Goal: Information Seeking & Learning: Learn about a topic

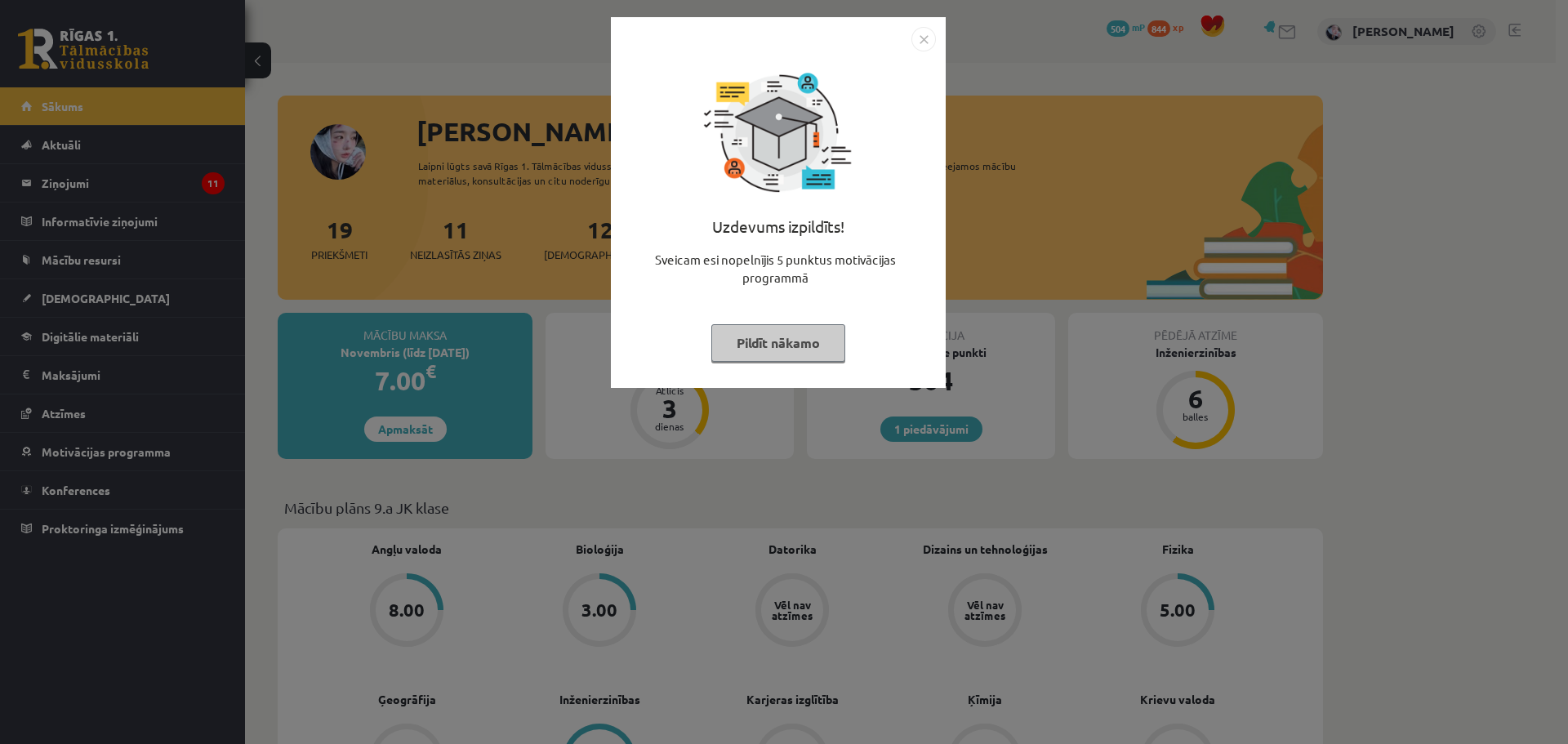
click at [766, 340] on button "Pildīt nākamo" at bounding box center [777, 342] width 134 height 38
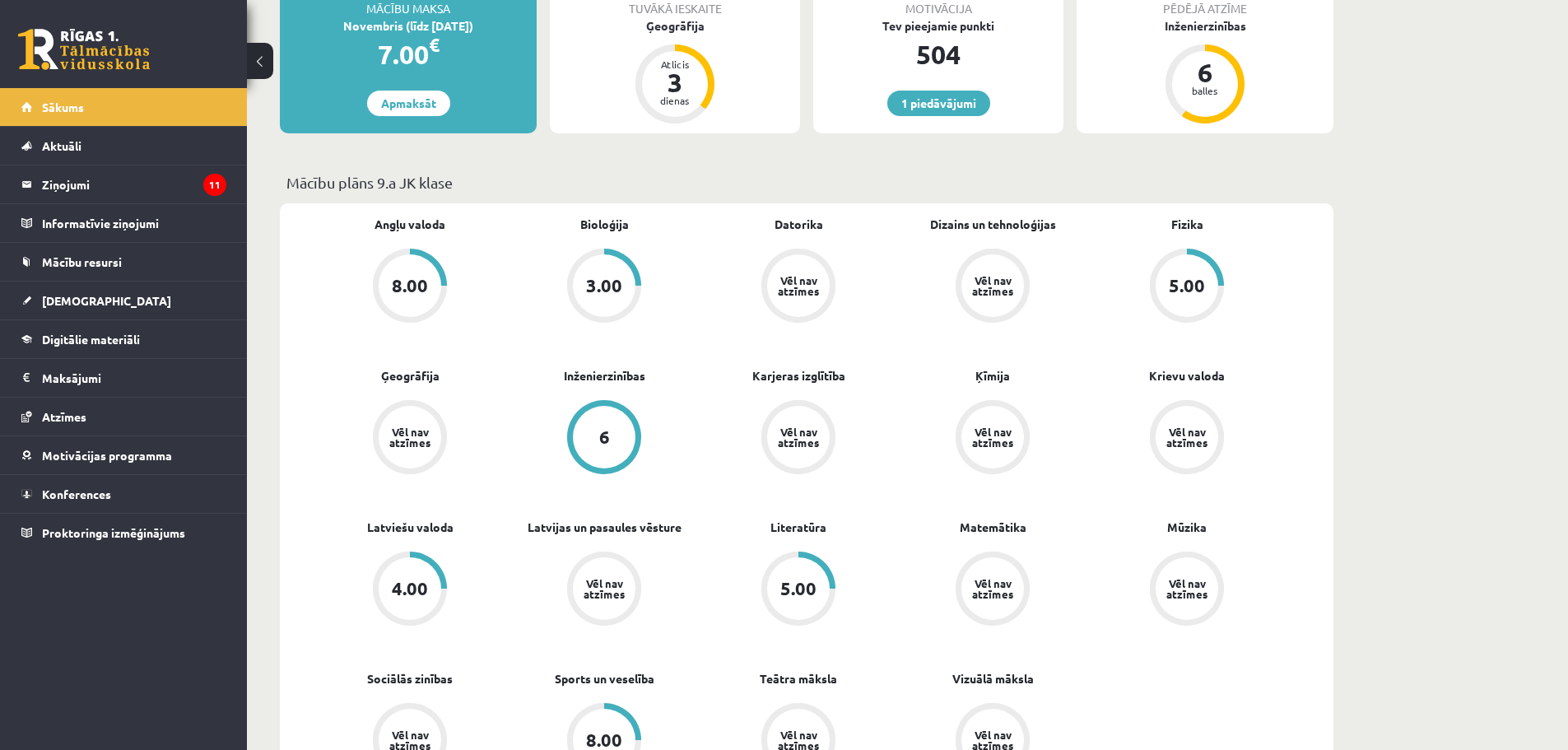
scroll to position [576, 0]
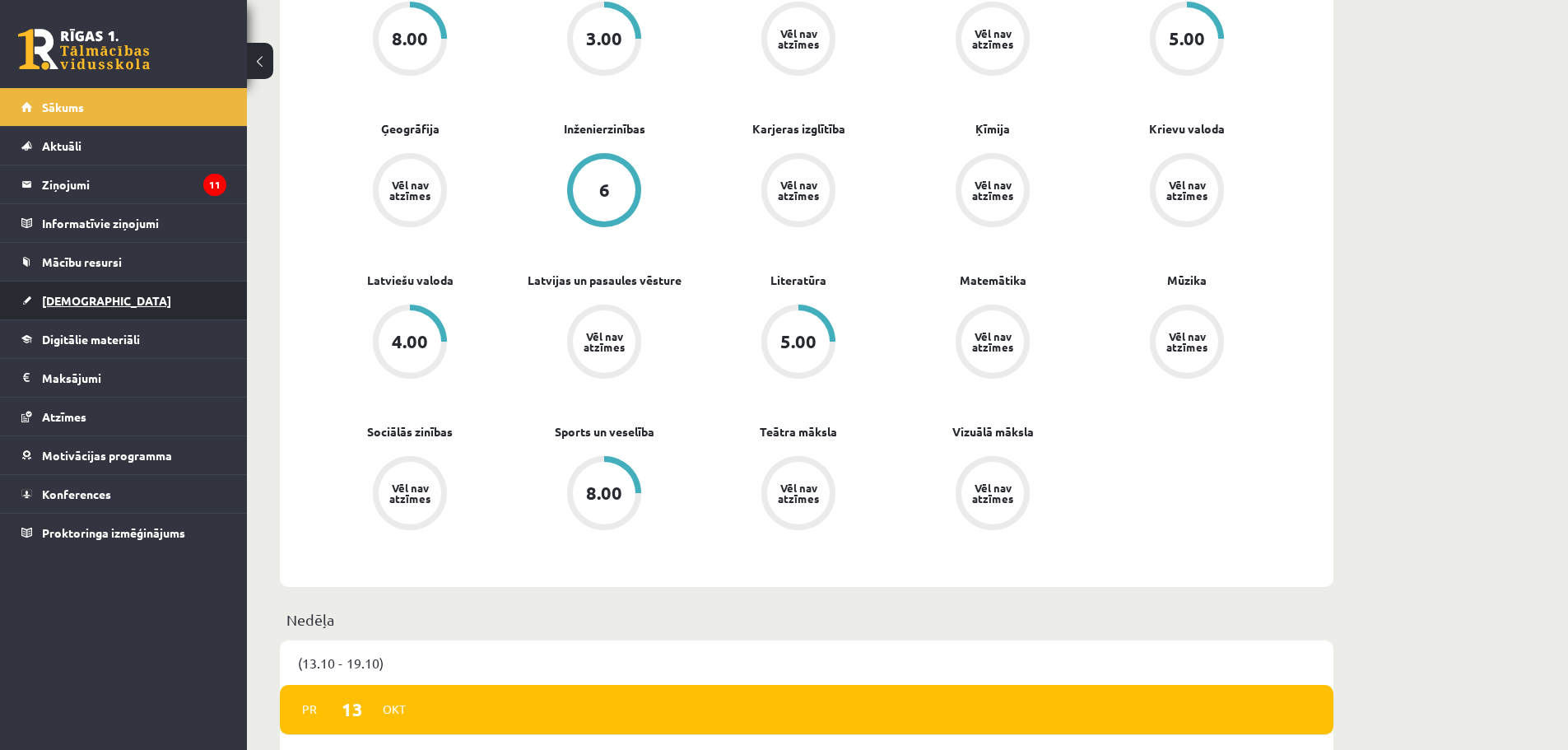
click at [95, 300] on link "[DEMOGRAPHIC_DATA]" at bounding box center [124, 300] width 205 height 38
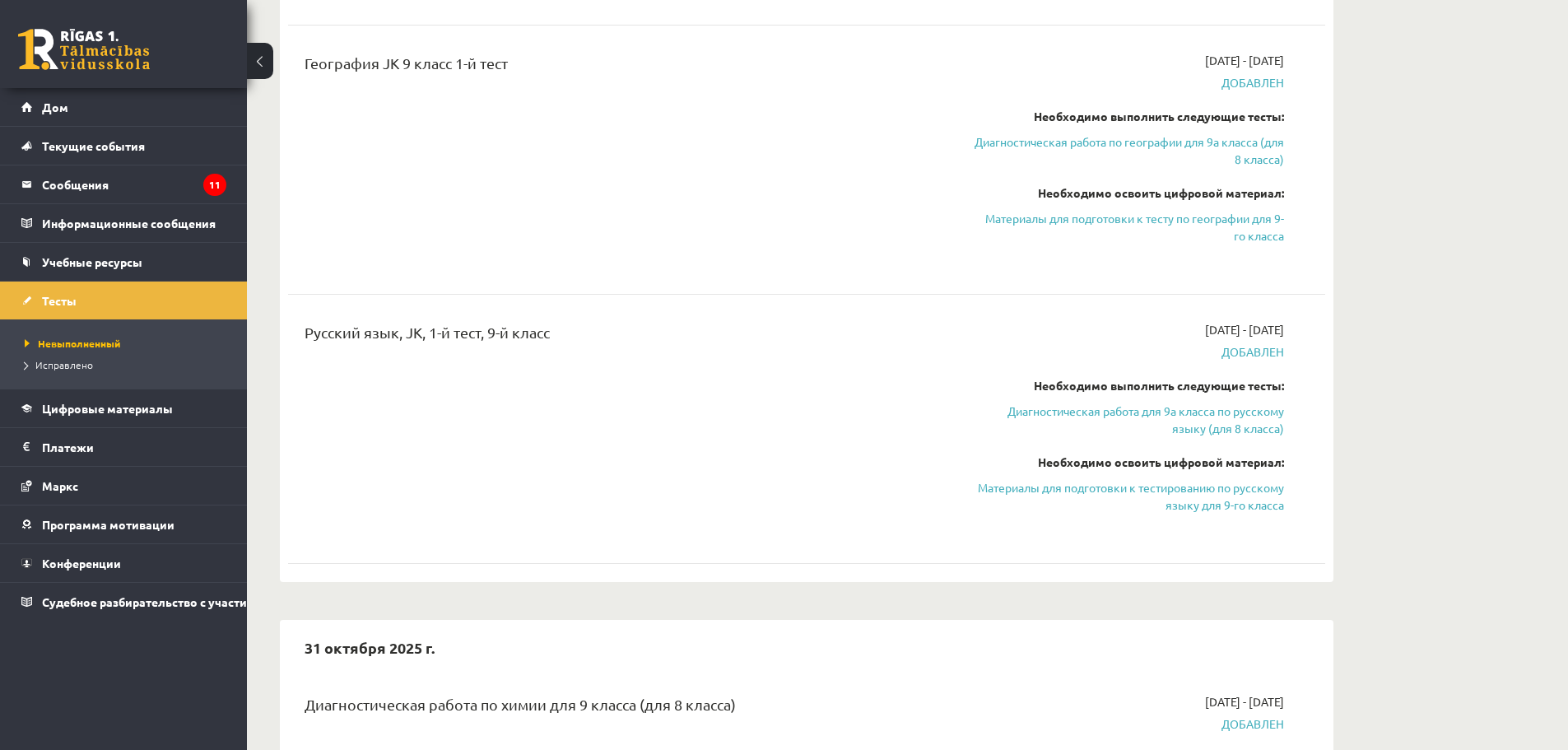
scroll to position [1481, 0]
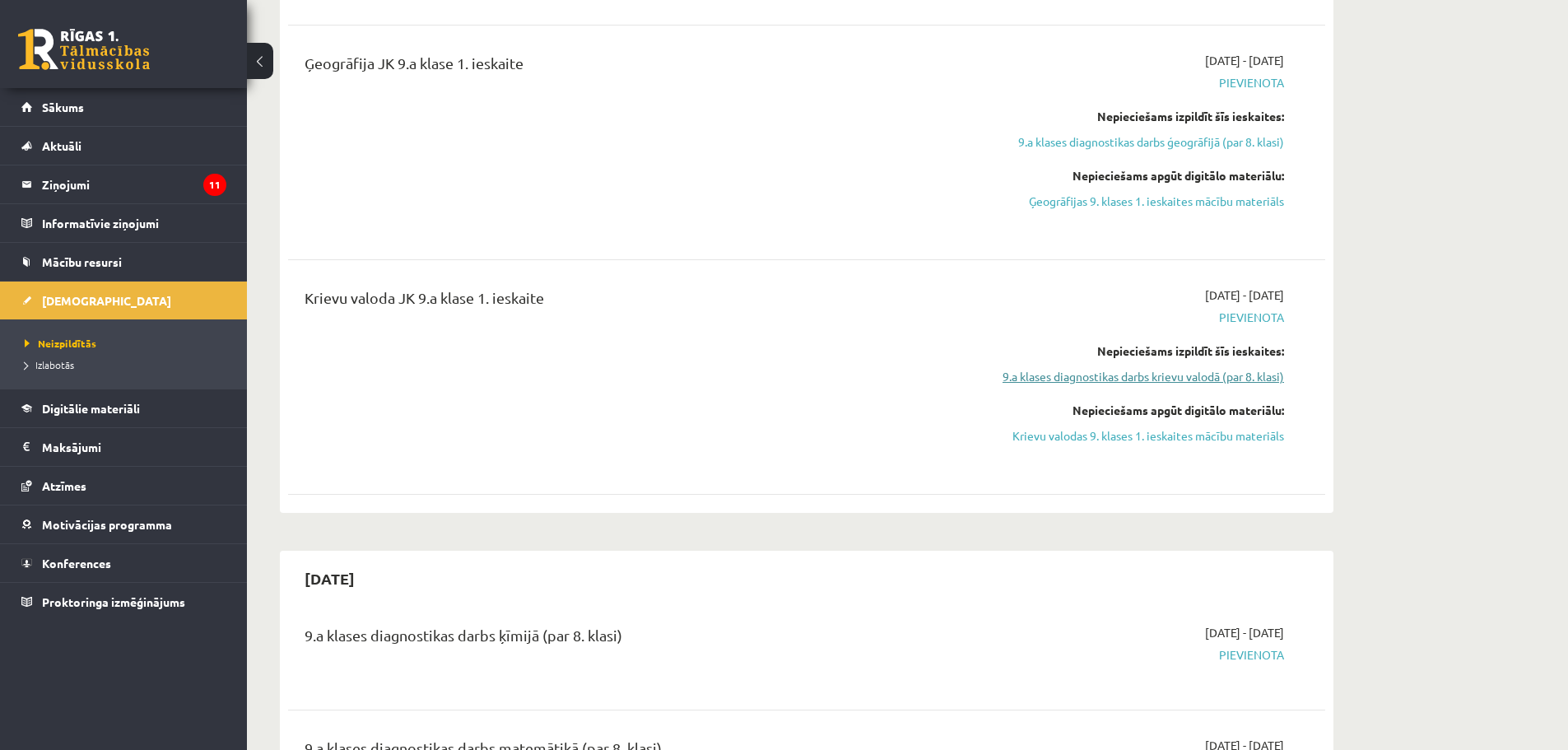
click at [1230, 370] on link "9.a klases diagnostikas darbs krievu valodā (par 8. klasi)" at bounding box center [1130, 376] width 311 height 18
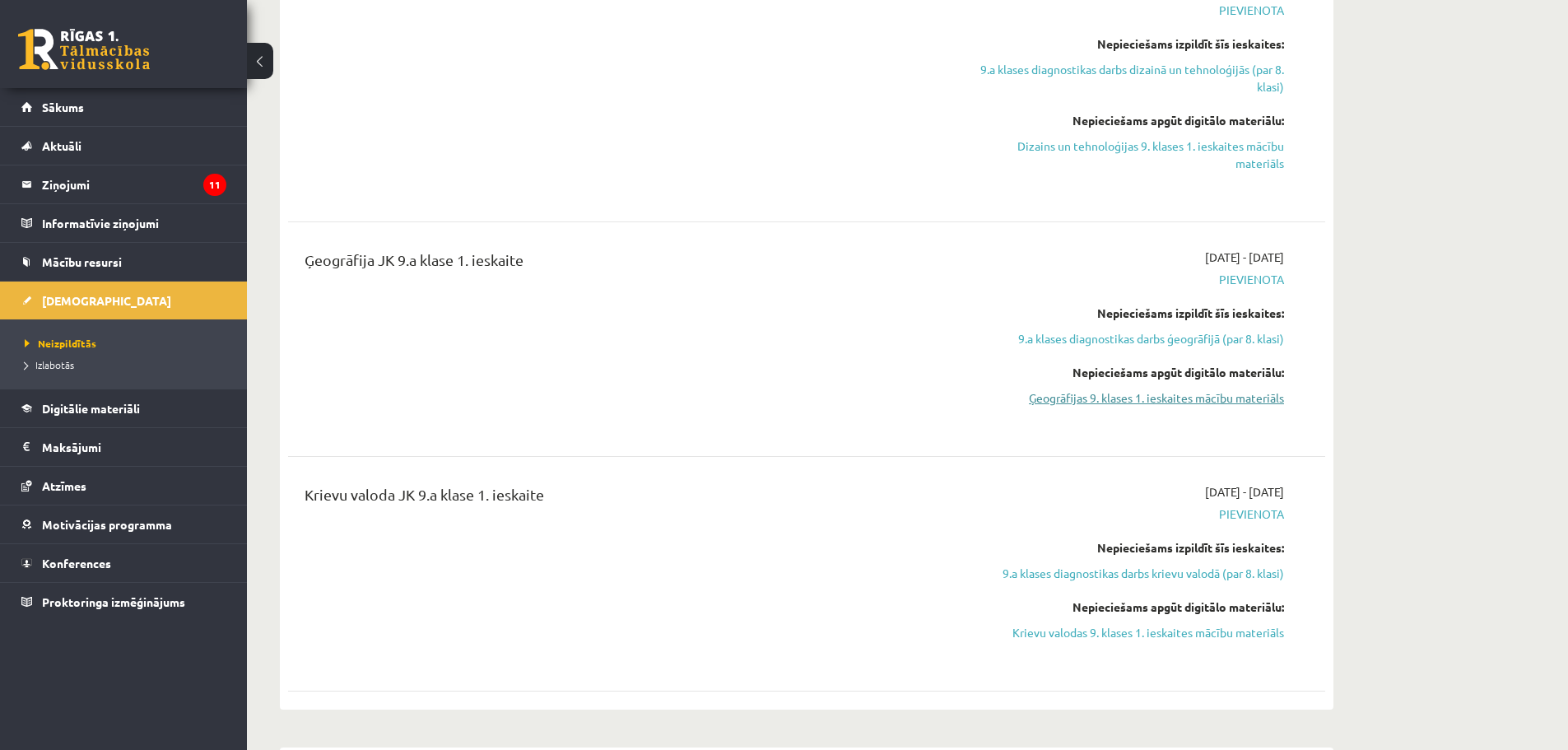
scroll to position [1392, 0]
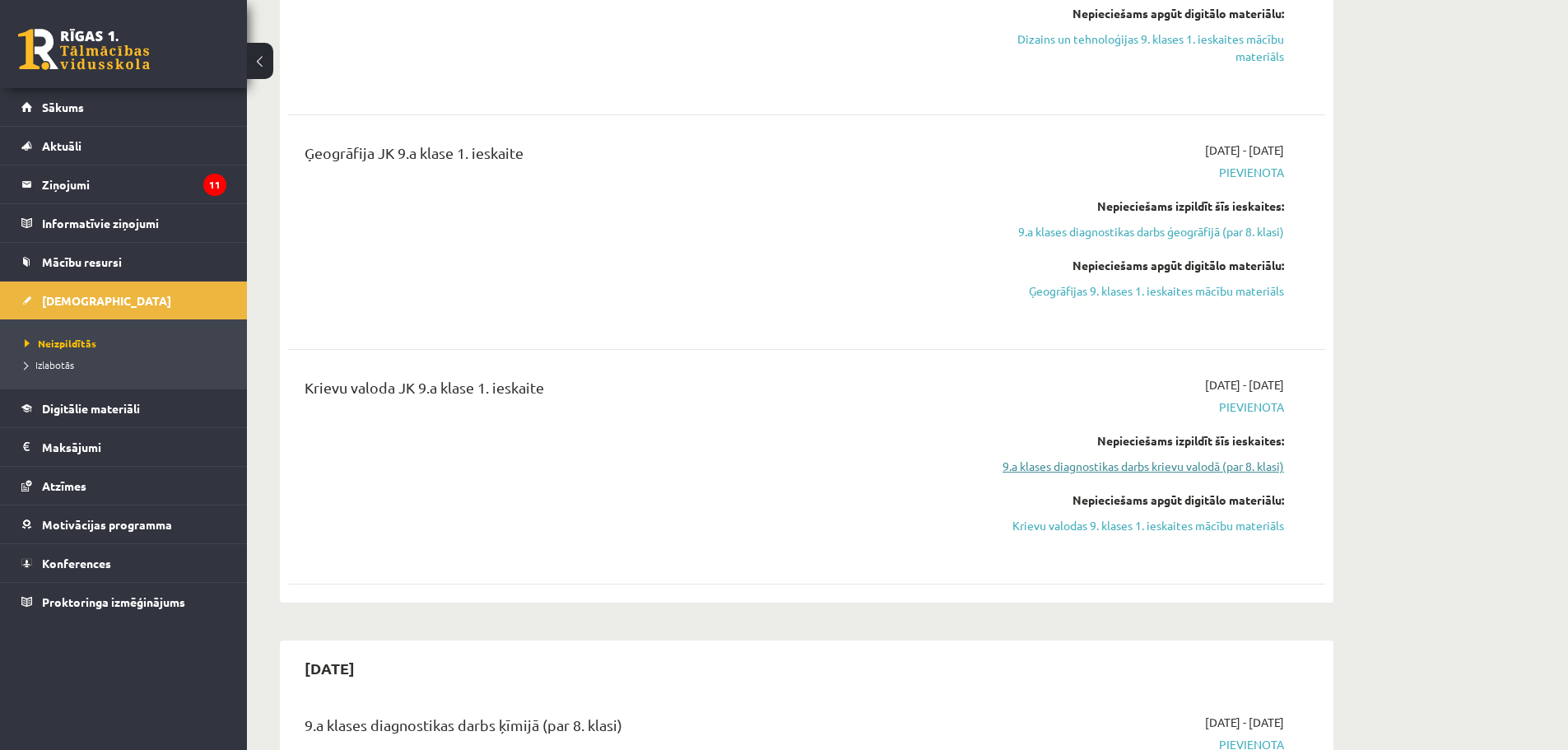
click at [1212, 469] on link "9.a klases diagnostikas darbs krievu valodā (par 8. klasi)" at bounding box center [1130, 467] width 311 height 18
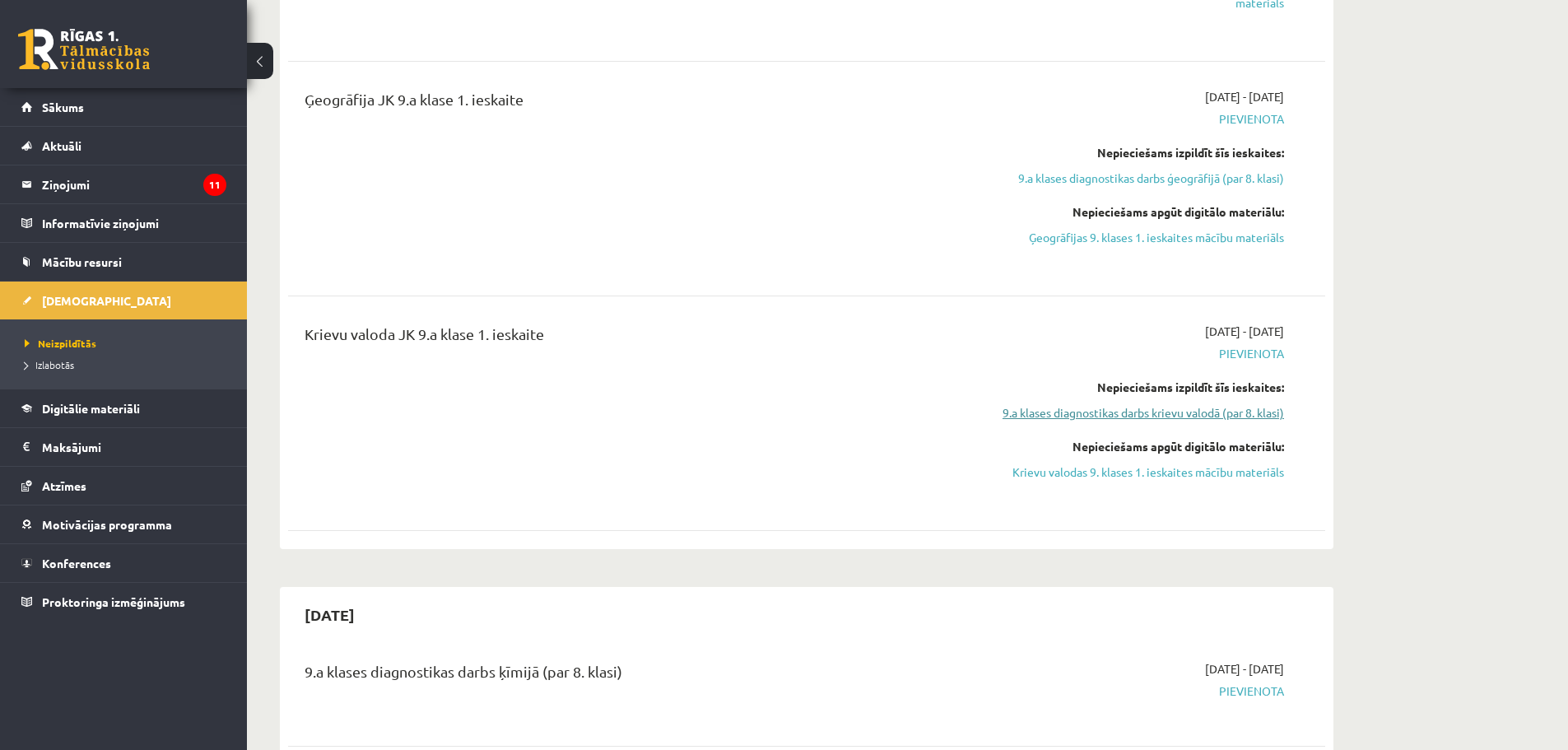
scroll to position [1474, 0]
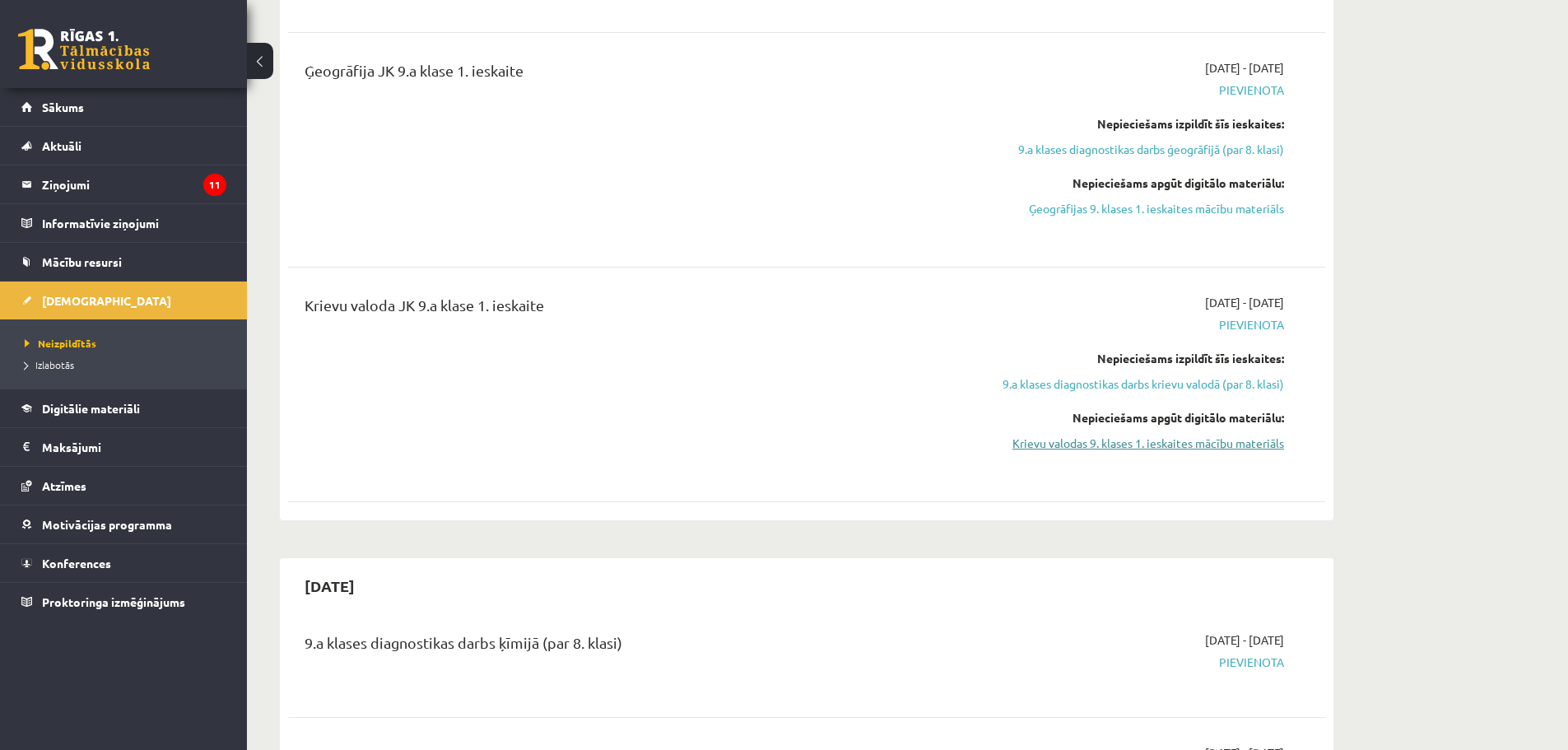
click at [1189, 437] on link "Krievu valodas 9. klases 1. ieskaites mācību materiāls" at bounding box center [1130, 443] width 311 height 18
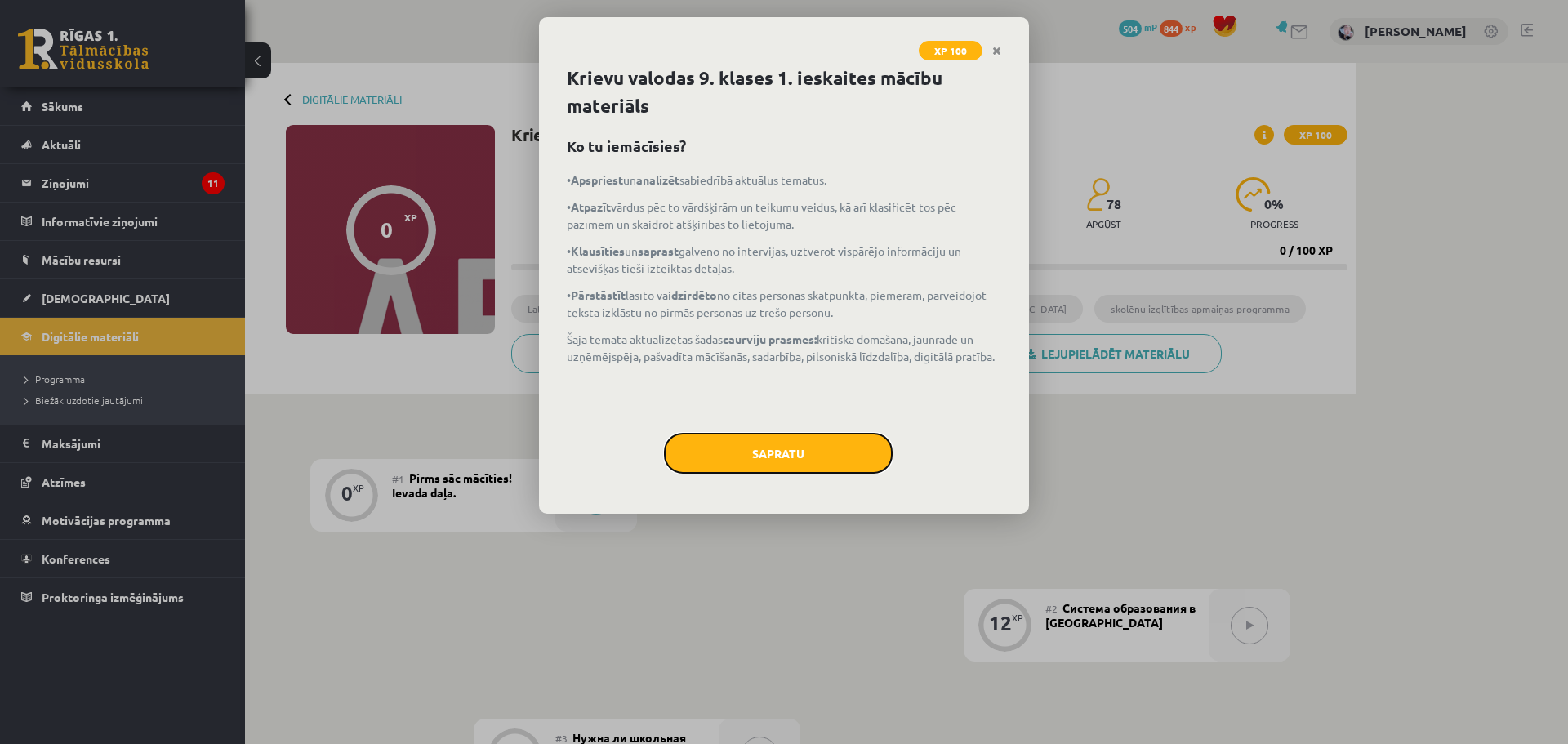
drag, startPoint x: 829, startPoint y: 446, endPoint x: 822, endPoint y: 450, distance: 8.1
click at [822, 451] on button "Sapratu" at bounding box center [778, 453] width 228 height 41
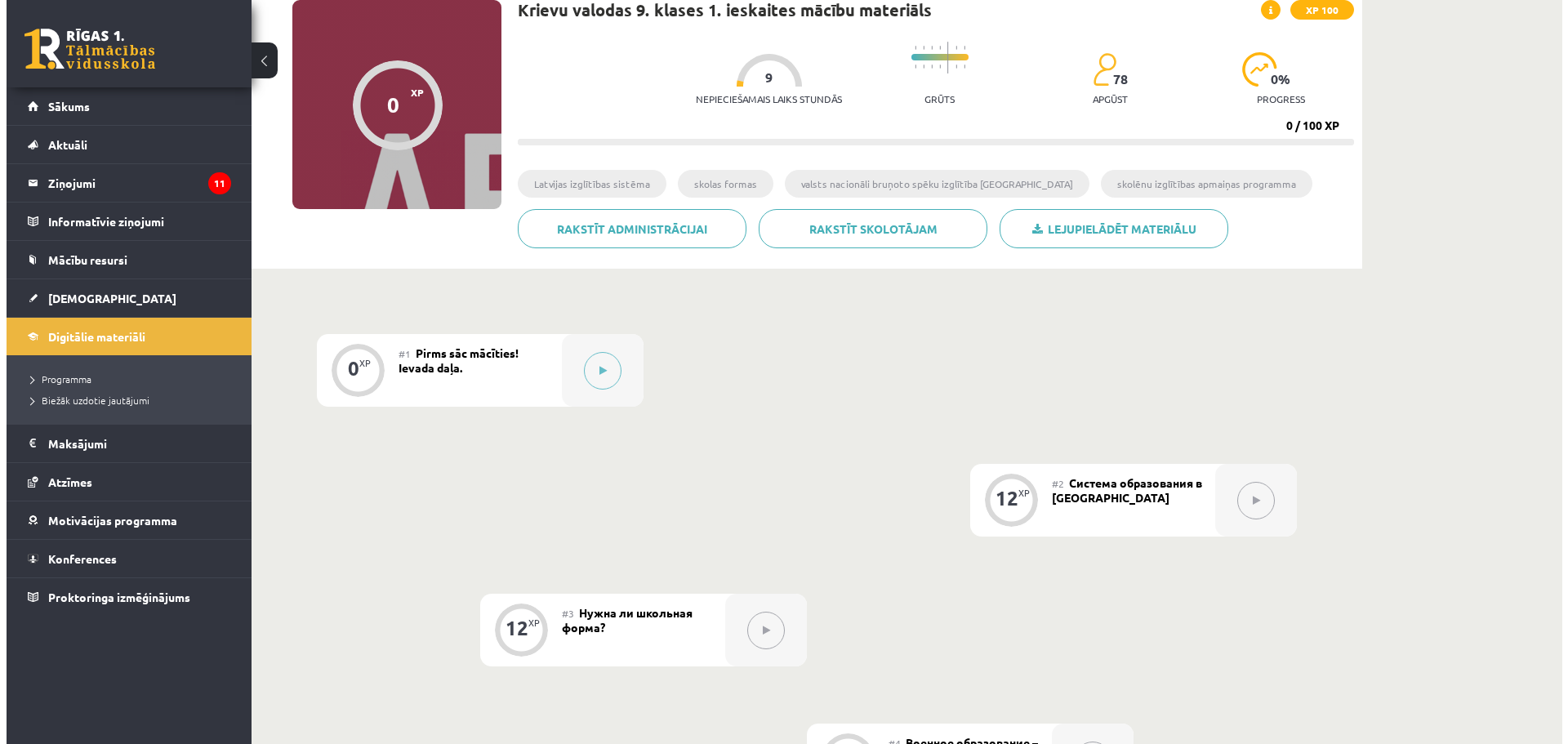
scroll to position [118, 0]
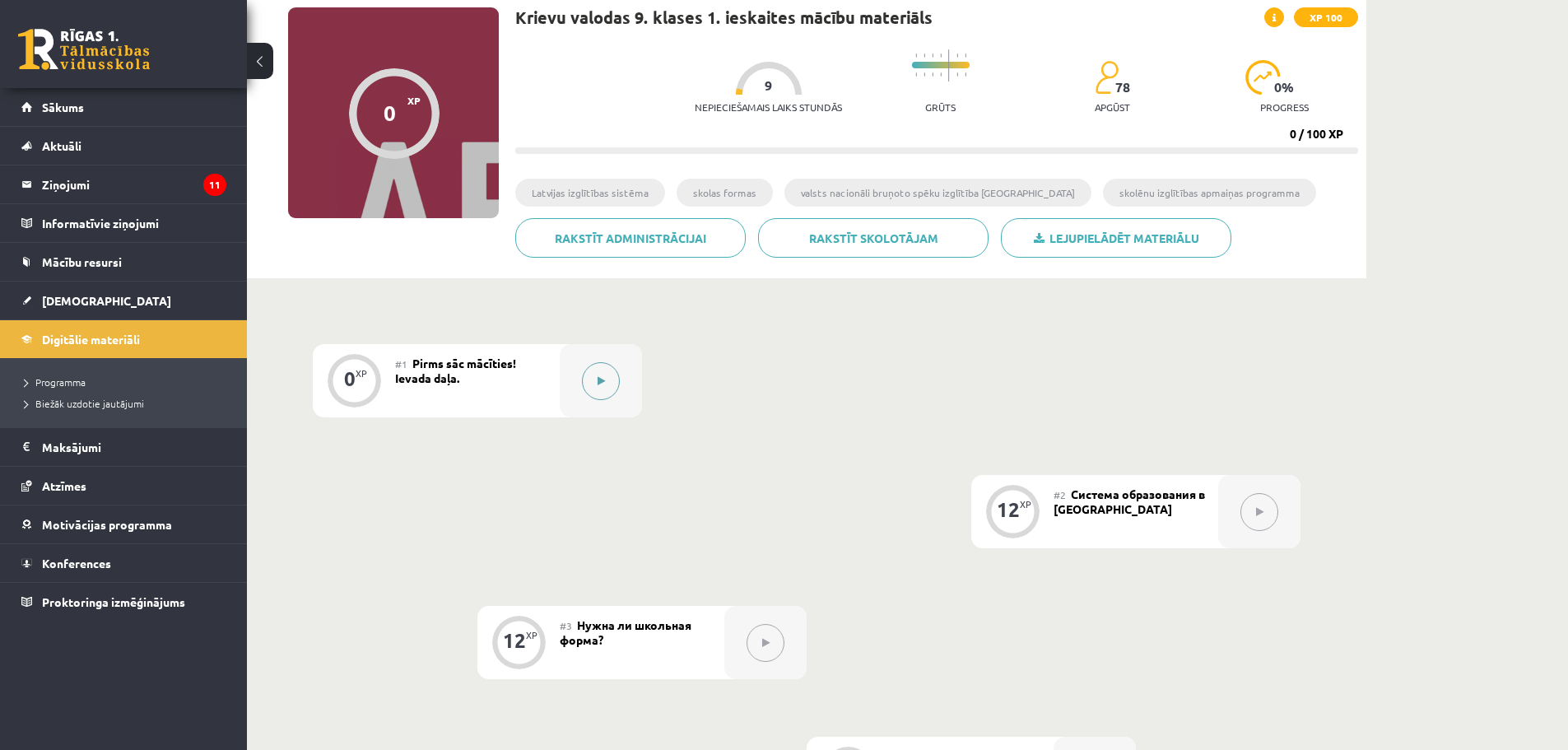
click at [625, 373] on div at bounding box center [601, 380] width 83 height 74
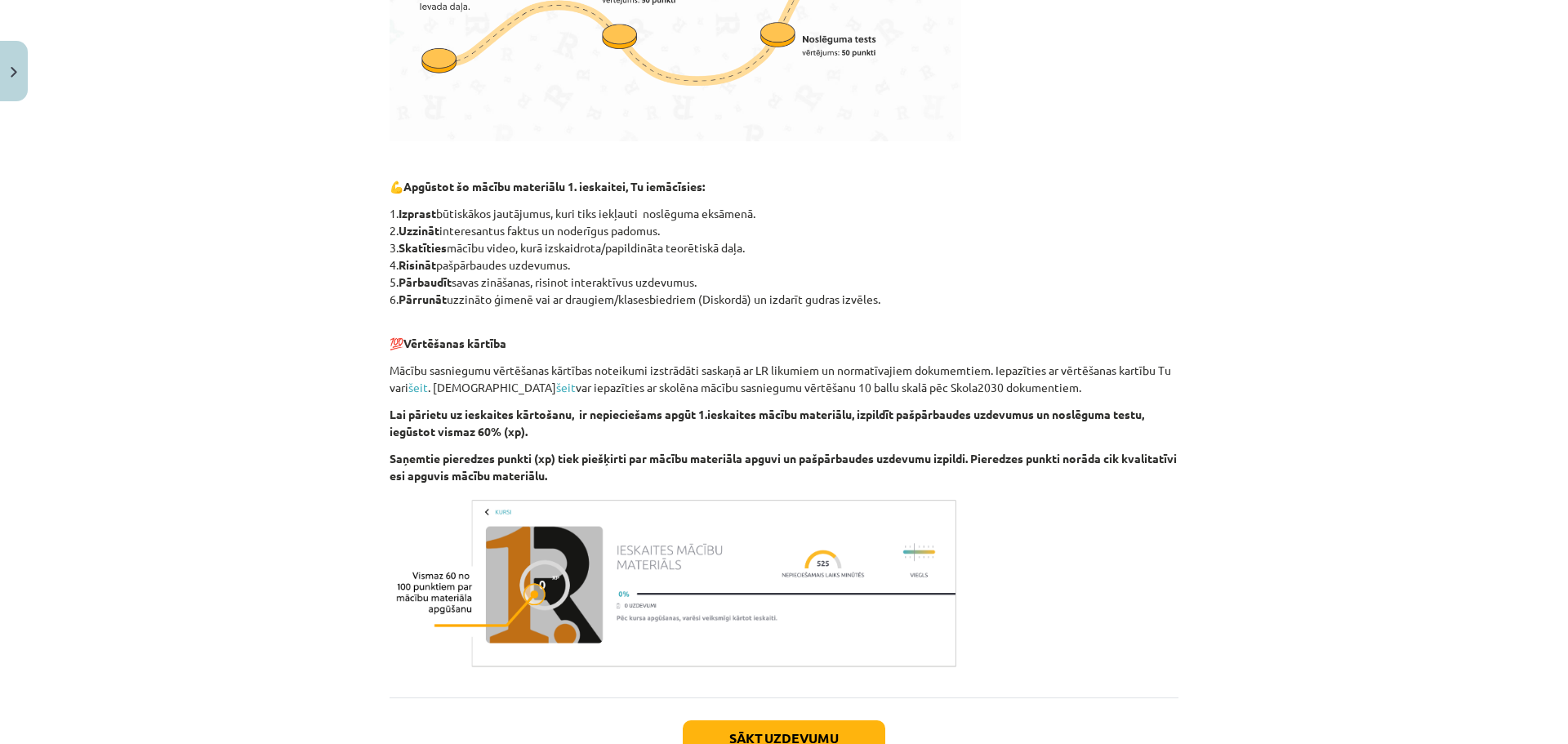
scroll to position [781, 0]
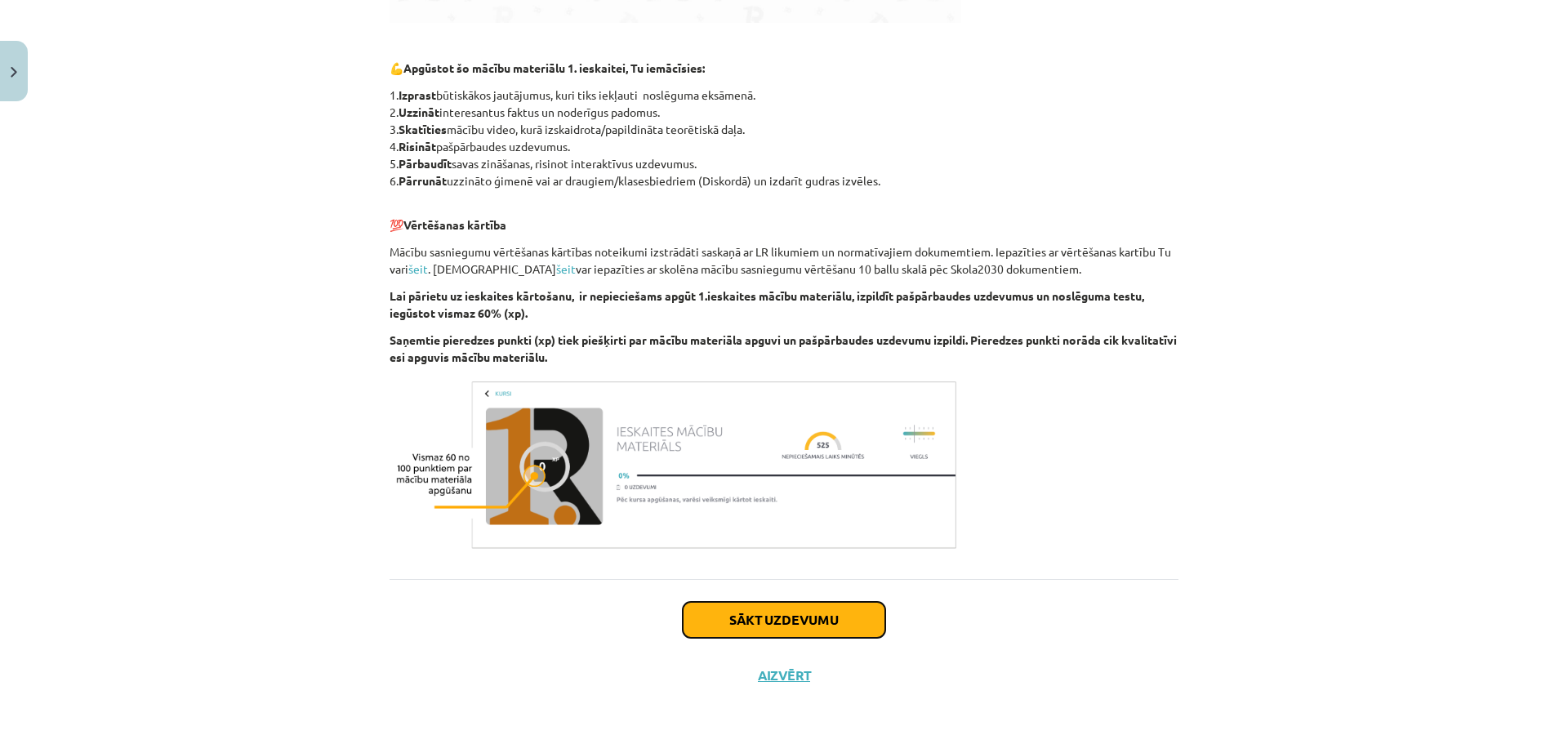
click at [830, 625] on button "Sākt uzdevumu" at bounding box center [784, 619] width 203 height 36
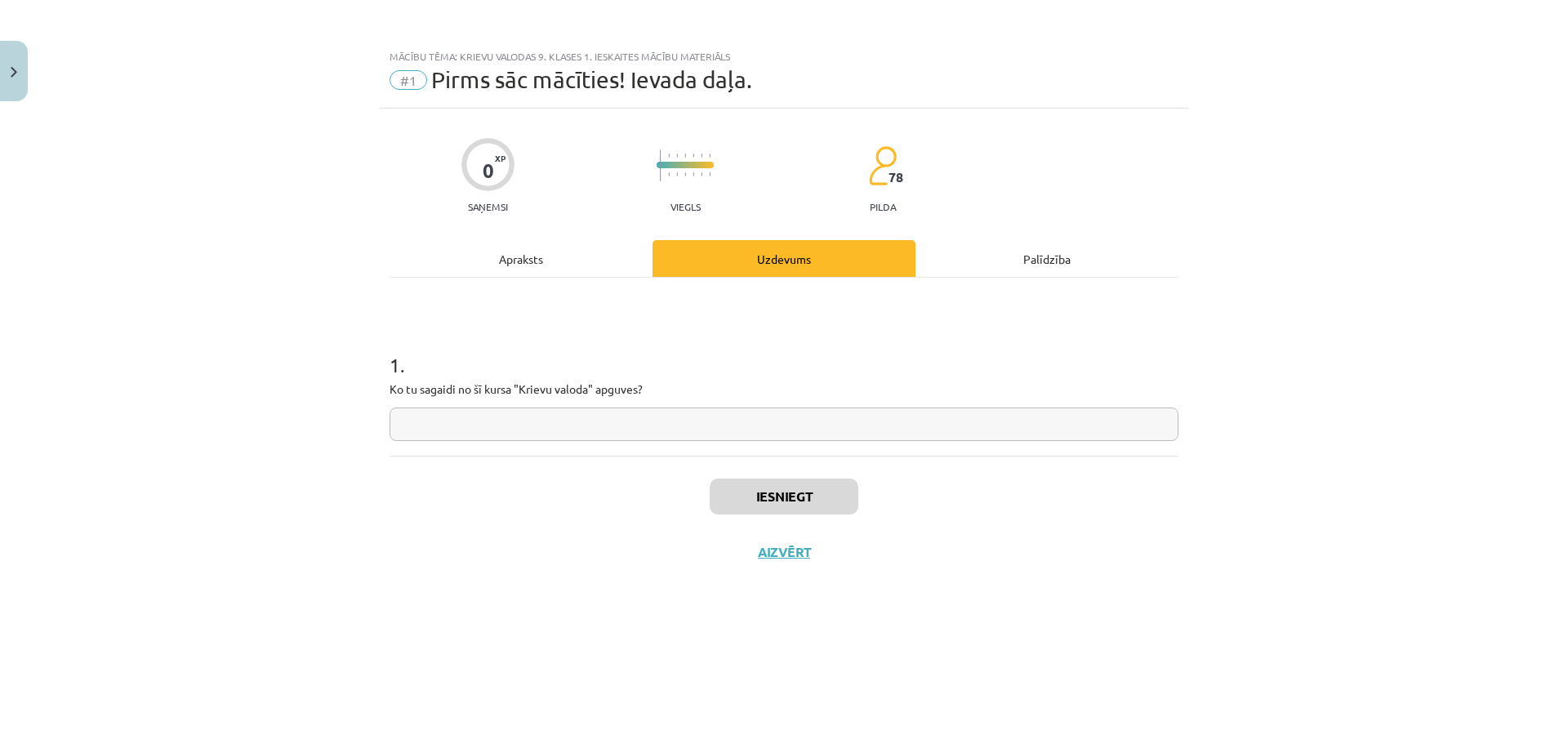
scroll to position [0, 0]
click at [681, 414] on input "text" at bounding box center [783, 424] width 789 height 33
type input "*********"
click at [719, 488] on button "Iesniegt" at bounding box center [784, 496] width 148 height 36
click at [741, 552] on button "Nākamā nodarbība" at bounding box center [784, 563] width 160 height 38
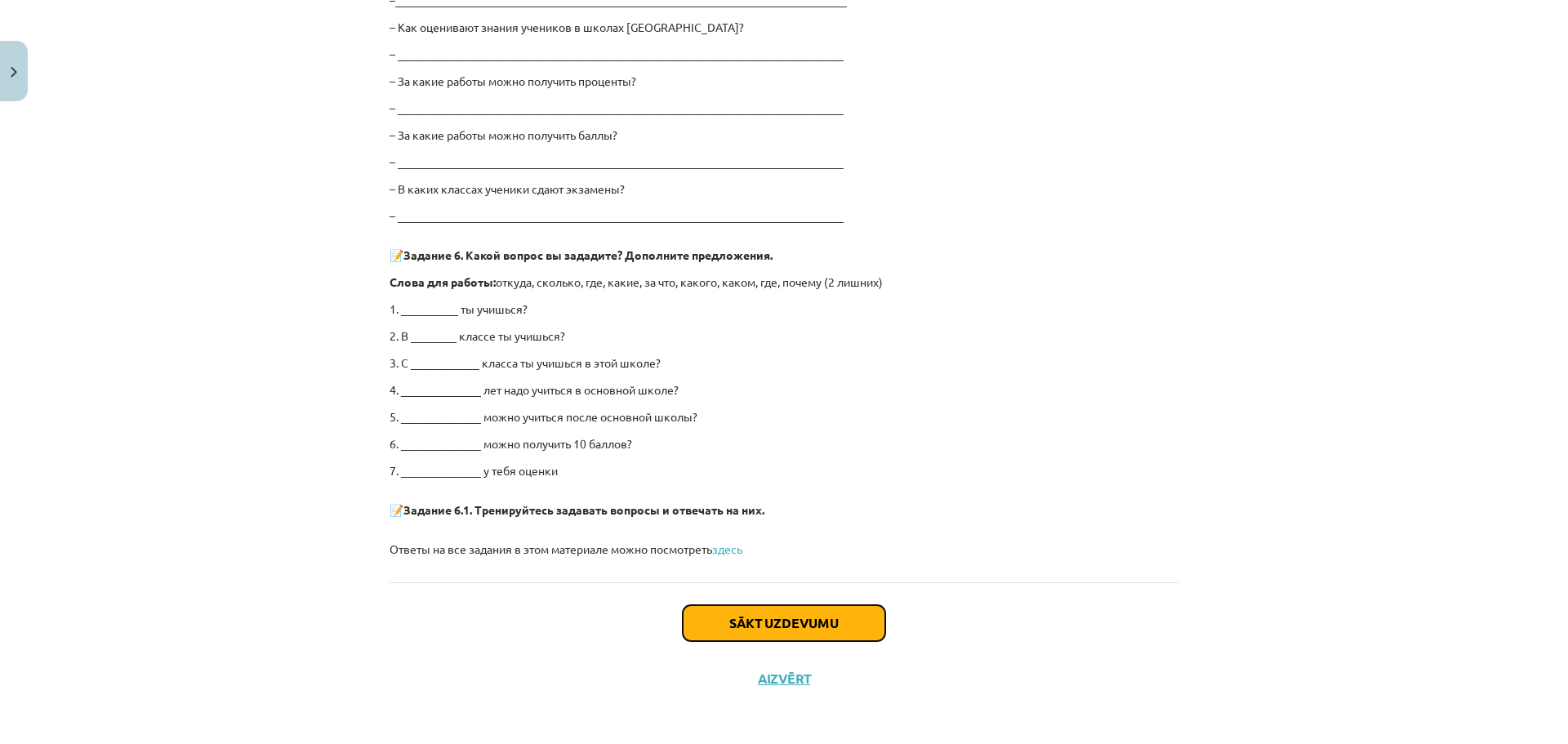
click at [734, 619] on button "Sākt uzdevumu" at bounding box center [784, 623] width 203 height 36
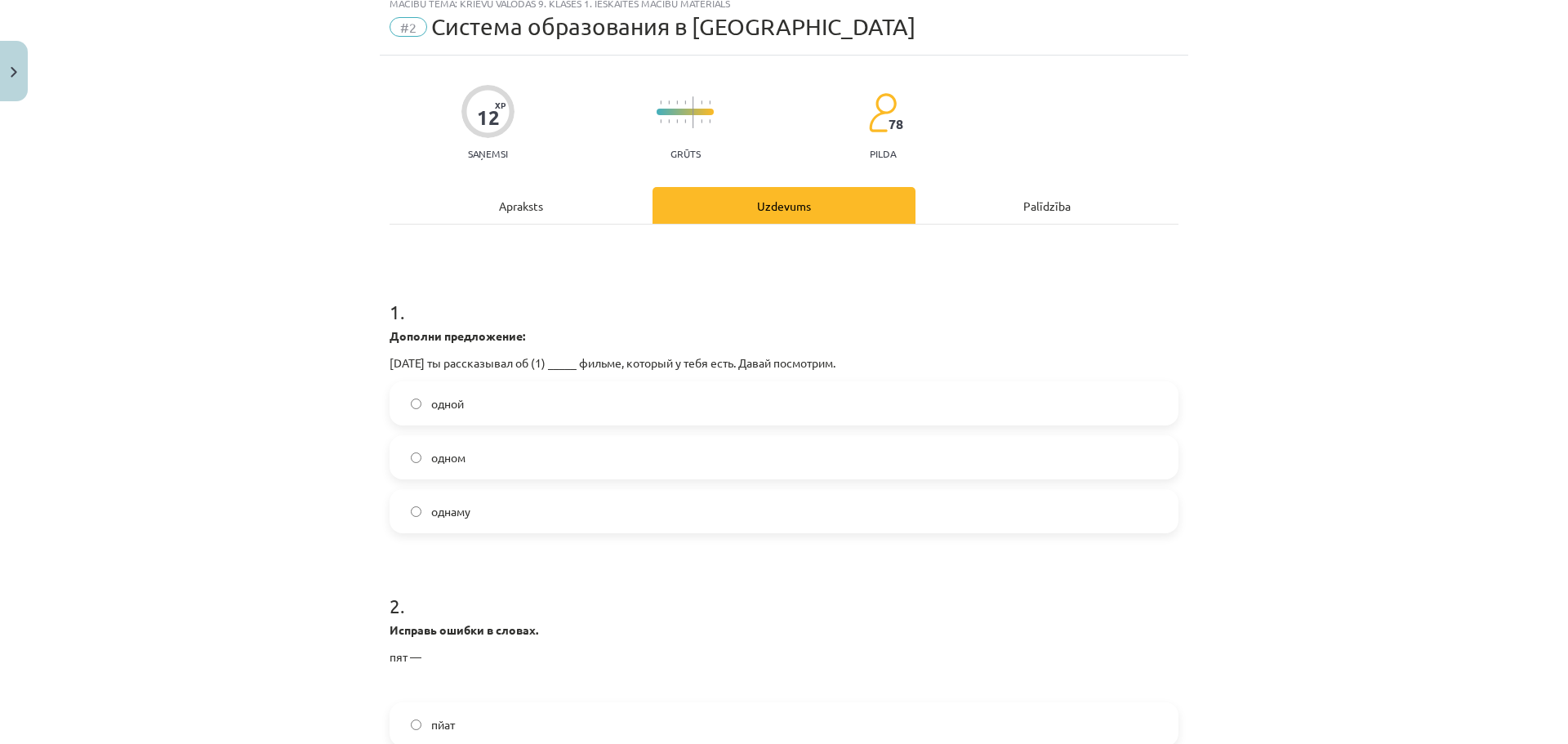
scroll to position [41, 0]
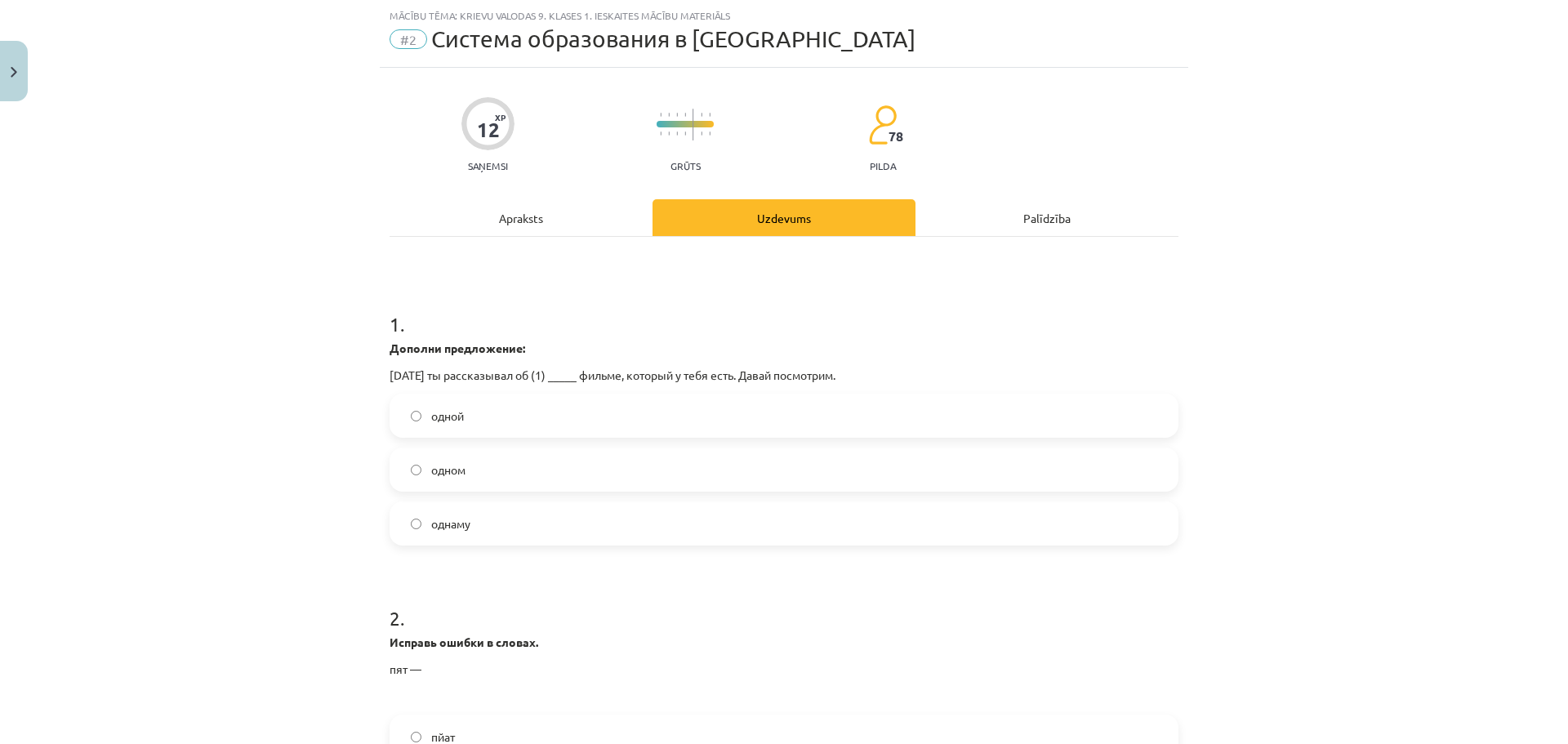
click at [620, 484] on label "одном" at bounding box center [784, 470] width 786 height 41
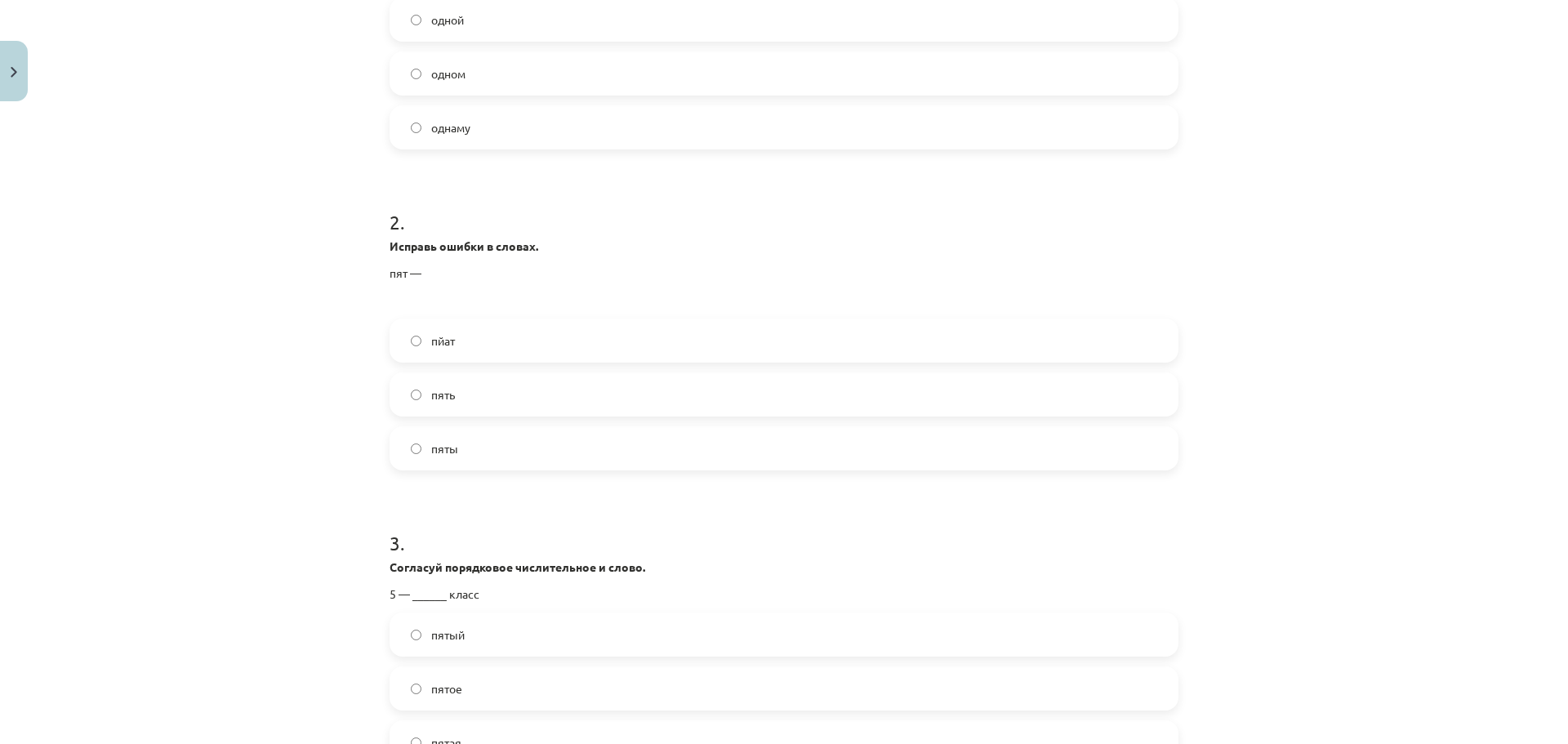
scroll to position [450, 0]
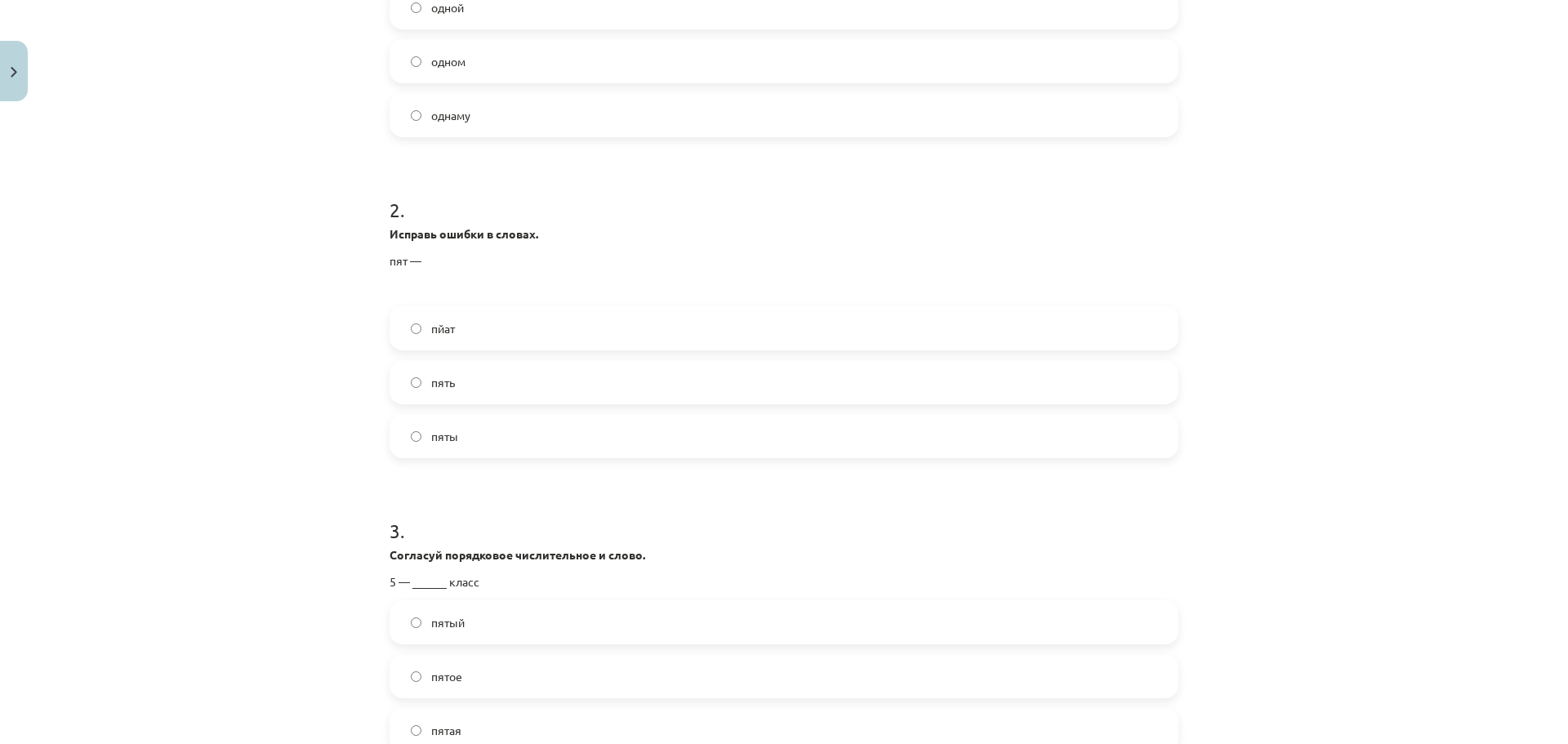
drag, startPoint x: 656, startPoint y: 406, endPoint x: 648, endPoint y: 407, distance: 8.1
click at [648, 407] on div "пйат пять пяты" at bounding box center [783, 382] width 789 height 152
click at [648, 396] on label "пять" at bounding box center [784, 382] width 786 height 41
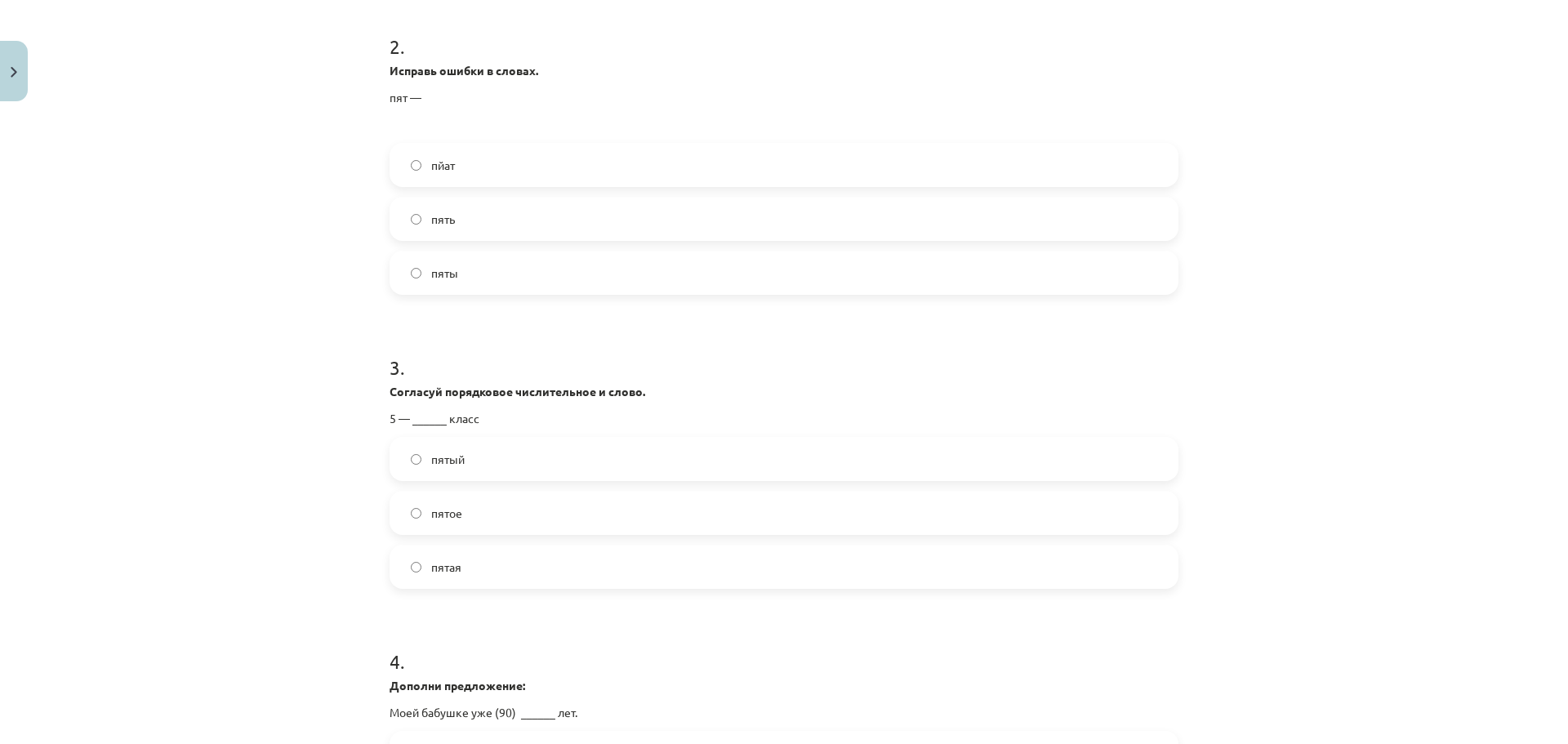
scroll to position [694, 0]
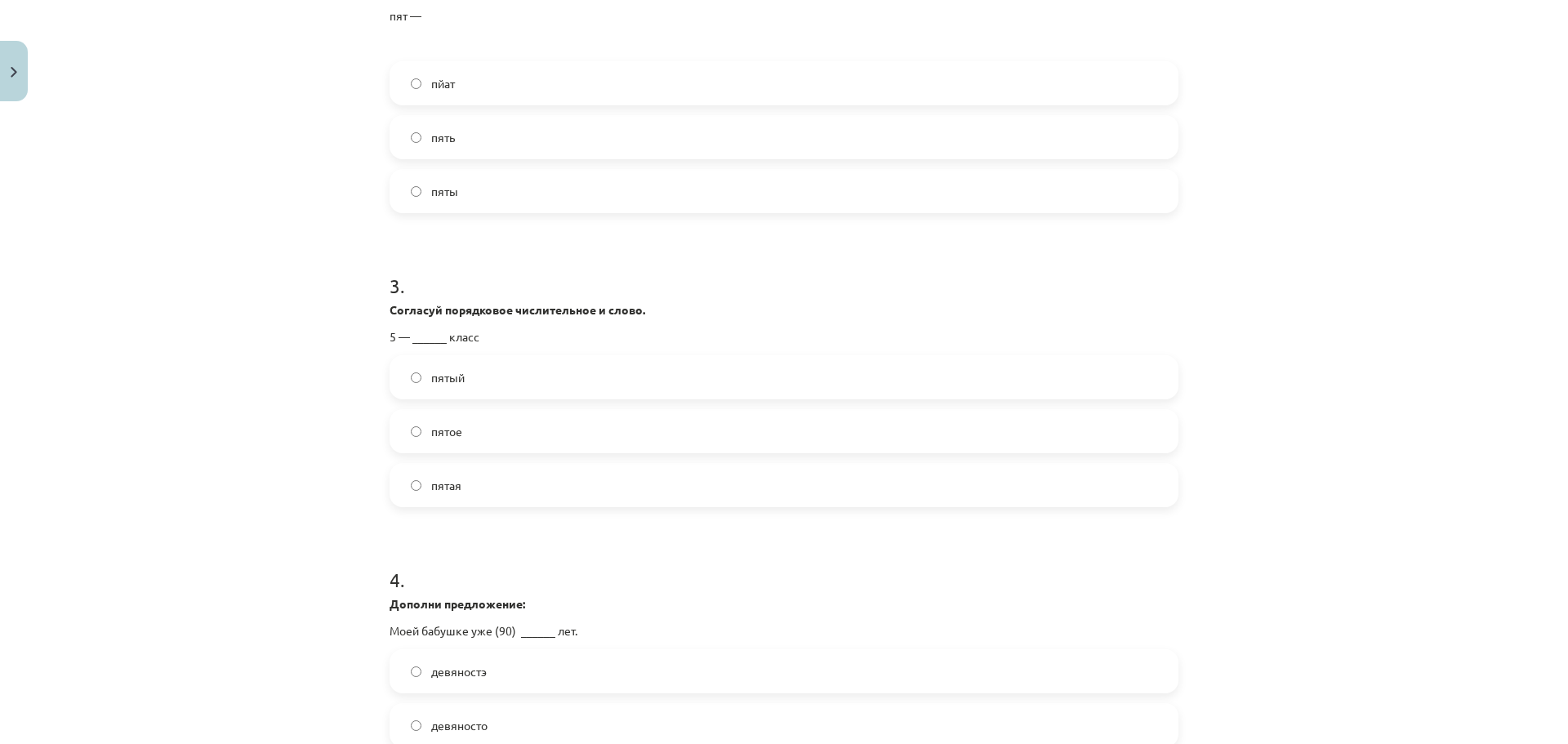
click at [641, 385] on label "пятый" at bounding box center [784, 377] width 786 height 41
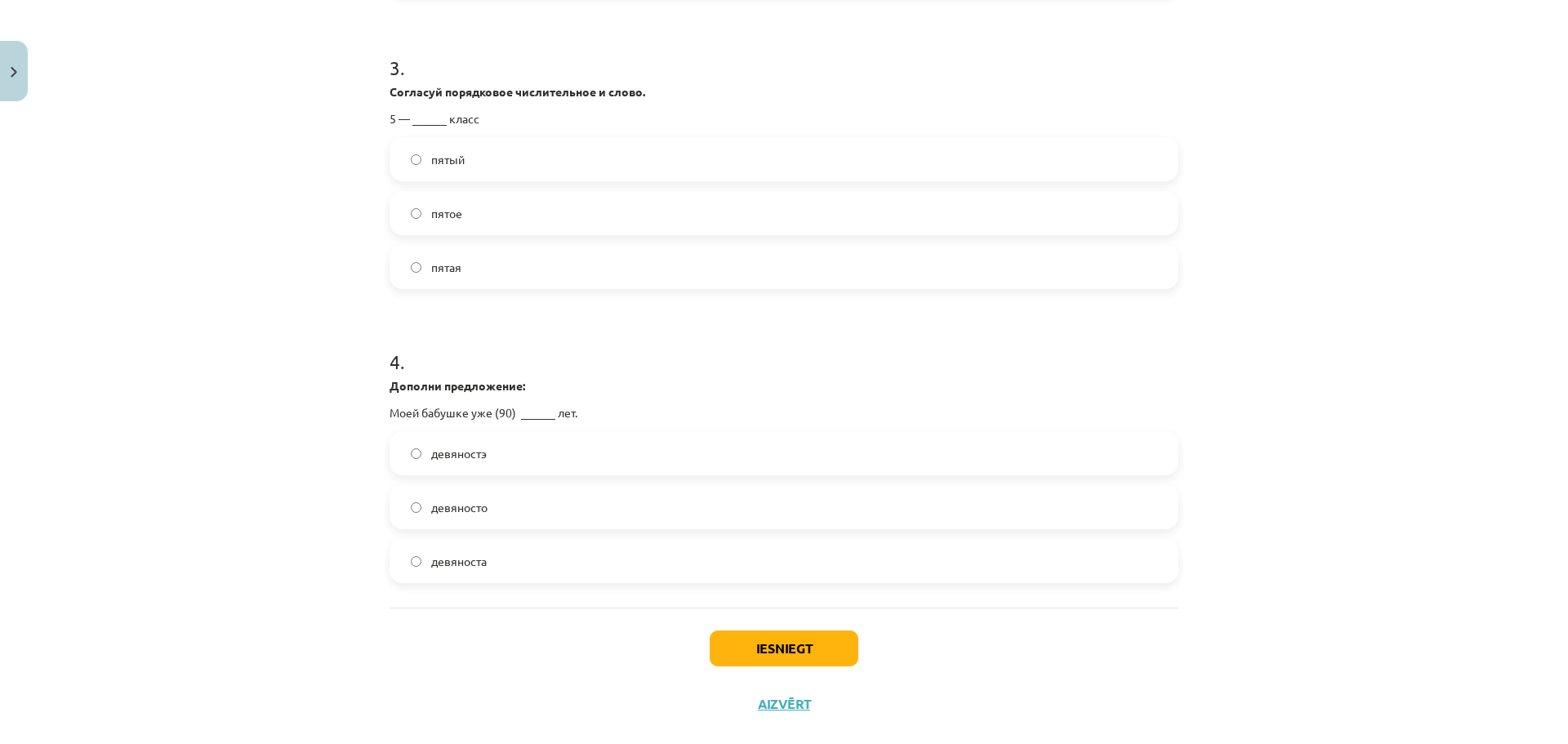
scroll to position [939, 0]
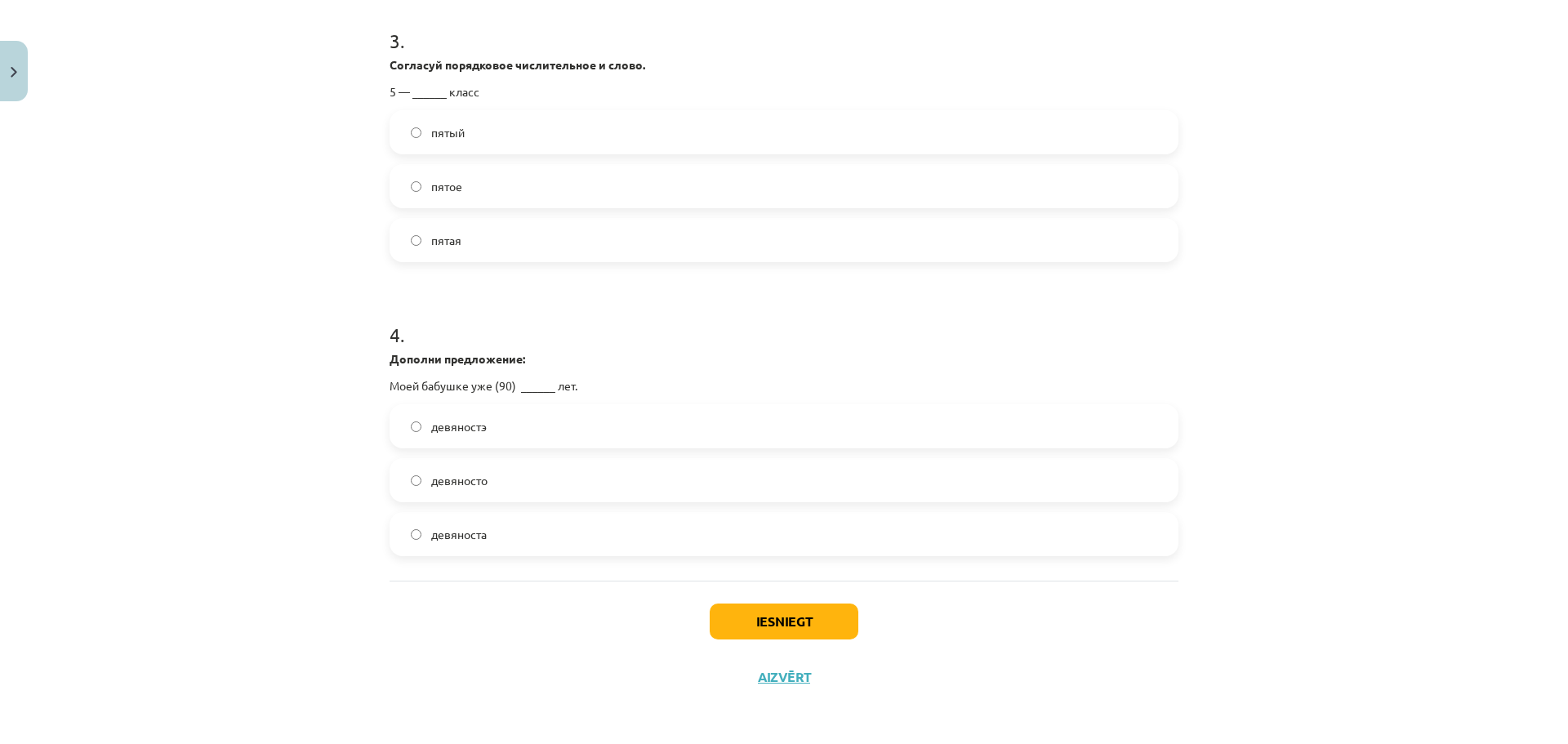
click at [530, 488] on label "девяносто" at bounding box center [784, 481] width 786 height 41
click at [773, 617] on button "Iesniegt" at bounding box center [784, 621] width 148 height 36
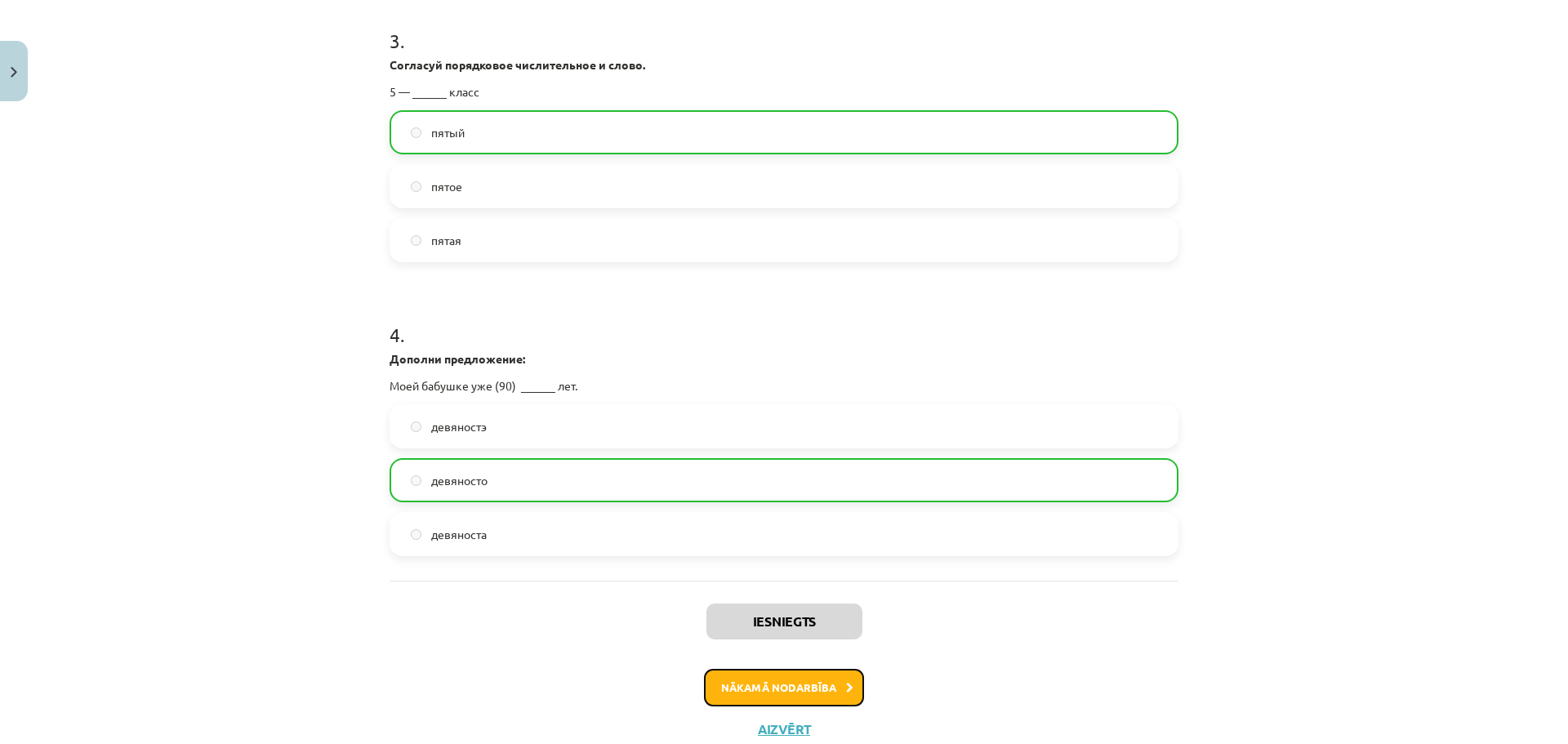
click at [779, 677] on button "Nākamā nodarbība" at bounding box center [784, 687] width 160 height 38
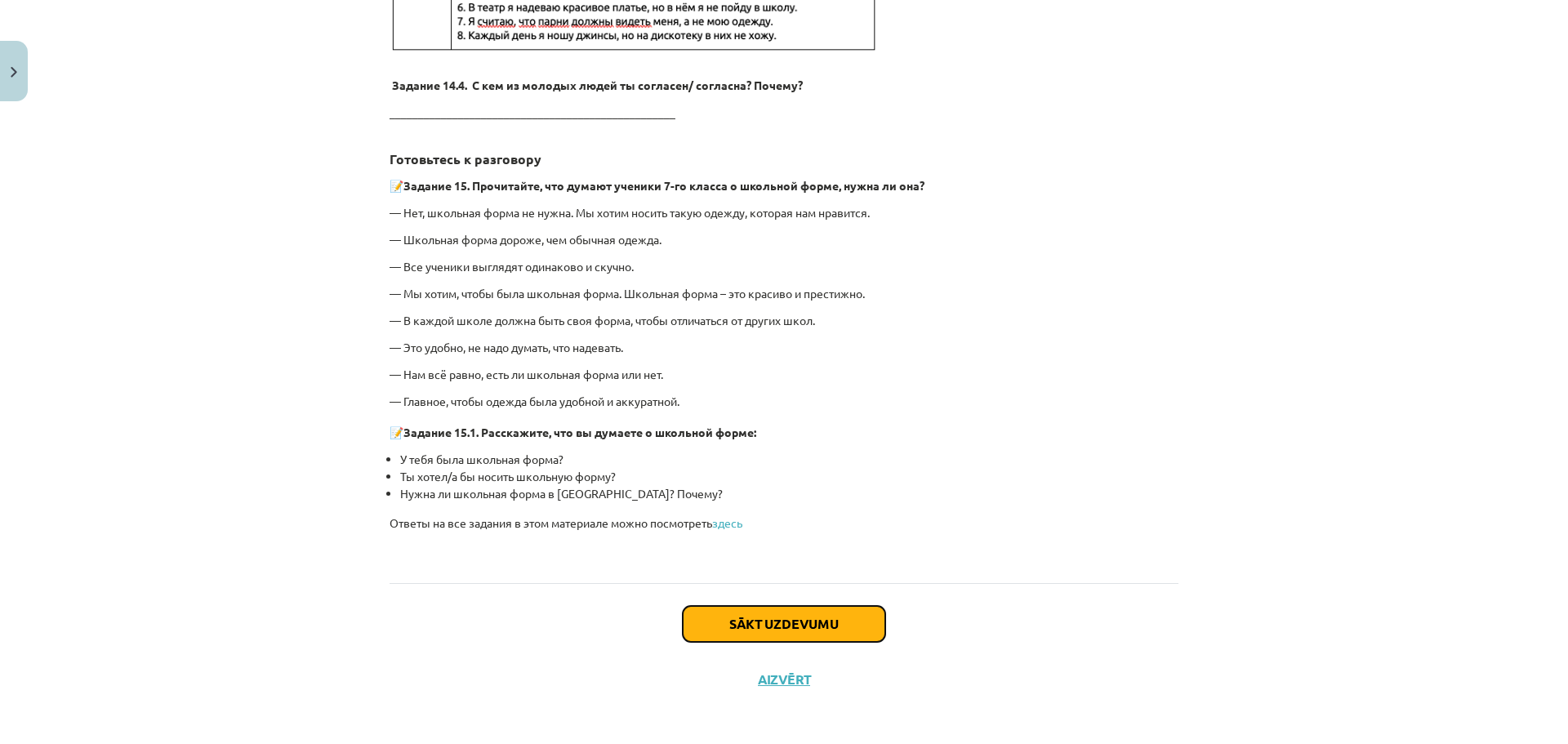
click at [766, 626] on button "Sākt uzdevumu" at bounding box center [784, 623] width 203 height 36
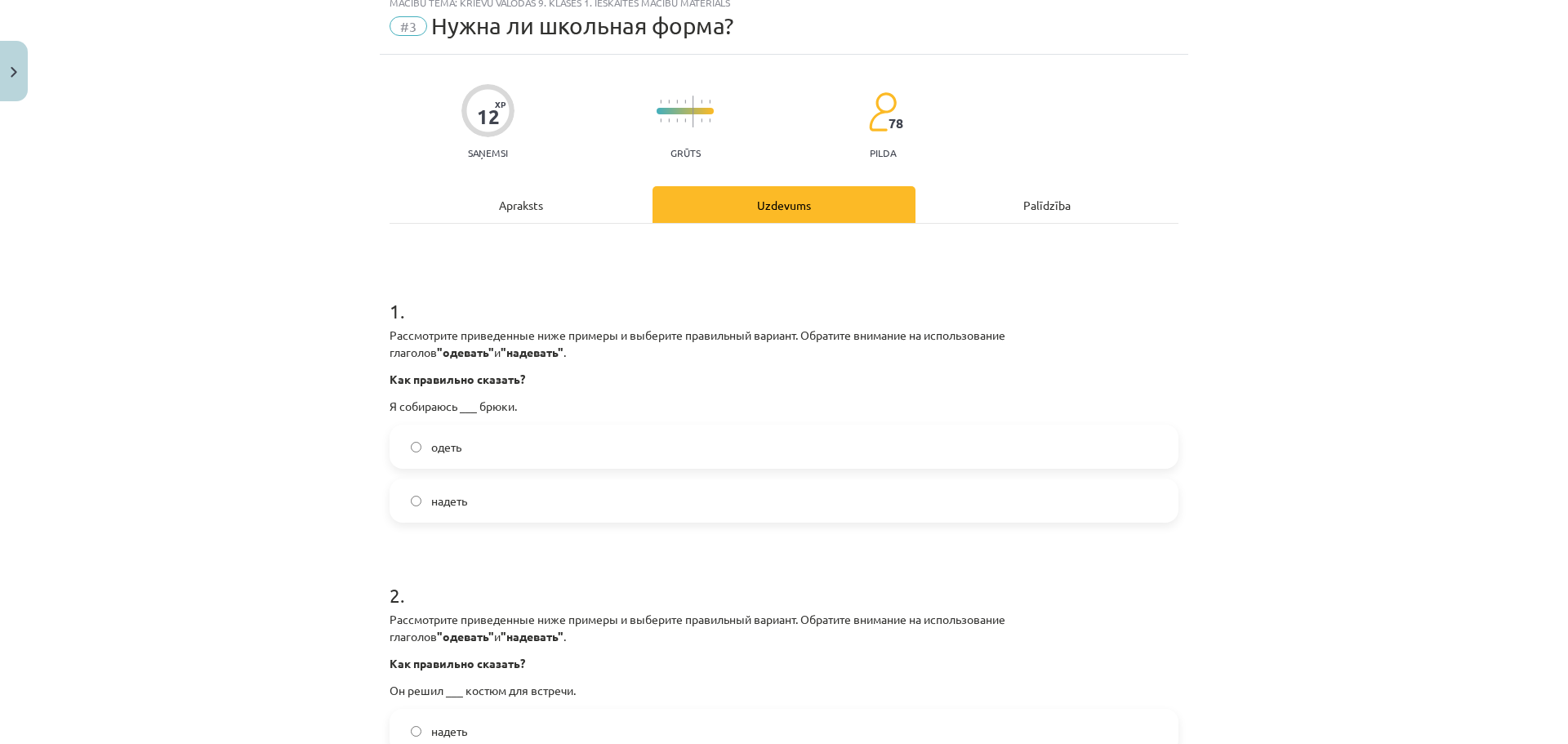
scroll to position [41, 0]
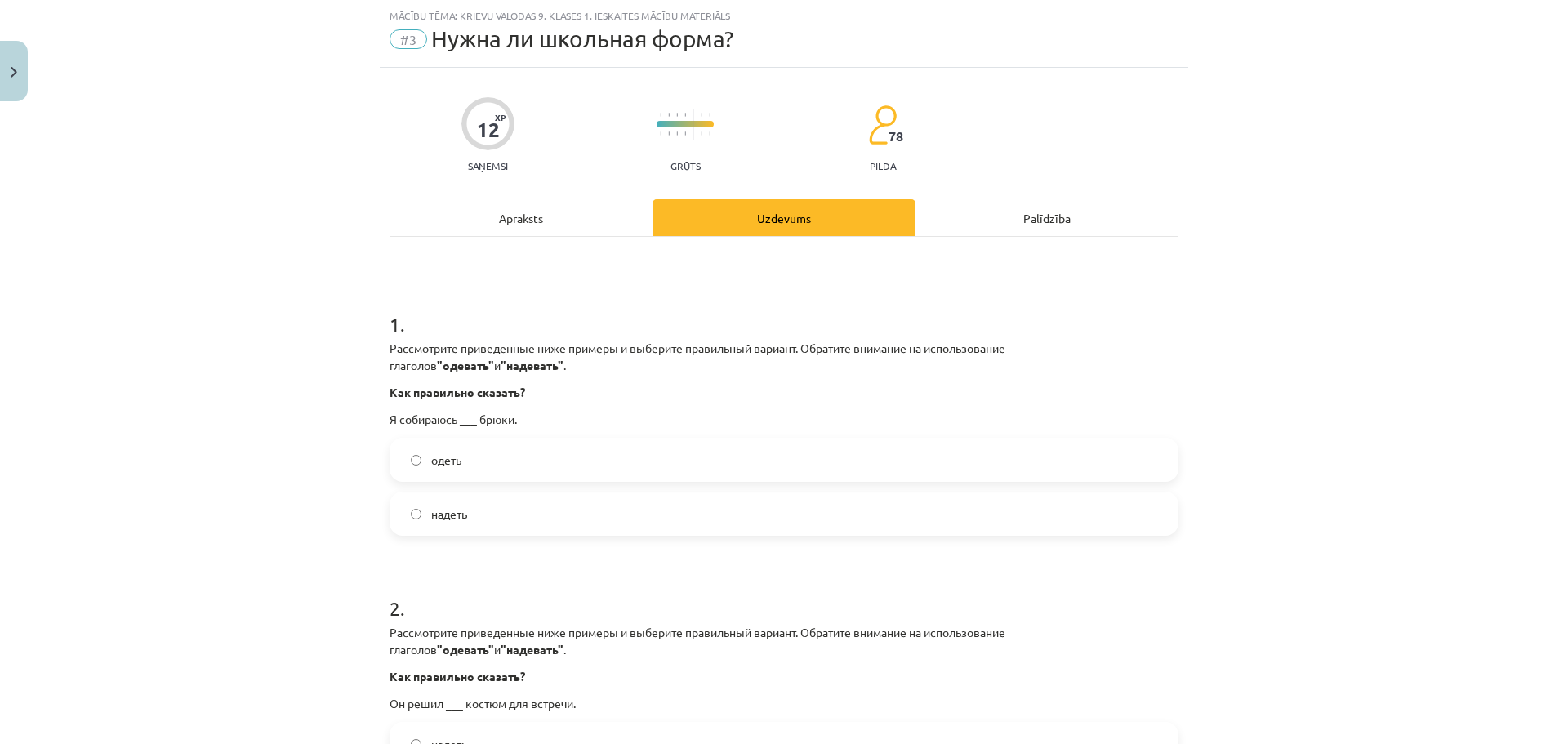
click at [473, 520] on label "надеть" at bounding box center [784, 514] width 786 height 41
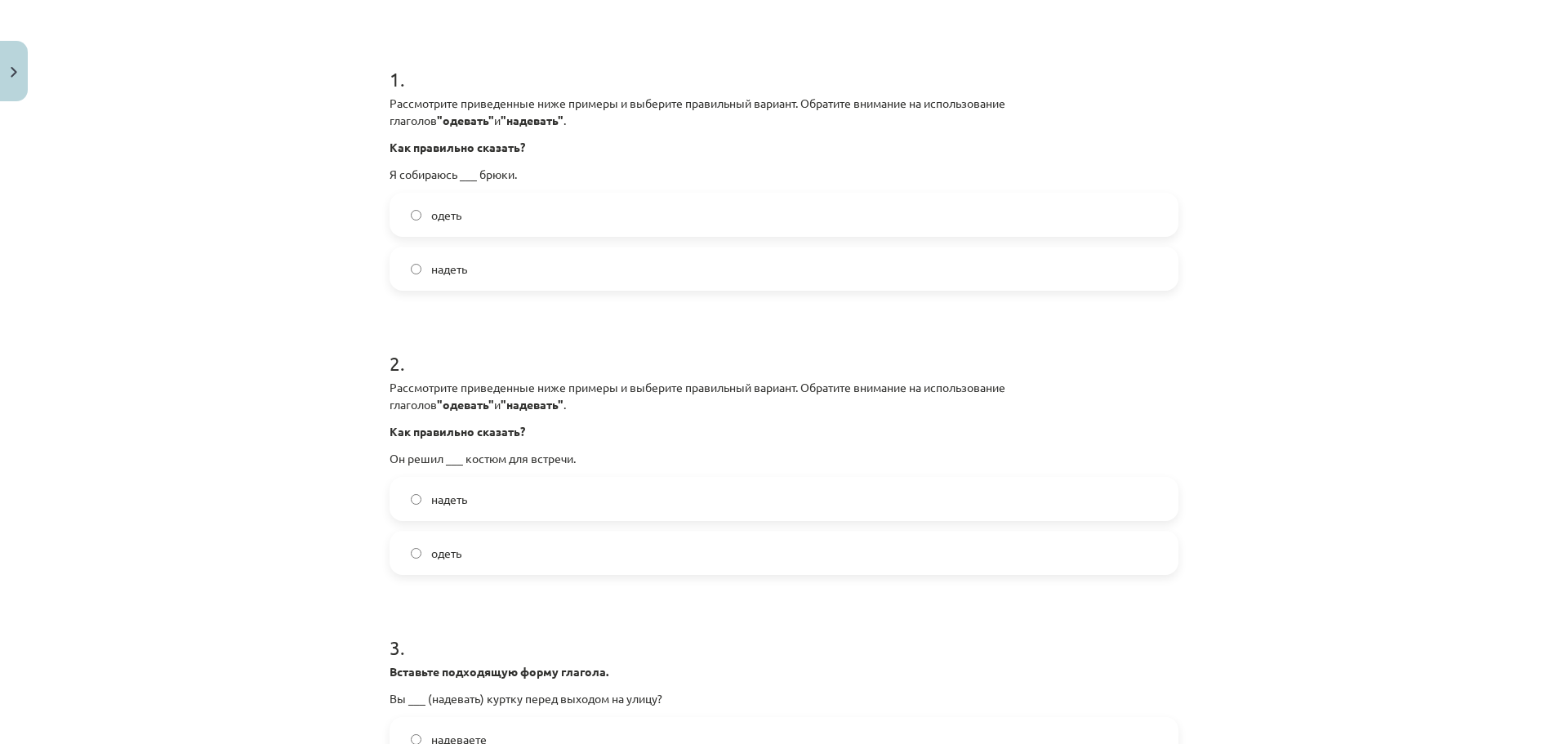
scroll to position [368, 0]
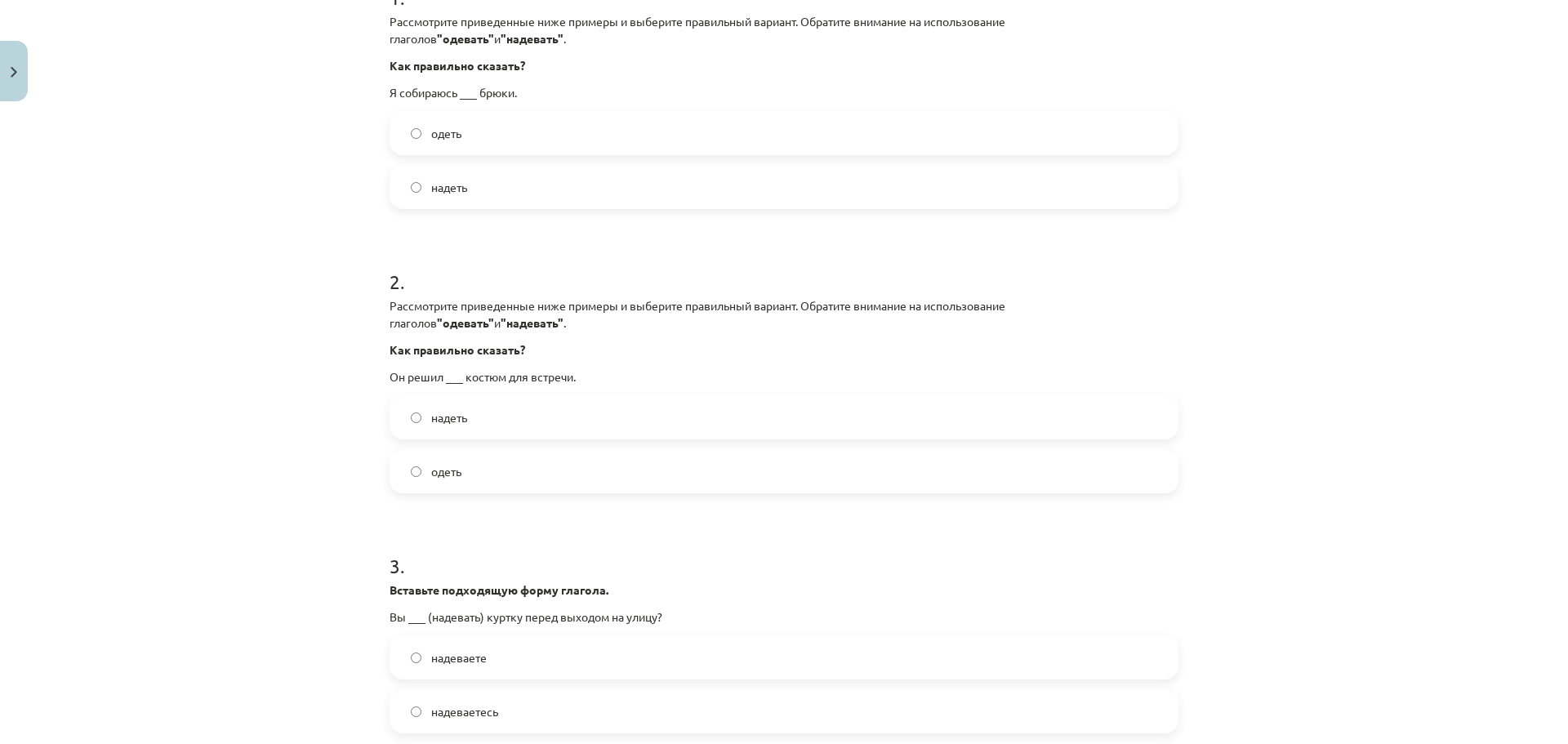
click at [573, 485] on label "одеть" at bounding box center [784, 471] width 786 height 41
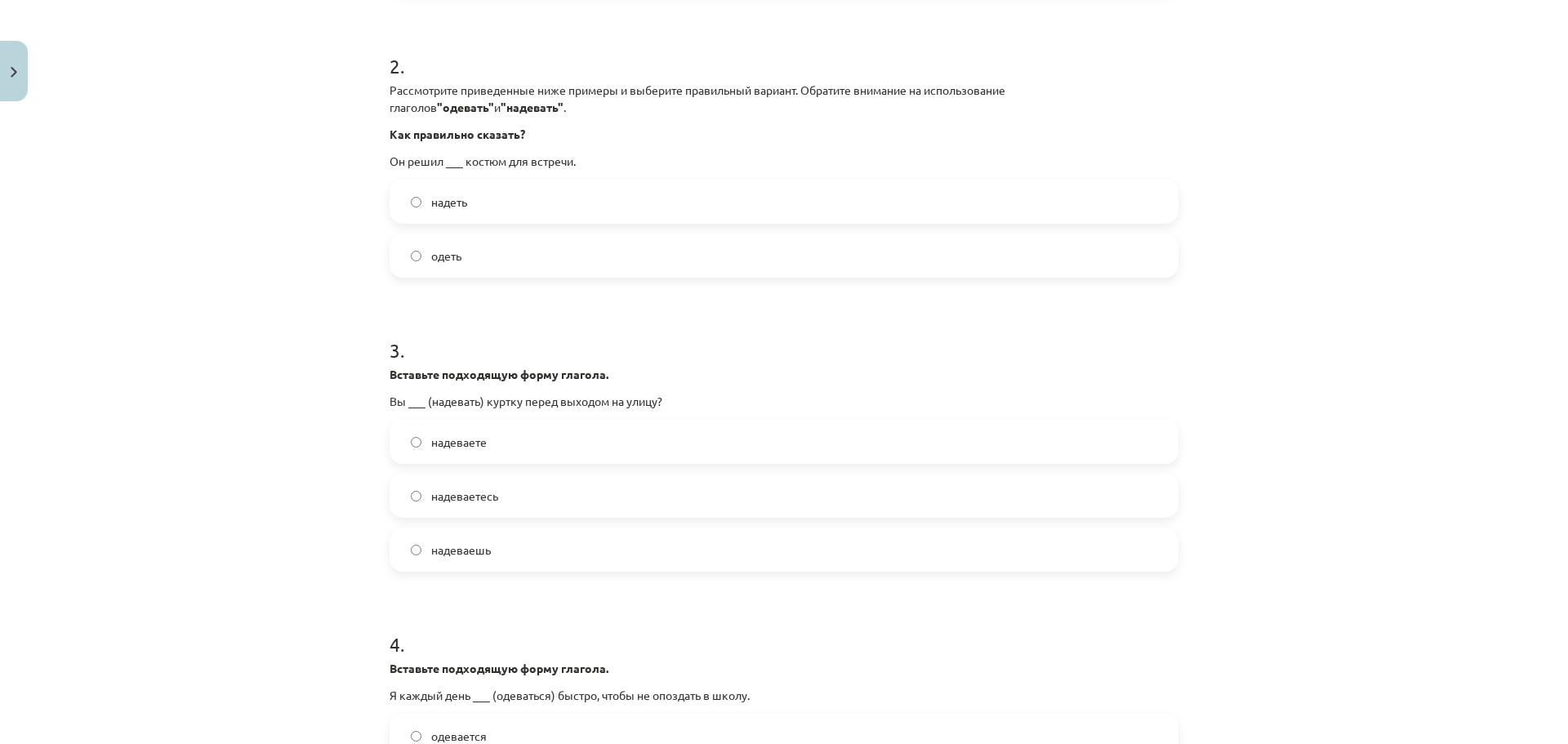
scroll to position [612, 0]
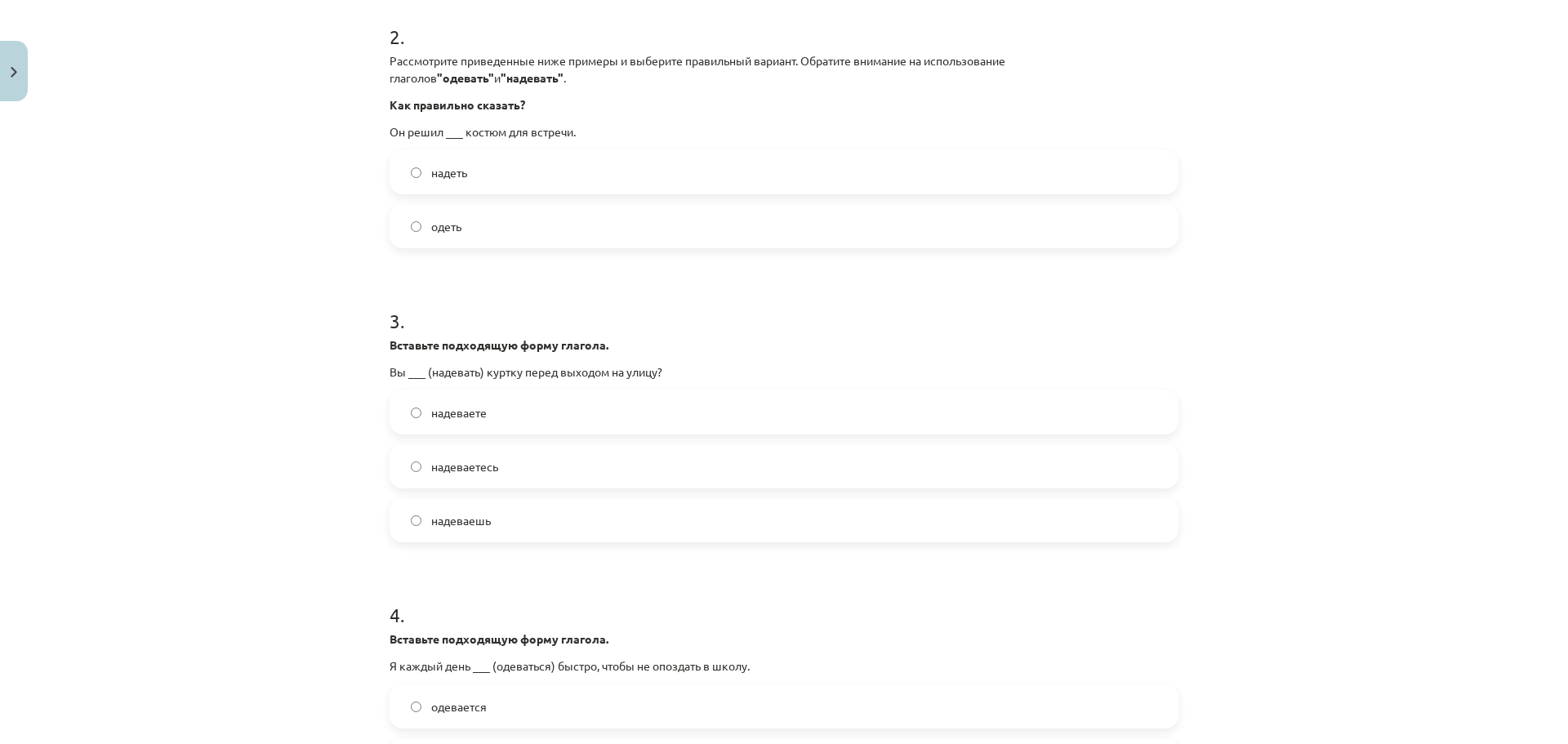
click at [600, 181] on label "надеть" at bounding box center [784, 173] width 786 height 41
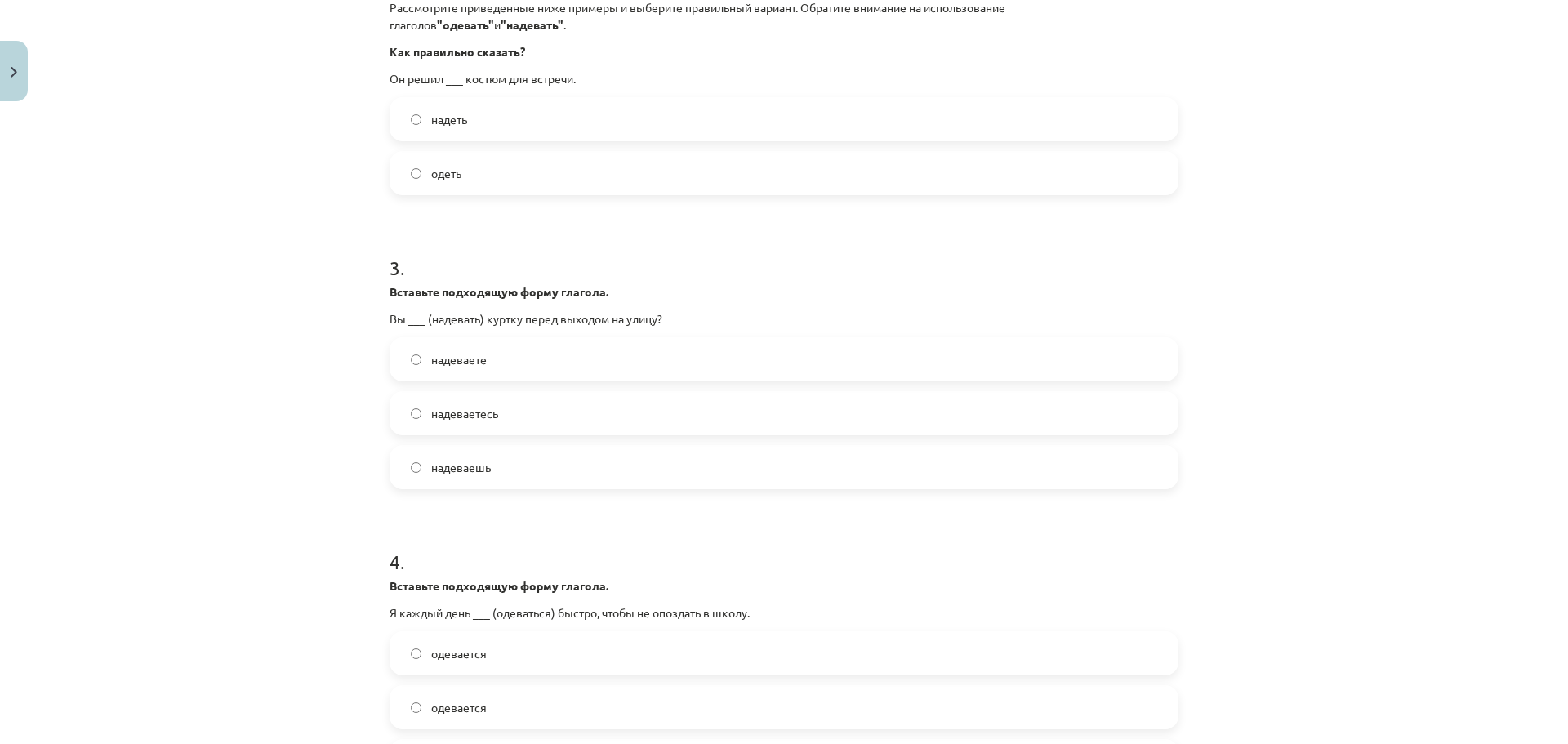
scroll to position [694, 0]
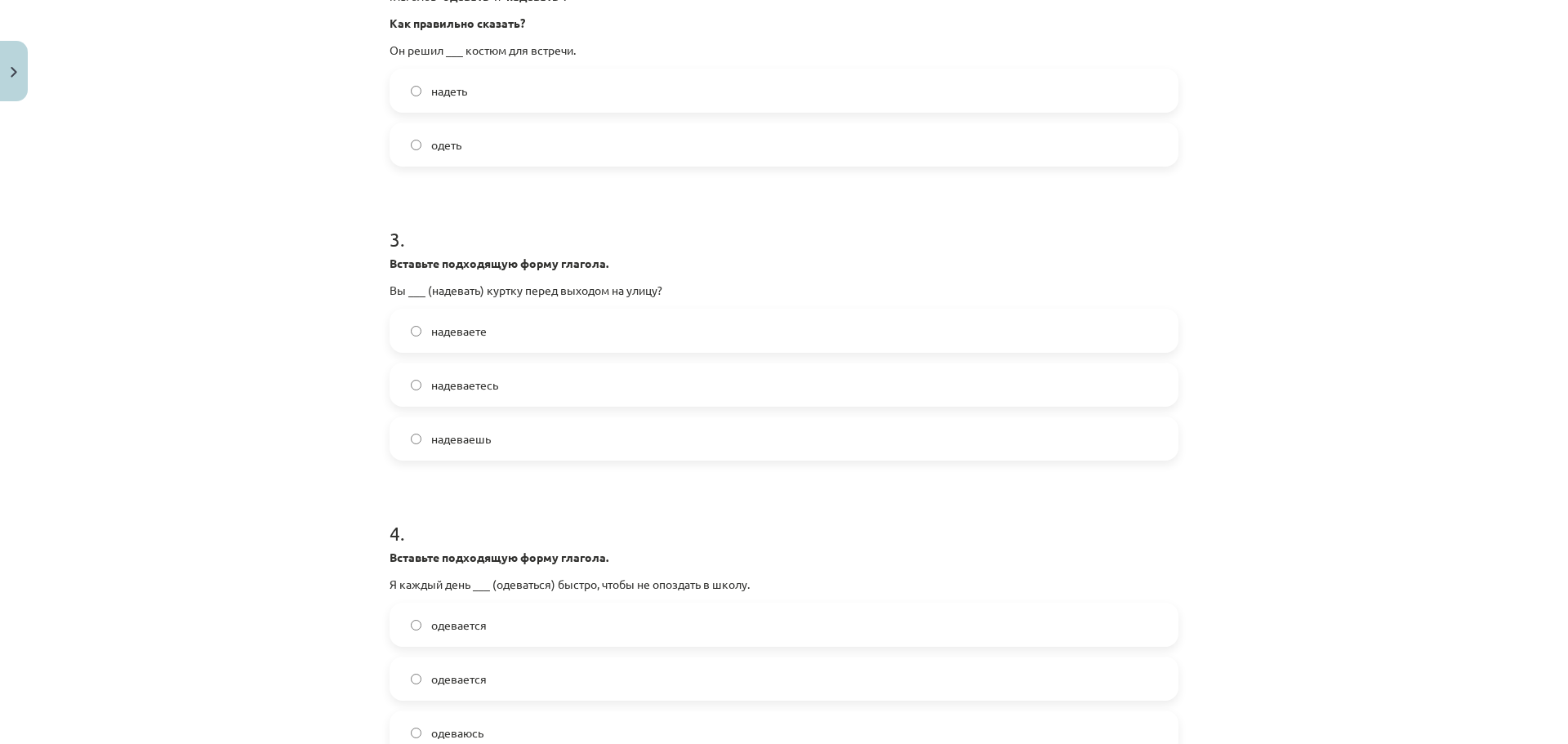
click at [554, 324] on label "надеваете" at bounding box center [784, 331] width 786 height 41
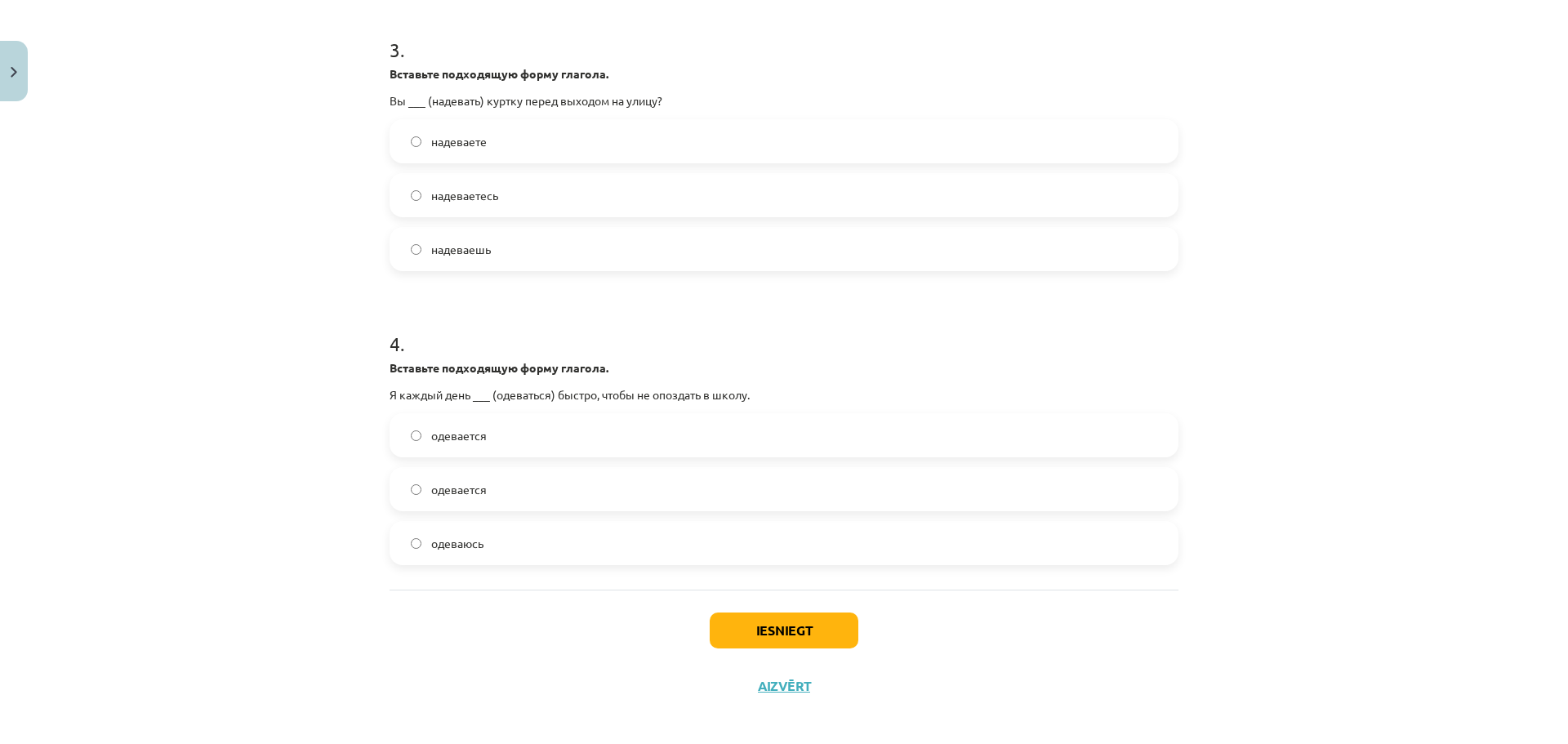
scroll to position [894, 0]
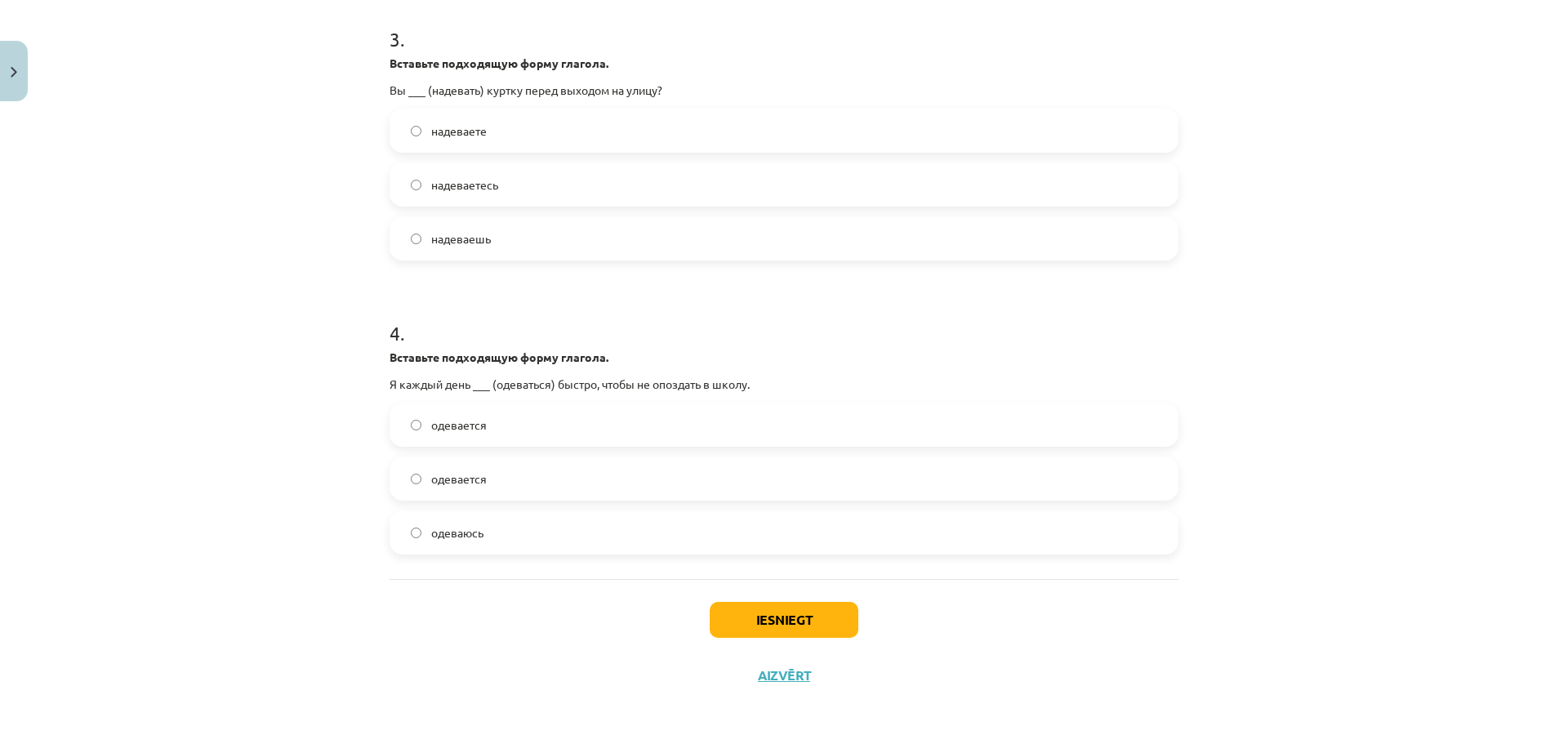
click at [505, 530] on label "одеваюсь" at bounding box center [784, 532] width 786 height 41
click at [742, 614] on button "Iesniegt" at bounding box center [784, 619] width 148 height 36
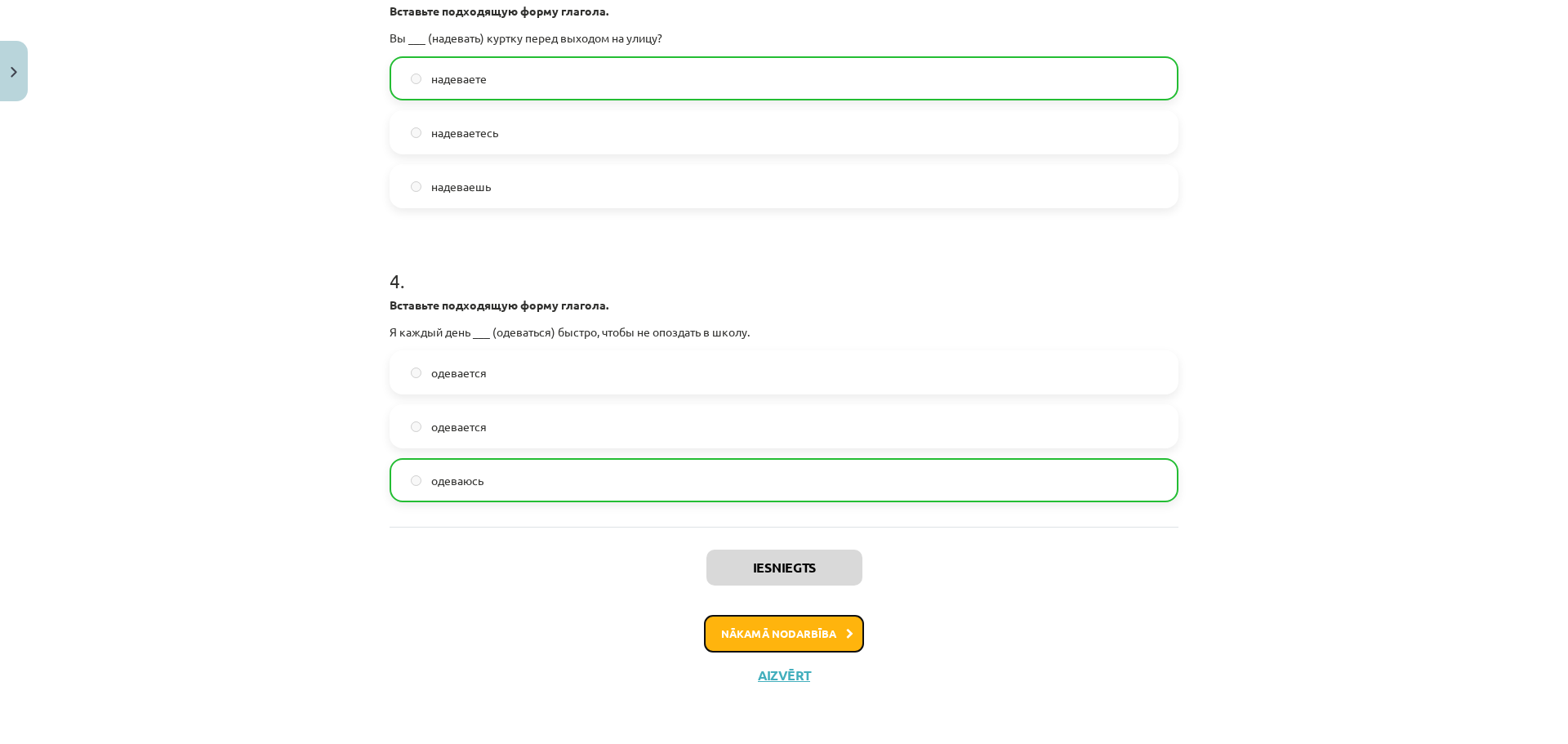
click at [785, 619] on button "Nākamā nodarbība" at bounding box center [784, 634] width 160 height 38
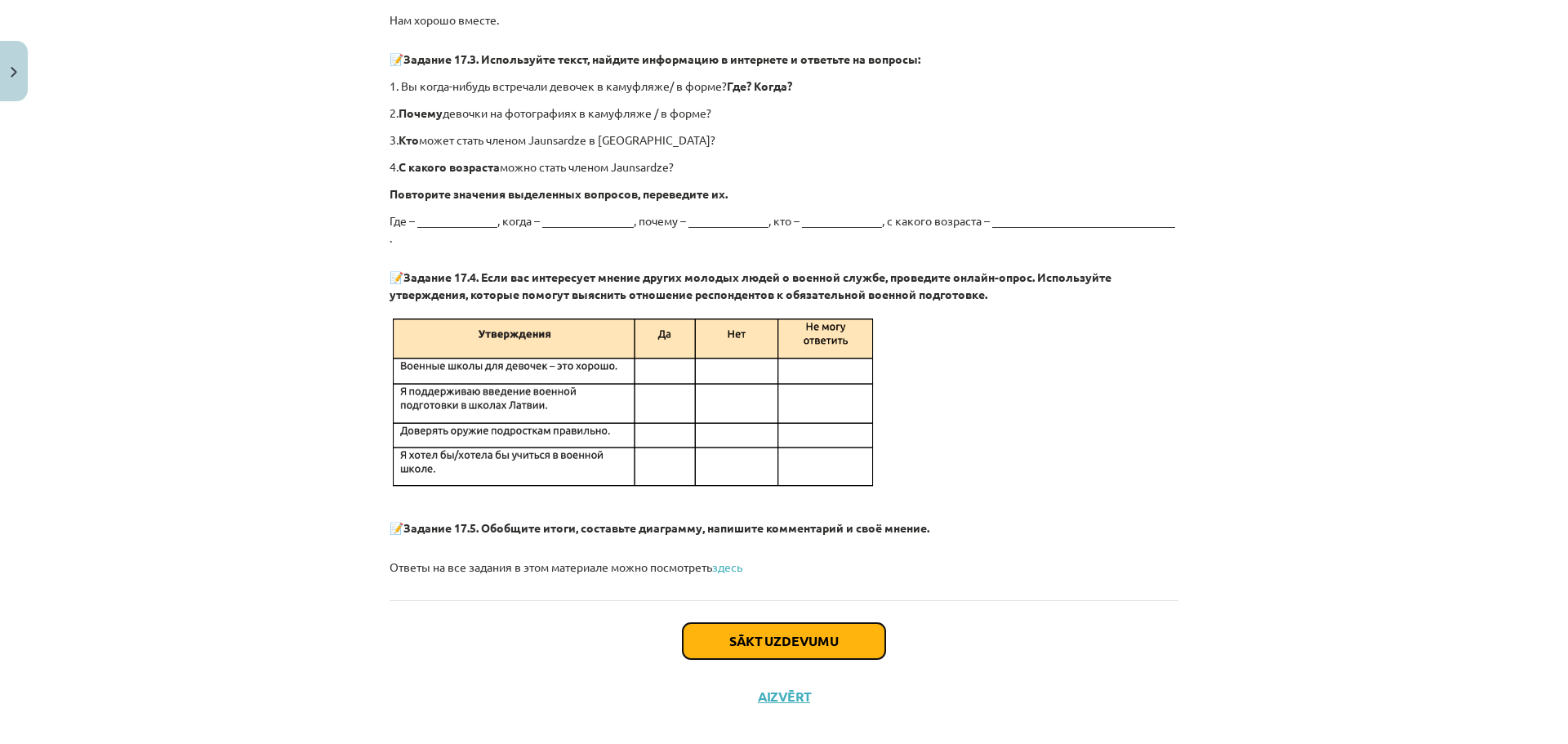
click at [795, 623] on button "Sākt uzdevumu" at bounding box center [784, 641] width 203 height 36
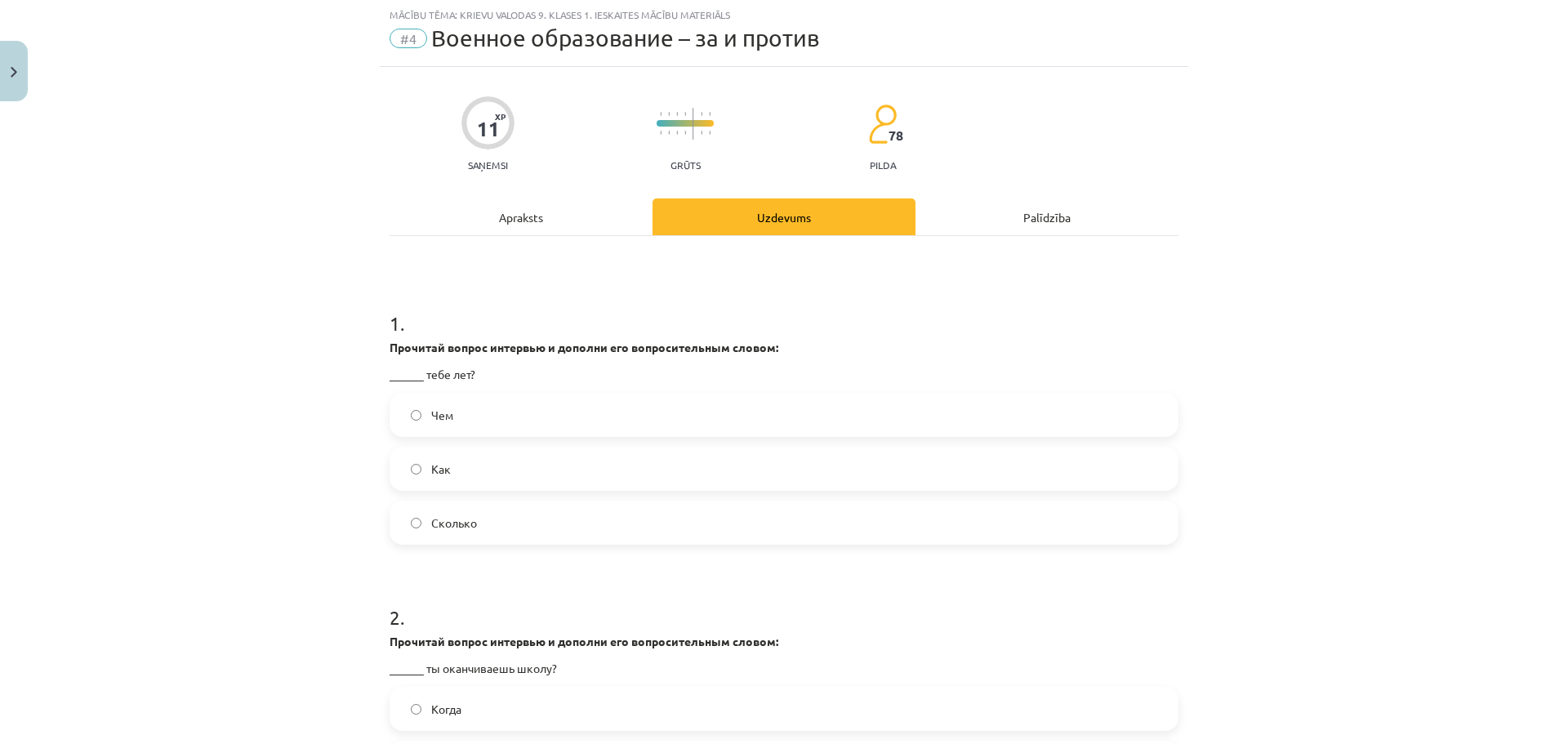
scroll to position [41, 0]
click at [650, 528] on label "Сколько" at bounding box center [784, 524] width 786 height 41
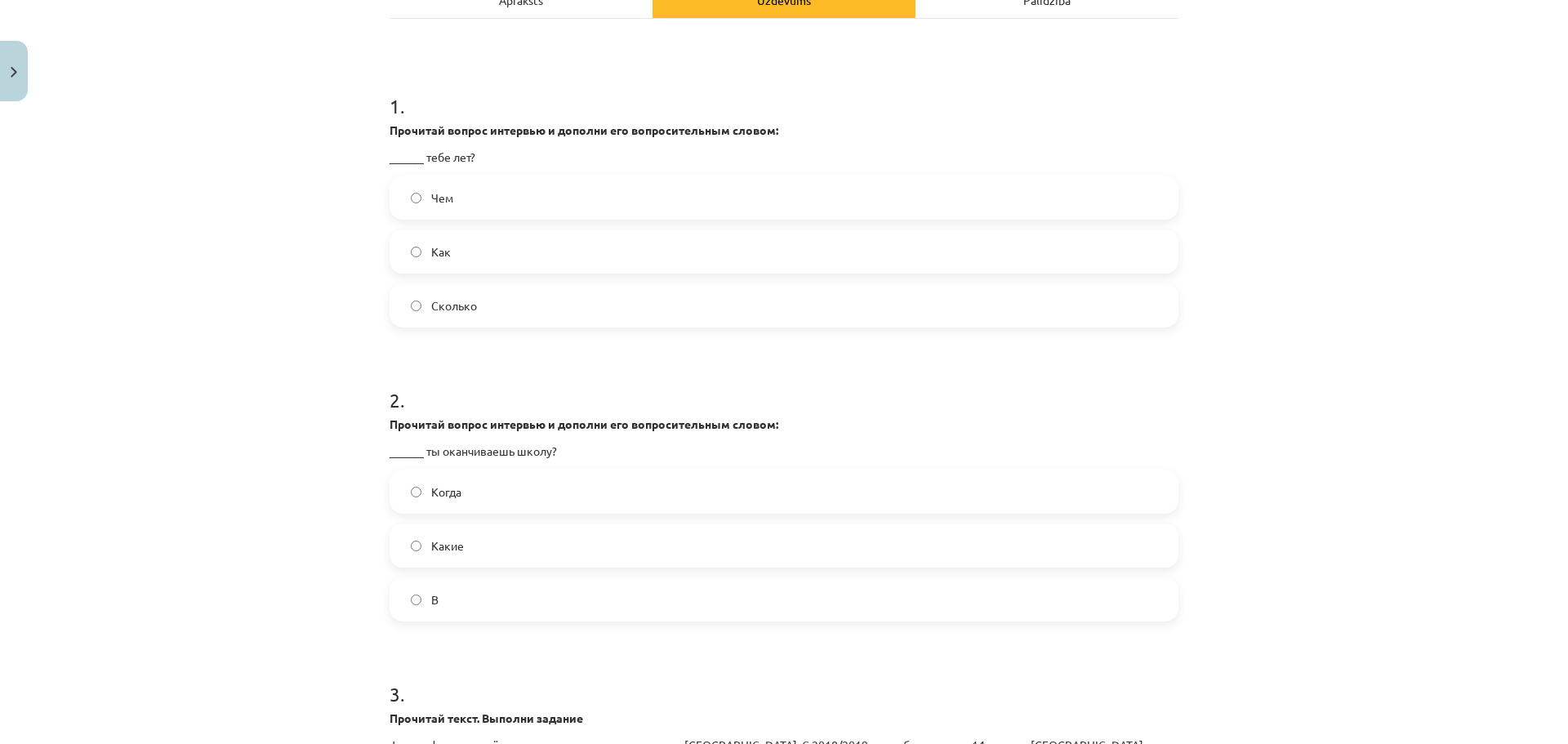
scroll to position [286, 0]
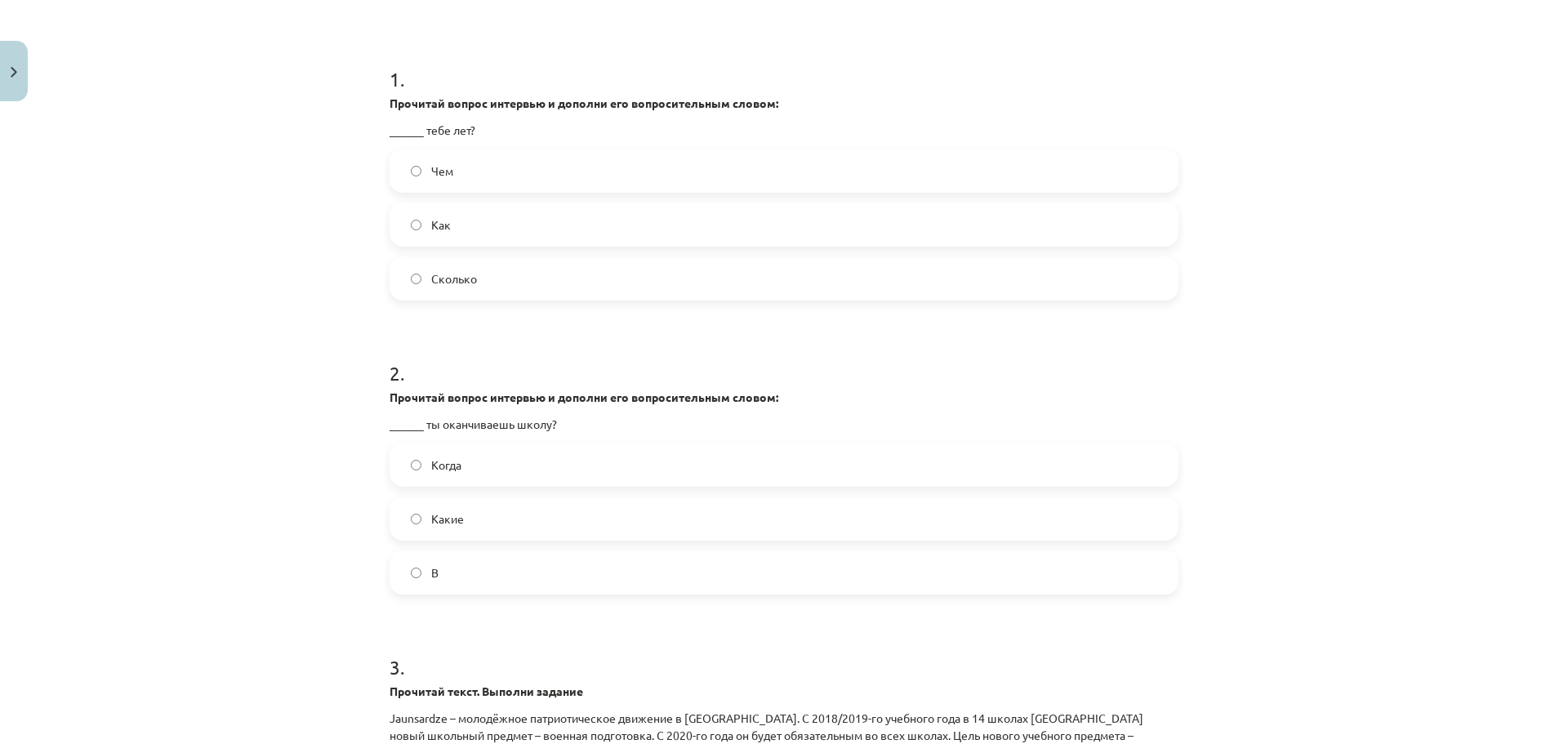
click at [644, 457] on label "Когда" at bounding box center [784, 465] width 786 height 41
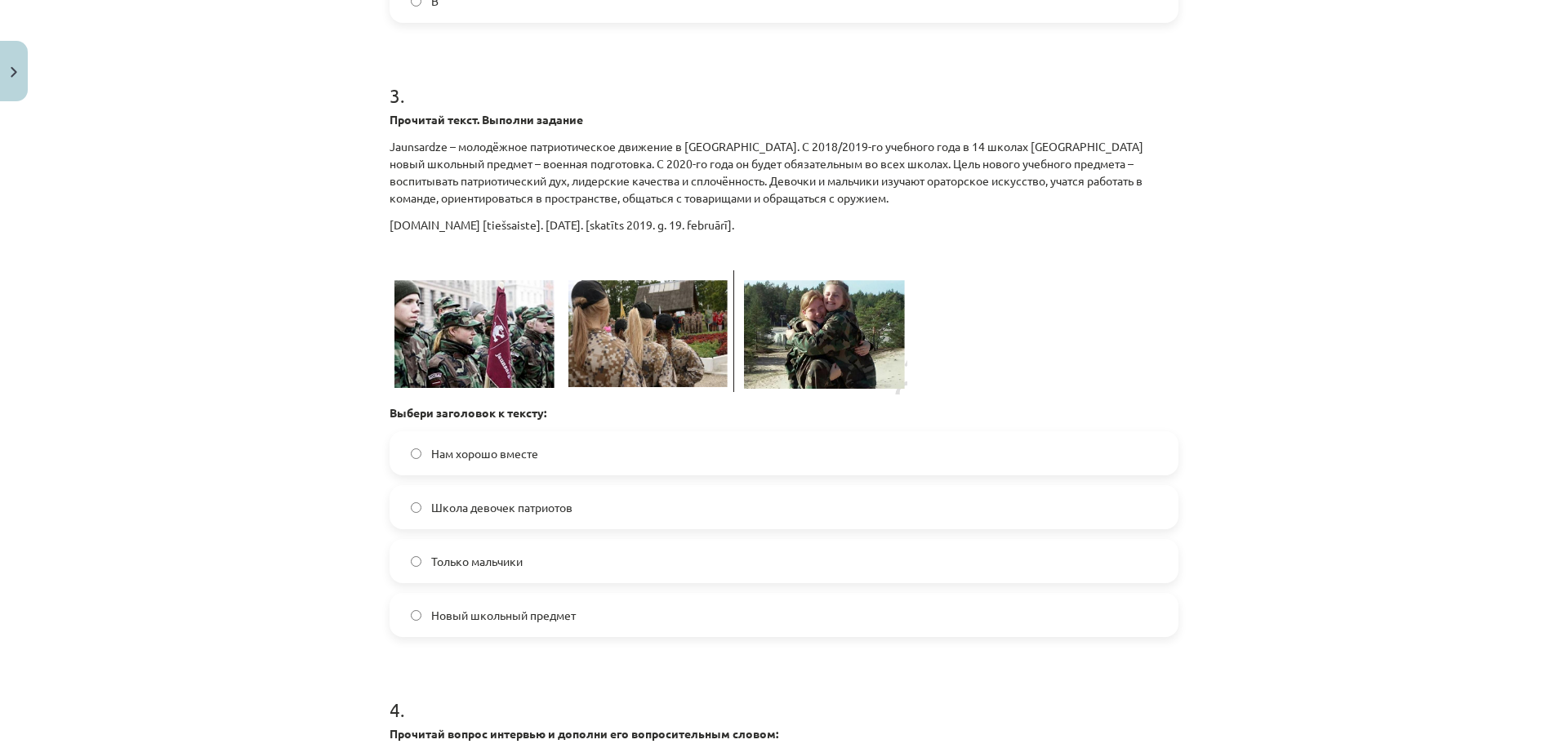
scroll to position [939, 0]
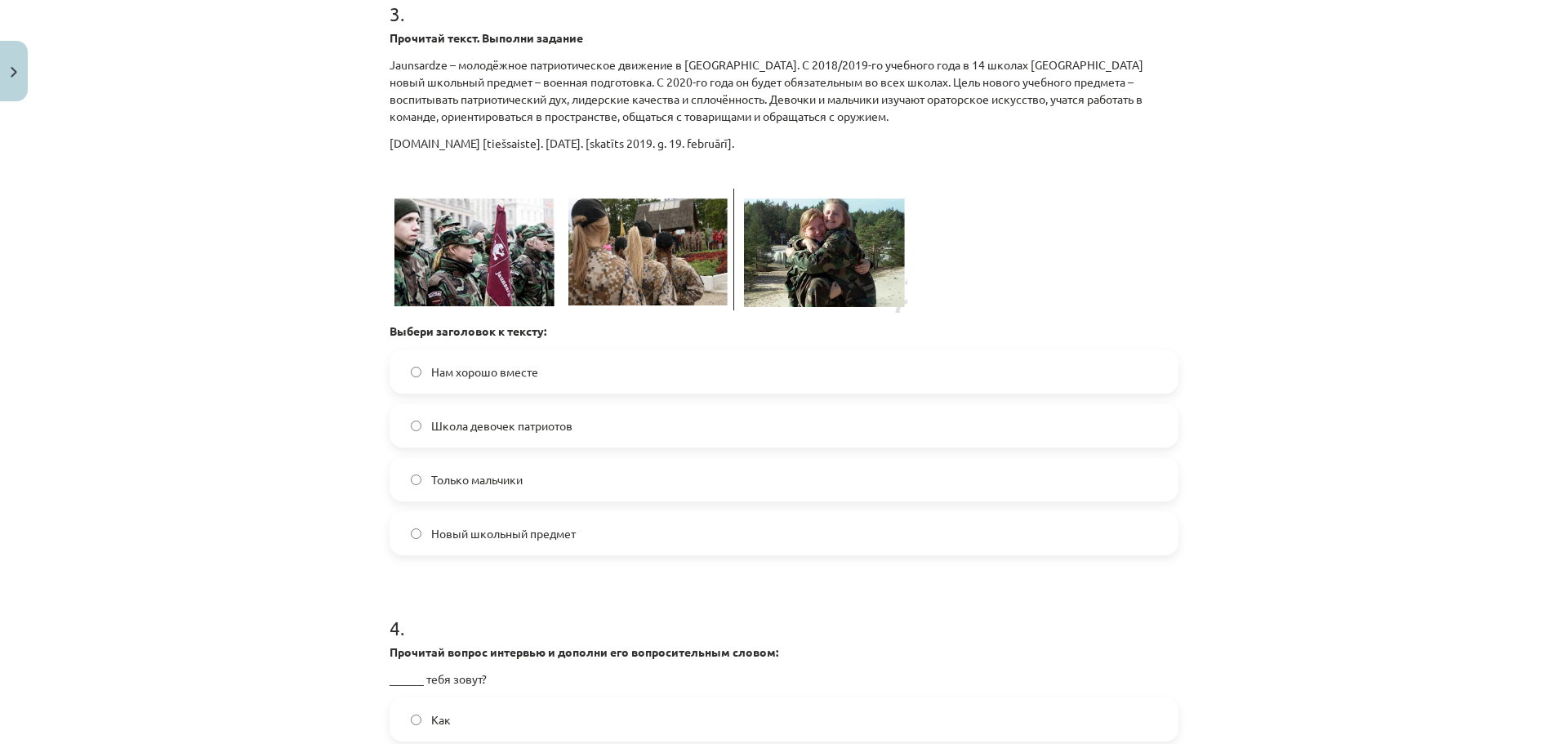
click at [561, 535] on span "Новый школьный предмет" at bounding box center [503, 534] width 144 height 18
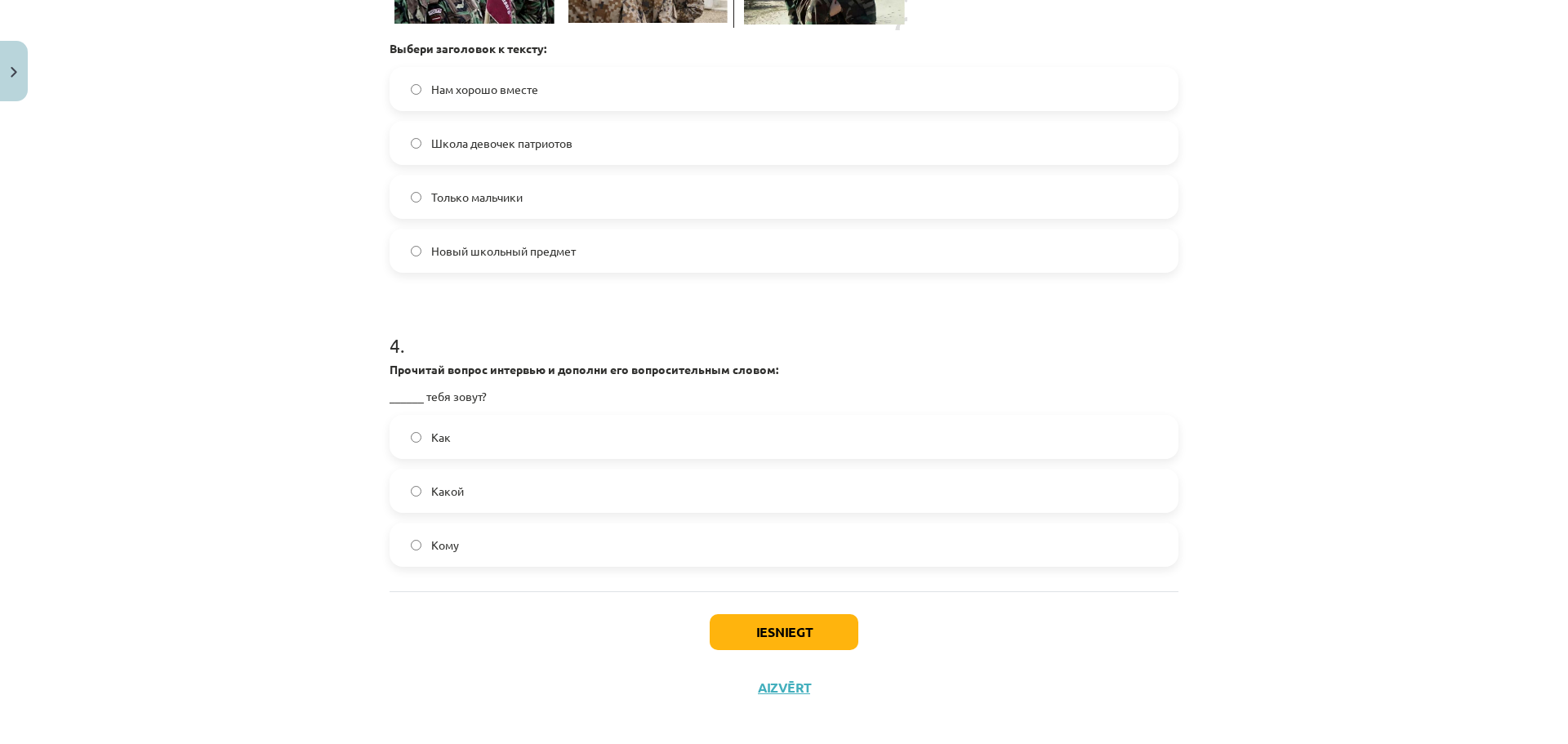
scroll to position [1233, 0]
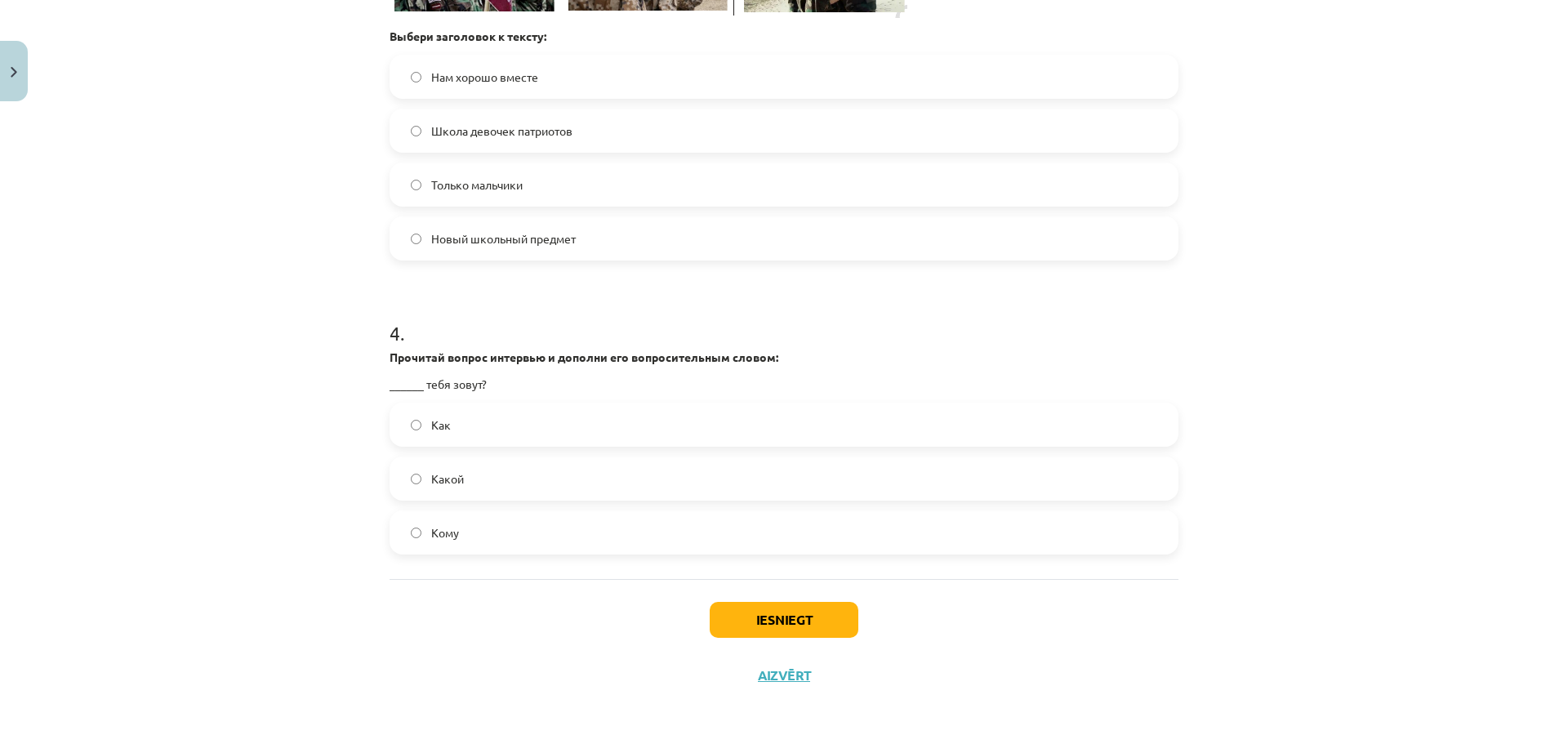
click at [581, 426] on label "Как" at bounding box center [784, 425] width 786 height 41
click at [780, 629] on button "Iesniegt" at bounding box center [784, 619] width 148 height 36
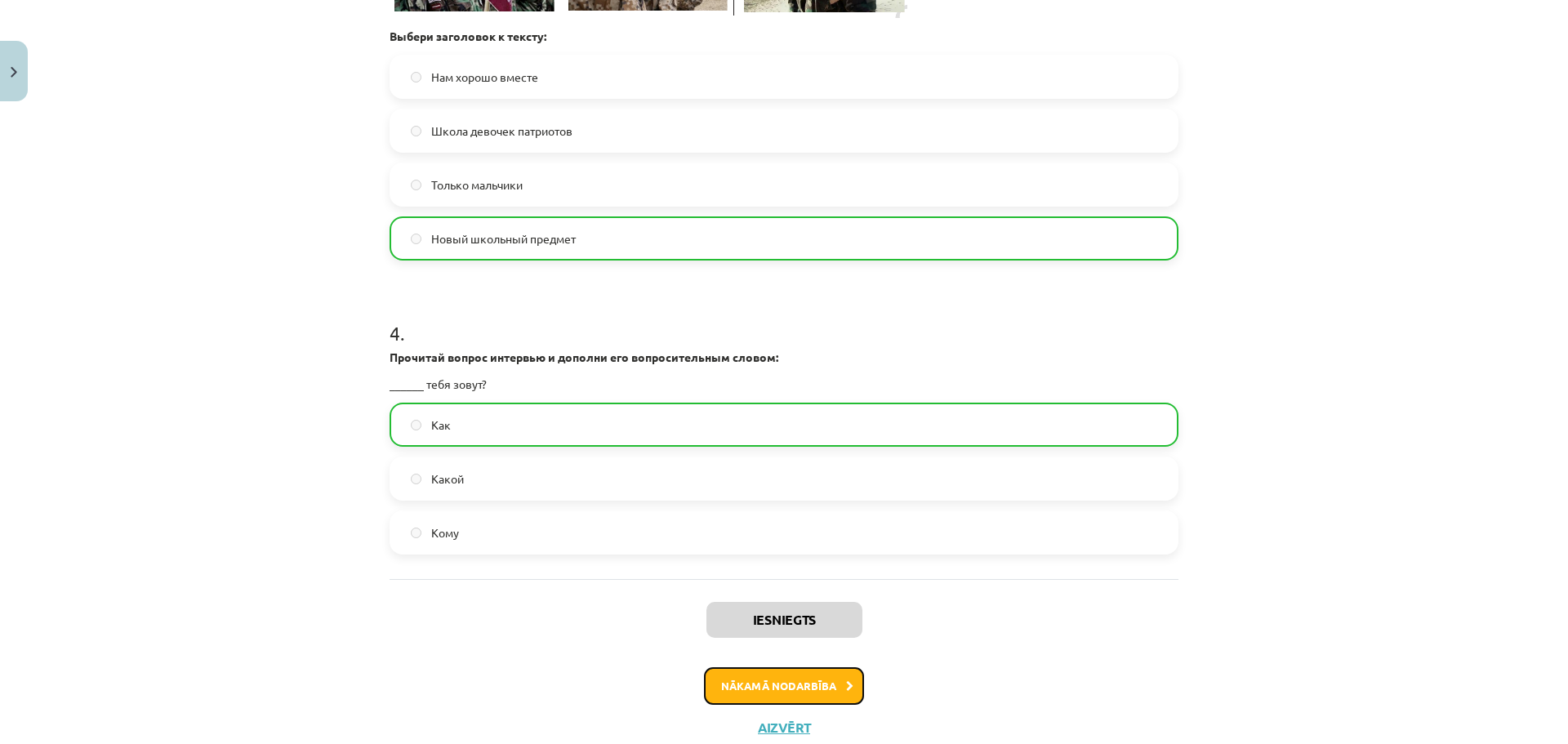
click at [793, 668] on button "Nākamā nodarbība" at bounding box center [784, 685] width 160 height 38
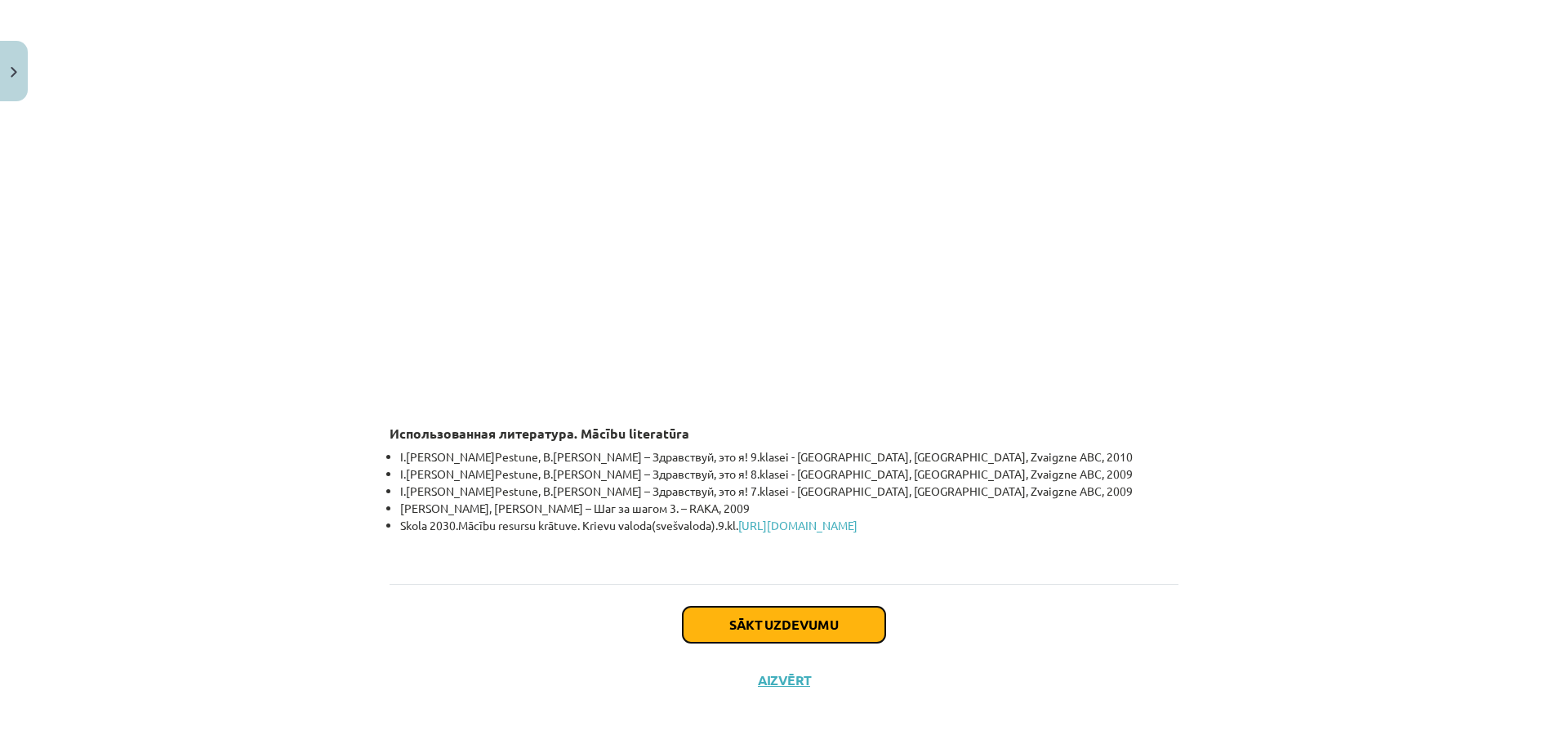
click at [771, 607] on button "Sākt uzdevumu" at bounding box center [784, 624] width 203 height 36
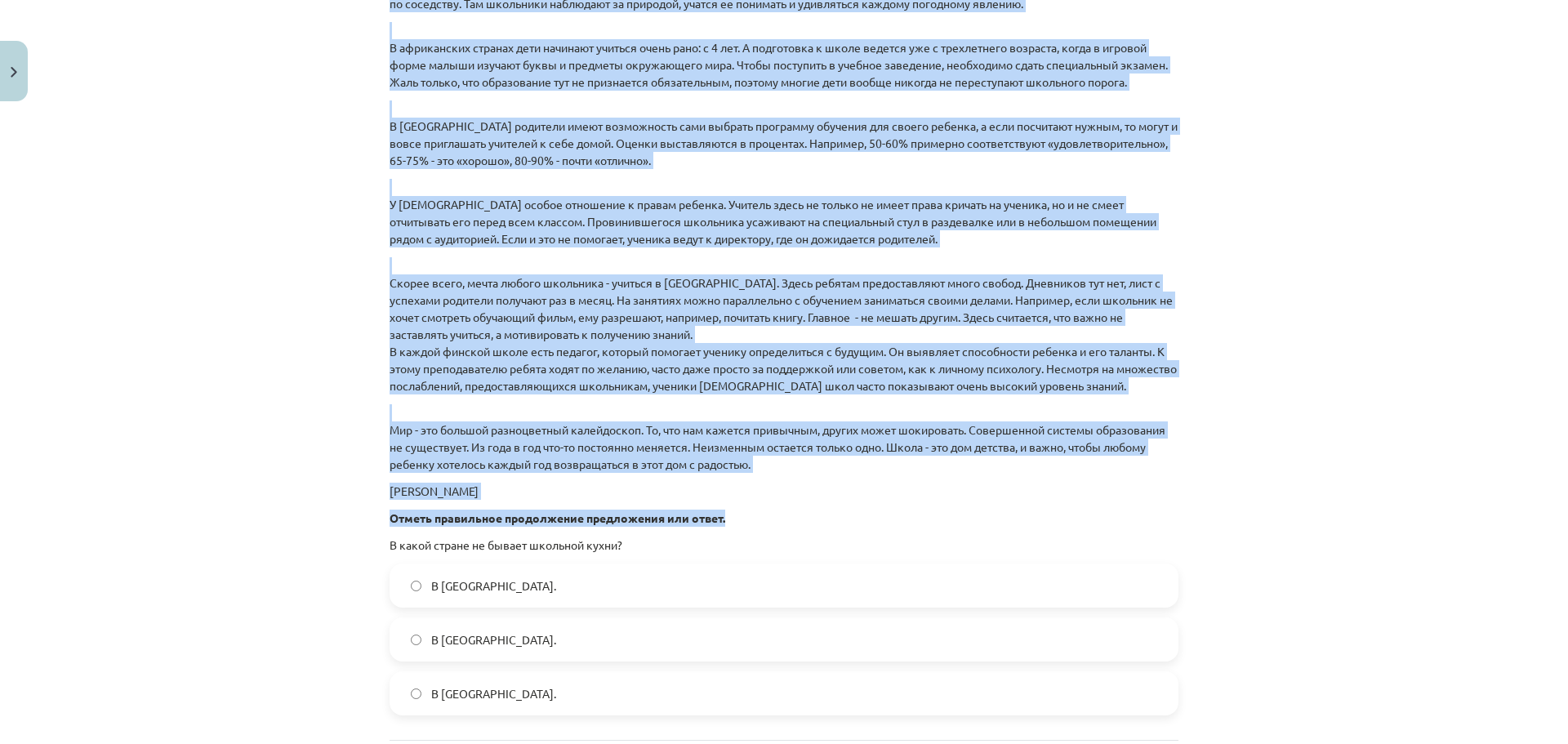
scroll to position [2208, 0]
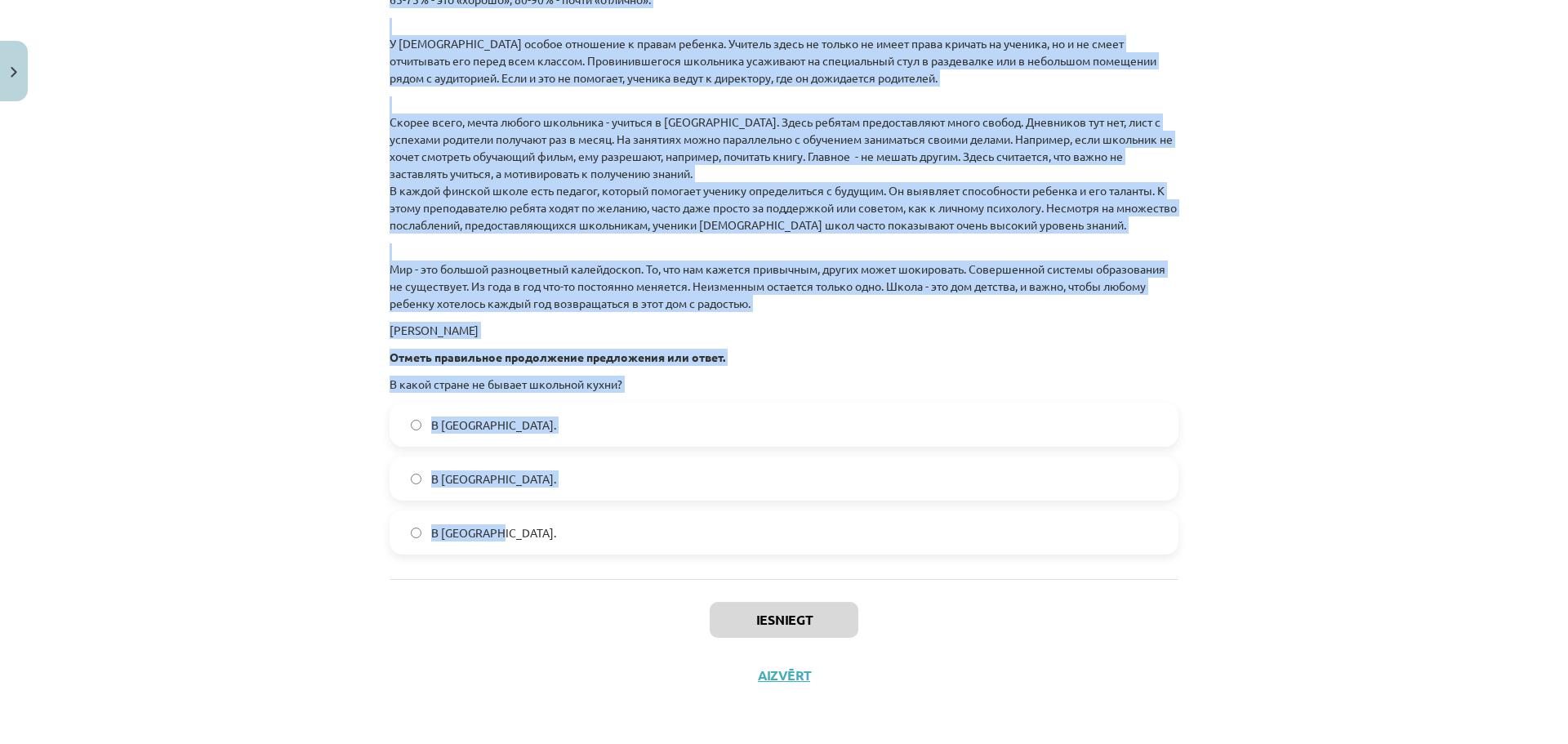
drag, startPoint x: 377, startPoint y: 412, endPoint x: 684, endPoint y: 526, distance: 327.5
copy form "Школа в разных странах . Праздник начала учебного года День Знаний в разных стр…"
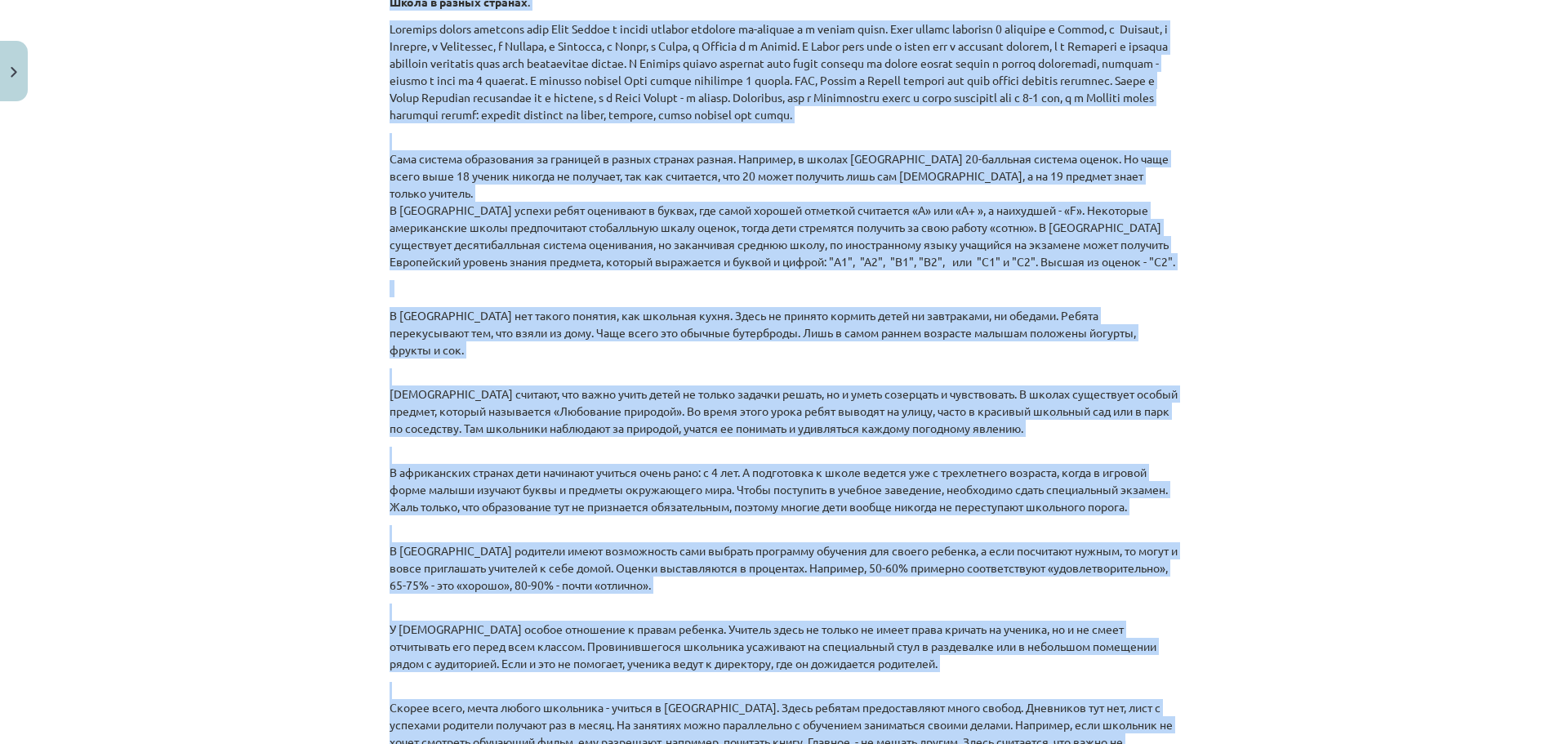
scroll to position [1472, 0]
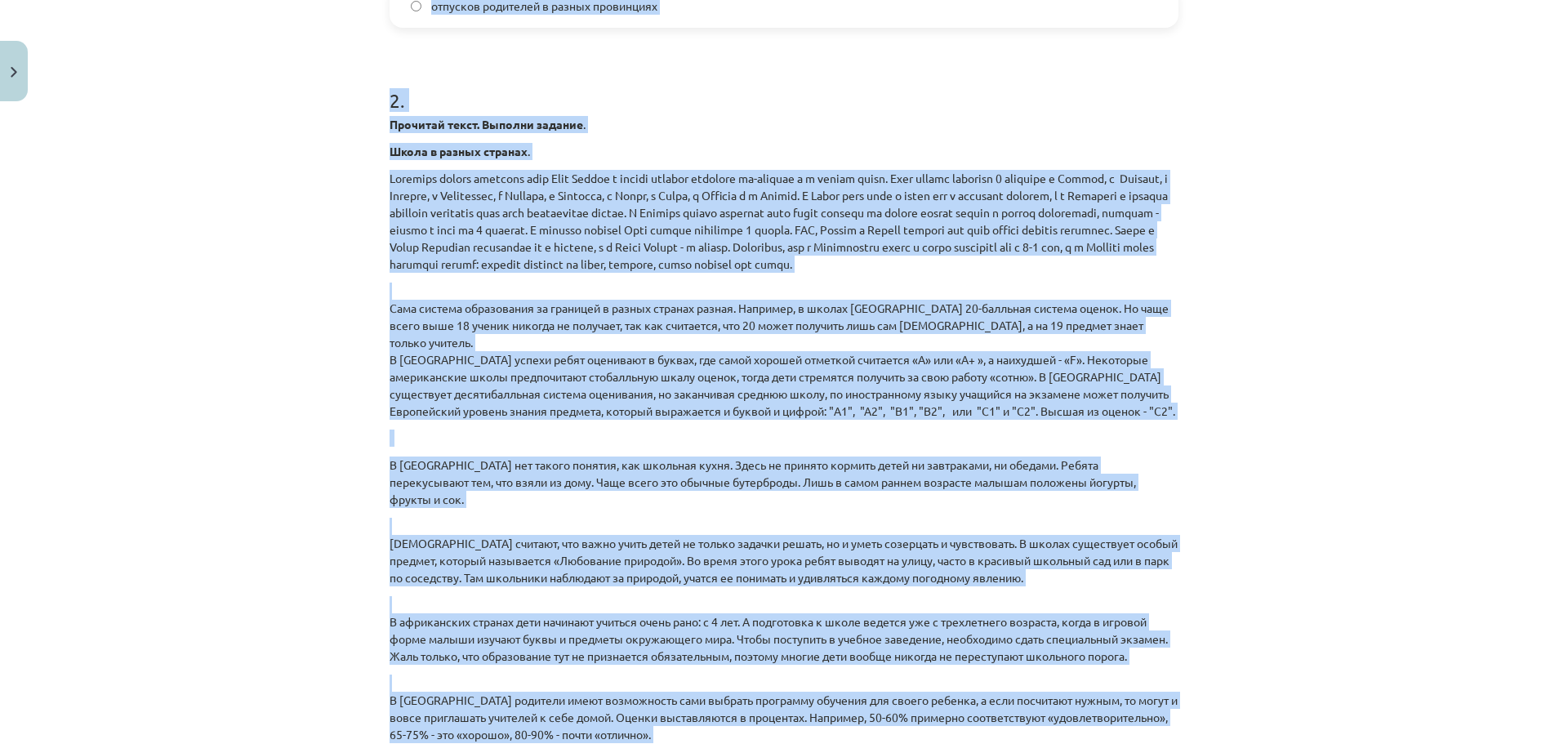
click at [308, 333] on div "Mācību tēma: Krievu valodas 9. klases 1. ieskaites mācību materiāls #5 Программ…" at bounding box center [784, 372] width 1568 height 744
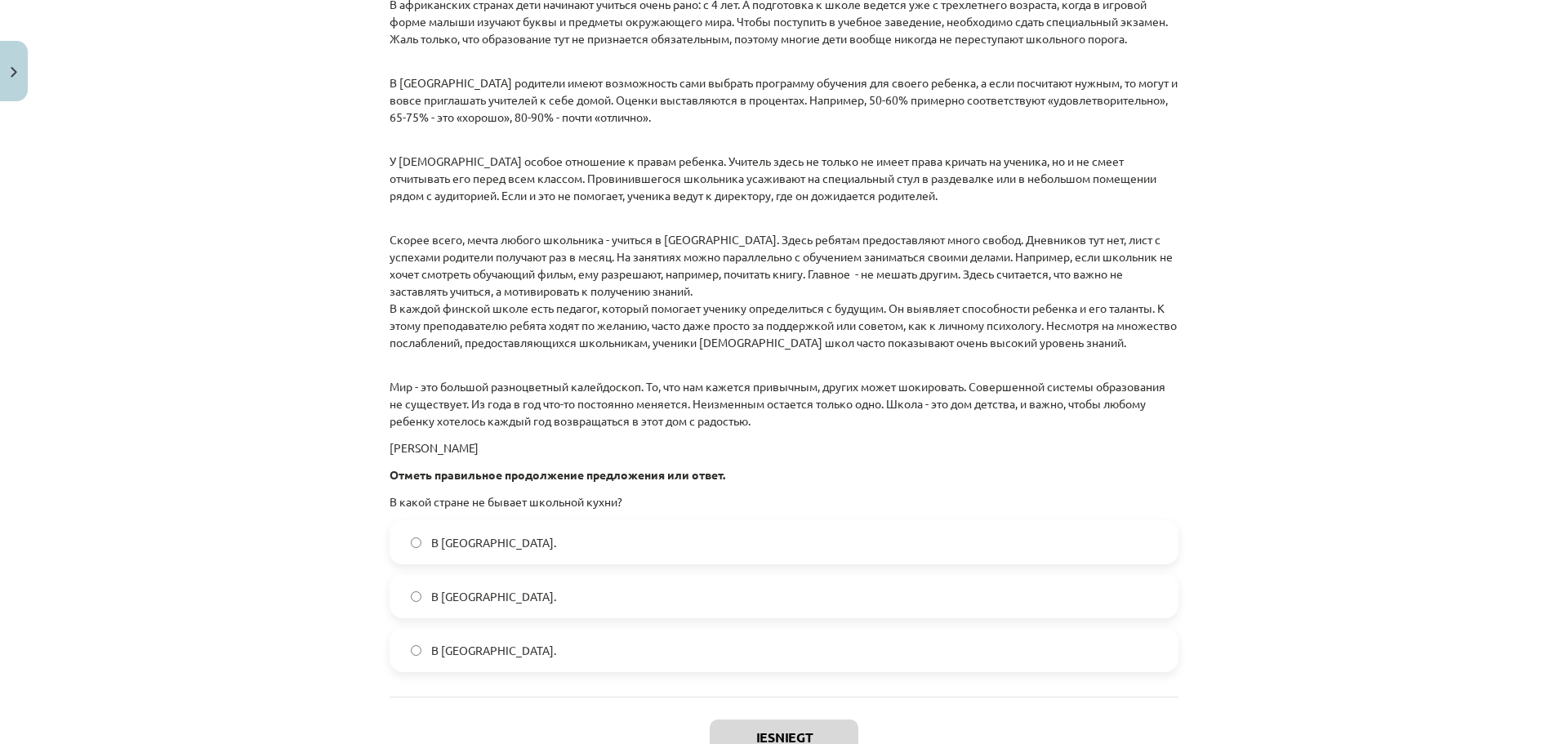
scroll to position [2208, 0]
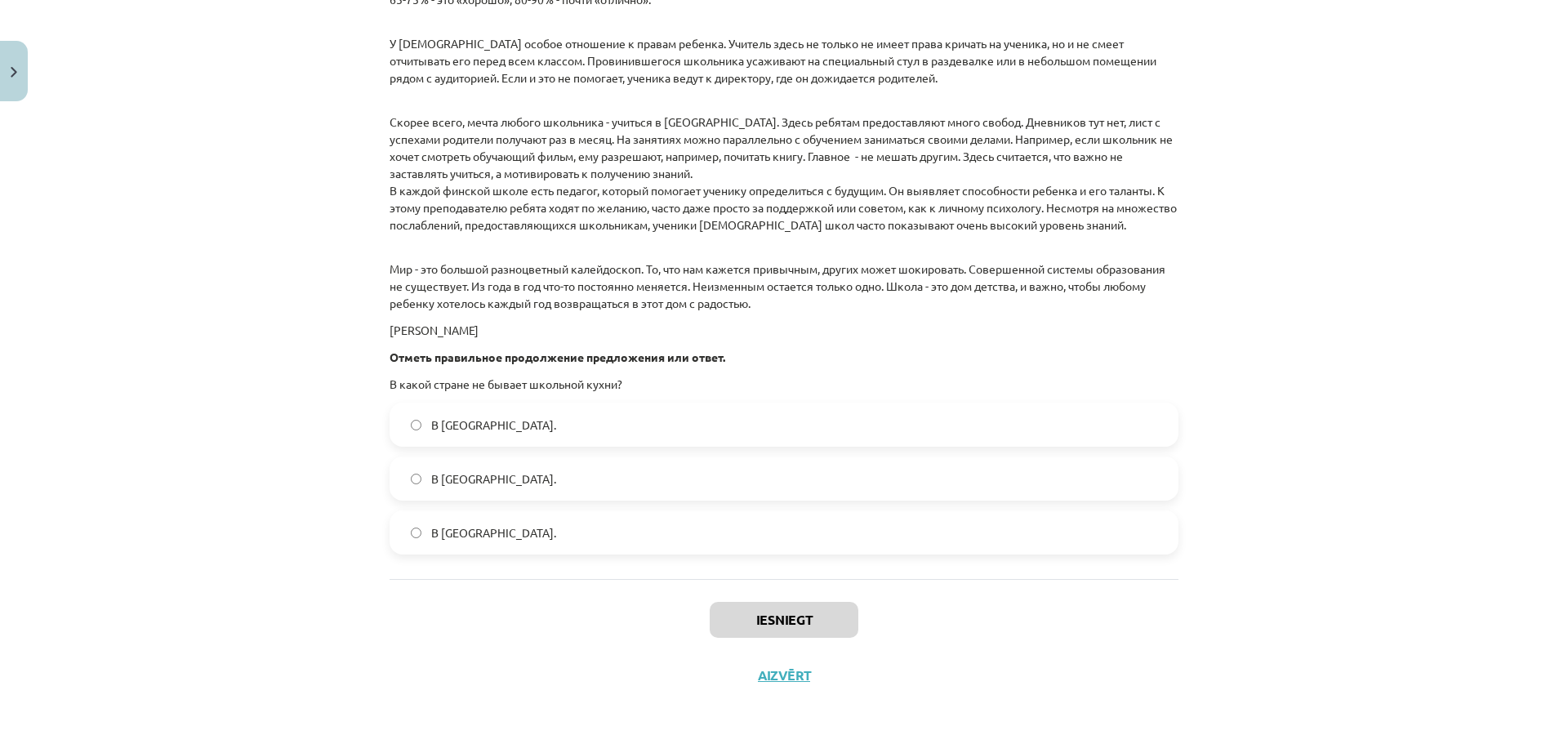
click at [477, 526] on span "В Норвегии." at bounding box center [493, 533] width 125 height 18
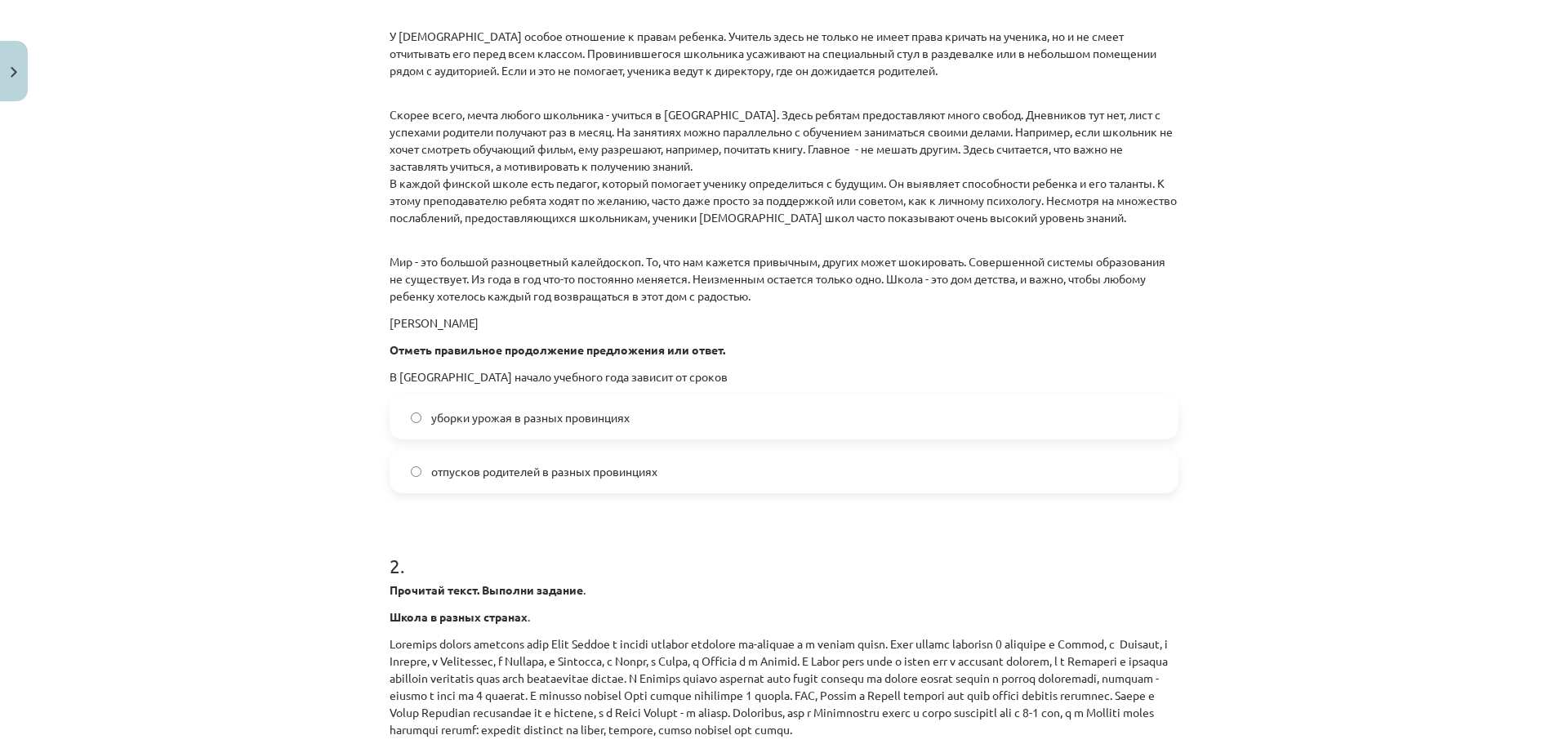
scroll to position [983, 0]
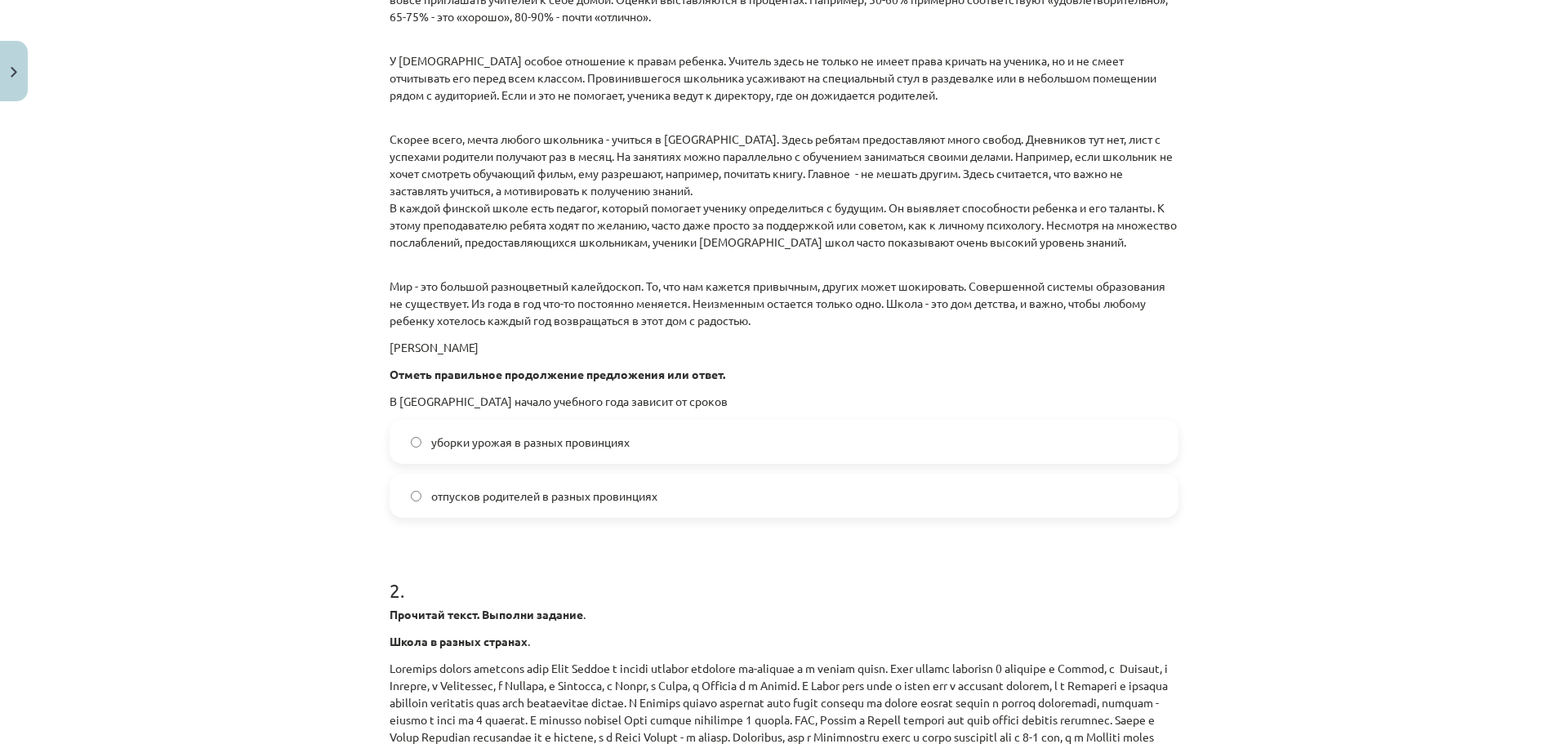
click at [594, 459] on label "уборки урожая в разных провинциях" at bounding box center [784, 442] width 786 height 41
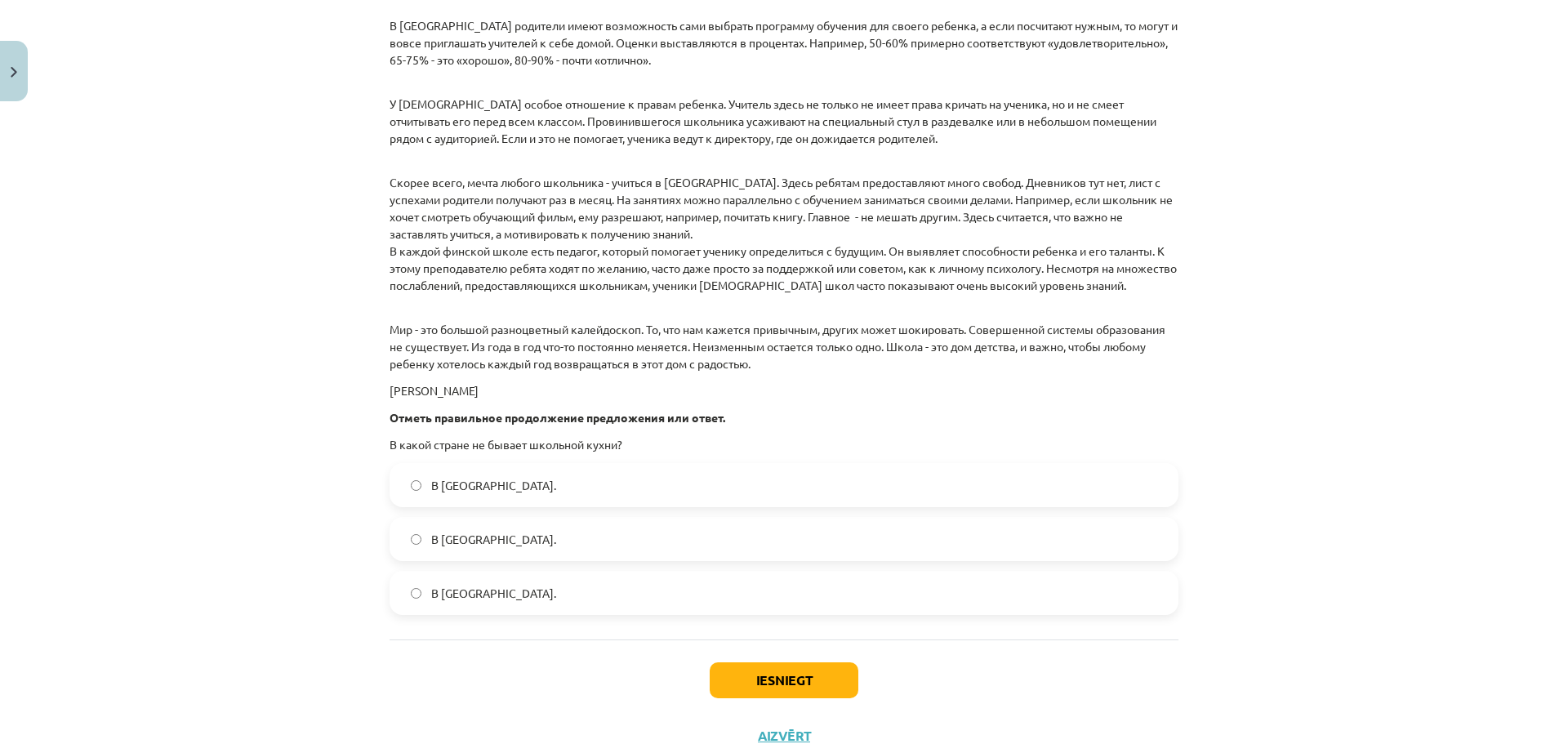
scroll to position [2208, 0]
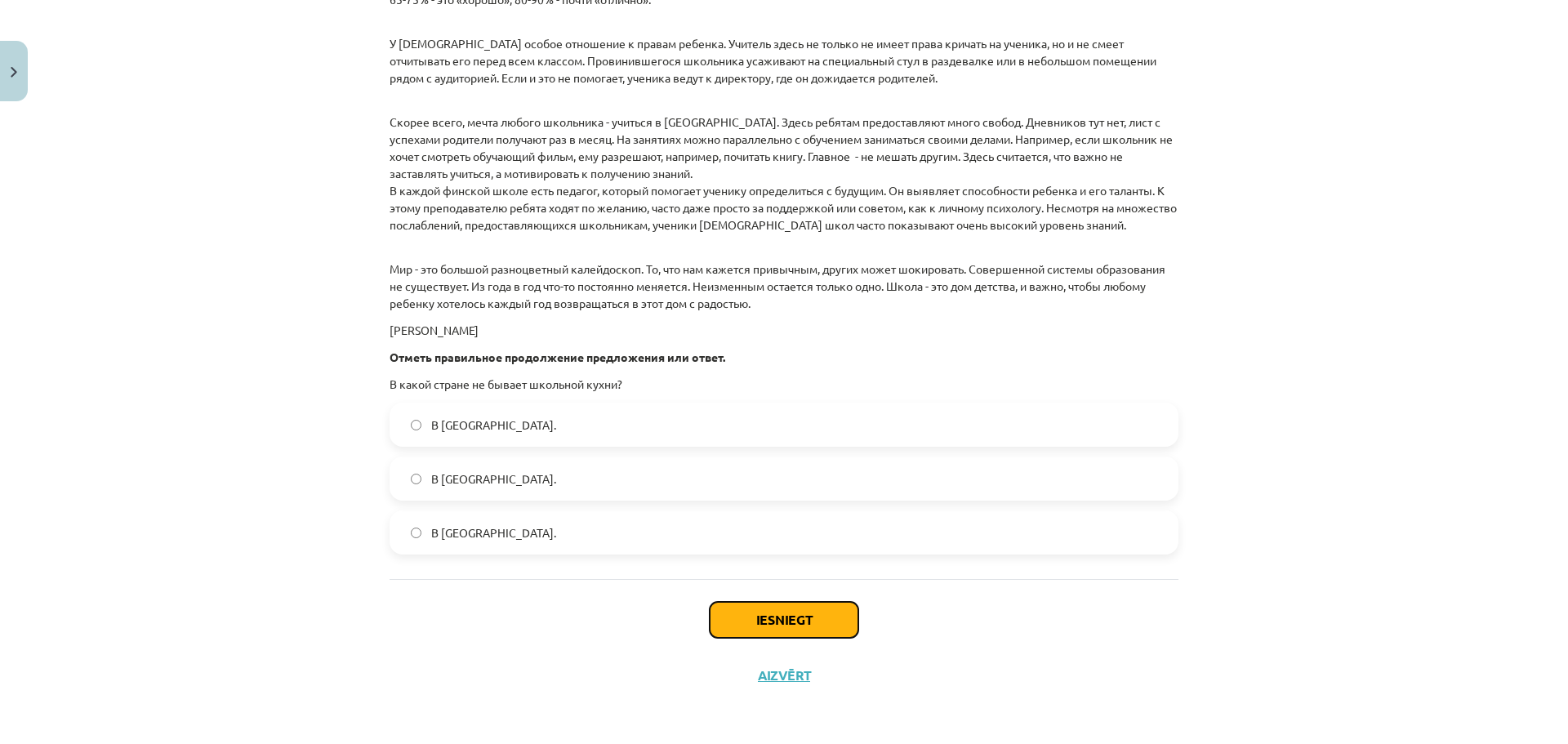
click at [757, 631] on button "Iesniegt" at bounding box center [784, 619] width 148 height 36
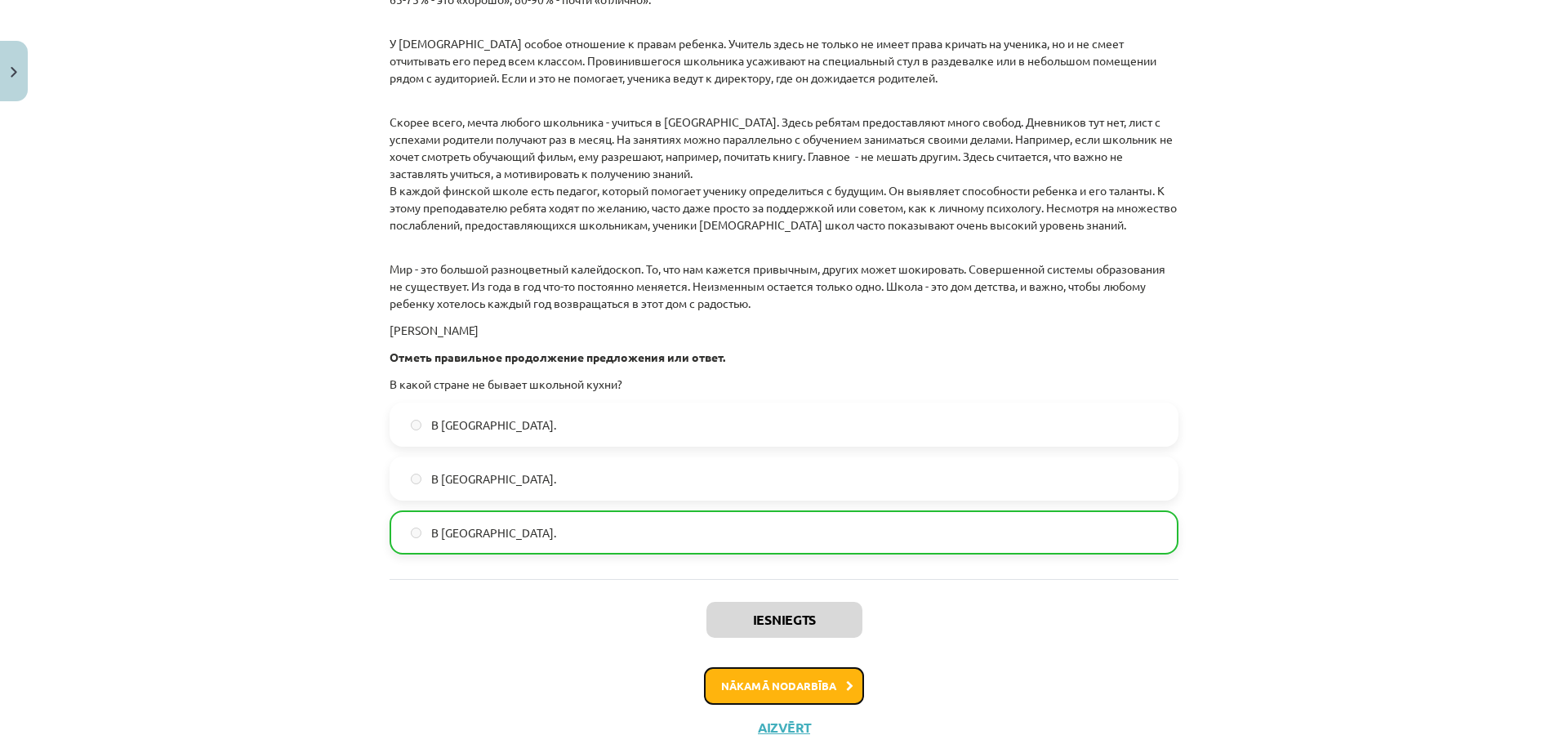
click at [763, 693] on button "Nākamā nodarbība" at bounding box center [784, 685] width 160 height 38
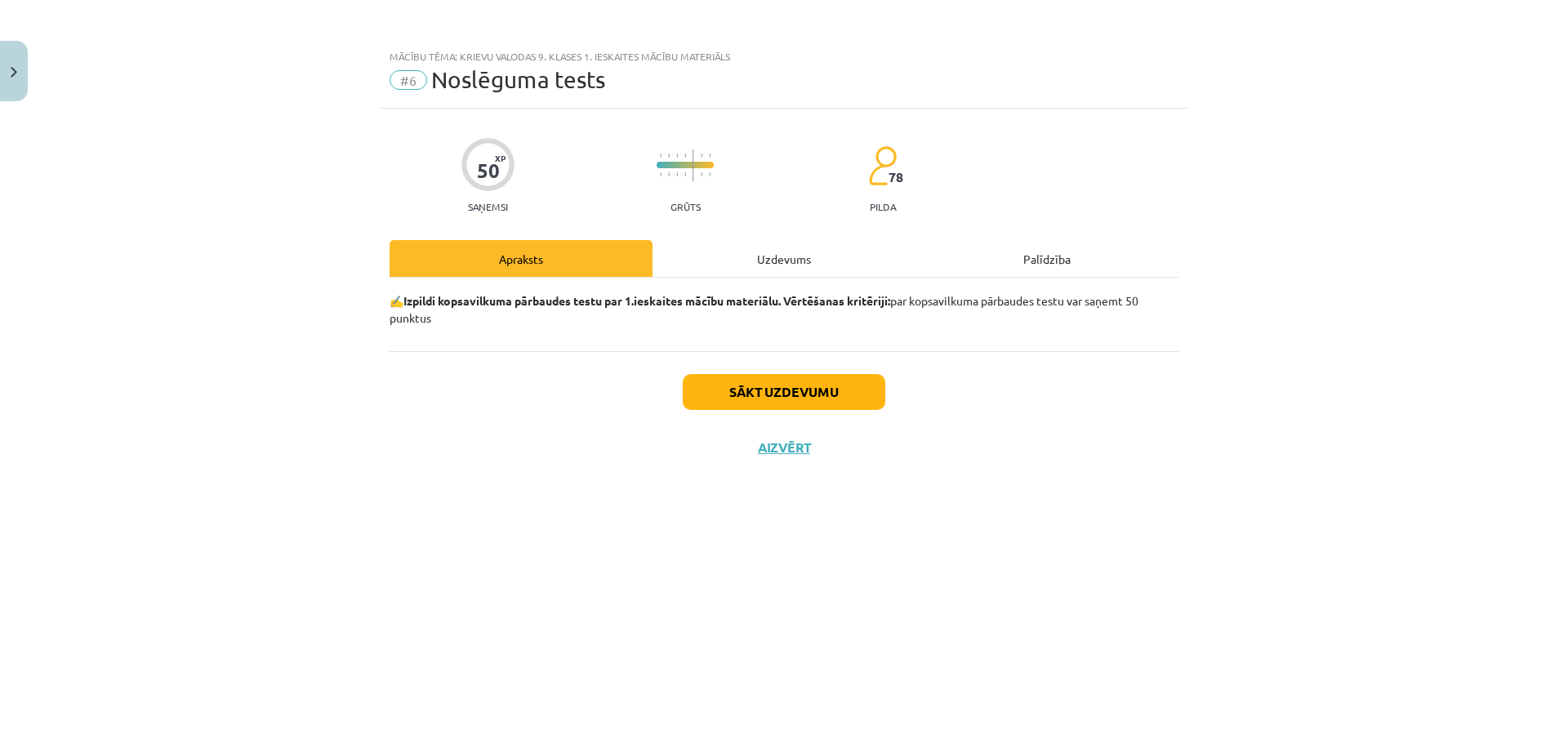
scroll to position [0, 0]
click at [765, 389] on button "Sākt uzdevumu" at bounding box center [784, 392] width 203 height 36
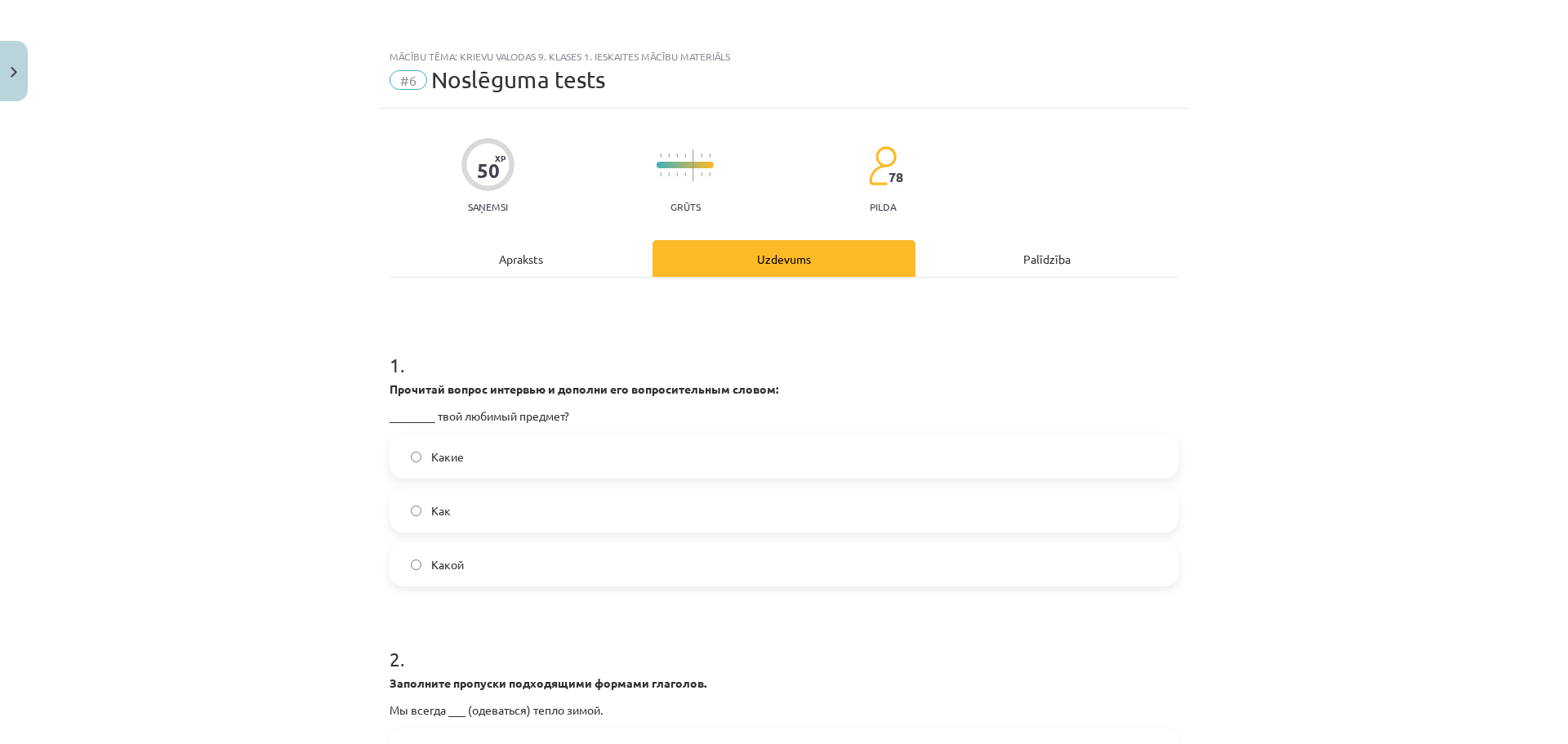
drag, startPoint x: 517, startPoint y: 566, endPoint x: 499, endPoint y: 570, distance: 18.4
click at [501, 572] on label "Какой" at bounding box center [784, 565] width 786 height 41
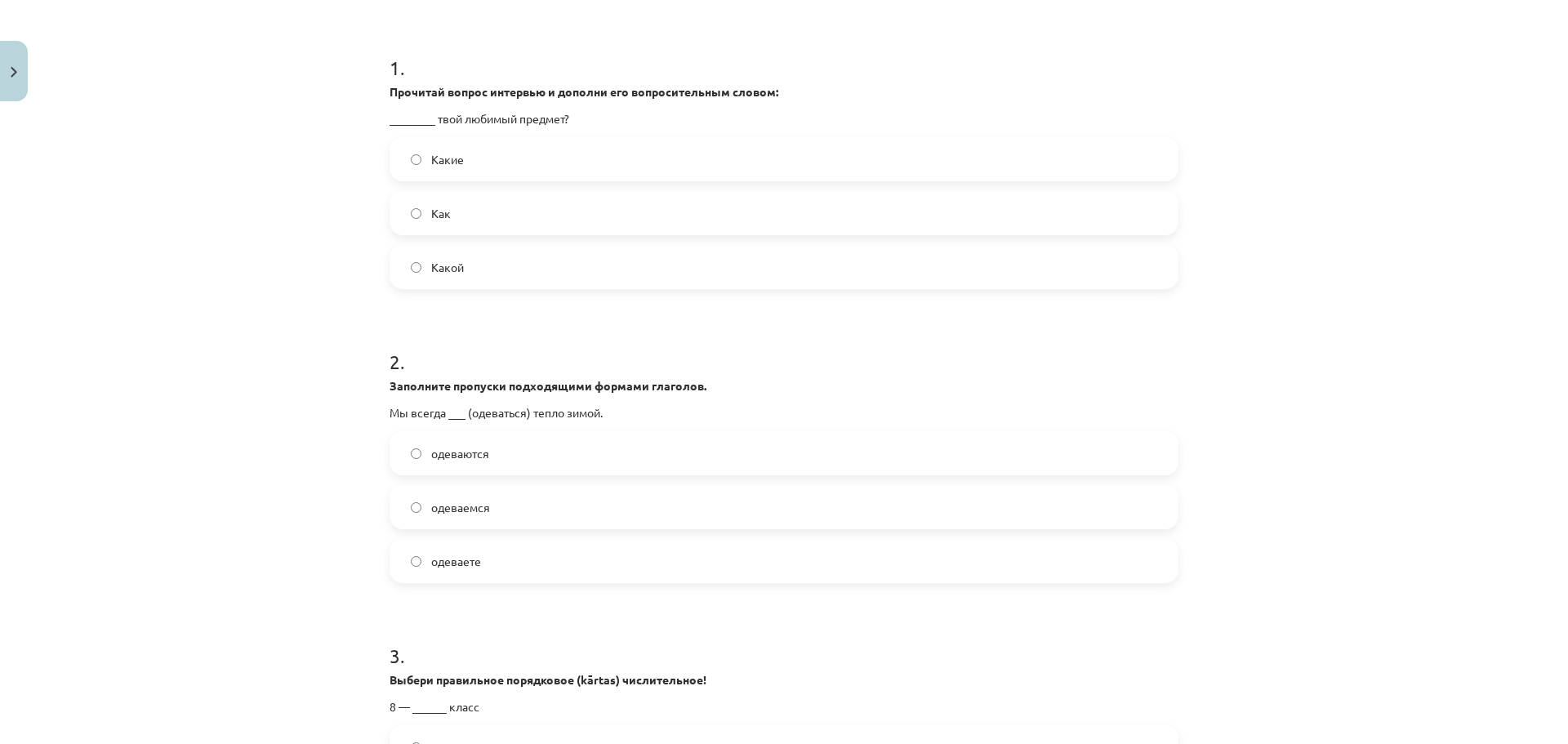
scroll to position [327, 0]
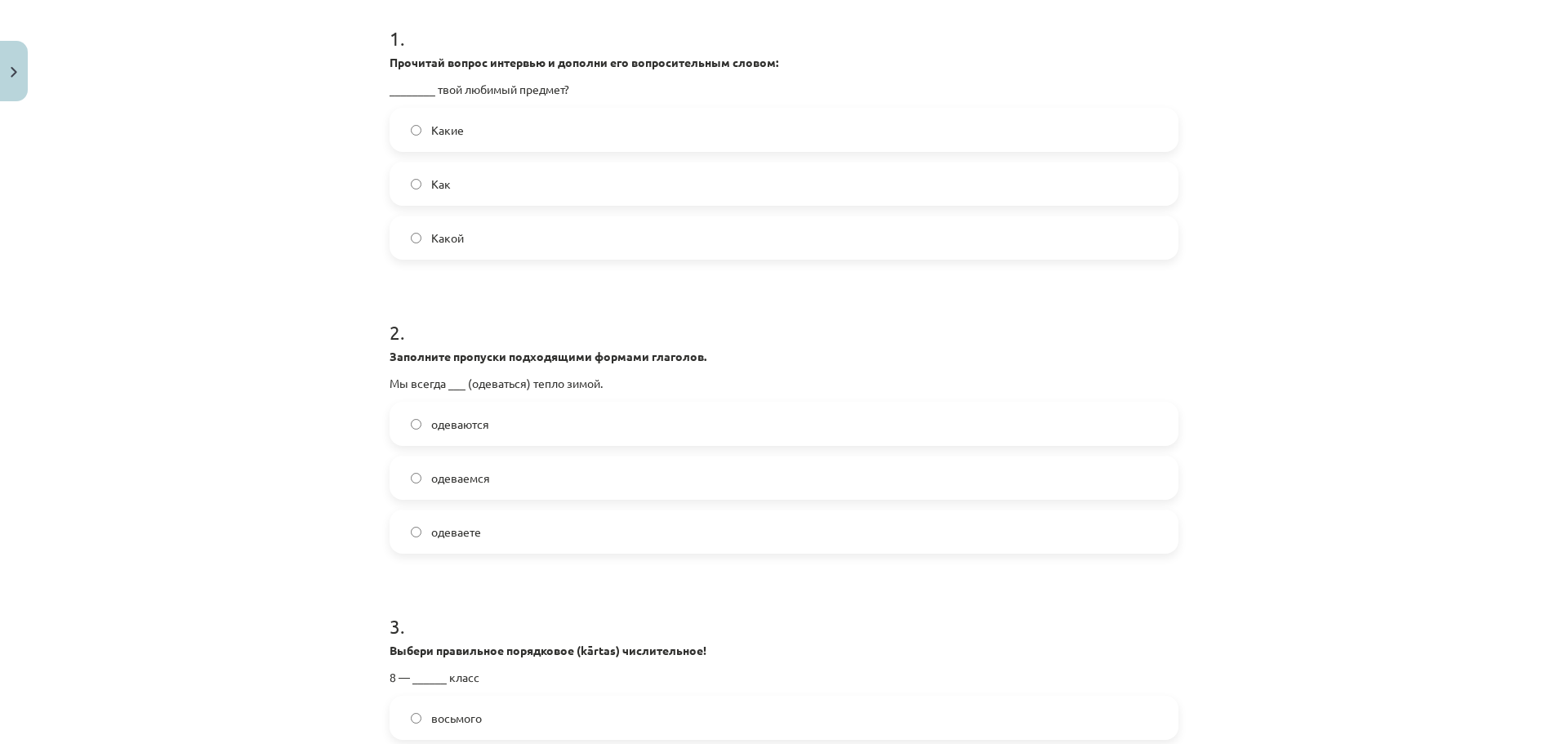
click at [531, 470] on label "одеваемся" at bounding box center [784, 478] width 786 height 41
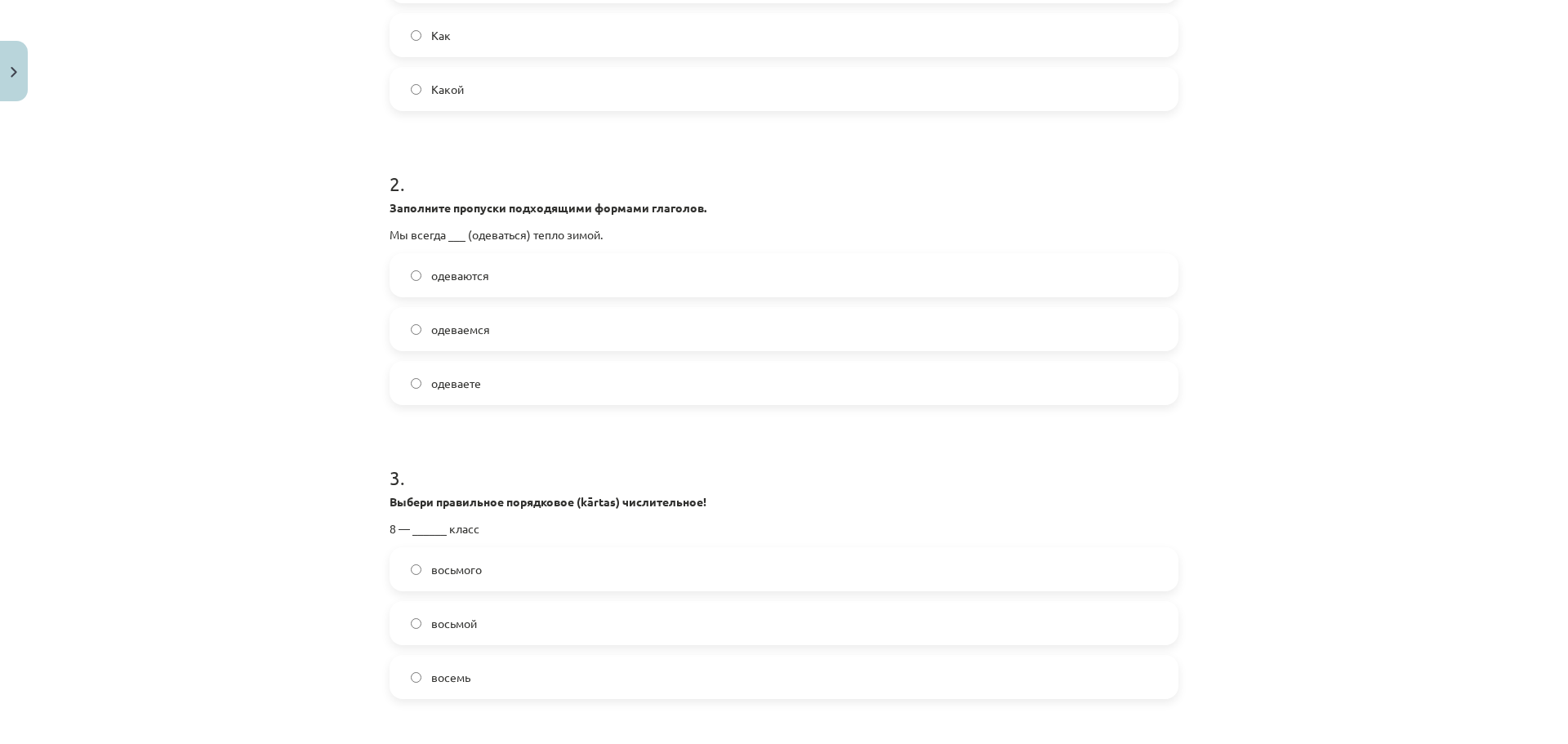
scroll to position [653, 0]
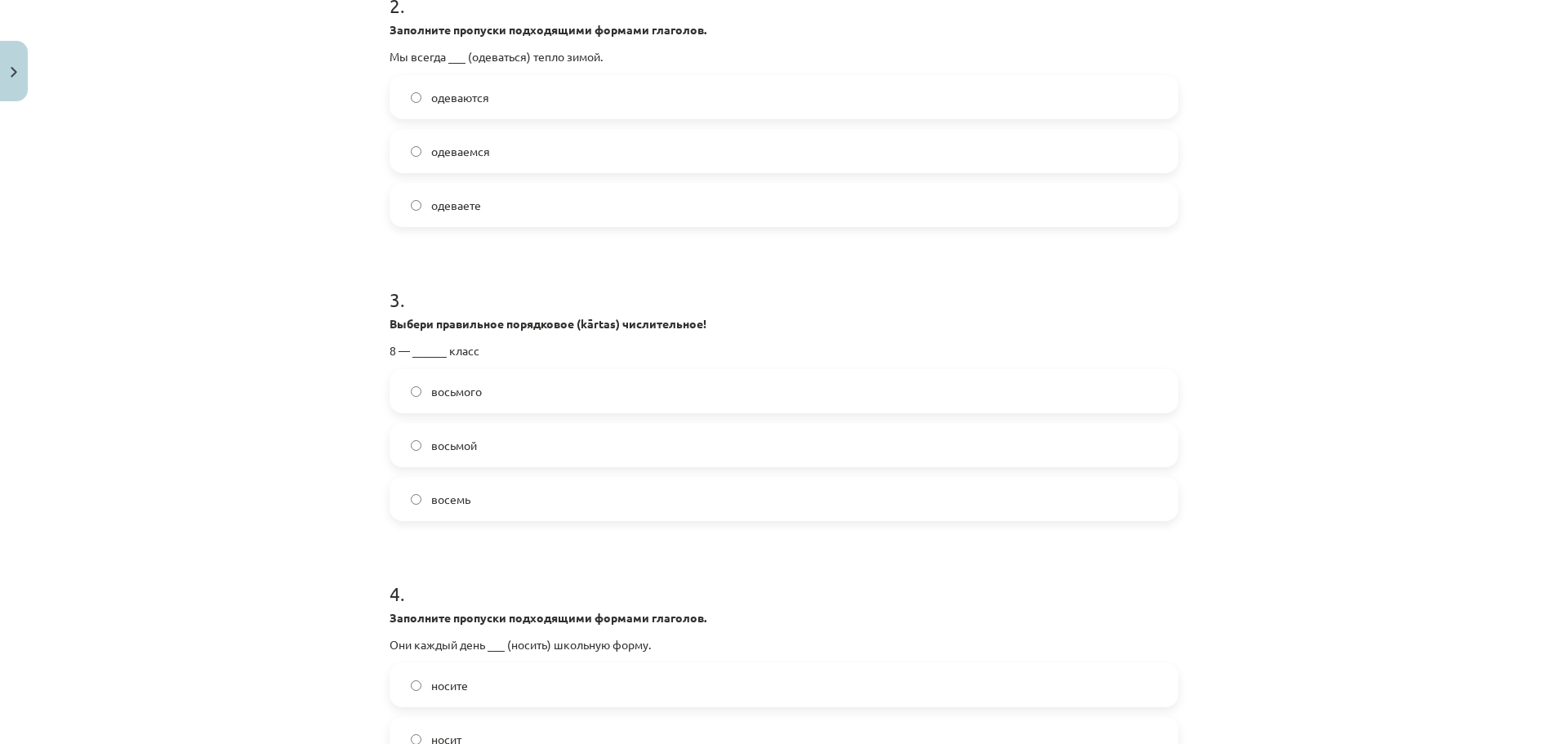
click at [539, 460] on label "восьмой" at bounding box center [784, 445] width 786 height 41
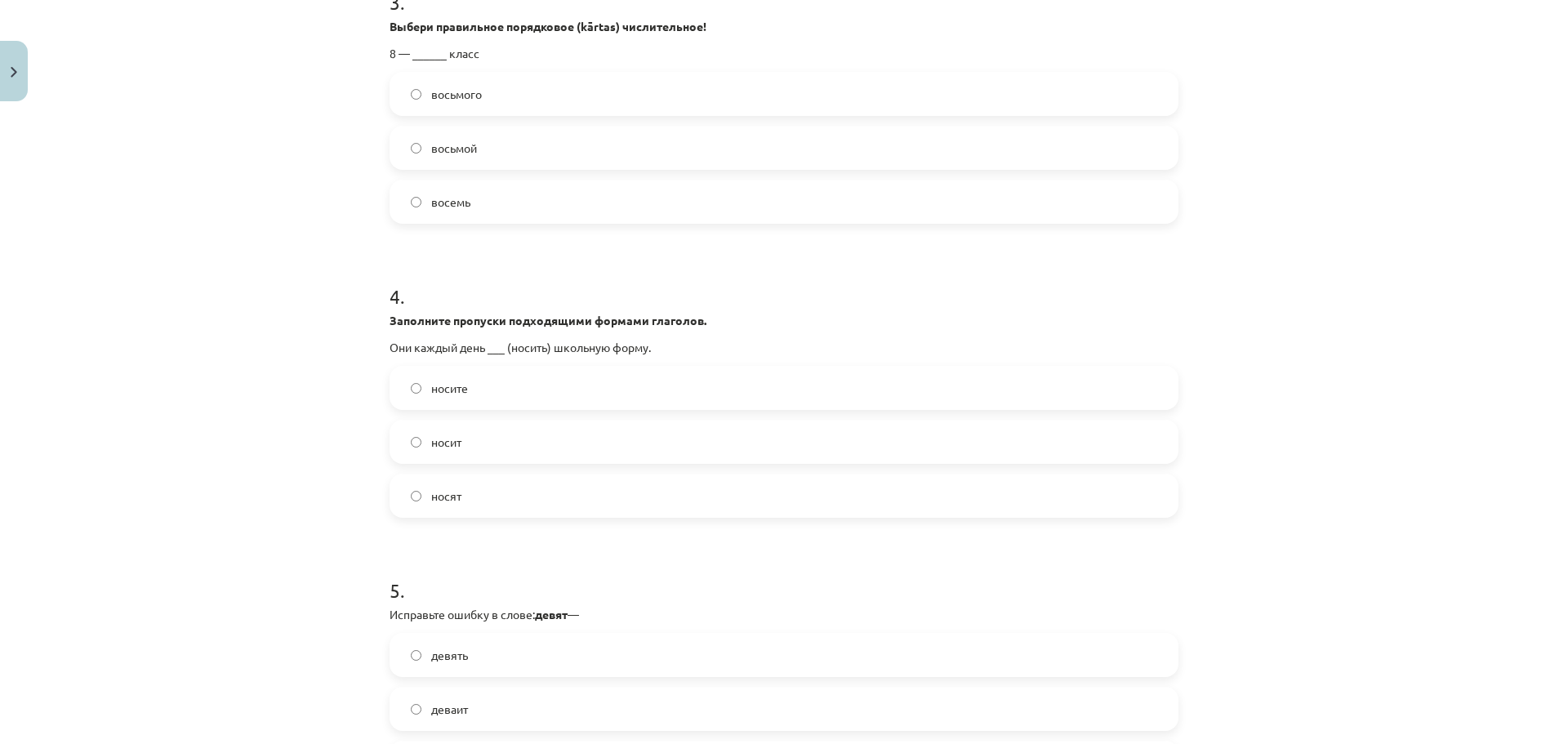
scroll to position [980, 0]
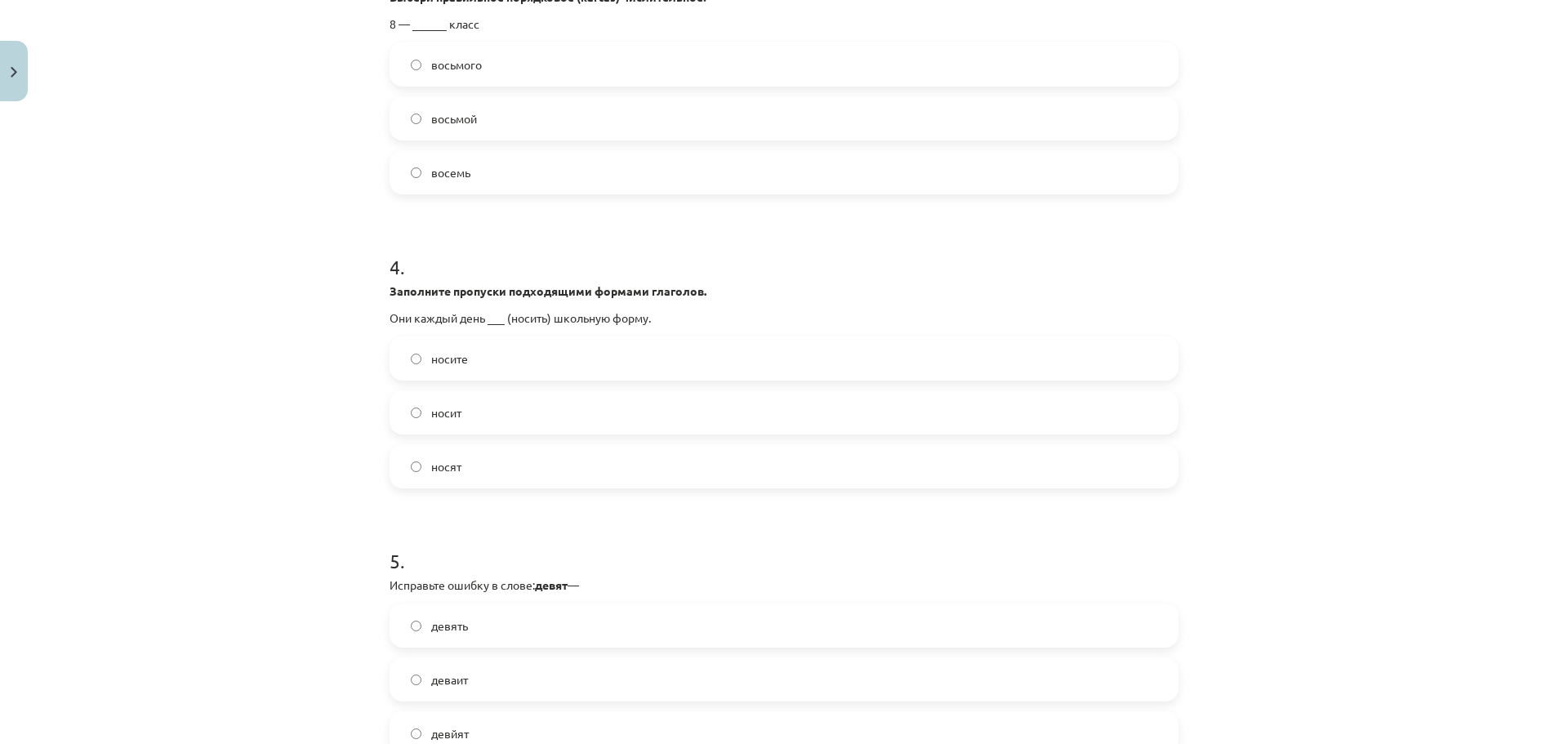
click at [540, 417] on label "носит" at bounding box center [784, 412] width 786 height 41
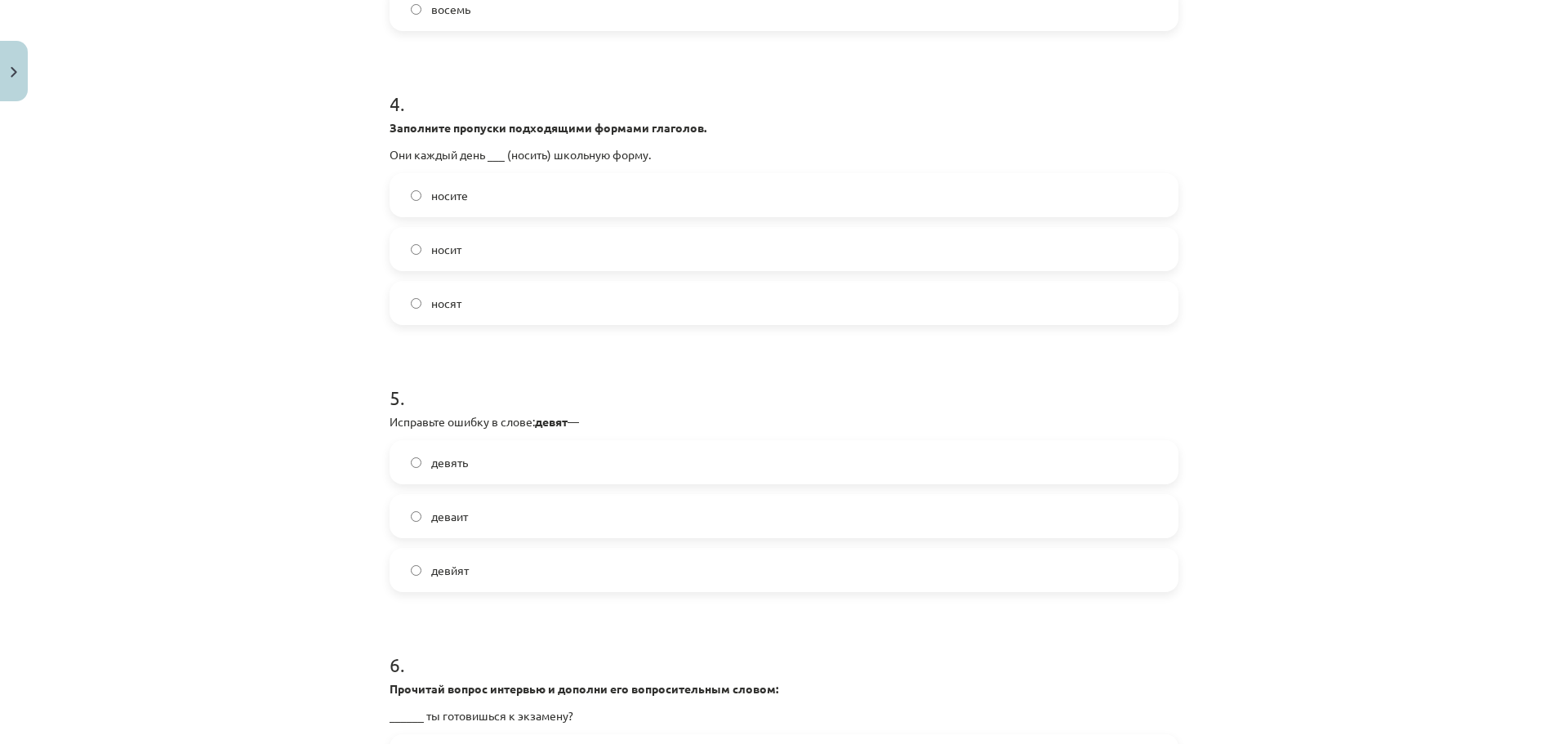
scroll to position [1225, 0]
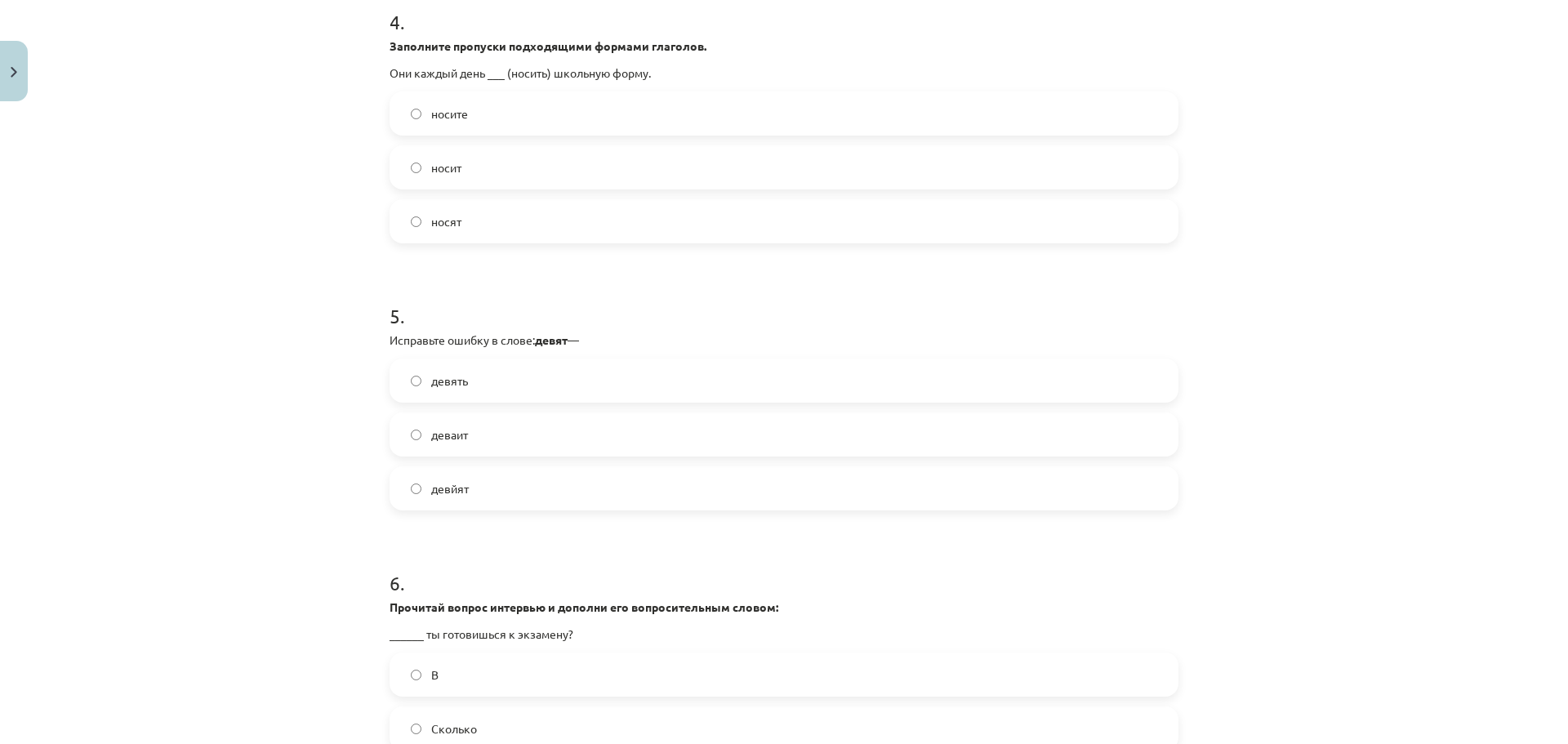
click at [553, 383] on label "девять" at bounding box center [784, 380] width 786 height 41
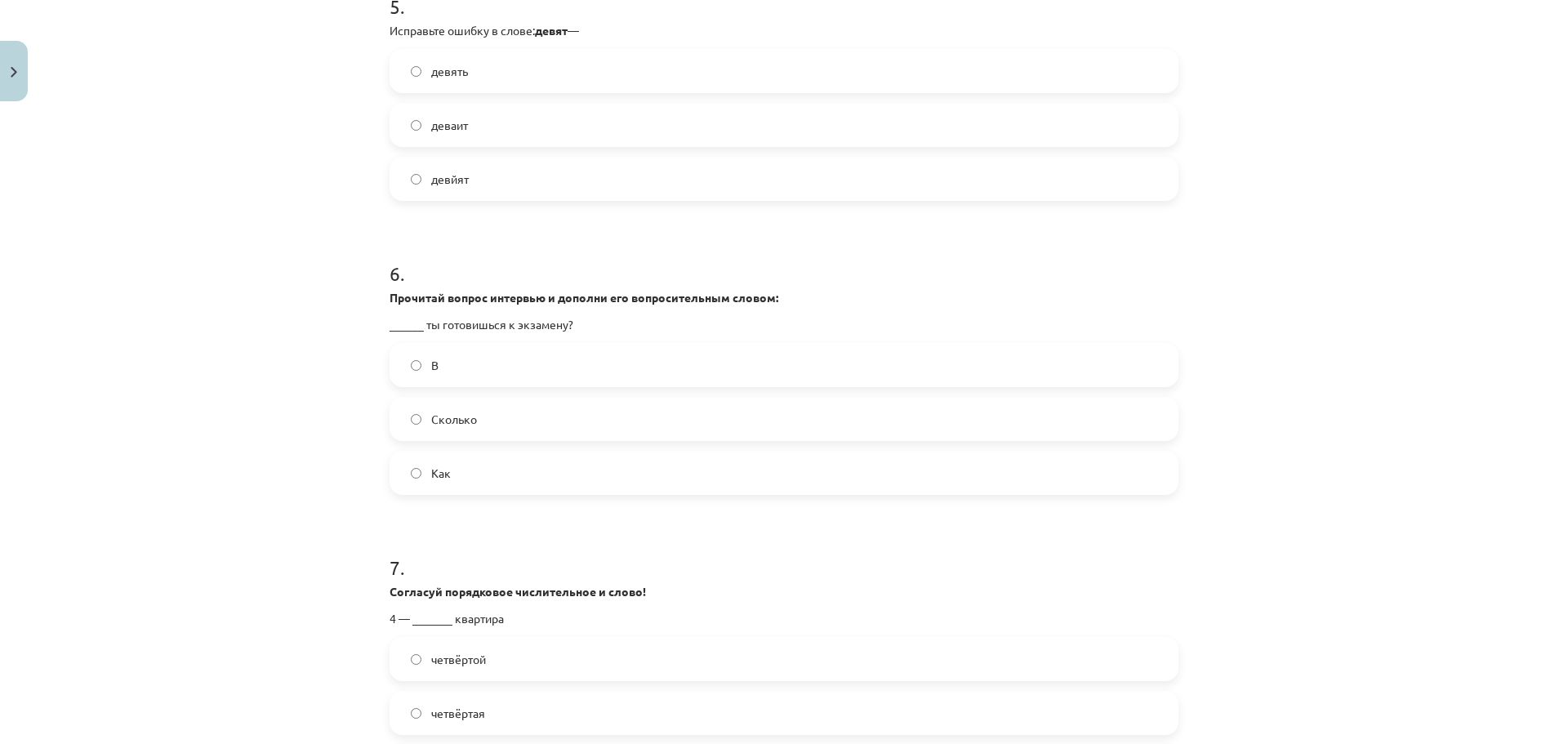
scroll to position [1551, 0]
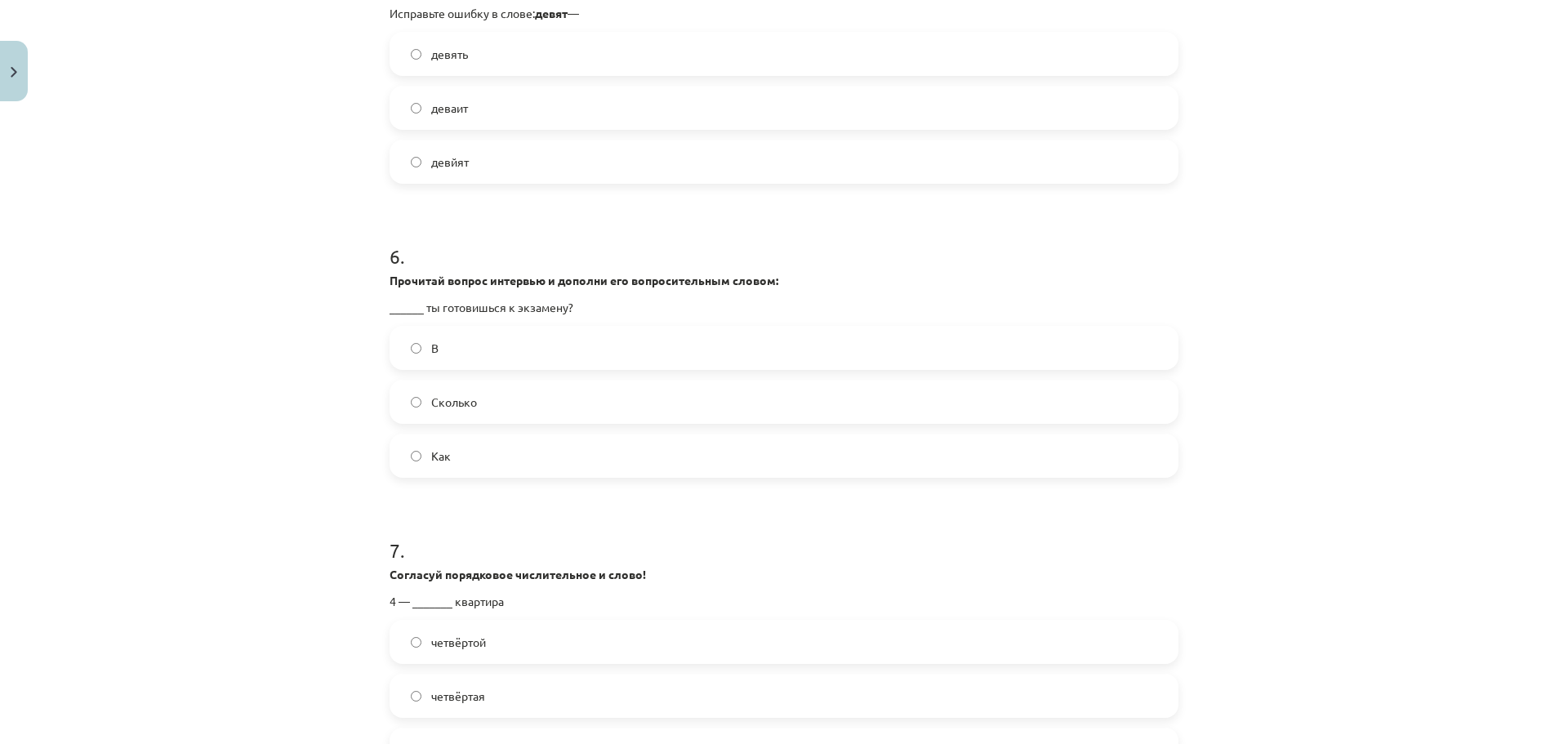
click at [506, 461] on label "Как" at bounding box center [784, 455] width 786 height 41
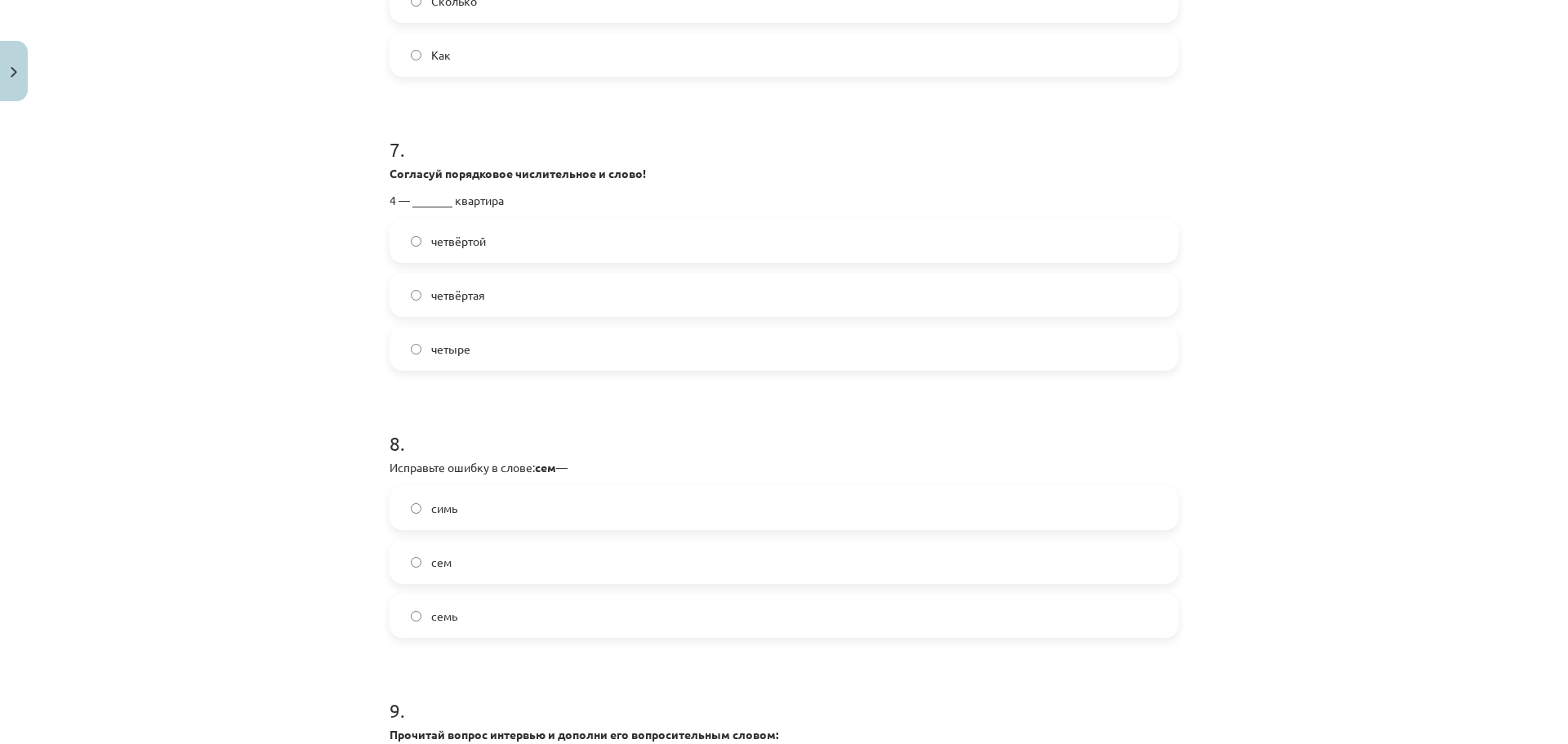
scroll to position [1960, 0]
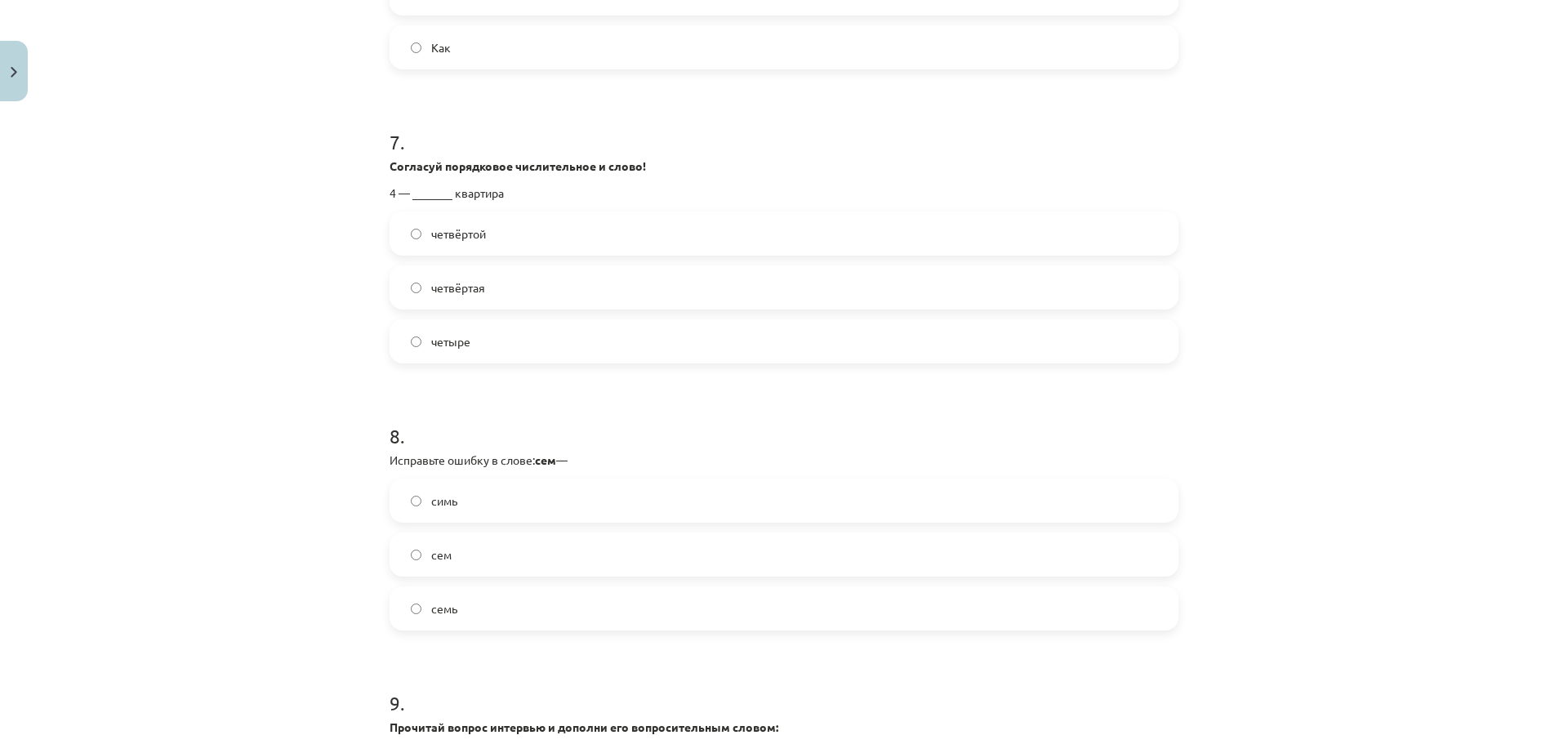
click at [540, 337] on label "четыре" at bounding box center [784, 341] width 786 height 41
click at [531, 230] on label "четвёртой" at bounding box center [784, 234] width 786 height 41
click at [531, 284] on label "четвёртая" at bounding box center [784, 288] width 786 height 41
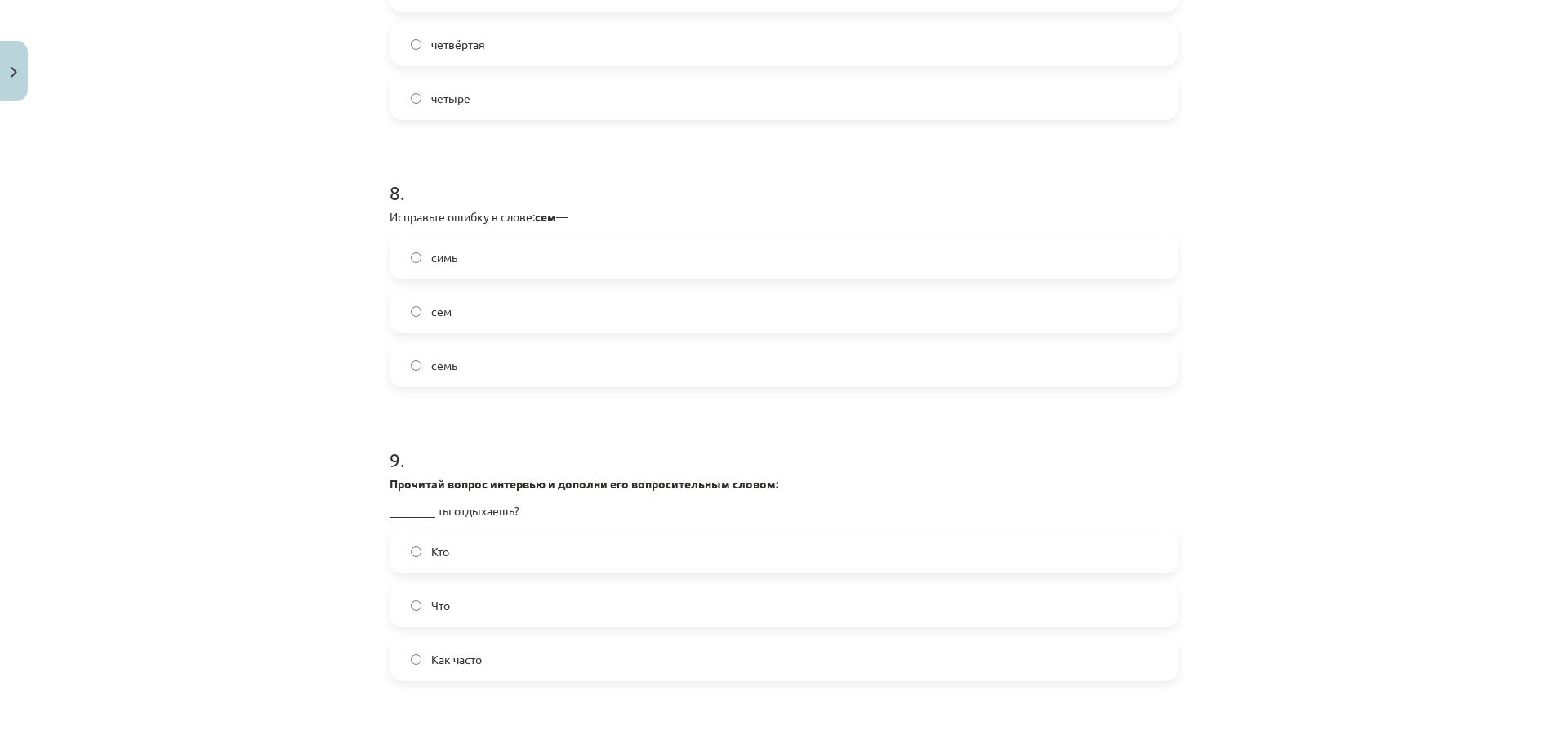
scroll to position [2205, 0]
click at [516, 354] on label "семь" at bounding box center [784, 364] width 786 height 41
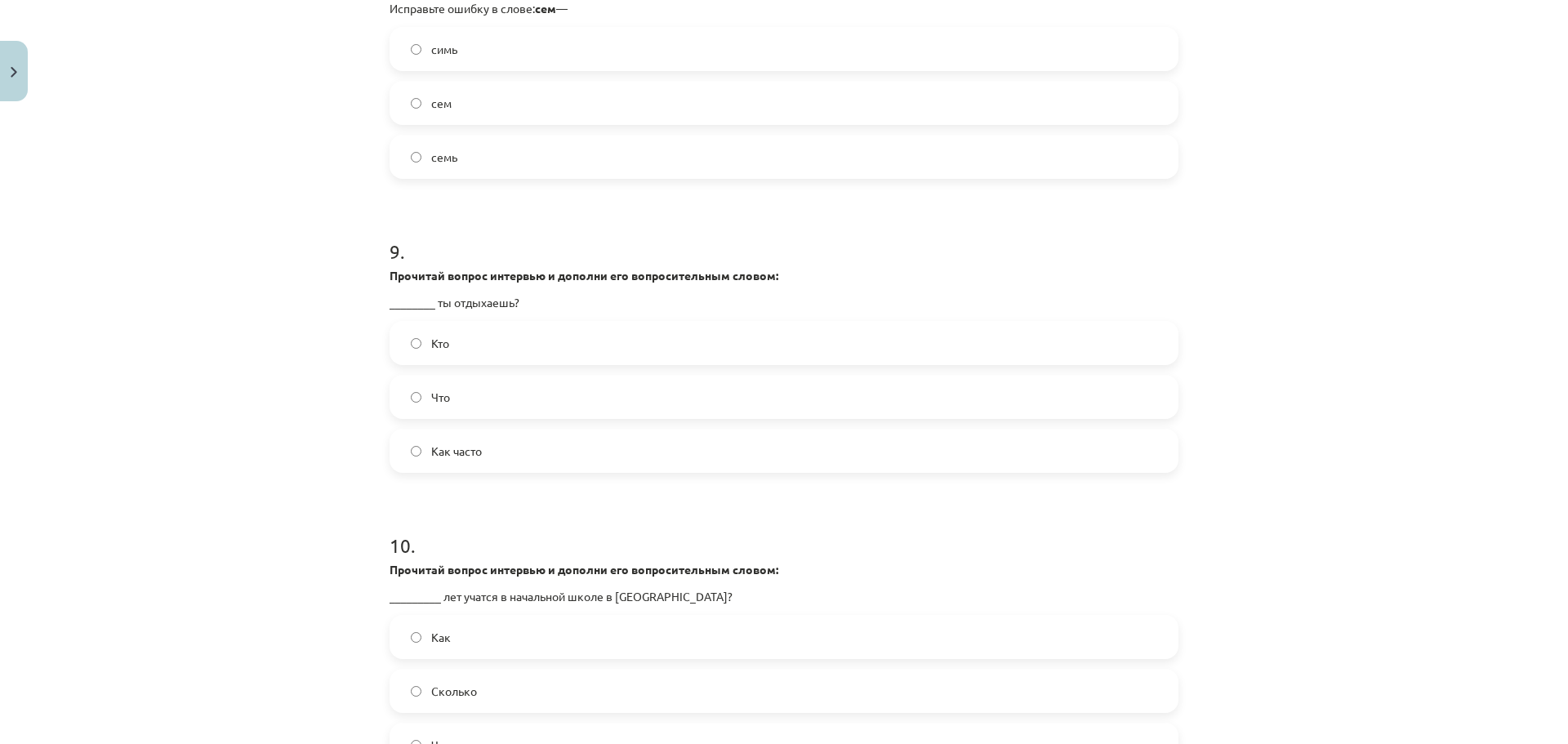
scroll to position [2449, 0]
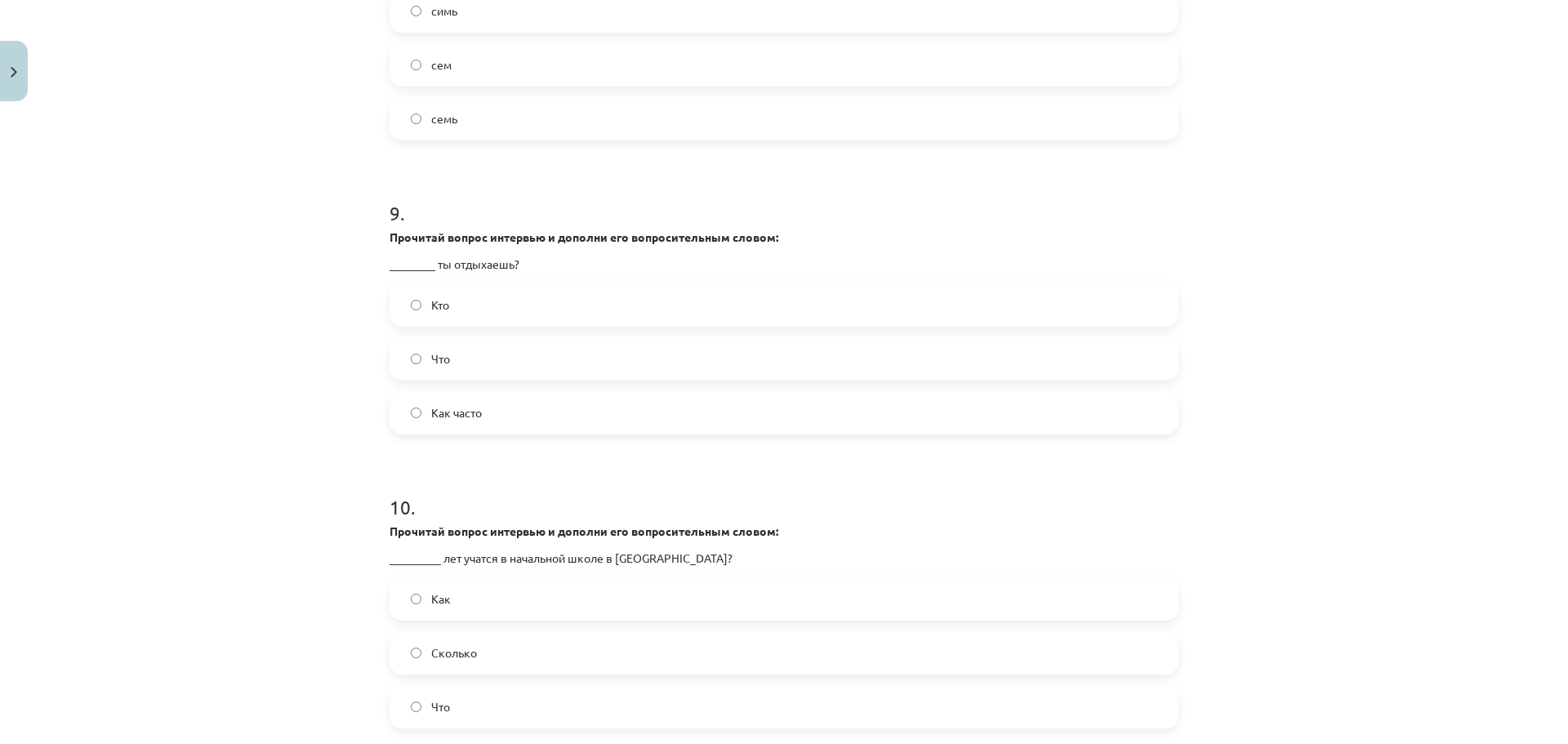
click at [485, 412] on label "Как часто" at bounding box center [784, 412] width 786 height 41
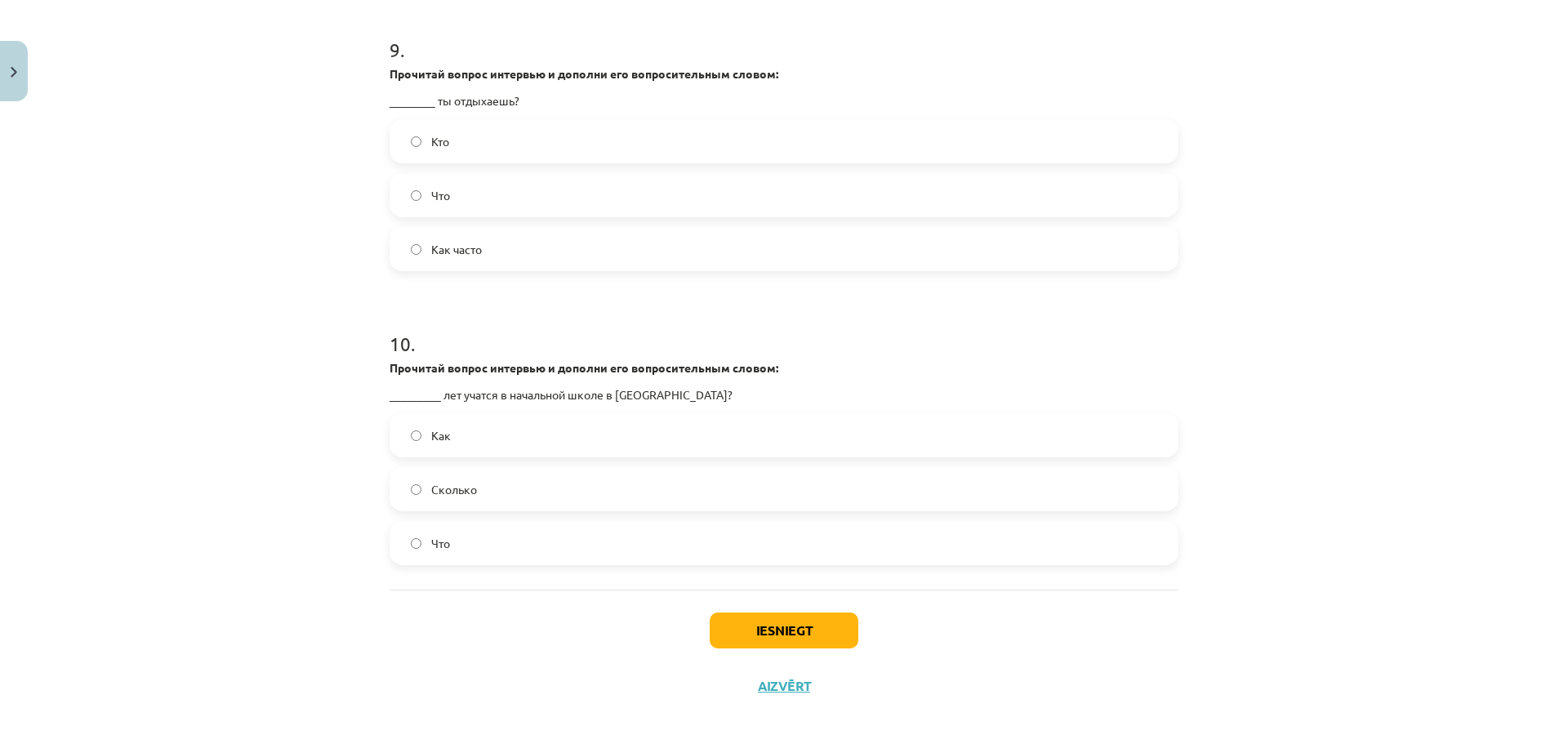
scroll to position [2624, 0]
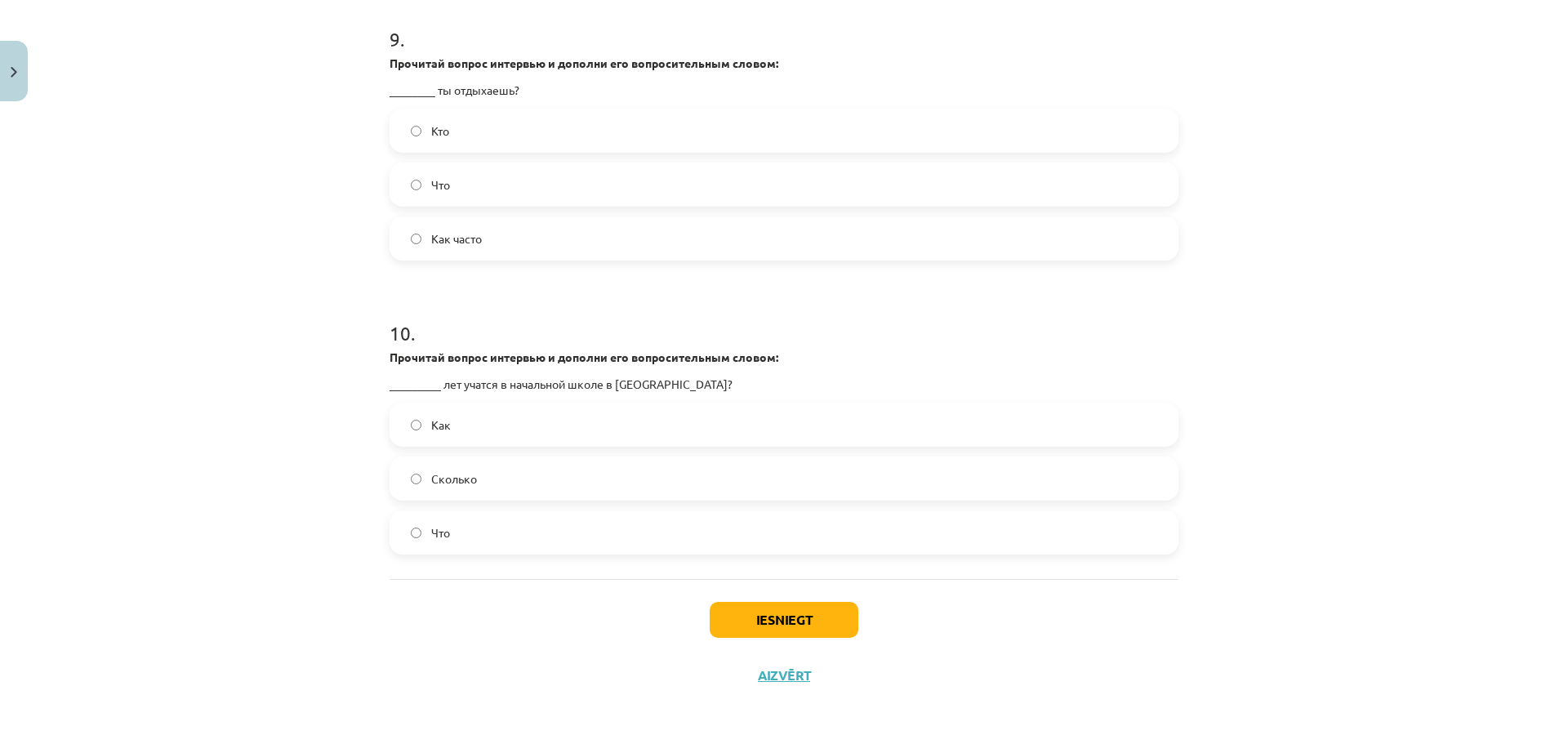
click at [491, 480] on label "Сколько" at bounding box center [784, 479] width 786 height 41
click at [758, 631] on button "Iesniegt" at bounding box center [784, 619] width 148 height 36
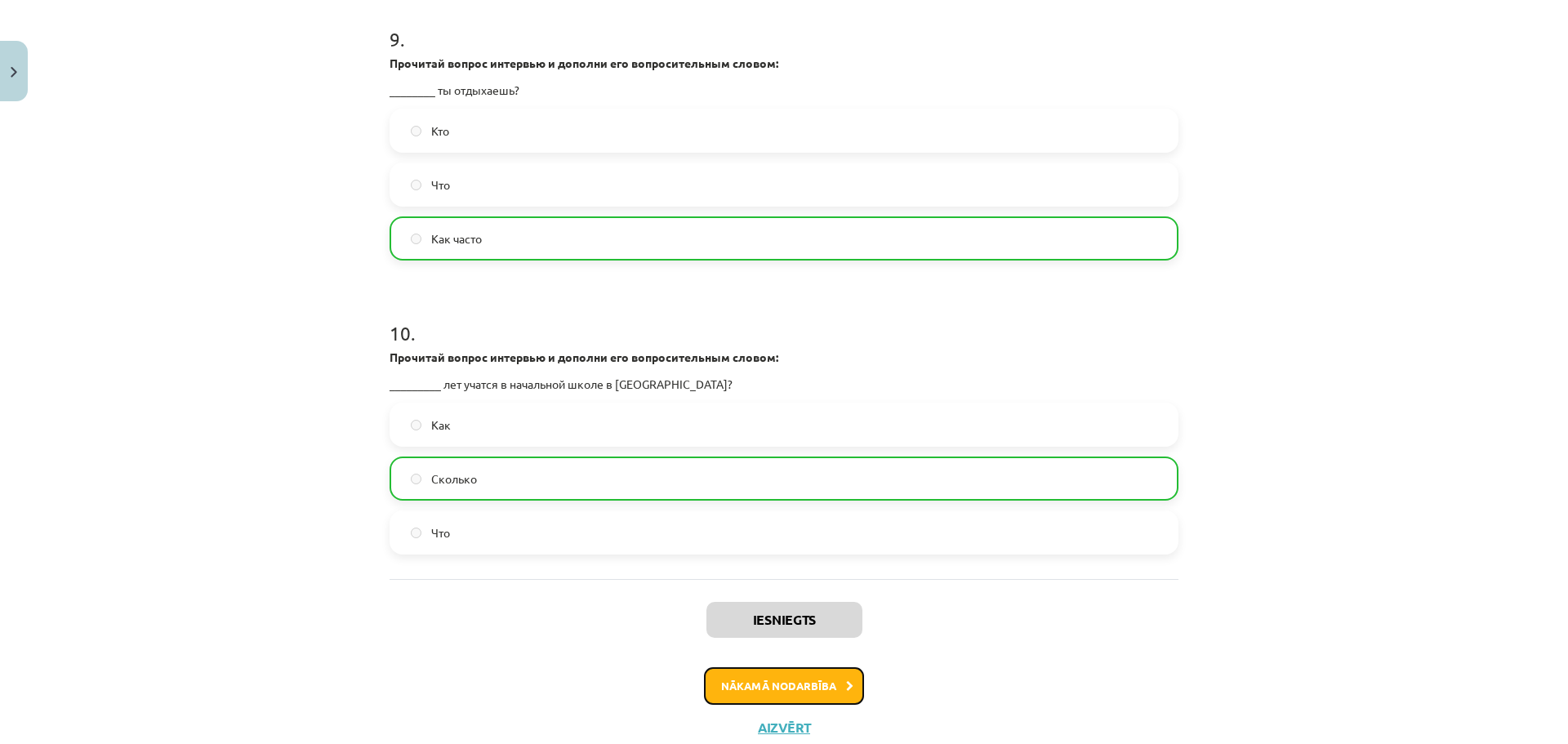
click at [778, 692] on button "Nākamā nodarbība" at bounding box center [784, 685] width 160 height 38
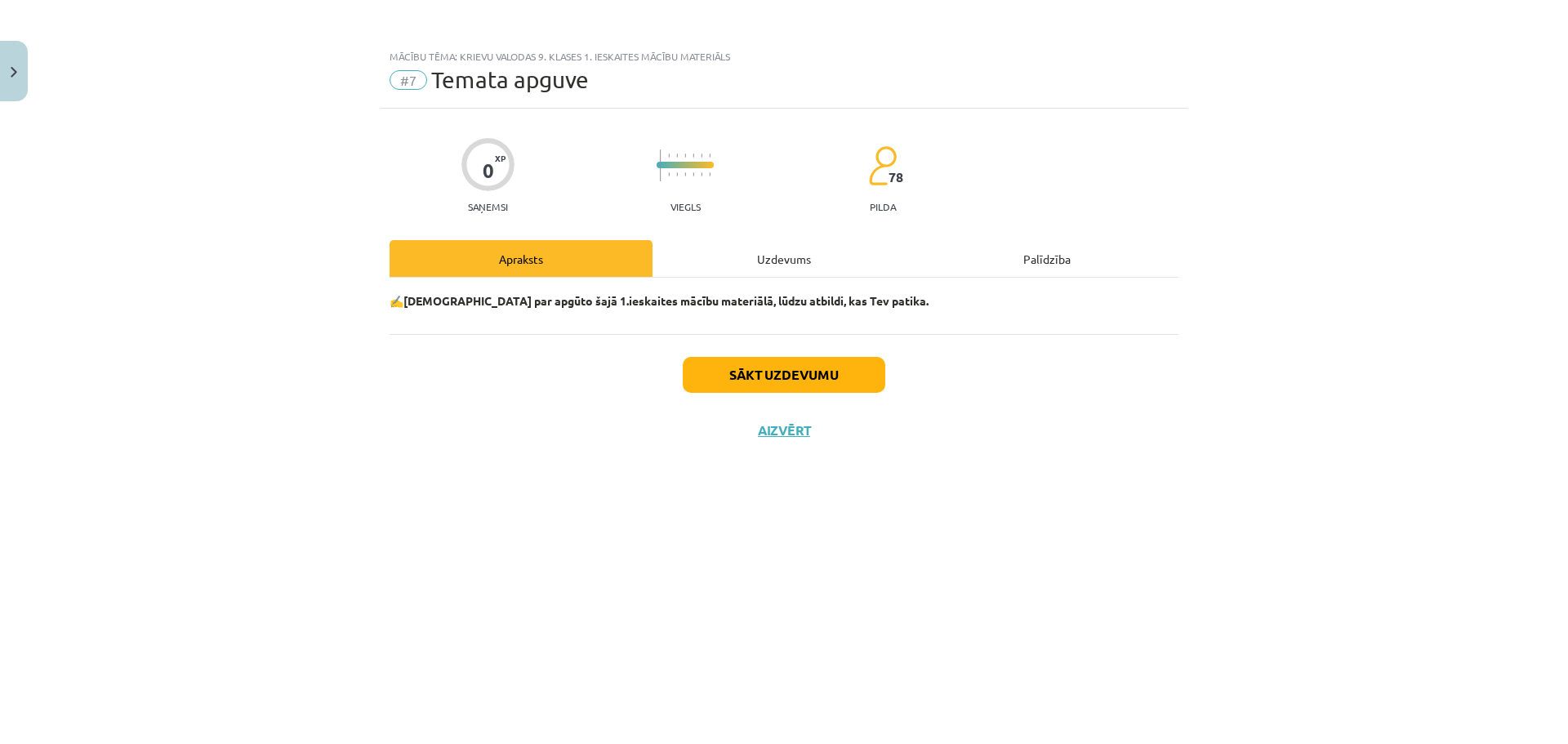
scroll to position [0, 0]
click at [782, 374] on button "Sākt uzdevumu" at bounding box center [784, 374] width 203 height 36
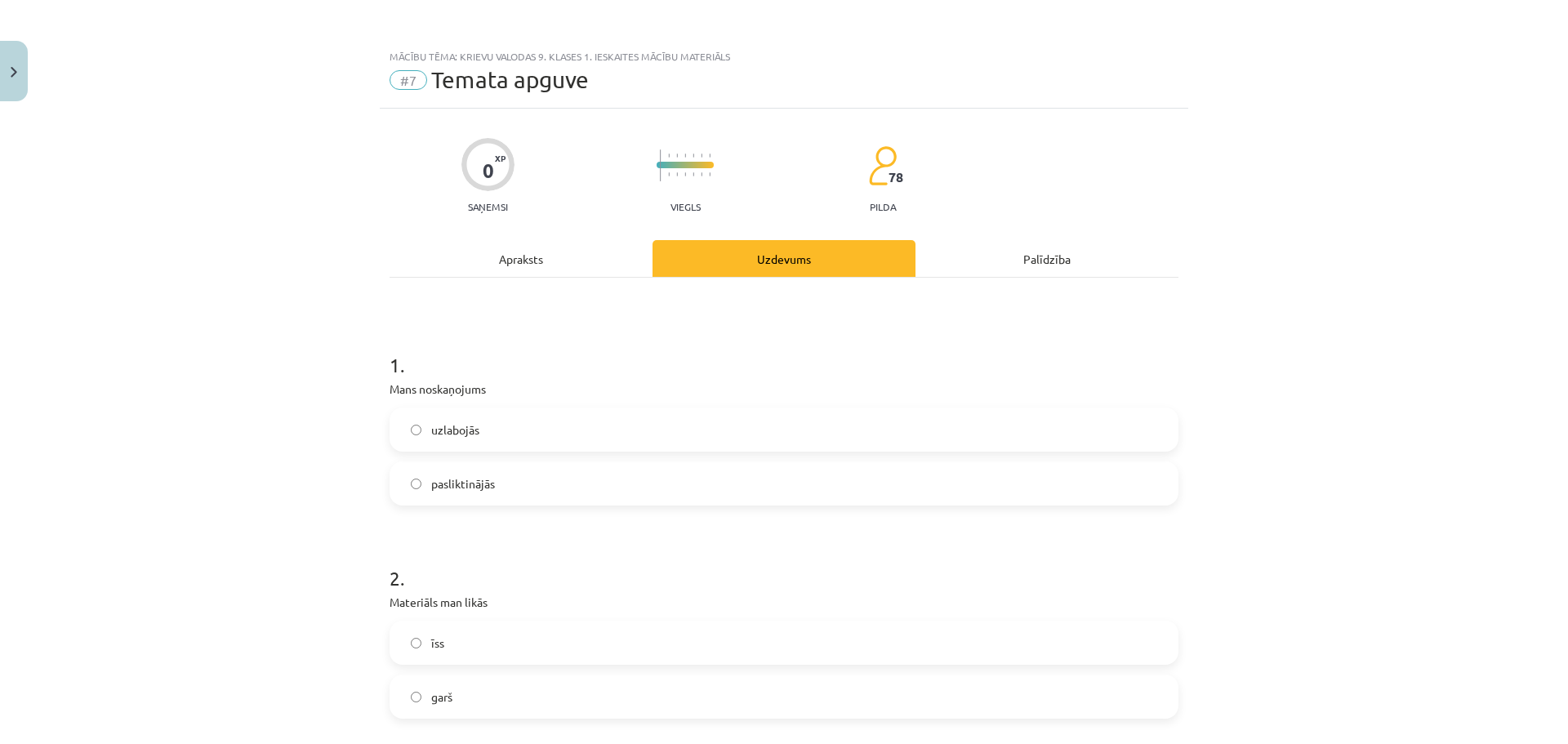
scroll to position [82, 0]
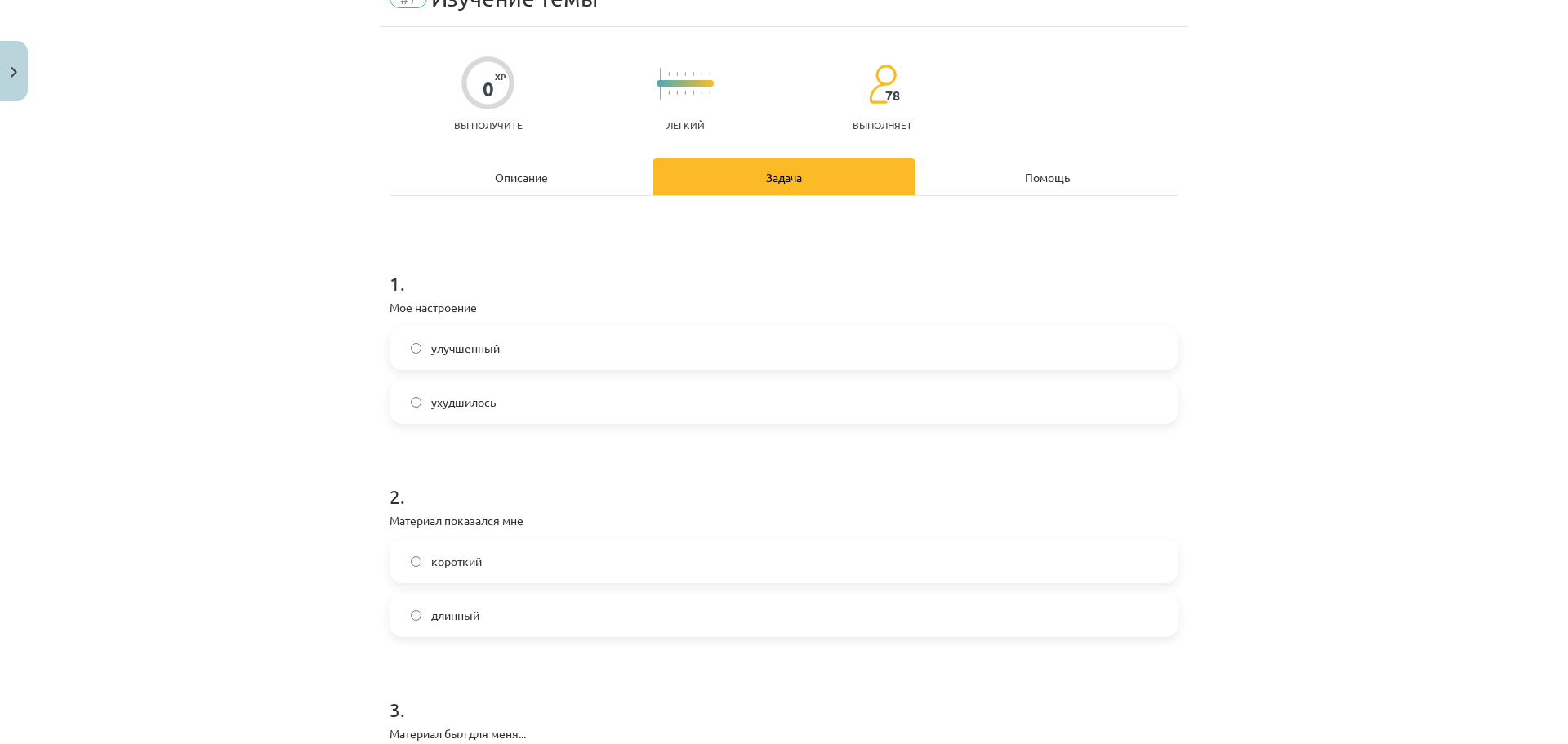
click at [486, 350] on font "улучшенный" at bounding box center [465, 347] width 68 height 15
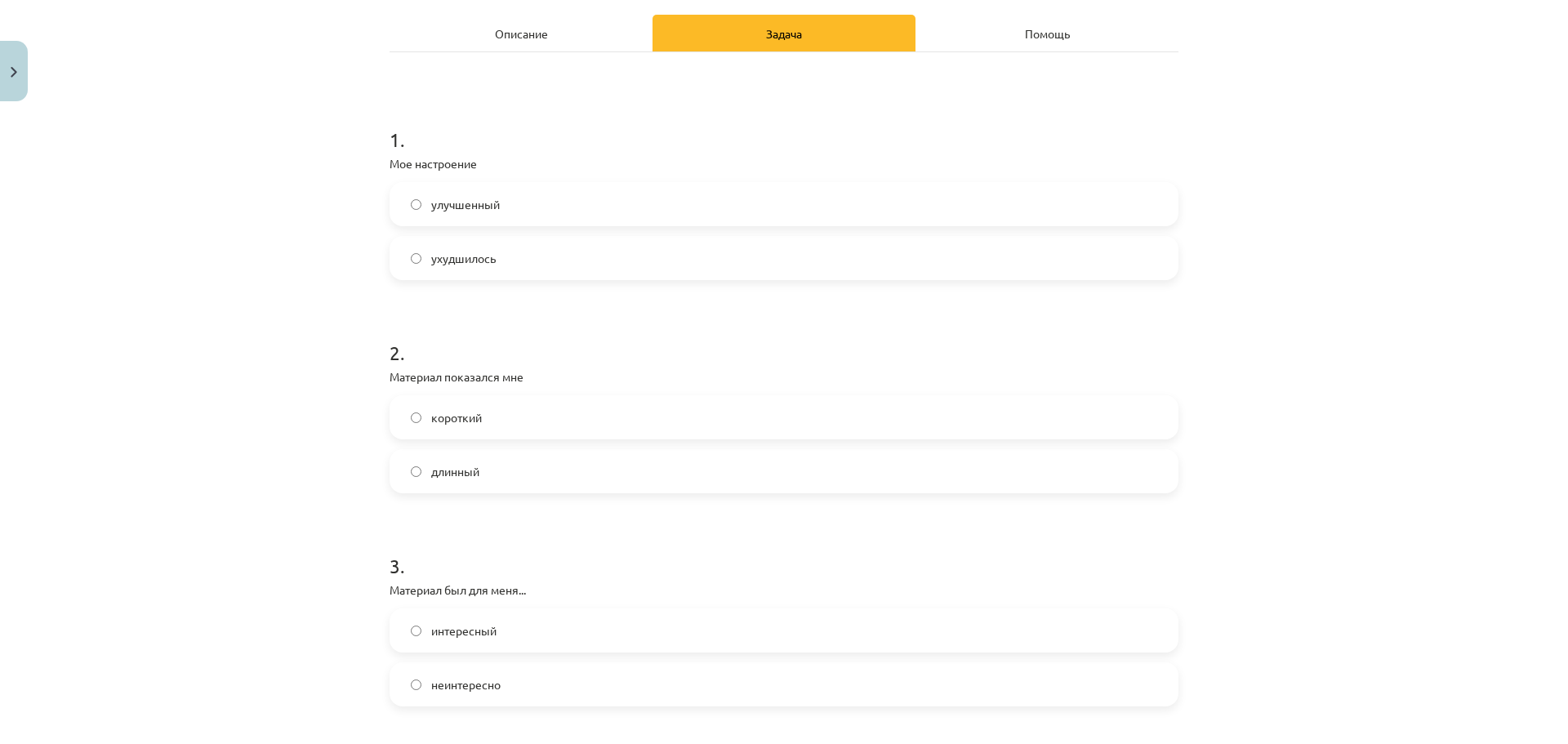
scroll to position [245, 0]
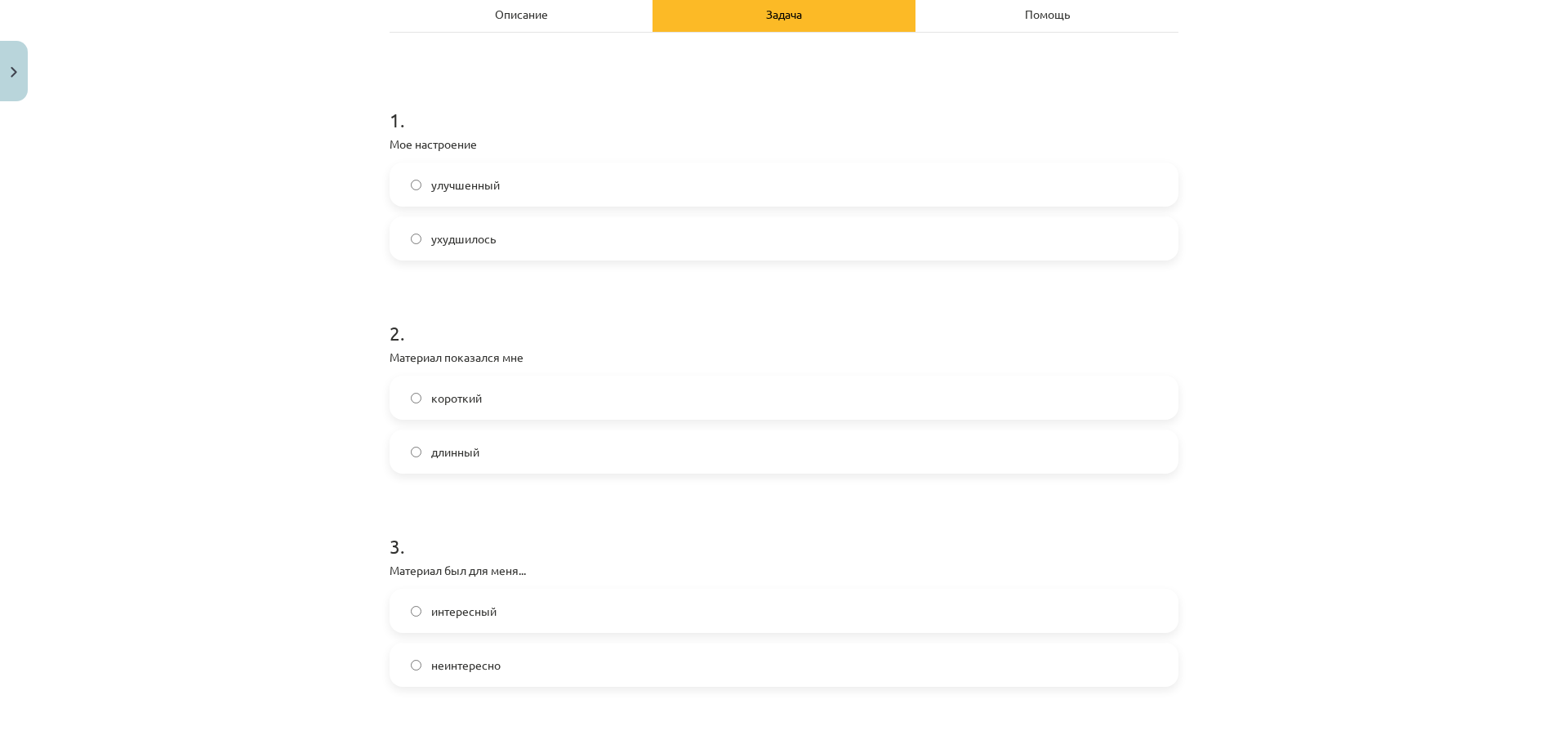
click at [505, 408] on label "короткий" at bounding box center [784, 398] width 786 height 41
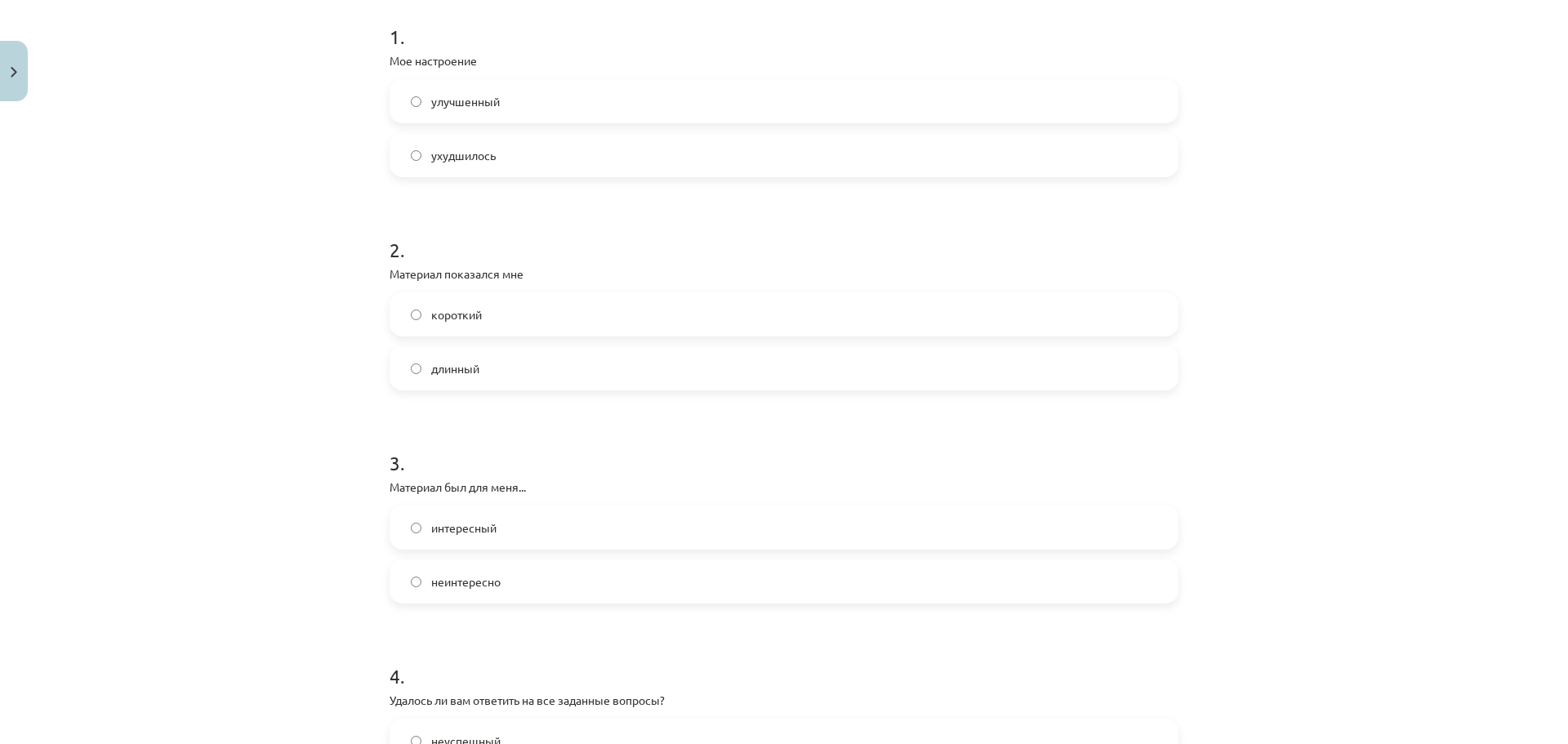
scroll to position [409, 0]
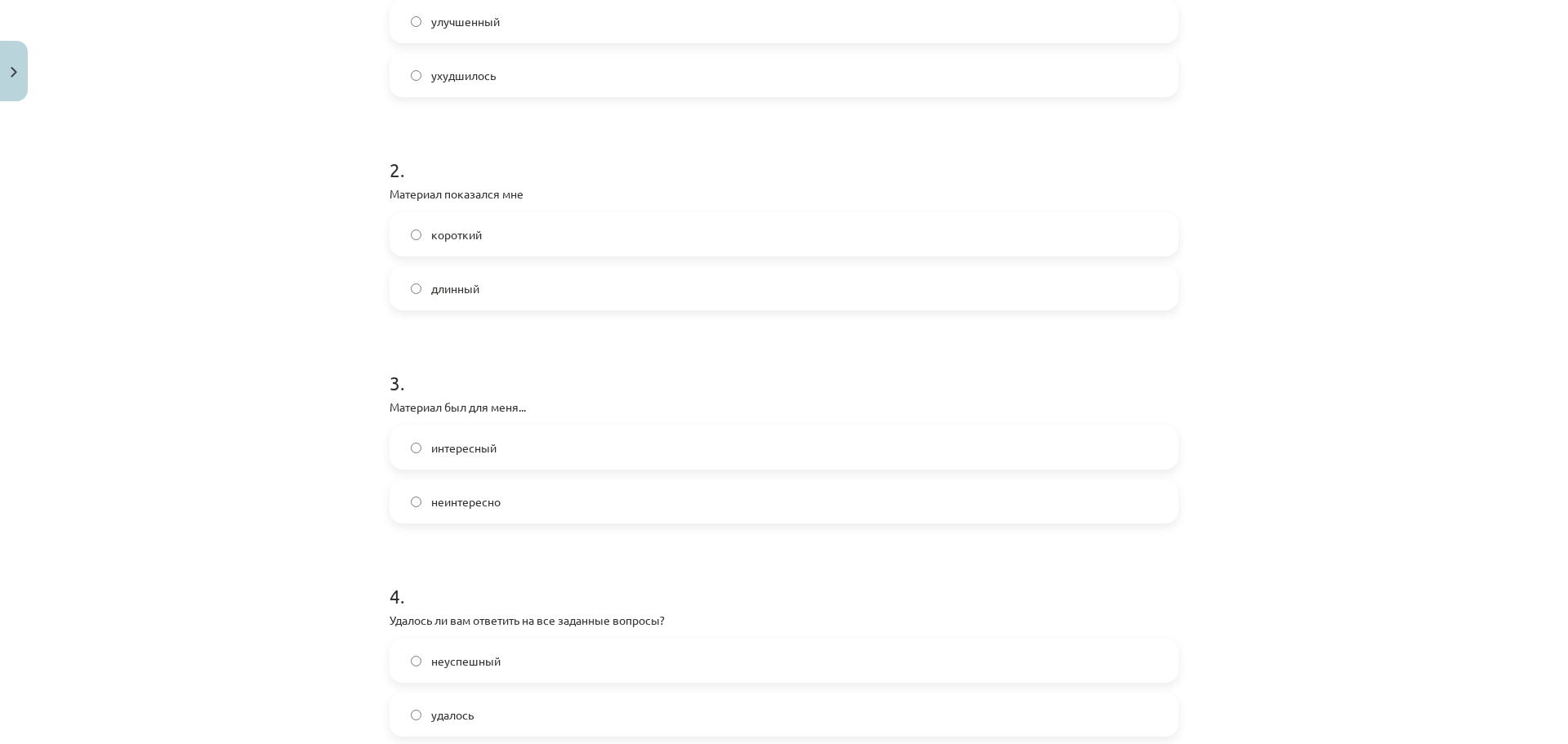
click at [515, 313] on form "1 . Мое настроение улучшенный ухудшилось 2 . Материал показался мне короткий дл…" at bounding box center [783, 679] width 789 height 1524
click at [515, 304] on label "длинный" at bounding box center [784, 289] width 786 height 41
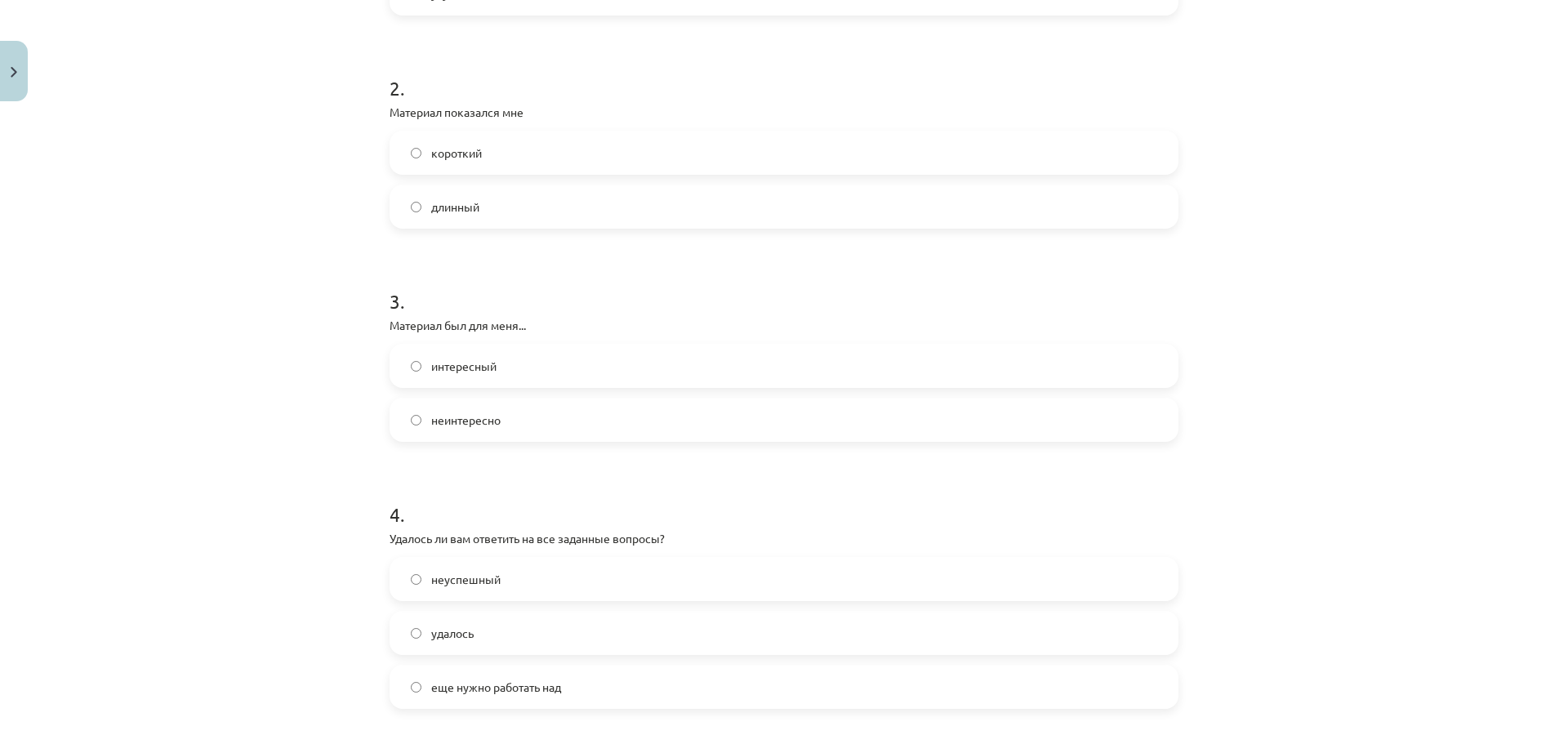
click at [555, 412] on label "неинтересно" at bounding box center [784, 420] width 786 height 41
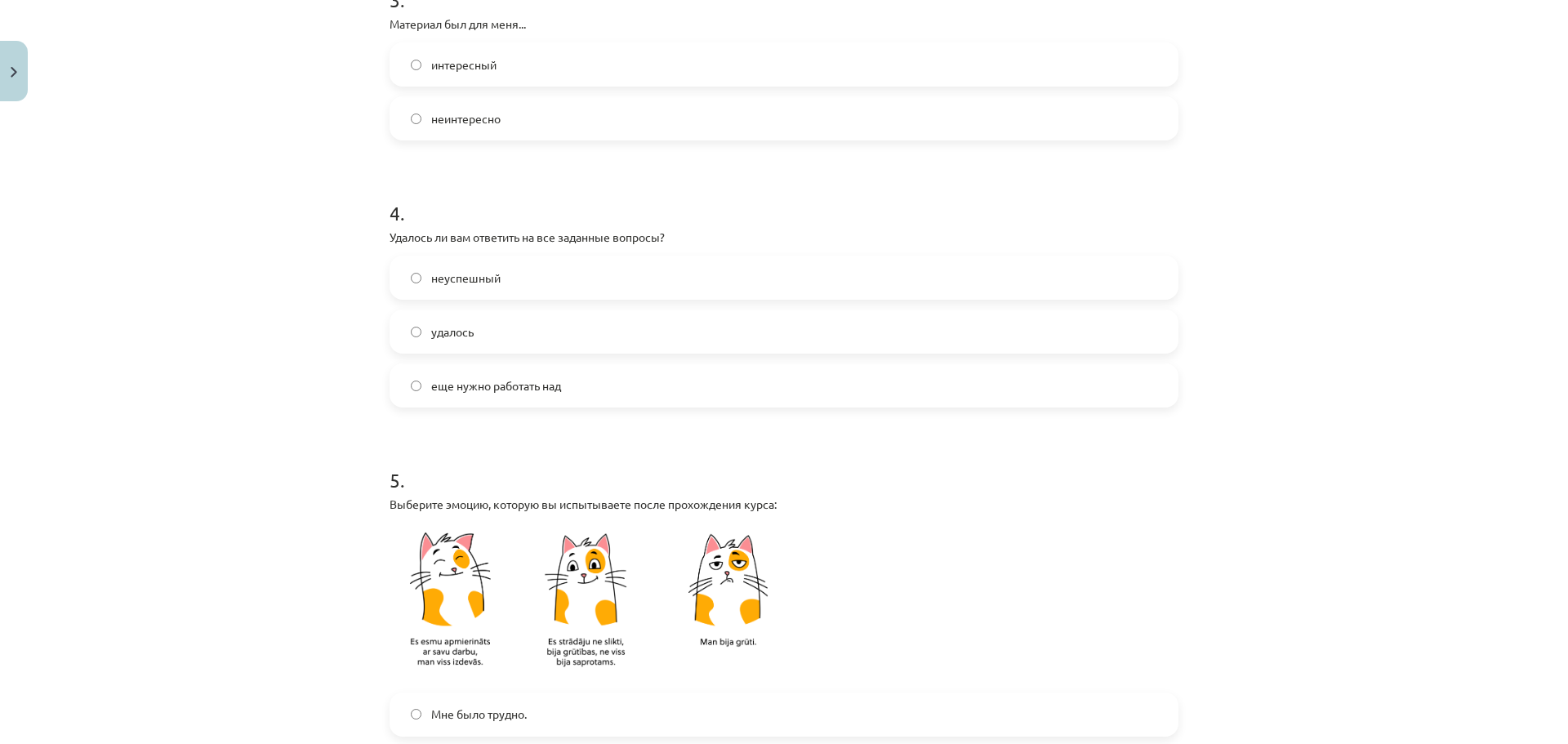
scroll to position [816, 0]
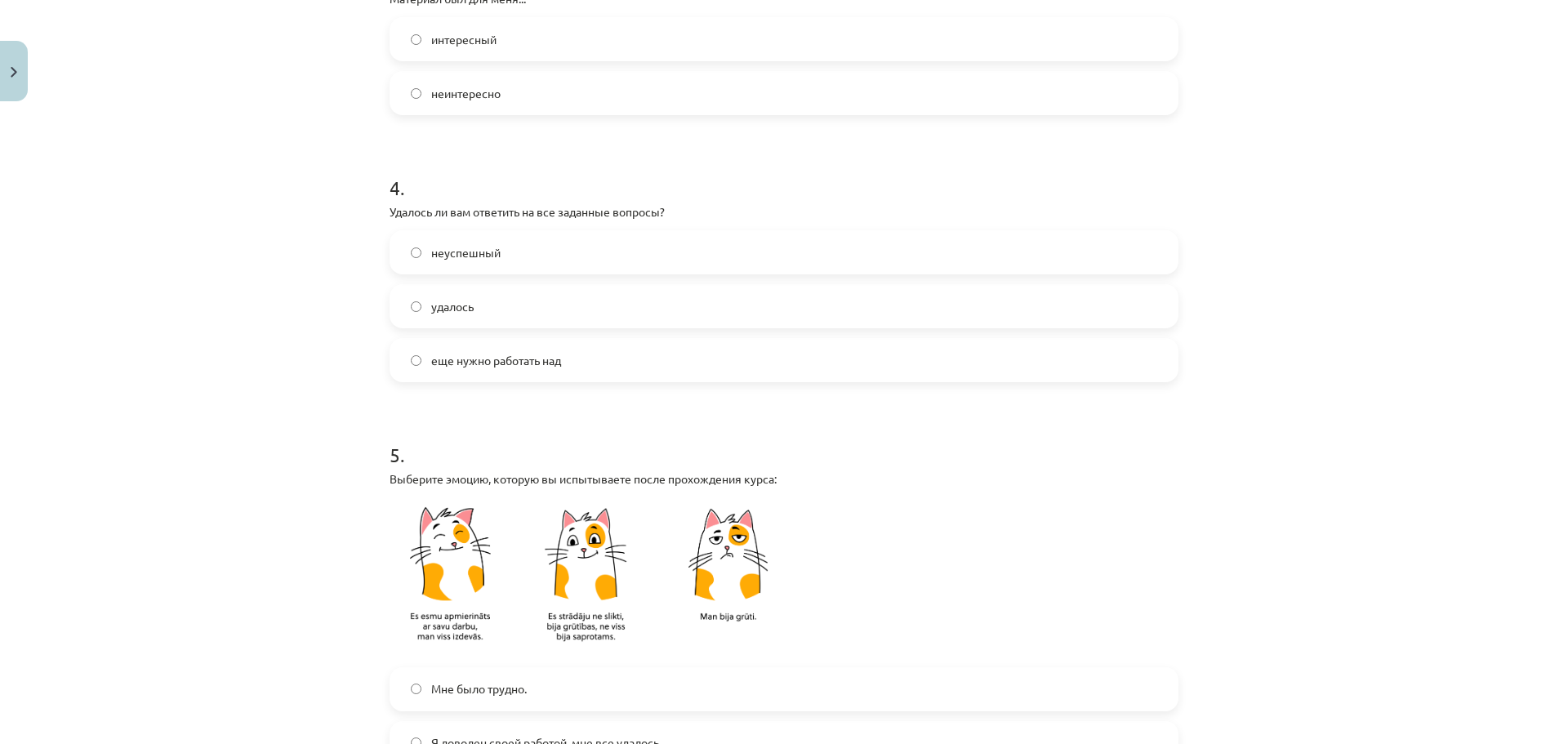
click at [573, 320] on label "удалось" at bounding box center [784, 306] width 786 height 41
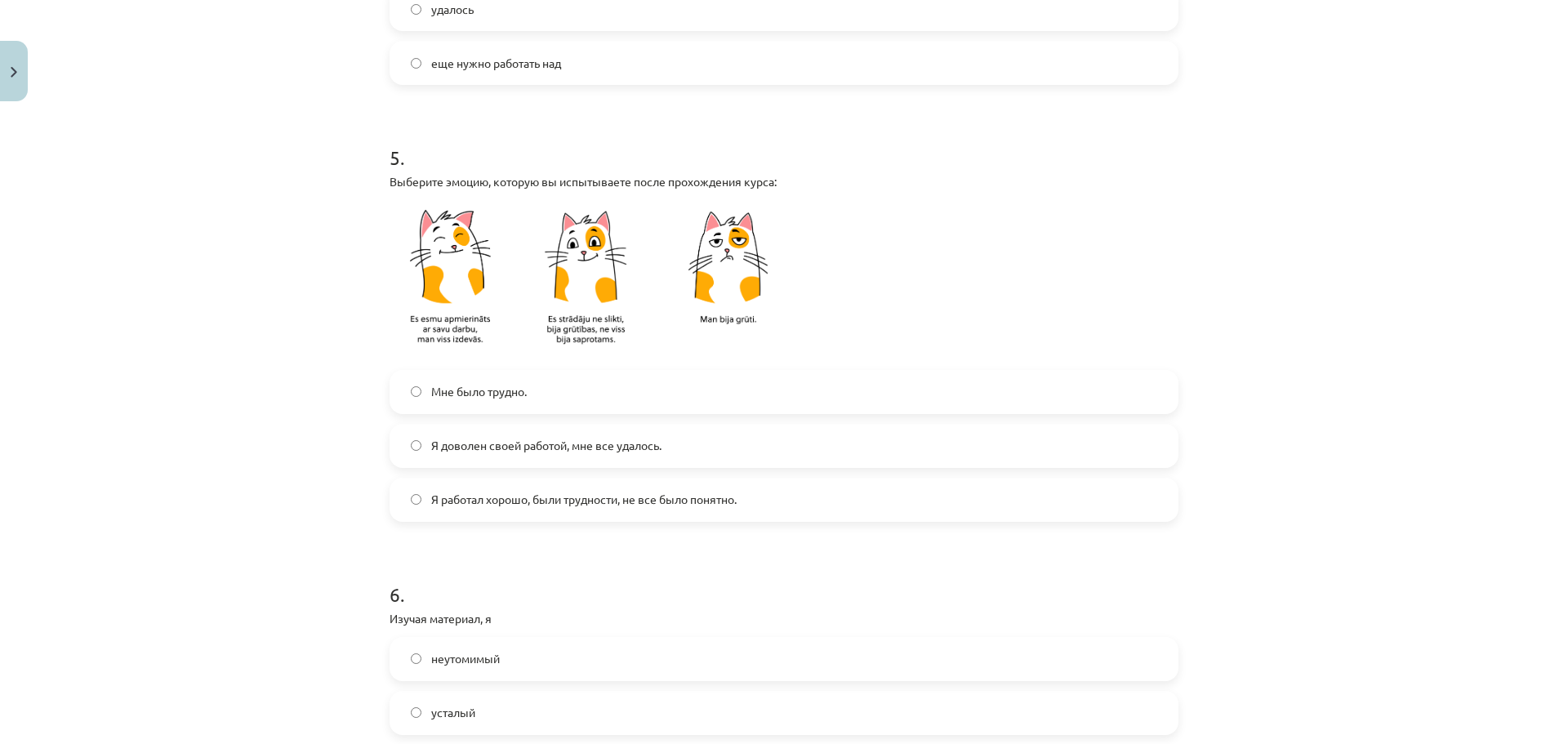
scroll to position [1143, 0]
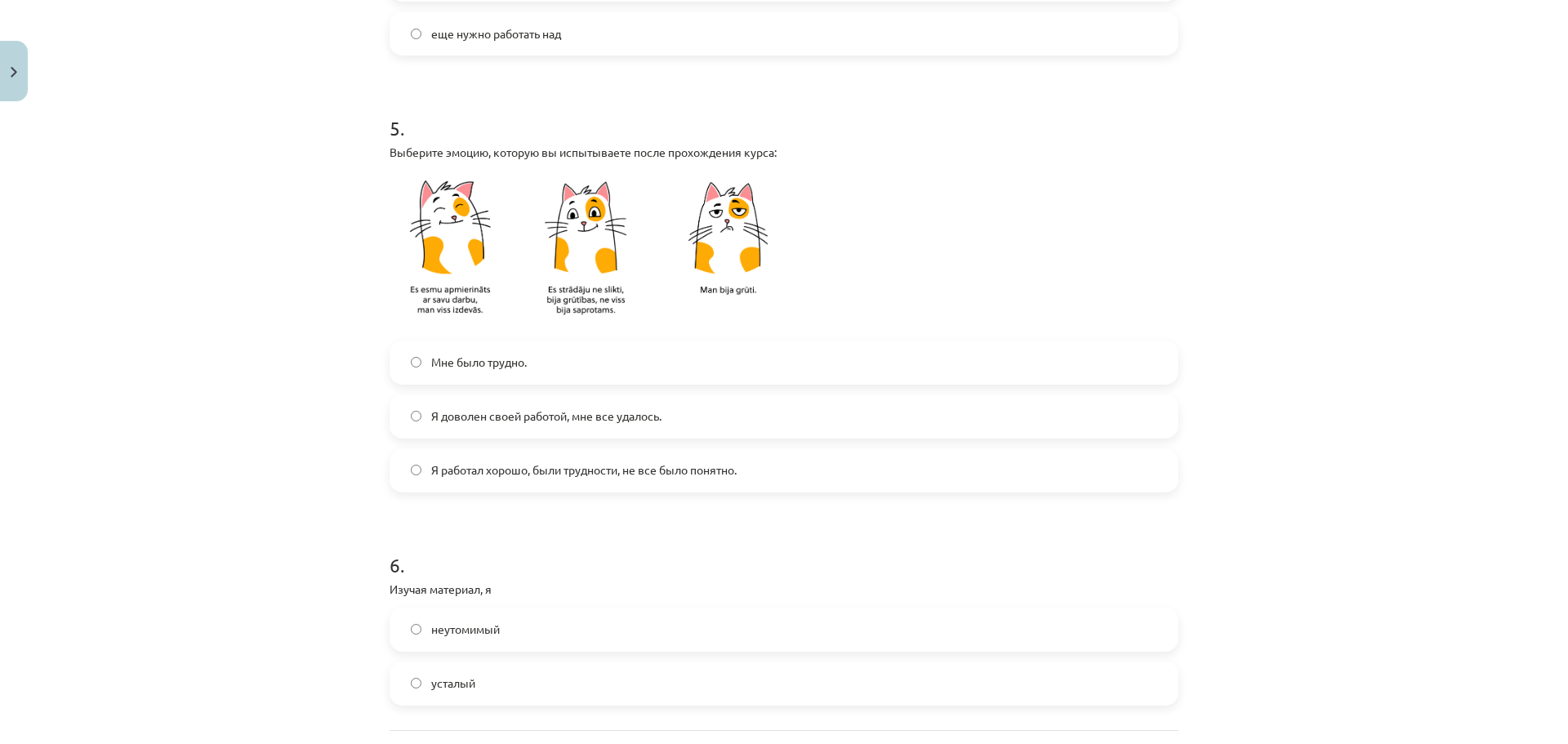
click at [751, 422] on label "Я доволен своей работой, мне все удалось." at bounding box center [784, 416] width 786 height 41
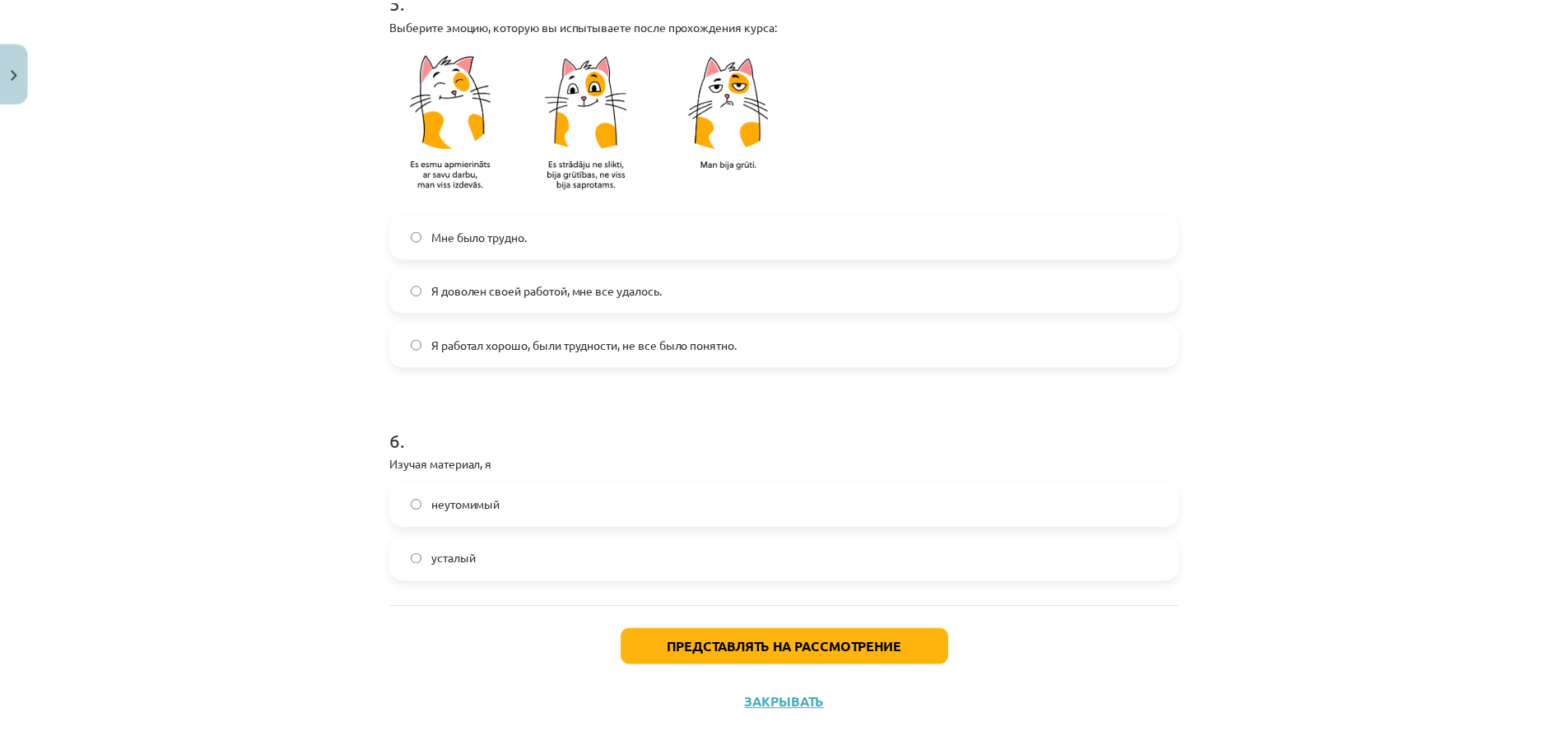
scroll to position [1304, 0]
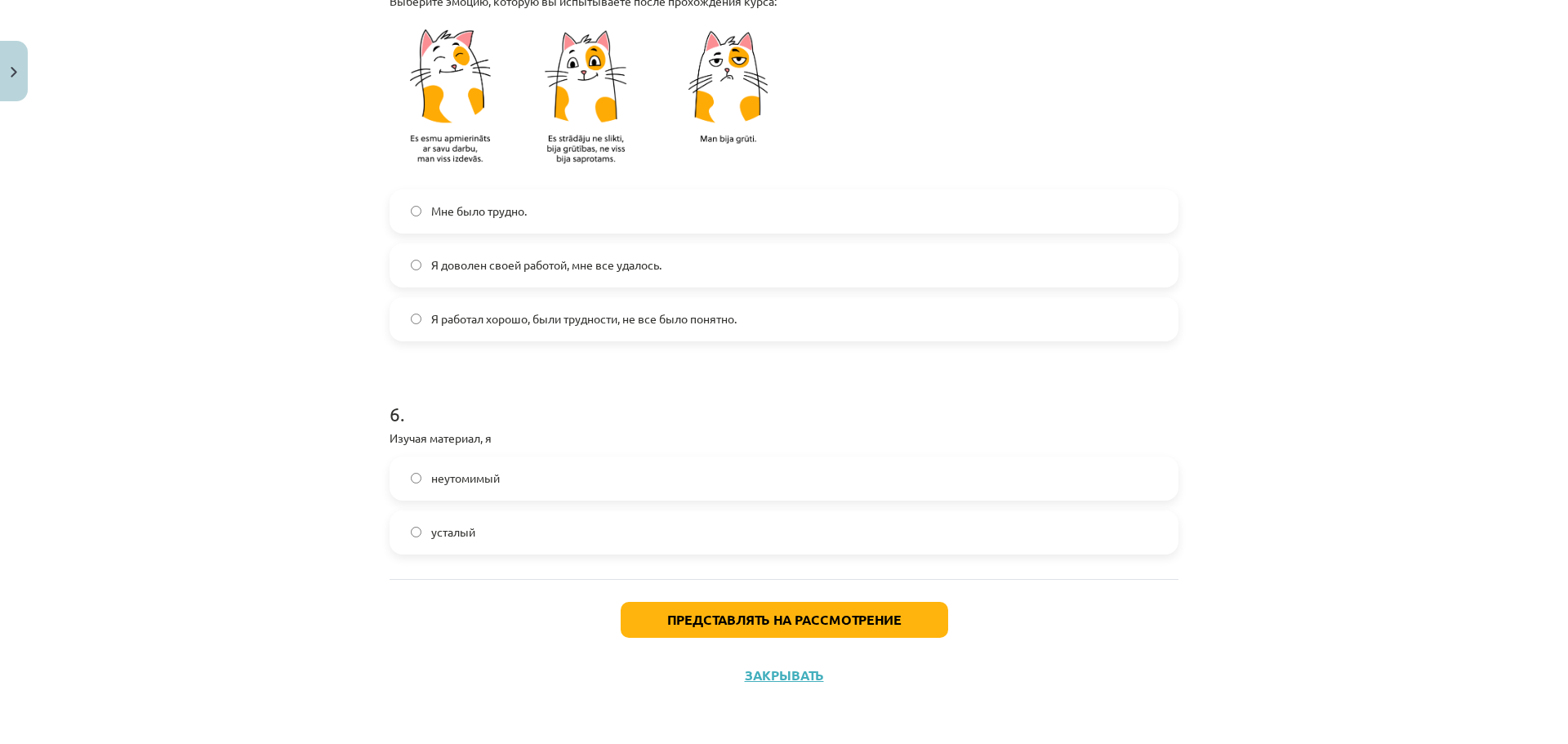
click at [615, 546] on label "усталый" at bounding box center [784, 532] width 786 height 41
click at [764, 630] on button "Представлять на рассмотрение" at bounding box center [784, 619] width 328 height 36
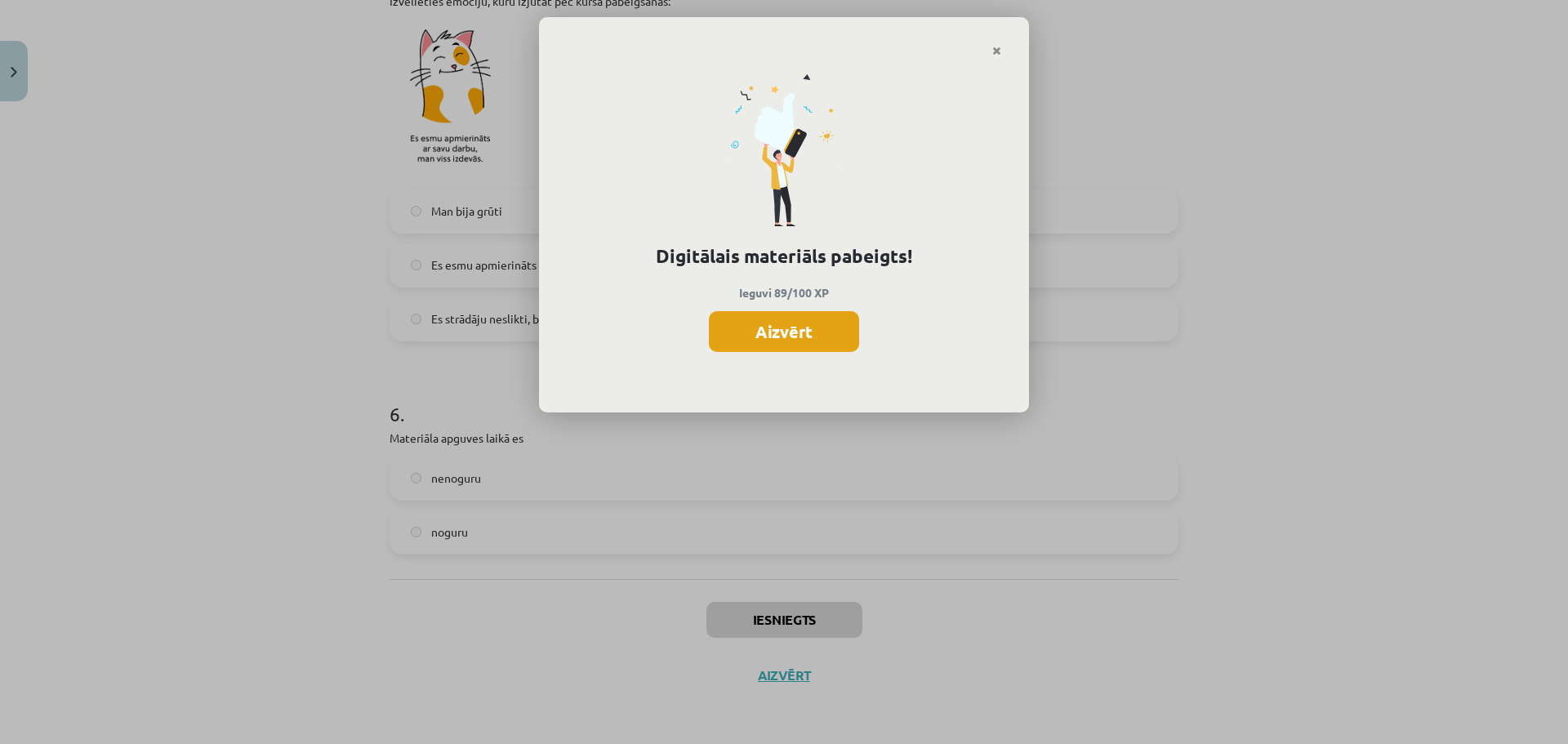
click at [807, 318] on button "Aizvērt" at bounding box center [784, 332] width 150 height 41
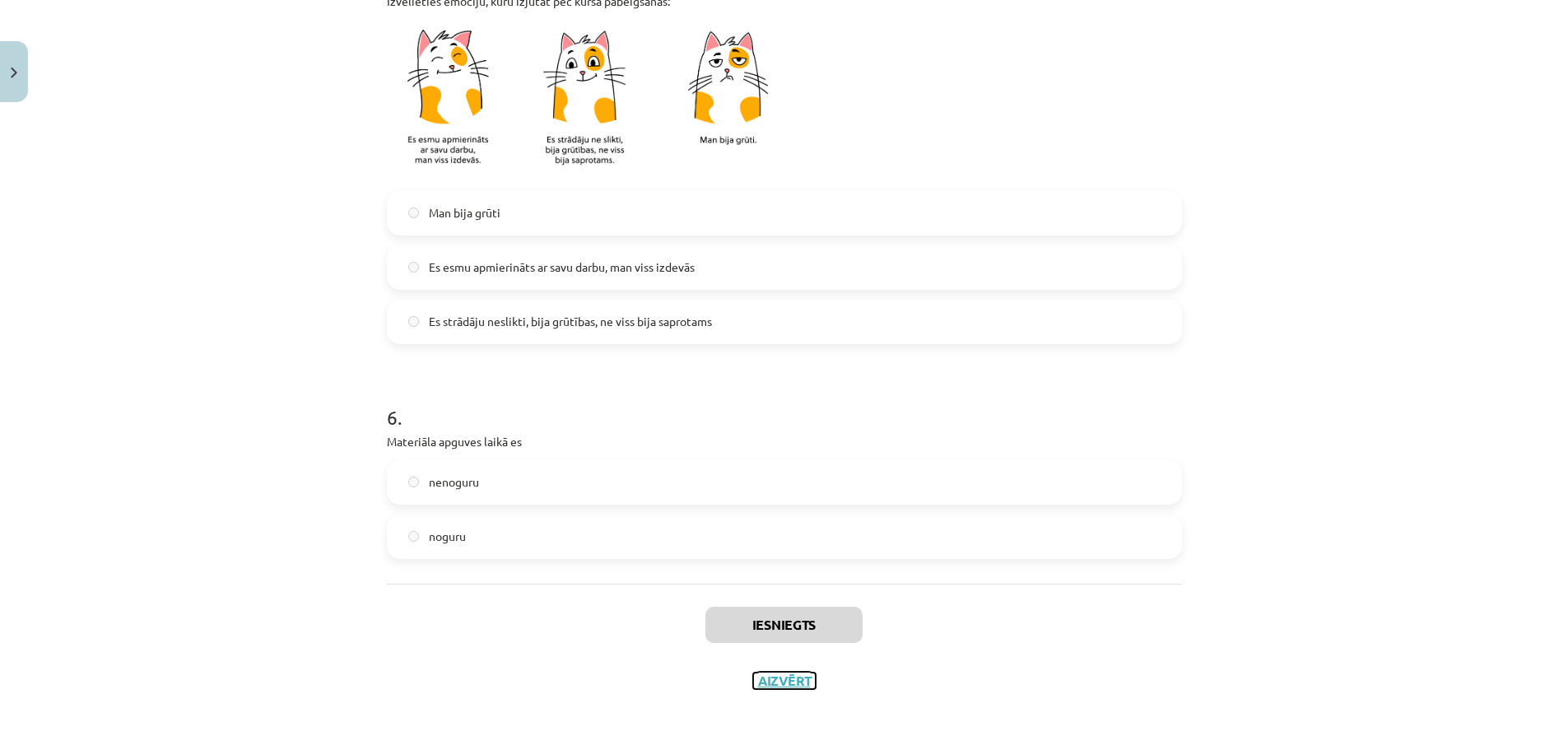
drag, startPoint x: 785, startPoint y: 673, endPoint x: 797, endPoint y: 671, distance: 12.2
click at [786, 674] on button "Aizvērt" at bounding box center [784, 680] width 63 height 17
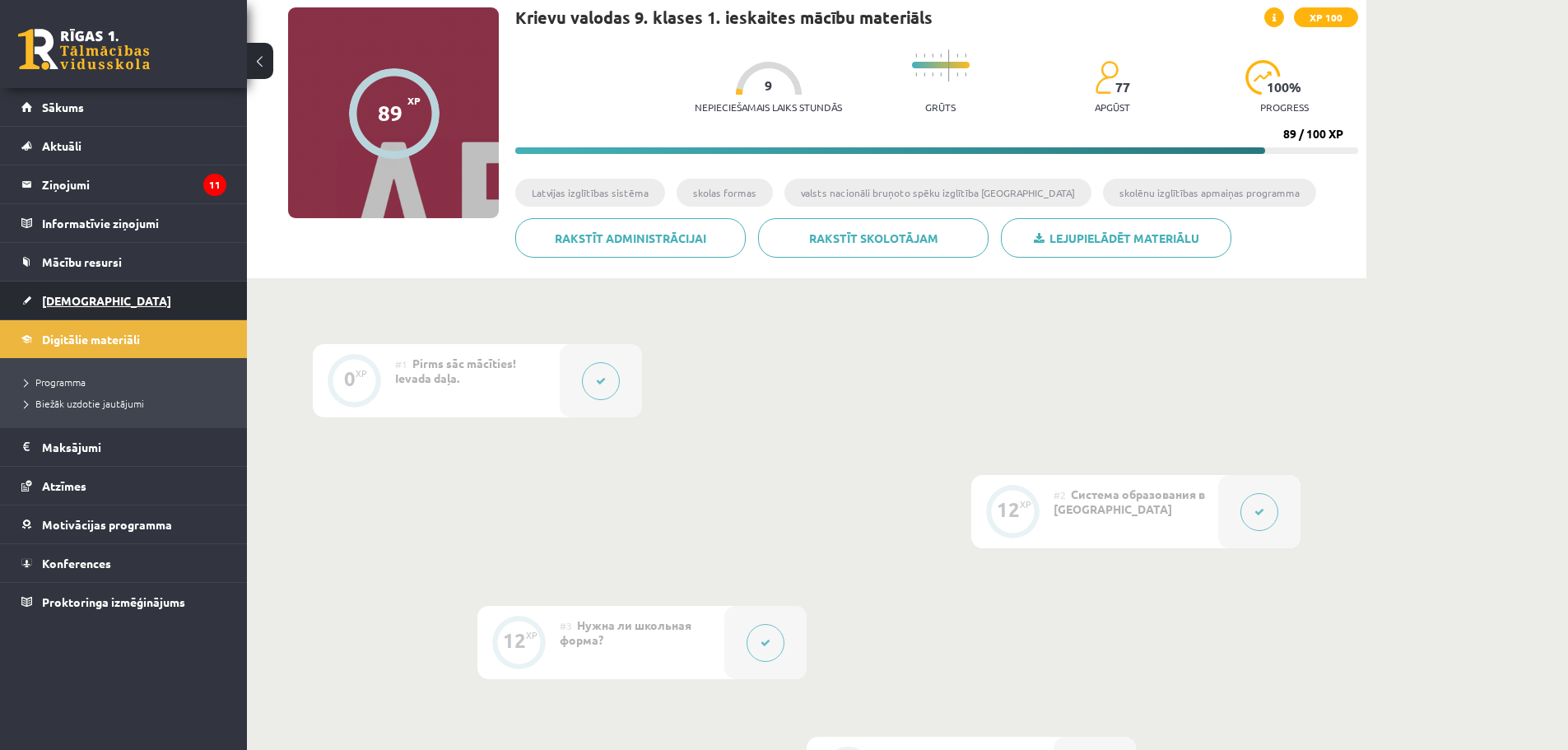
click at [77, 291] on link "[DEMOGRAPHIC_DATA]" at bounding box center [124, 300] width 205 height 38
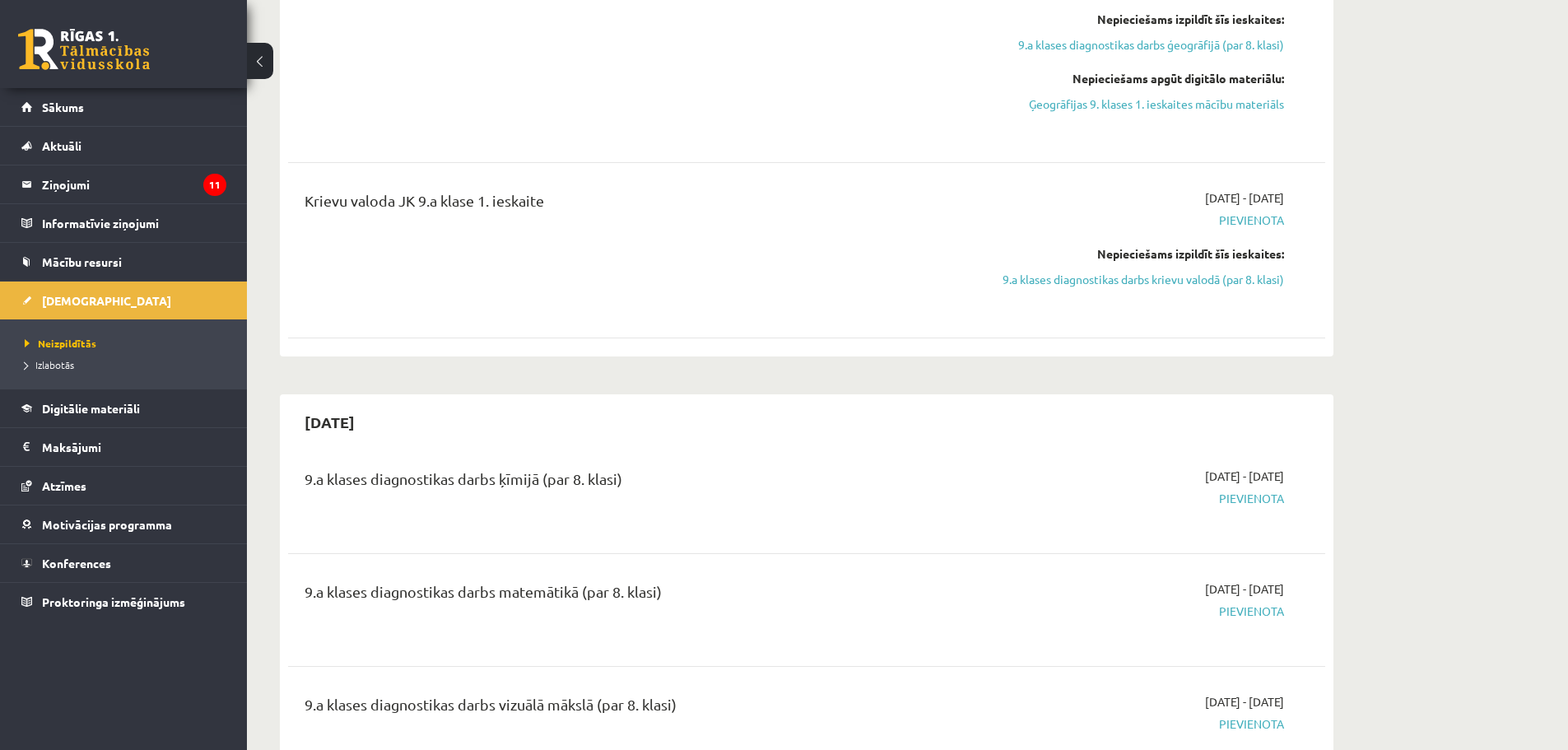
scroll to position [1317, 0]
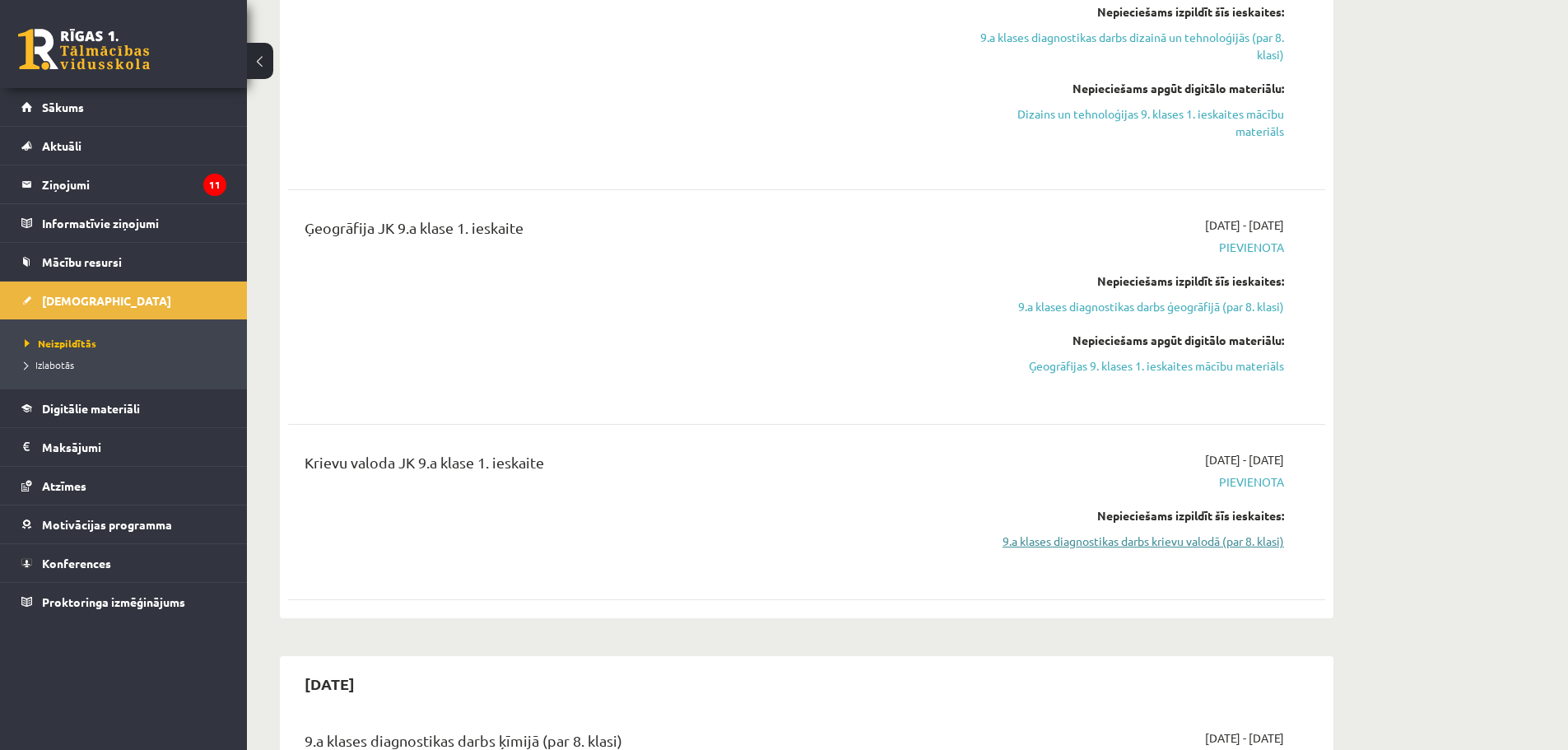
click at [1107, 536] on link "9.a klases diagnostikas darbs krievu valodā (par 8. klasi)" at bounding box center [1130, 542] width 311 height 18
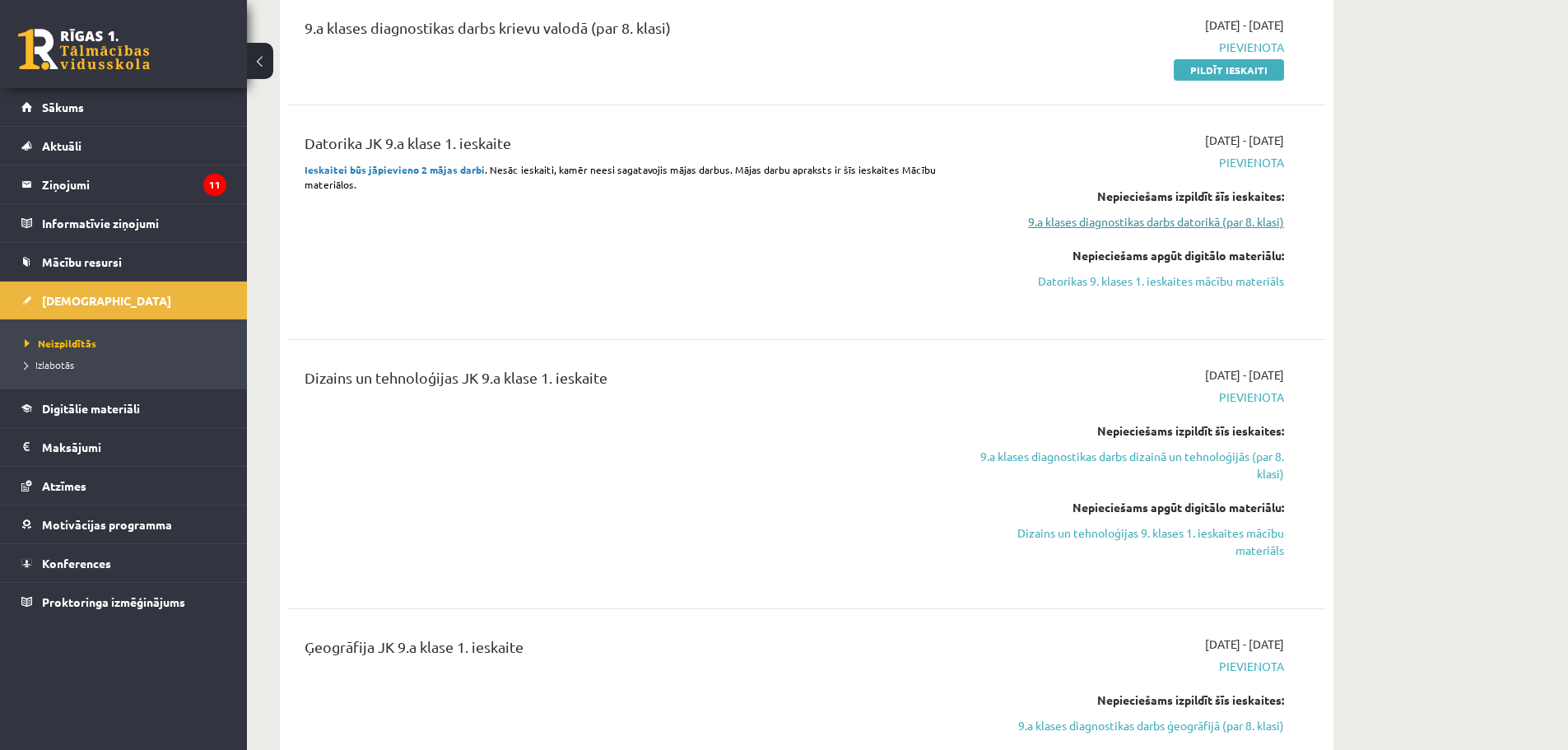
click at [1122, 215] on link "9.a klases diagnostikas darbs datorikā (par 8. klasi)" at bounding box center [1130, 222] width 311 height 18
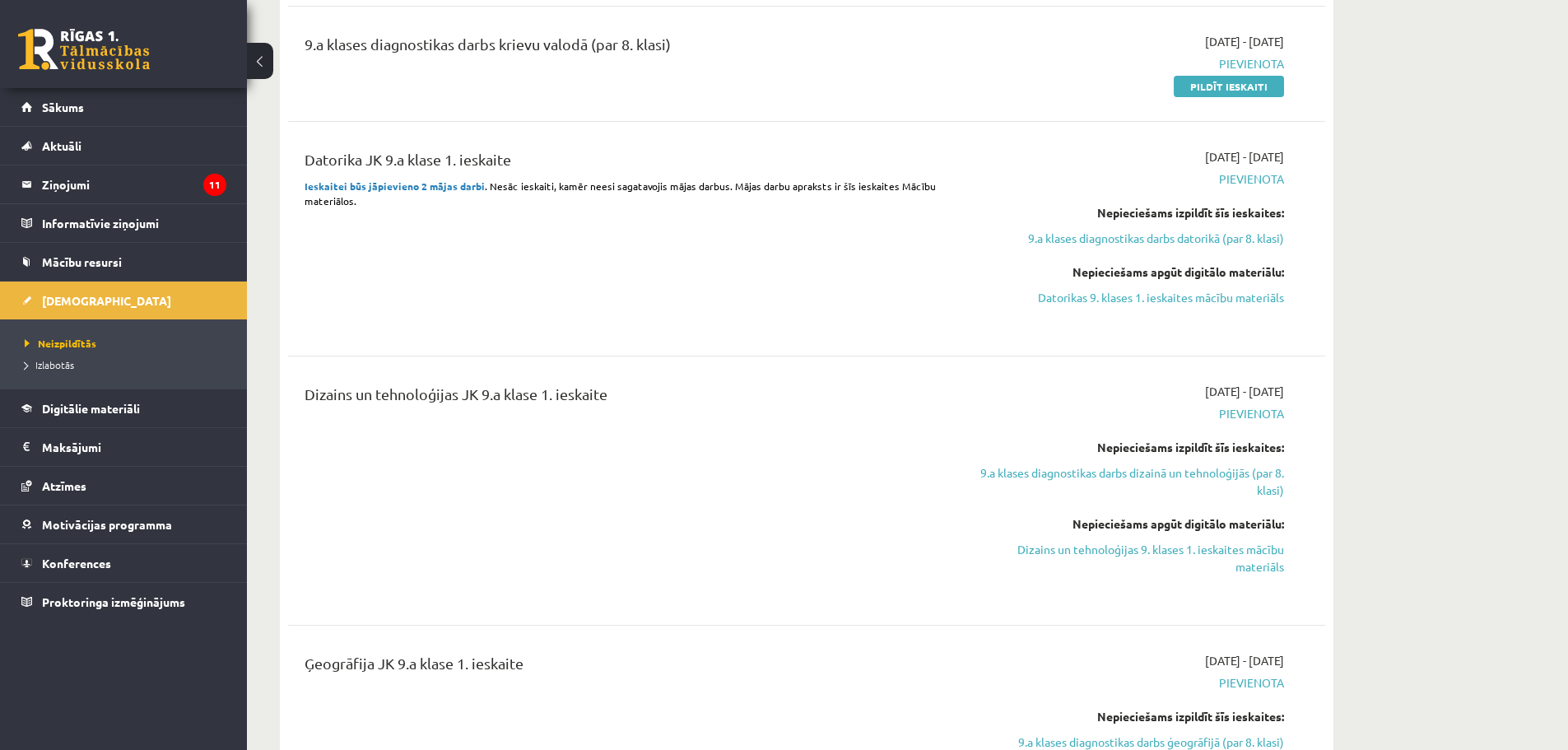
scroll to position [964, 0]
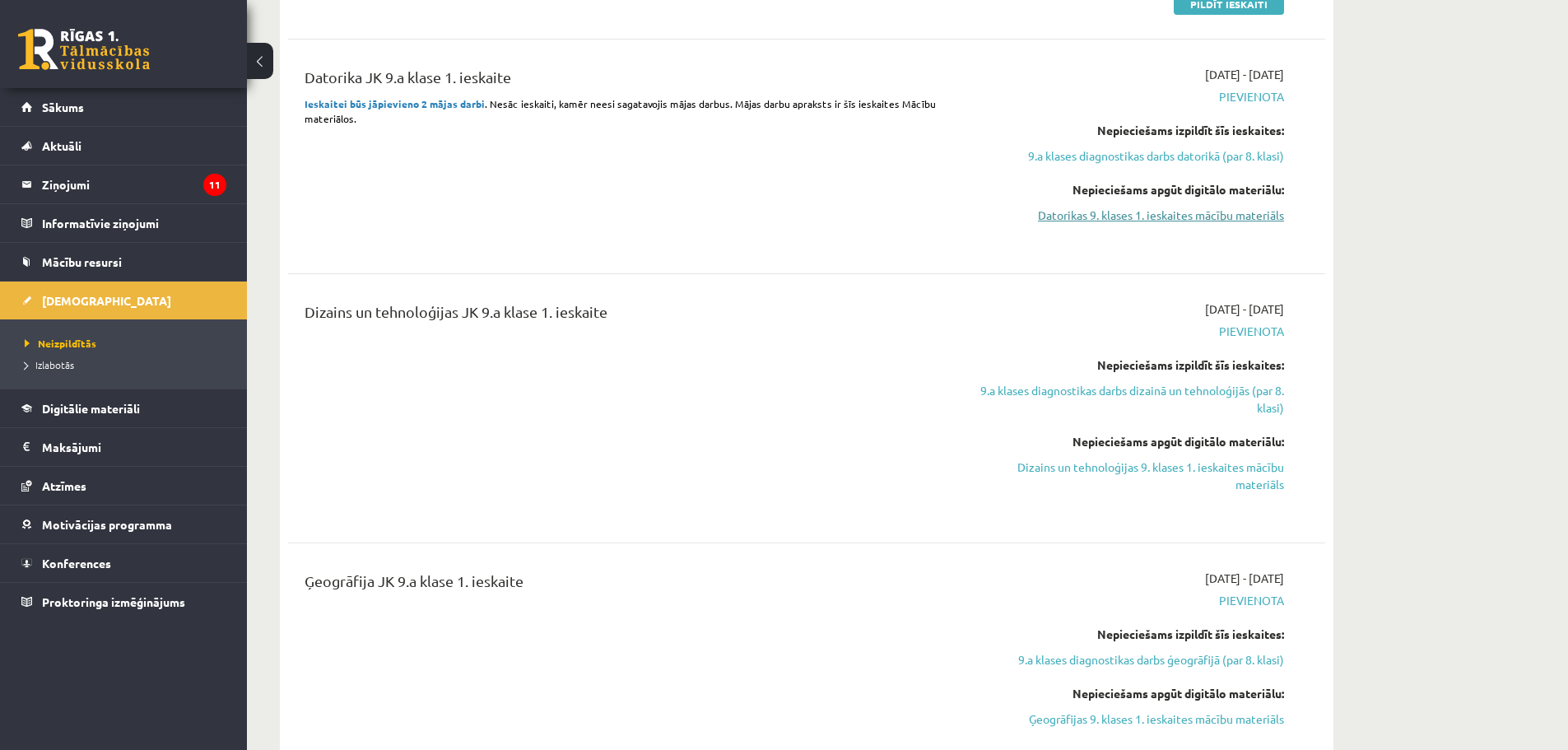
click at [1174, 220] on link "Datorikas 9. klases 1. ieskaites mācību materiāls" at bounding box center [1130, 215] width 311 height 18
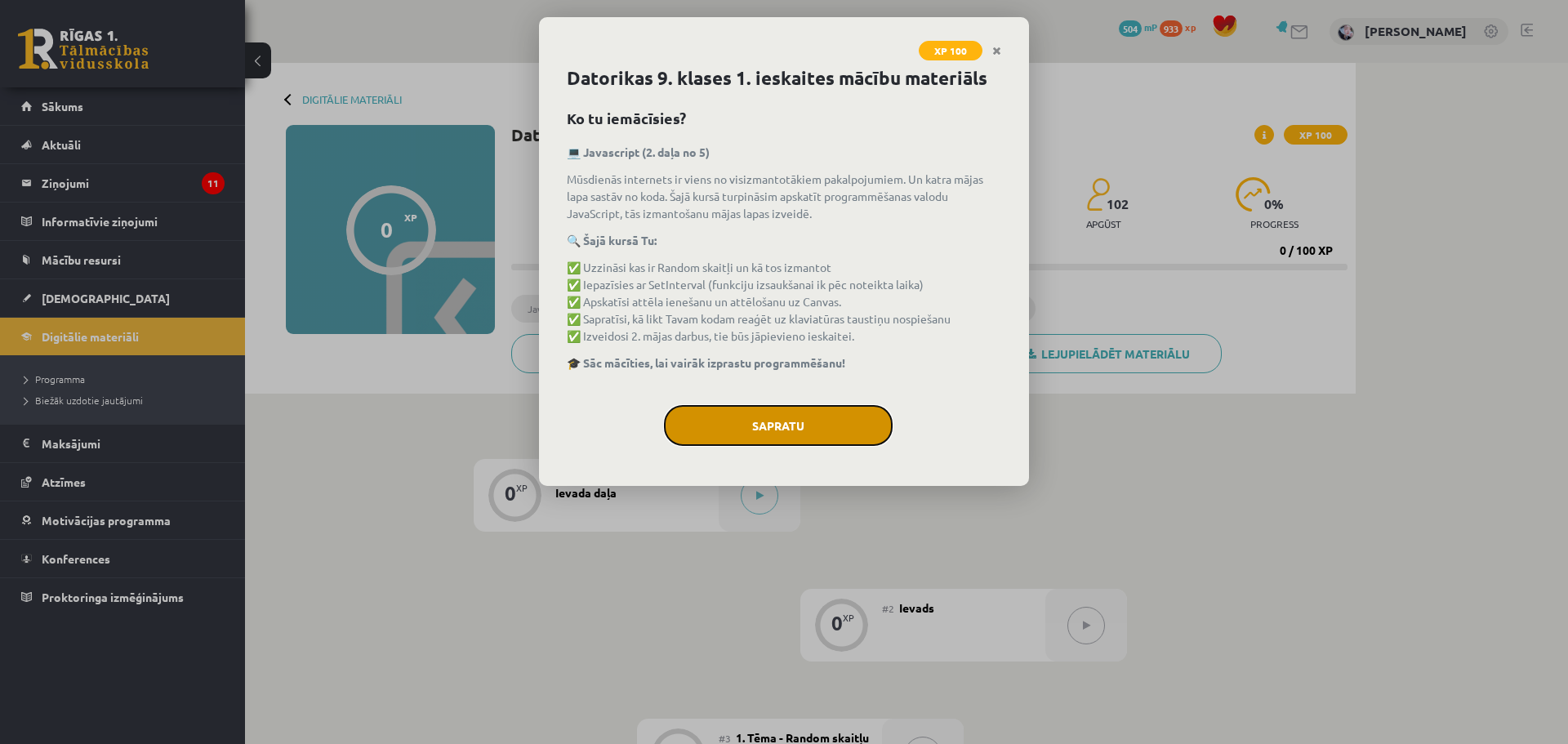
click at [792, 421] on button "Sapratu" at bounding box center [778, 425] width 228 height 41
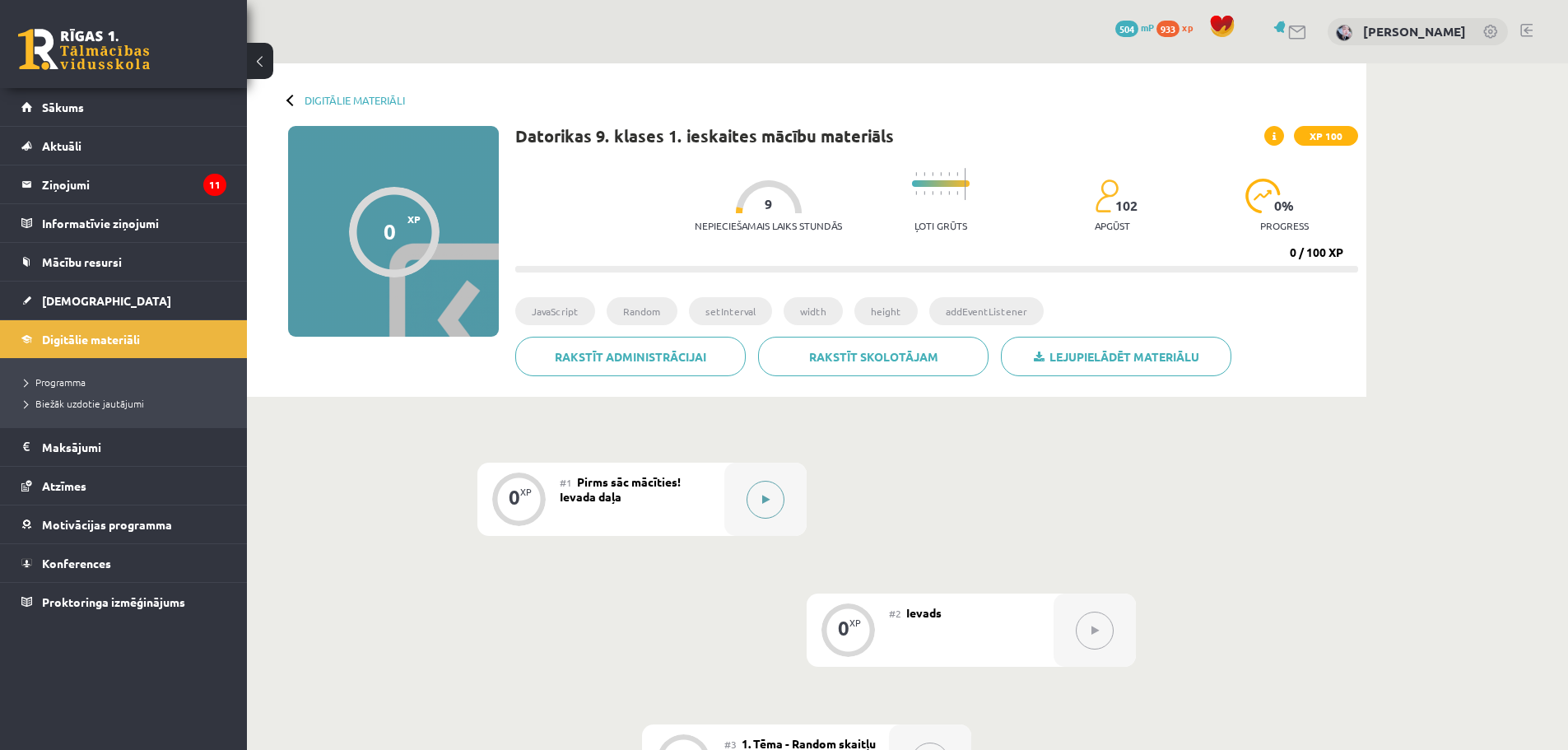
click at [768, 499] on icon at bounding box center [767, 499] width 8 height 10
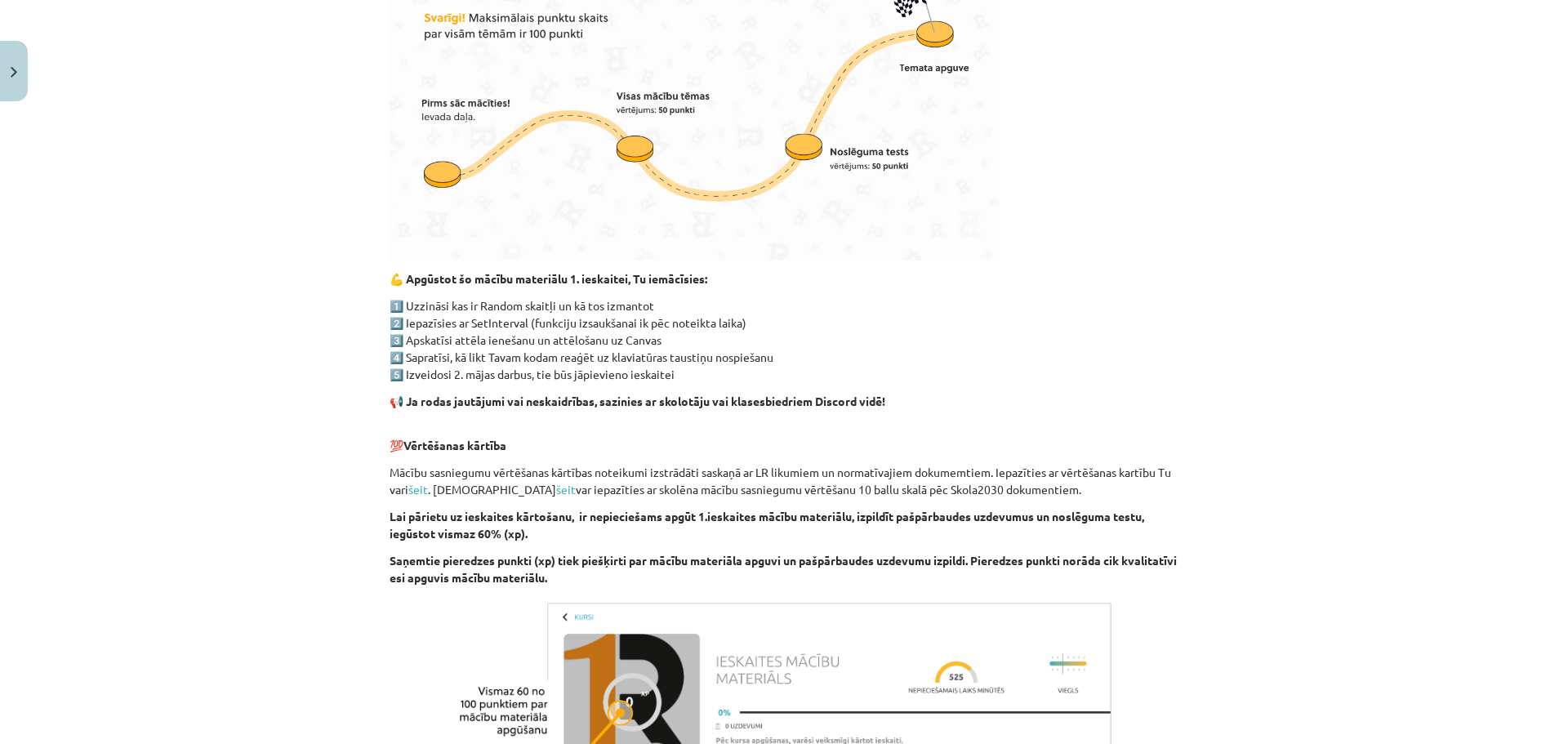
scroll to position [892, 0]
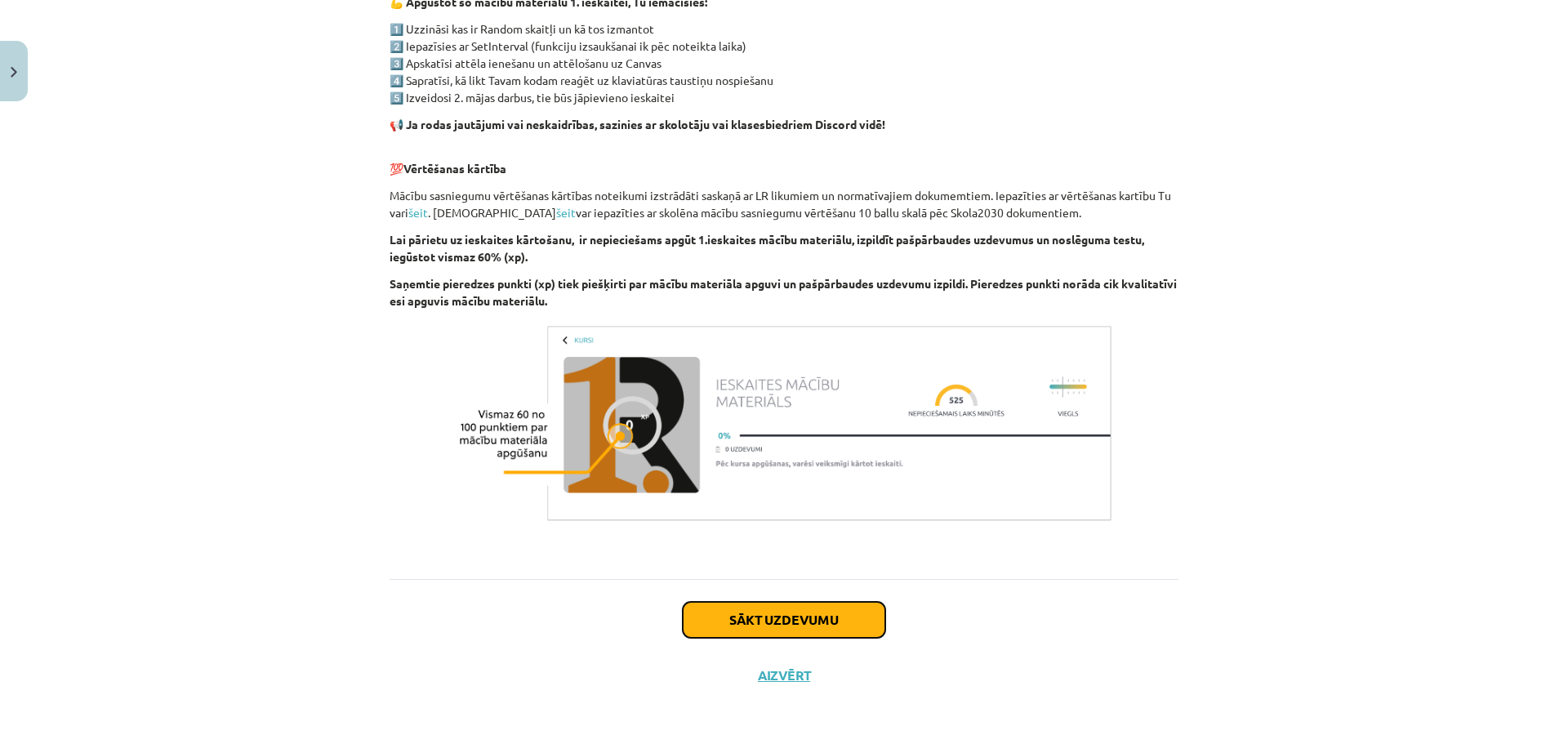
click at [786, 605] on button "Sākt uzdevumu" at bounding box center [784, 619] width 203 height 36
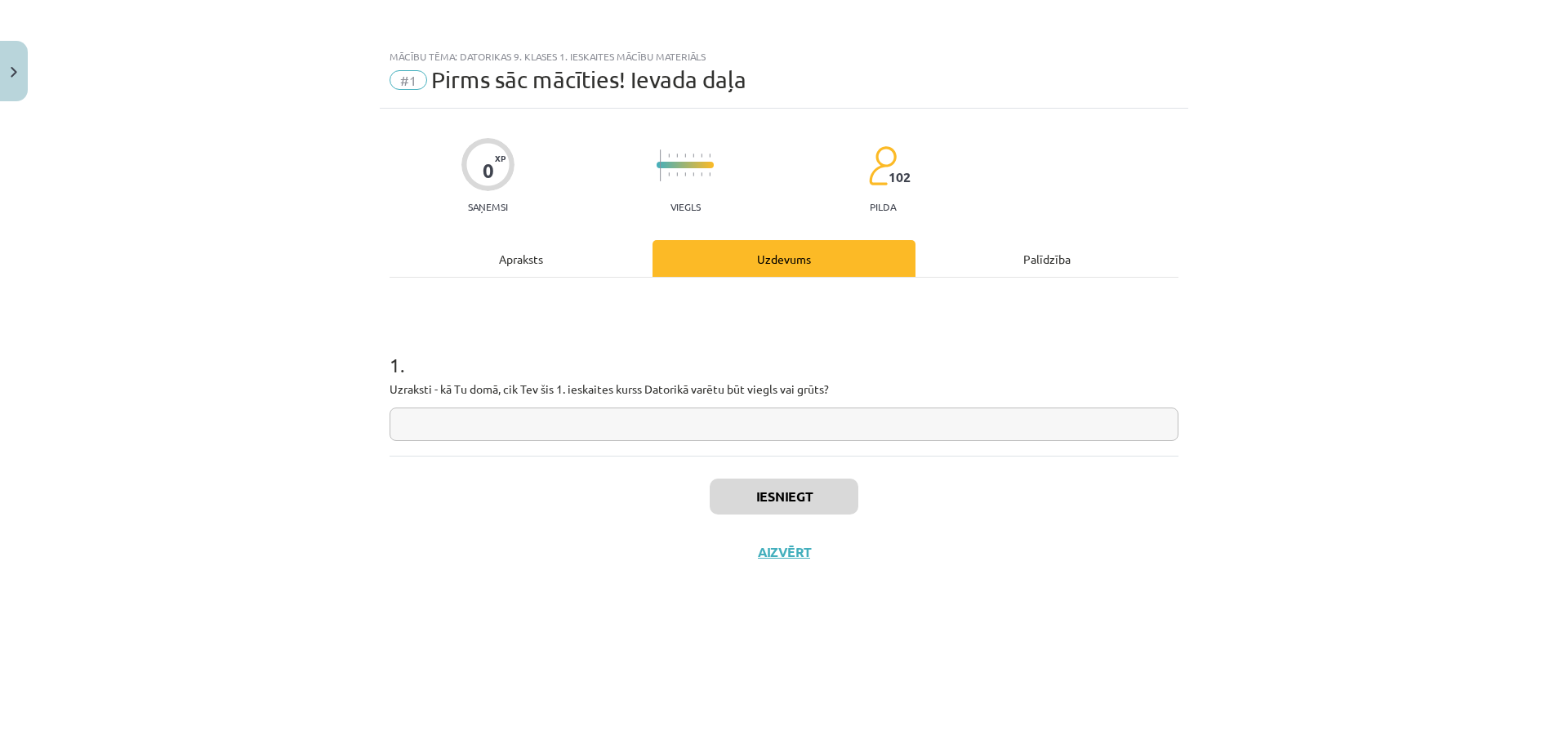
click at [681, 418] on input "text" at bounding box center [783, 424] width 789 height 33
type input "*"
type input "*****"
click at [802, 485] on button "Iesniegt" at bounding box center [784, 496] width 148 height 36
click at [767, 571] on button "Nākamā nodarbība" at bounding box center [784, 563] width 160 height 38
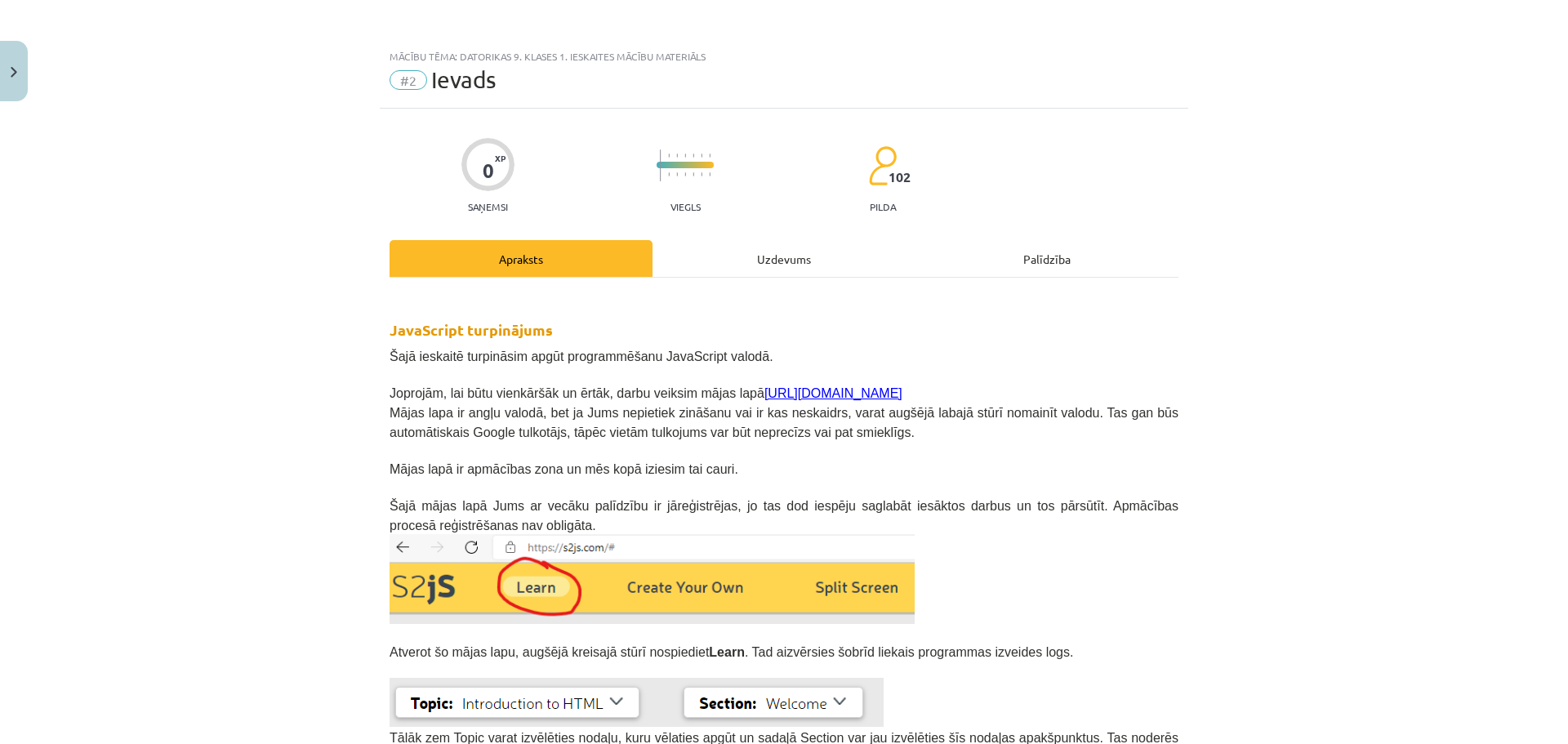
scroll to position [275, 0]
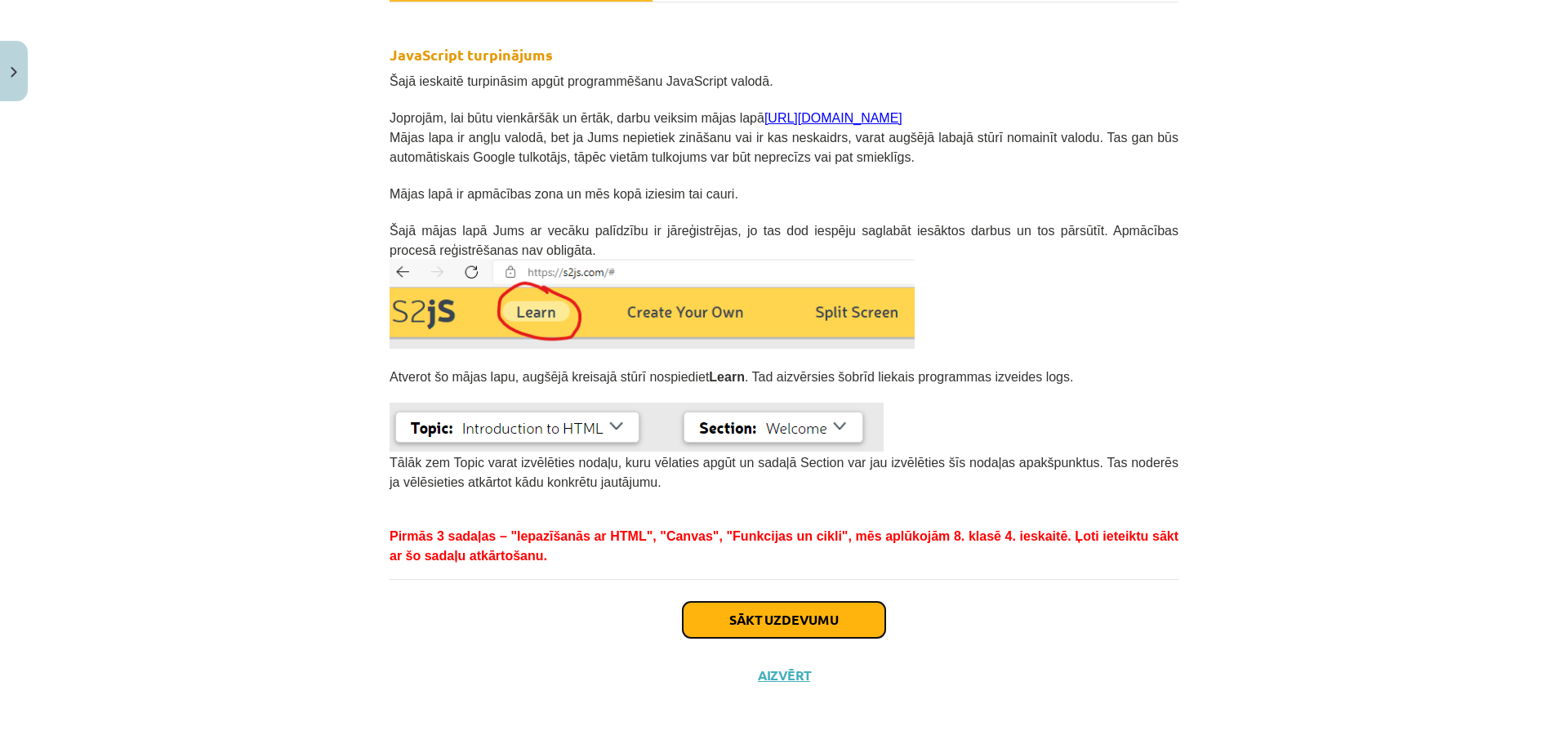
click at [731, 620] on button "Sākt uzdevumu" at bounding box center [784, 619] width 203 height 36
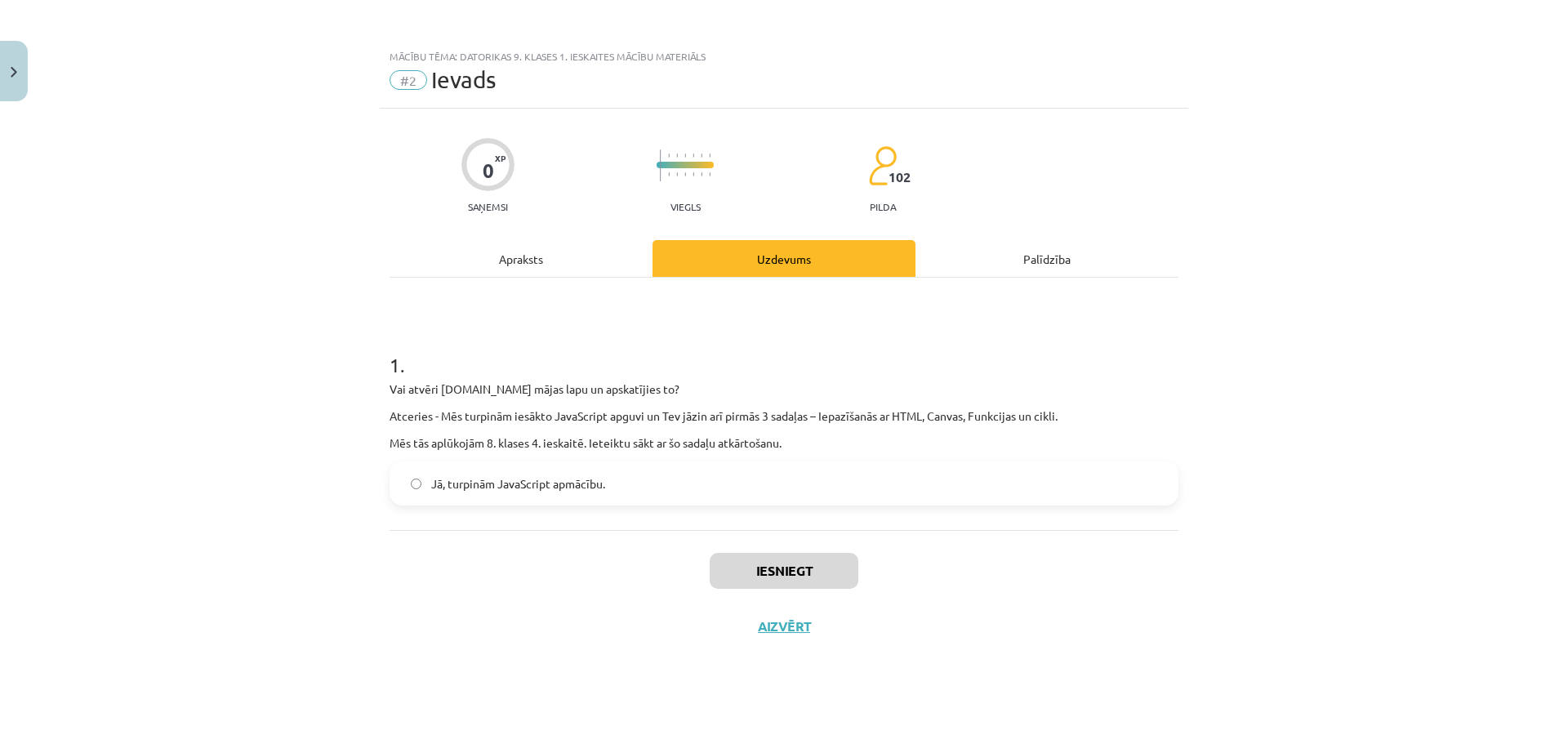
click at [673, 489] on label "Jā, turpinām JavaScript apmācību." at bounding box center [784, 484] width 786 height 41
click at [743, 567] on button "Iesniegt" at bounding box center [784, 570] width 148 height 36
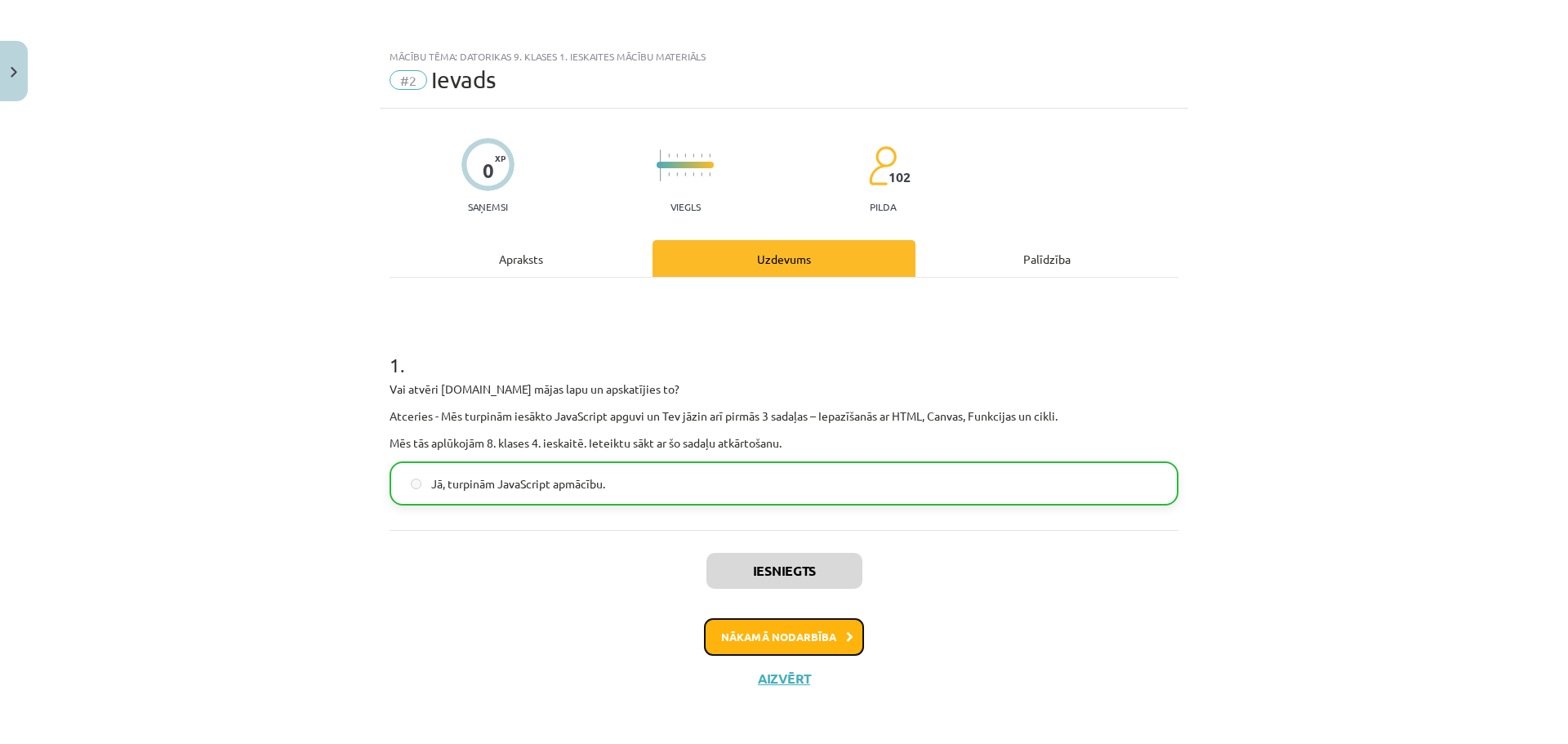
click at [751, 638] on button "Nākamā nodarbība" at bounding box center [784, 637] width 160 height 38
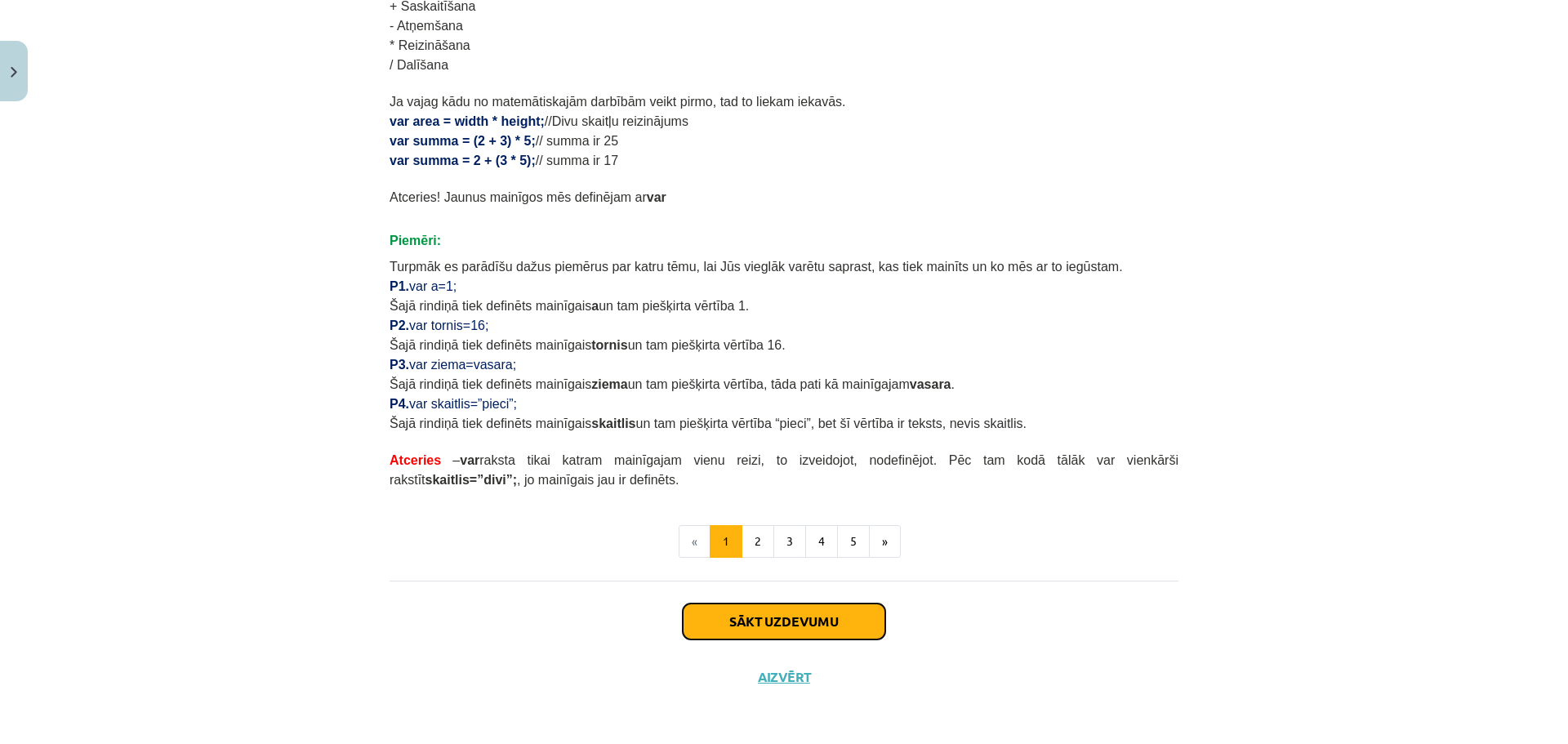
click at [736, 610] on button "Sākt uzdevumu" at bounding box center [784, 621] width 203 height 36
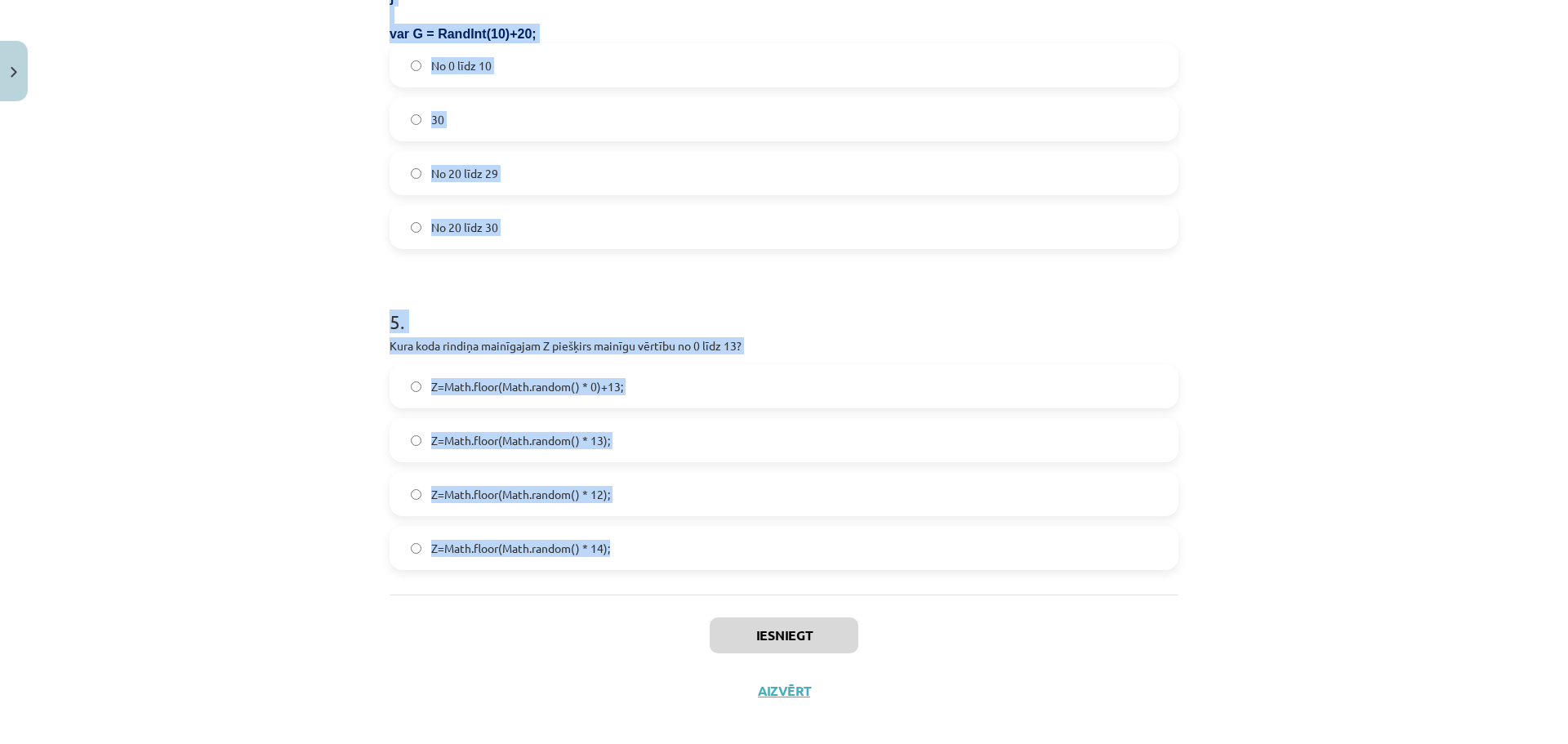
scroll to position [1578, 0]
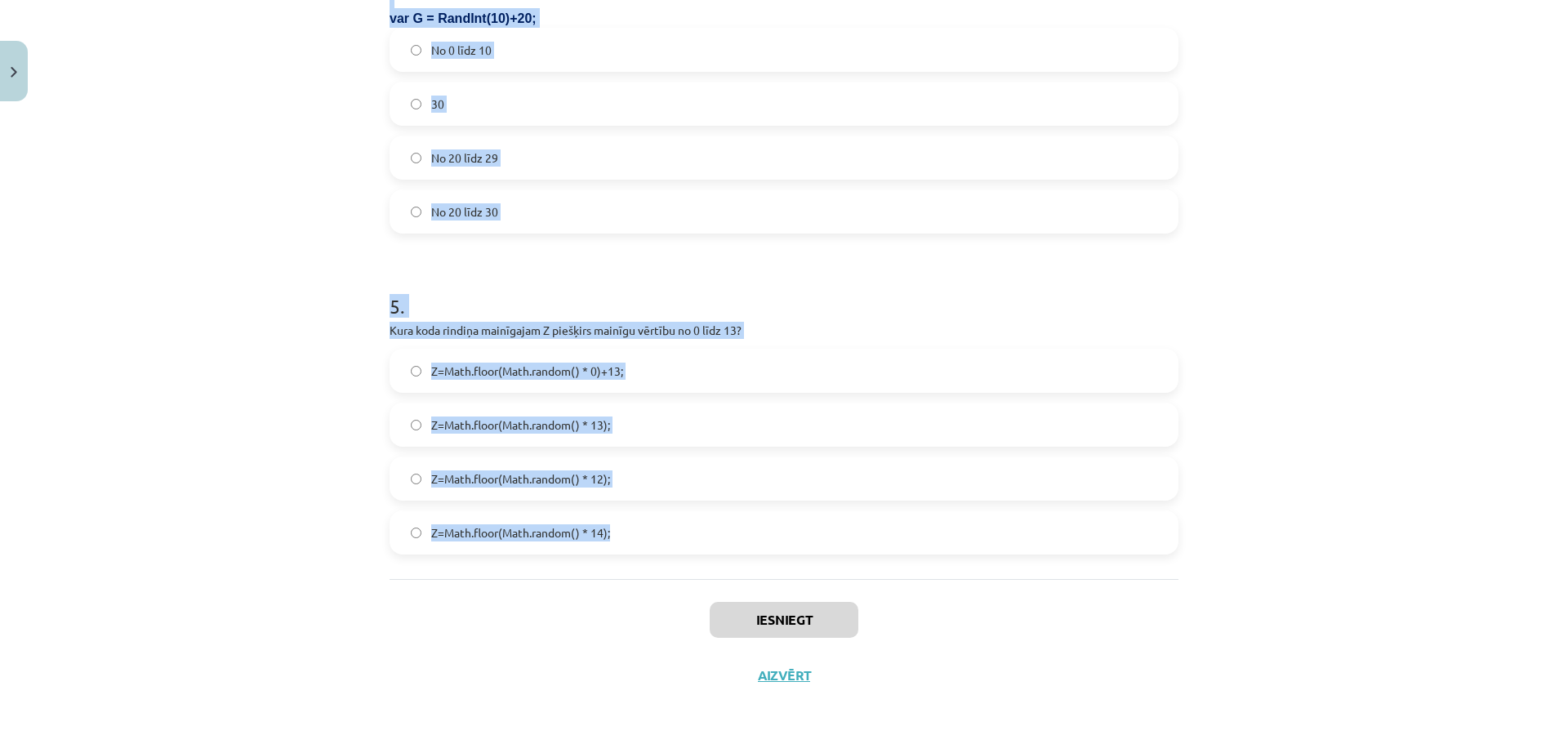
drag, startPoint x: 376, startPoint y: 324, endPoint x: 807, endPoint y: 538, distance: 481.2
copy form "1 . Kura koda rindiņa definē jaunu mainīgo vilks un piešķir tam vērtību 10? var…"
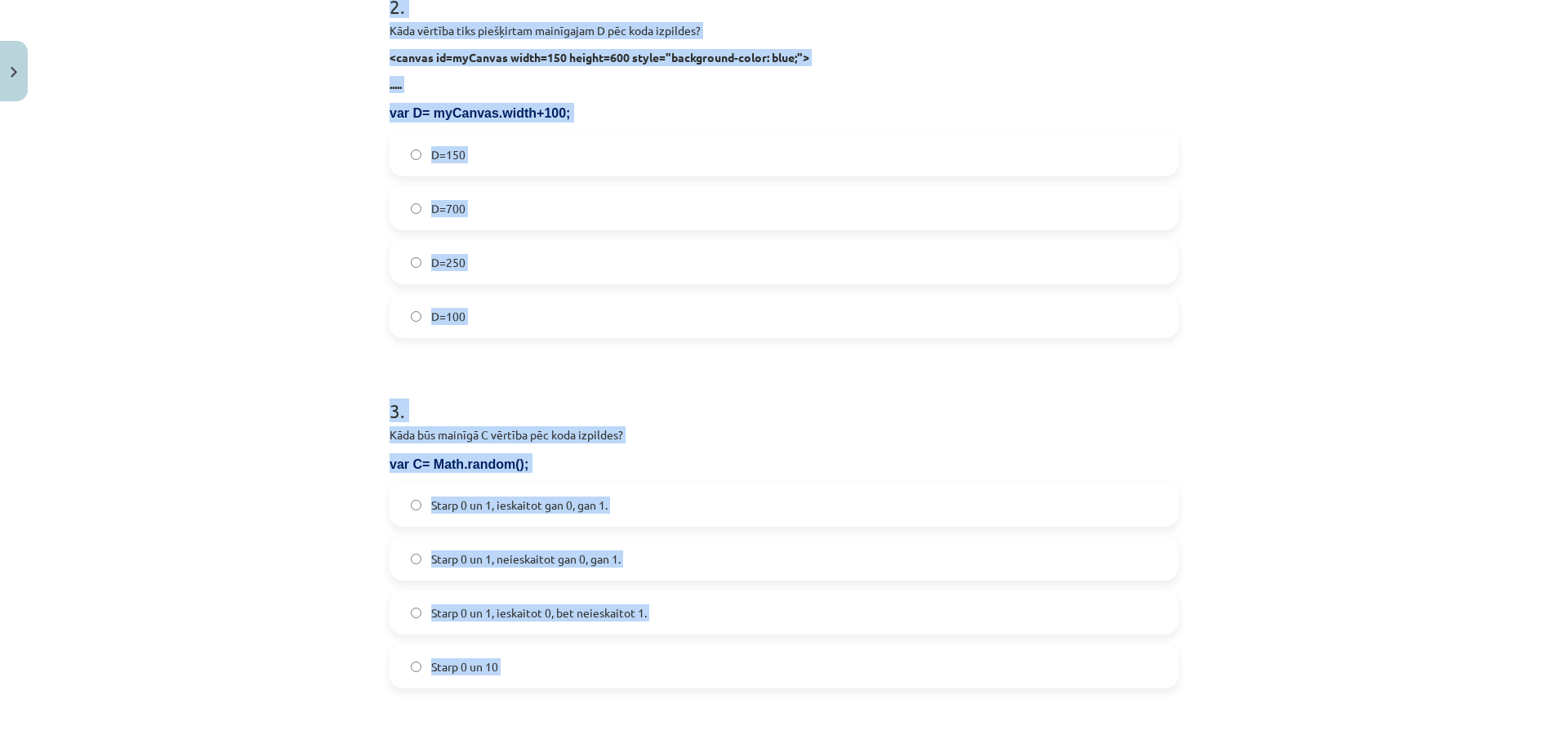
click at [319, 323] on div "Mācību tēma: Datorikas 9. klases 1. ieskaites mācību materiāls #3 1. Tēma - Ran…" at bounding box center [784, 372] width 1568 height 744
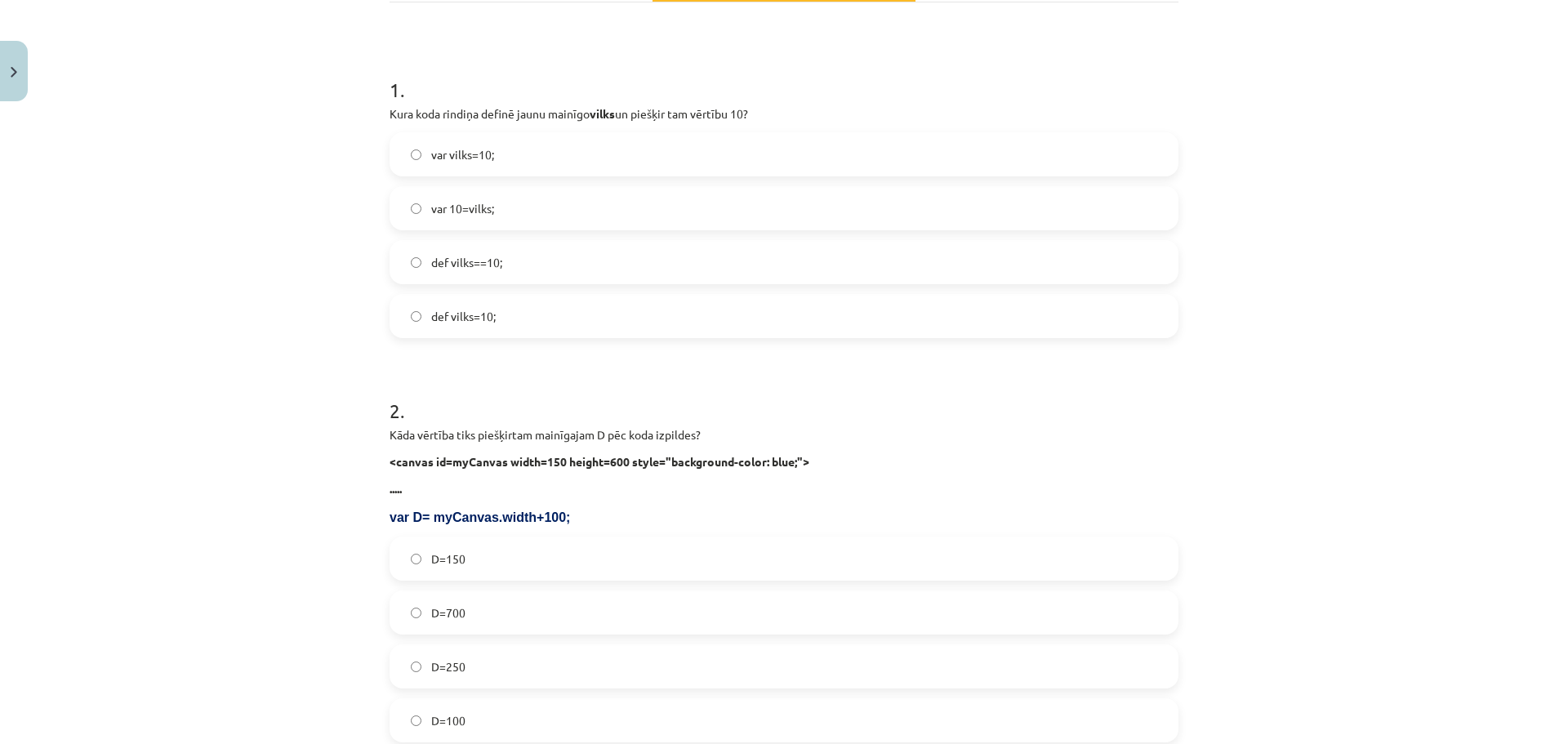
scroll to position [271, 0]
click at [700, 148] on label "var vilks=10;" at bounding box center [784, 159] width 786 height 41
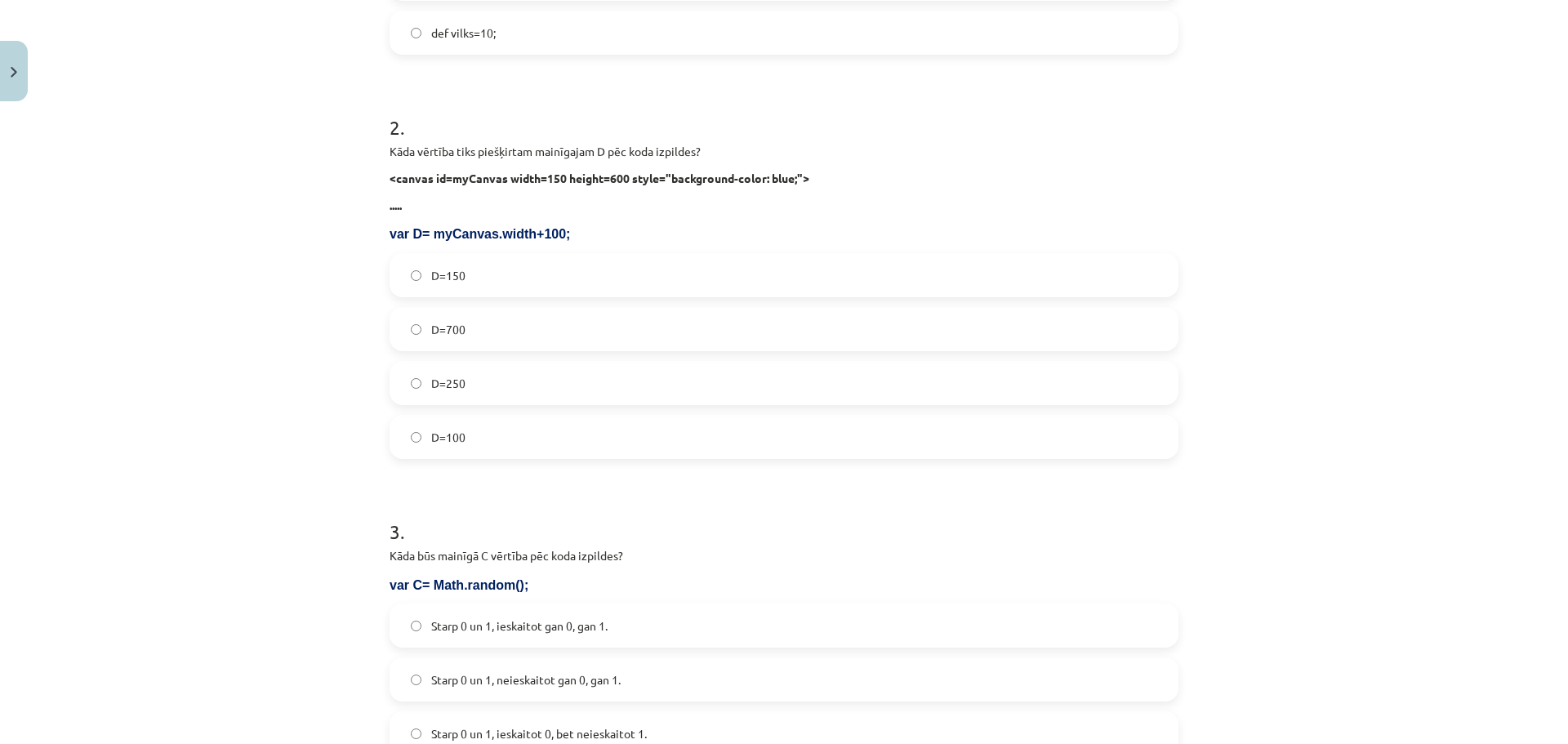
scroll to position [598, 0]
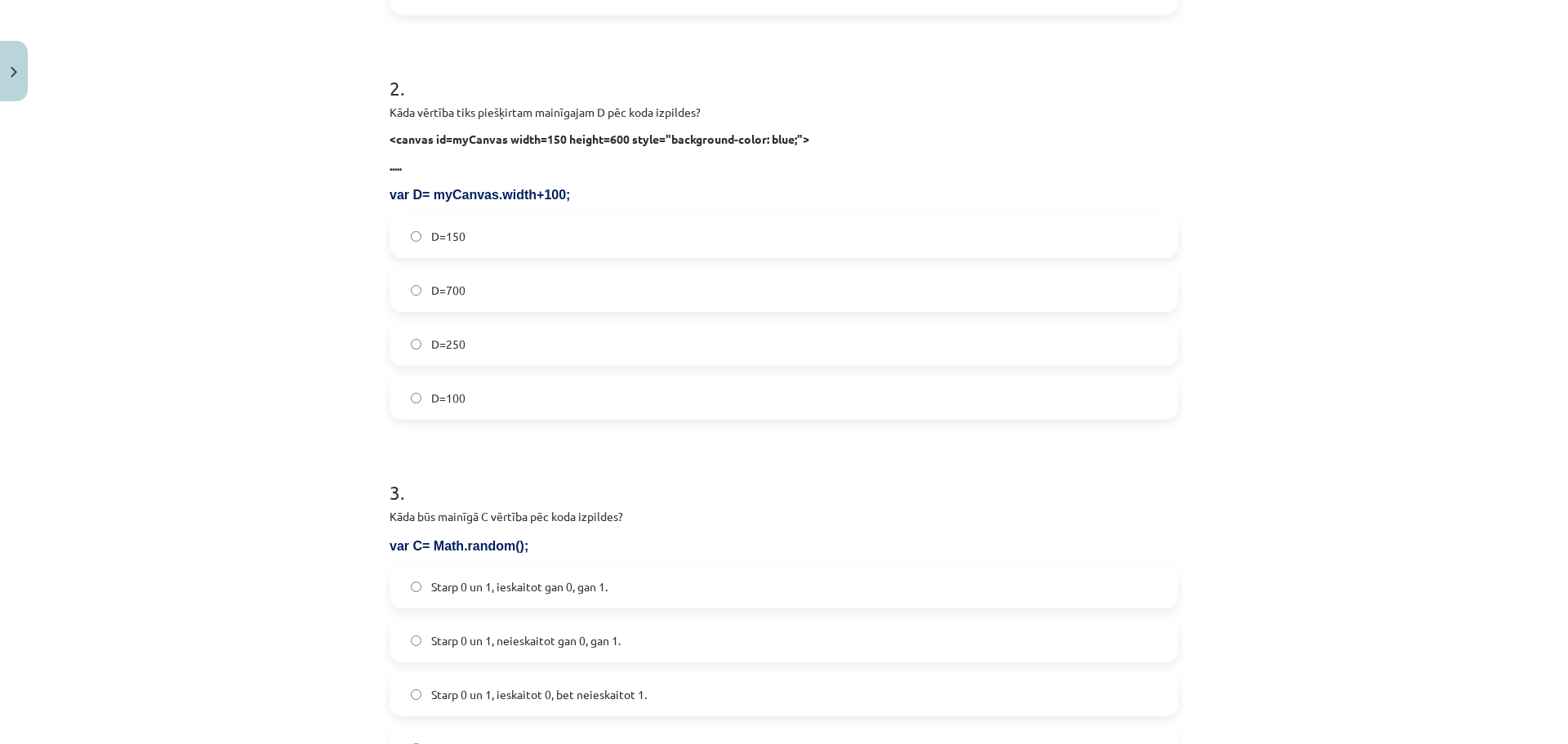
click at [520, 339] on label "D=250" at bounding box center [784, 344] width 786 height 41
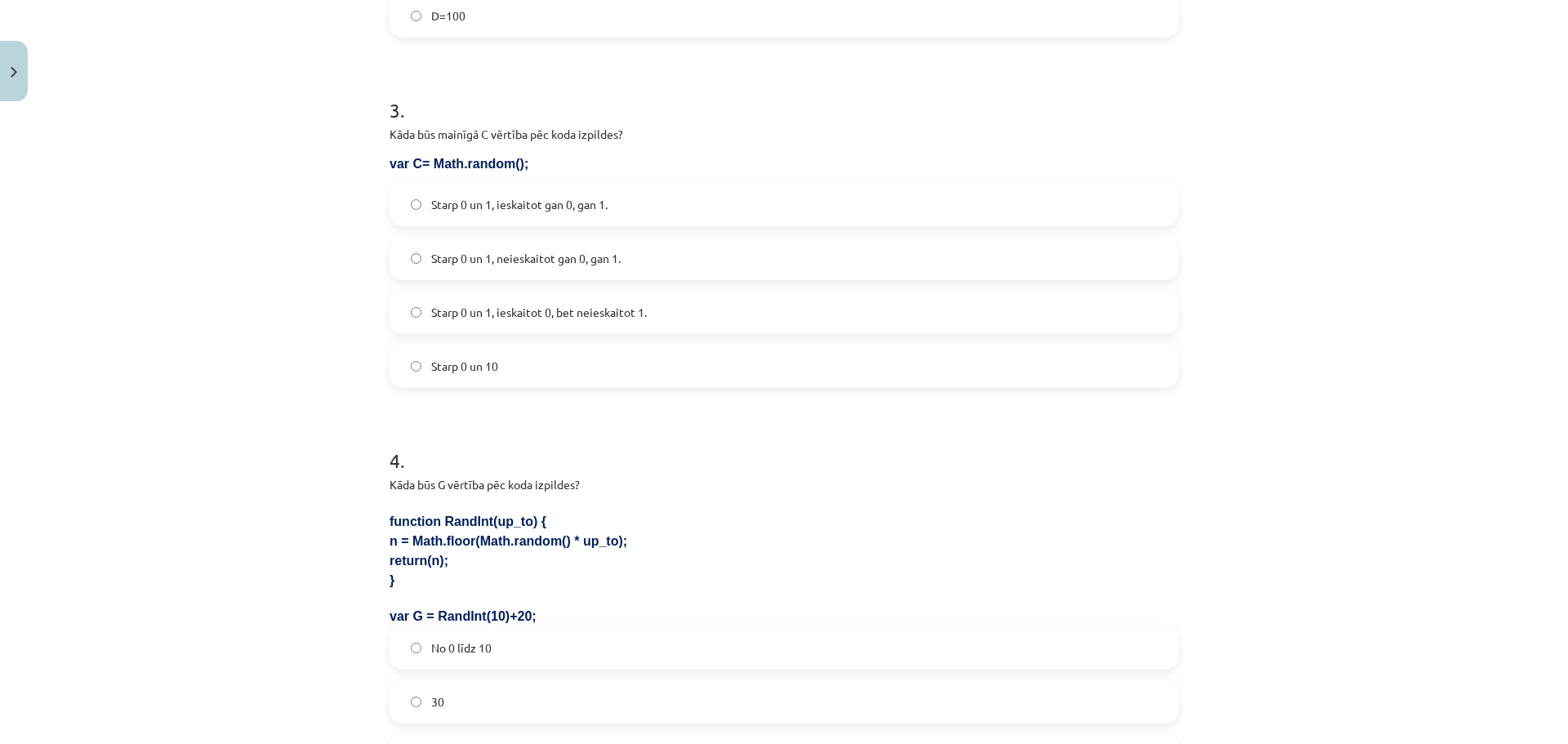
scroll to position [1006, 0]
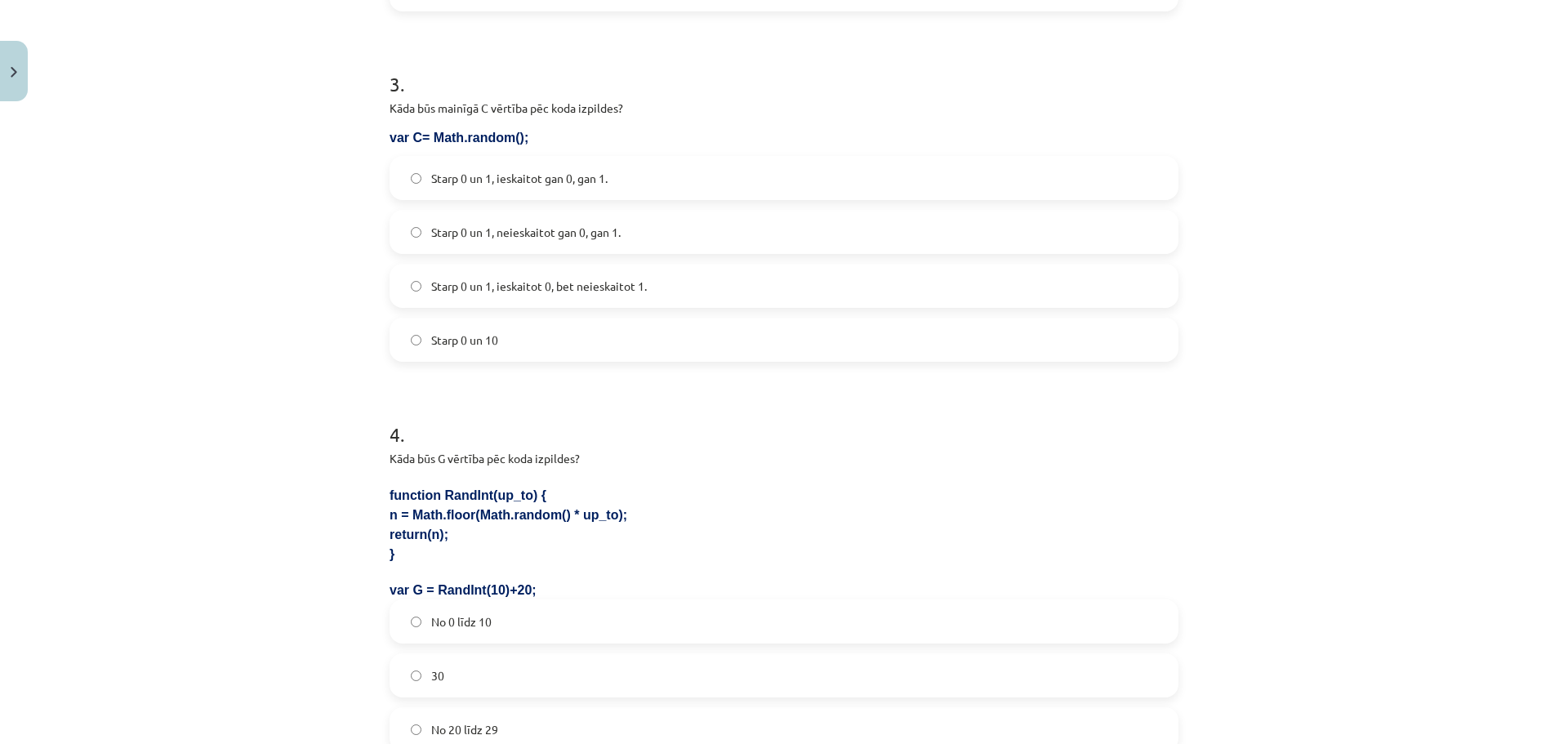
click at [461, 193] on label "Starp 0 un 1, ieskaitot gan 0, gan 1." at bounding box center [784, 178] width 786 height 41
click at [575, 299] on label "Starp 0 un 1, ieskaitot 0, bet neieskaitot 1." at bounding box center [784, 286] width 786 height 41
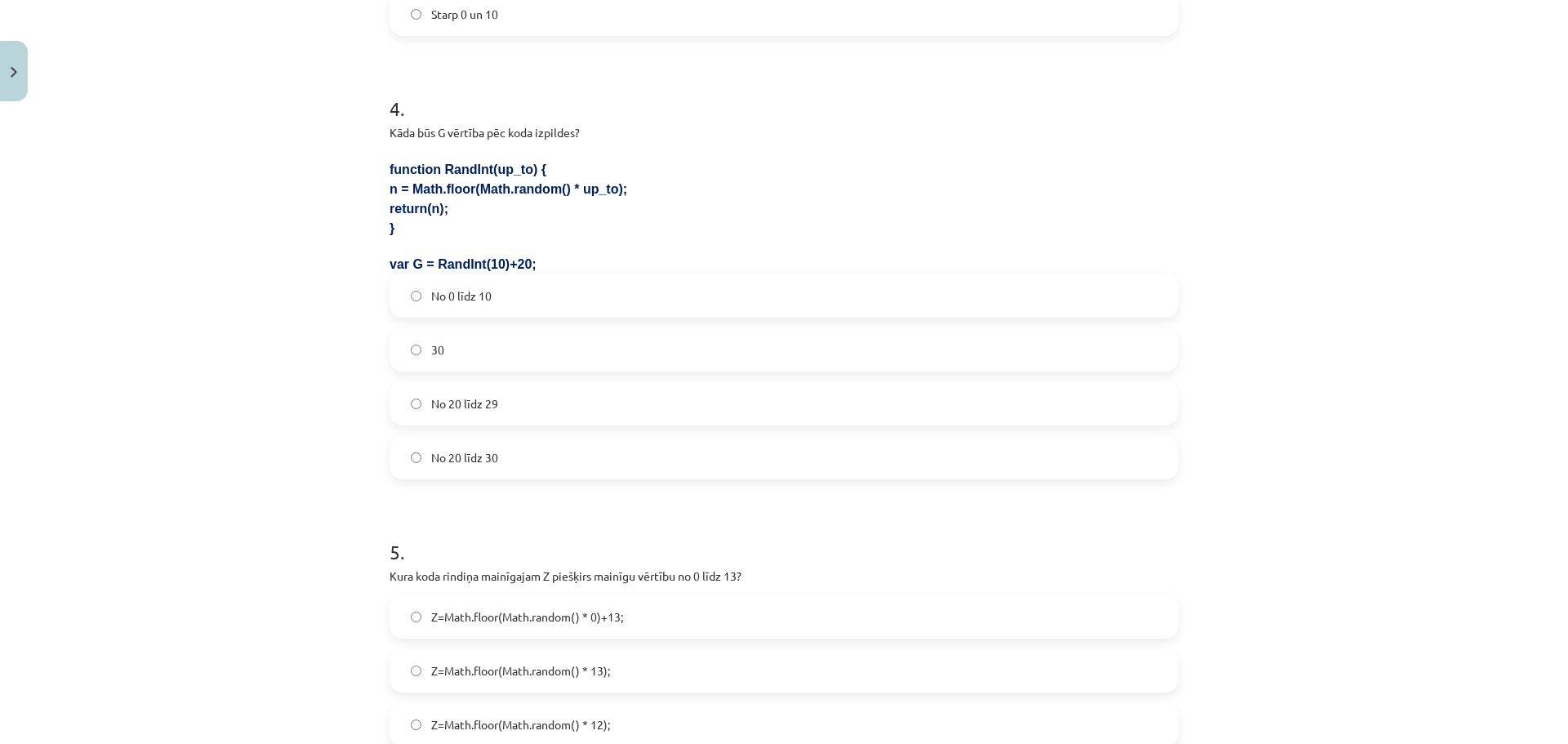
scroll to position [1333, 0]
click at [535, 419] on label "No 20 līdz 29" at bounding box center [784, 403] width 786 height 41
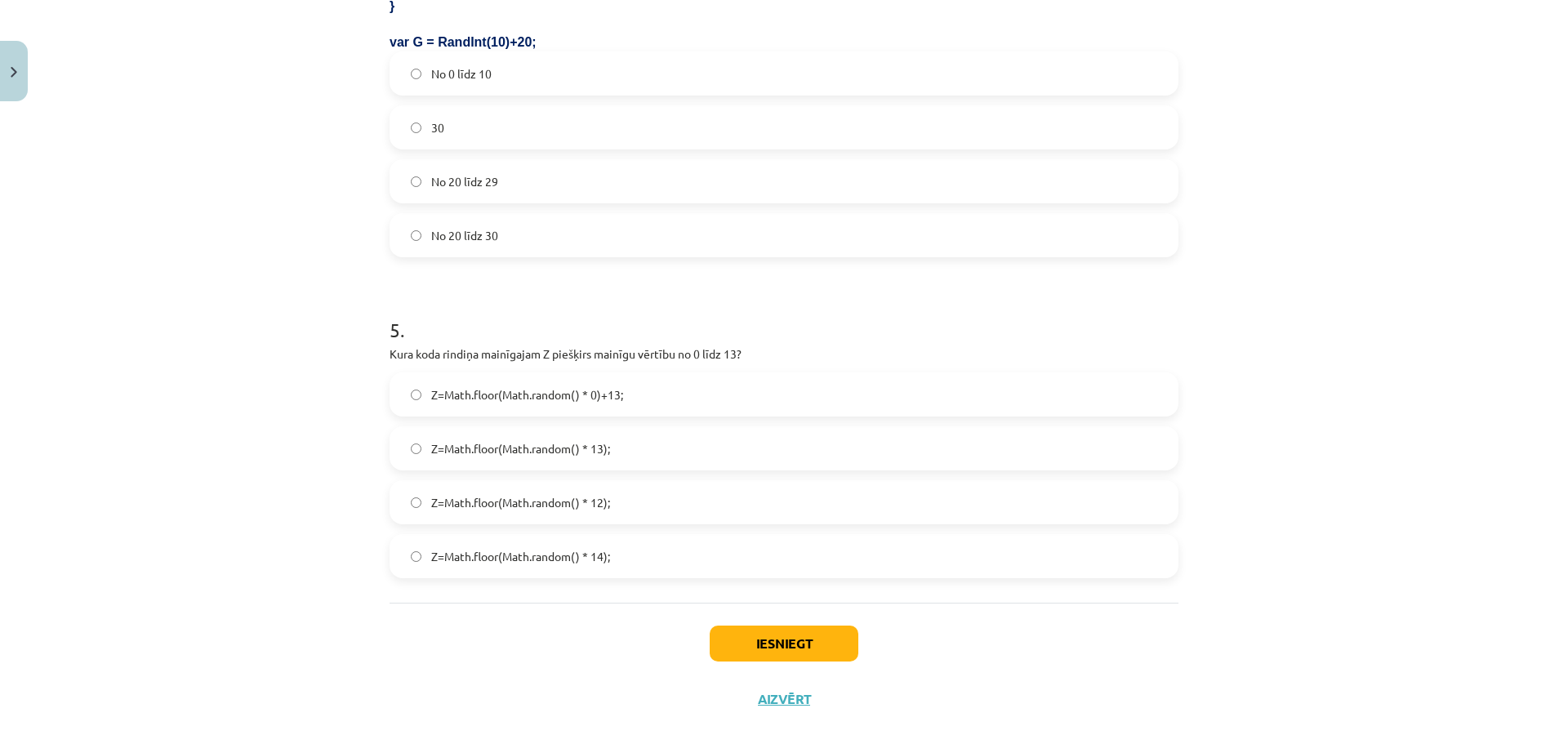
scroll to position [1578, 0]
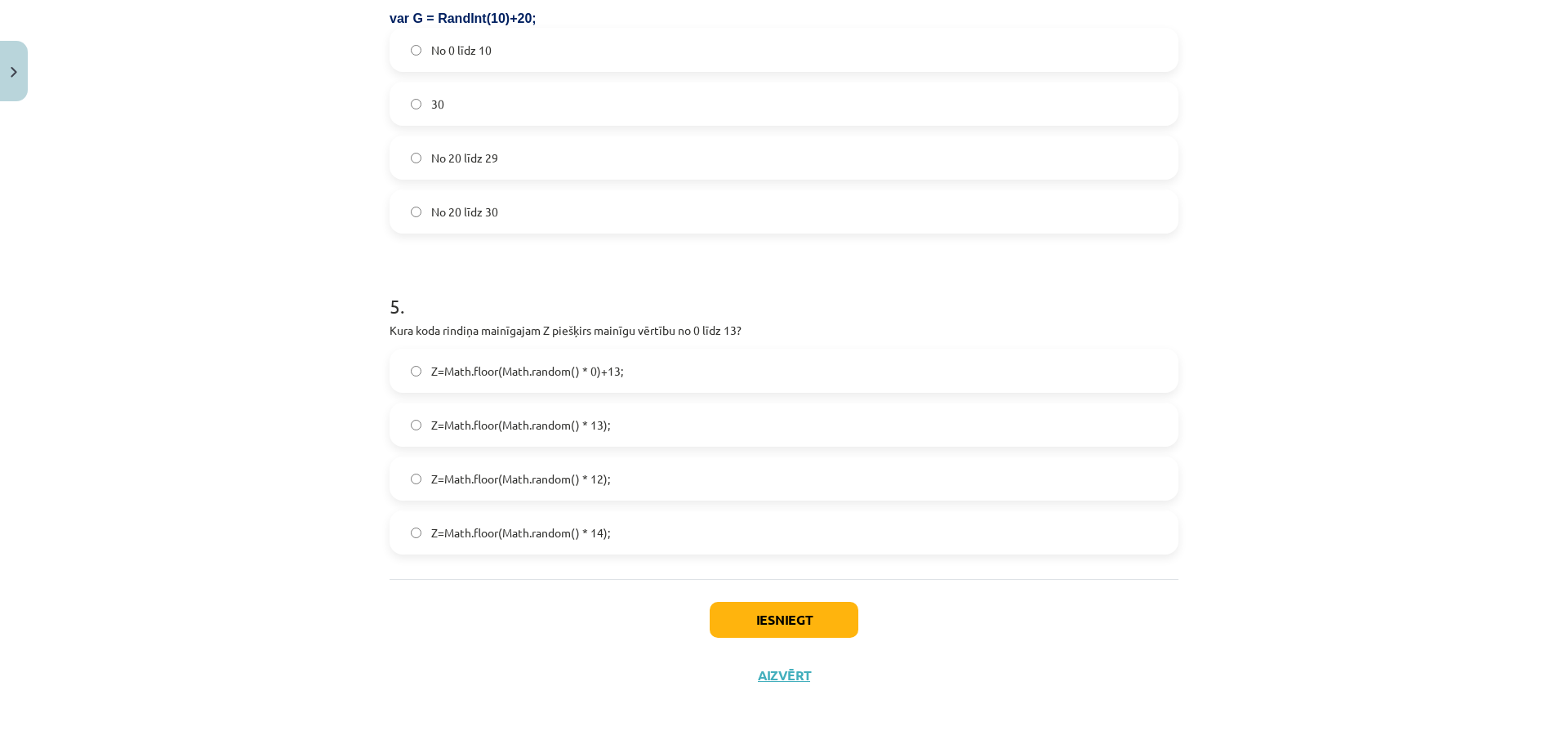
click at [606, 532] on span "Z=Math.floor(Math.random() * 14);" at bounding box center [520, 533] width 178 height 18
click at [745, 613] on button "Iesniegt" at bounding box center [784, 619] width 148 height 36
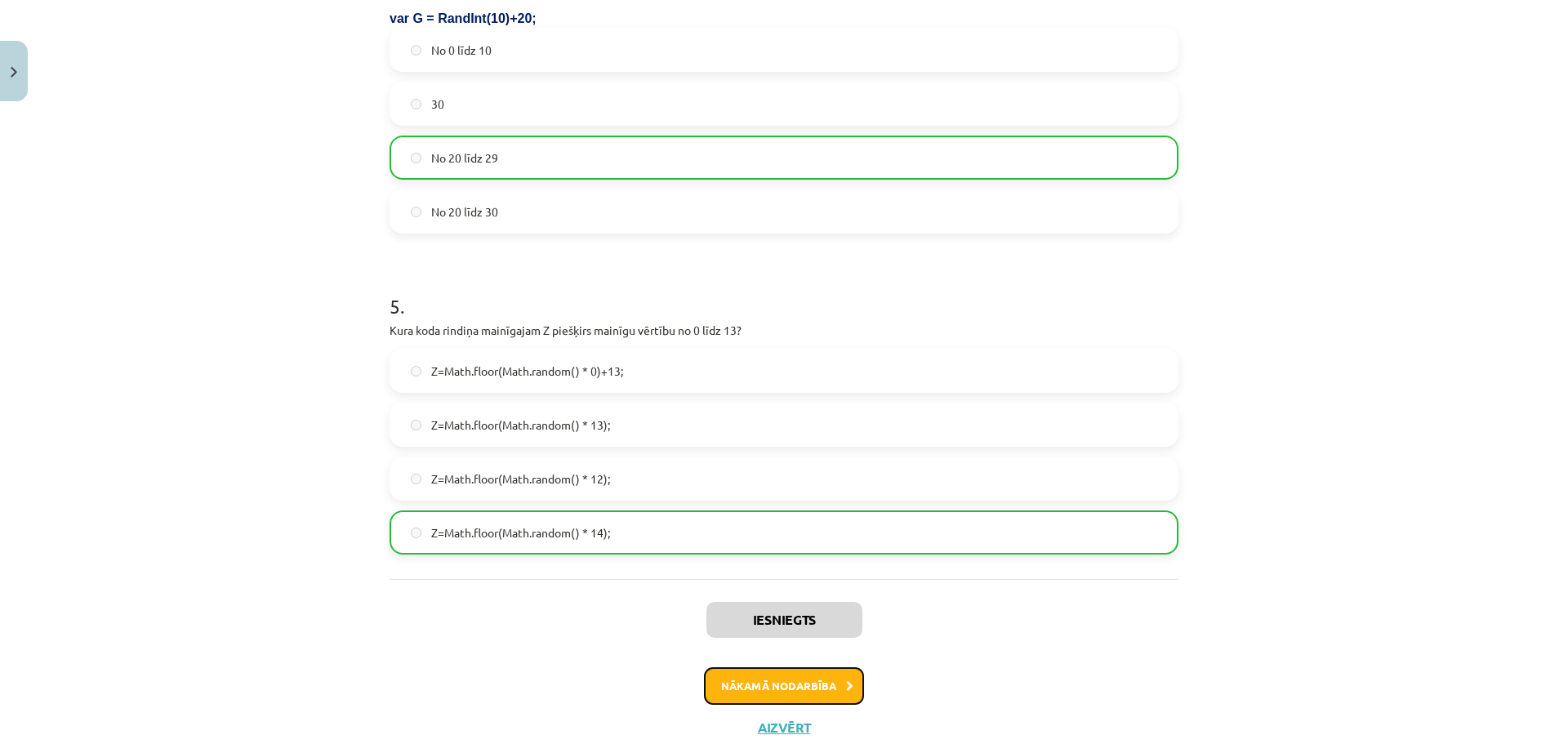
click at [787, 672] on button "Nākamā nodarbība" at bounding box center [784, 685] width 160 height 38
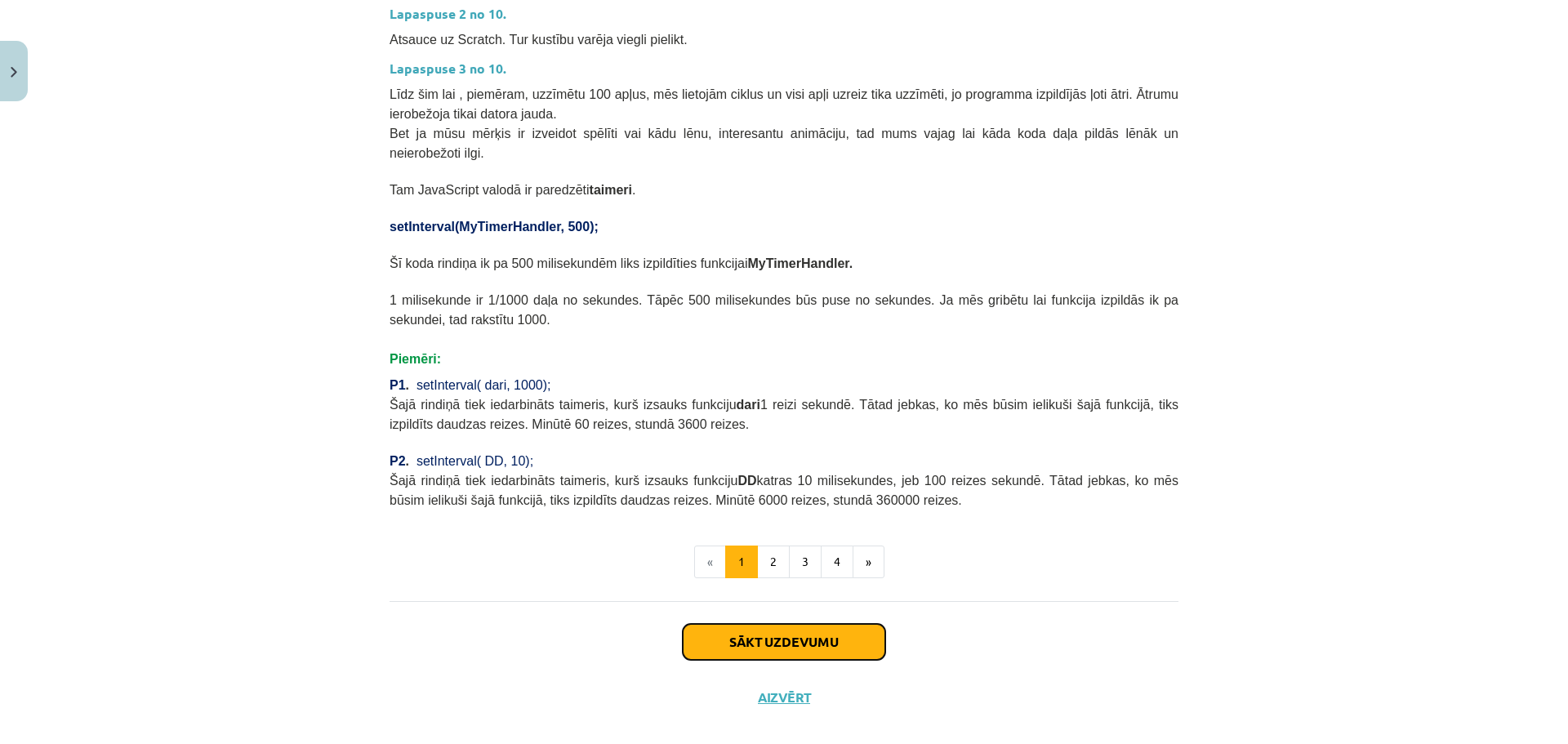
click at [750, 630] on button "Sākt uzdevumu" at bounding box center [784, 642] width 203 height 36
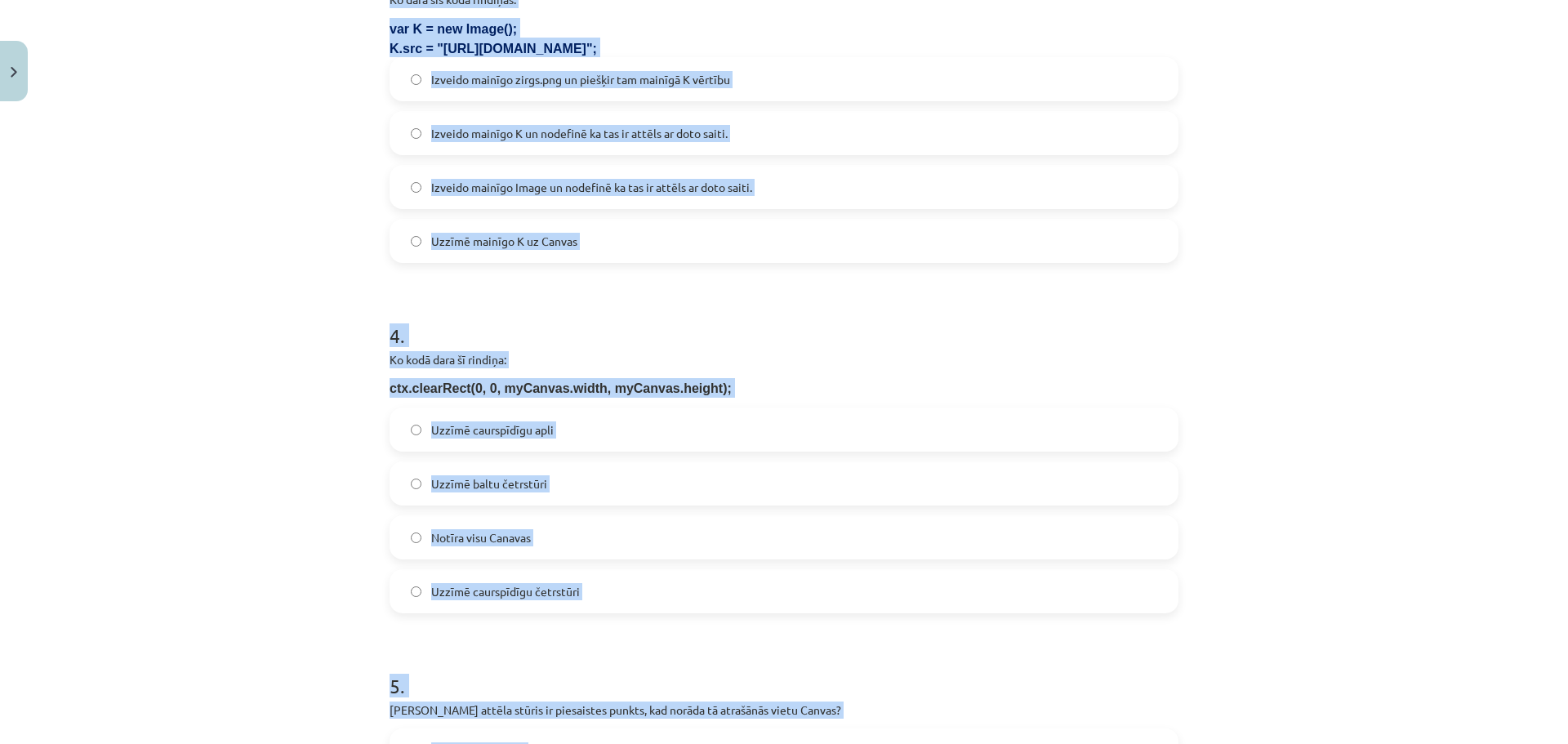
scroll to position [1429, 0]
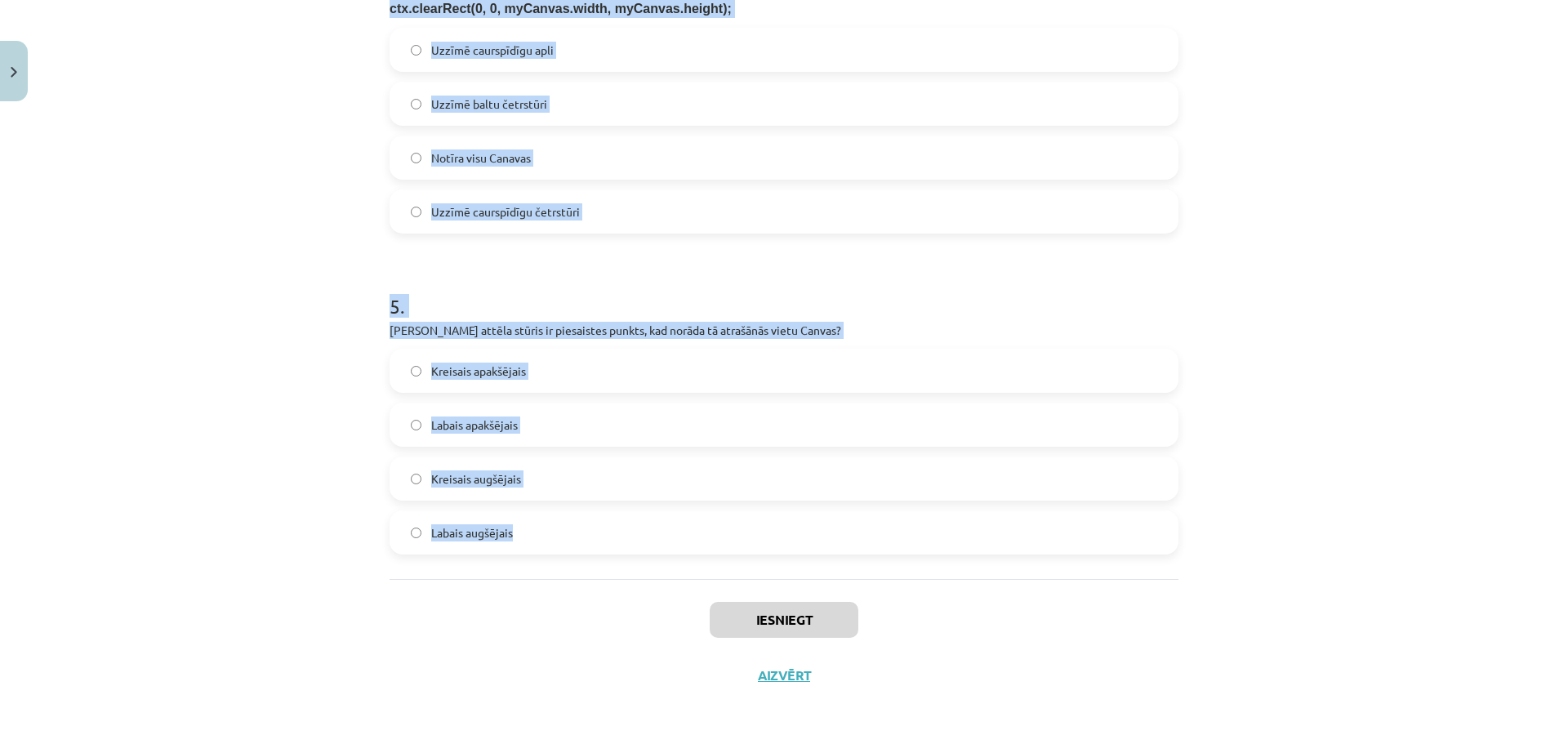
drag, startPoint x: 374, startPoint y: 384, endPoint x: 769, endPoint y: 530, distance: 421.1
copy form "Kura koda rindiņa izsauks funkciju HH reizi sekundē? setInterval(HH, 60); setIn…"
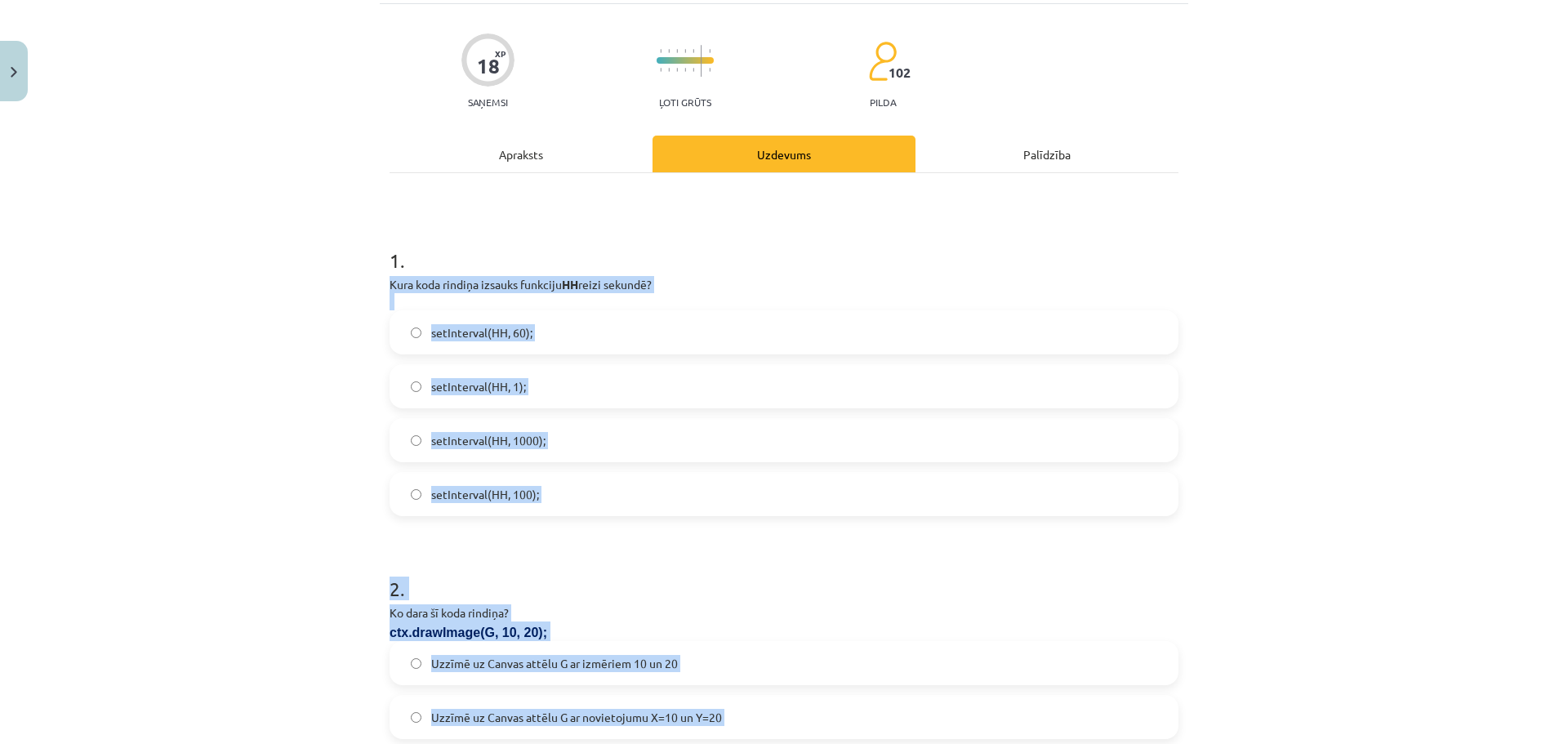
scroll to position [122, 0]
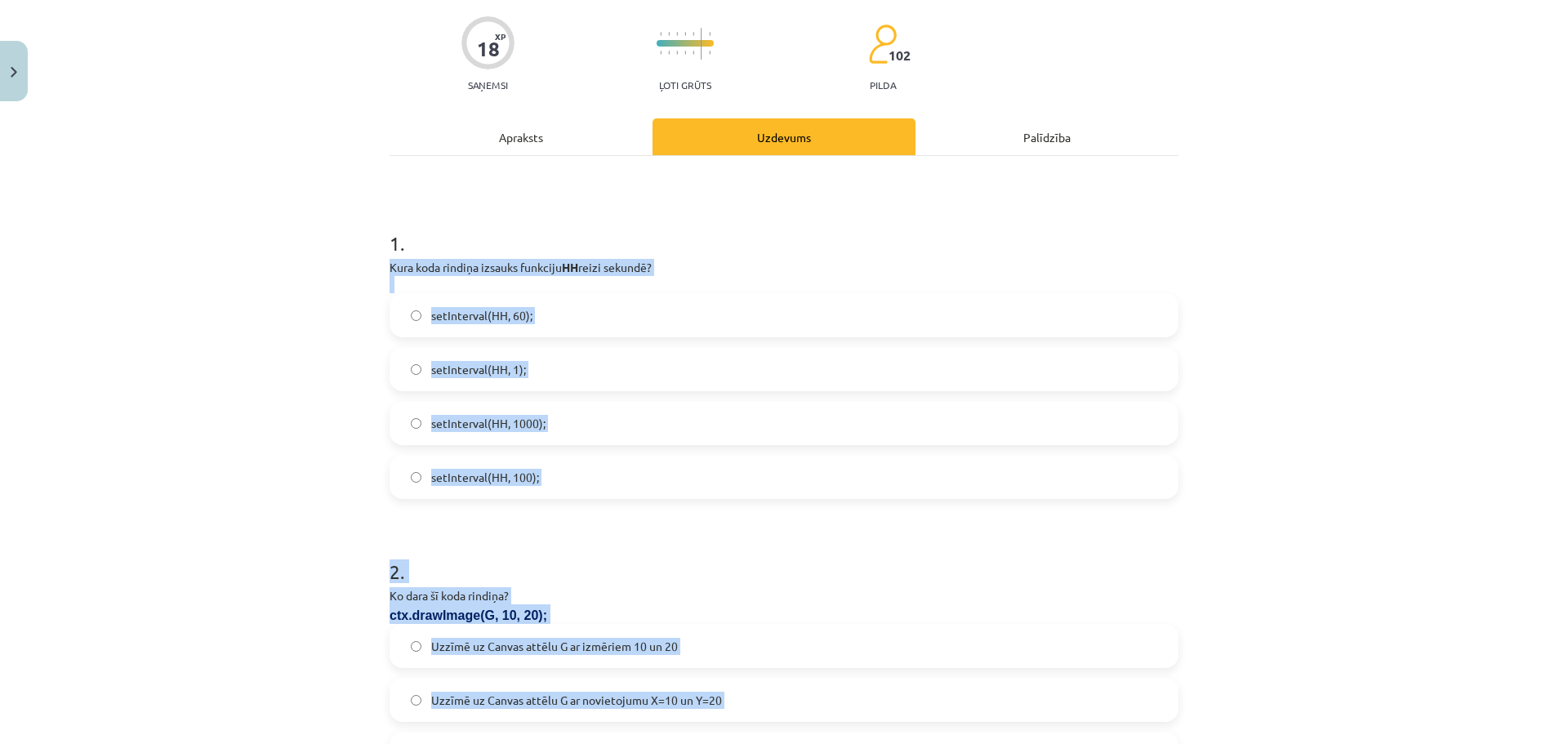
click at [341, 365] on div "Mācību tēma: Datorikas 9. klases 1. ieskaites mācību materiāls #4 2. Tēma - Met…" at bounding box center [784, 372] width 1568 height 744
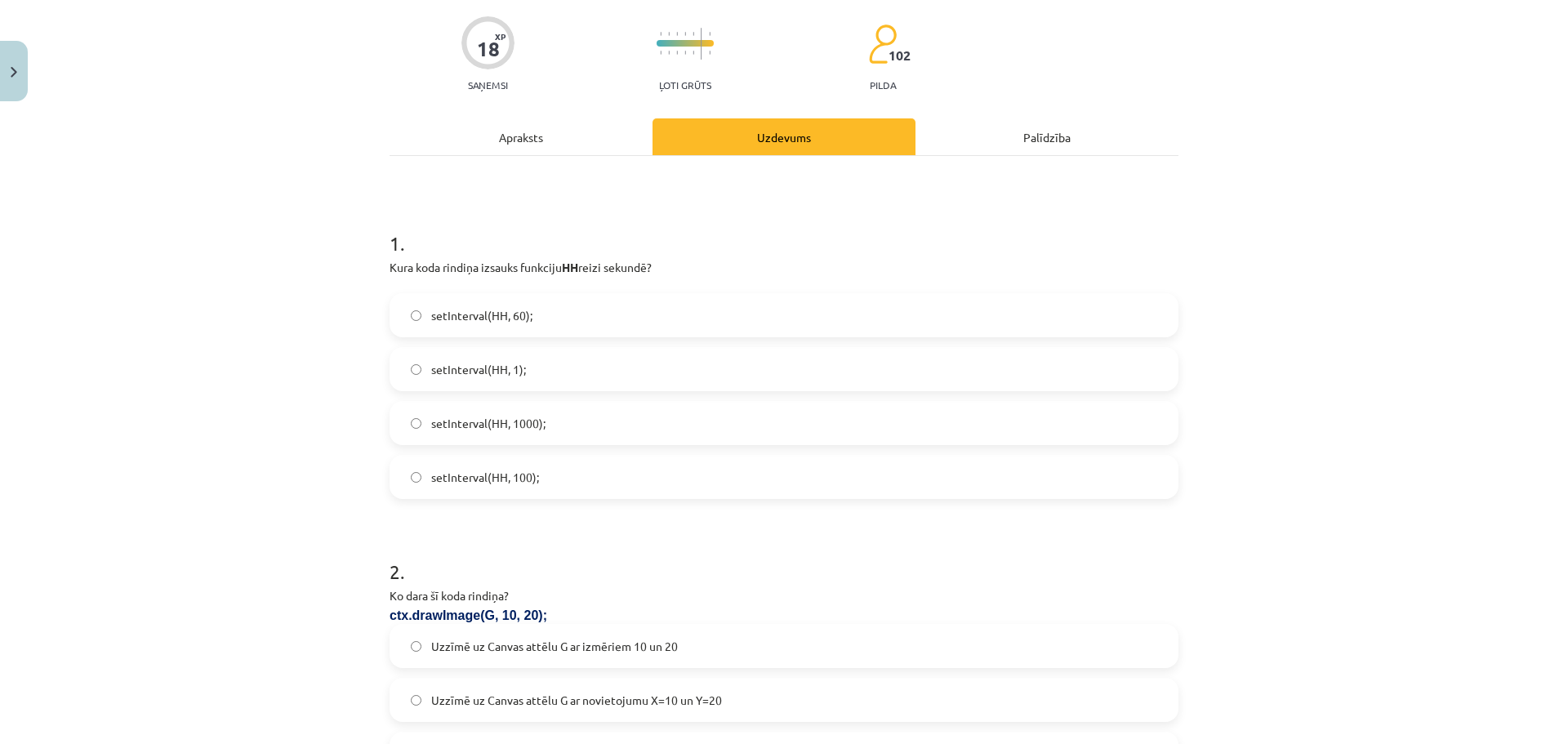
click at [677, 418] on label "setInterval(HH, 1000);" at bounding box center [784, 423] width 786 height 41
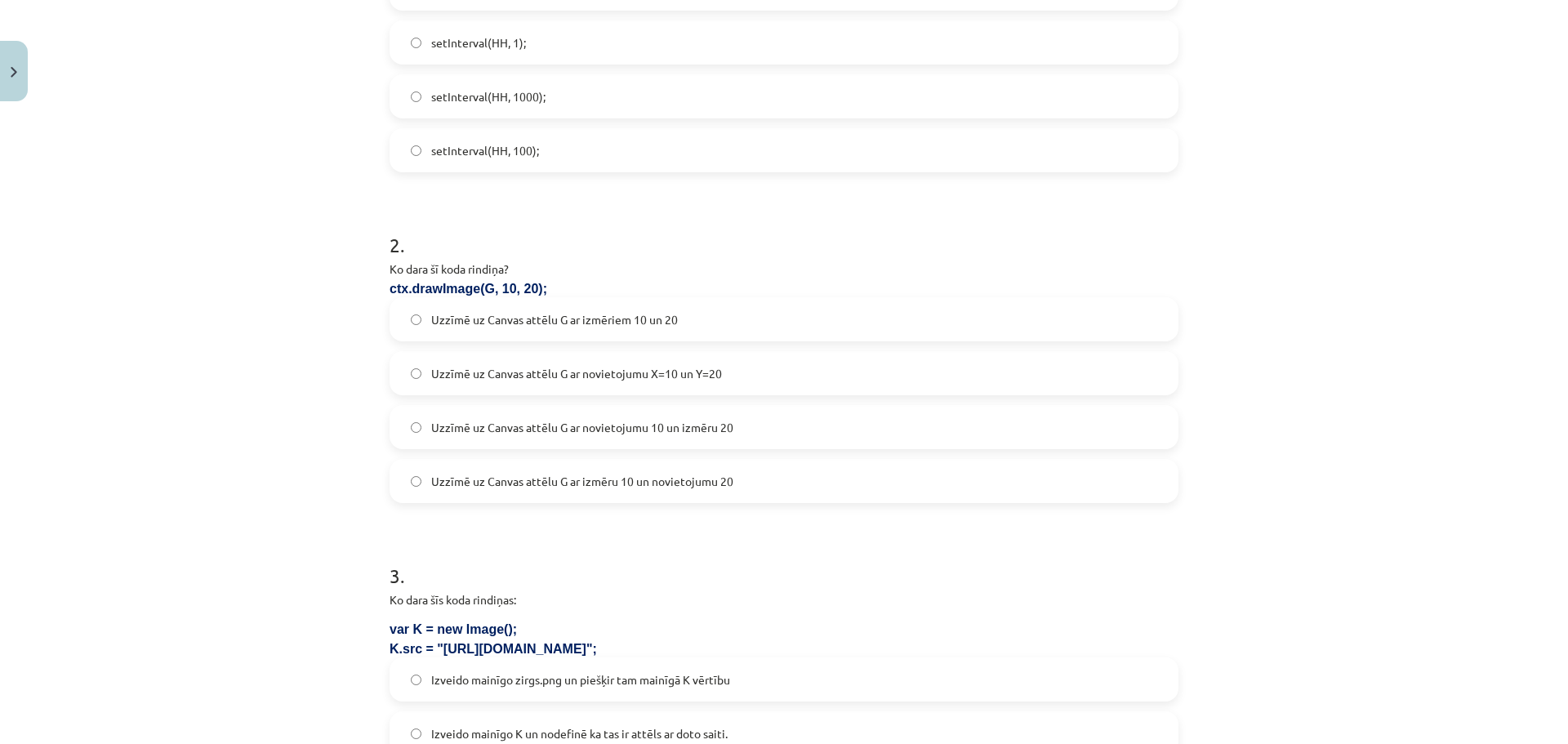
click at [628, 387] on label "Uzzīmē uz Canvas attēlu G ar novietojumu X=10 un Y=20" at bounding box center [784, 373] width 786 height 41
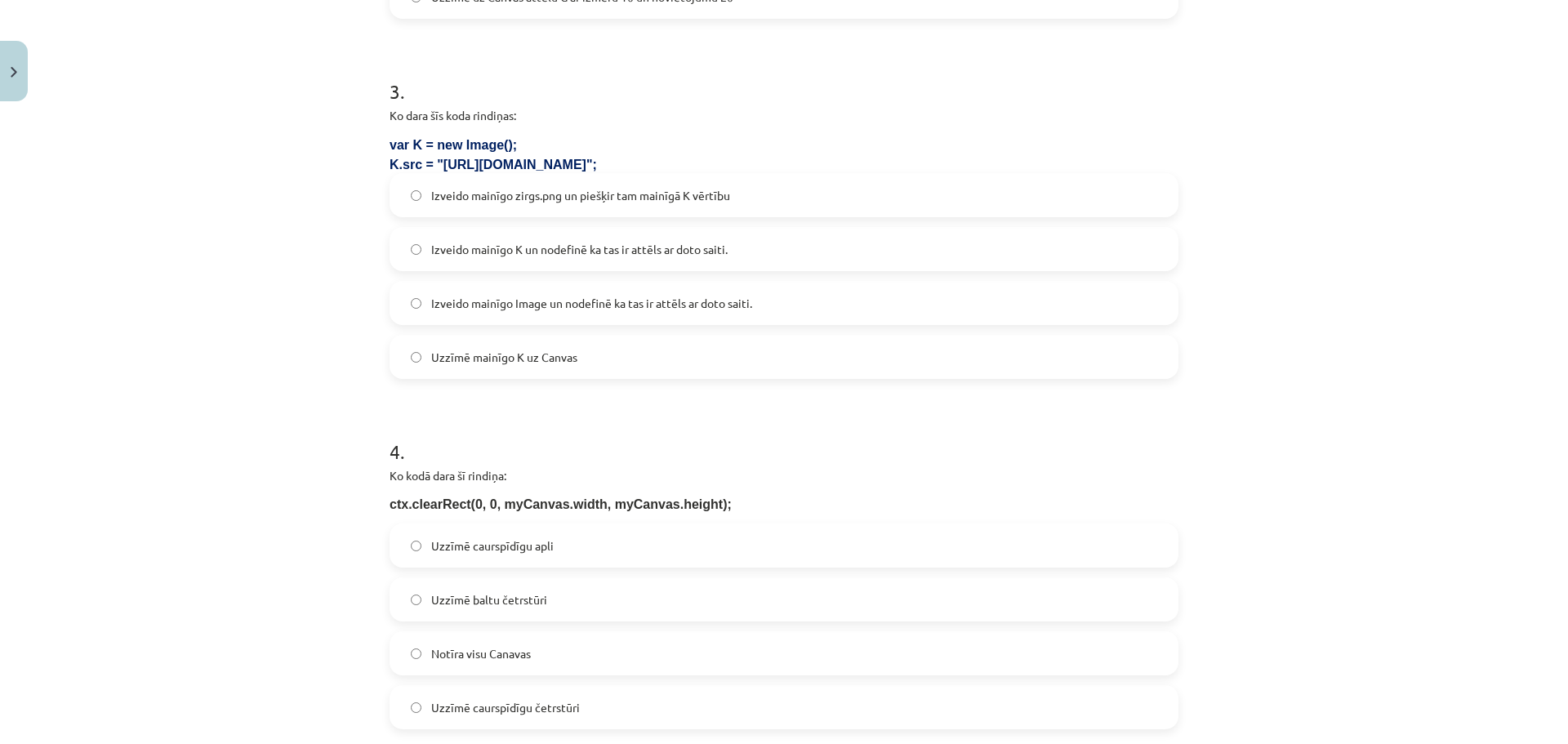
scroll to position [938, 0]
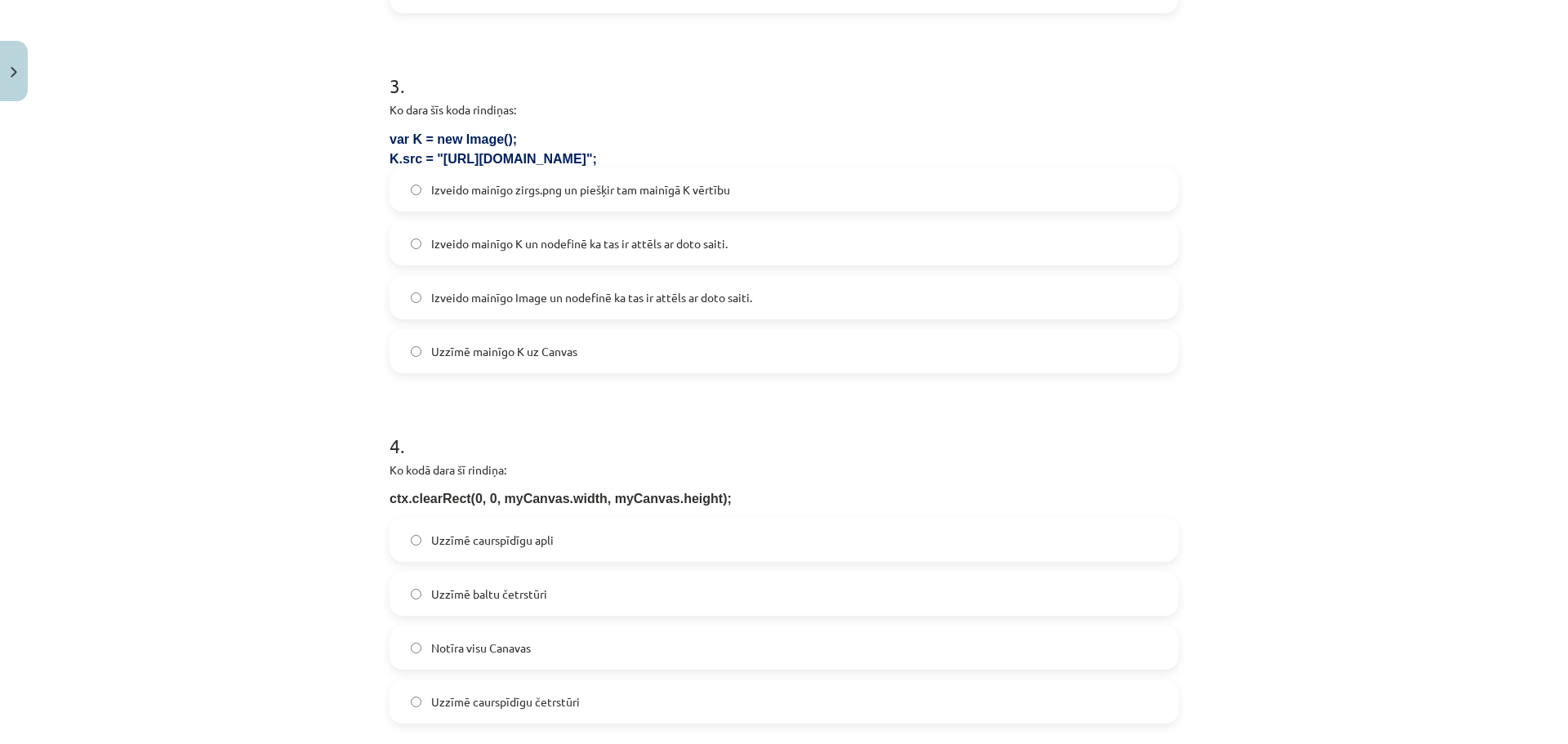
click at [496, 233] on label "Izveido mainīgo K un nodefinē ka tas ir attēls ar doto saiti." at bounding box center [784, 244] width 786 height 41
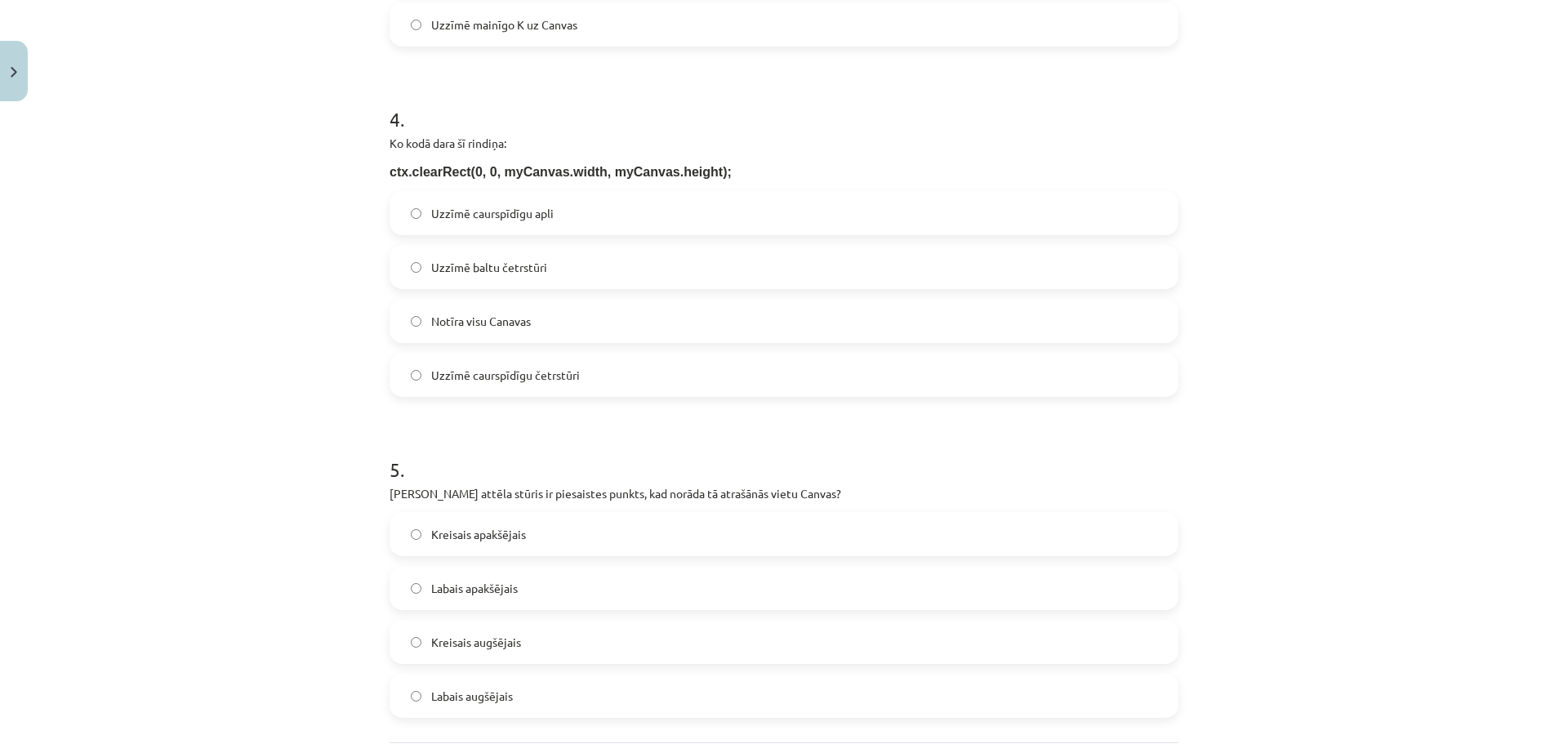
scroll to position [1347, 0]
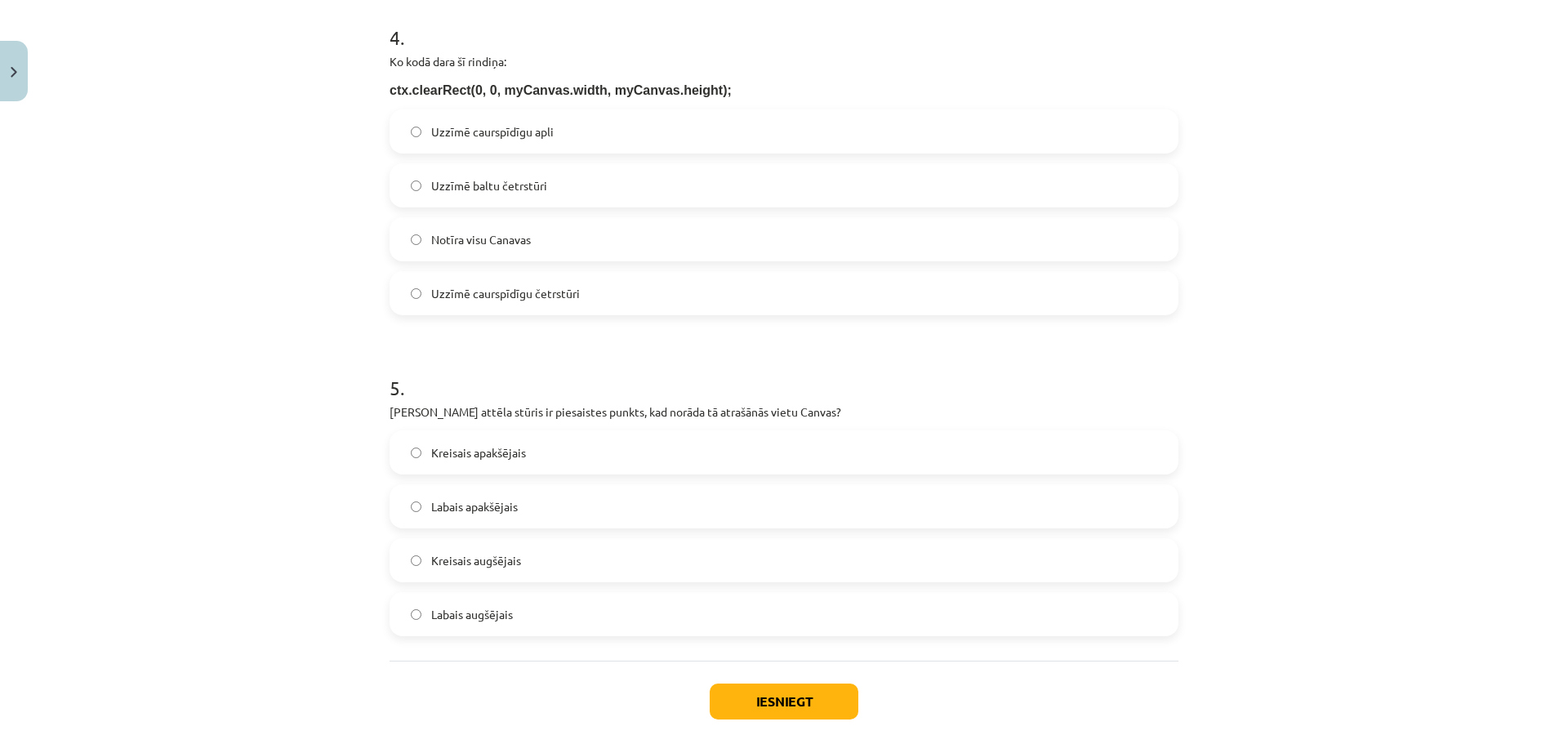
click at [500, 233] on span "Notīra visu Canavas" at bounding box center [481, 240] width 99 height 18
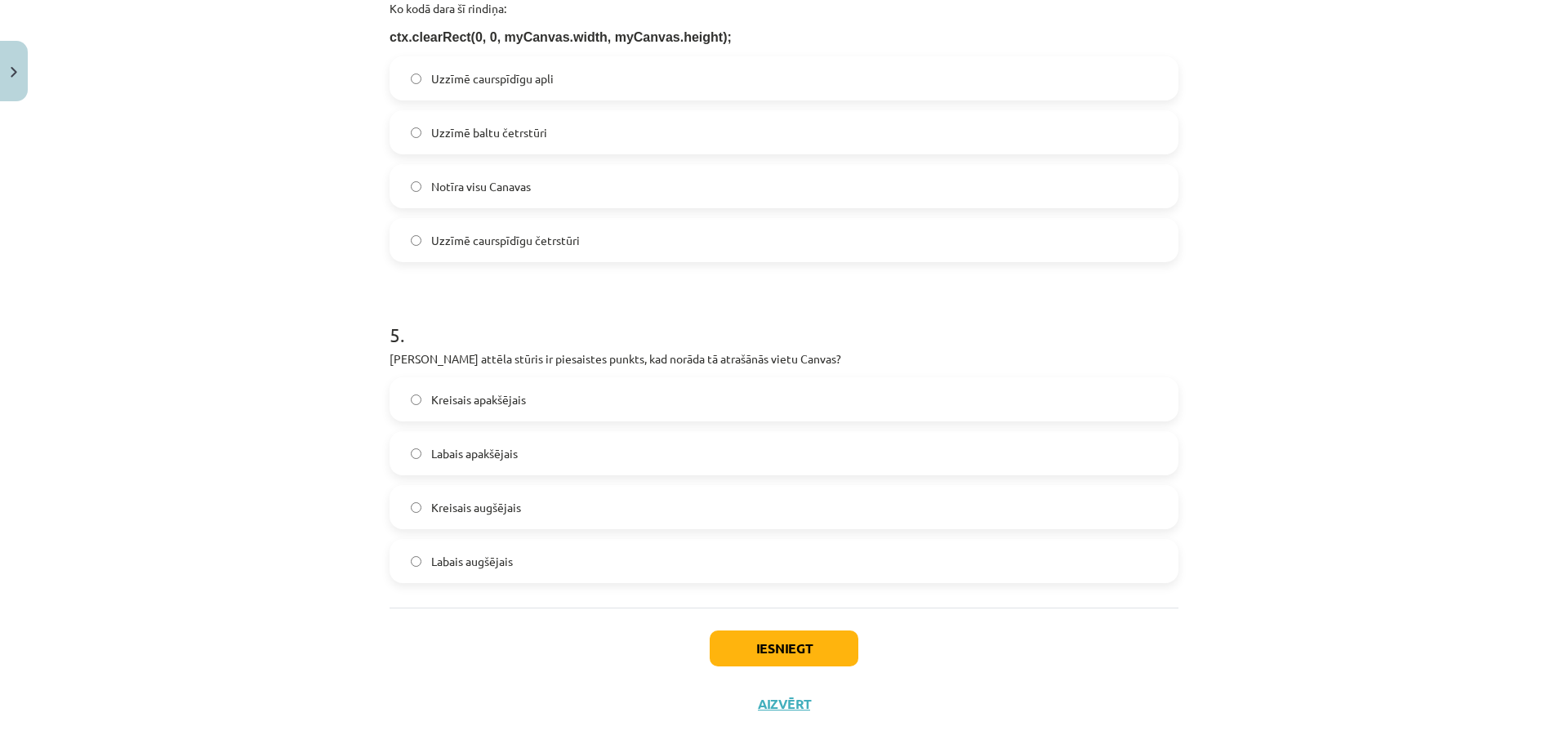
scroll to position [1429, 0]
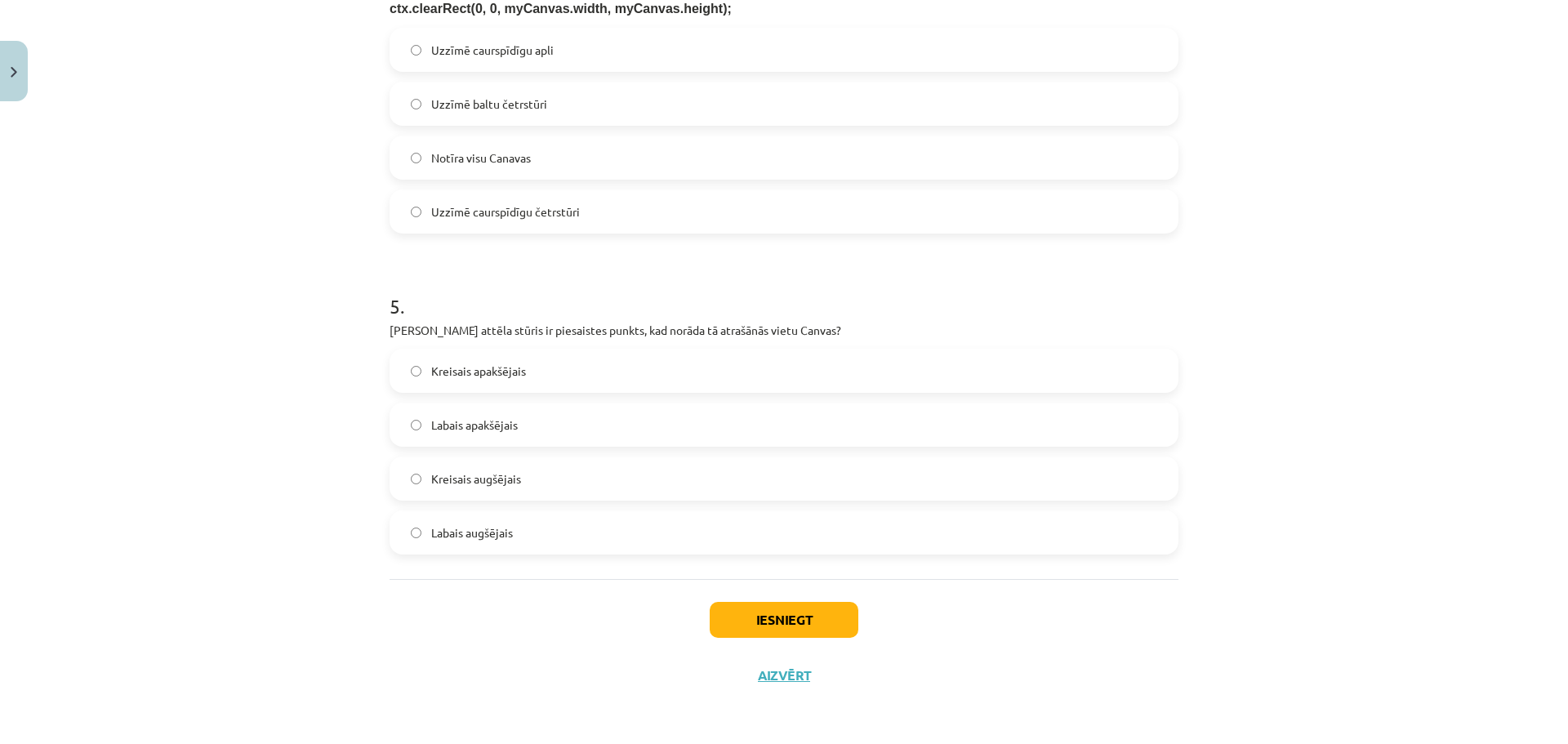
click at [540, 471] on label "Kreisais augšējais" at bounding box center [784, 479] width 786 height 41
click at [749, 626] on button "Iesniegt" at bounding box center [784, 619] width 148 height 36
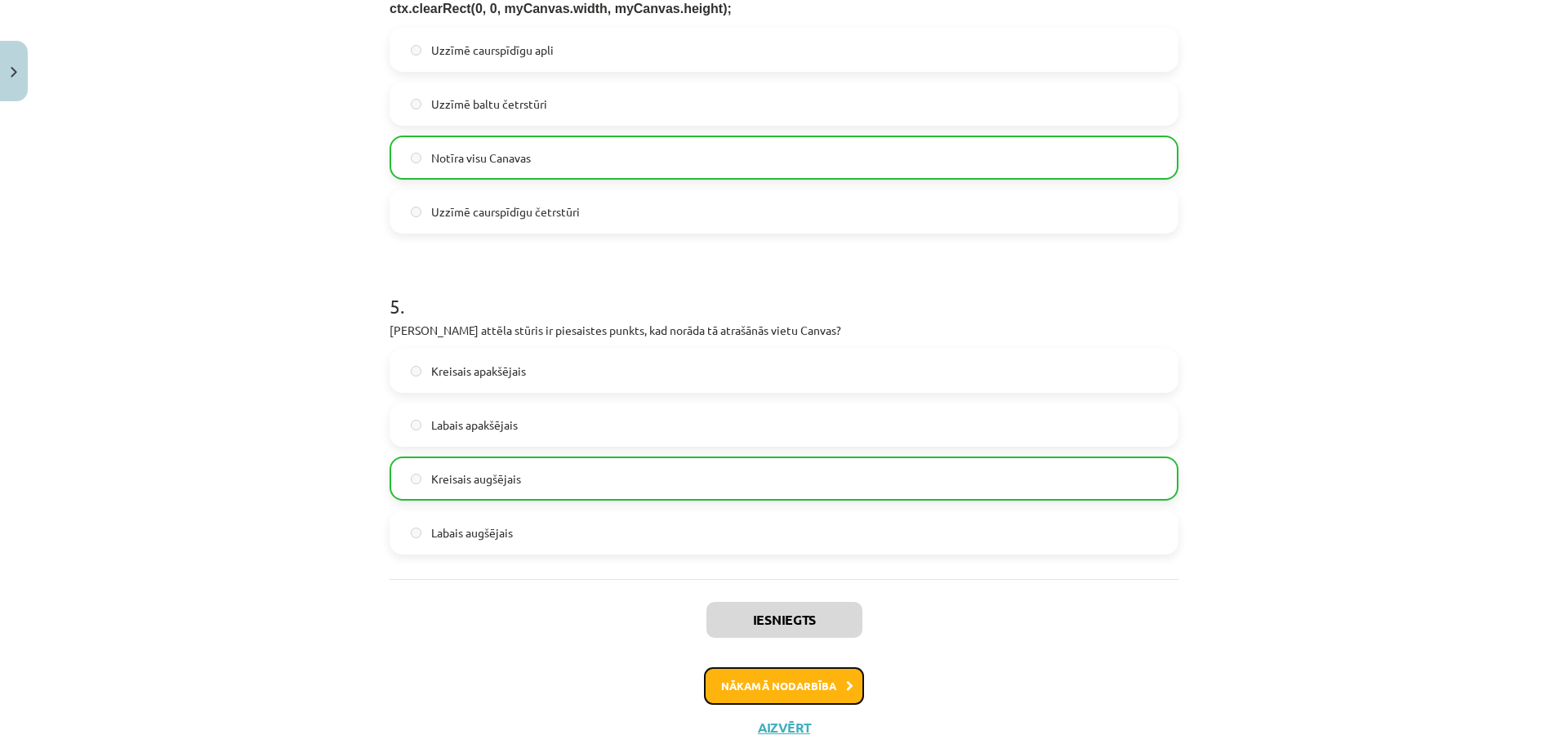
click at [760, 688] on button "Nākamā nodarbība" at bounding box center [784, 685] width 160 height 38
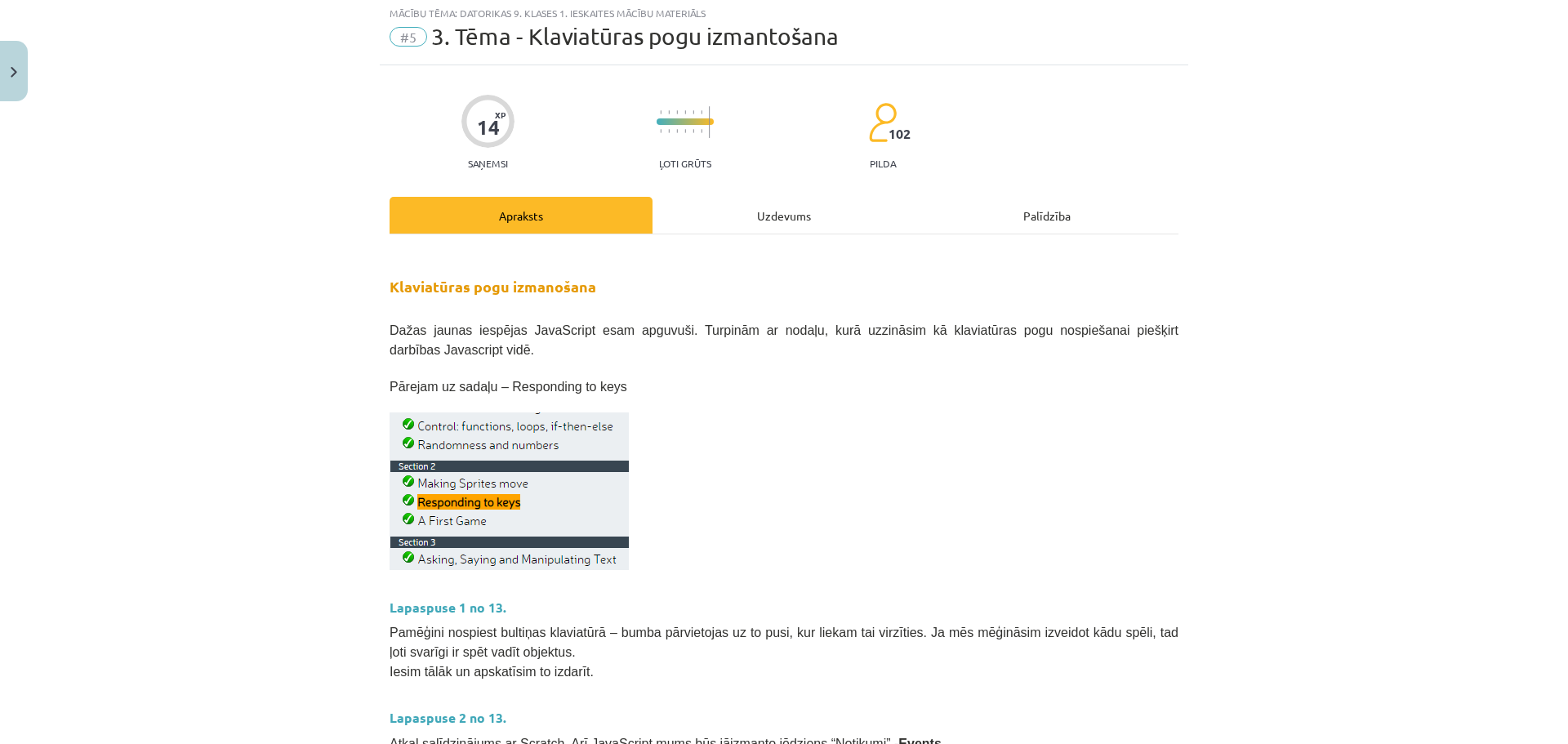
scroll to position [41, 0]
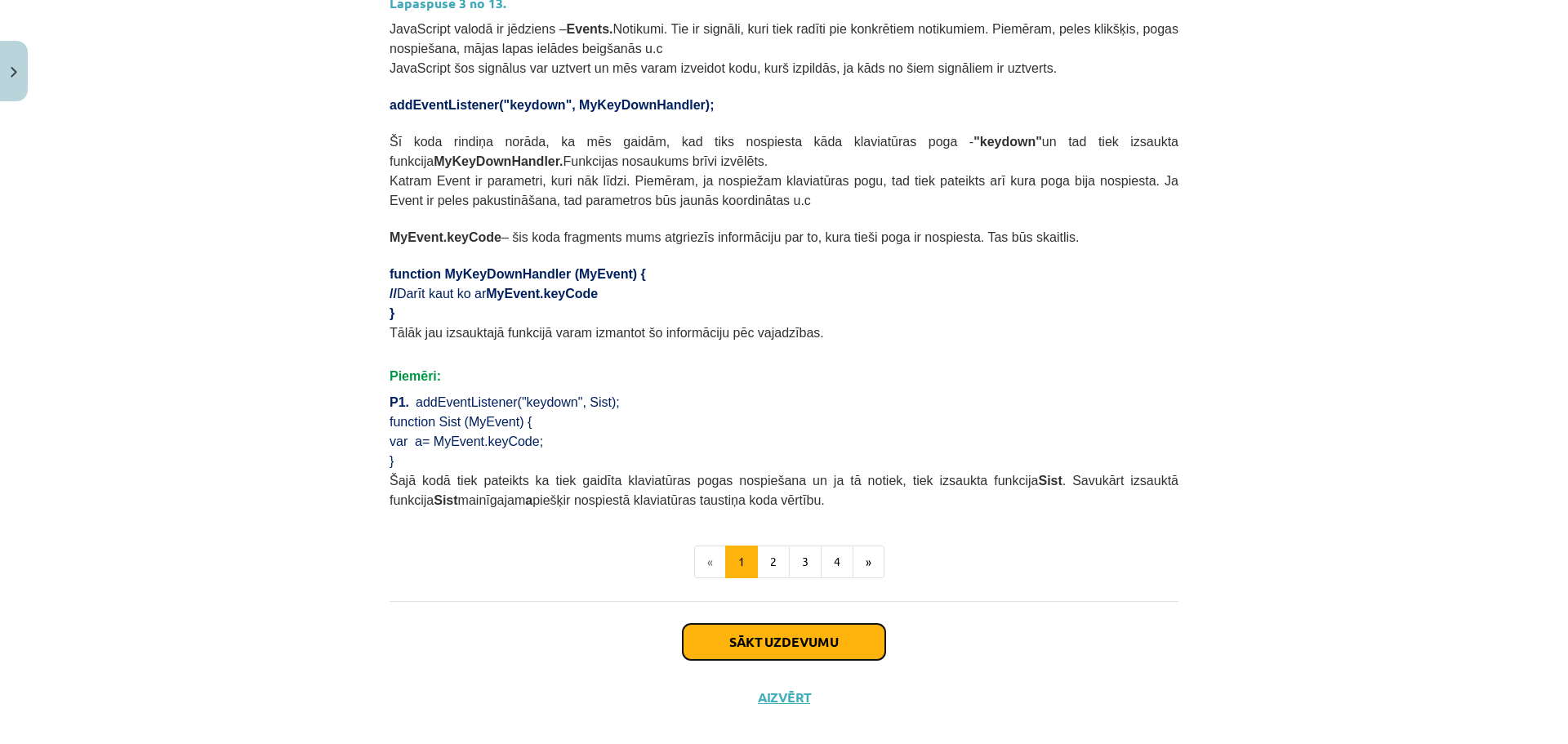
click at [764, 624] on button "Sākt uzdevumu" at bounding box center [784, 642] width 203 height 36
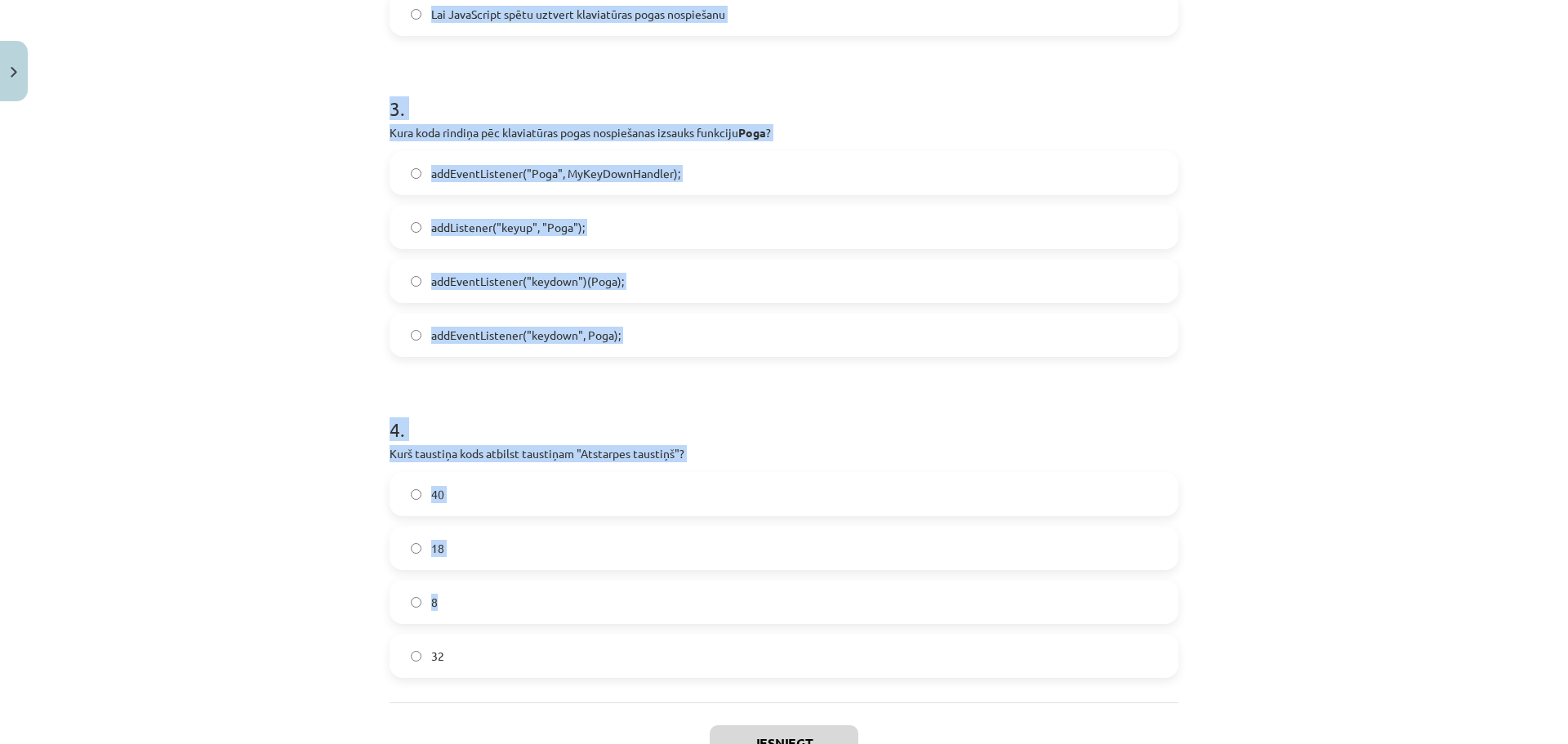
scroll to position [1200, 0]
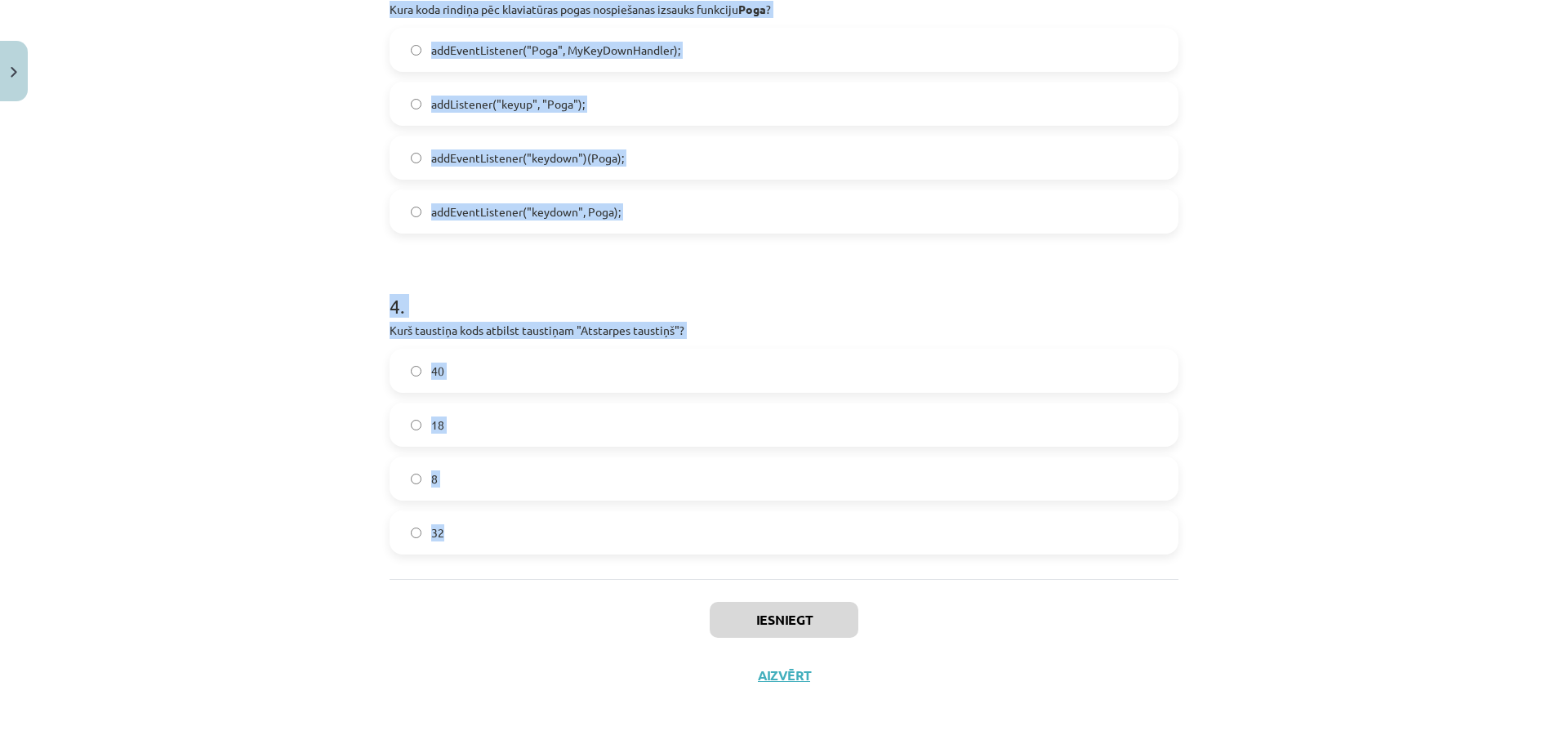
drag, startPoint x: 372, startPoint y: 362, endPoint x: 907, endPoint y: 530, distance: 560.8
click at [907, 530] on div "Mācību tēma: Datorikas 9. klases 1. ieskaites mācību materiāls #5 3. Tēma - Kla…" at bounding box center [784, 372] width 1568 height 744
copy form "1 . Kas notiks pēc klaviatūras pogas "Bulta uz leju" nospiešanas, ja ir šāds ko…"
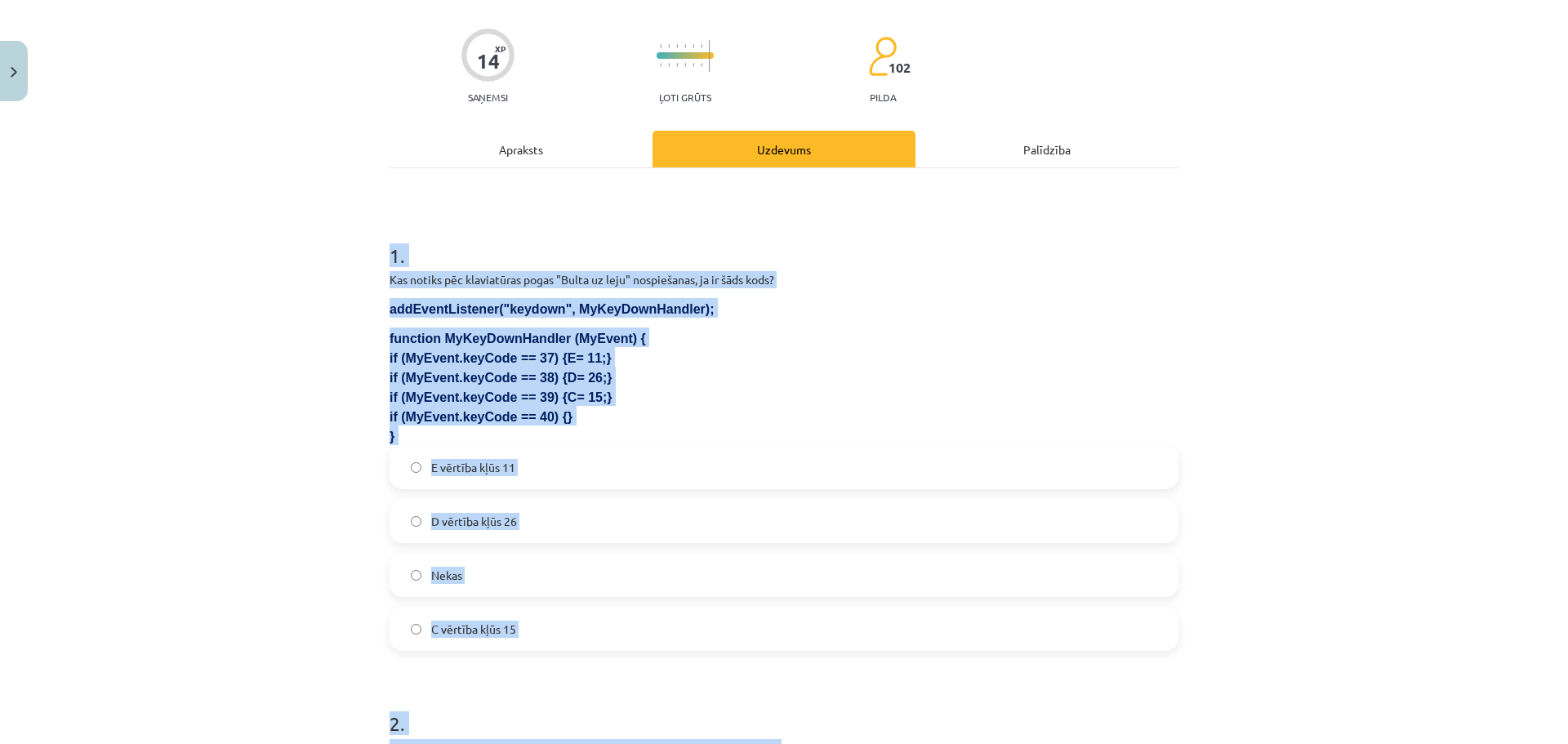
scroll to position [58, 0]
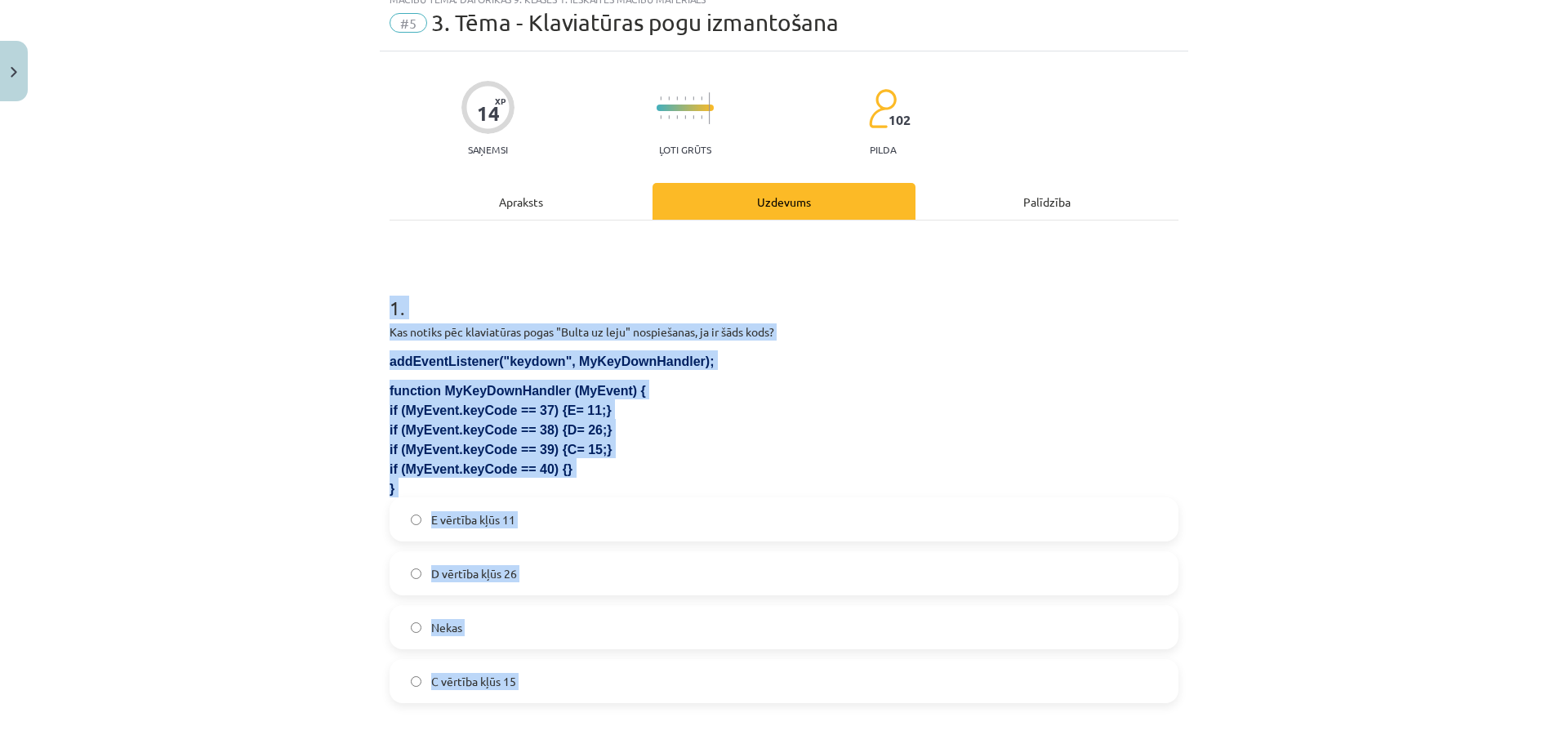
click at [270, 408] on div "Mācību tēma: Datorikas 9. klases 1. ieskaites mācību materiāls #5 3. Tēma - Kla…" at bounding box center [784, 372] width 1568 height 744
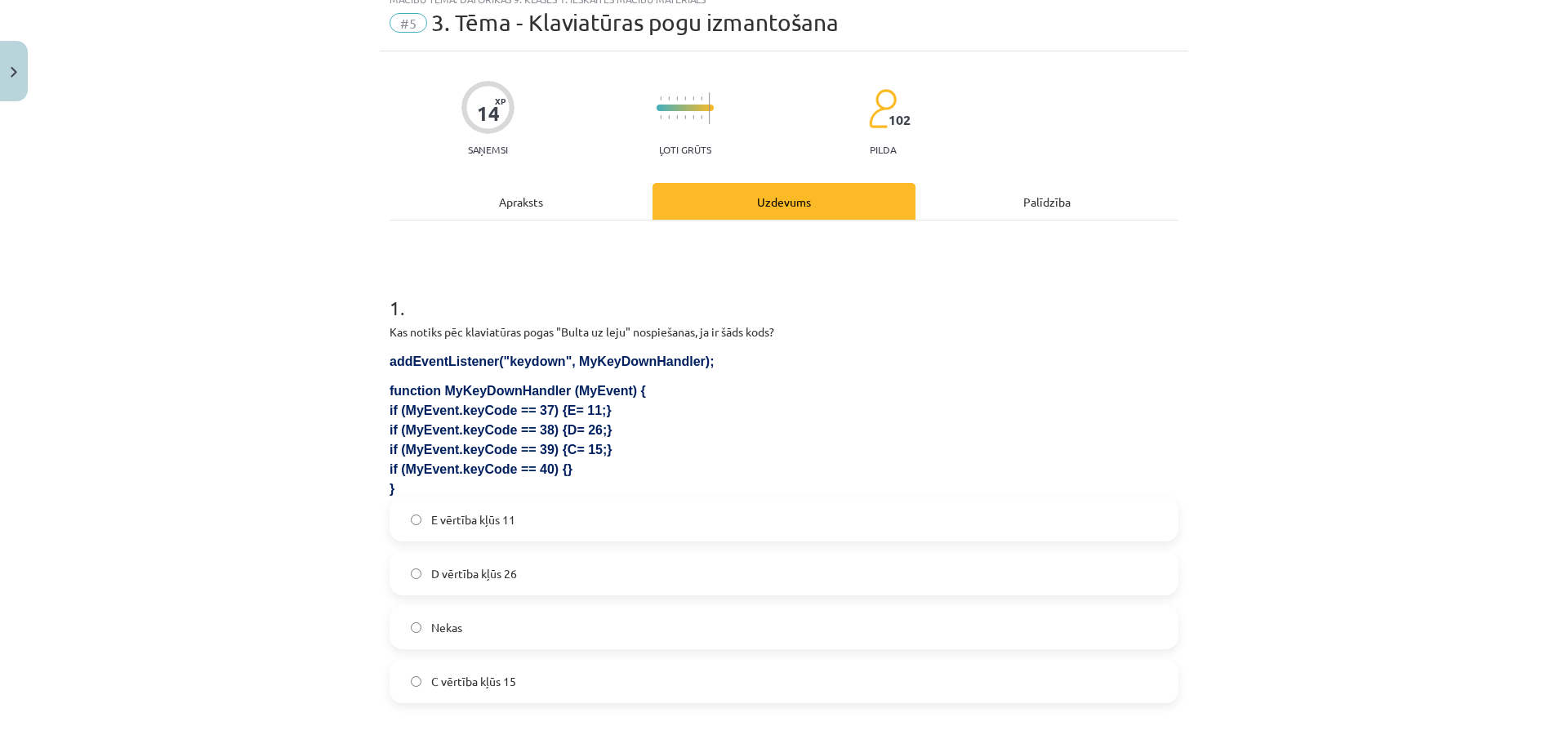
click at [722, 656] on div "E vērtība kļūs 11 D vērtība kļūs 26 Nekas C vērtība kļūs 15" at bounding box center [783, 600] width 789 height 206
click at [726, 647] on div "Nekas" at bounding box center [783, 627] width 789 height 44
click at [729, 631] on label "Nekas" at bounding box center [784, 627] width 786 height 41
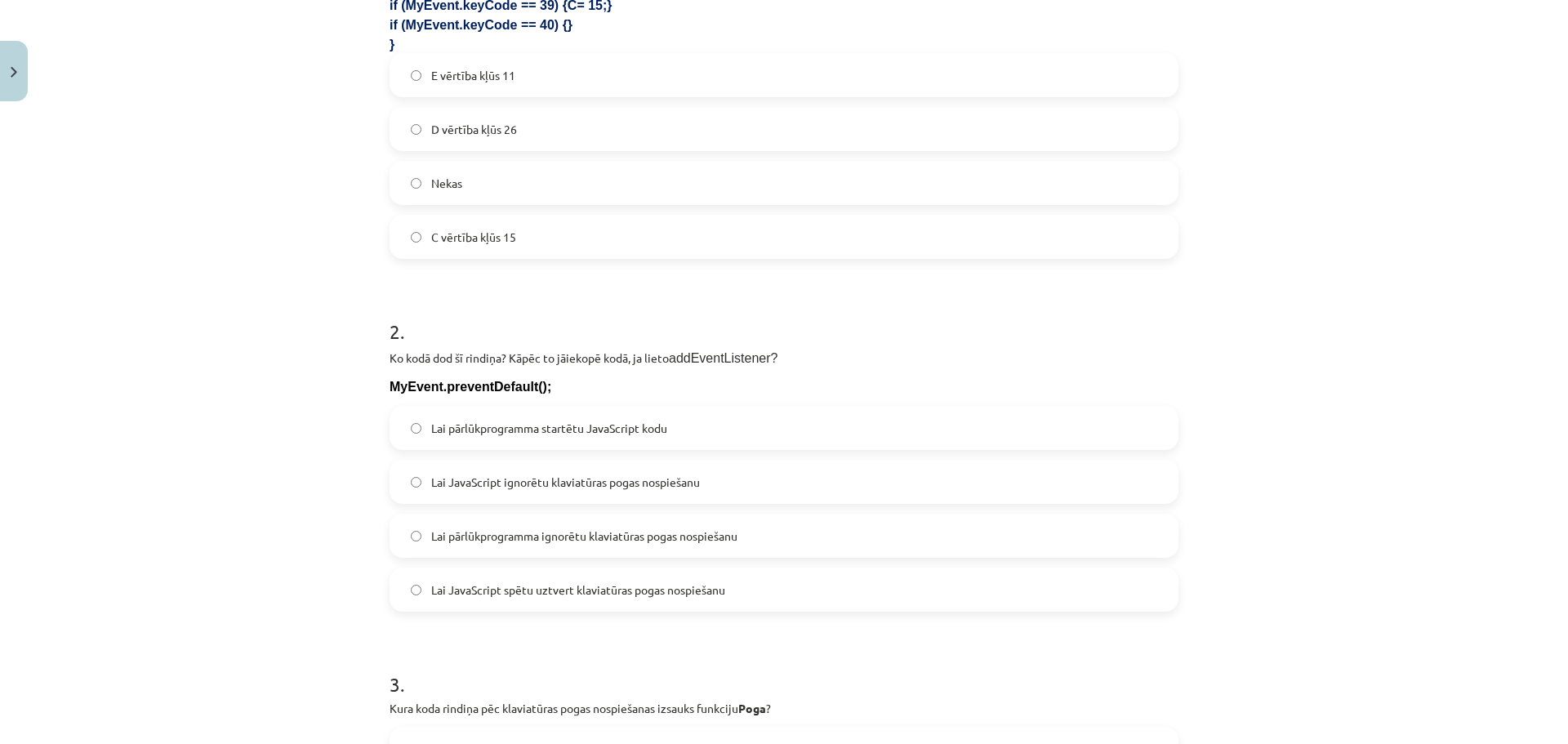
scroll to position [629, 0]
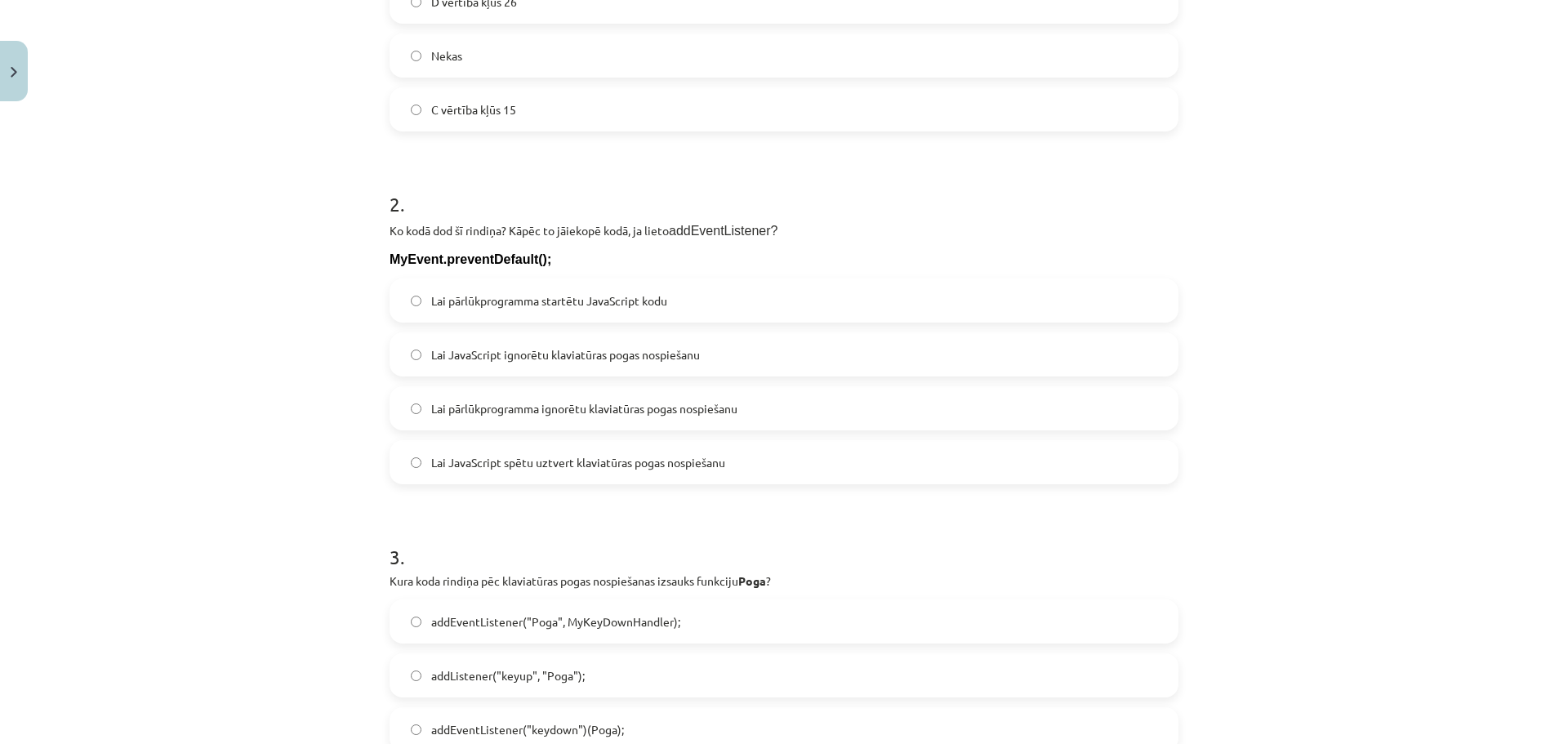
click at [467, 293] on span "Lai pārlūkprogramma startētu JavaScript kodu" at bounding box center [549, 301] width 236 height 18
click at [665, 407] on span "Lai pārlūkprogramma ignorētu klaviatūras pogas nospiešanu" at bounding box center [584, 409] width 306 height 18
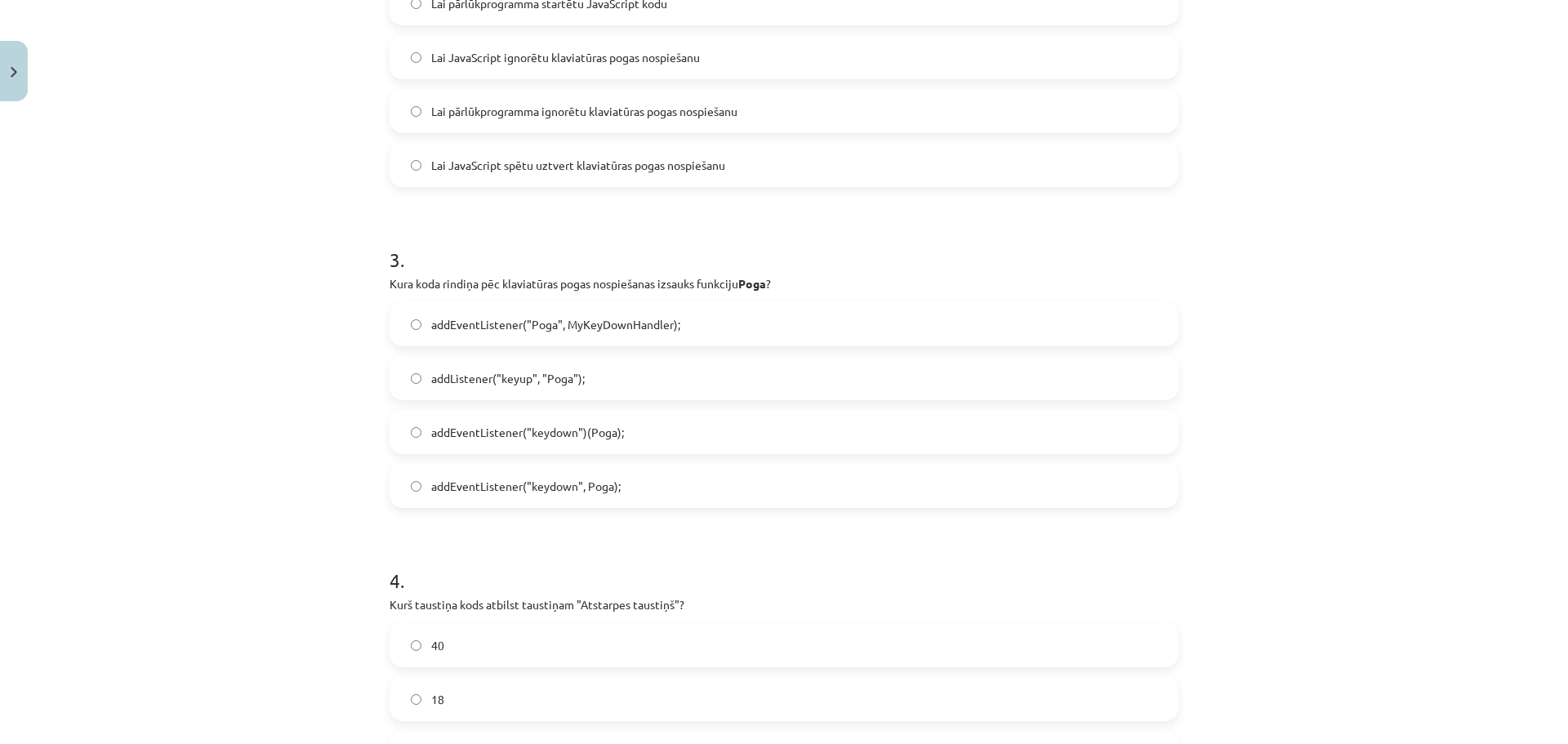
scroll to position [956, 0]
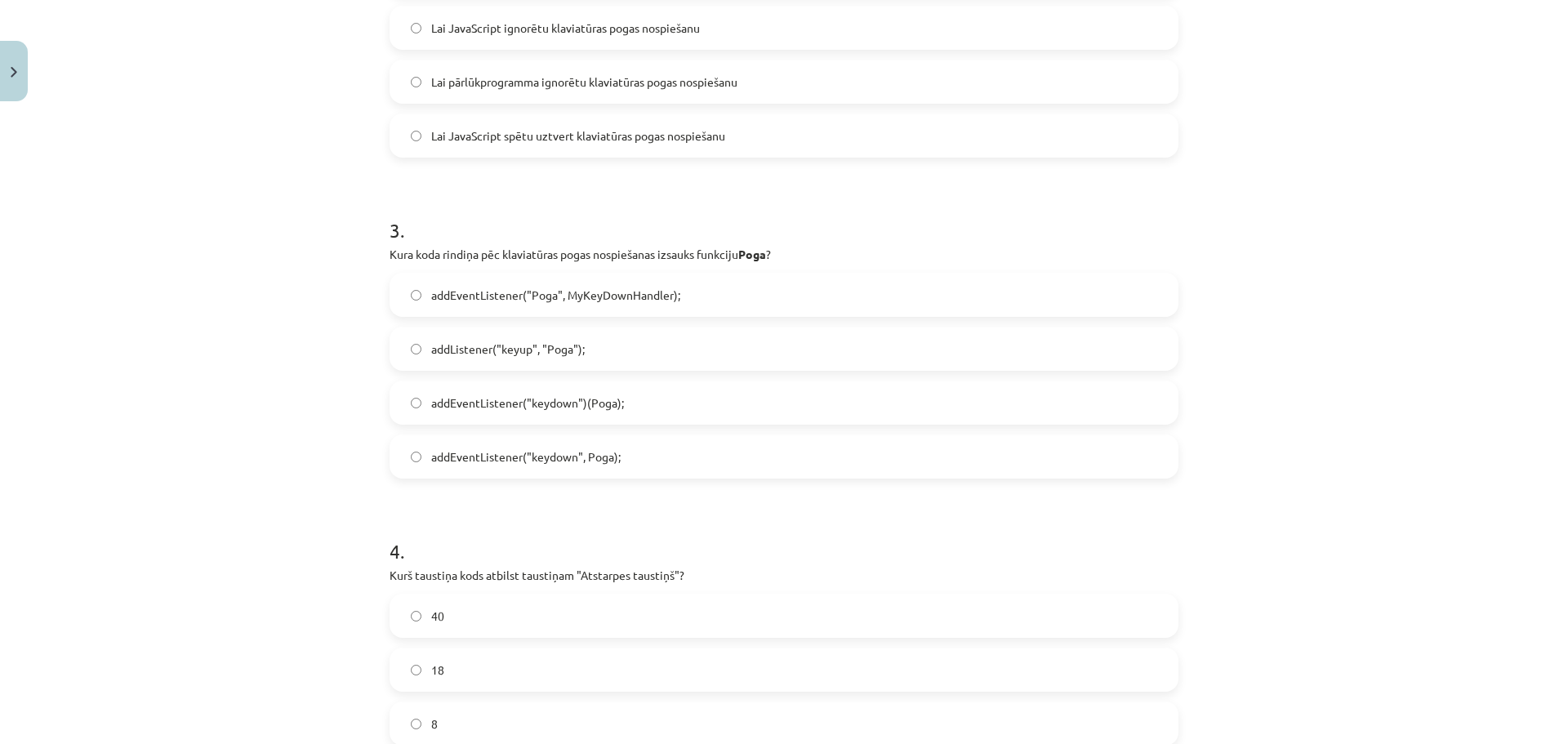
click at [626, 404] on label "addEventListener("keydown")(Poga);" at bounding box center [784, 403] width 786 height 41
click at [655, 432] on div "addEventListener("Poga", MyKeyDownHandler); addListener("keyup", "Poga"); addEv…" at bounding box center [783, 375] width 789 height 206
click at [654, 457] on label "addEventListener("keydown", Poga);" at bounding box center [784, 456] width 786 height 41
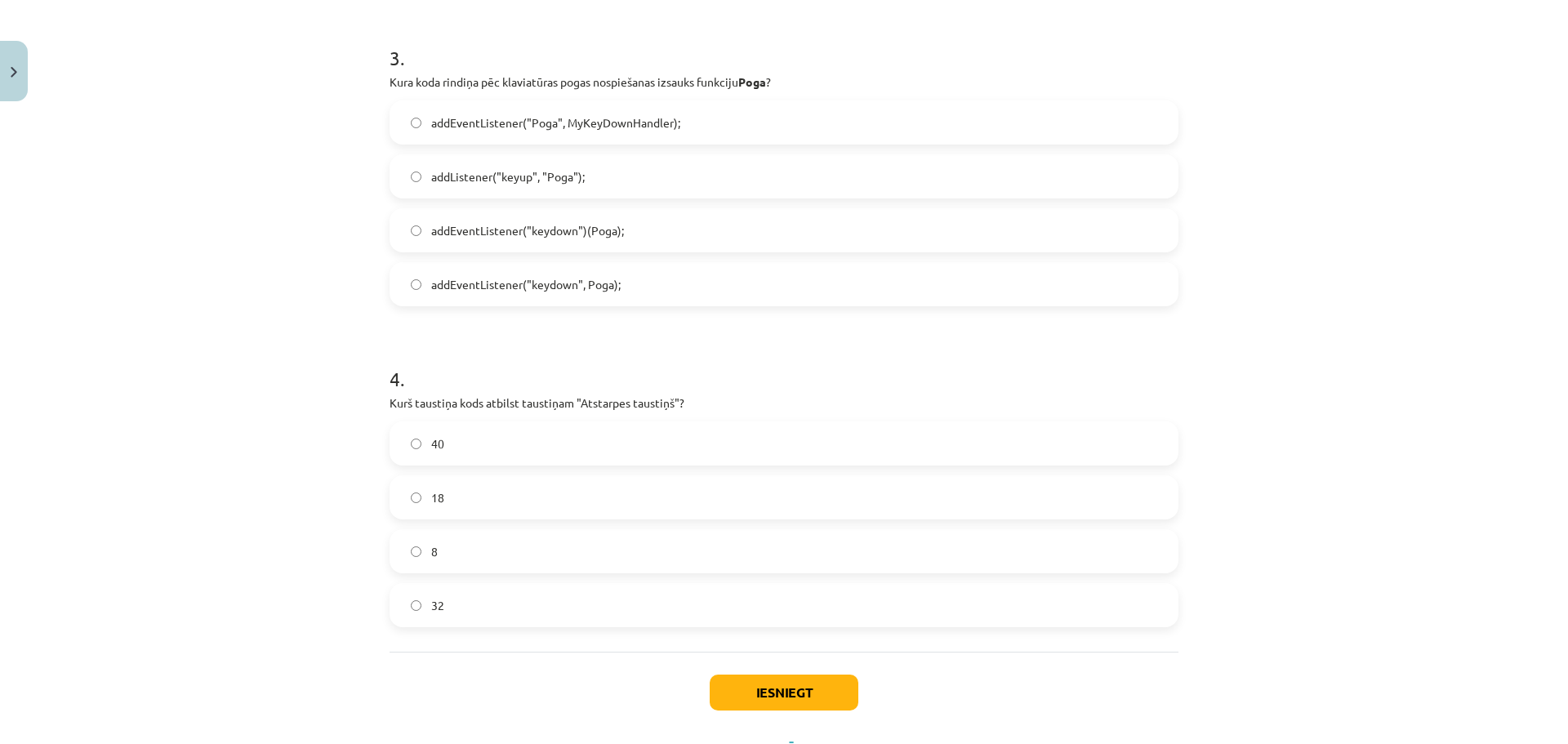
scroll to position [1200, 0]
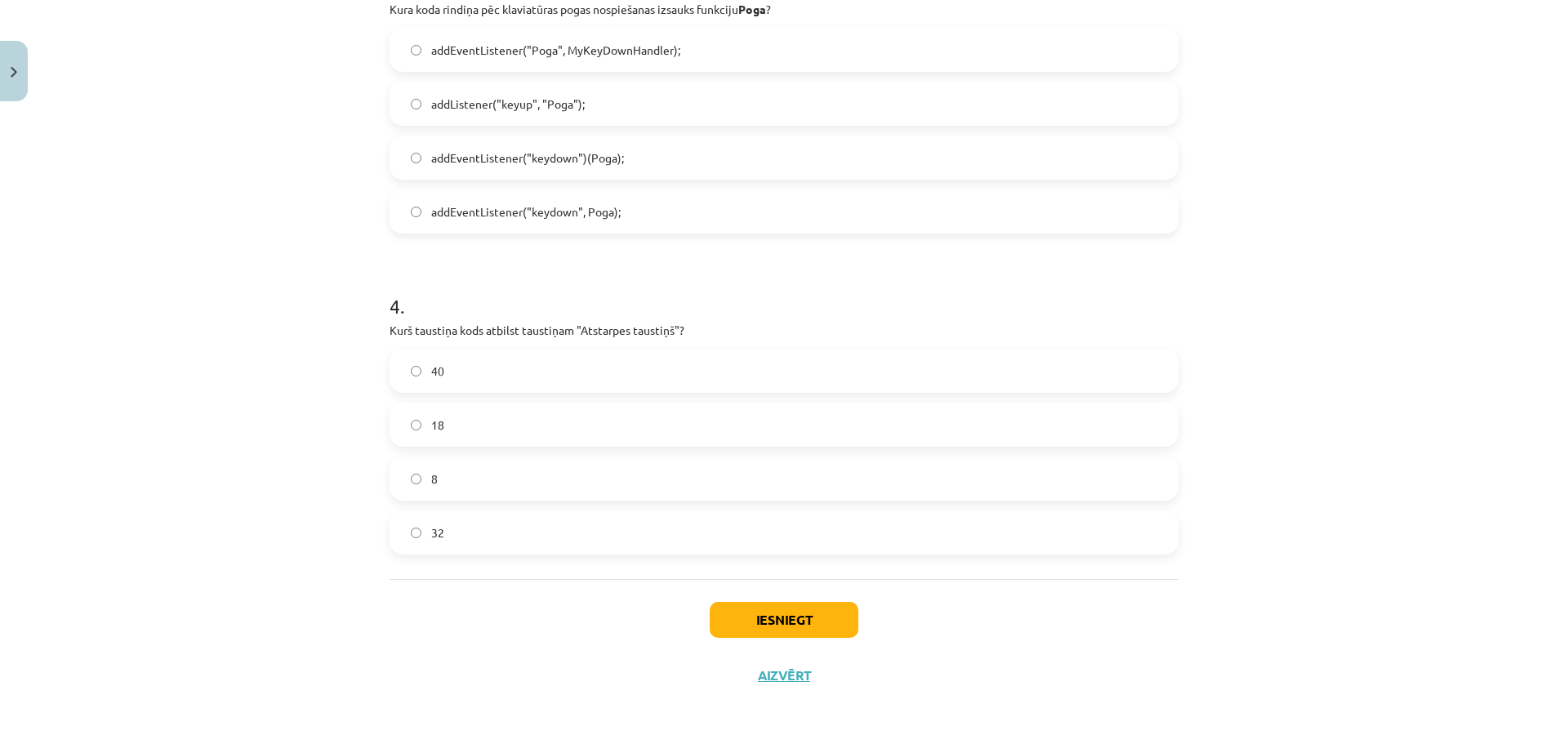
click at [515, 535] on label "32" at bounding box center [784, 532] width 786 height 41
click at [795, 620] on button "Iesniegt" at bounding box center [784, 619] width 148 height 36
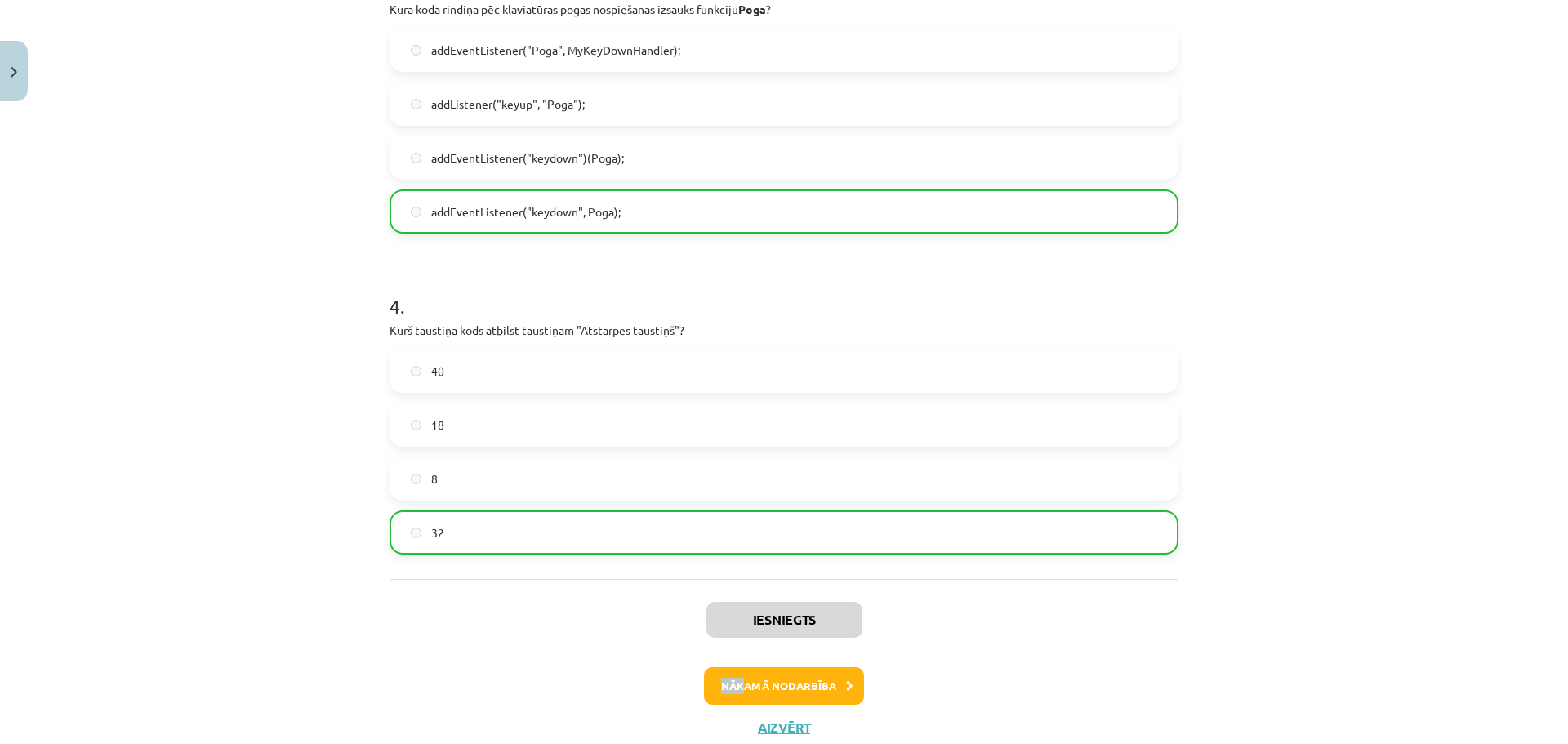
click at [741, 677] on div "Iesniegts Nākamā nodarbība Aizvērt" at bounding box center [783, 662] width 789 height 167
click at [742, 680] on button "Nākamā nodarbība" at bounding box center [784, 685] width 160 height 38
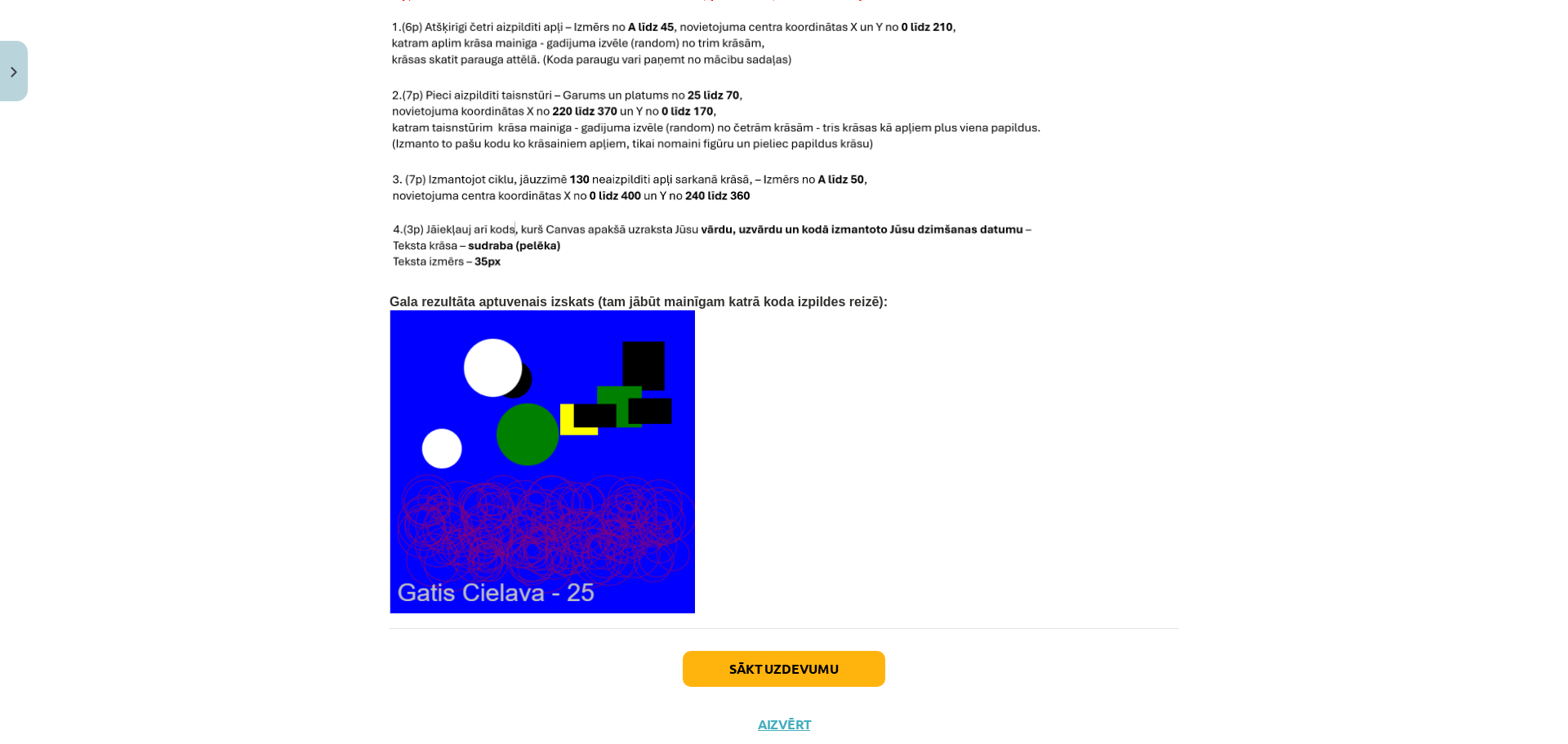
scroll to position [3335, 0]
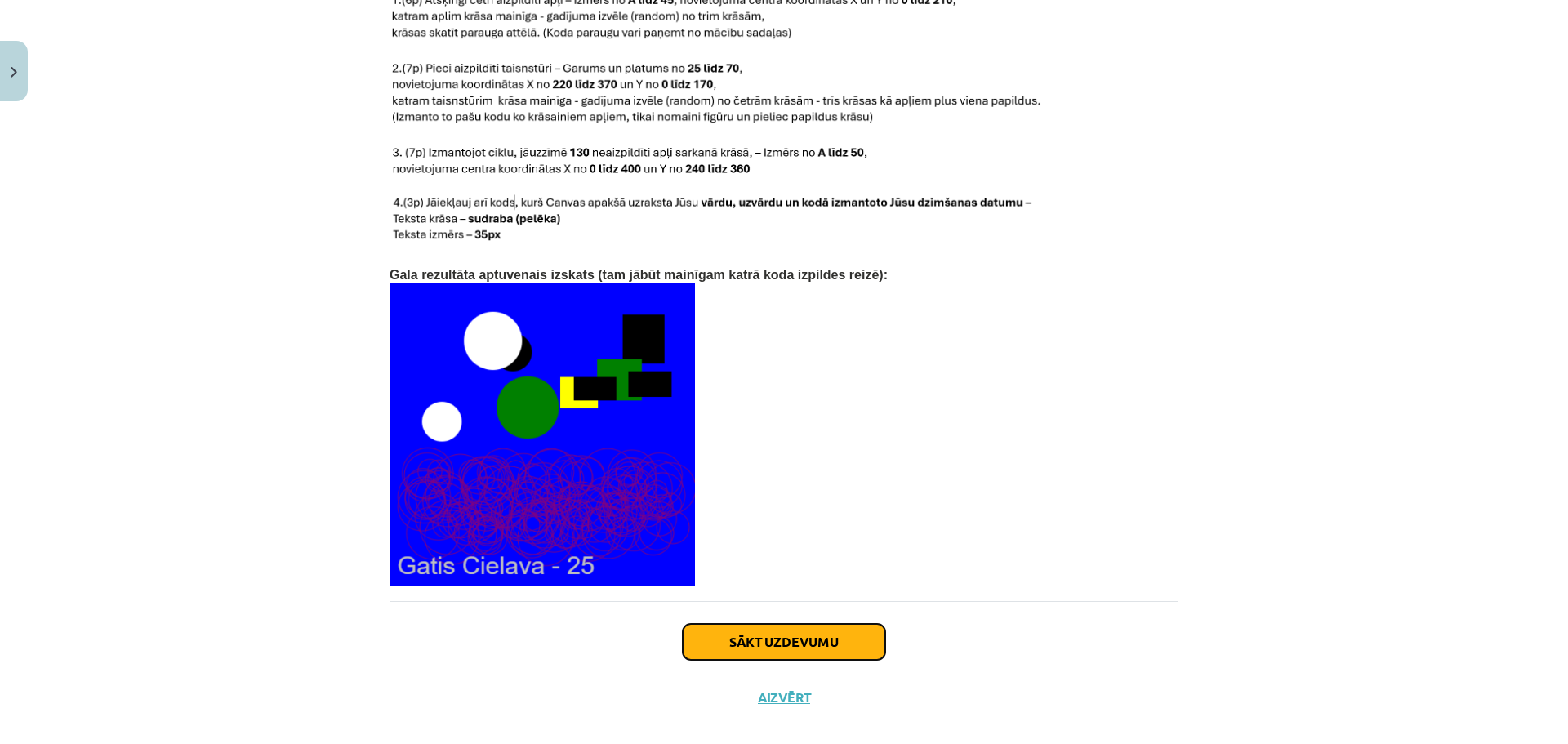
click at [742, 624] on button "Sākt uzdevumu" at bounding box center [784, 642] width 203 height 36
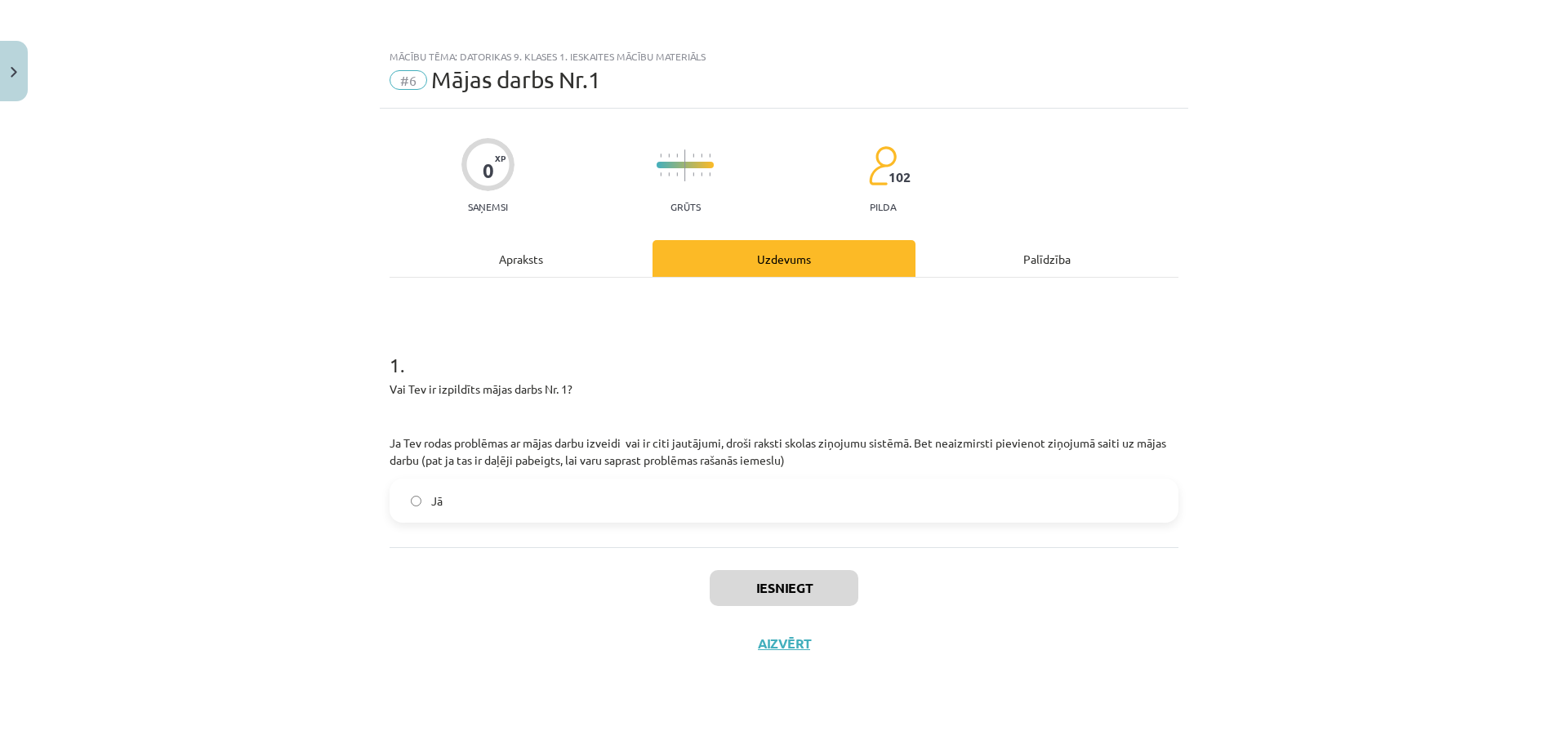
scroll to position [0, 0]
click at [673, 500] on label "Jā" at bounding box center [784, 500] width 786 height 41
click at [779, 578] on button "Iesniegt" at bounding box center [784, 588] width 148 height 36
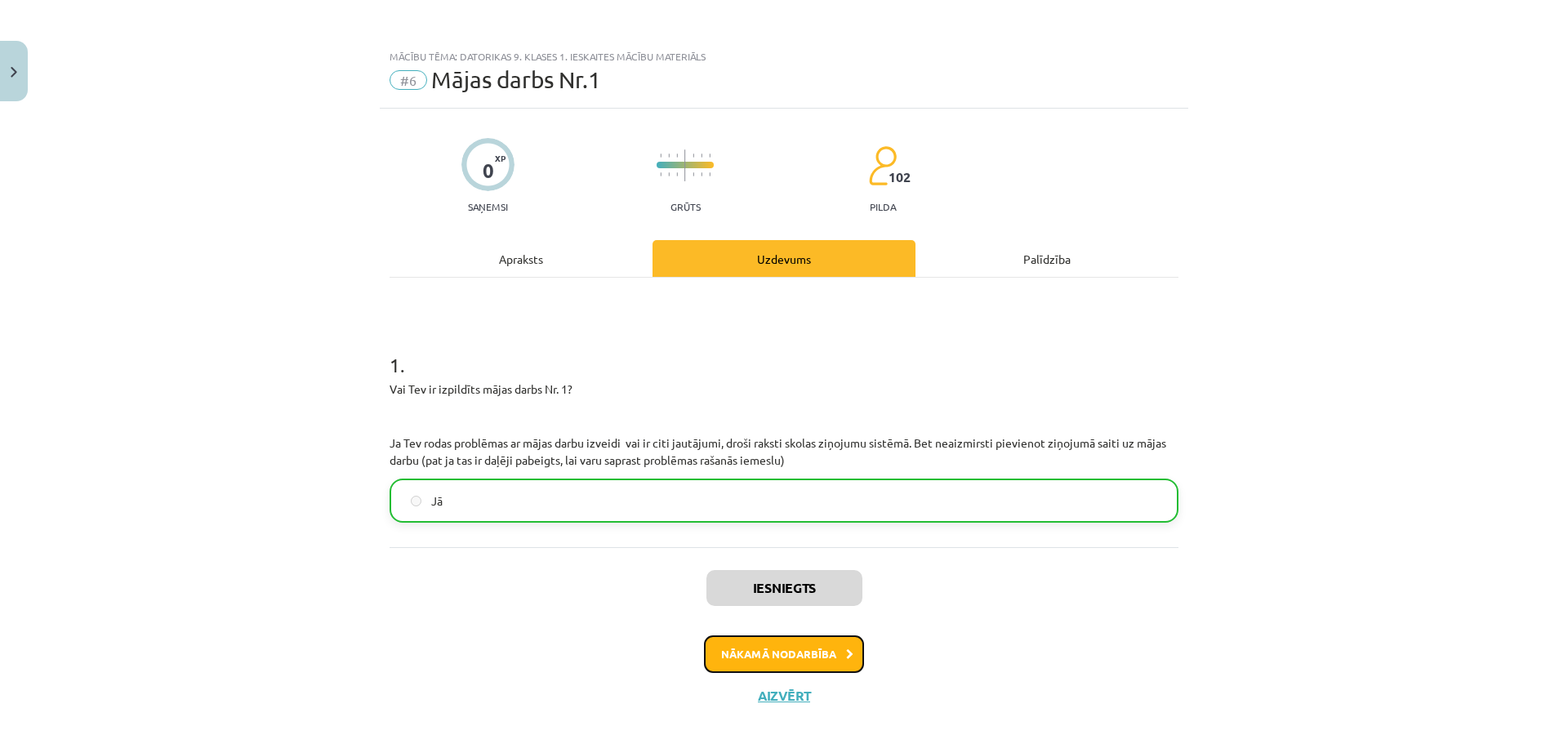
click at [793, 654] on button "Nākamā nodarbība" at bounding box center [784, 654] width 160 height 38
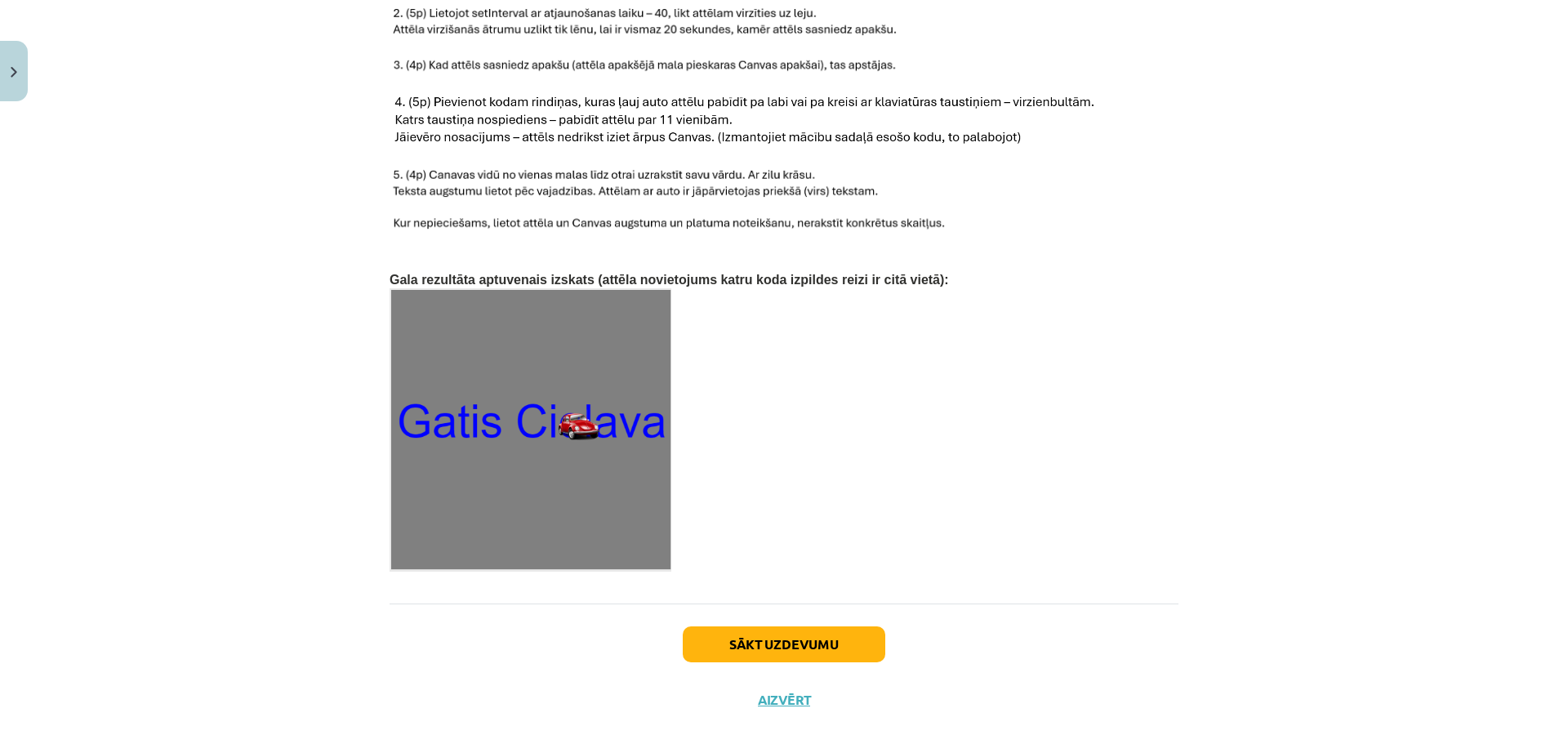
scroll to position [2422, 0]
click at [767, 625] on button "Sākt uzdevumu" at bounding box center [784, 643] width 203 height 36
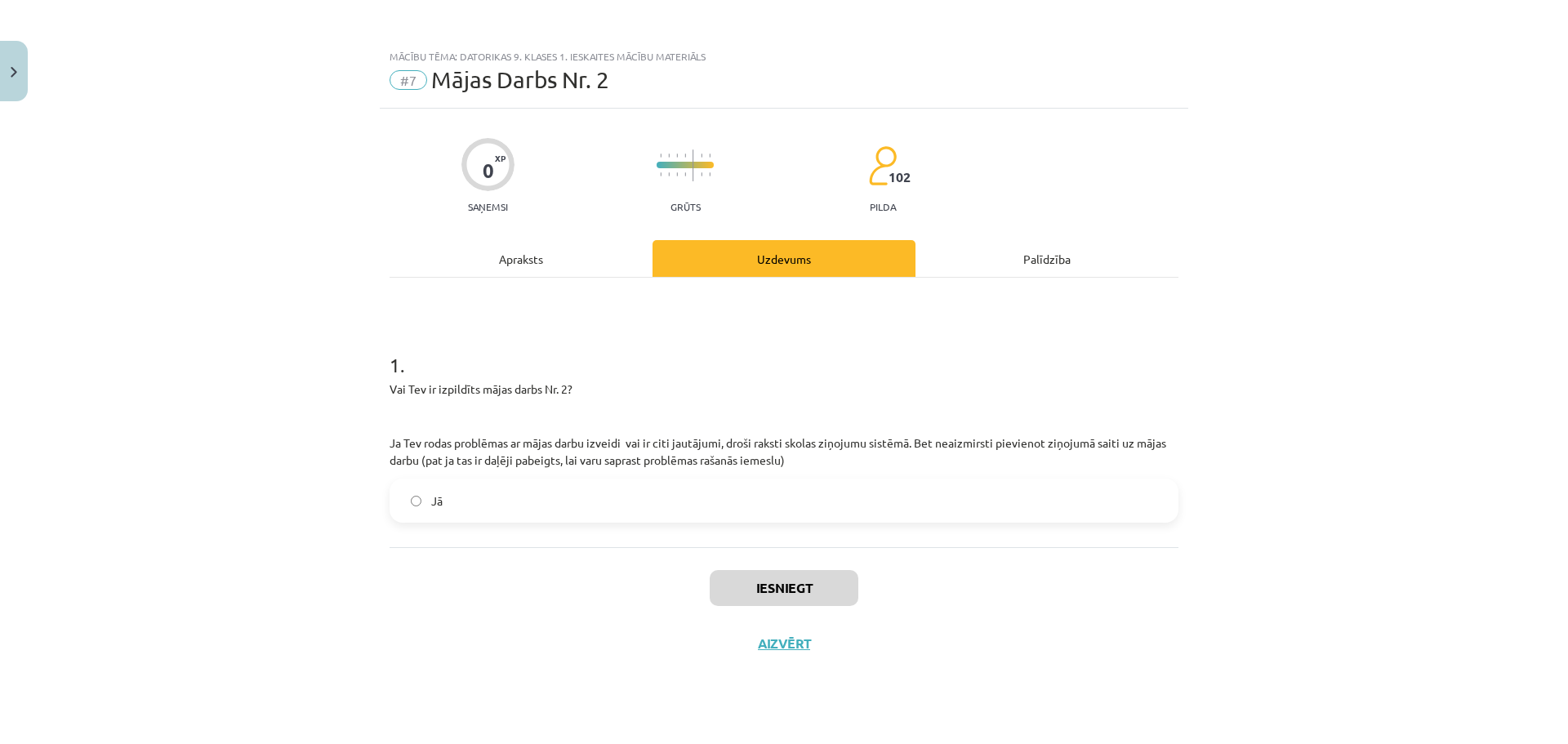
scroll to position [0, 0]
click at [711, 514] on label "Jā" at bounding box center [784, 500] width 786 height 41
click at [812, 591] on button "Iesniegt" at bounding box center [784, 588] width 148 height 36
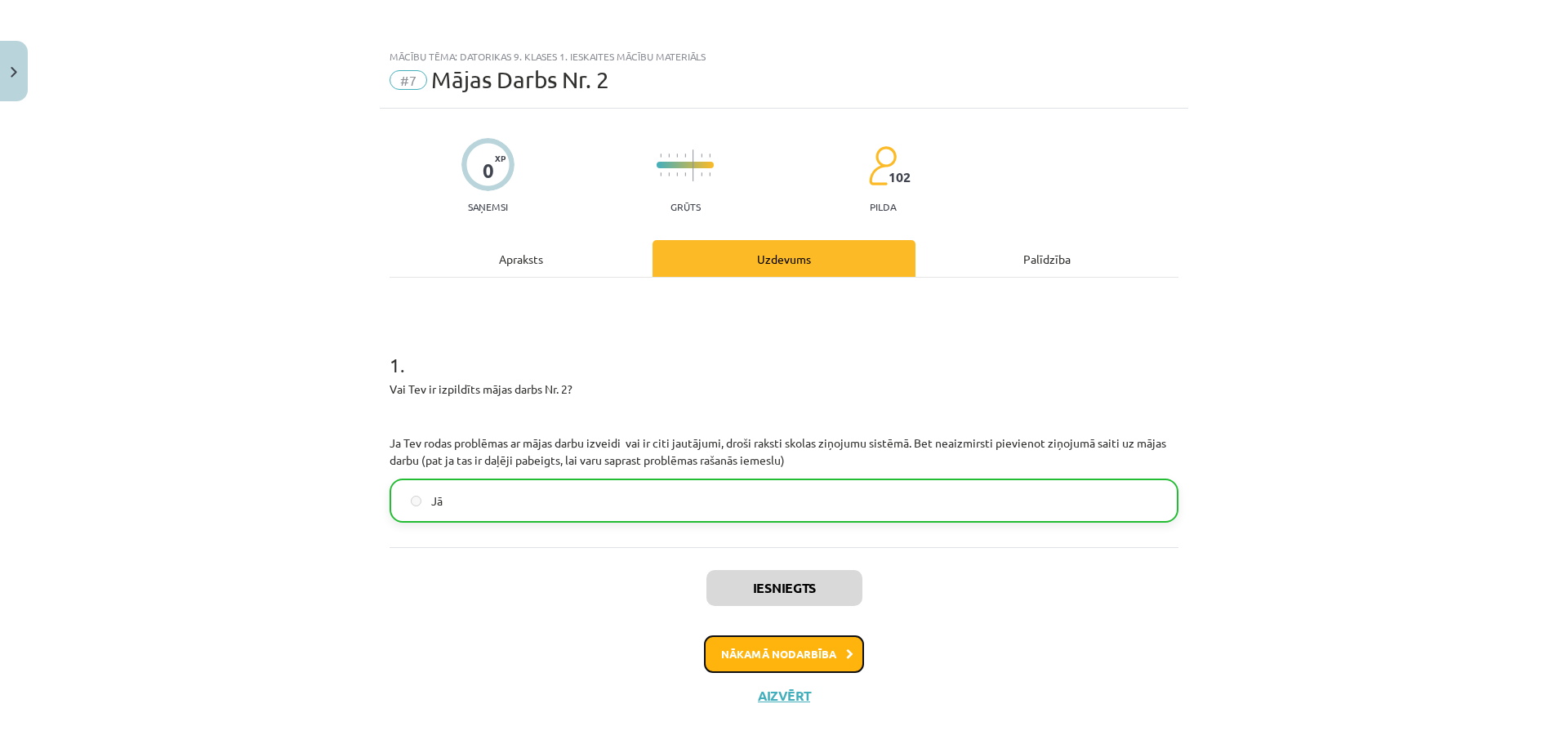
click at [807, 643] on button "Nākamā nodarbība" at bounding box center [784, 654] width 160 height 38
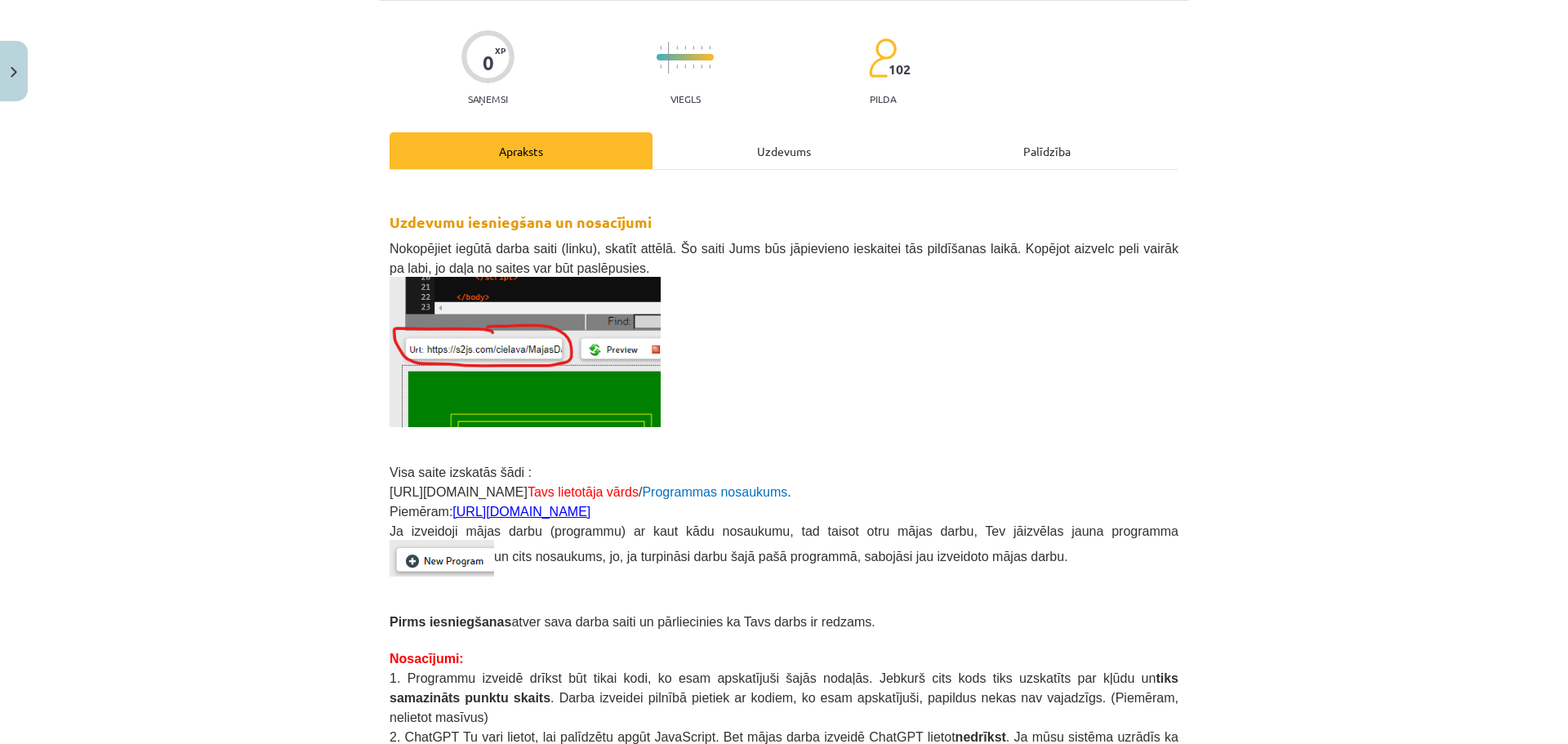
scroll to position [289, 0]
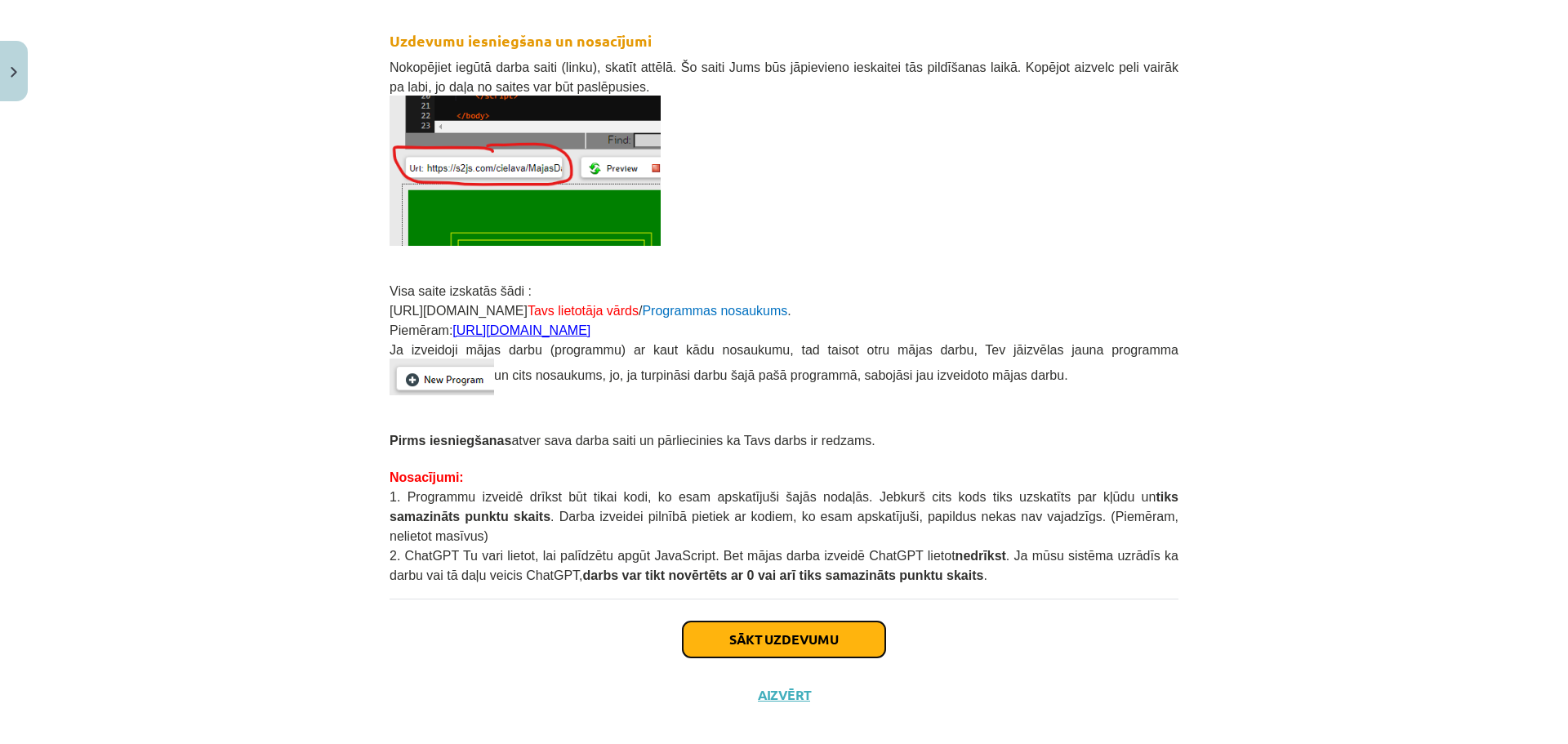
click at [762, 621] on button "Sākt uzdevumu" at bounding box center [784, 639] width 203 height 36
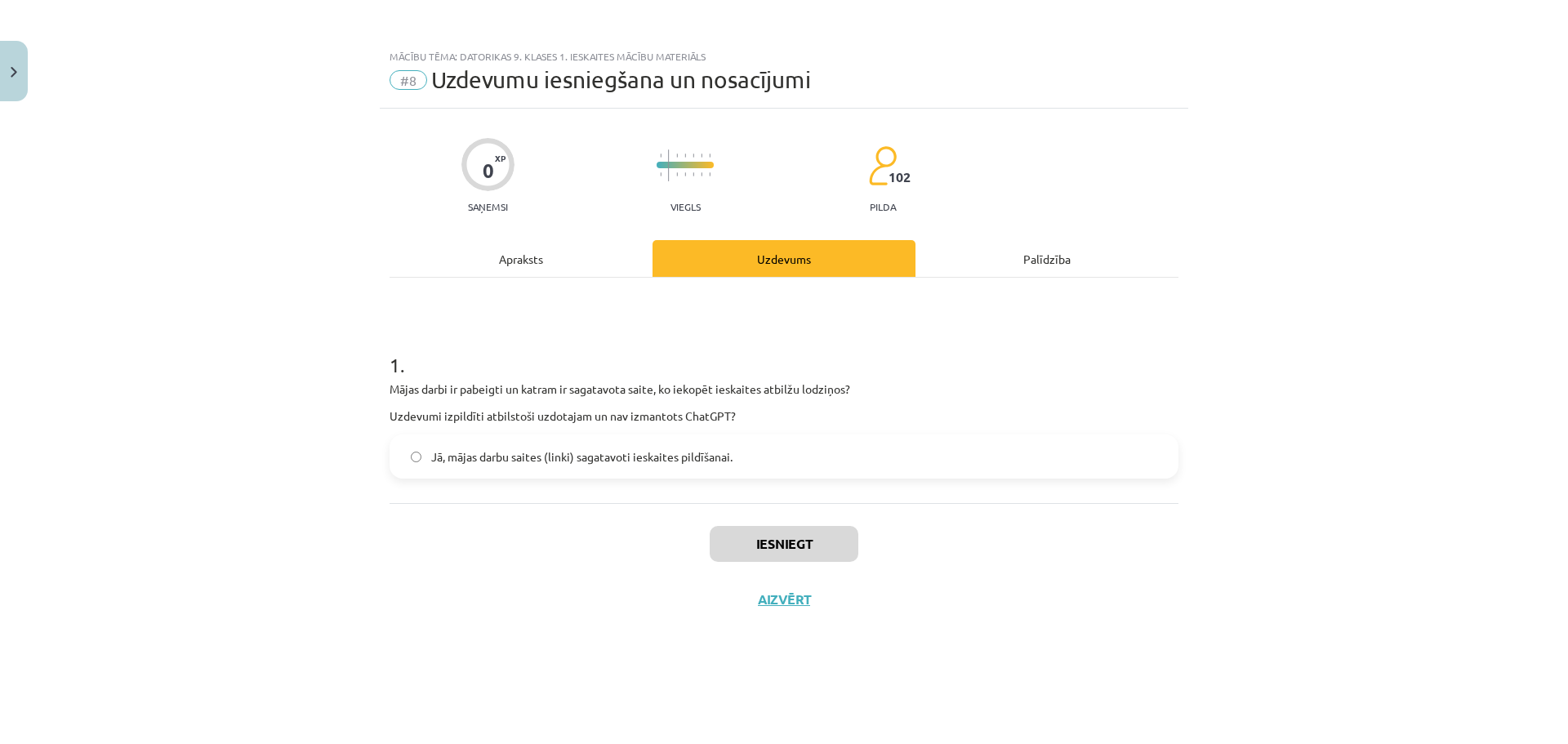
scroll to position [0, 0]
click at [642, 454] on span "Jā, mājas darbu saites (linki) sagatavoti ieskaites pildīšanai." at bounding box center [581, 457] width 301 height 18
click at [745, 528] on button "Iesniegt" at bounding box center [784, 543] width 148 height 36
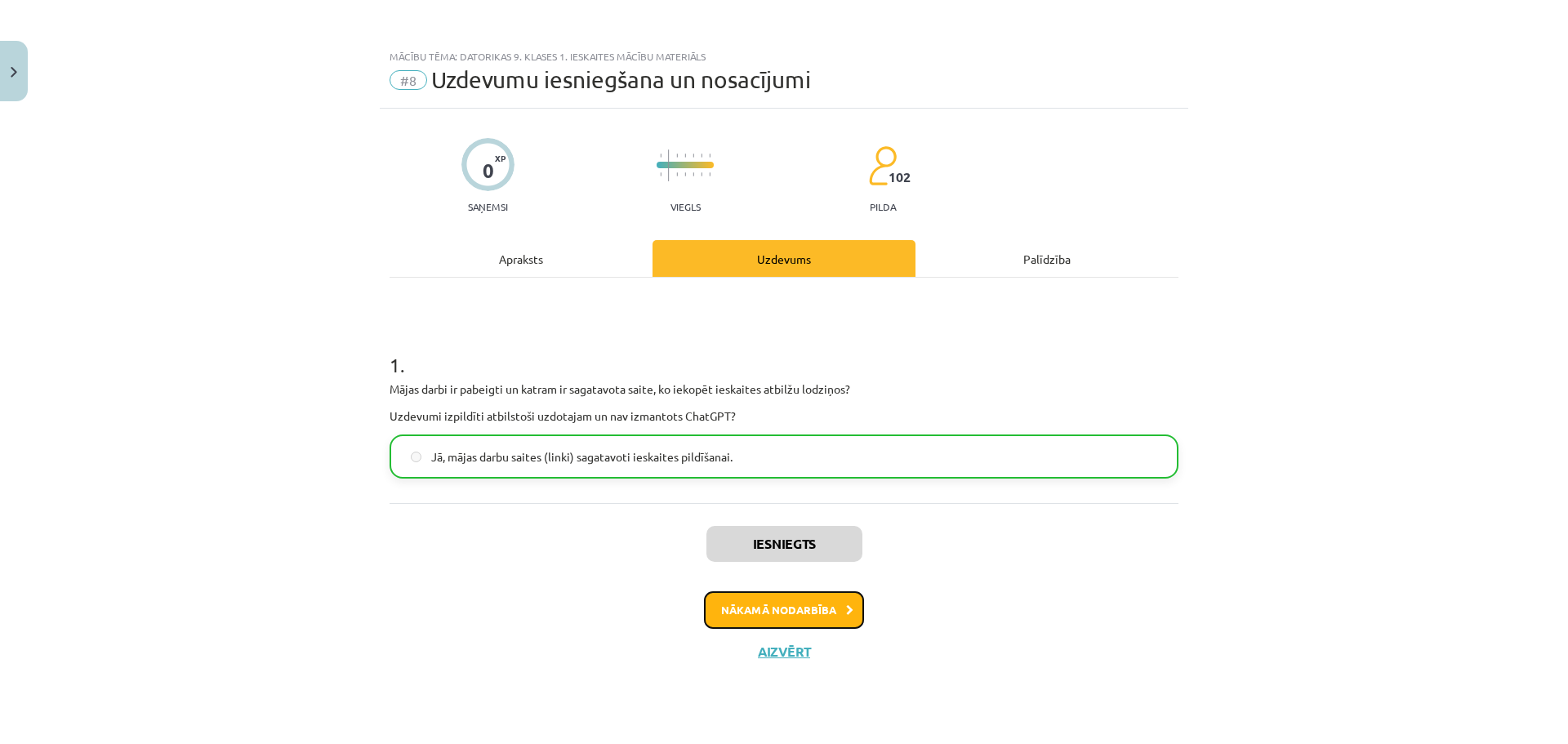
click at [799, 617] on button "Nākamā nodarbība" at bounding box center [784, 609] width 160 height 38
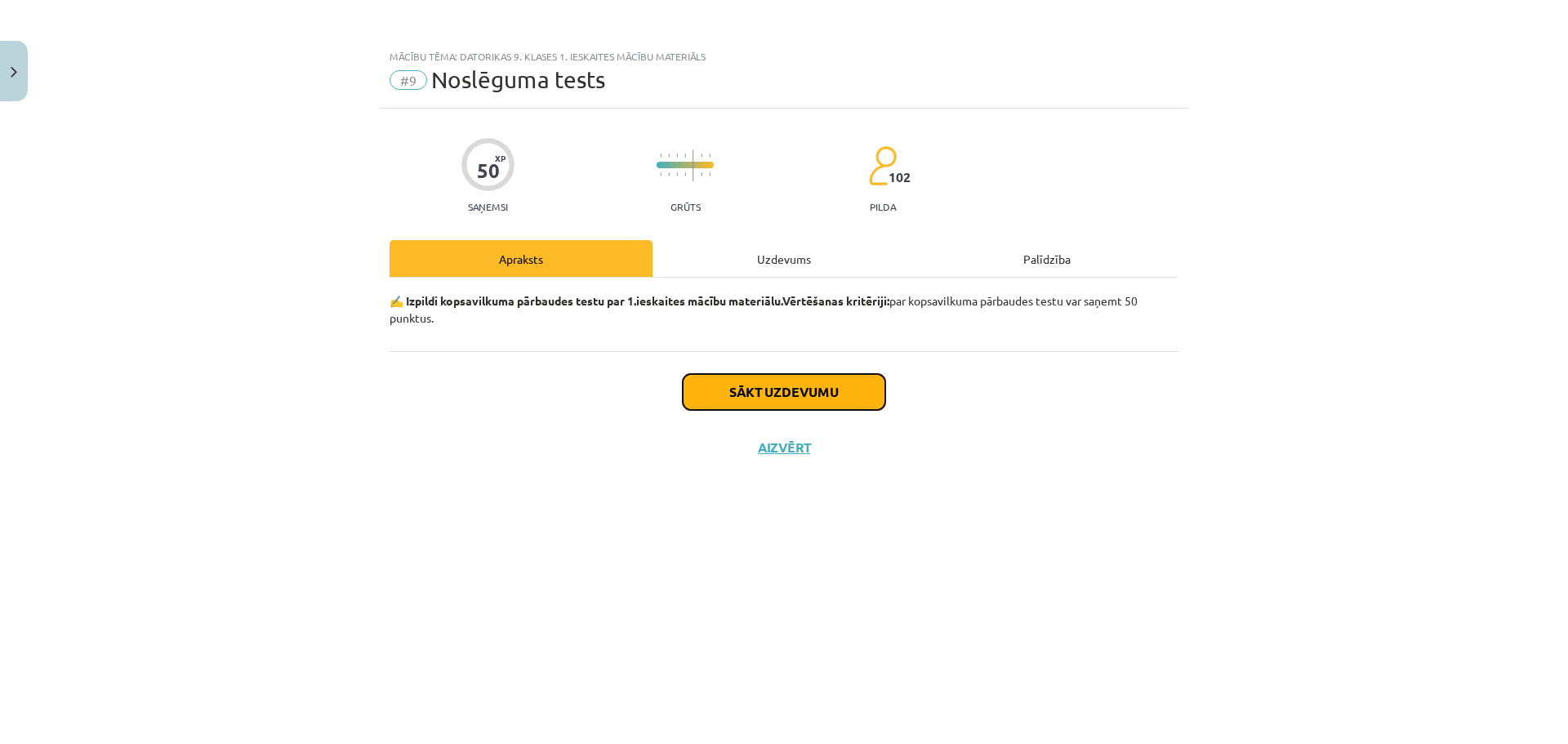
click at [745, 401] on button "Sākt uzdevumu" at bounding box center [784, 392] width 203 height 36
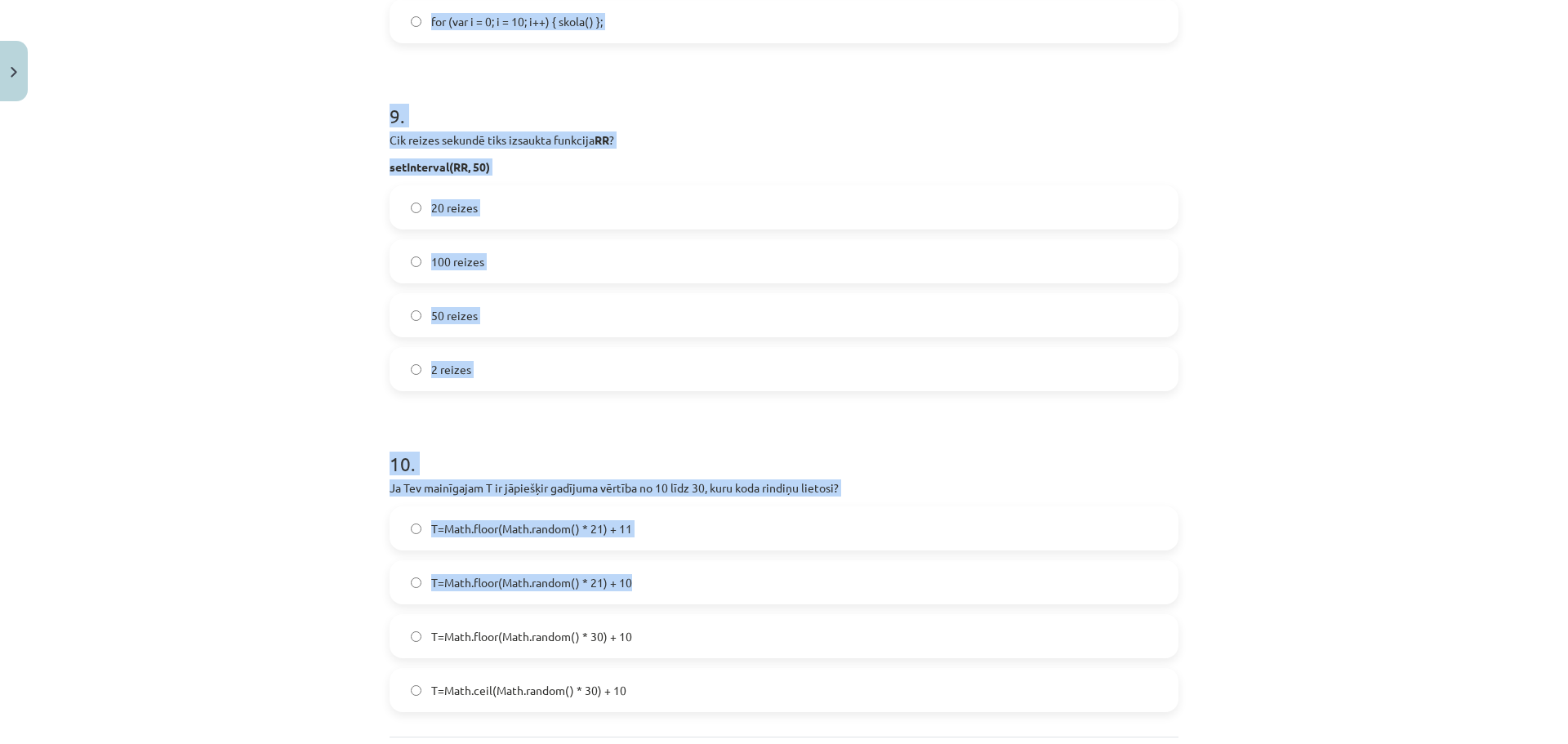
scroll to position [3018, 0]
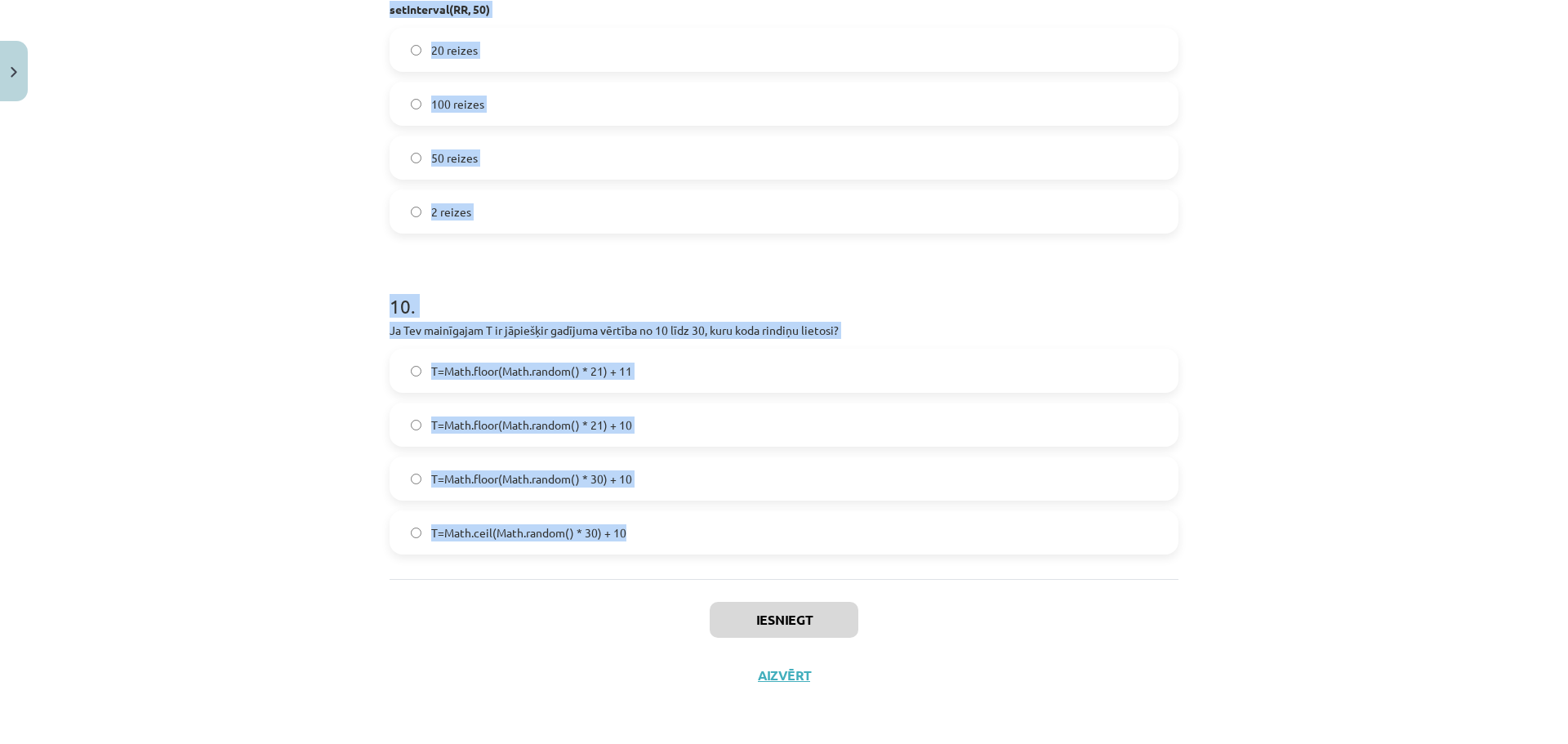
drag, startPoint x: 378, startPoint y: 364, endPoint x: 703, endPoint y: 522, distance: 361.4
copy form "1 . Ko dara funkcija Math.floor()? Atmet skaitļa veselo daļu. Pievieno skaitli …"
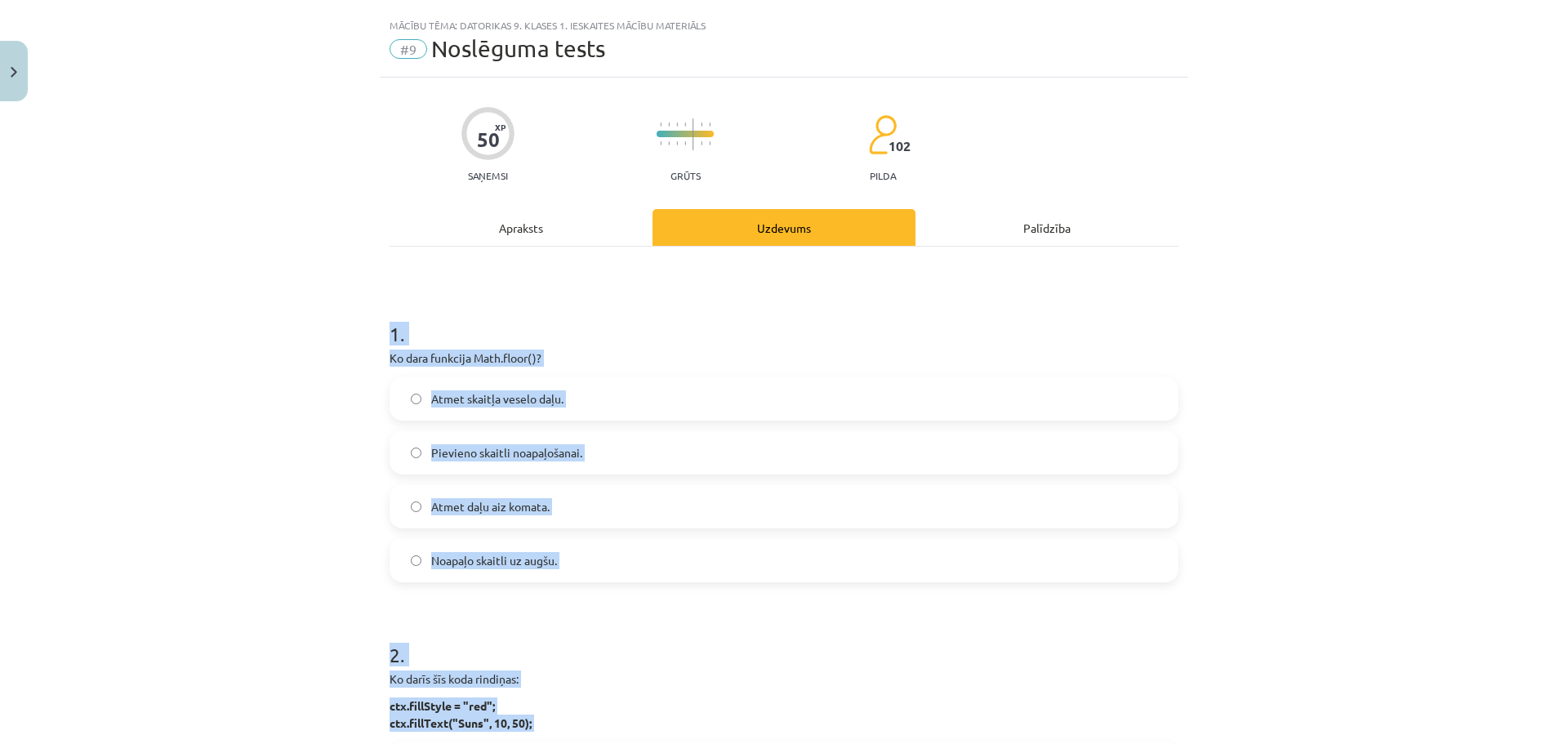
scroll to position [0, 0]
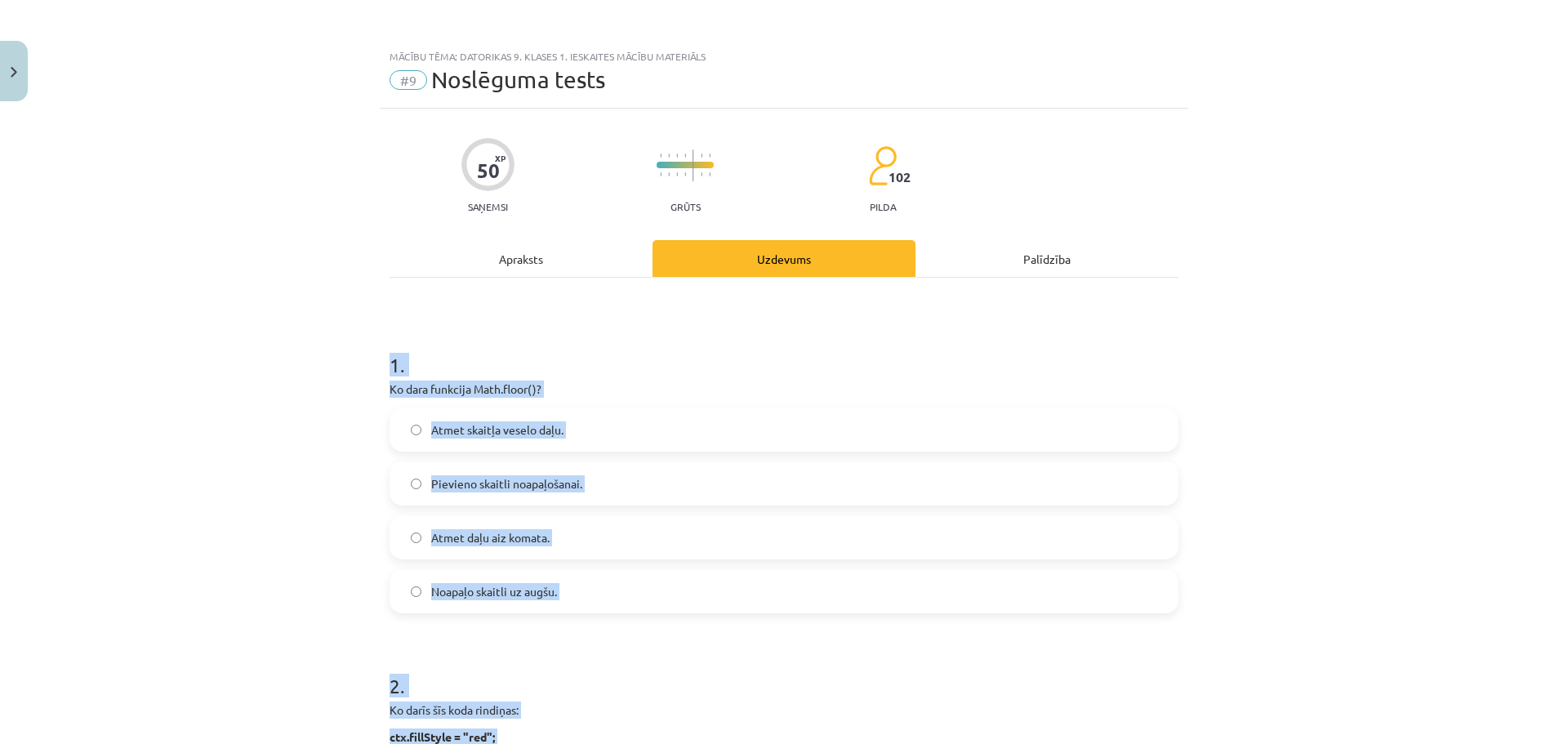
click at [30, 326] on div "Mācību tēma: Datorikas 9. klases 1. ieskaites mācību materiāls #9 Noslēguma tes…" at bounding box center [784, 372] width 1568 height 744
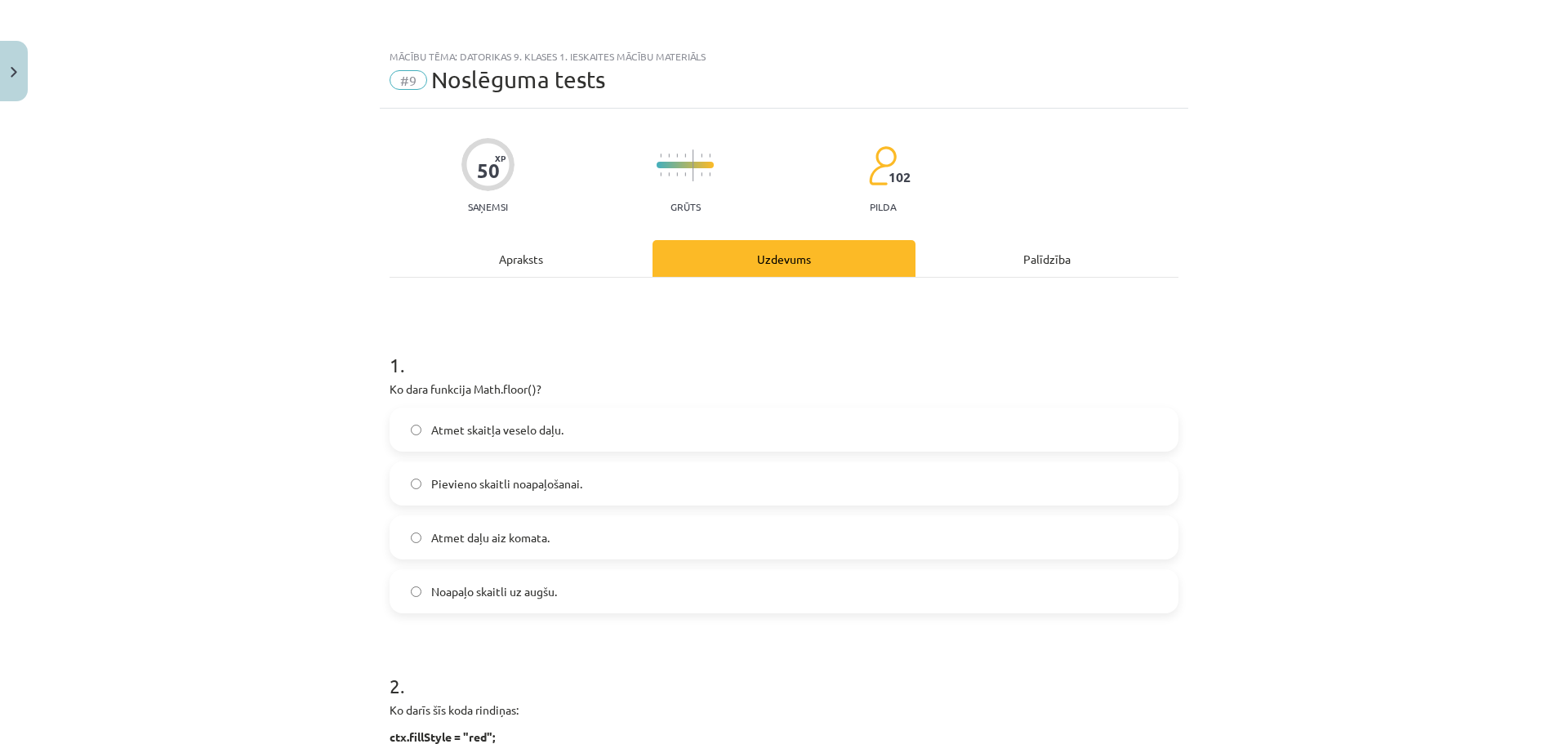
click at [501, 440] on label "Atmet skaitļa veselo daļu." at bounding box center [784, 430] width 786 height 41
click at [601, 529] on label "Atmet daļu aiz komata." at bounding box center [784, 537] width 786 height 41
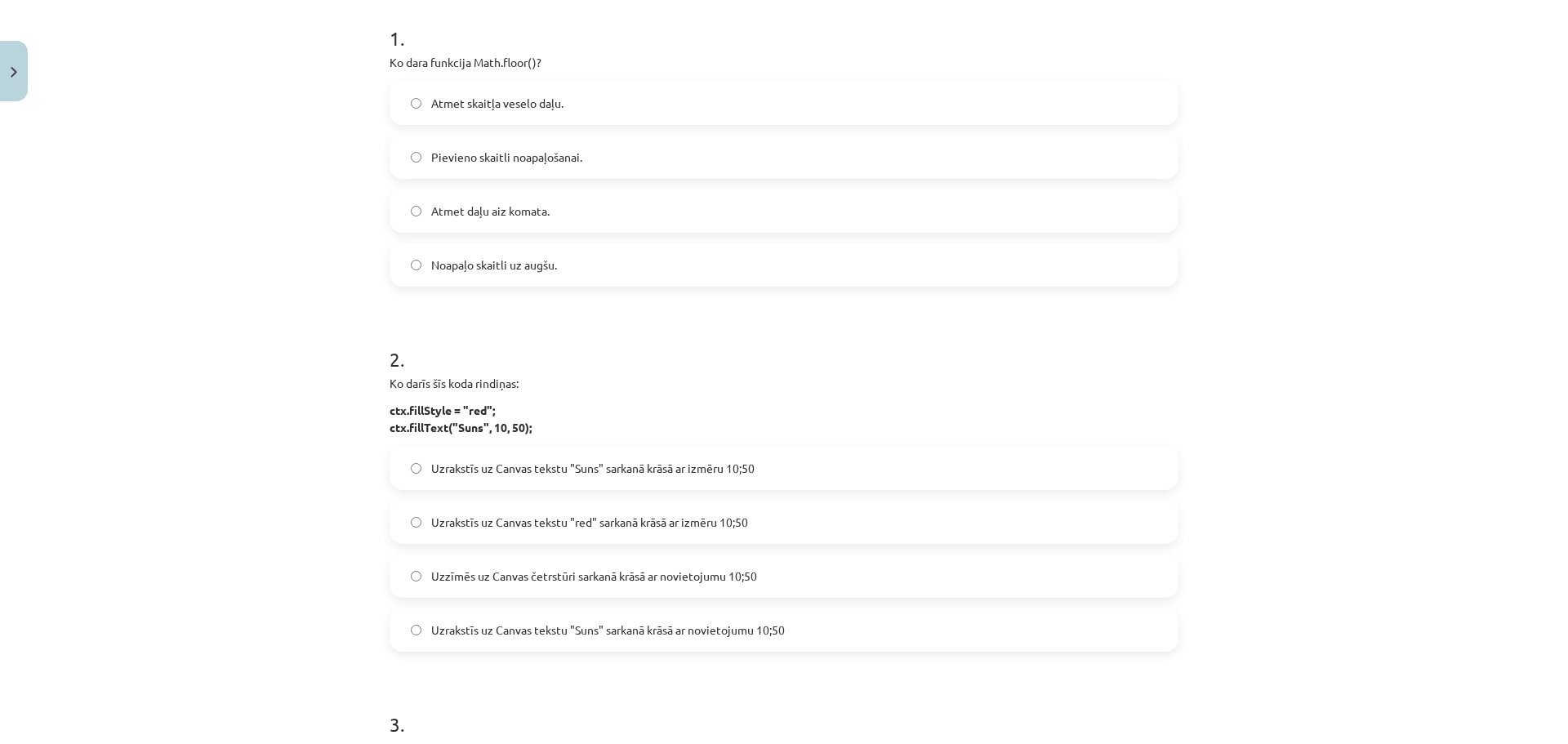
scroll to position [571, 0]
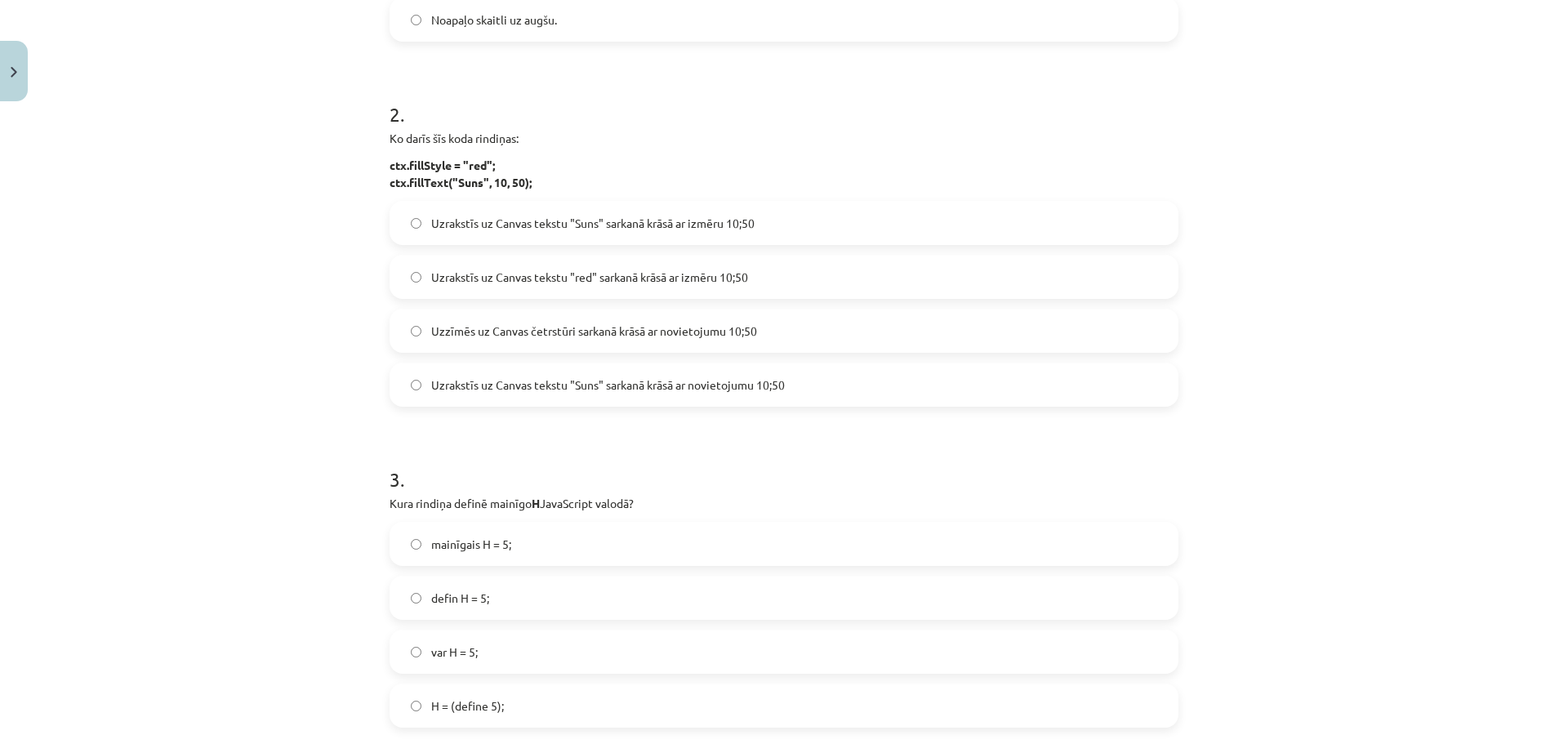
click at [516, 227] on span "Uzrakstīs uz Canvas tekstu "Suns" sarkanā krāsā ar izmēru 10;50" at bounding box center [593, 223] width 324 height 18
click at [779, 395] on label "Uzrakstīs uz Canvas tekstu "Suns" sarkanā krāsā ar novietojumu 10;50" at bounding box center [784, 385] width 786 height 41
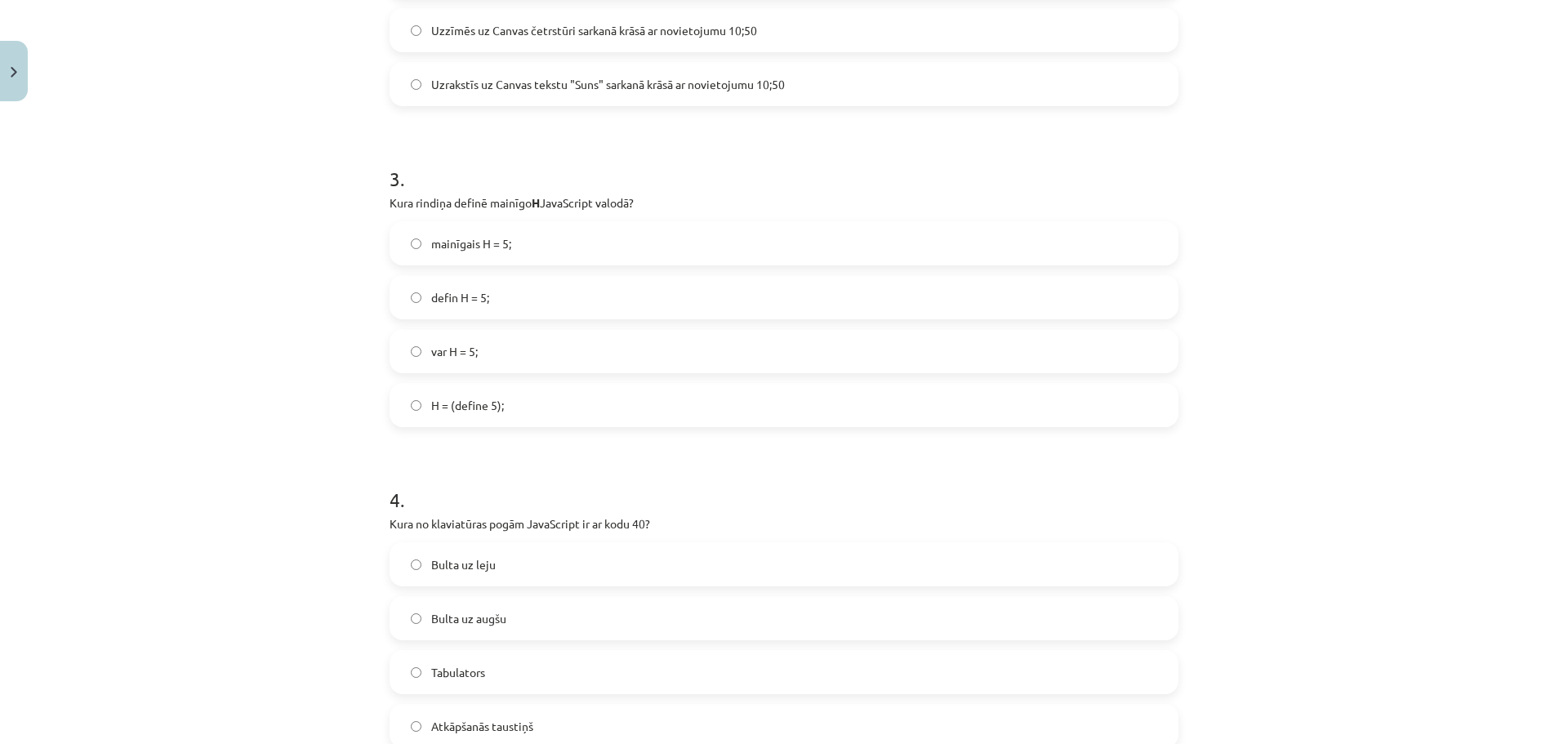
scroll to position [898, 0]
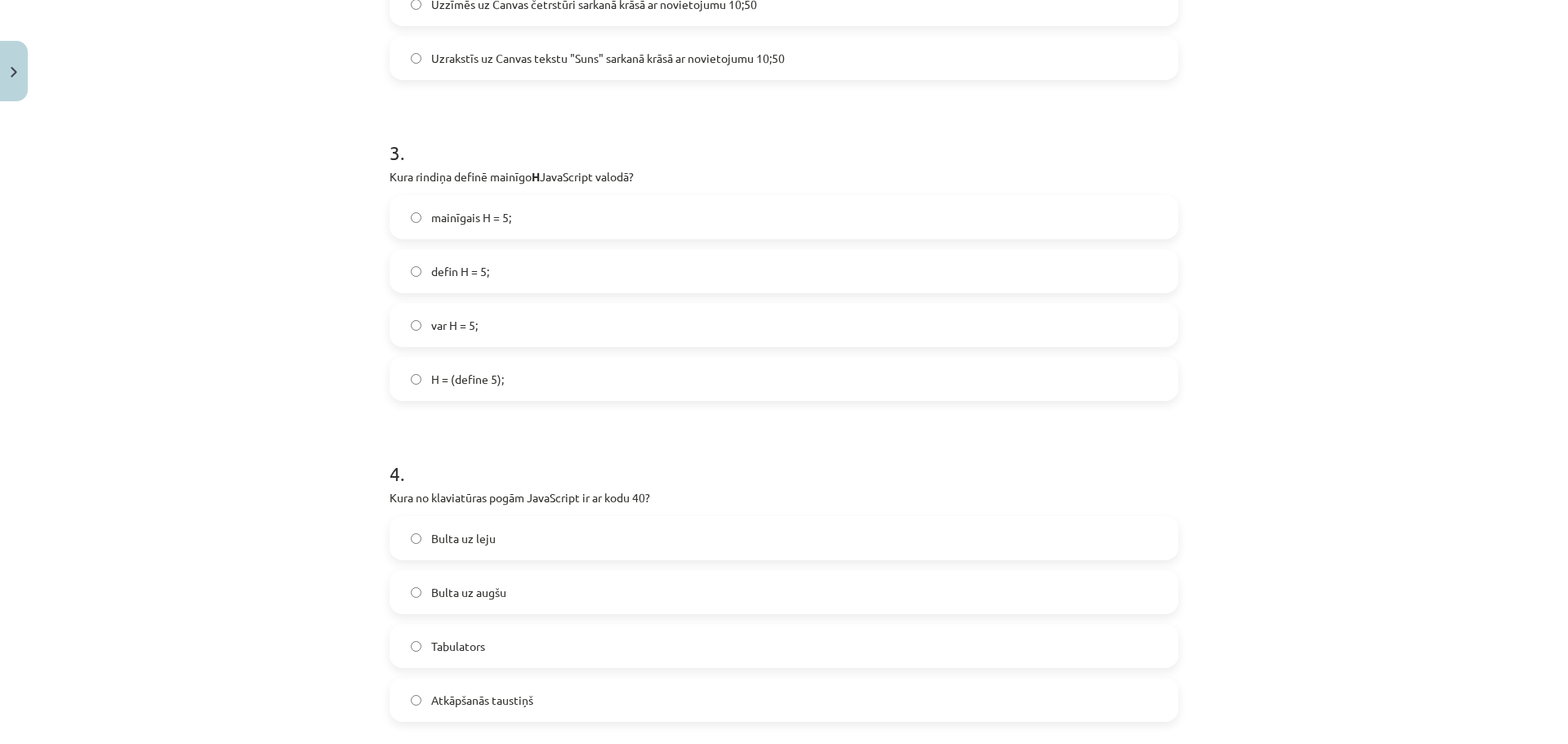
click at [513, 311] on label "var H = 5;" at bounding box center [784, 325] width 786 height 41
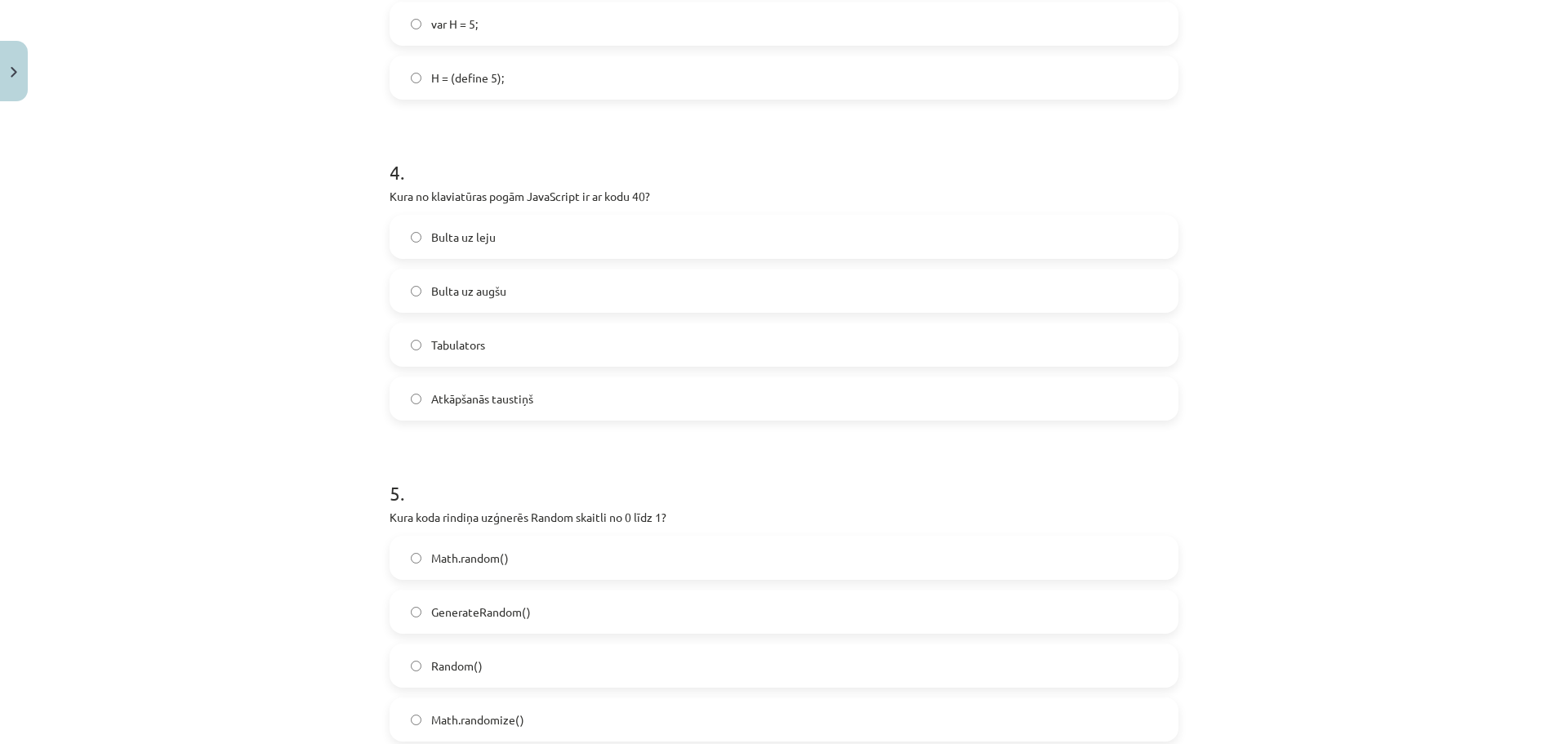
scroll to position [1225, 0]
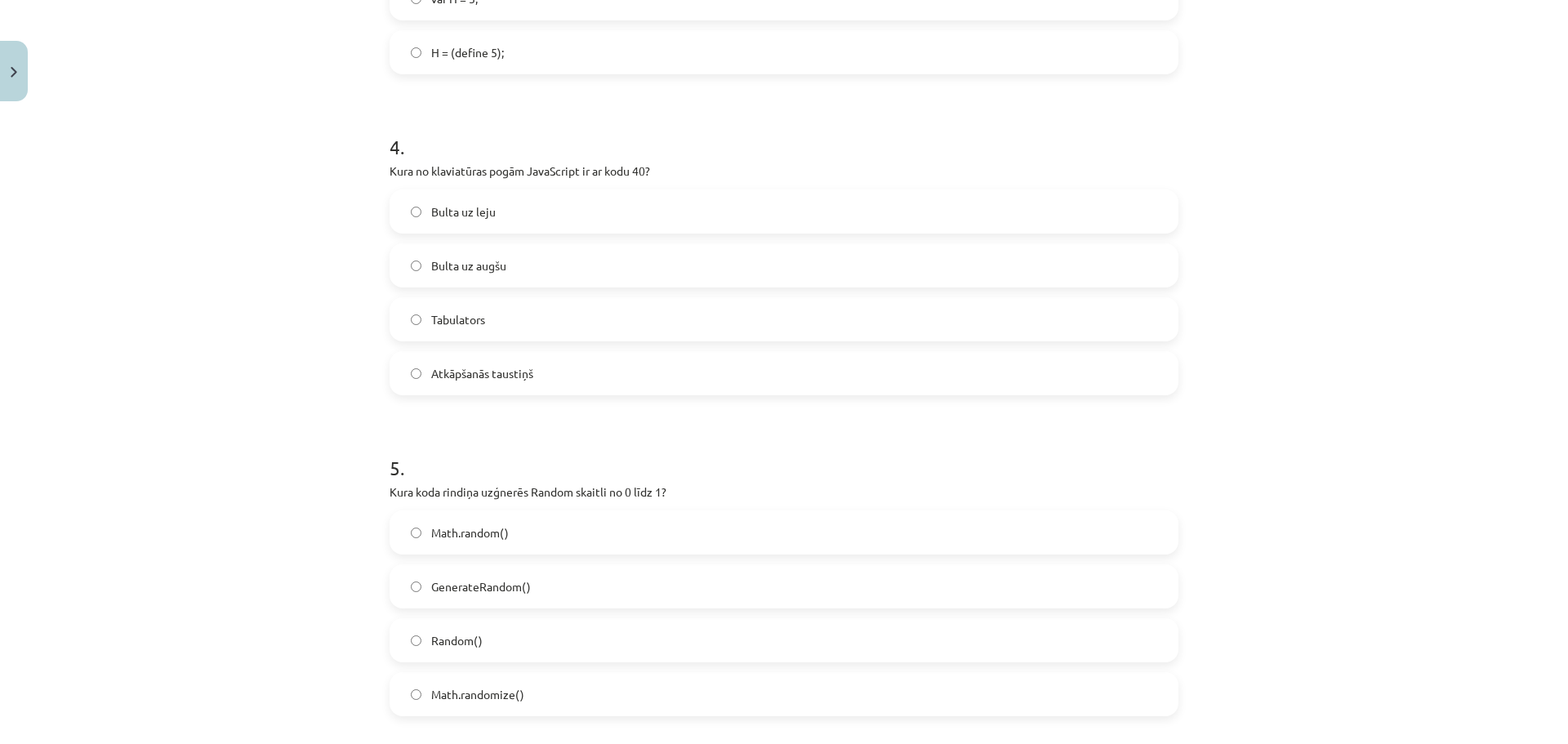
click at [505, 281] on label "Bulta uz augšu" at bounding box center [784, 265] width 786 height 41
click at [480, 210] on span "Bulta uz leju" at bounding box center [463, 213] width 64 height 18
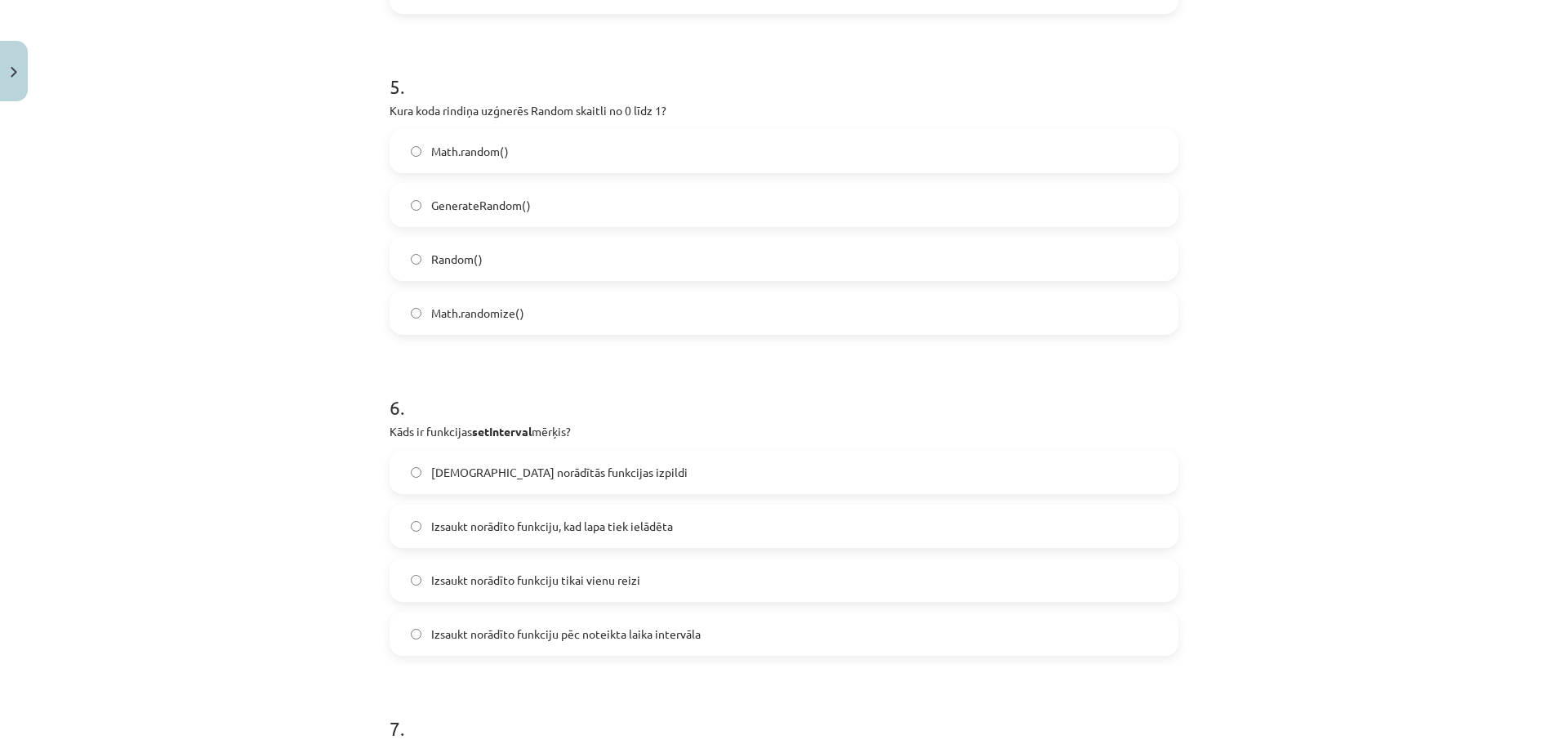
scroll to position [1633, 0]
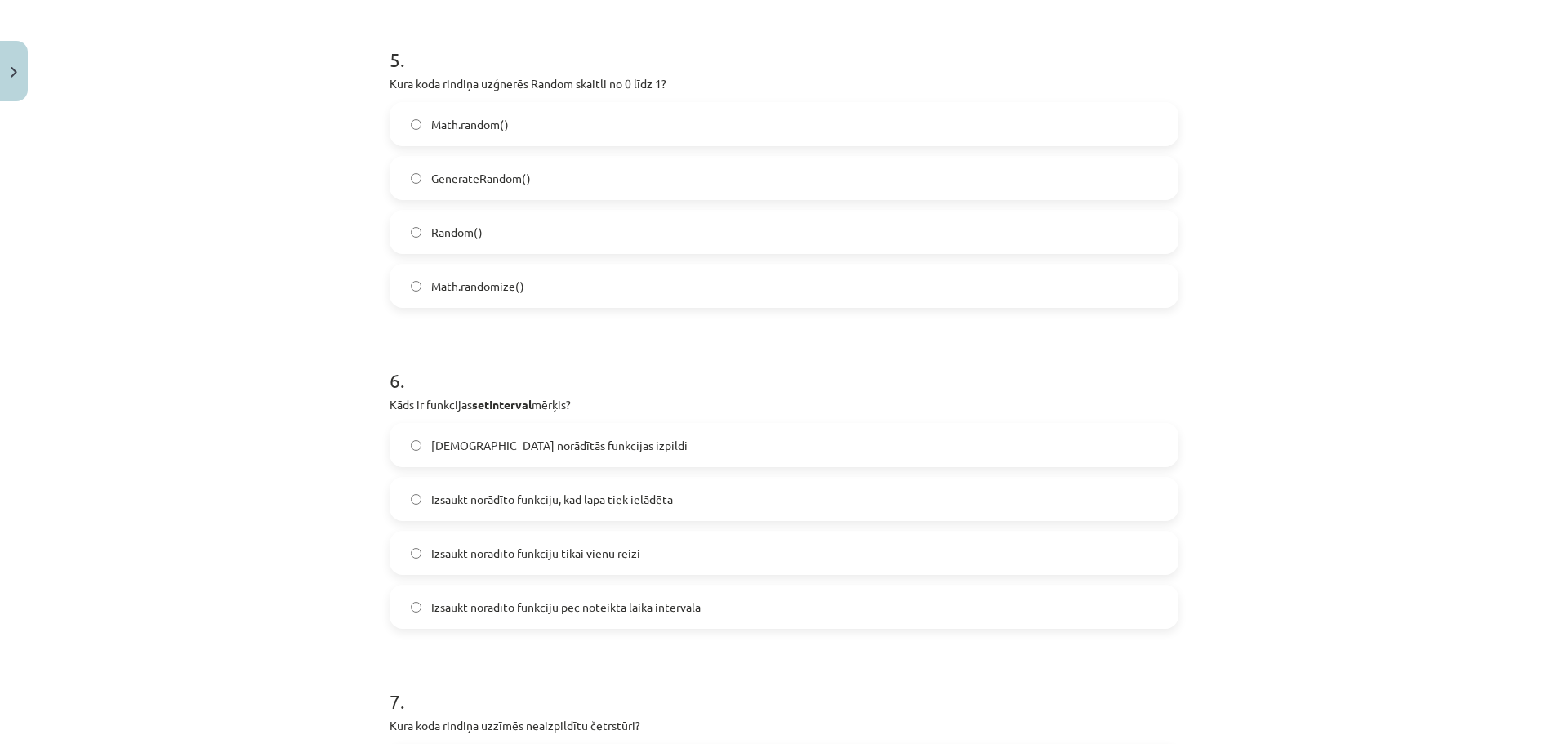
click at [536, 119] on label "Math.random()" at bounding box center [784, 124] width 786 height 41
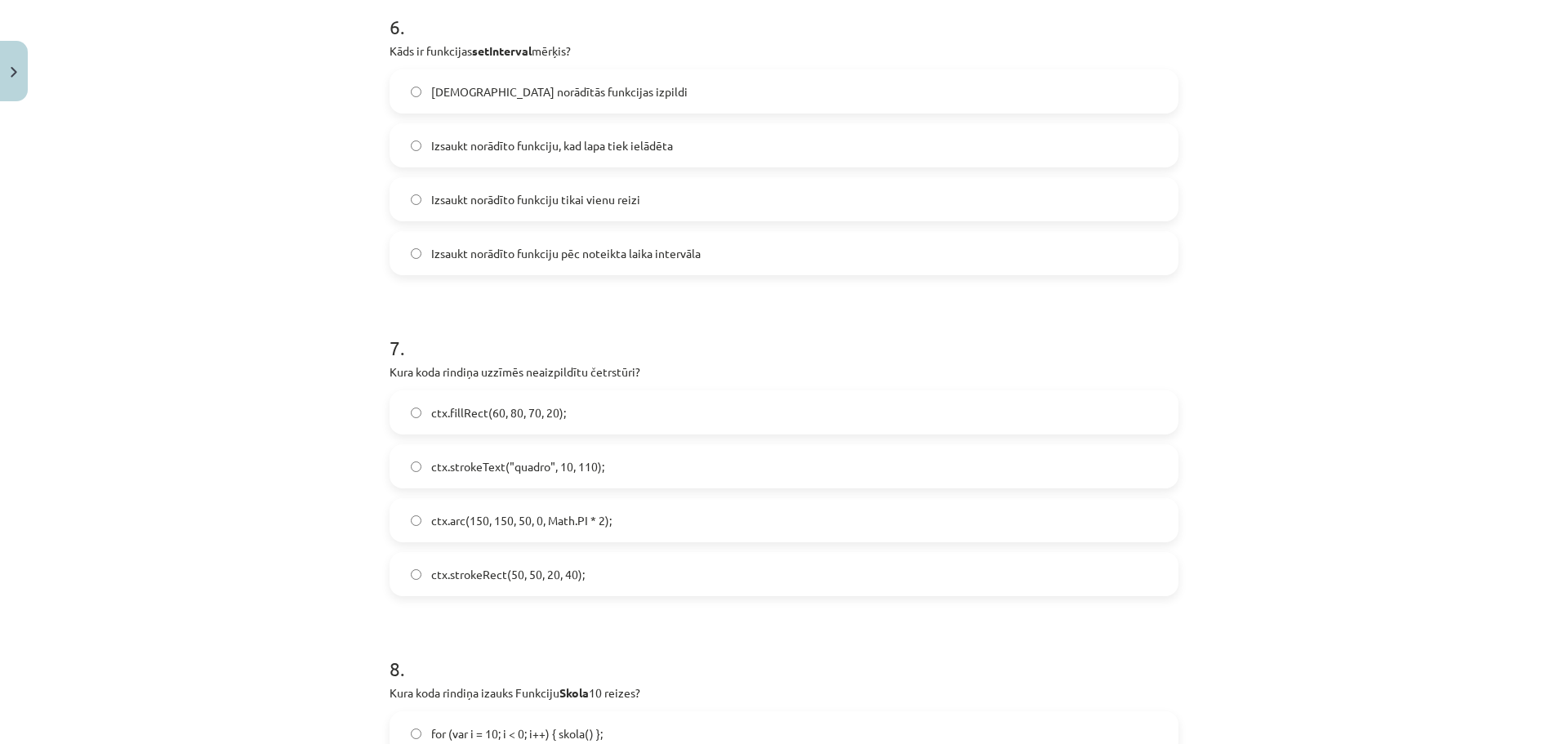
scroll to position [1960, 0]
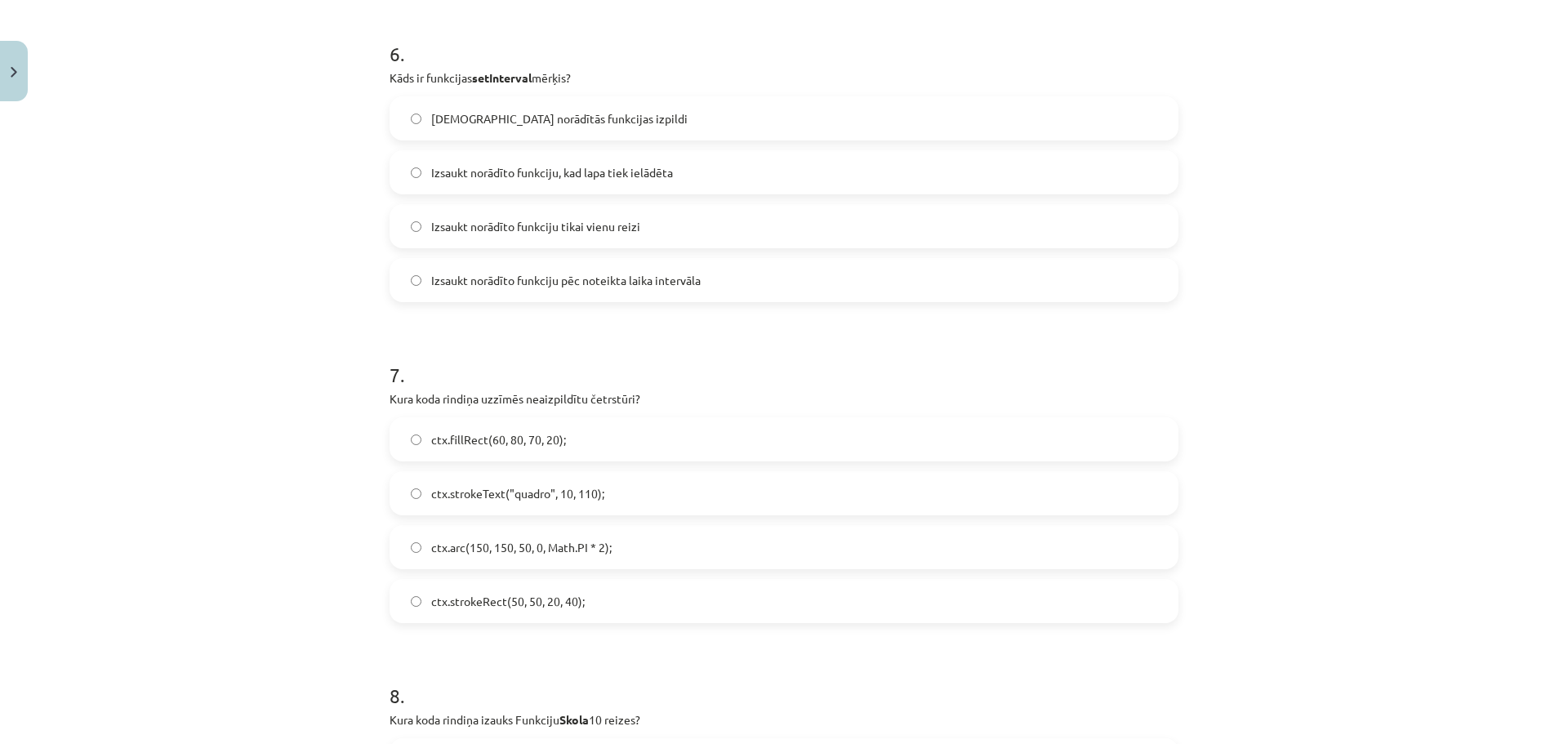
click at [476, 168] on span "Izsaukt norādīto funkciju, kad lapa tiek ielādēta" at bounding box center [552, 173] width 242 height 18
click at [591, 266] on label "Izsaukt norādīto funkciju pēc noteikta laika intervāla" at bounding box center [784, 280] width 786 height 41
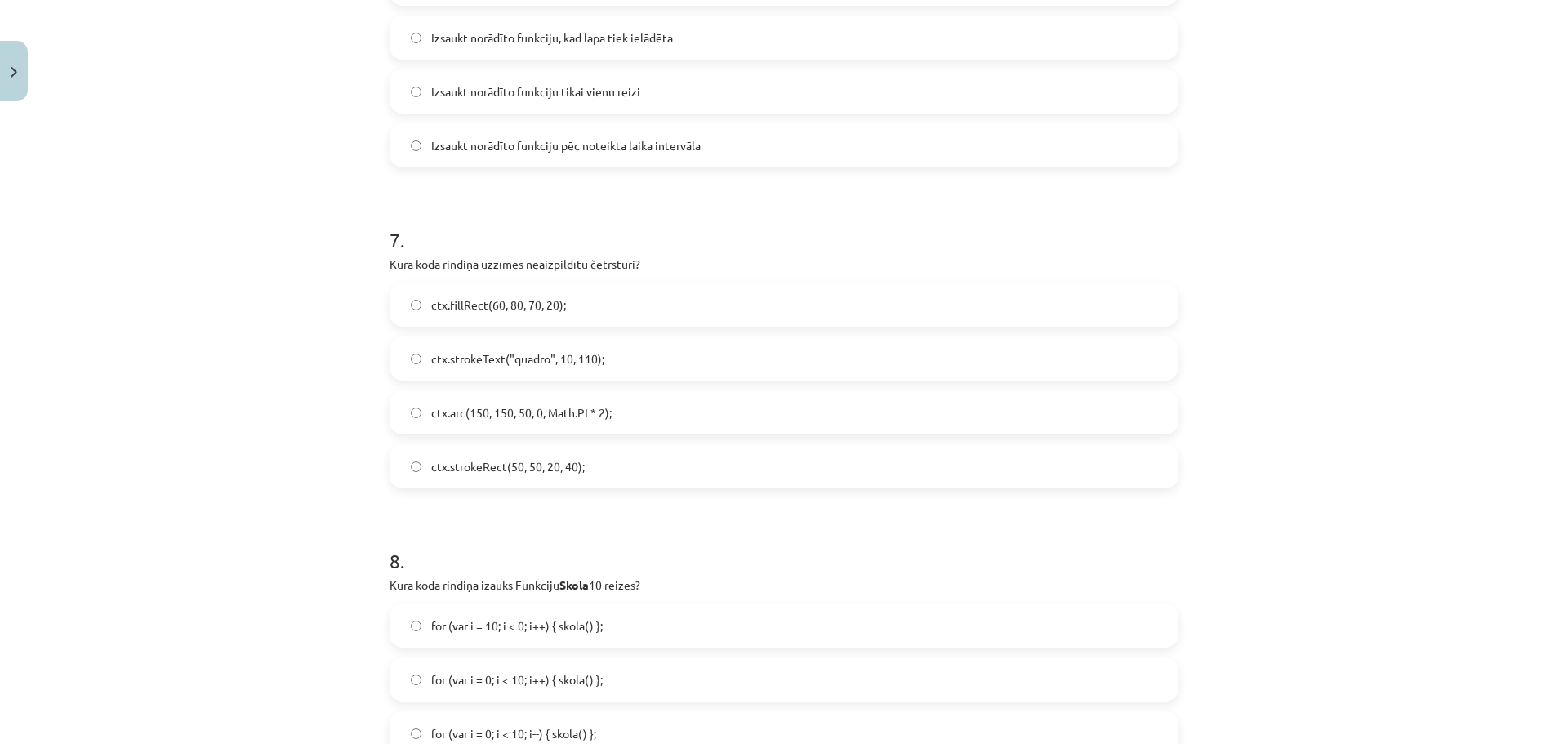
scroll to position [2038, 0]
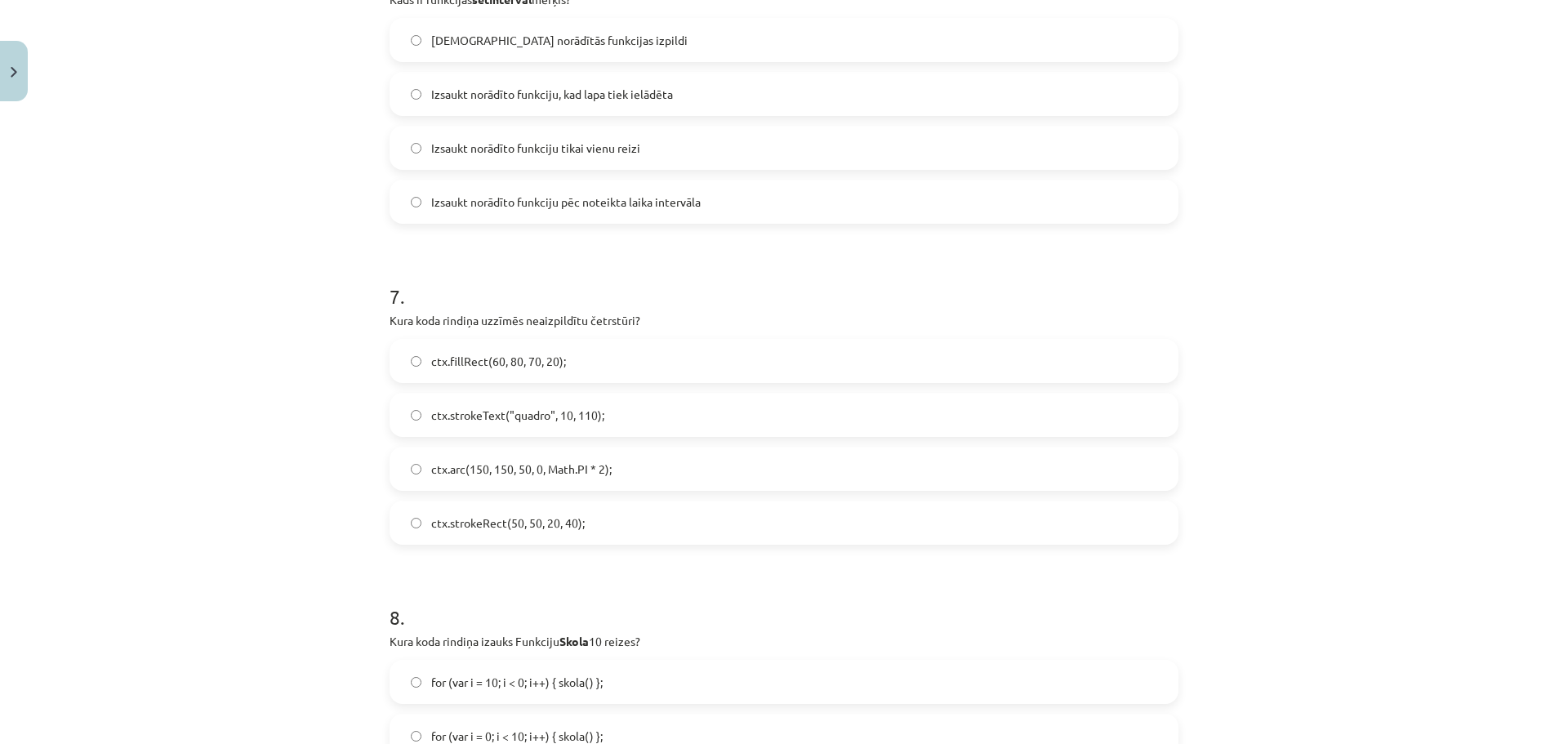
click at [615, 520] on label "ctx.strokeRect(50, 50, 20, 40);" at bounding box center [784, 523] width 786 height 41
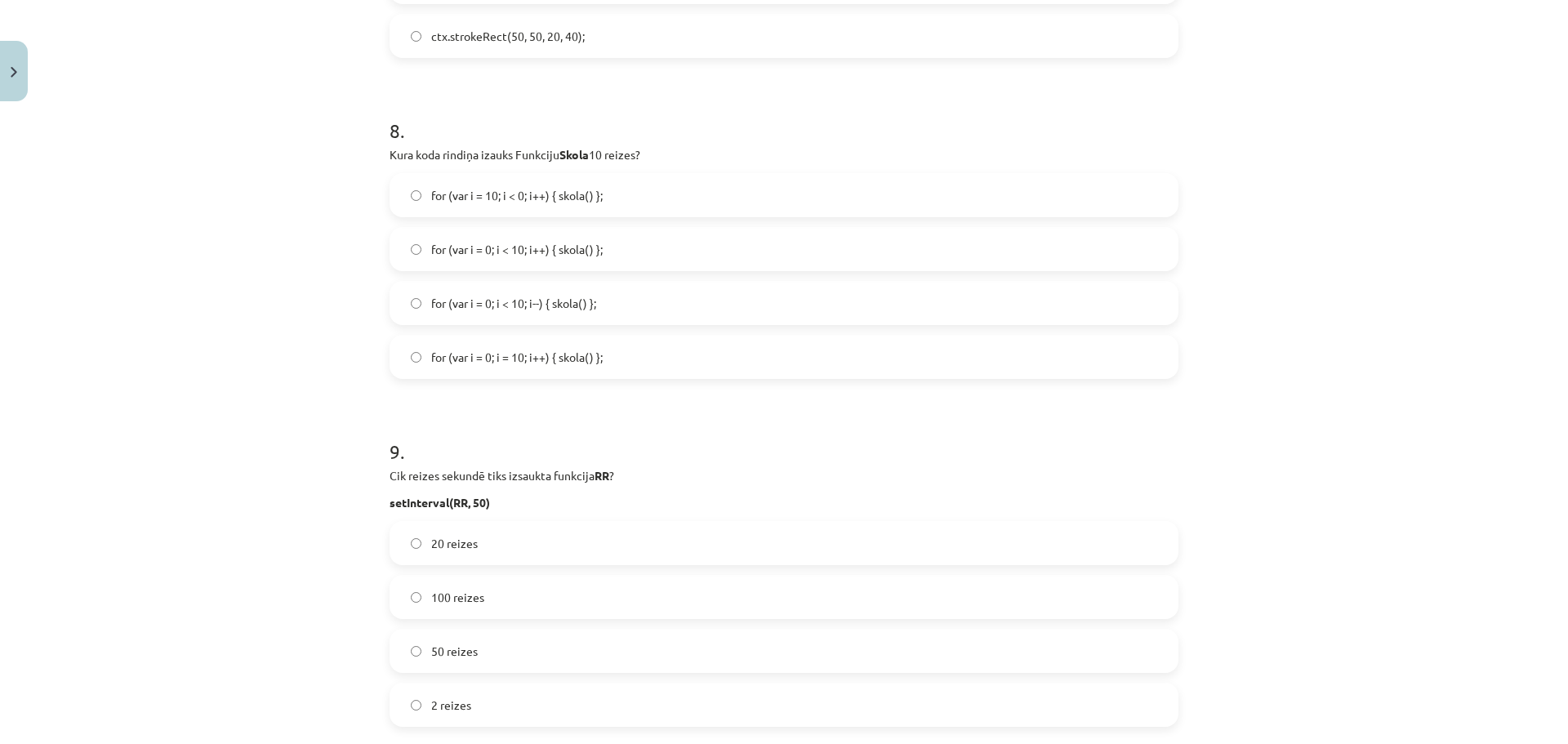
scroll to position [2528, 0]
click at [521, 253] on span "for (var i = 0; i < 10; i++) { skola() };" at bounding box center [517, 247] width 172 height 18
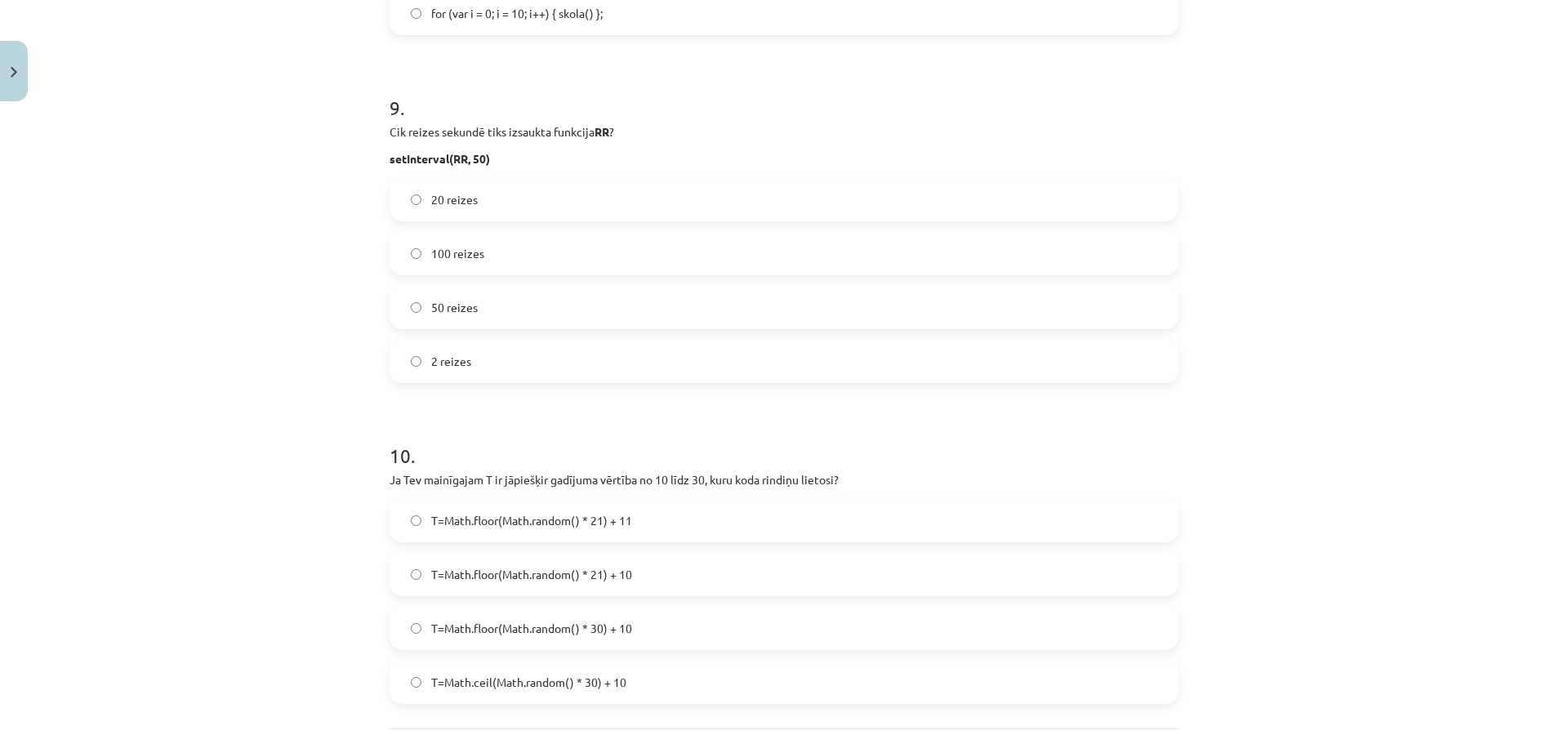
scroll to position [2855, 0]
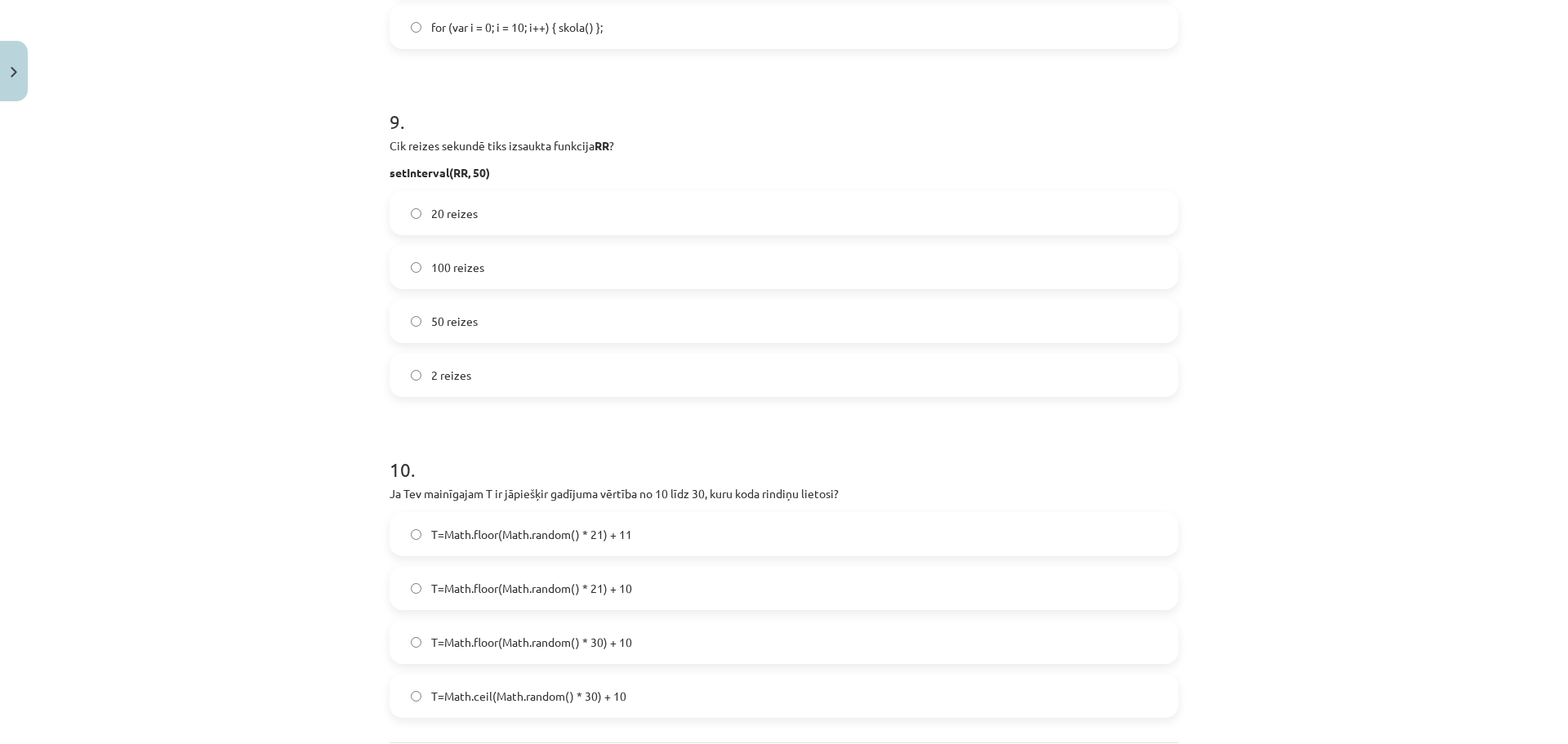
click at [563, 209] on label "20 reizes" at bounding box center [784, 214] width 786 height 41
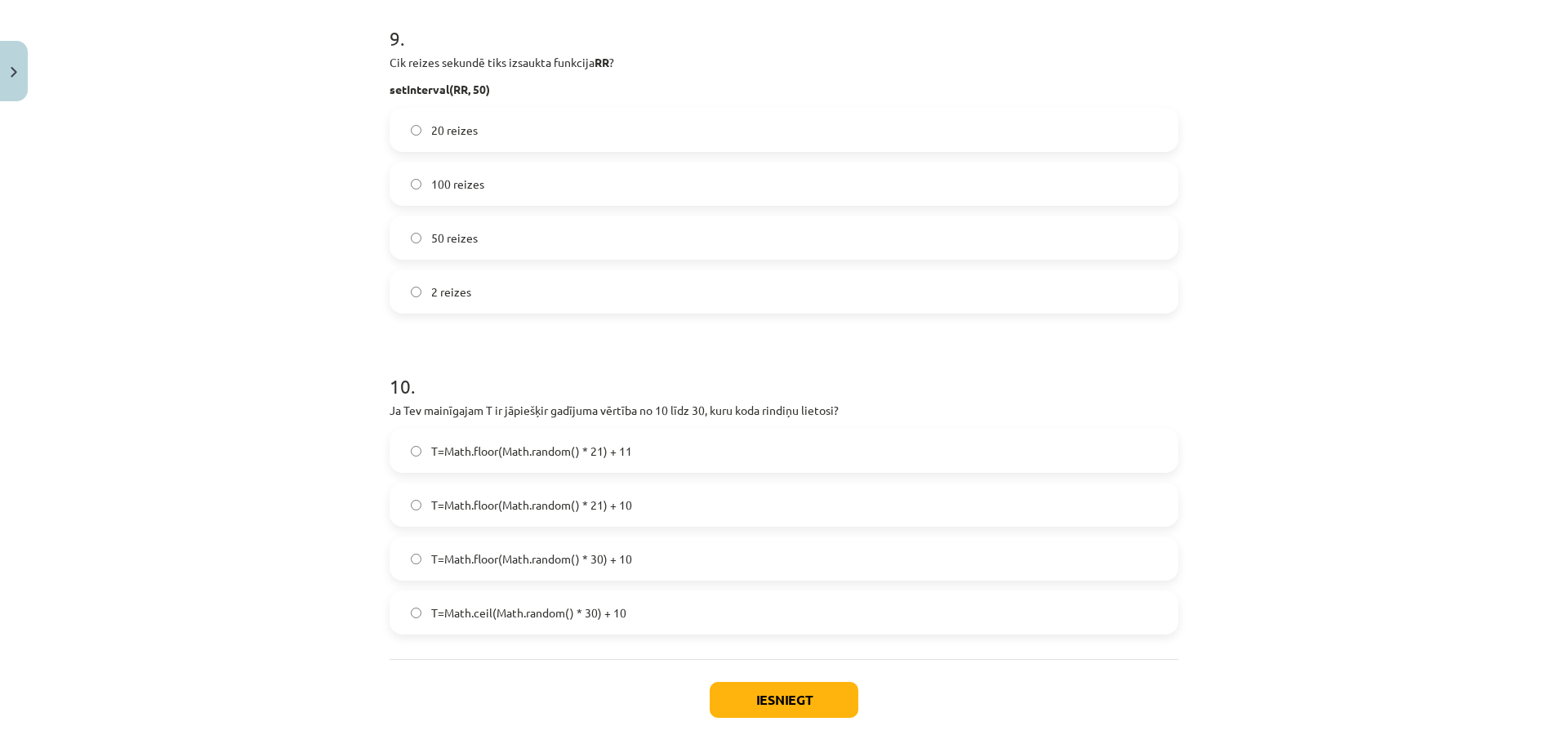
scroll to position [3018, 0]
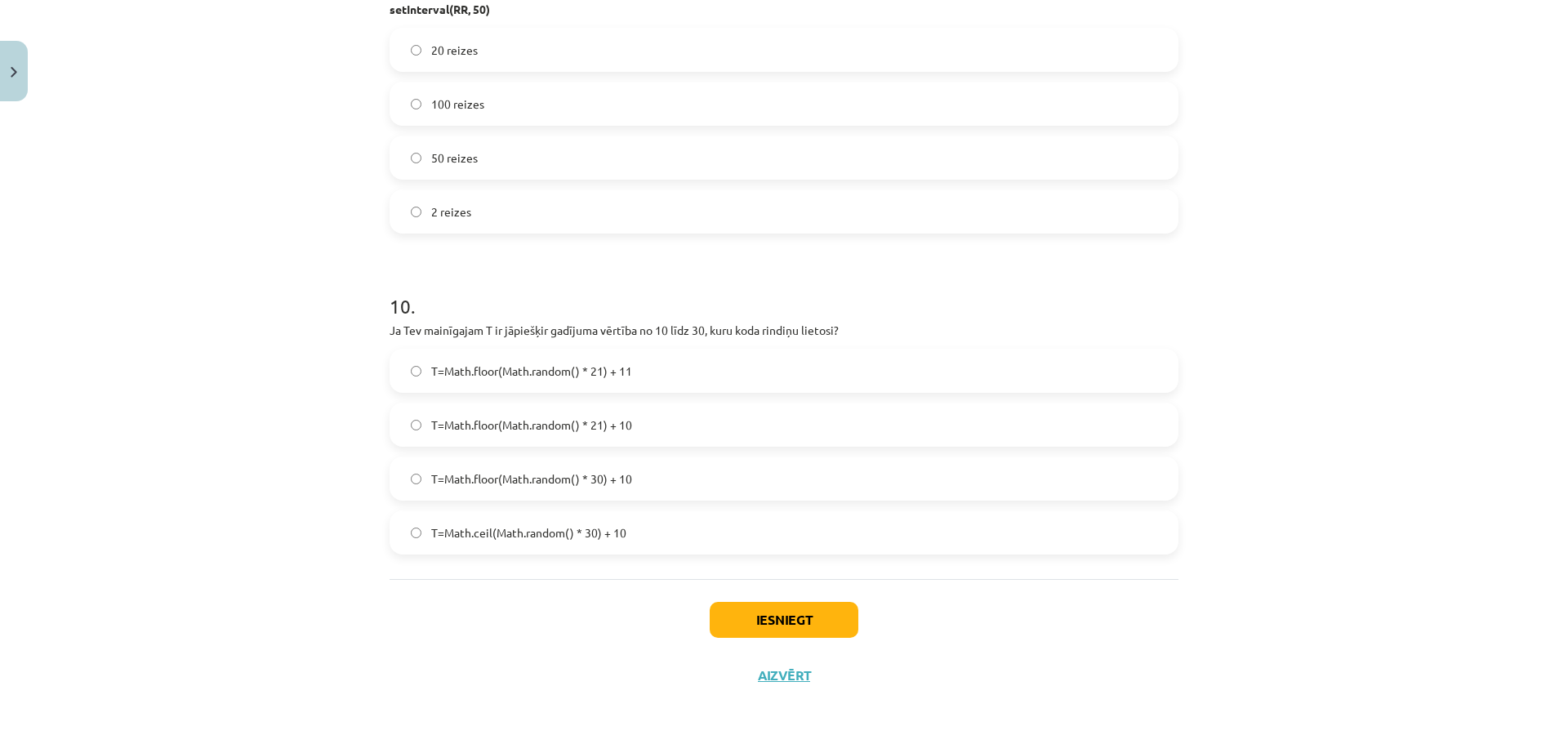
click at [682, 419] on label "T=Math.floor(Math.random() * 21) + 10" at bounding box center [784, 425] width 786 height 41
click at [766, 633] on button "Iesniegt" at bounding box center [784, 619] width 148 height 36
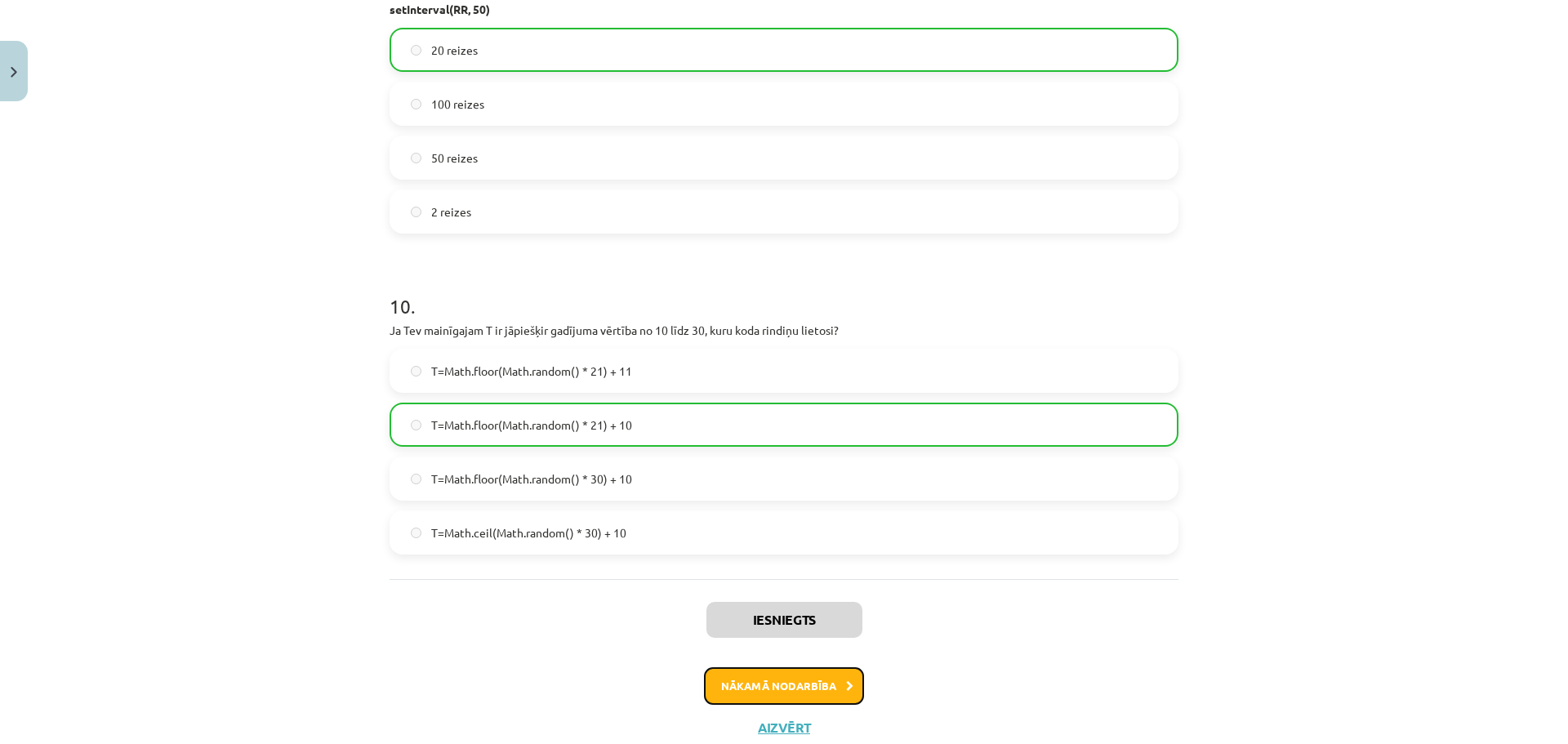
click at [827, 676] on button "Nākamā nodarbība" at bounding box center [784, 685] width 160 height 38
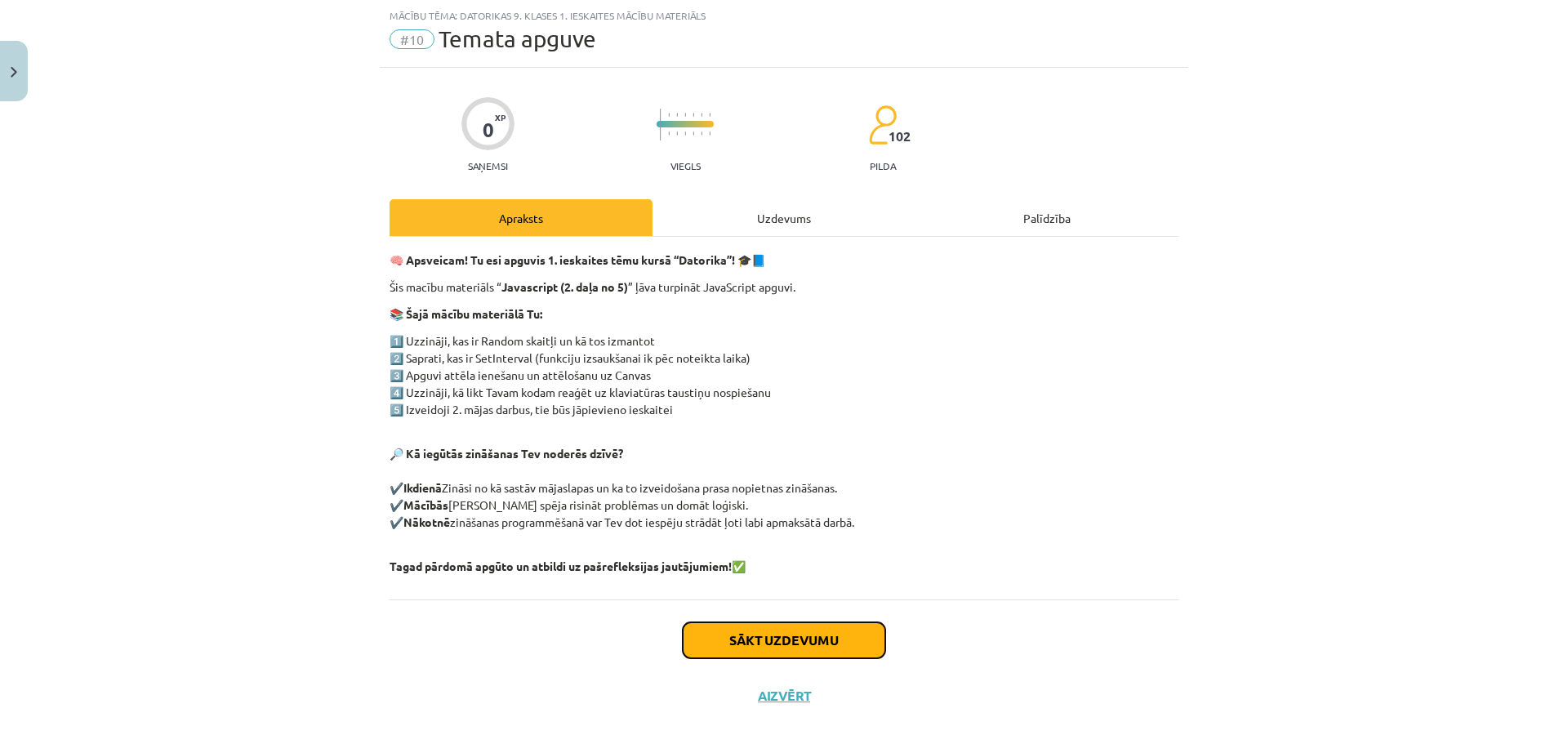
click at [844, 637] on button "Sākt uzdevumu" at bounding box center [784, 640] width 203 height 36
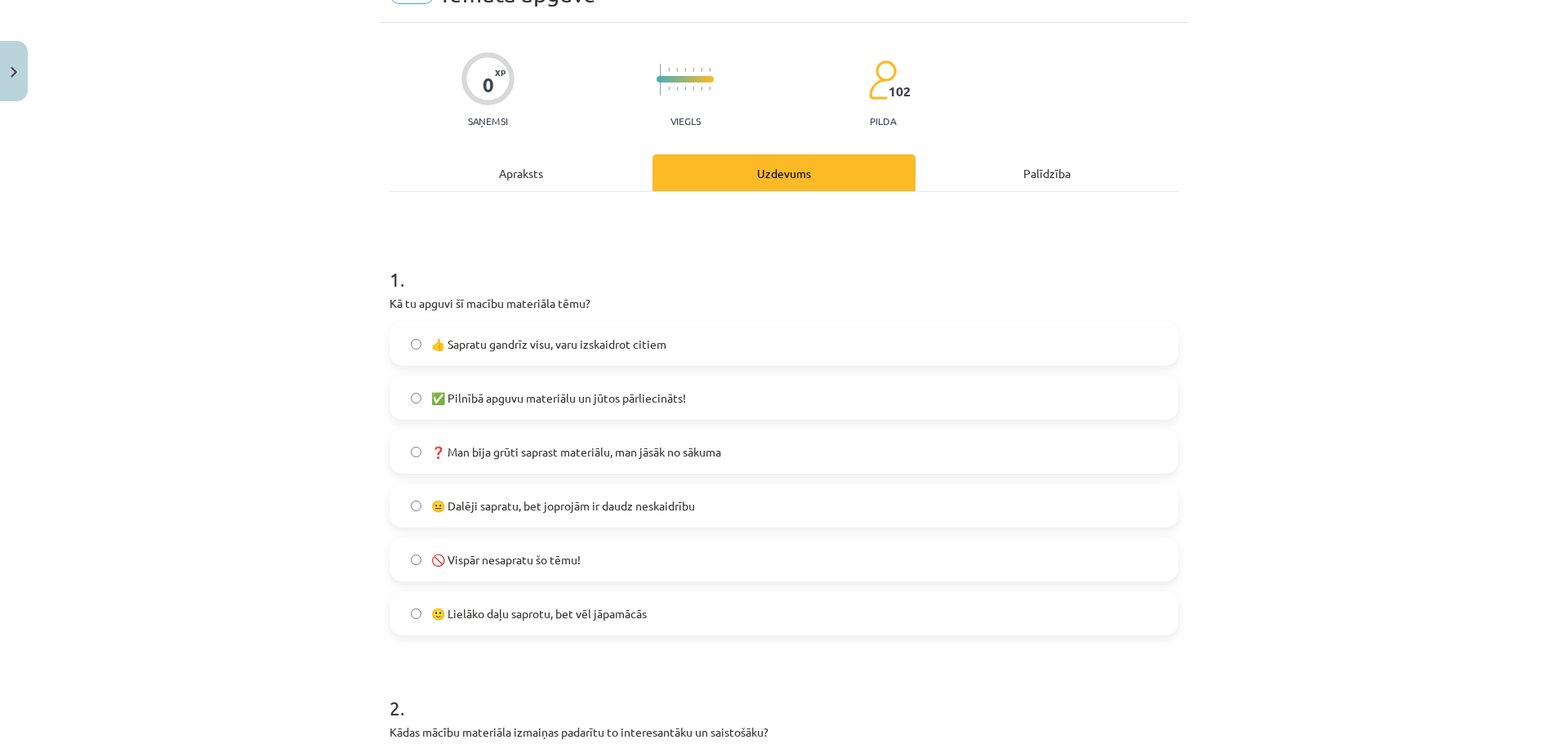
scroll to position [123, 0]
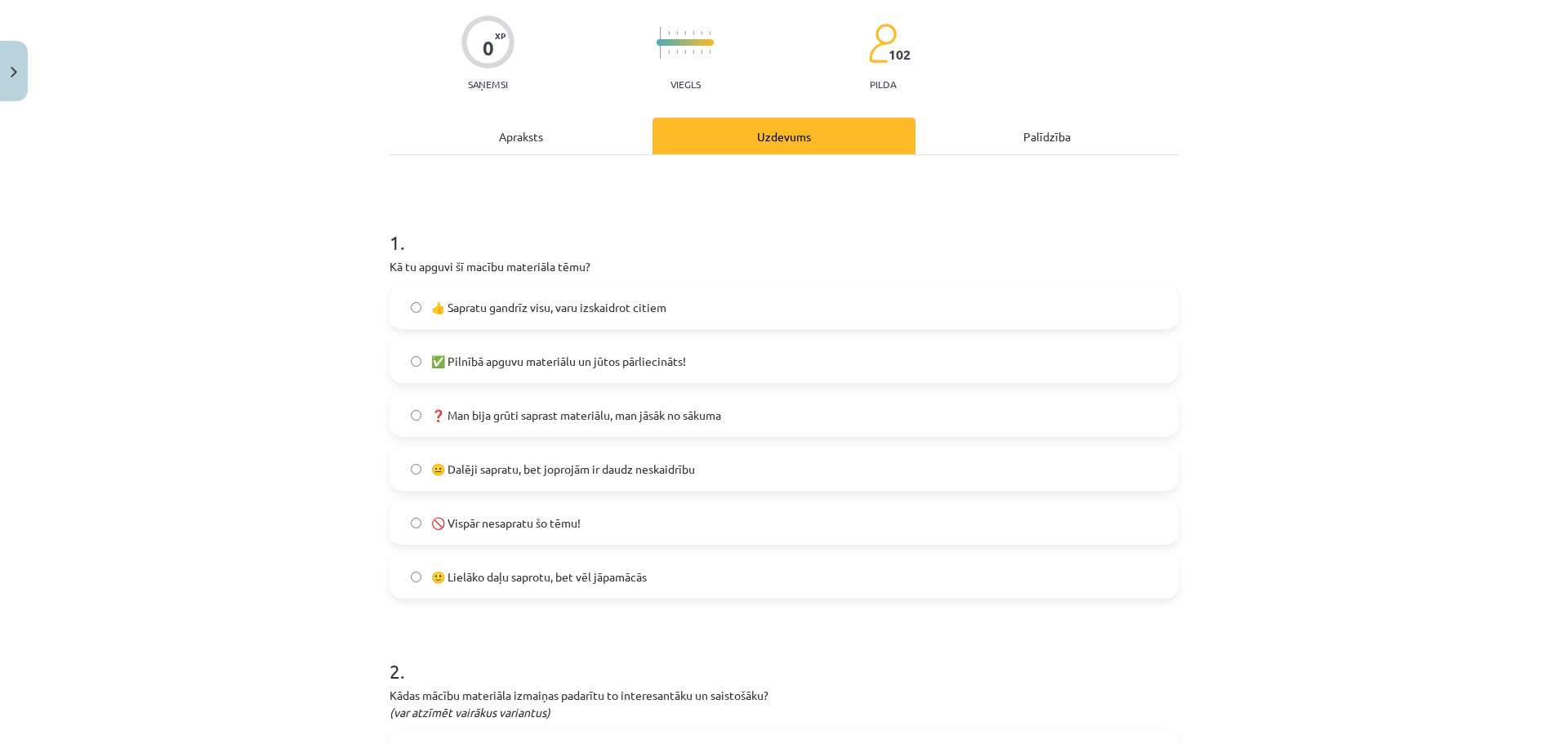
click at [692, 310] on label "👍 Sapratu gandrīz visu, varu izskaidrot citiem" at bounding box center [784, 307] width 786 height 41
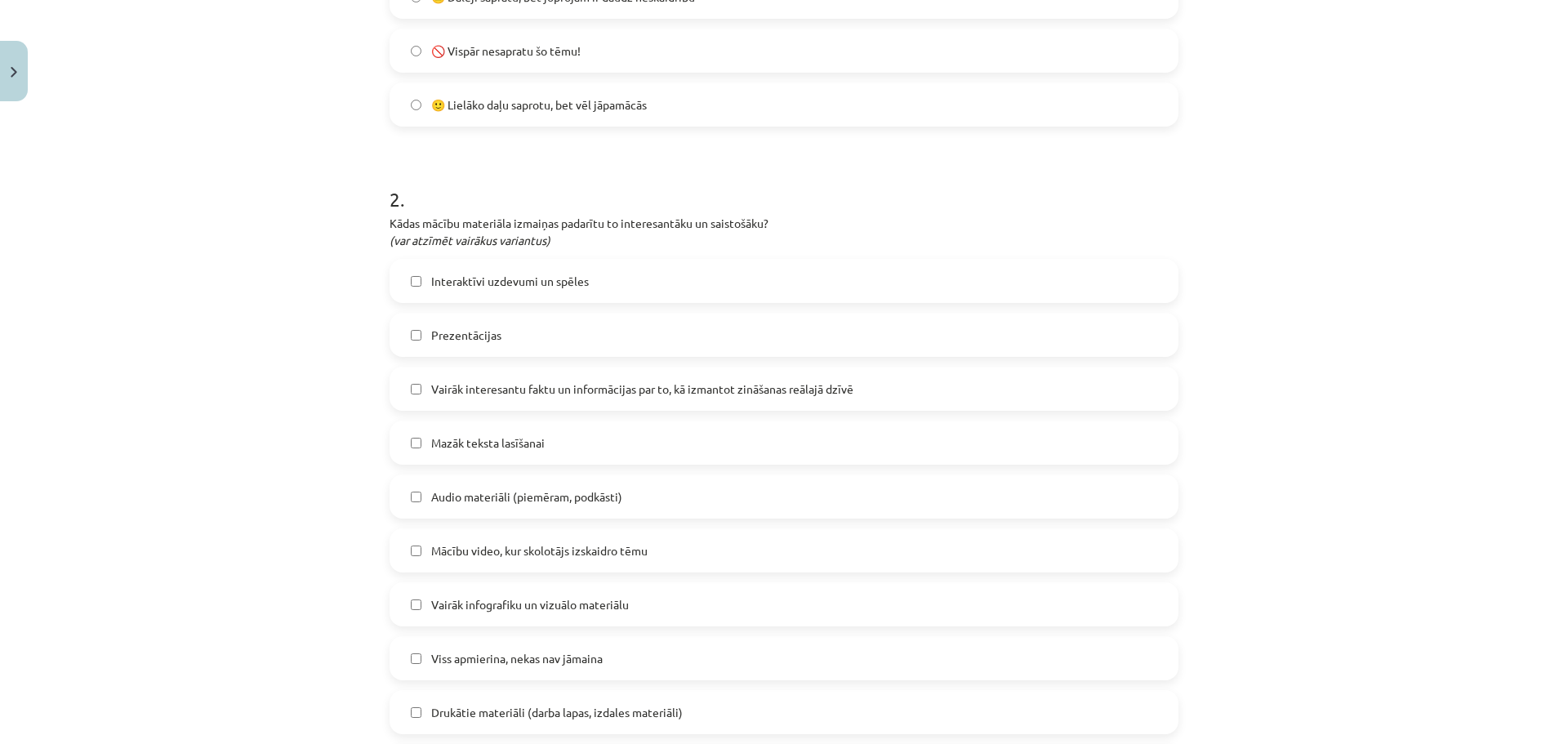
scroll to position [776, 0]
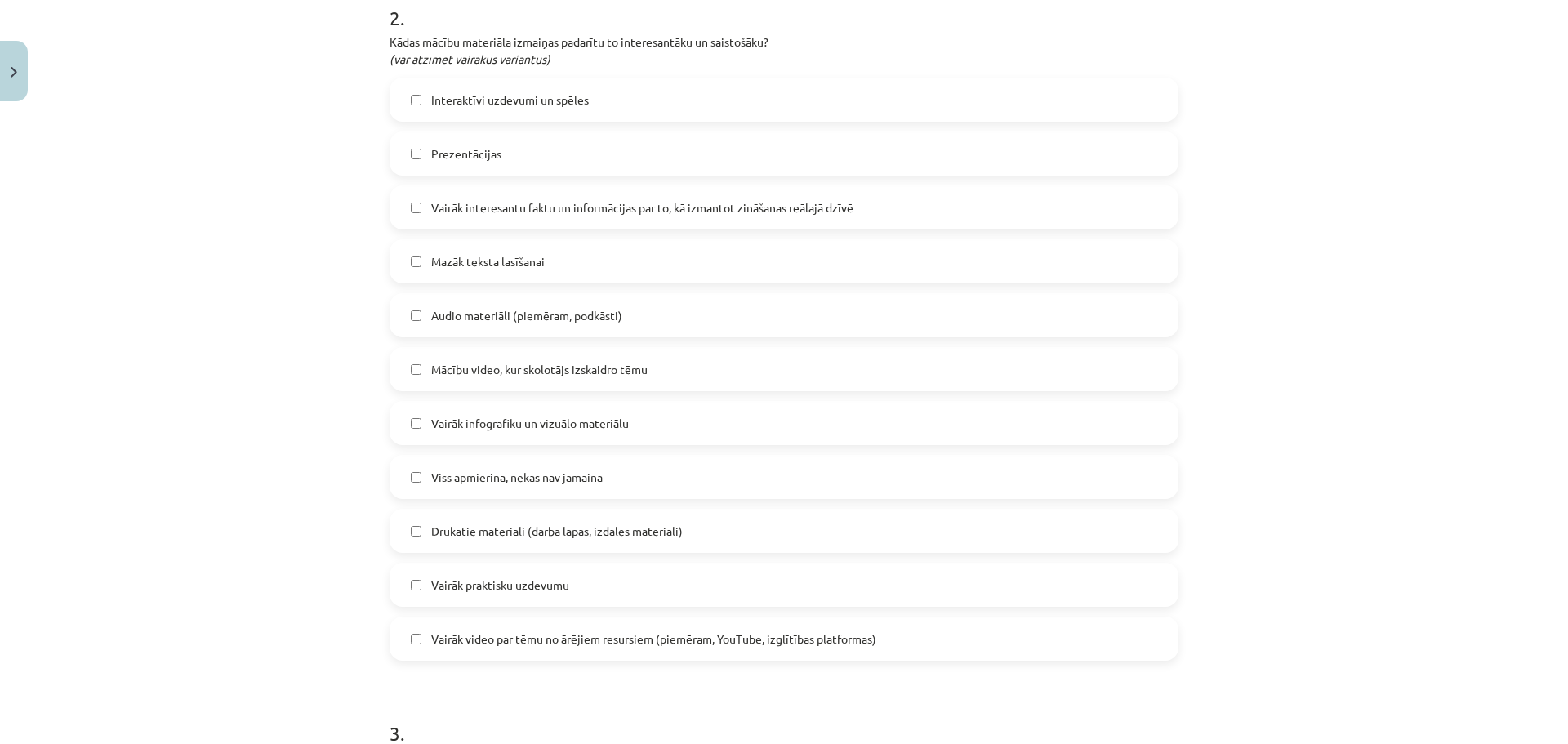
click at [638, 118] on label "Interaktīvi uzdevumi un spēles" at bounding box center [784, 99] width 786 height 41
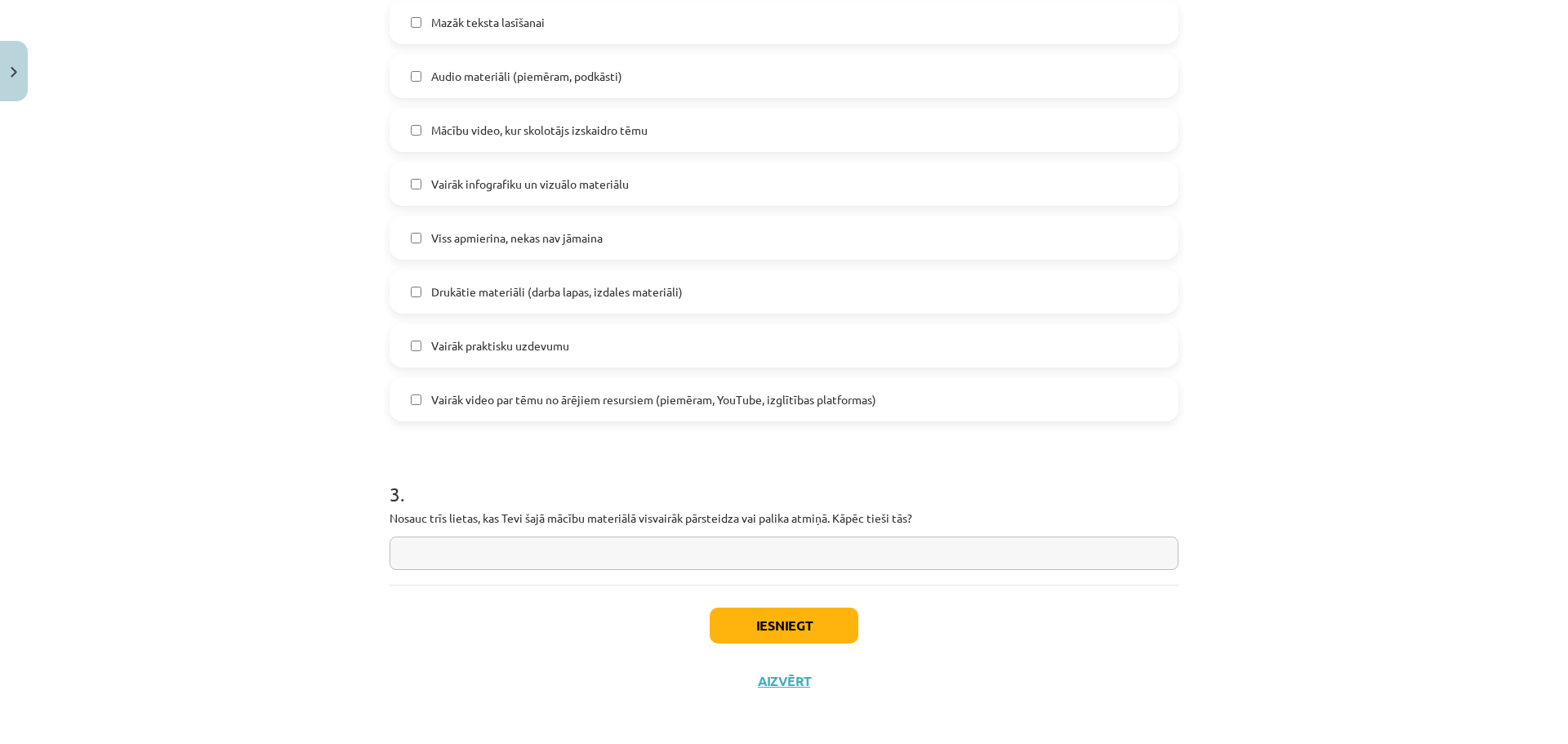
scroll to position [1021, 0]
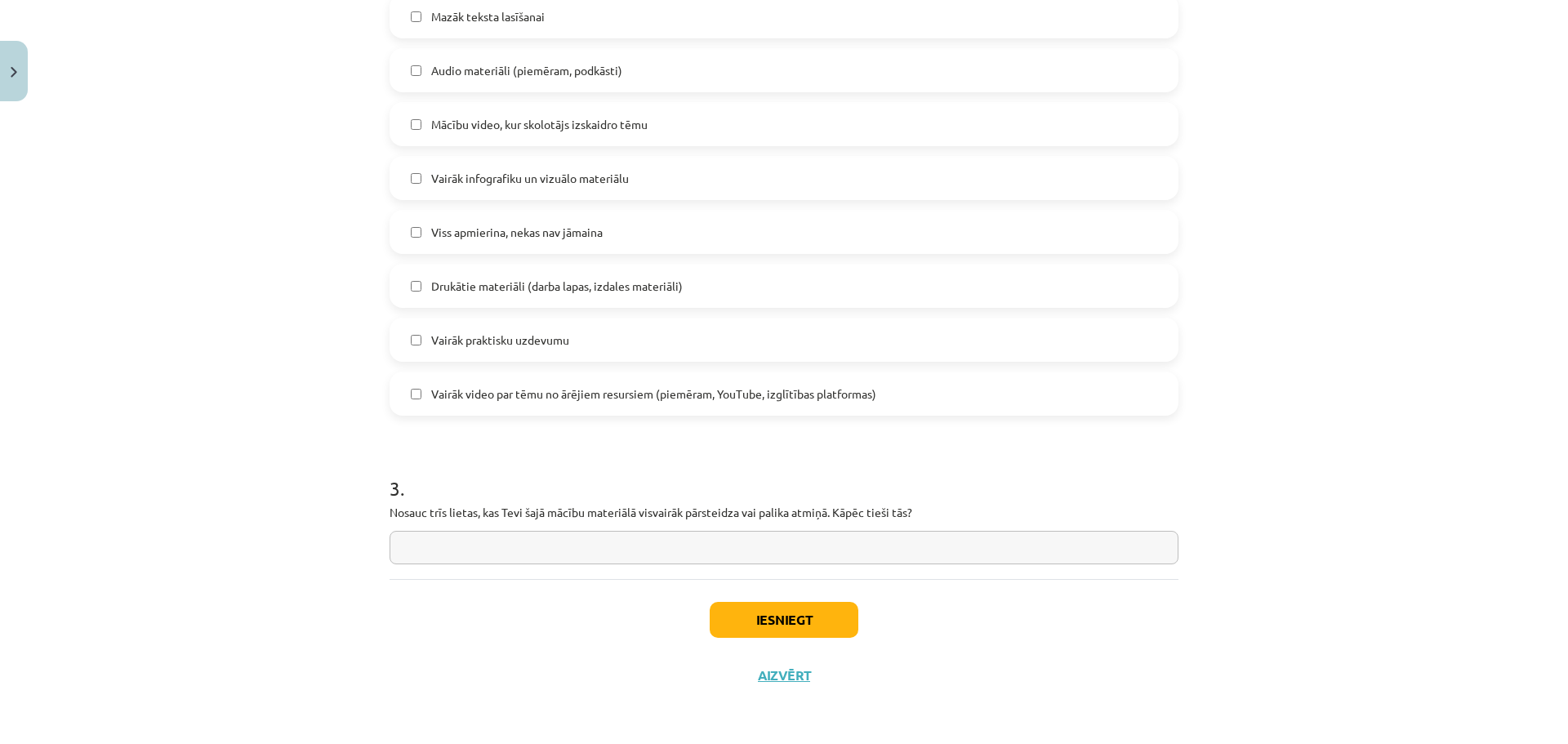
click at [768, 550] on input "text" at bounding box center [783, 547] width 789 height 33
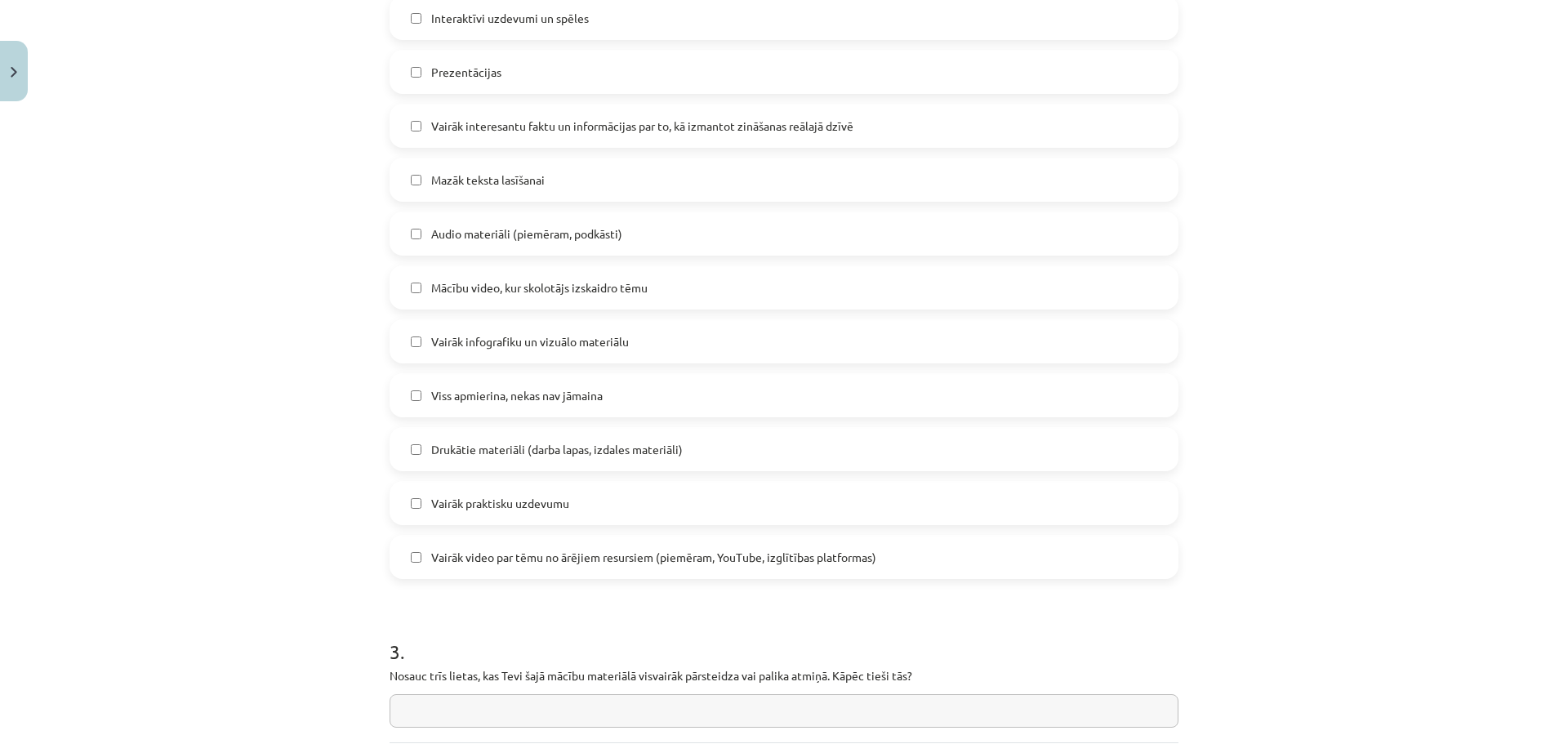
click at [547, 22] on label "Interaktīvi uzdevumi un spēles" at bounding box center [784, 18] width 786 height 41
click at [569, 87] on label "Prezentācijas" at bounding box center [784, 72] width 786 height 41
click at [583, 238] on span "Audio materiāli (piemēram, podkāsti)" at bounding box center [527, 234] width 191 height 18
click at [578, 280] on span "Mācību video, kur skolotājs izskaidro tēmu" at bounding box center [539, 288] width 216 height 18
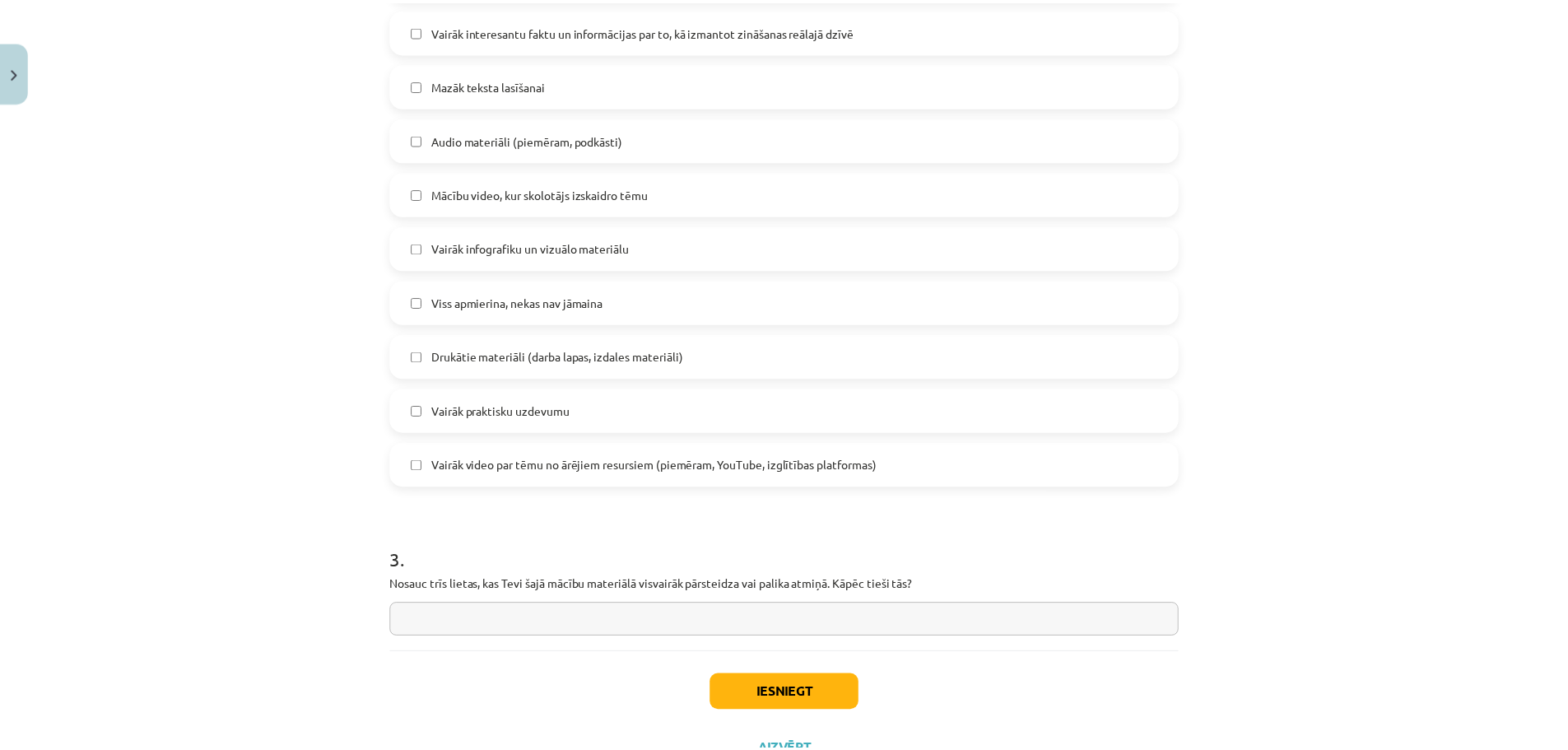
scroll to position [1029, 0]
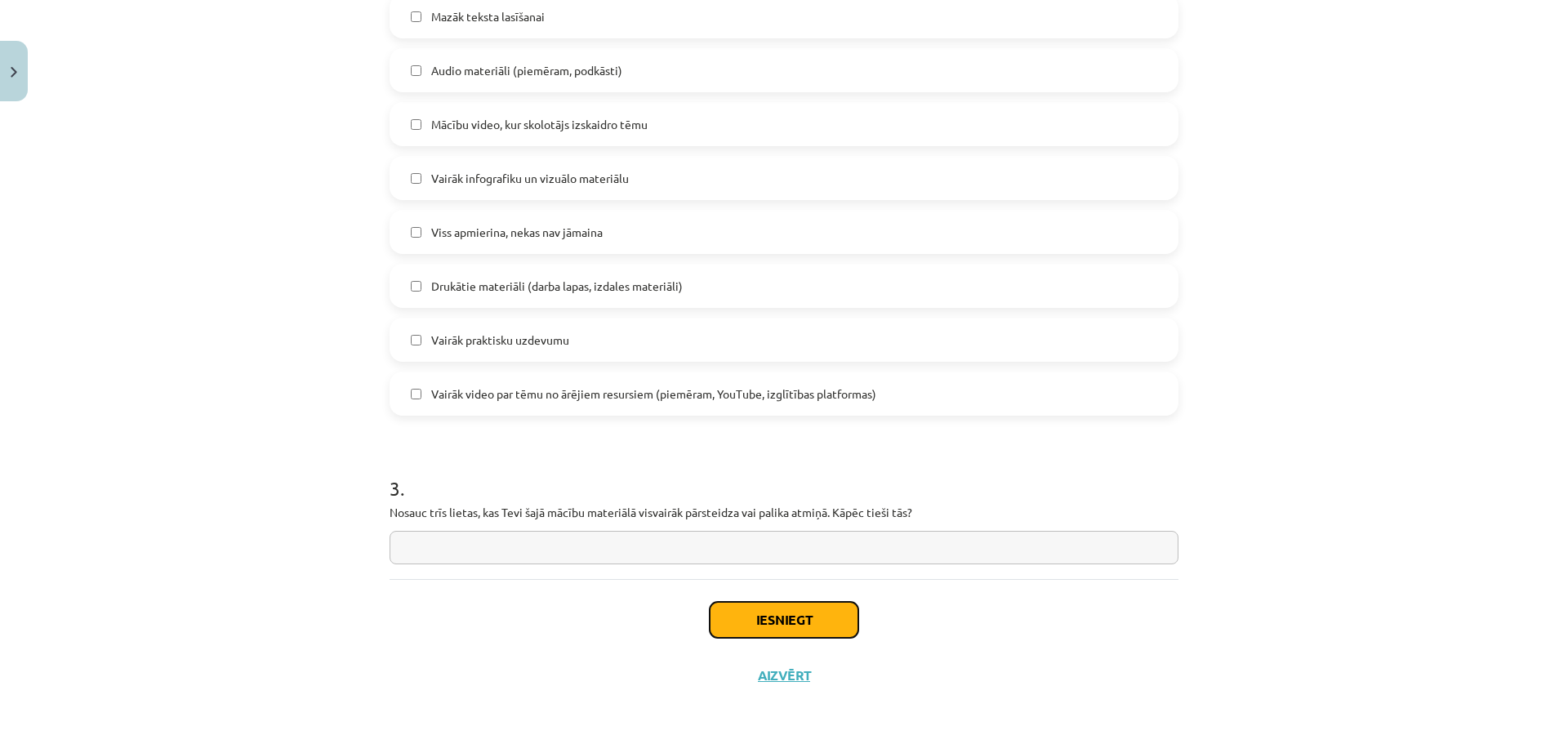
click at [794, 632] on button "Iesniegt" at bounding box center [784, 619] width 148 height 36
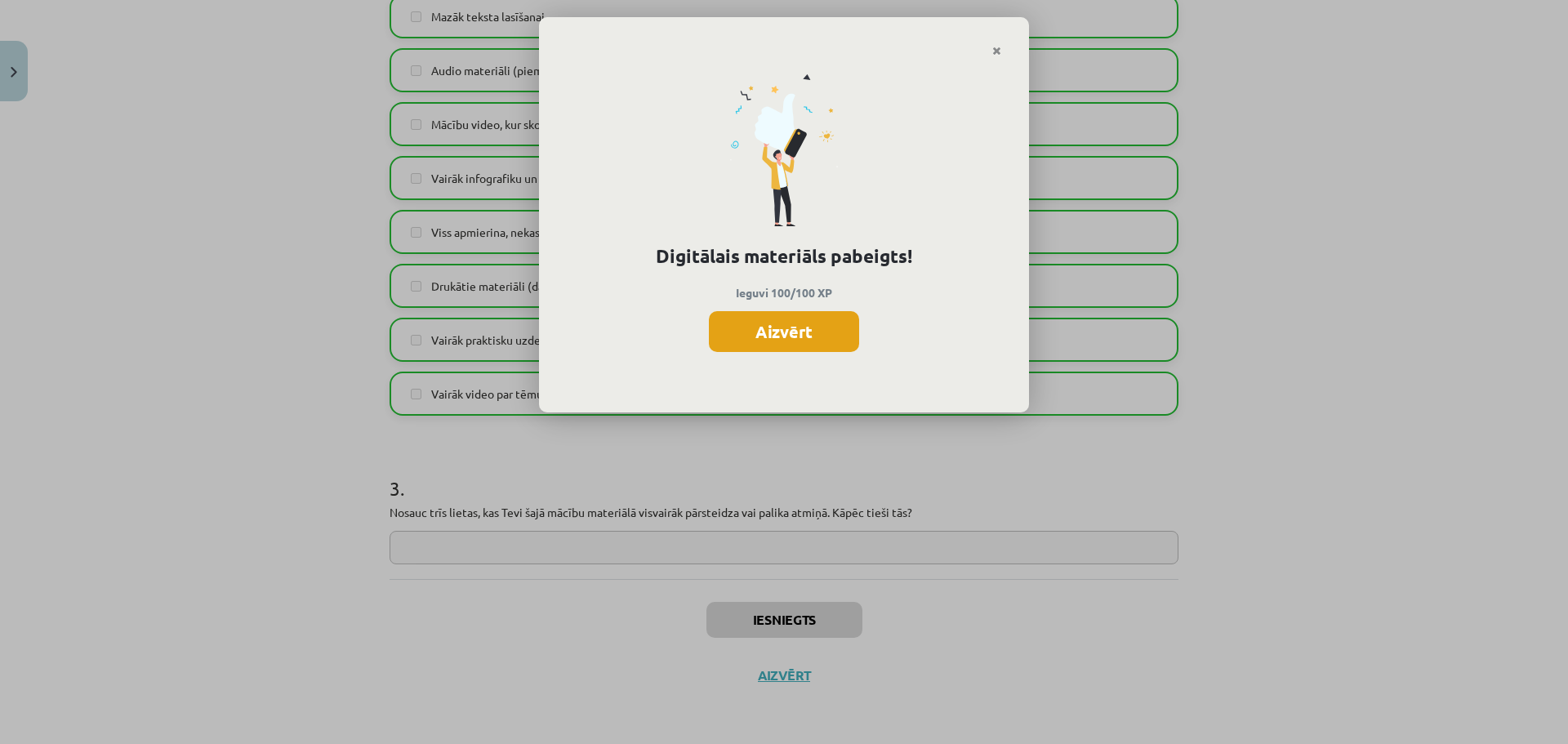
click at [830, 330] on button "Aizvērt" at bounding box center [784, 332] width 150 height 41
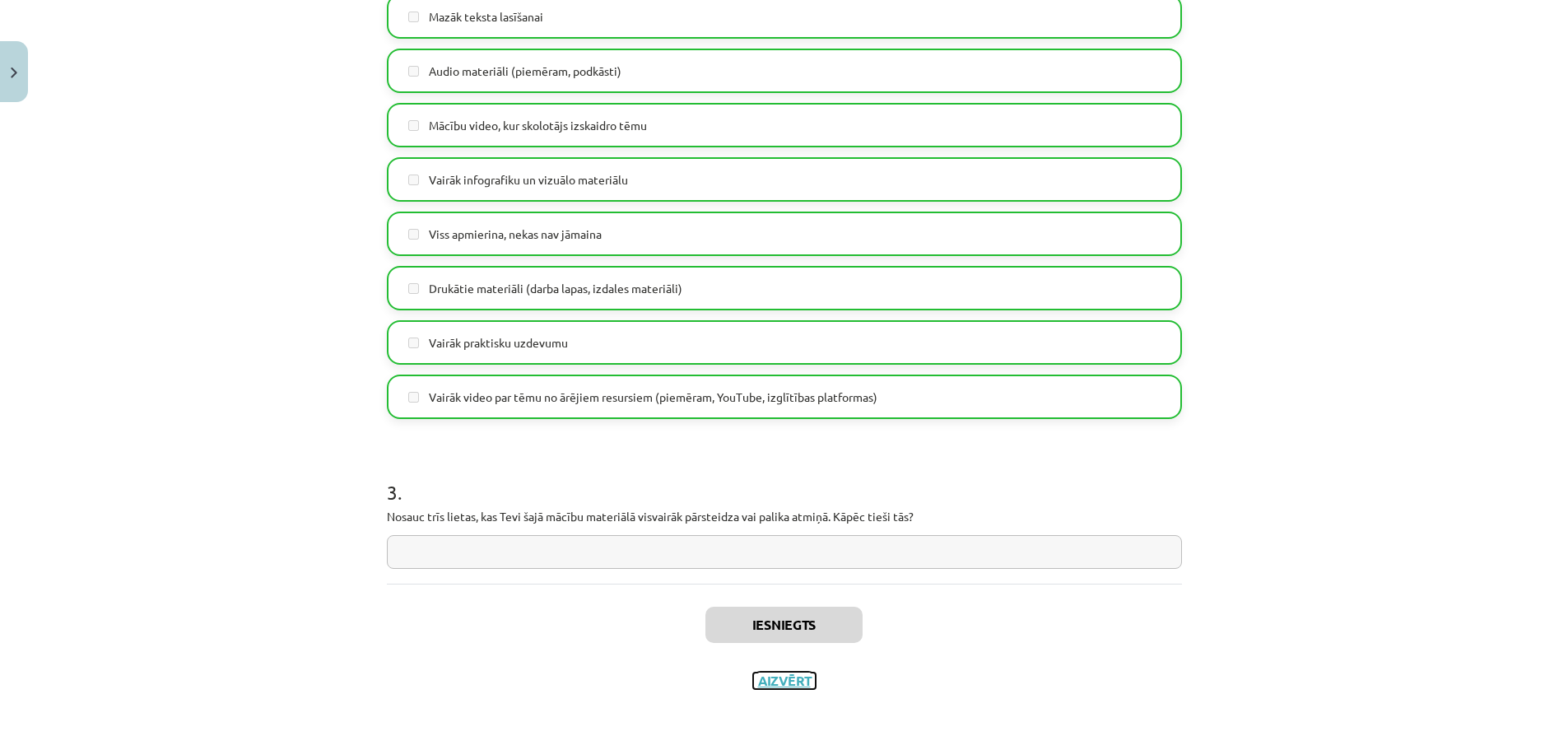
click at [788, 687] on button "Aizvērt" at bounding box center [784, 680] width 63 height 17
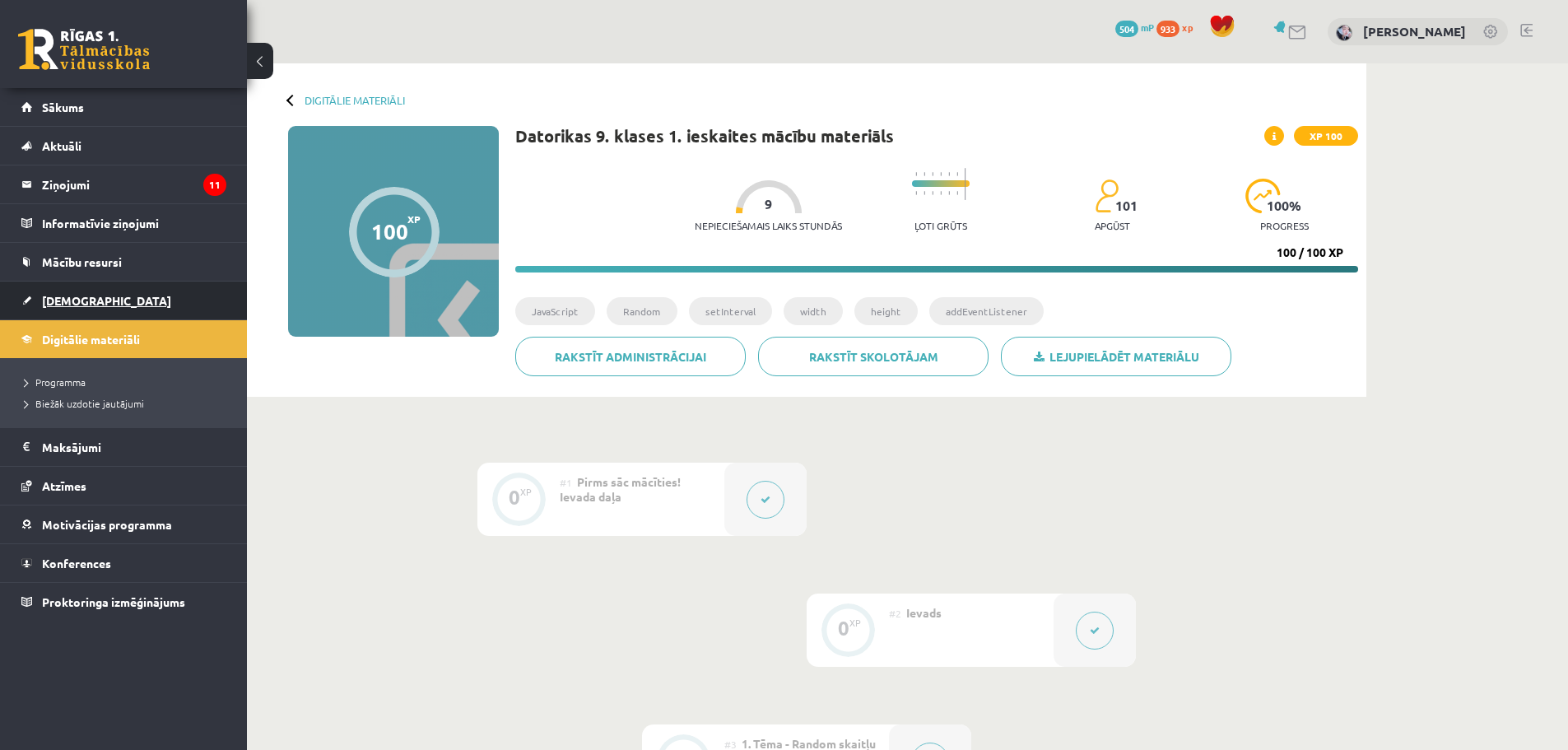
click at [92, 302] on link "[DEMOGRAPHIC_DATA]" at bounding box center [124, 300] width 205 height 38
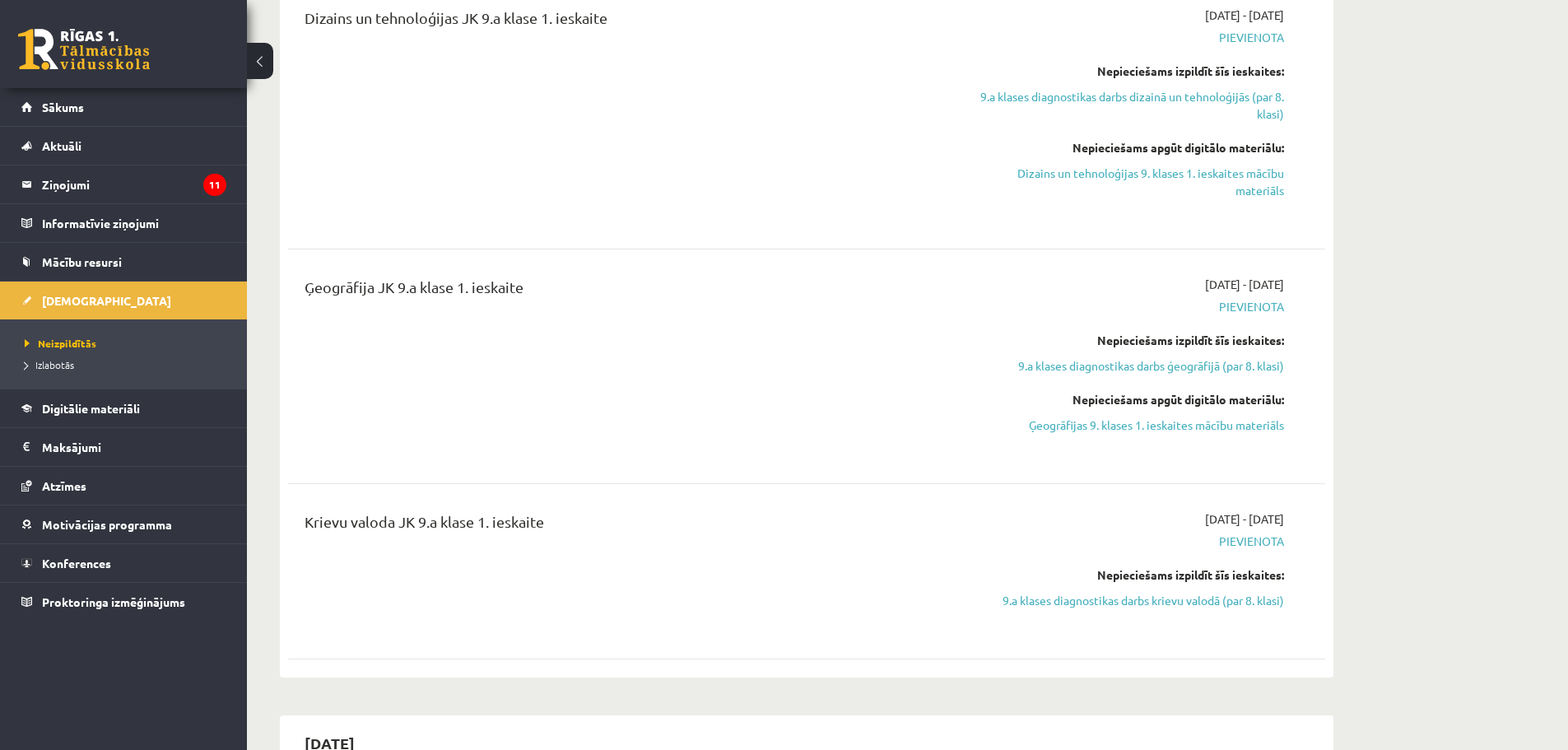
scroll to position [1152, 0]
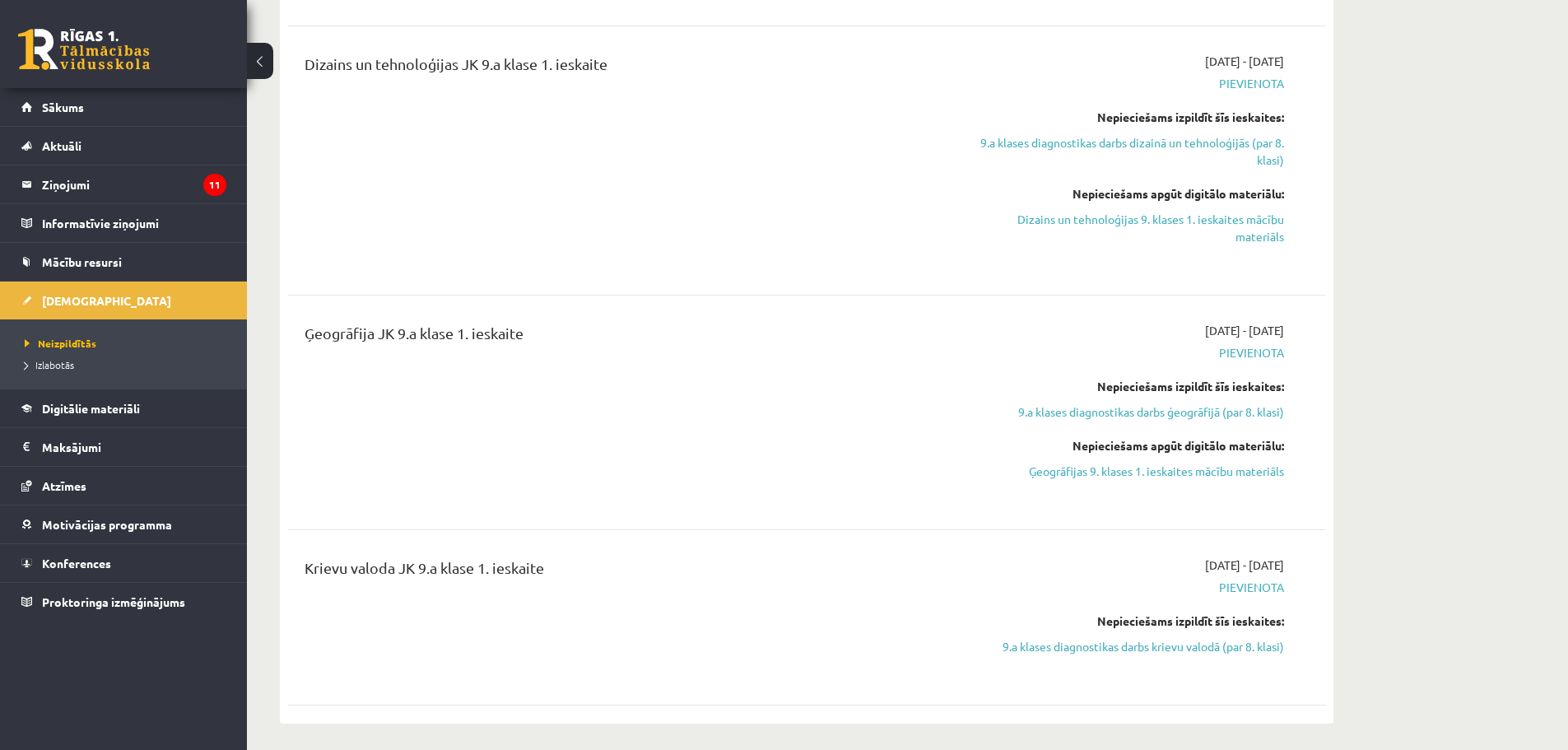
click at [1186, 461] on div "Nepieciešams apgūt digitālo materiālu: Ģeogrāfijas 9. klases 1. ieskaites mācīb…" at bounding box center [1130, 459] width 311 height 43
click at [1183, 476] on link "Ģeogrāfijas 9. klases 1. ieskaites mācību materiāls" at bounding box center [1130, 472] width 311 height 18
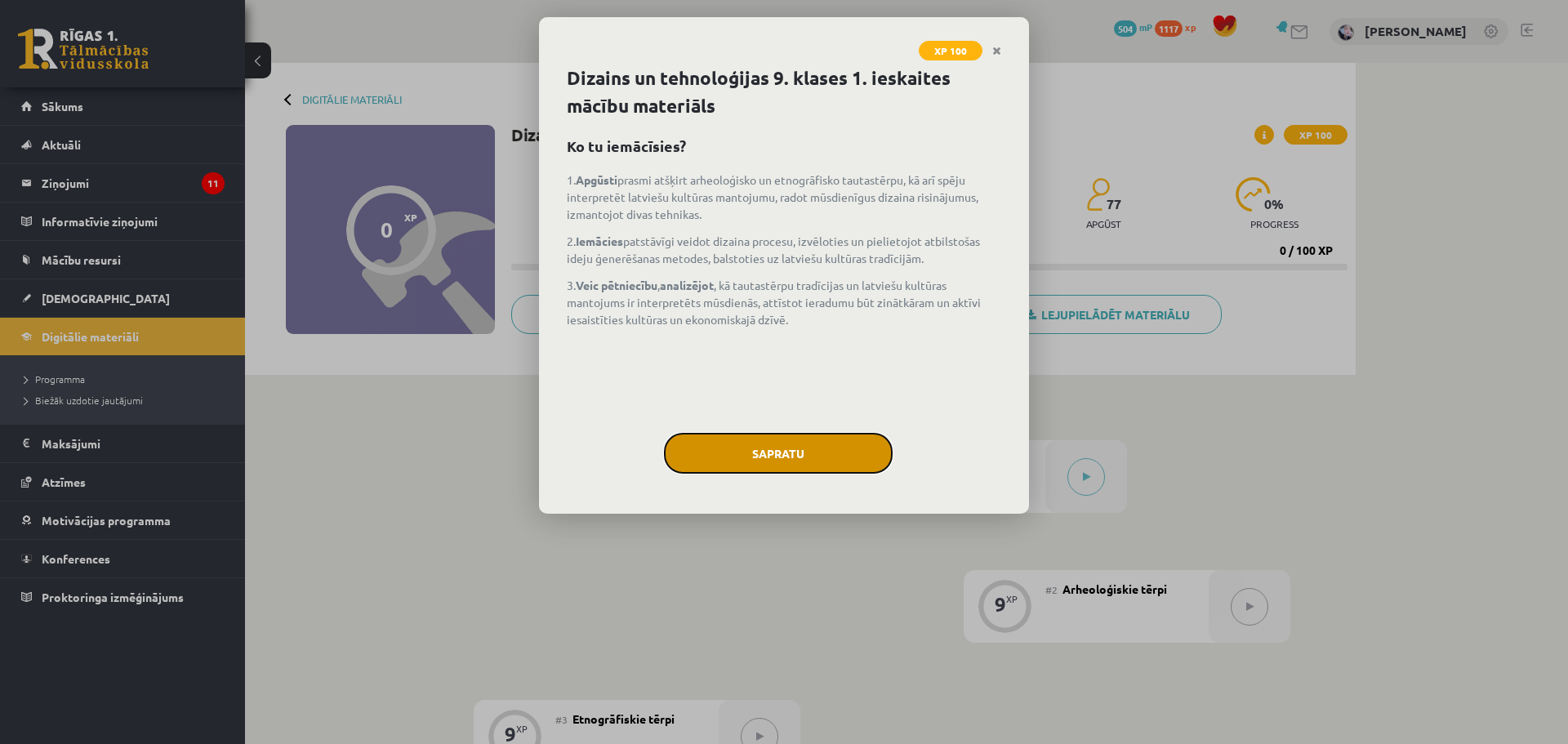
click at [807, 440] on button "Sapratu" at bounding box center [778, 453] width 228 height 41
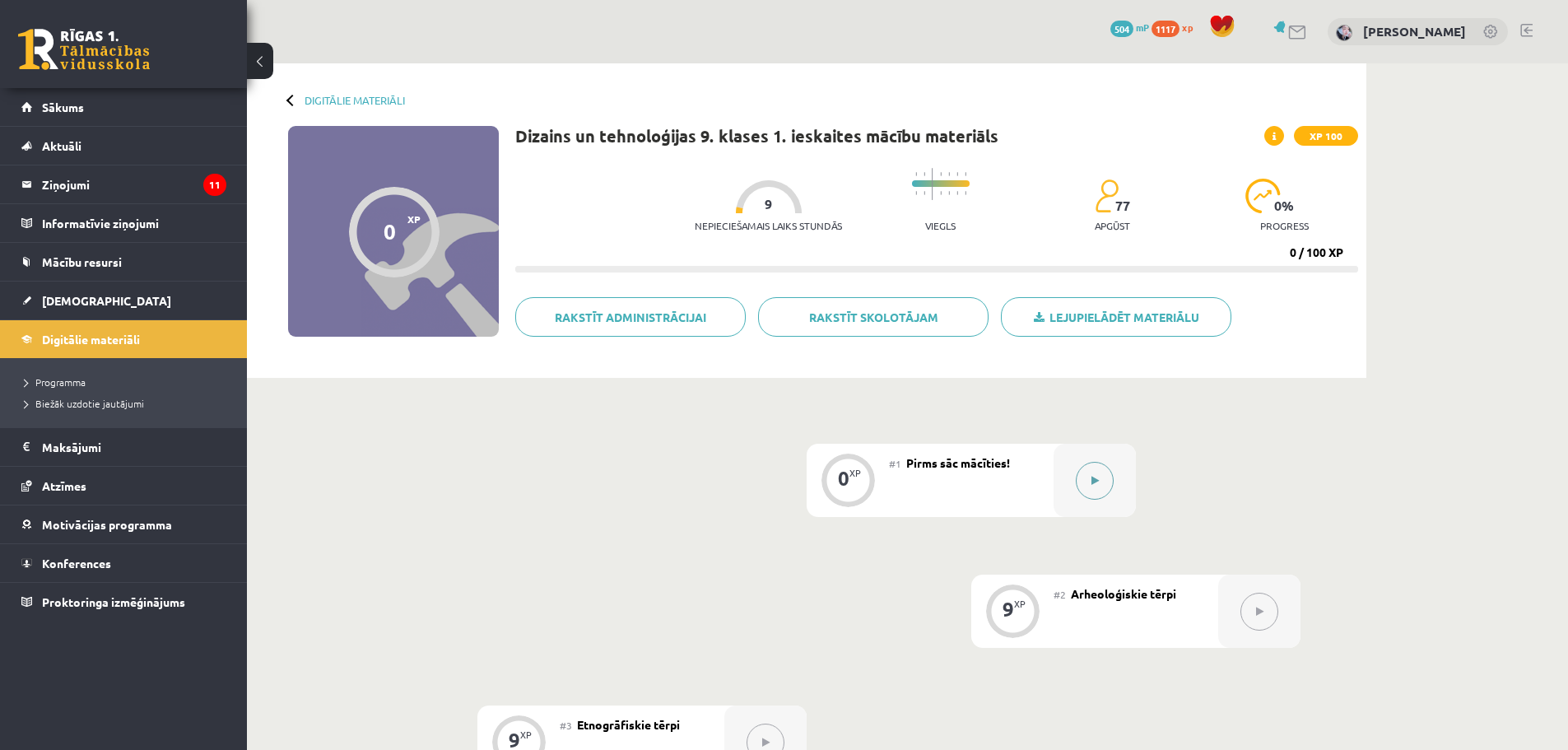
click at [1109, 496] on div at bounding box center [1095, 480] width 83 height 74
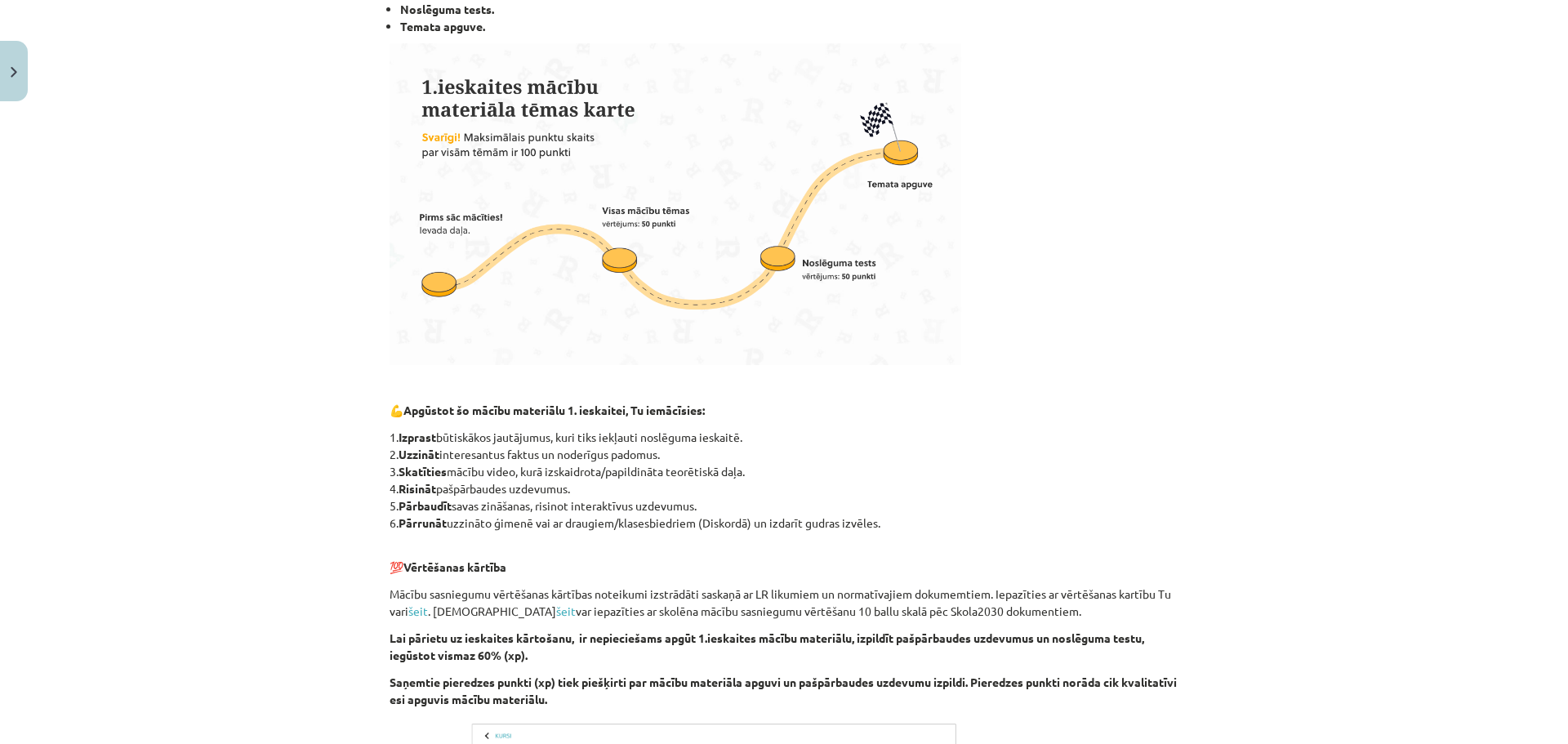
scroll to position [832, 0]
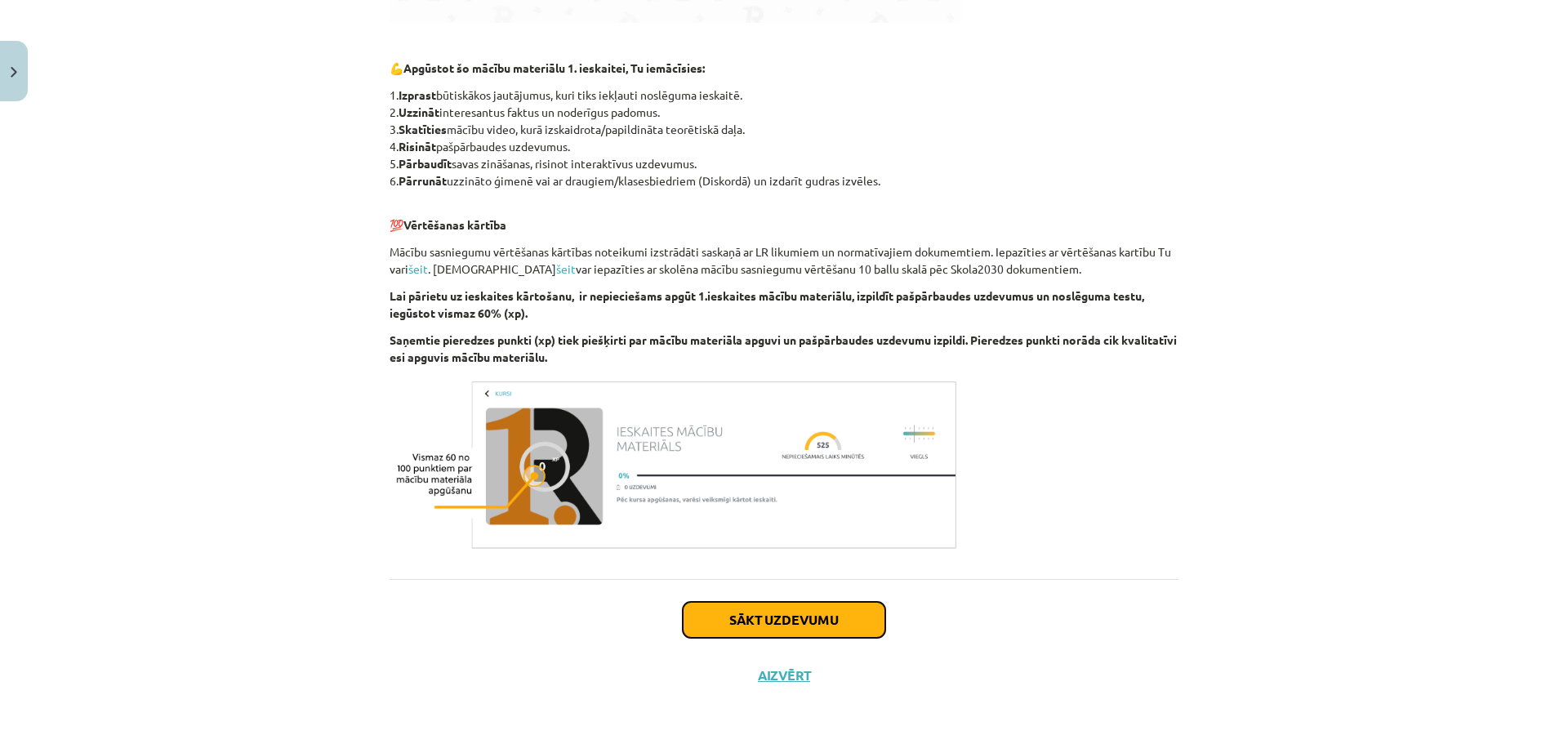
click at [837, 601] on div "Sākt uzdevumu Aizvērt" at bounding box center [783, 636] width 789 height 114
click at [835, 607] on button "Sākt uzdevumu" at bounding box center [784, 619] width 203 height 36
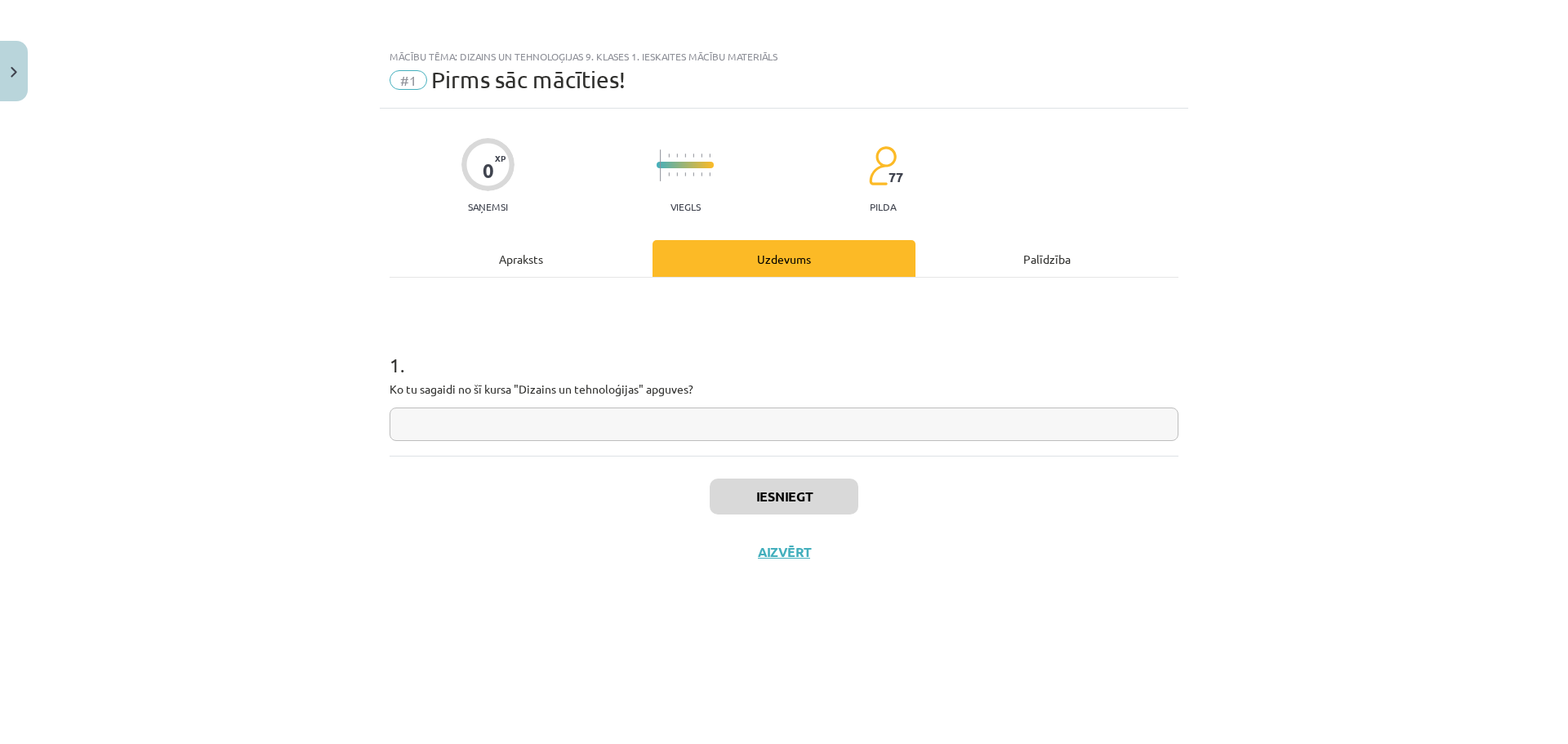
scroll to position [0, 0]
click at [665, 424] on input "text" at bounding box center [783, 424] width 789 height 33
type input "*"
type input "*********"
click at [766, 493] on button "Iesniegt" at bounding box center [784, 496] width 148 height 36
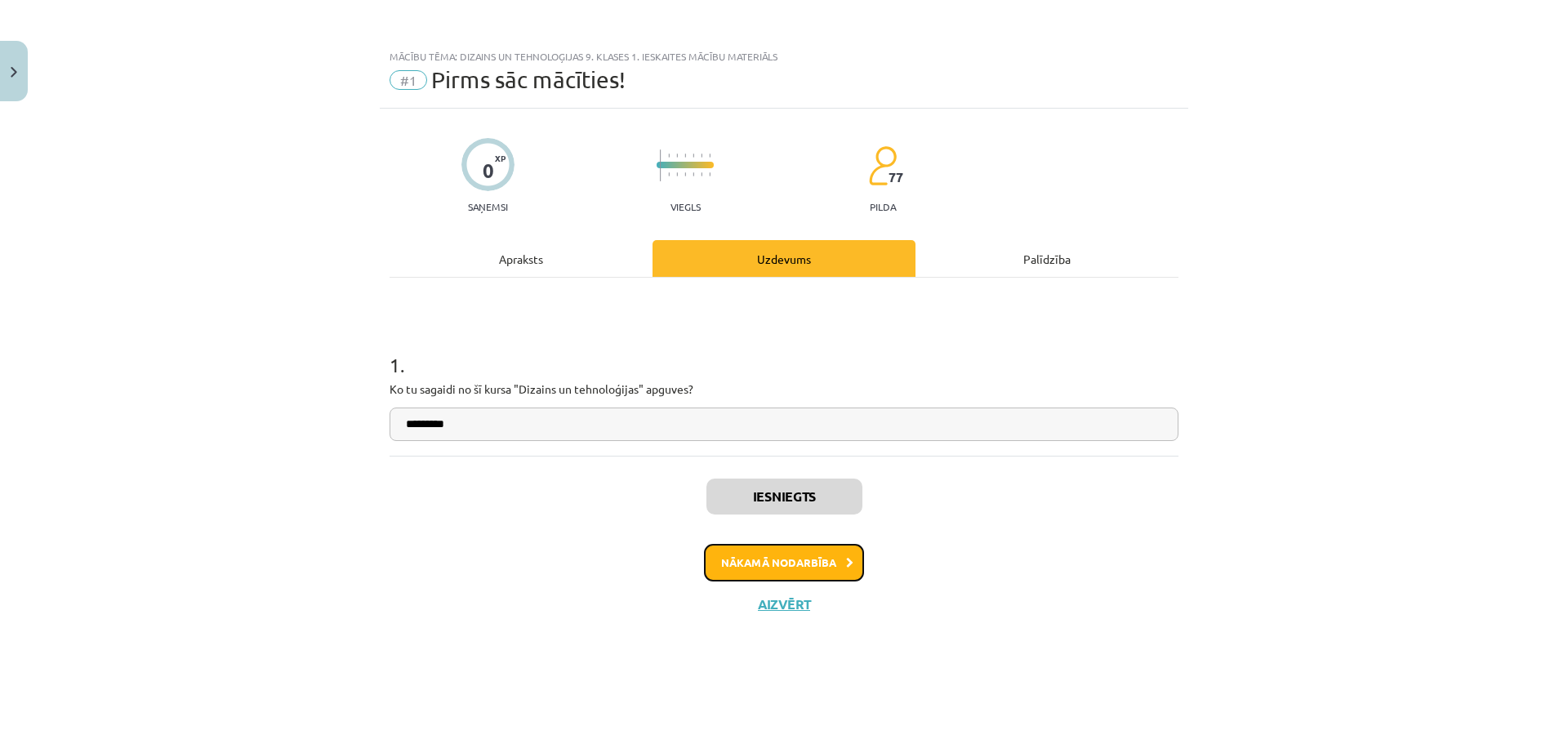
click at [778, 561] on button "Nākamā nodarbība" at bounding box center [784, 563] width 160 height 38
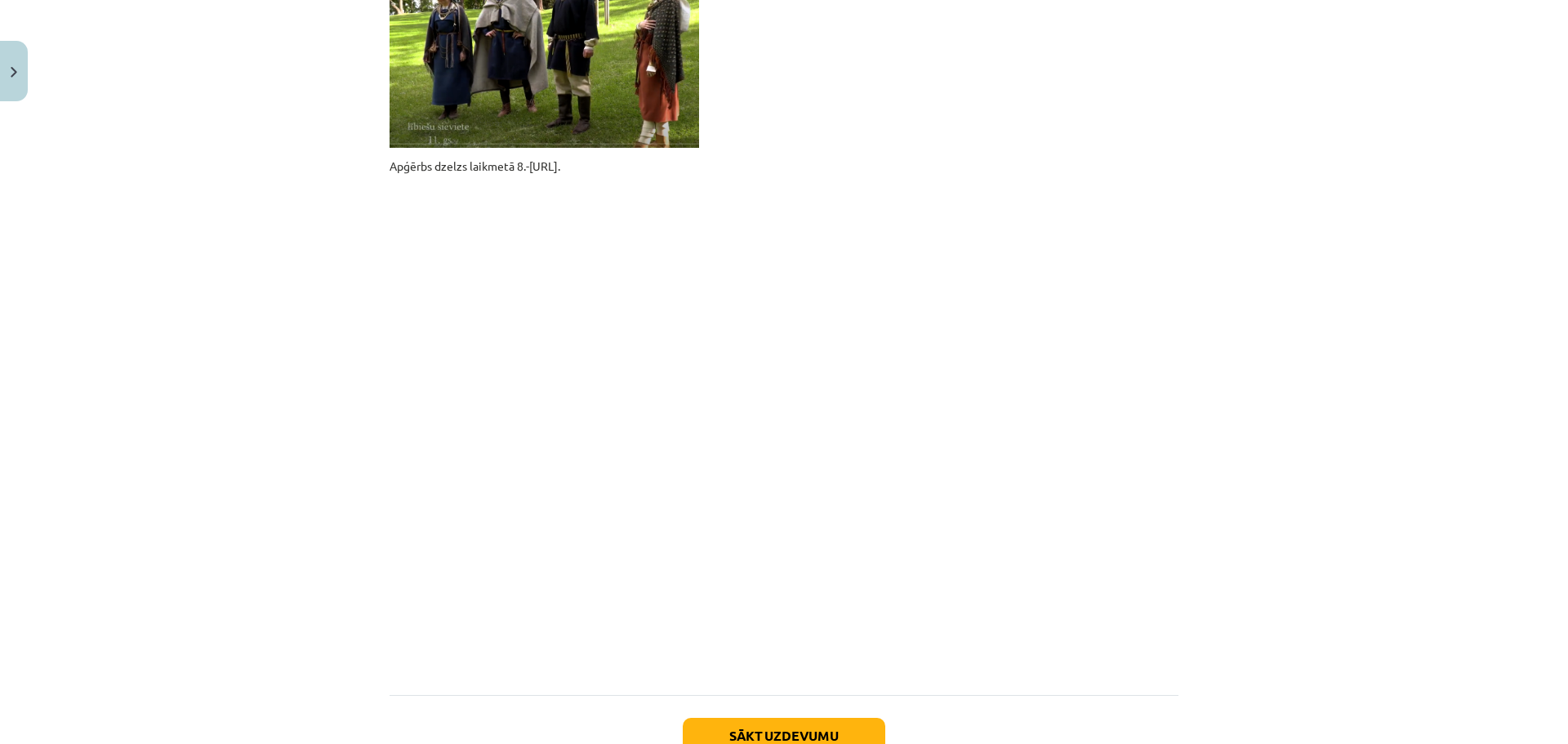
scroll to position [1240, 0]
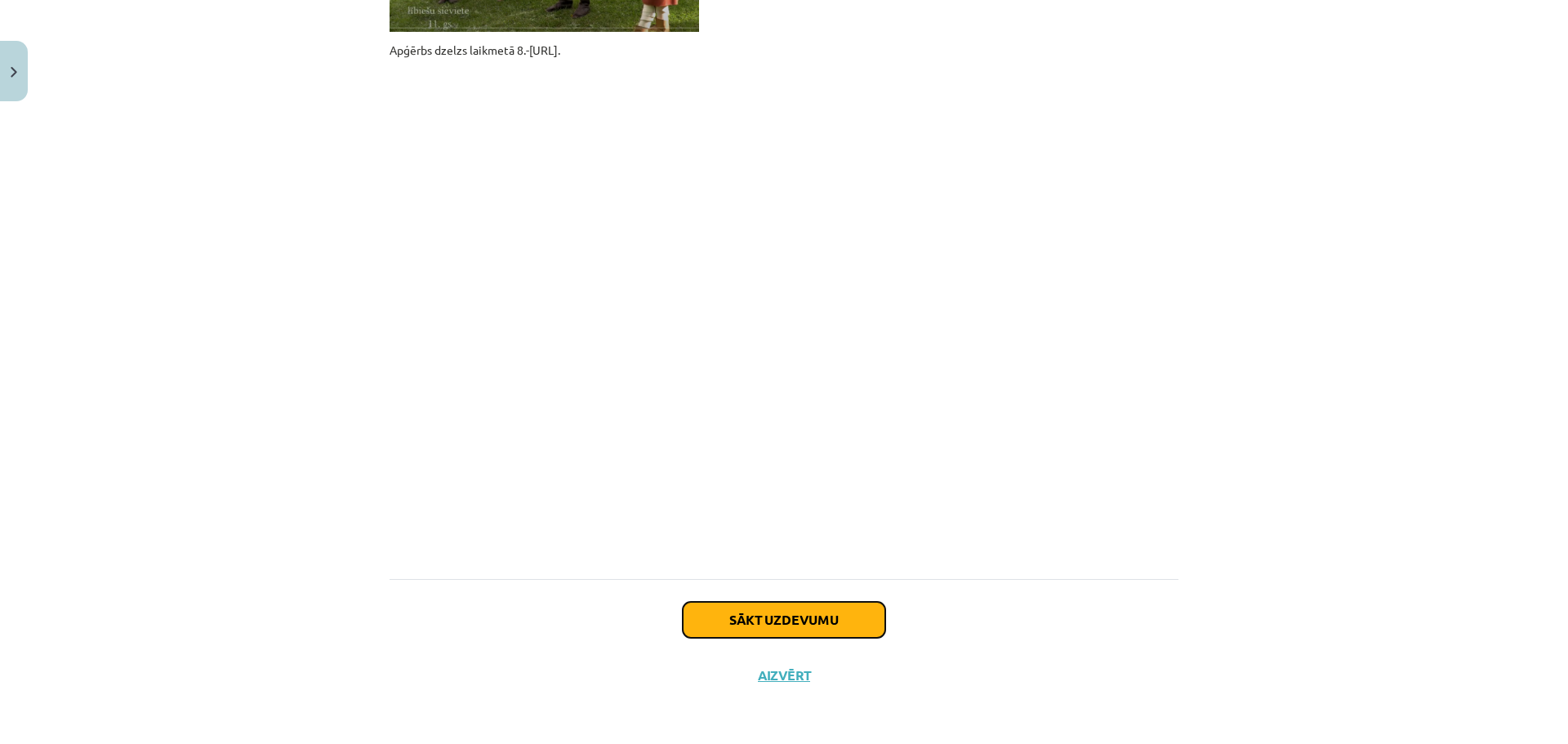
click at [832, 630] on button "Sākt uzdevumu" at bounding box center [784, 619] width 203 height 36
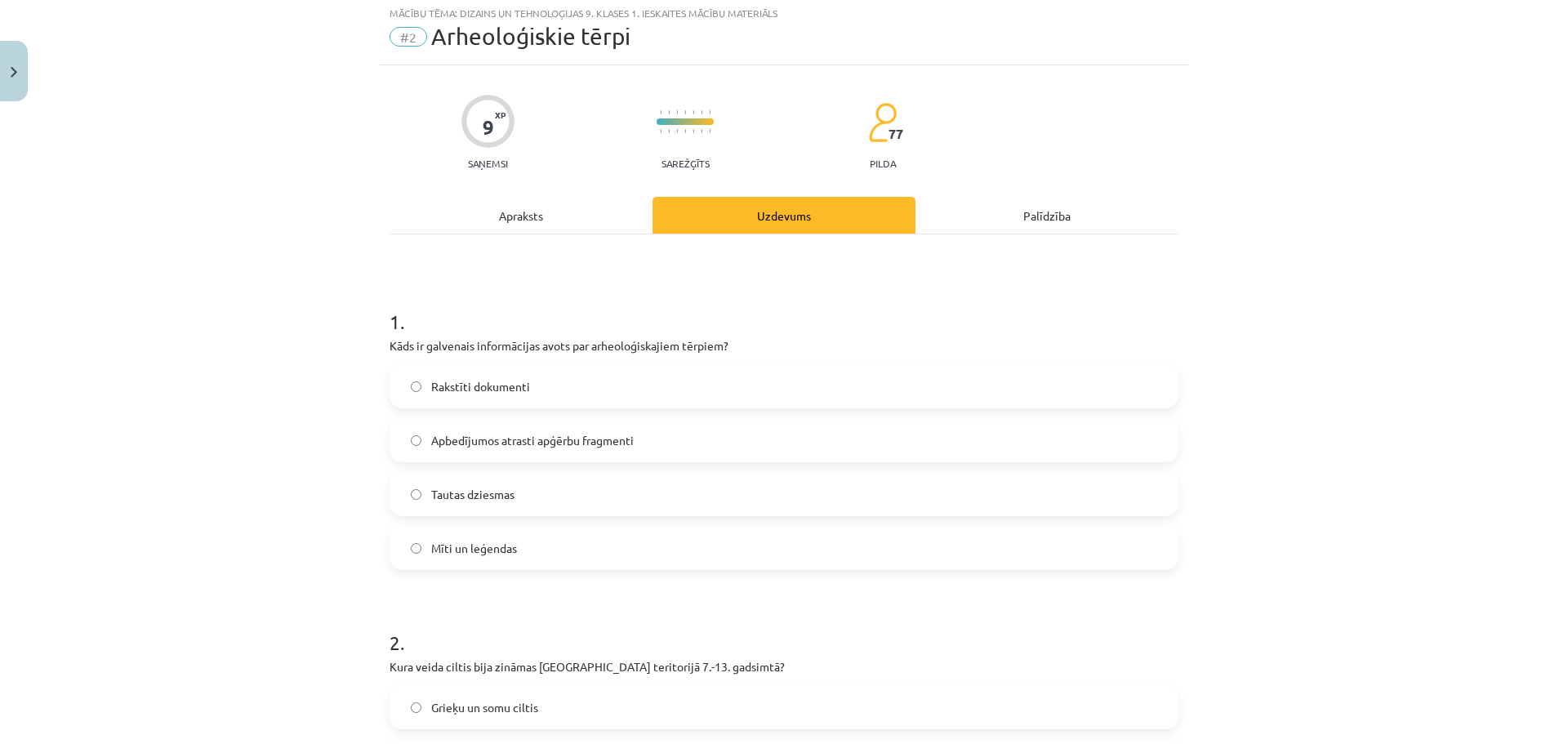
scroll to position [0, 0]
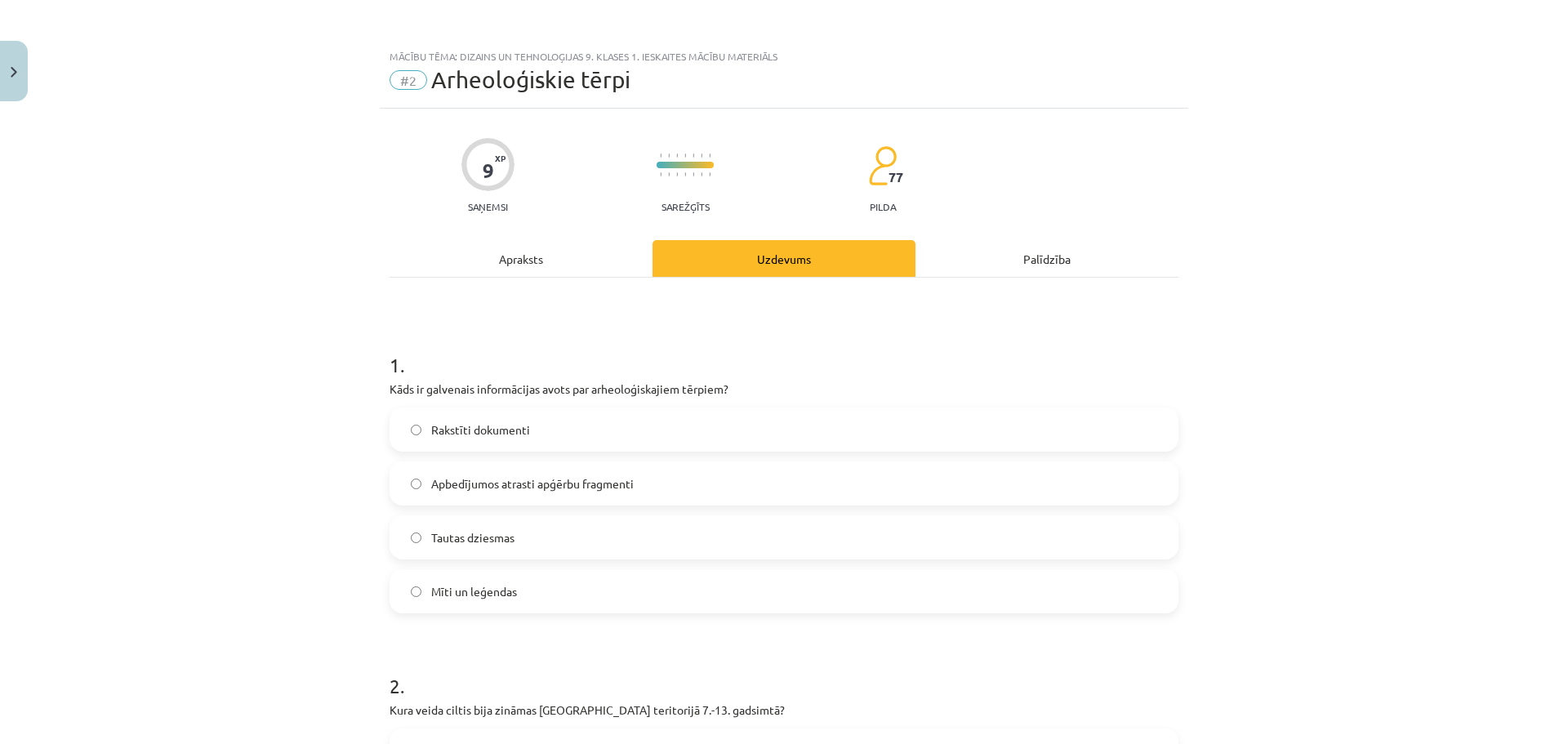
drag, startPoint x: 470, startPoint y: 178, endPoint x: 489, endPoint y: 184, distance: 19.9
click at [489, 184] on div at bounding box center [488, 165] width 53 height 53
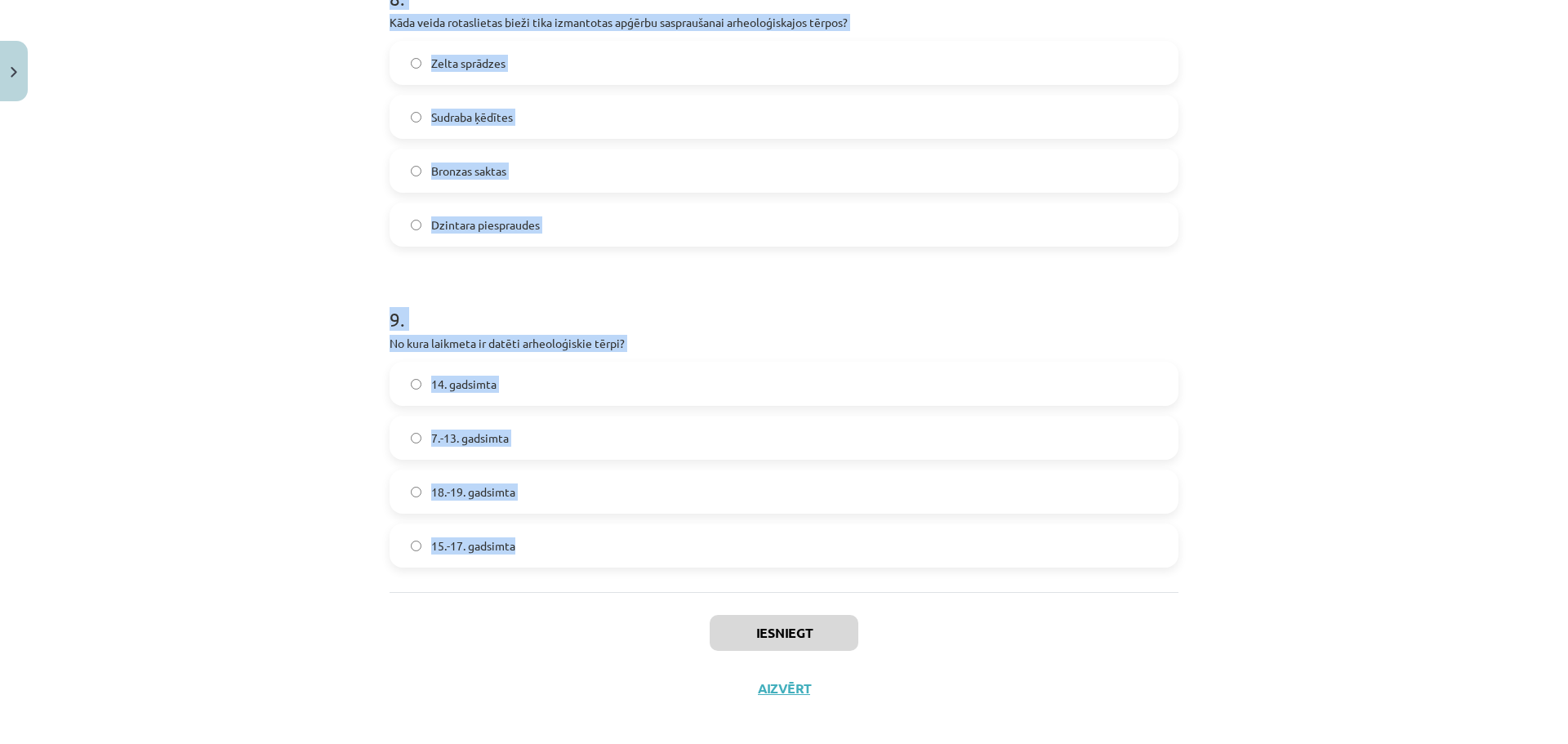
scroll to position [2626, 0]
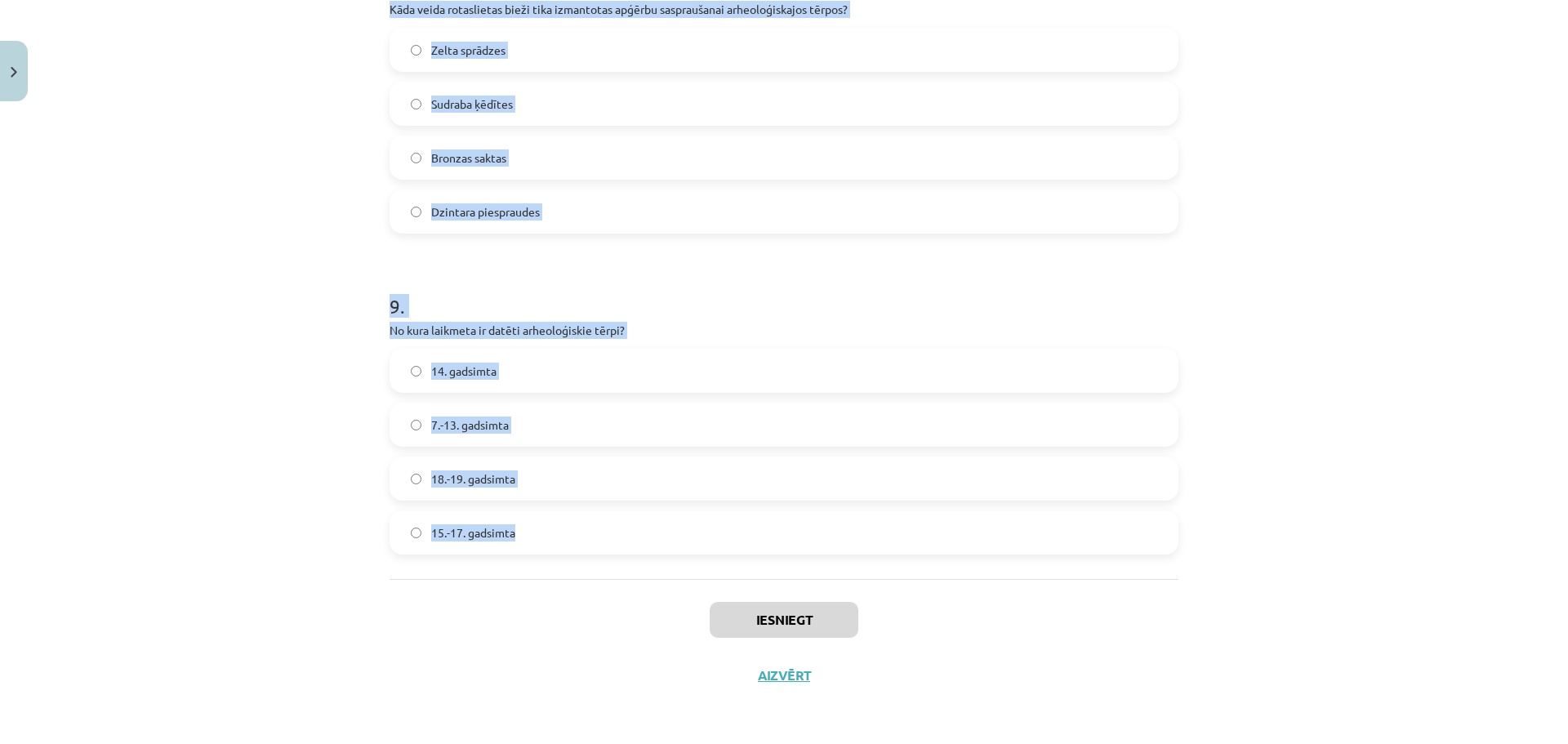
drag, startPoint x: 369, startPoint y: 366, endPoint x: 863, endPoint y: 516, distance: 516.3
click at [863, 516] on div "Mācību tēma: Dizains un tehnoloģijas 9. klases 1. ieskaites mācību materiāls #2…" at bounding box center [784, 372] width 1568 height 744
copy form "8 . Lore ip dolorsita consectetura elits doe temporincididunt utlabor? Etdolore…"
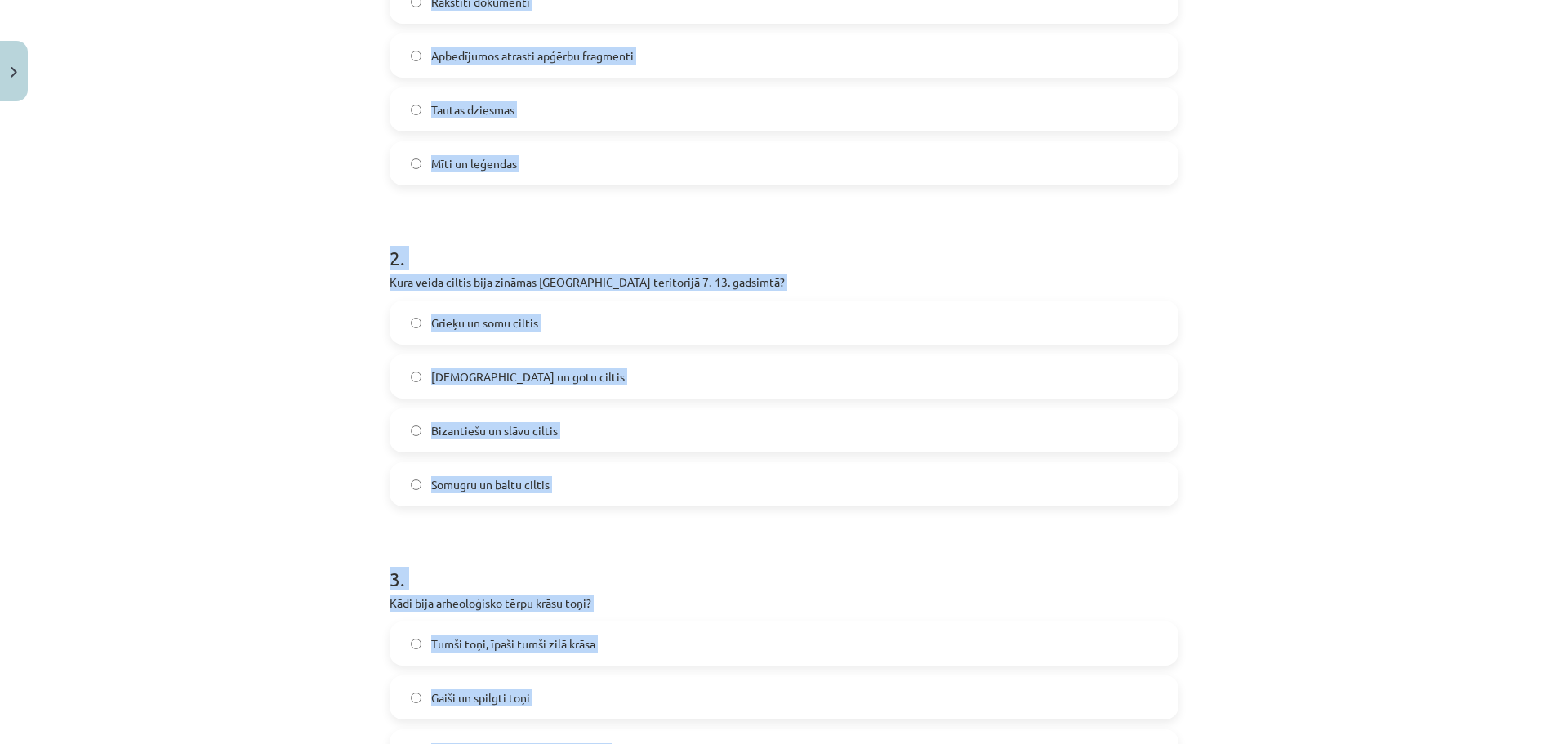
scroll to position [176, 0]
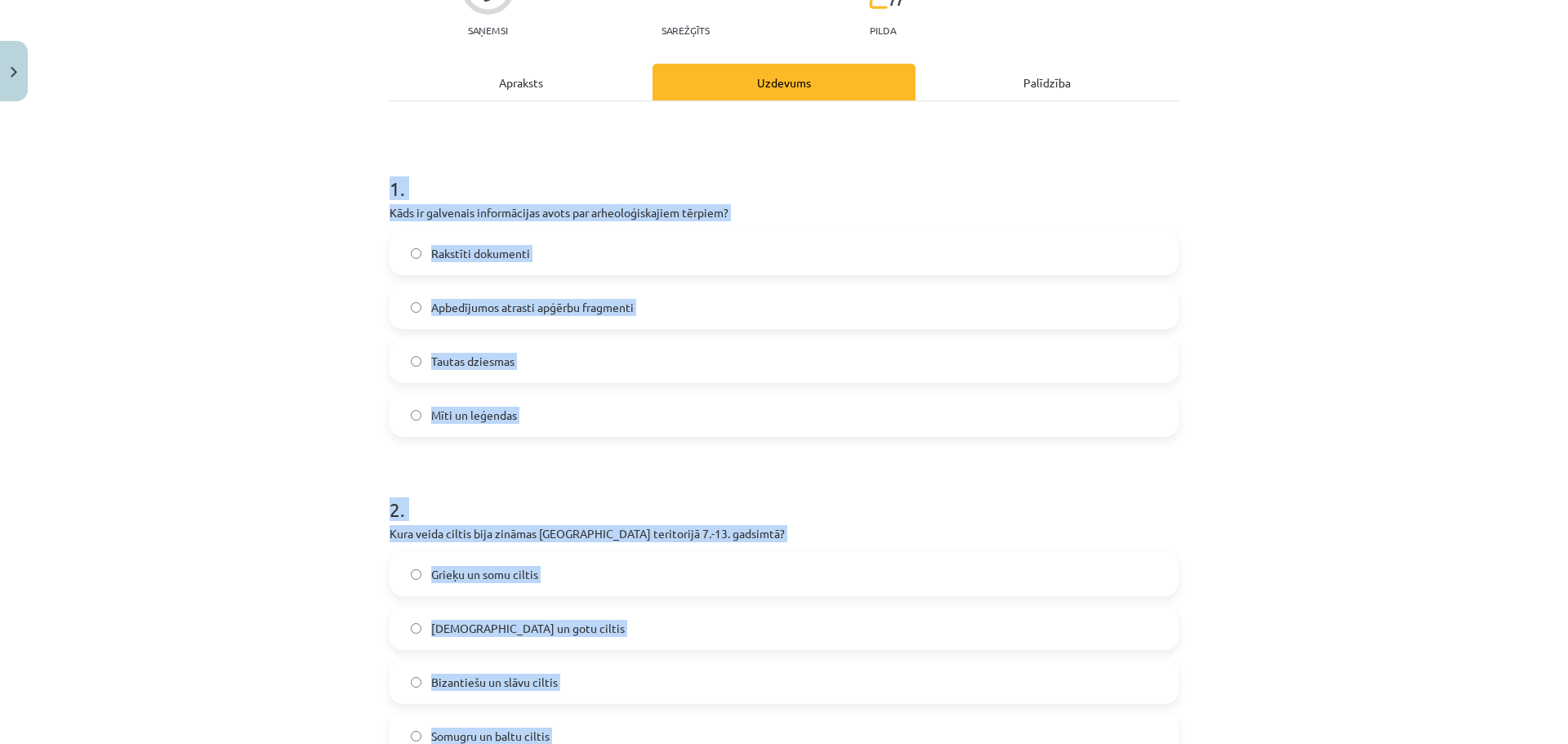
click at [266, 317] on div "Mācību tēma: Dizains un tehnoloģijas 9. klases 1. ieskaites mācību materiāls #2…" at bounding box center [784, 372] width 1568 height 744
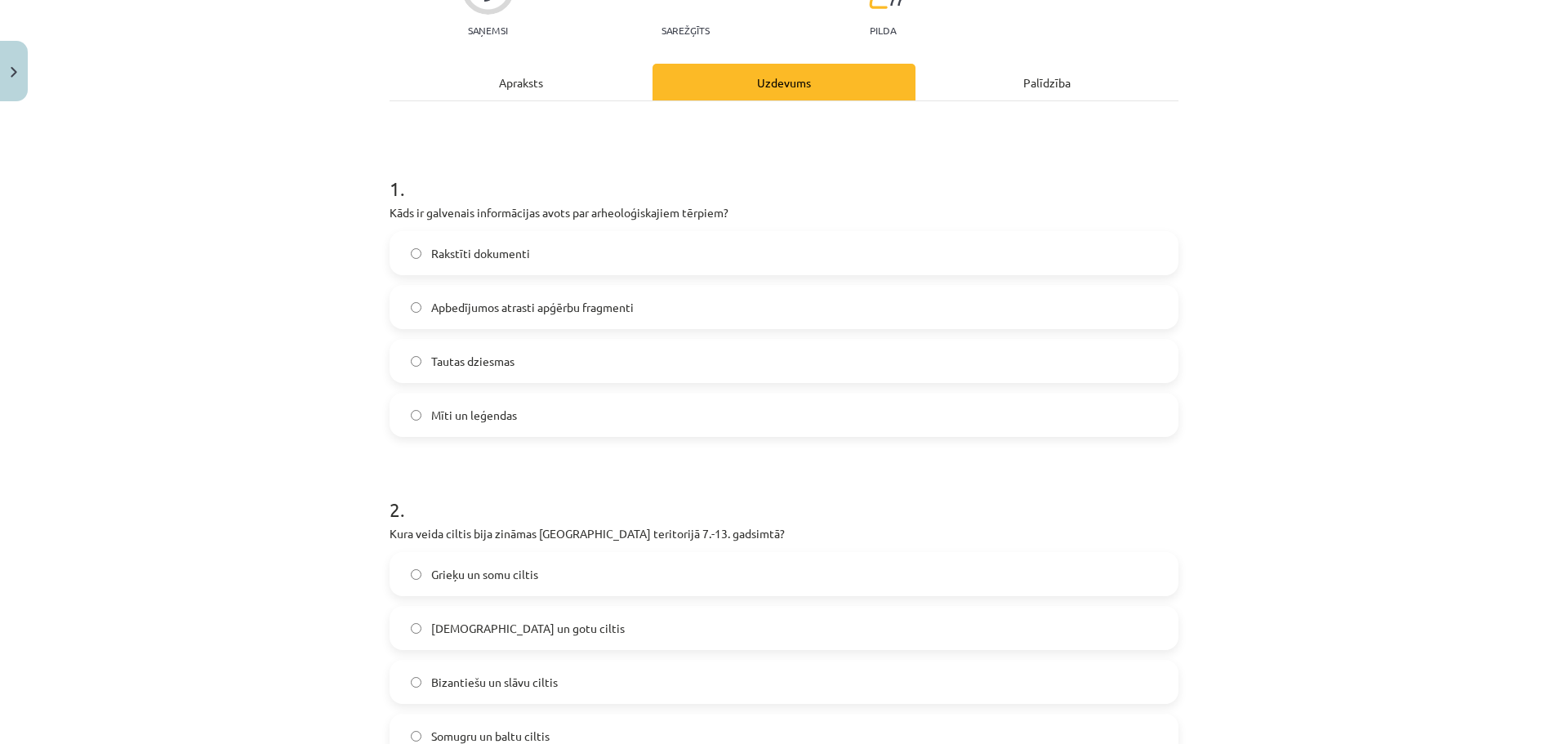
drag, startPoint x: 536, startPoint y: 279, endPoint x: 570, endPoint y: 294, distance: 37.2
click at [537, 279] on div "Rakstīti dokumenti Apbedījumos atrasti apģērbu fragmenti Tautas dziesmas Mīti u…" at bounding box center [783, 333] width 789 height 206
click at [572, 296] on label "Apbedījumos atrasti apģērbu fragmenti" at bounding box center [784, 307] width 786 height 41
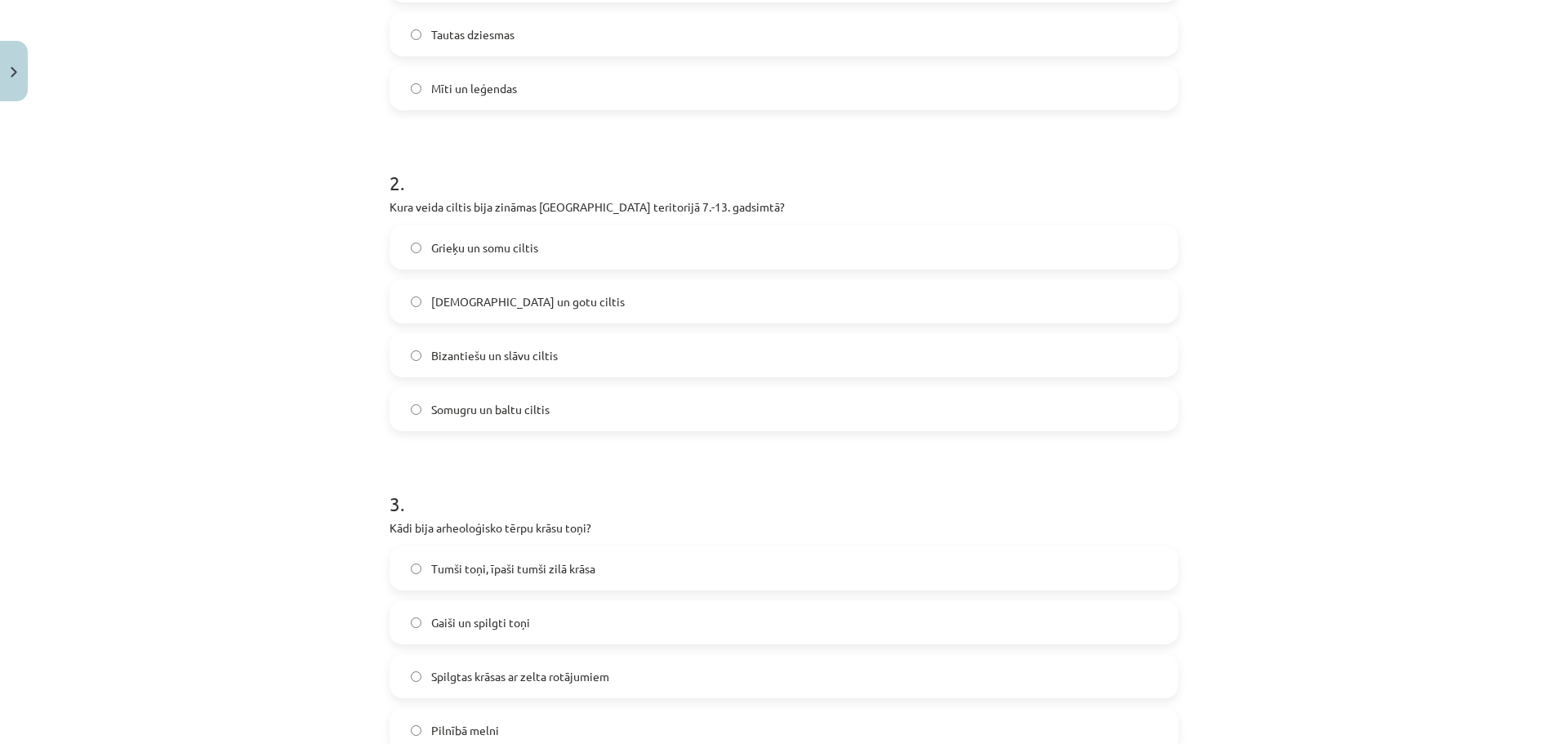
click at [539, 351] on span "Bizantiešu un slāvu ciltis" at bounding box center [494, 356] width 127 height 18
click at [575, 386] on div "Grieķu un somu ciltis [DEMOGRAPHIC_DATA] un gotu ciltis Bizantiešu un slāvu cil…" at bounding box center [783, 328] width 789 height 206
click at [574, 408] on label "Somugru un baltu ciltis" at bounding box center [784, 410] width 786 height 41
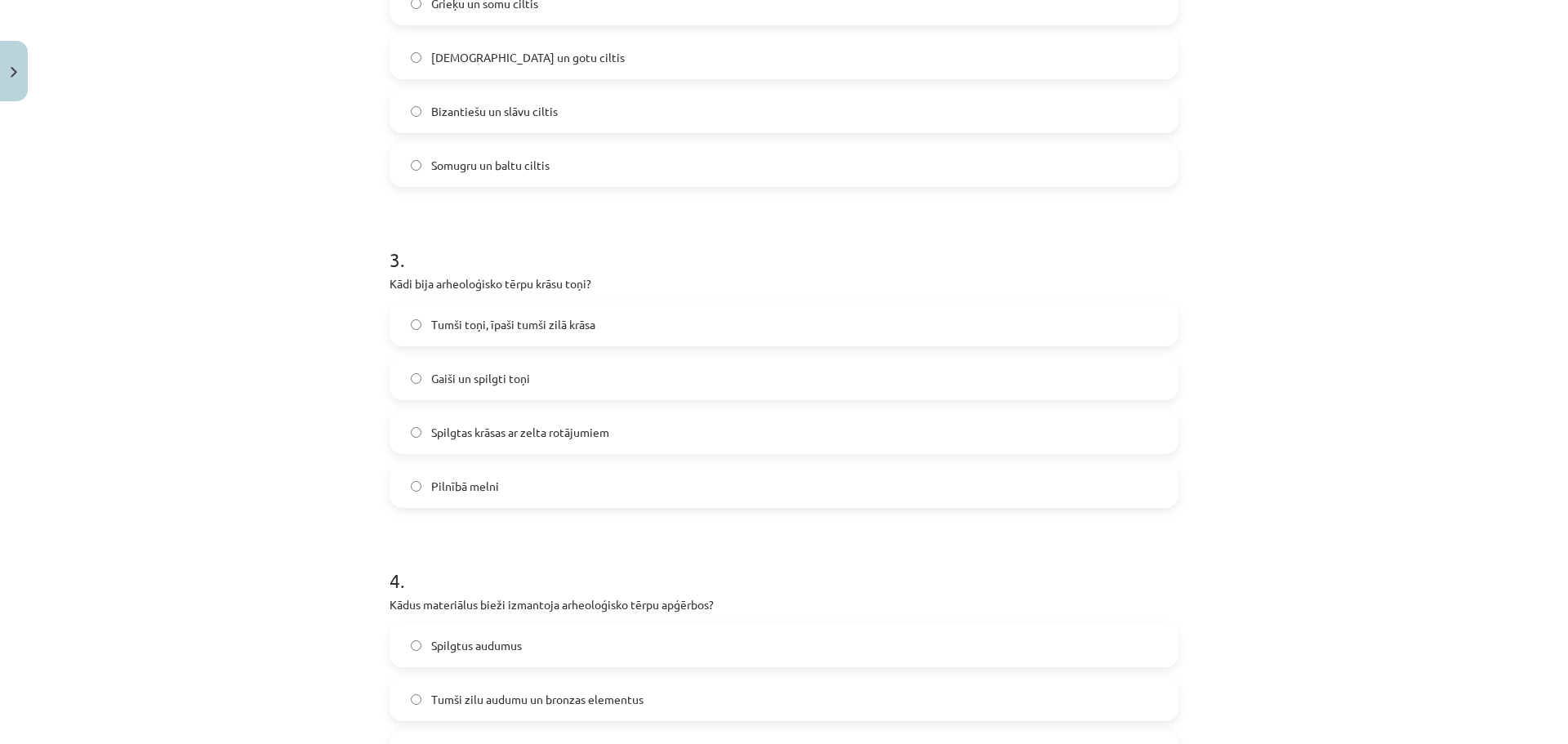
scroll to position [748, 0]
click at [501, 369] on label "Gaiši un spilgti toņi" at bounding box center [784, 377] width 786 height 41
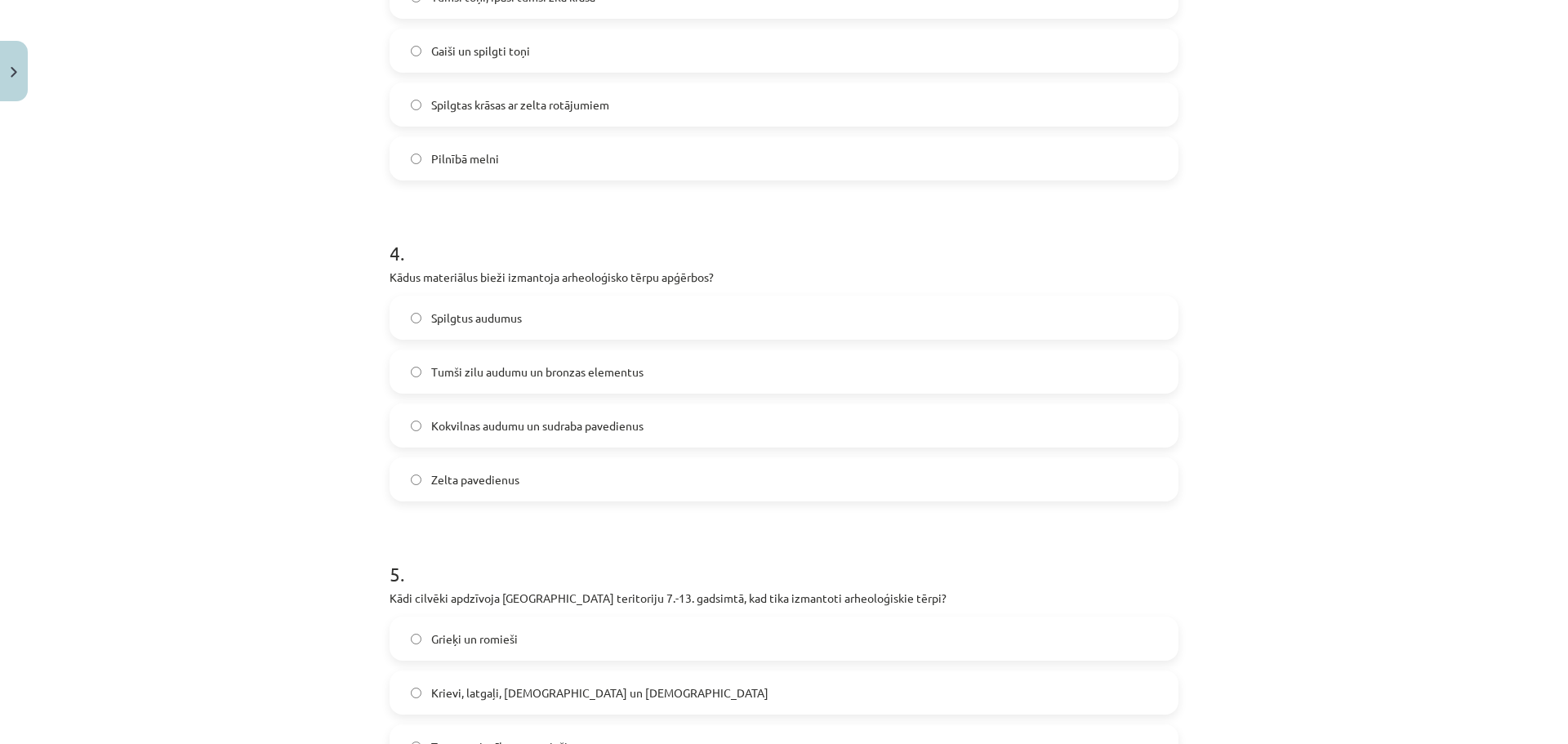
scroll to position [1238, 0]
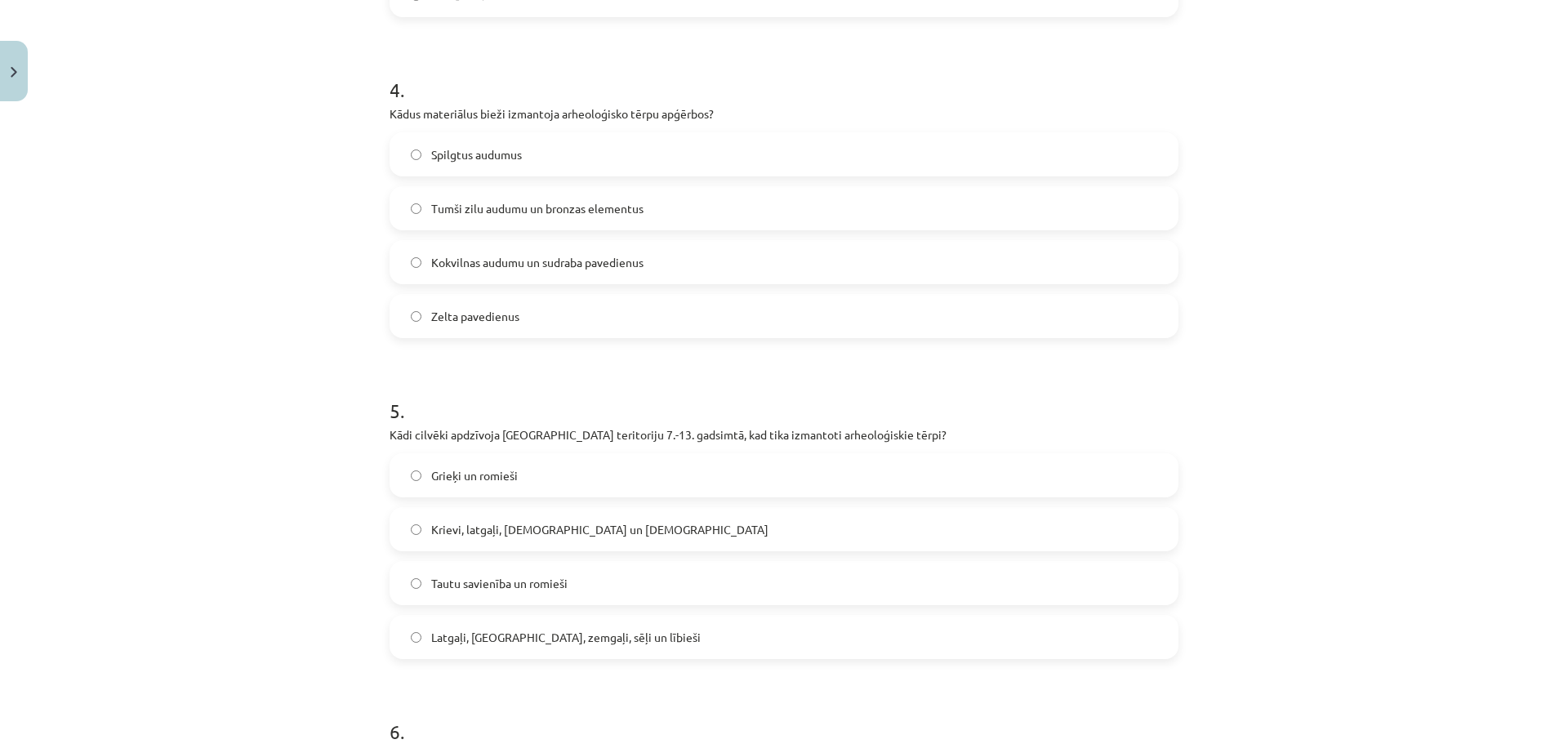
click at [519, 314] on label "Zelta pavedienus" at bounding box center [784, 316] width 786 height 41
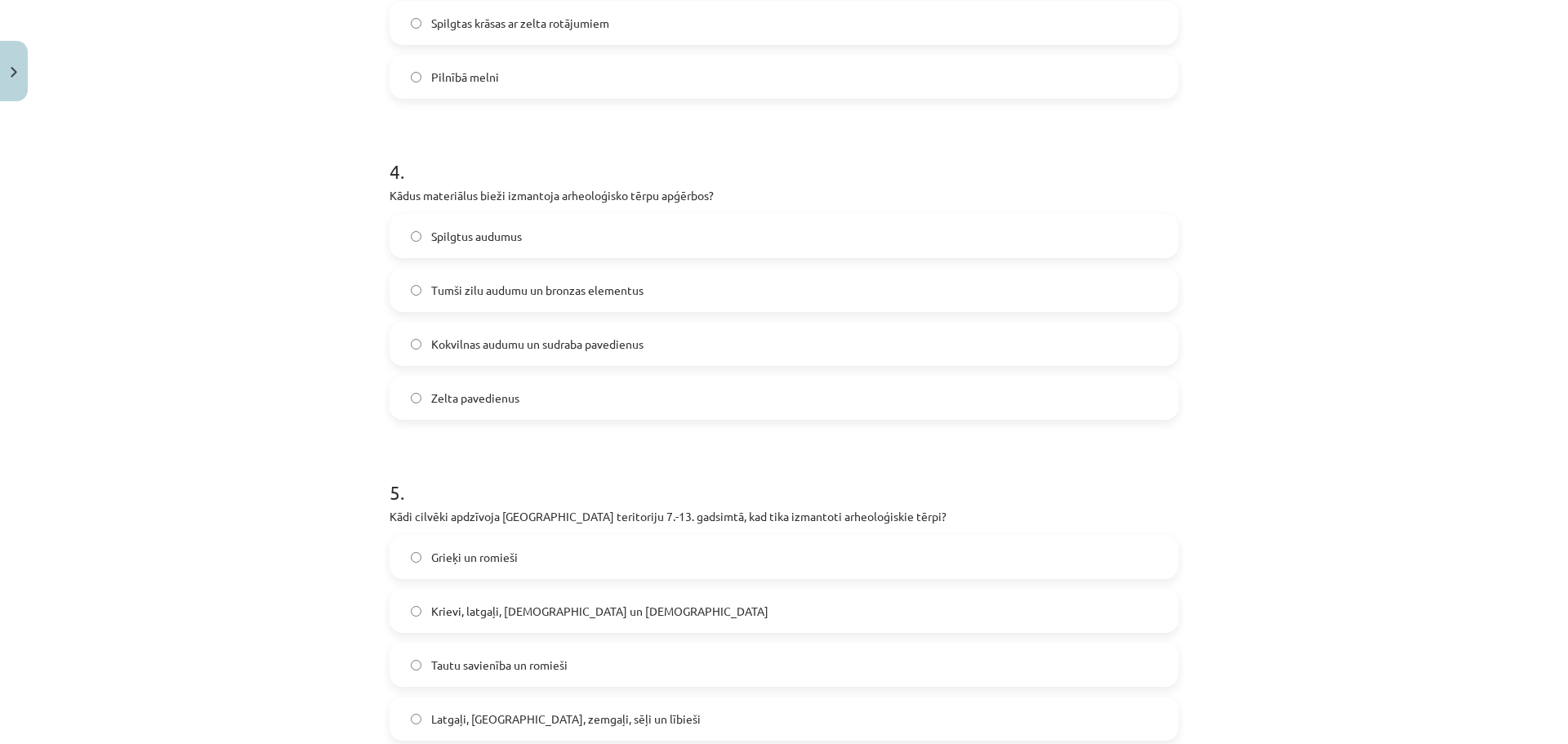
click at [531, 277] on label "Tumši zilu audumu un bronzas elementus" at bounding box center [784, 290] width 786 height 41
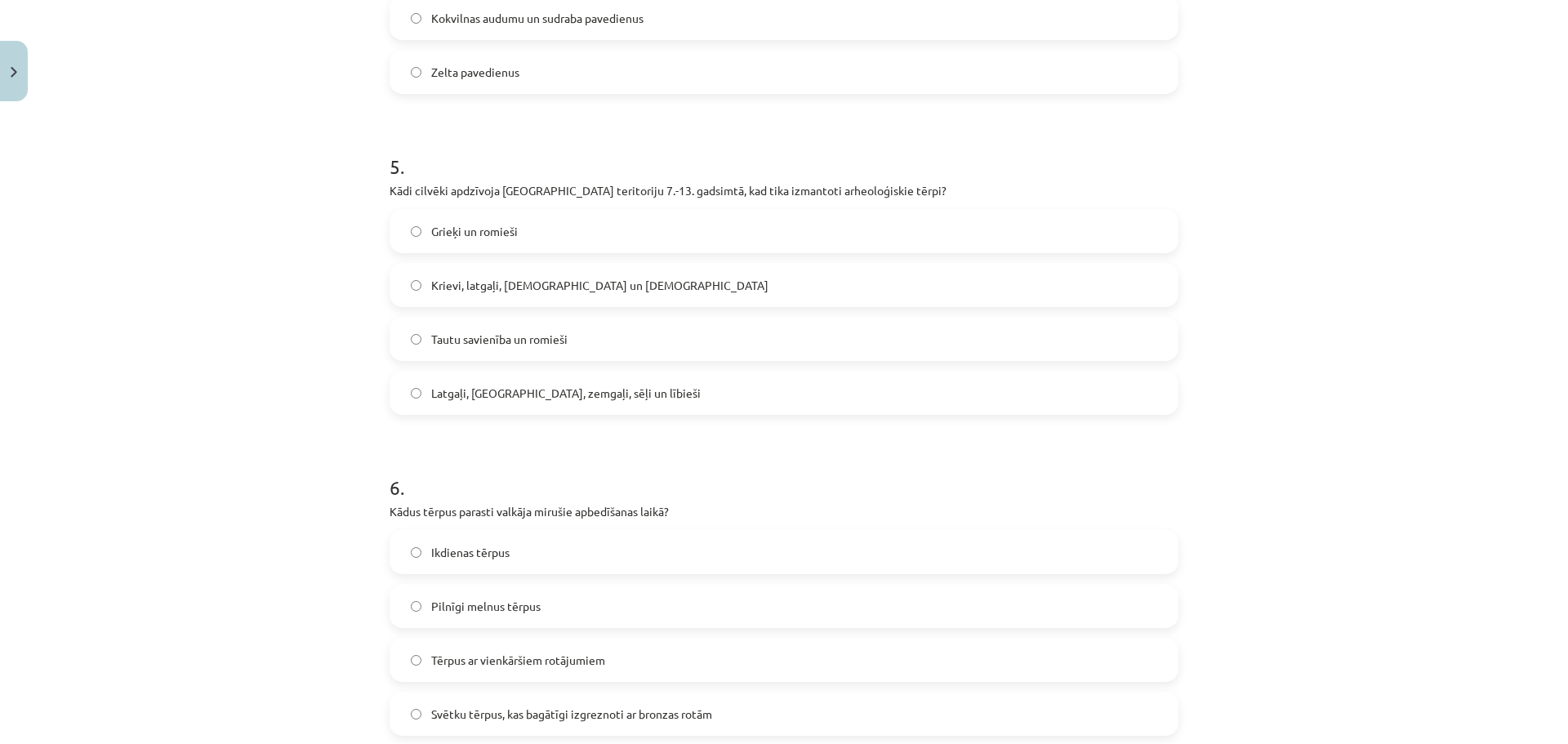
scroll to position [1483, 0]
click at [574, 389] on span "Latgaļi, [GEOGRAPHIC_DATA], zemgaļi, sēļi un lībieši" at bounding box center [566, 393] width 269 height 18
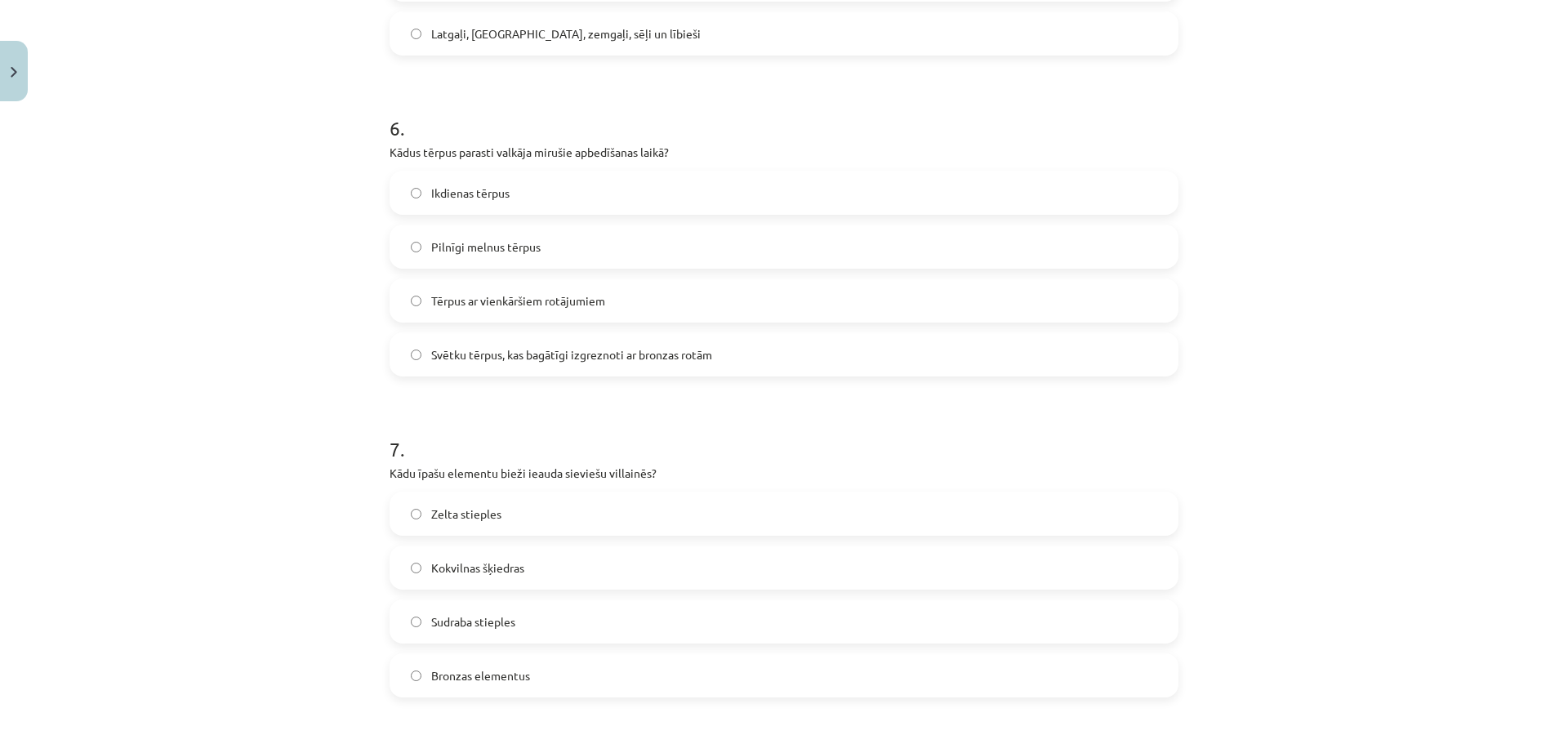
scroll to position [1892, 0]
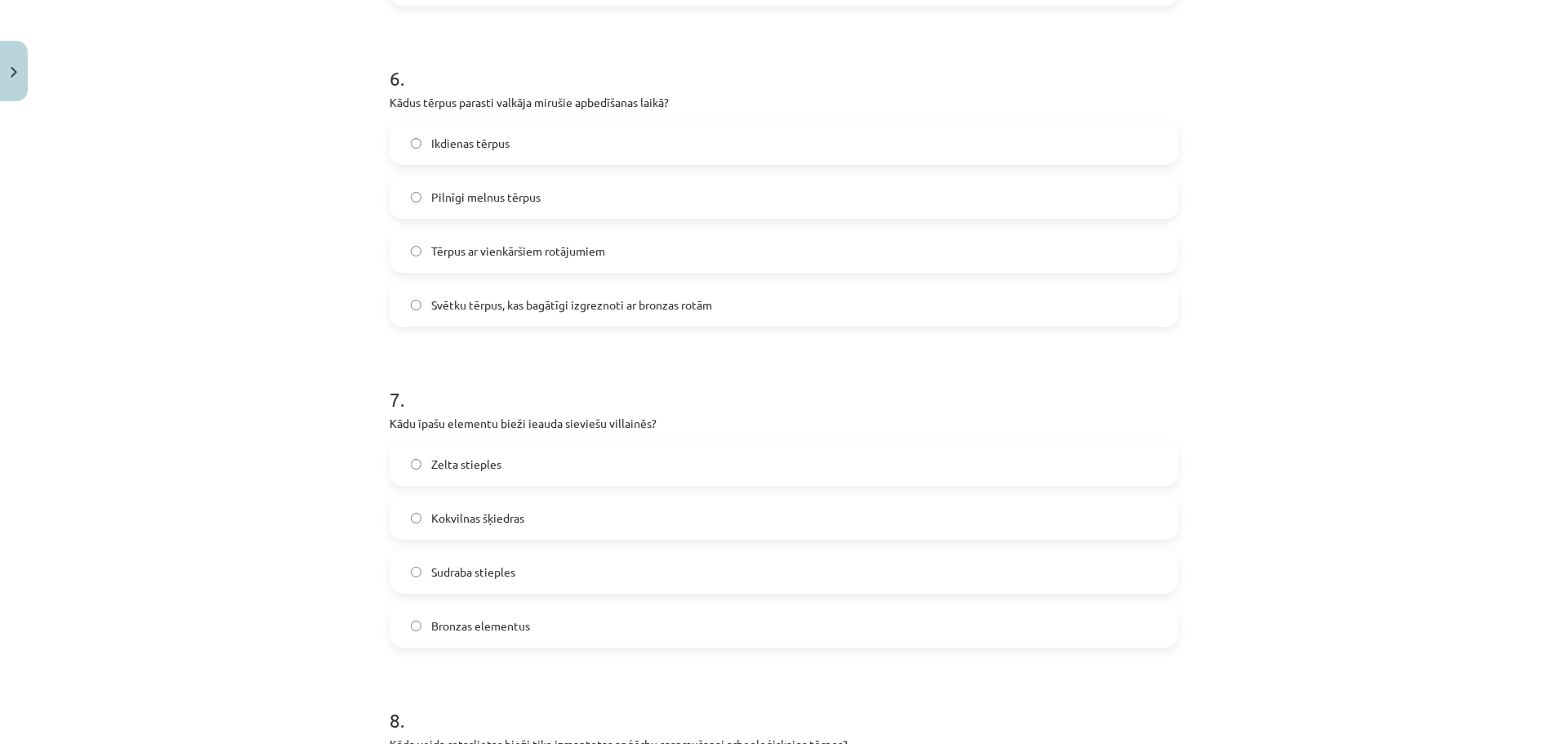
click at [656, 315] on label "Svētku tērpus, kas bagātīgi izgreznoti ar bronzas rotām" at bounding box center [784, 304] width 786 height 41
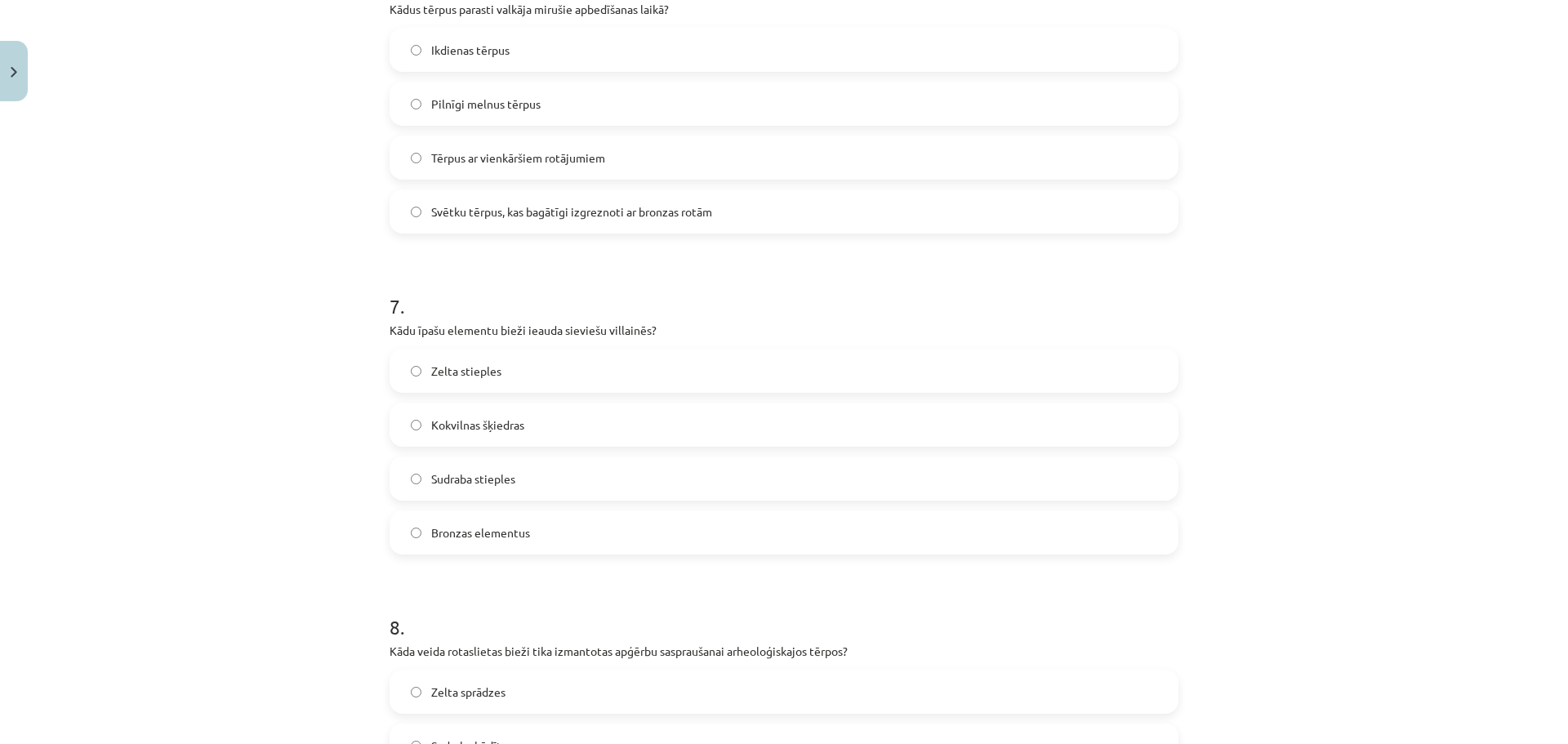
scroll to position [2136, 0]
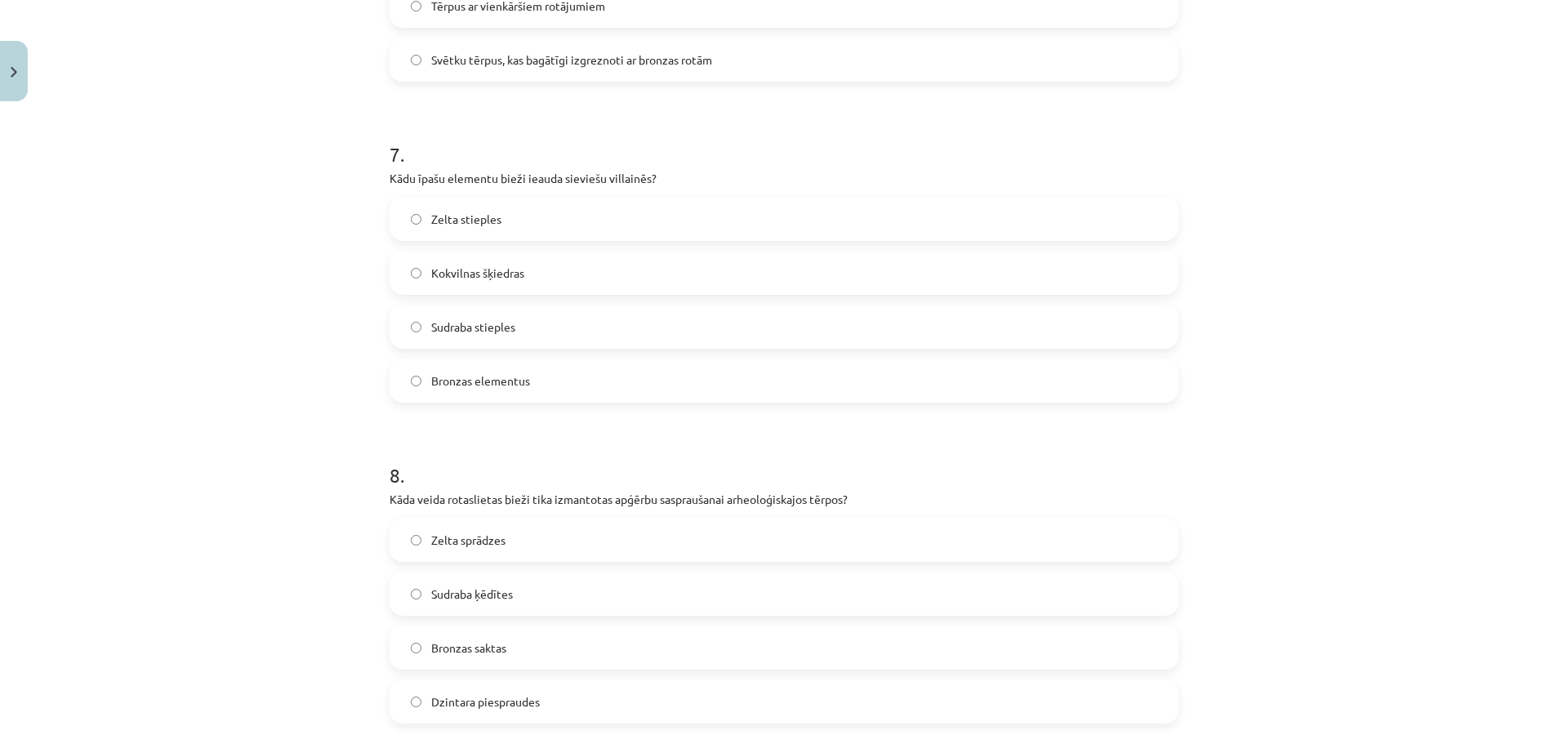
click at [530, 371] on label "Bronzas elementus" at bounding box center [784, 380] width 786 height 41
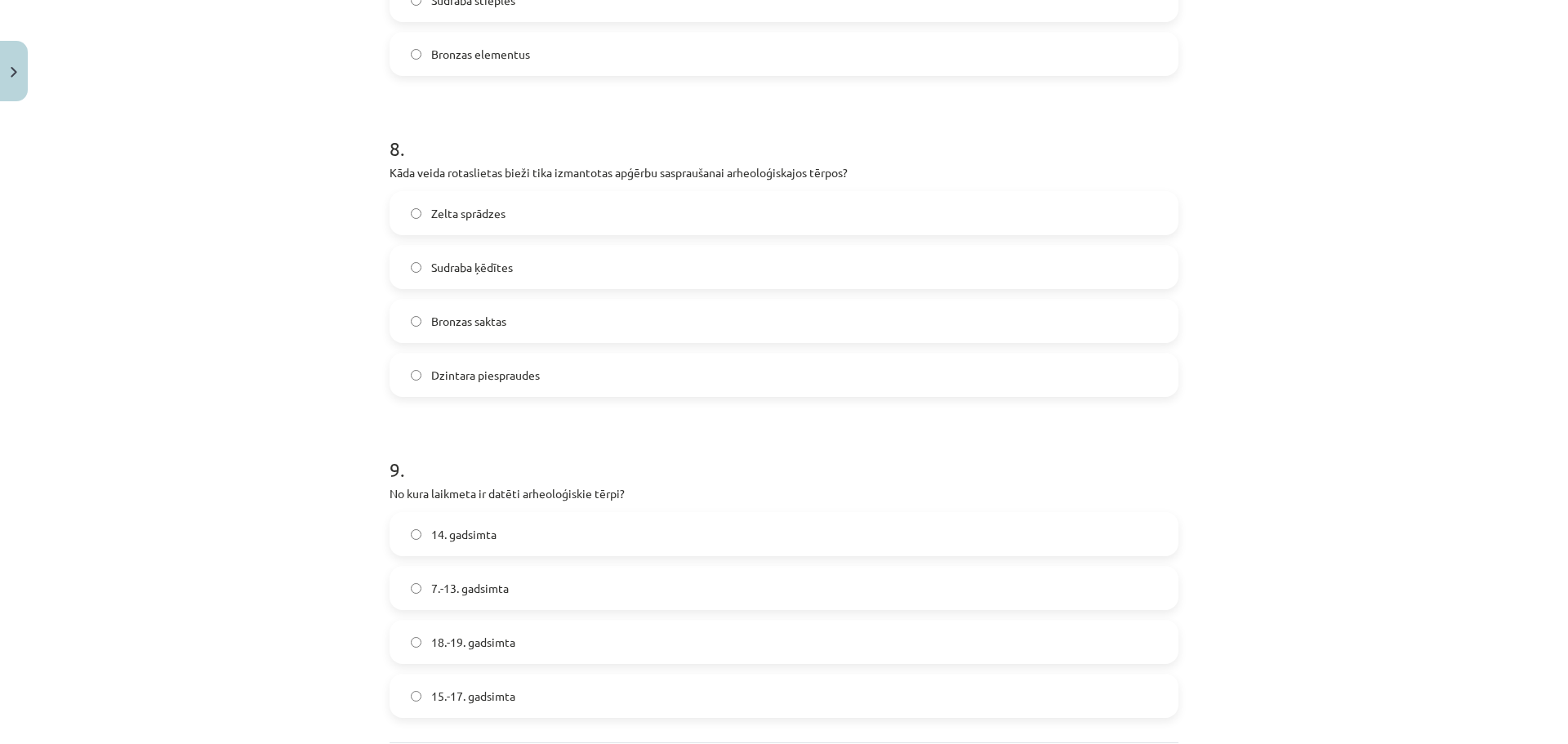
click at [575, 314] on label "Bronzas saktas" at bounding box center [784, 321] width 786 height 41
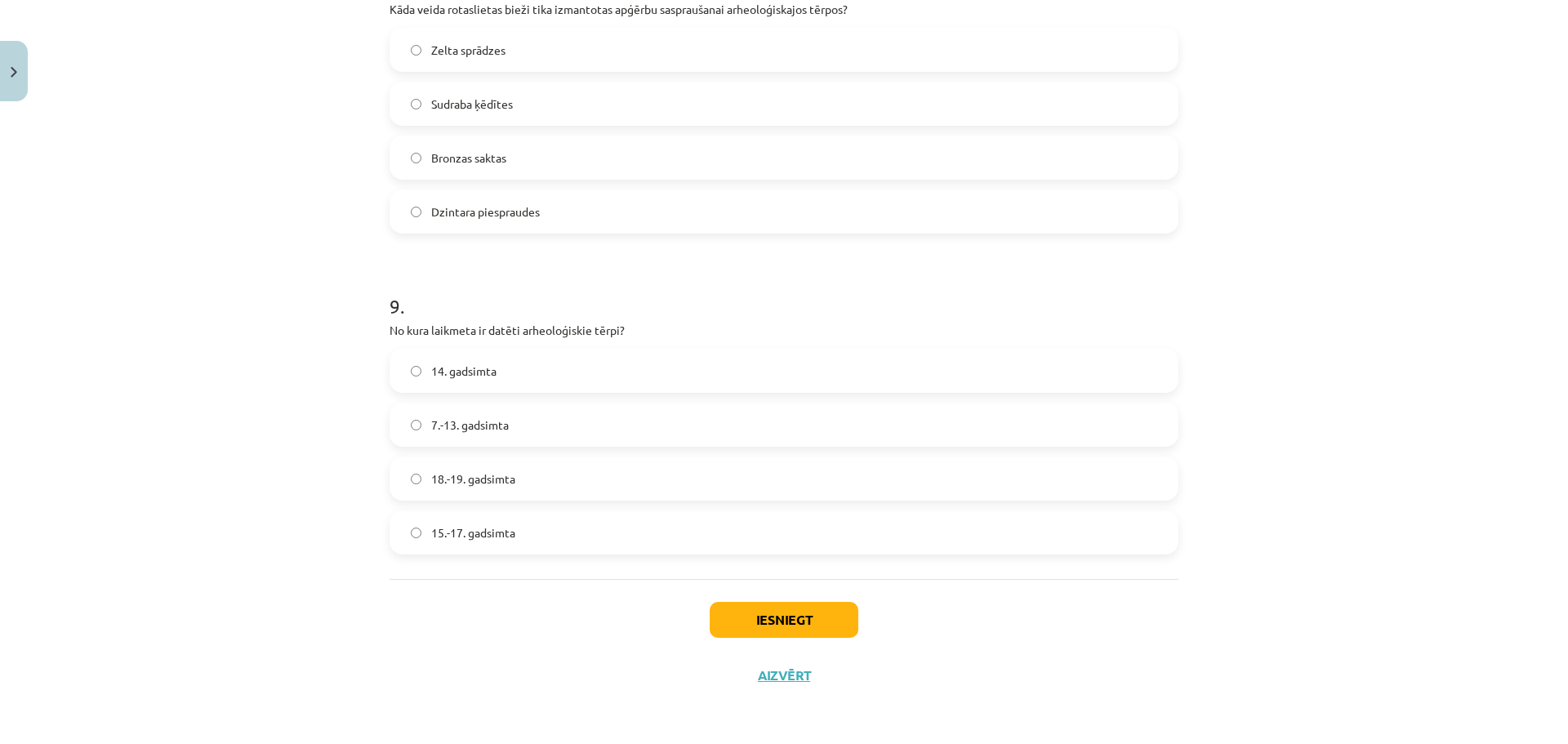
click at [538, 420] on label "7.-13. gadsimta" at bounding box center [784, 425] width 786 height 41
click at [832, 635] on button "Iesniegt" at bounding box center [784, 619] width 148 height 36
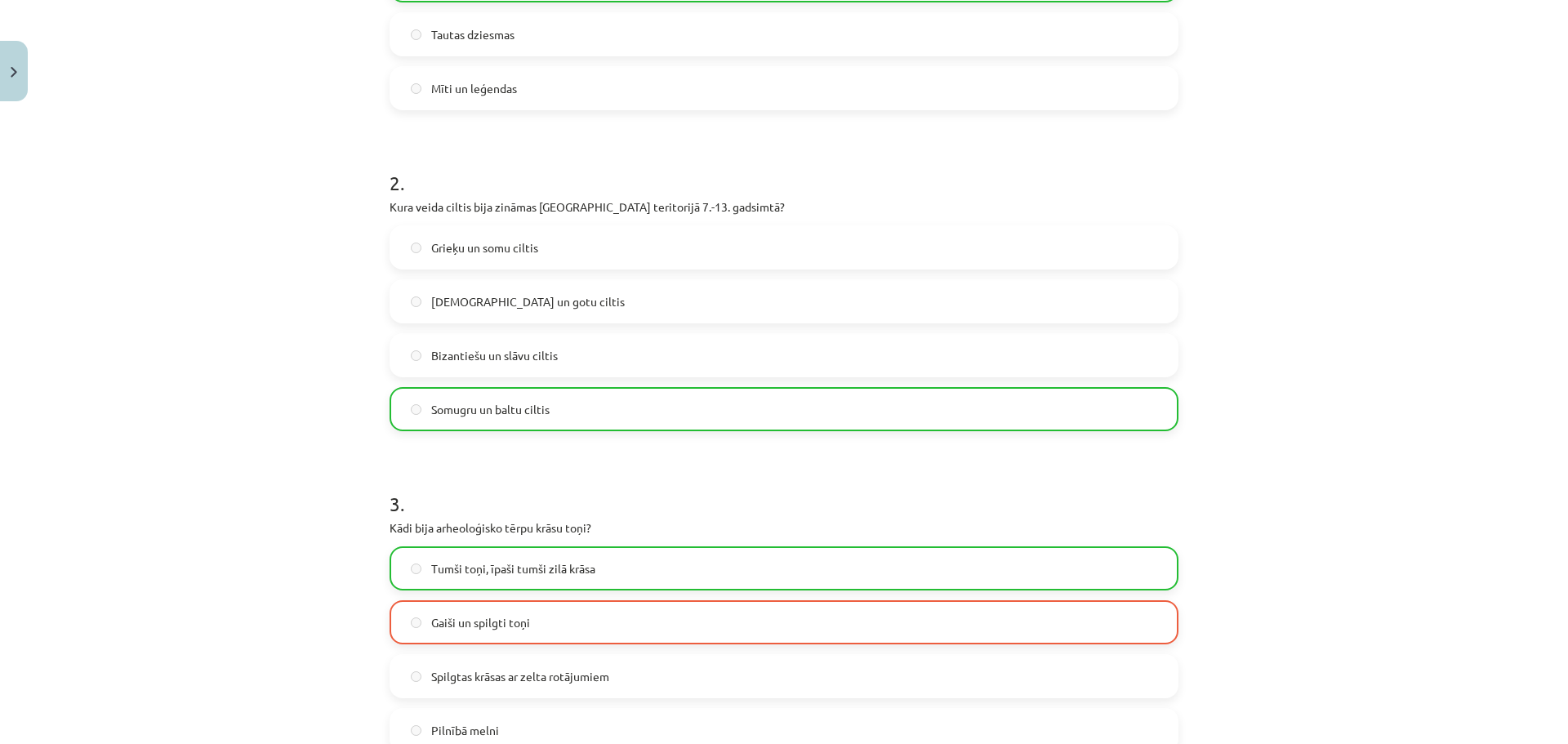
scroll to position [0, 0]
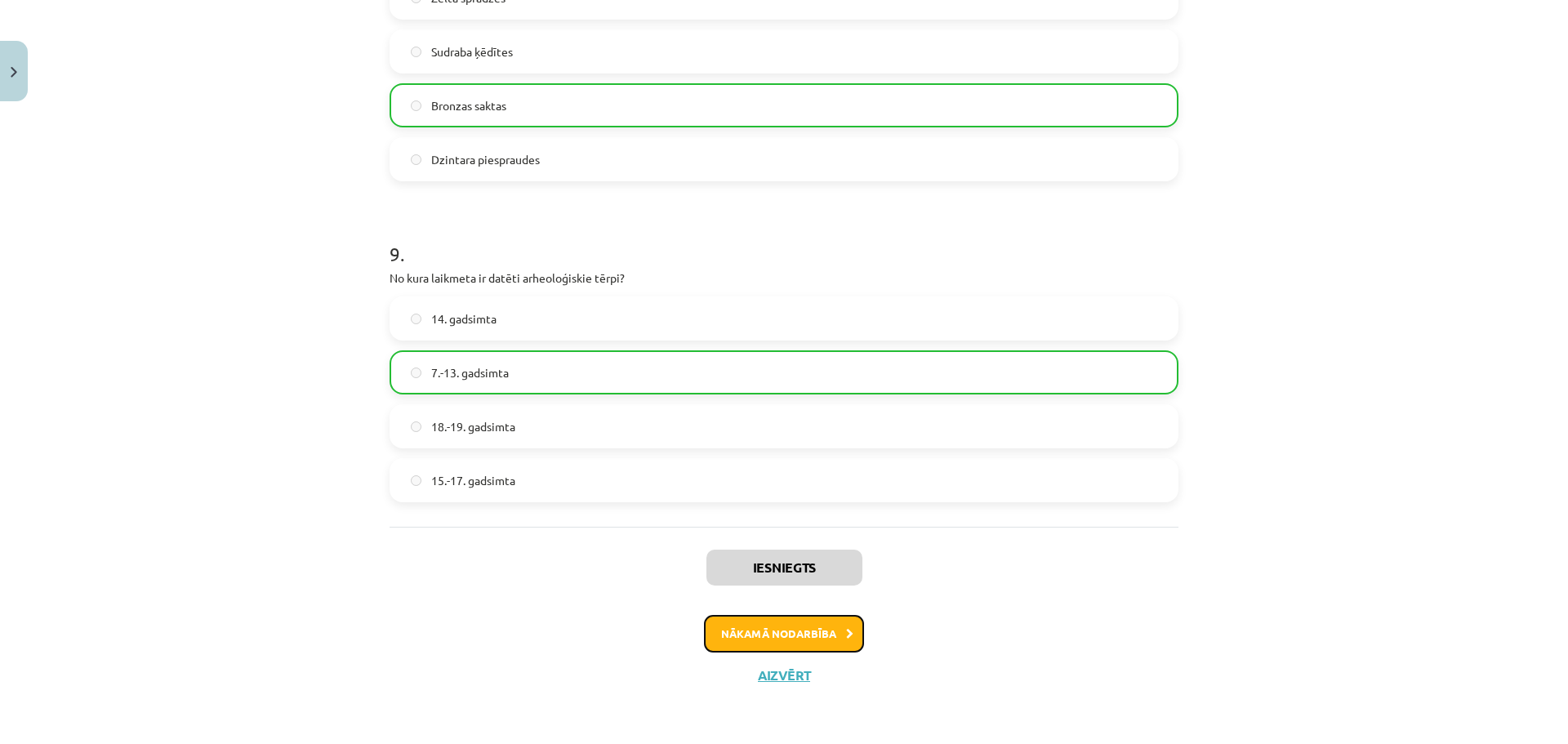
drag, startPoint x: 787, startPoint y: 635, endPoint x: 784, endPoint y: 626, distance: 9.5
click at [784, 626] on button "Nākamā nodarbība" at bounding box center [784, 634] width 160 height 38
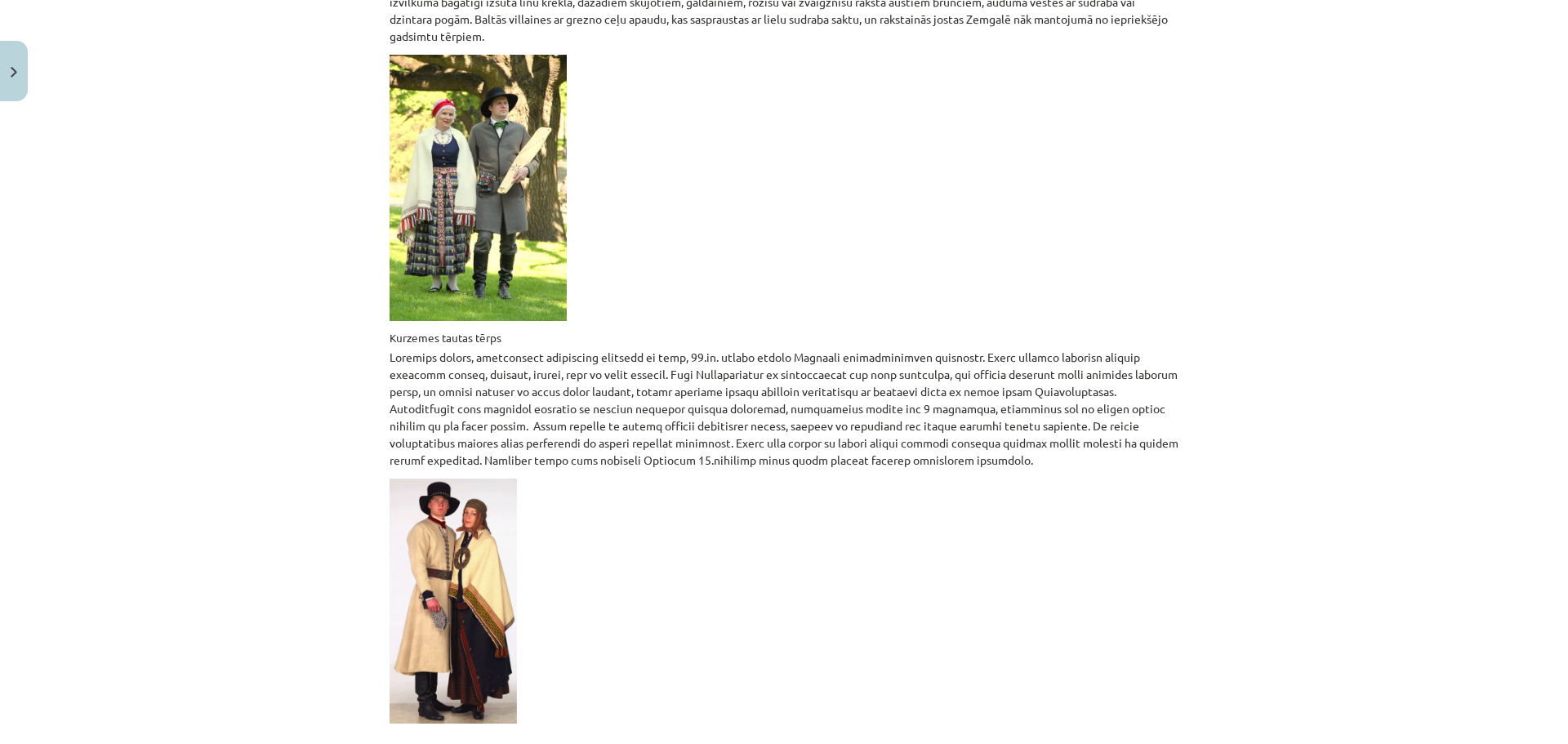
scroll to position [2455, 0]
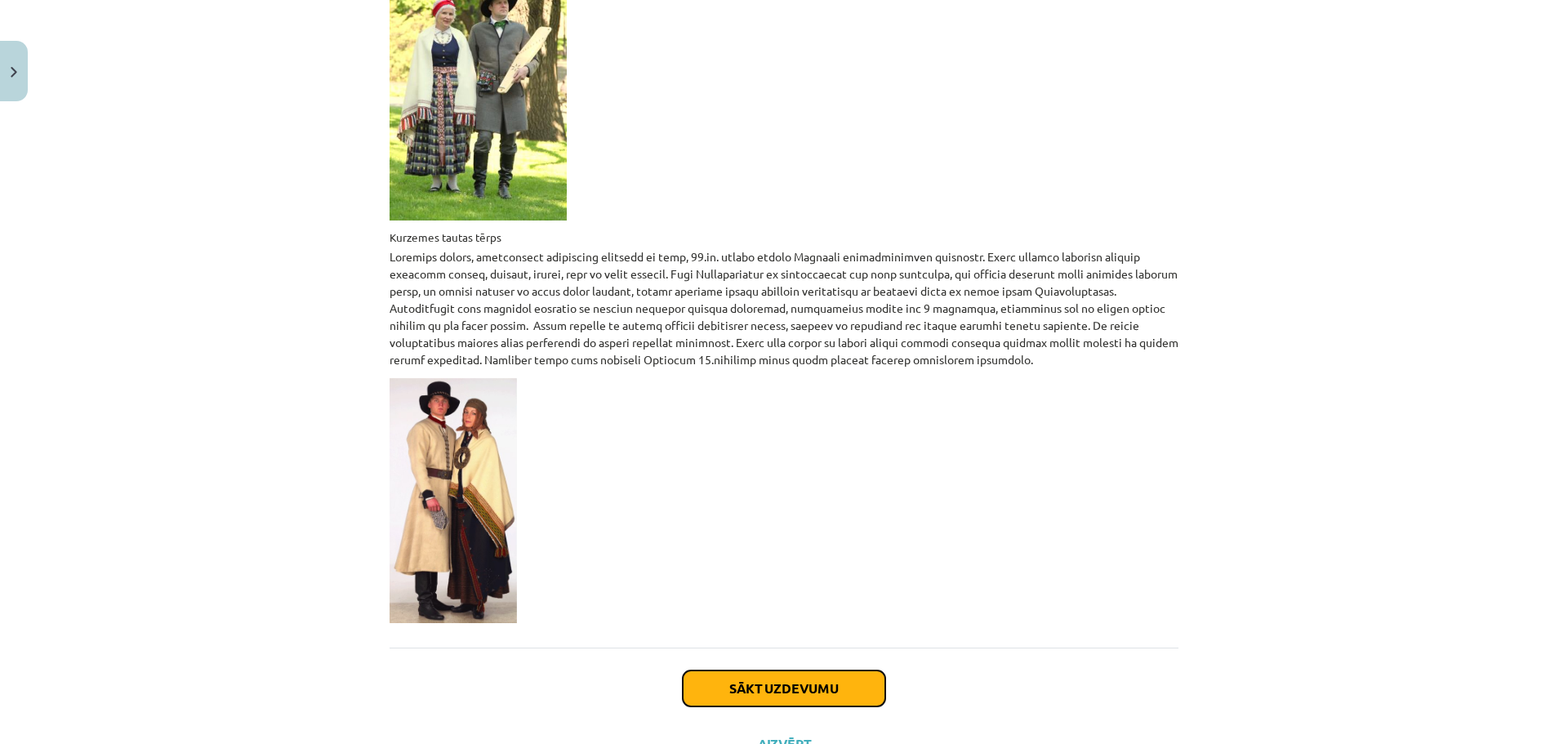
click at [822, 671] on button "Sākt uzdevumu" at bounding box center [784, 688] width 203 height 36
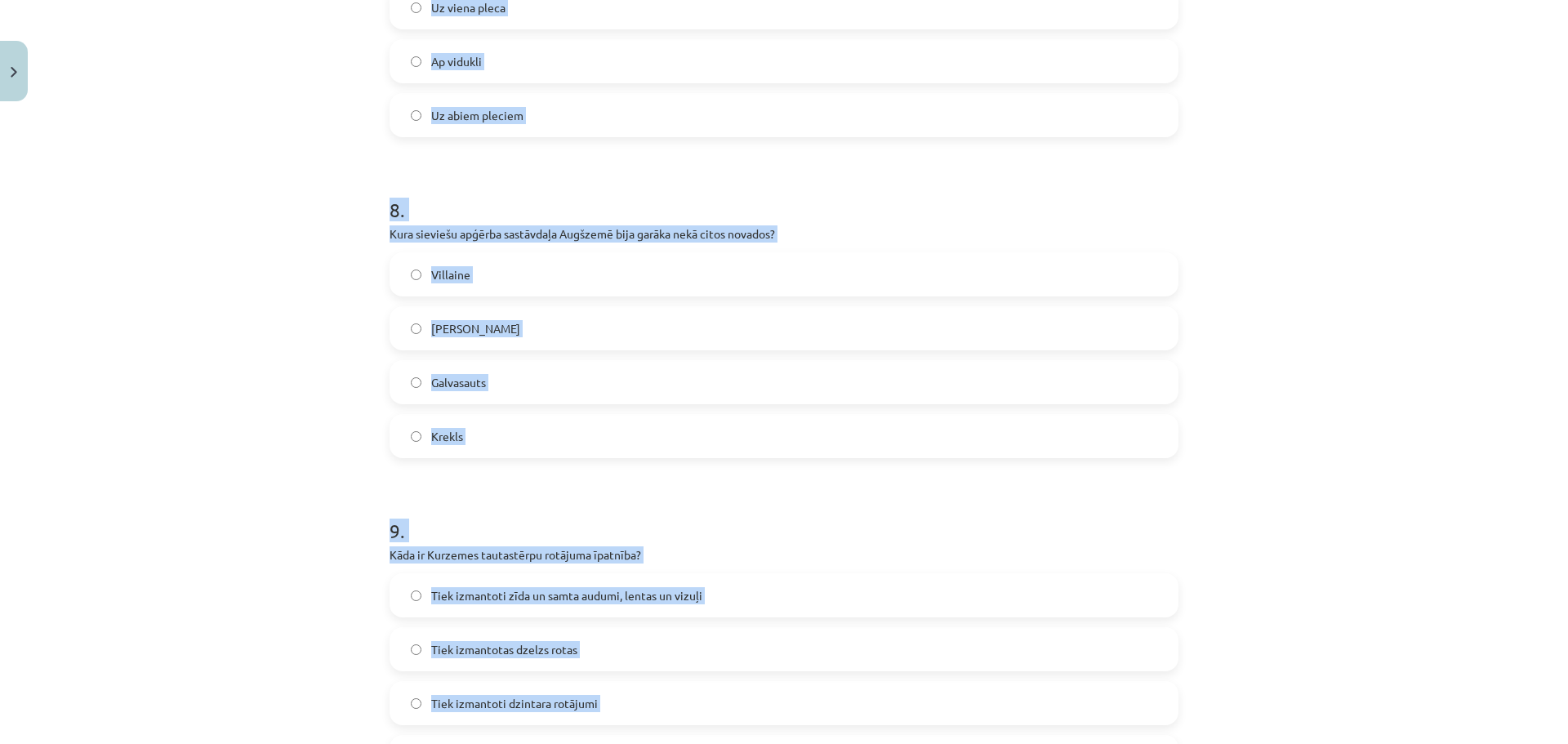
scroll to position [2613, 0]
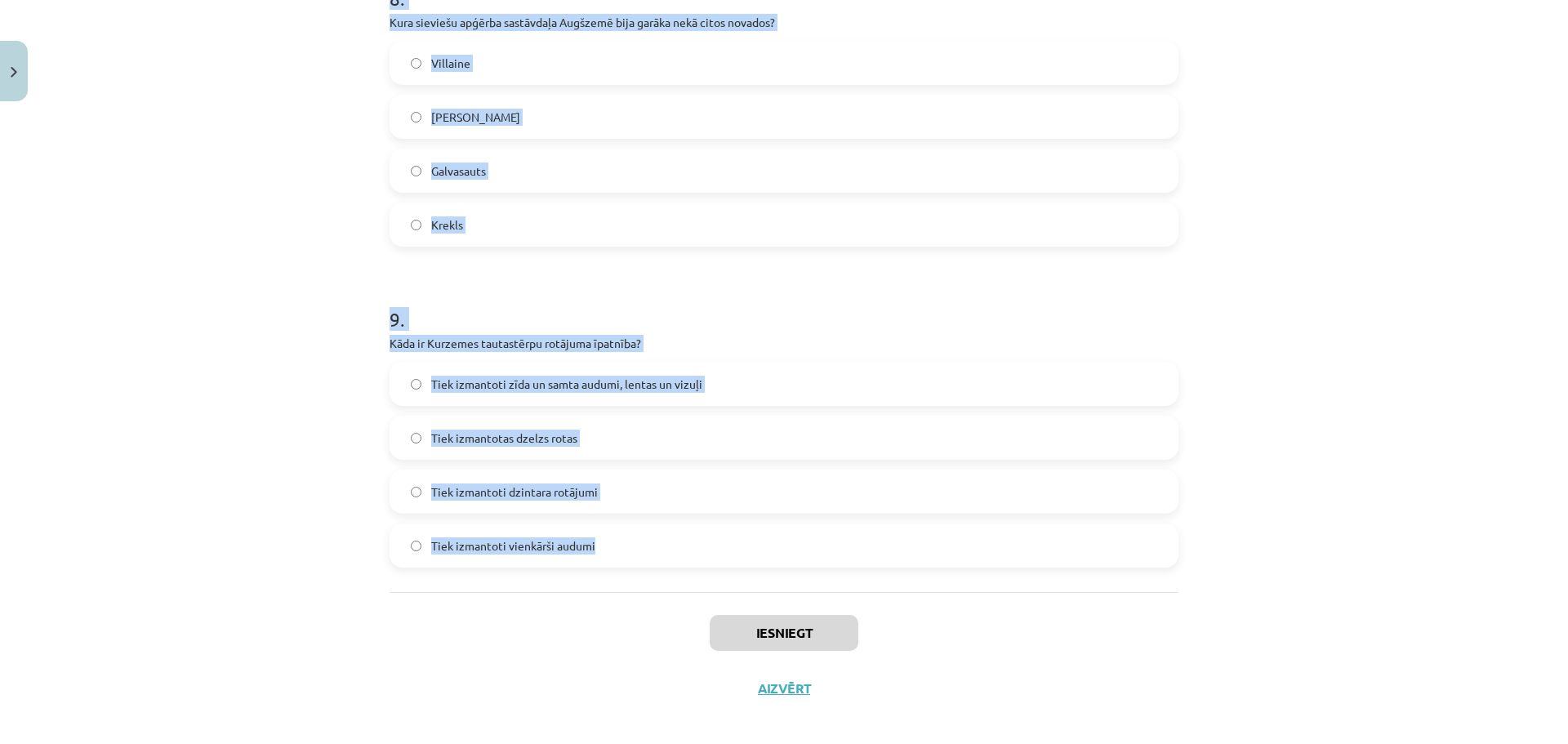
drag, startPoint x: 359, startPoint y: 369, endPoint x: 936, endPoint y: 537, distance: 601.0
click at [936, 537] on div "Mācību tēma: Dizains un tehnoloģijas 9. klases 1. ieskaites mācību materiāls #3…" at bounding box center [784, 372] width 1568 height 744
copy form "4 . Lo ipsu dolor sitamet consectetur adipisci elitseddoeius temporincid? 66.-9…"
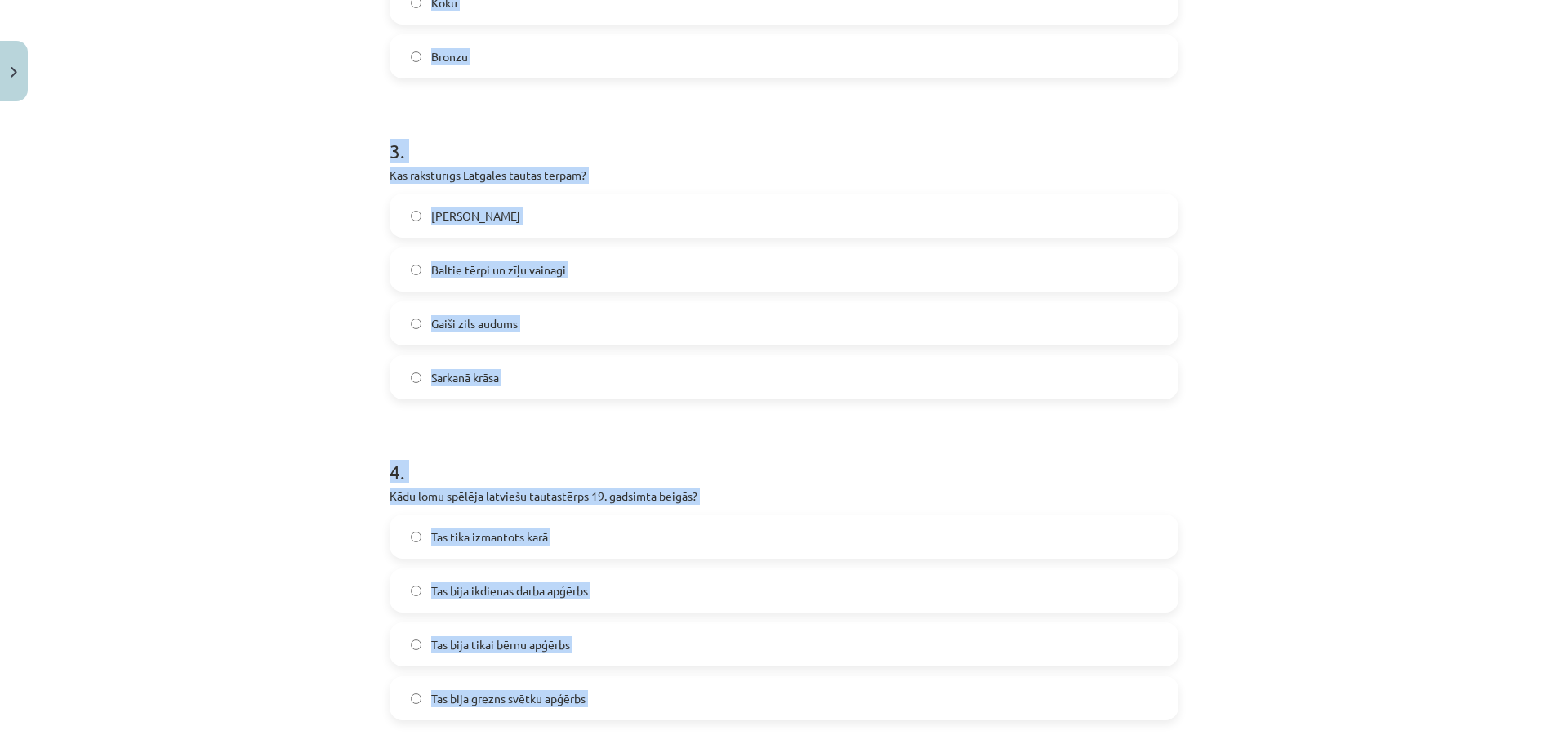
scroll to position [653, 0]
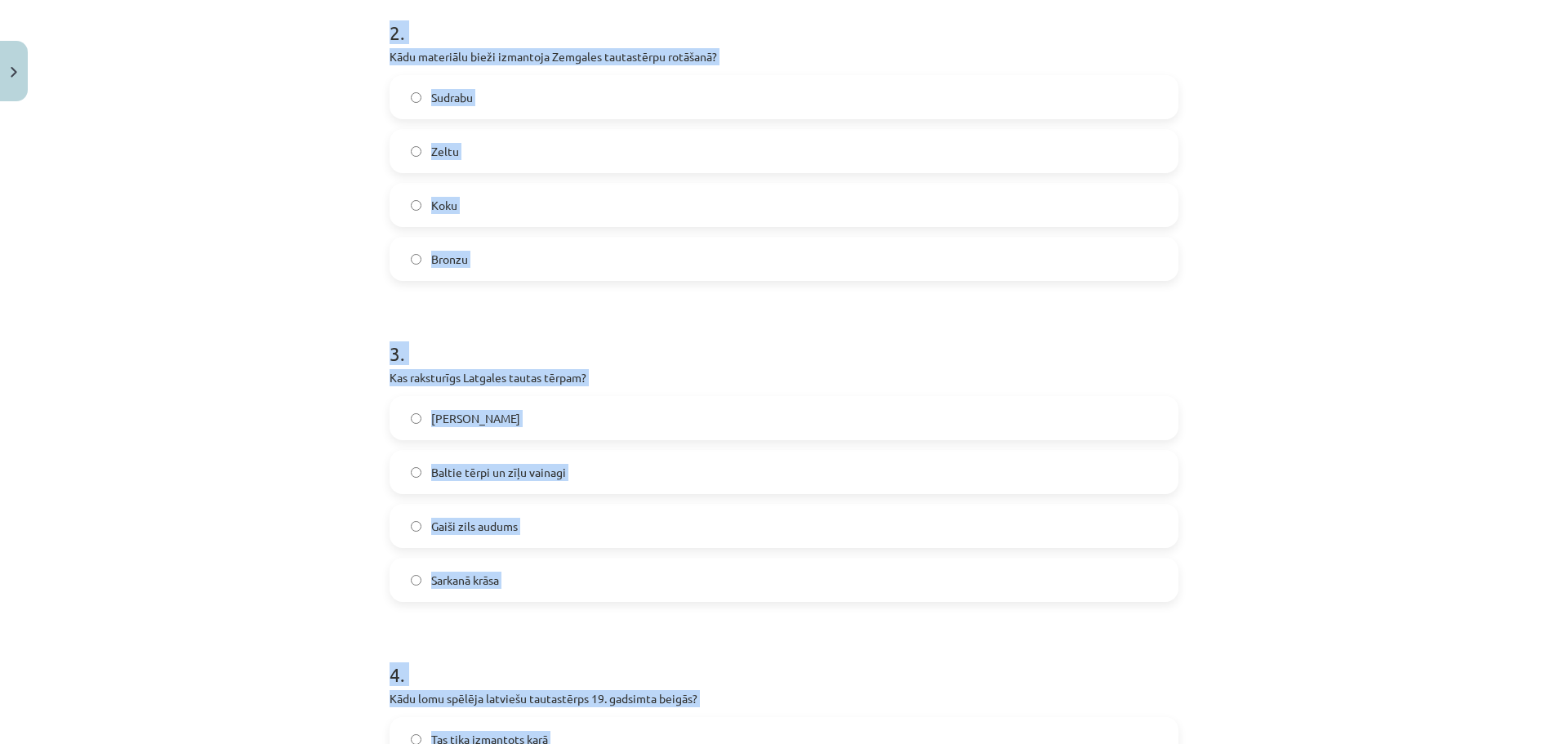
click at [162, 281] on div "Mācību tēma: Dizains un tehnoloģijas 9. klases 1. ieskaites mācību materiāls #3…" at bounding box center [784, 372] width 1568 height 744
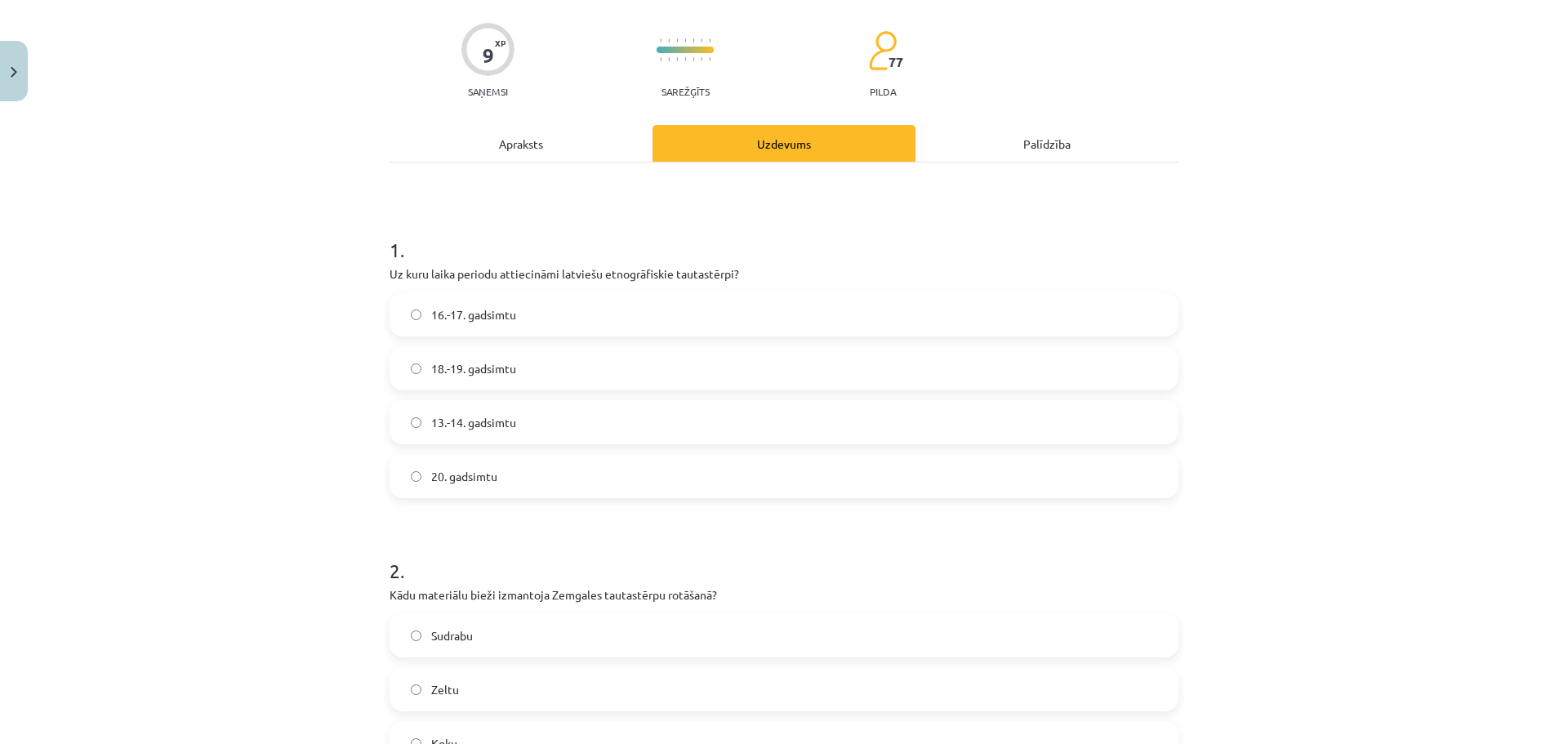
scroll to position [0, 0]
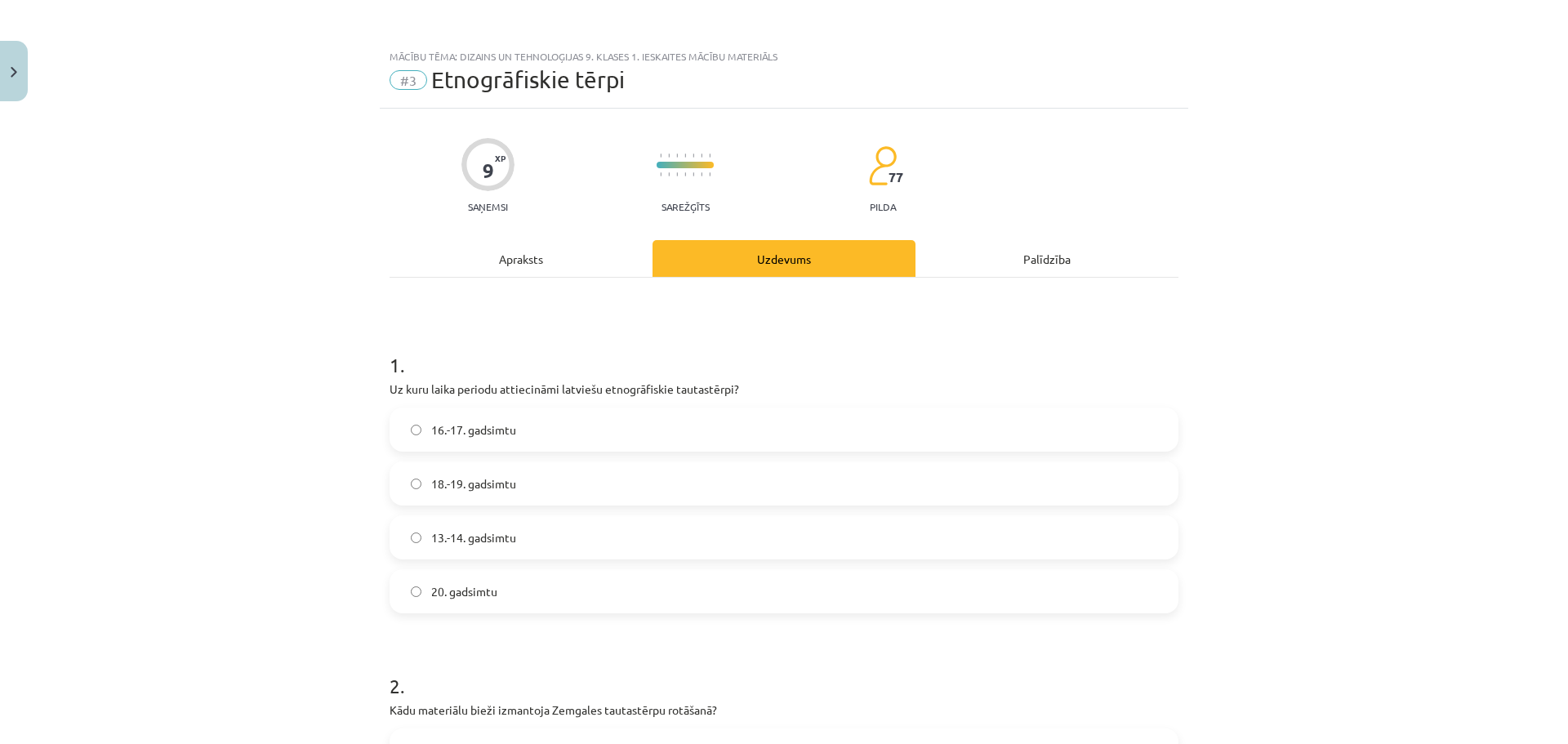
click at [515, 479] on label "18.-19. gadsimtu" at bounding box center [784, 484] width 786 height 41
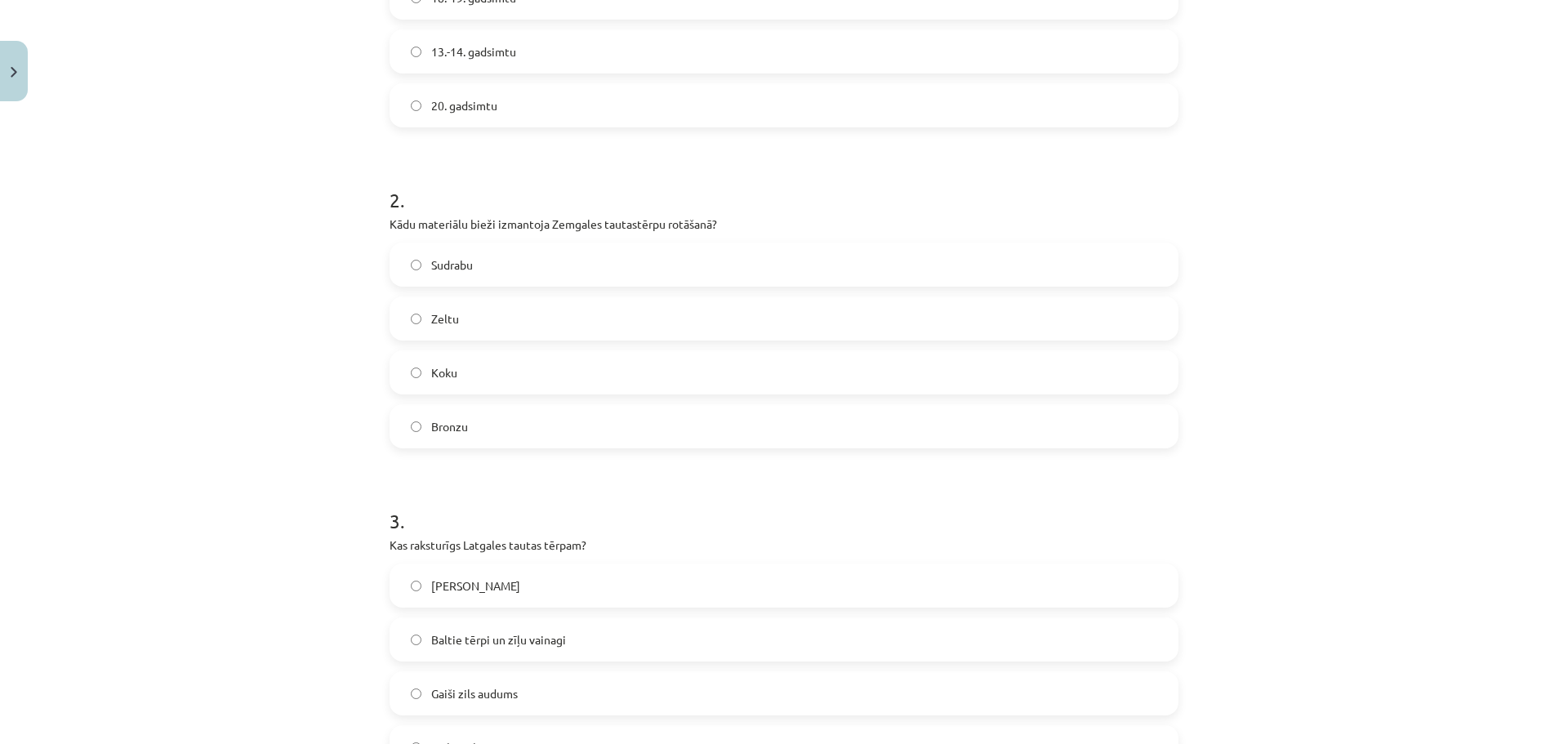
scroll to position [489, 0]
click at [447, 235] on div "2 . Kādu materiālu bieži izmantoja Zemgales tautastērpu rotāšanā? Sudrabu Zeltu…" at bounding box center [783, 300] width 789 height 289
click at [445, 256] on span "Sudrabu" at bounding box center [451, 261] width 42 height 18
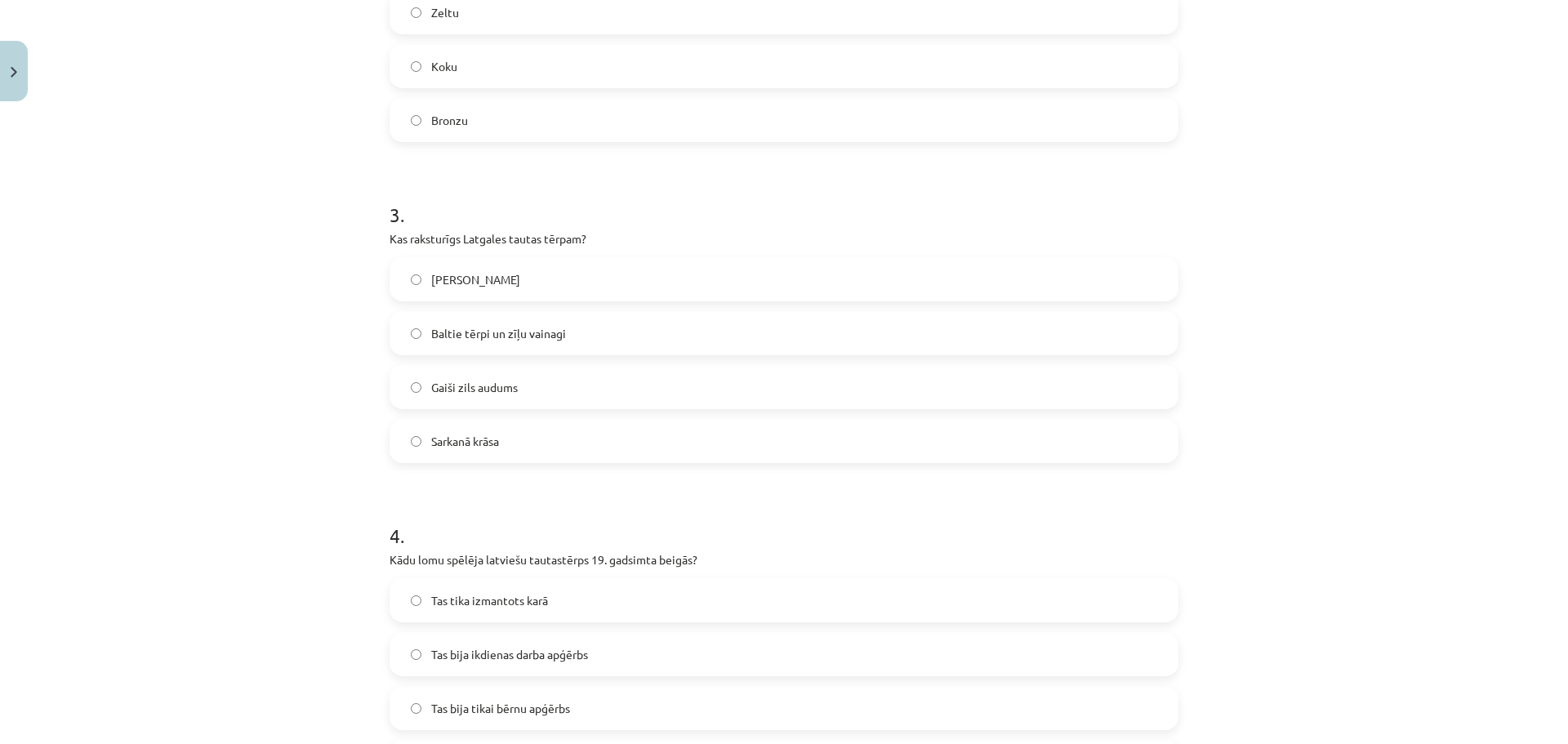
scroll to position [816, 0]
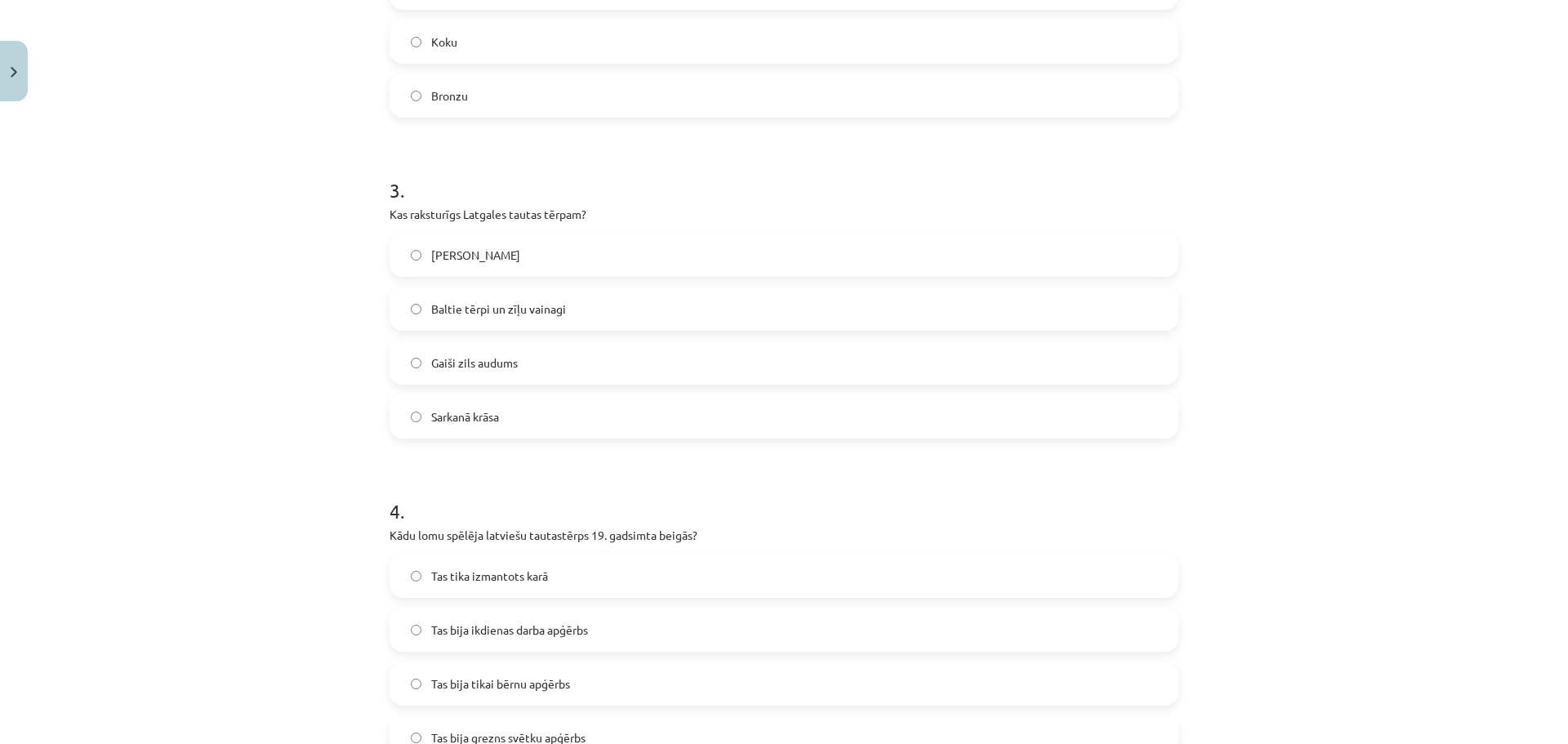
click at [498, 305] on span "Baltie tērpi un zīļu vainagi" at bounding box center [498, 309] width 135 height 18
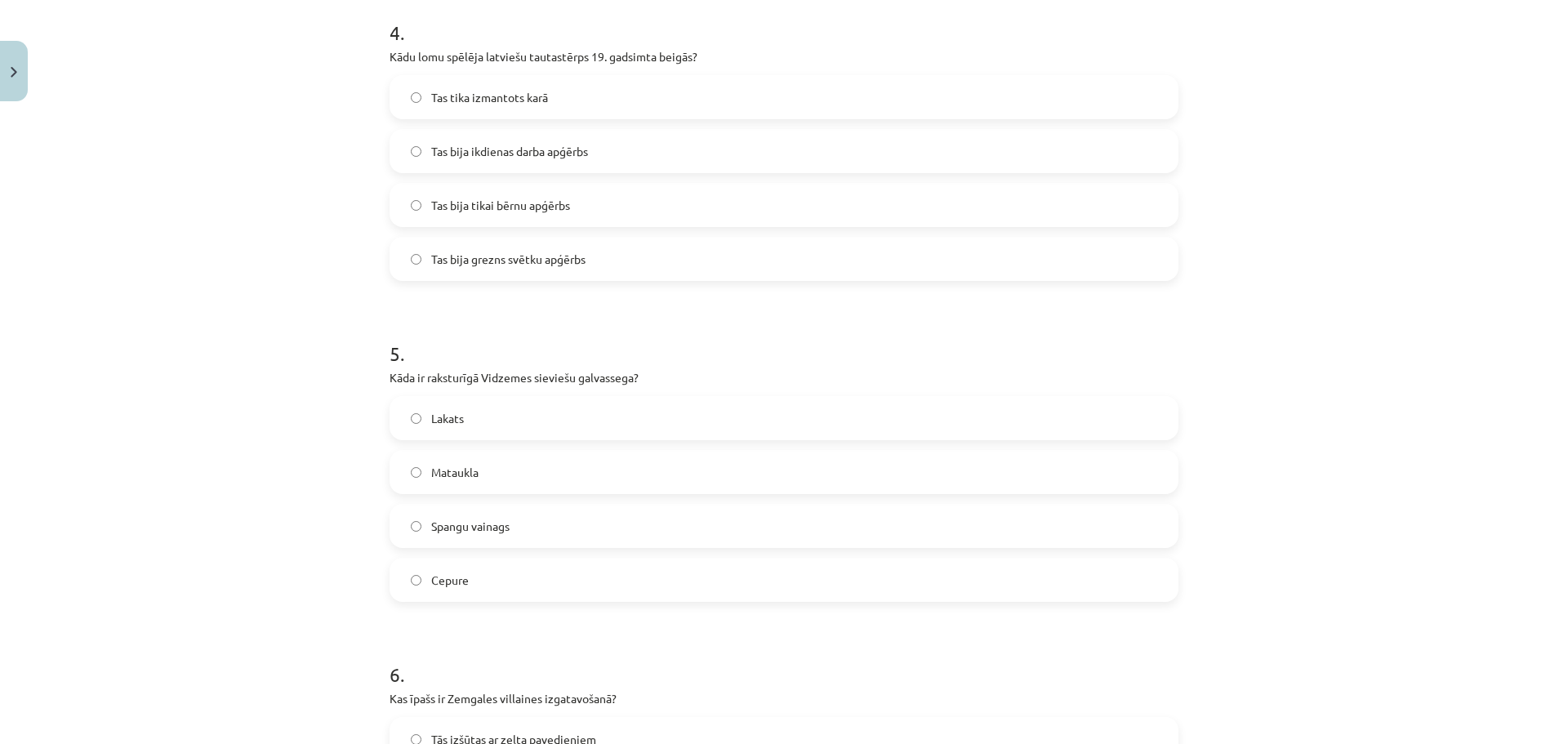
scroll to position [1307, 0]
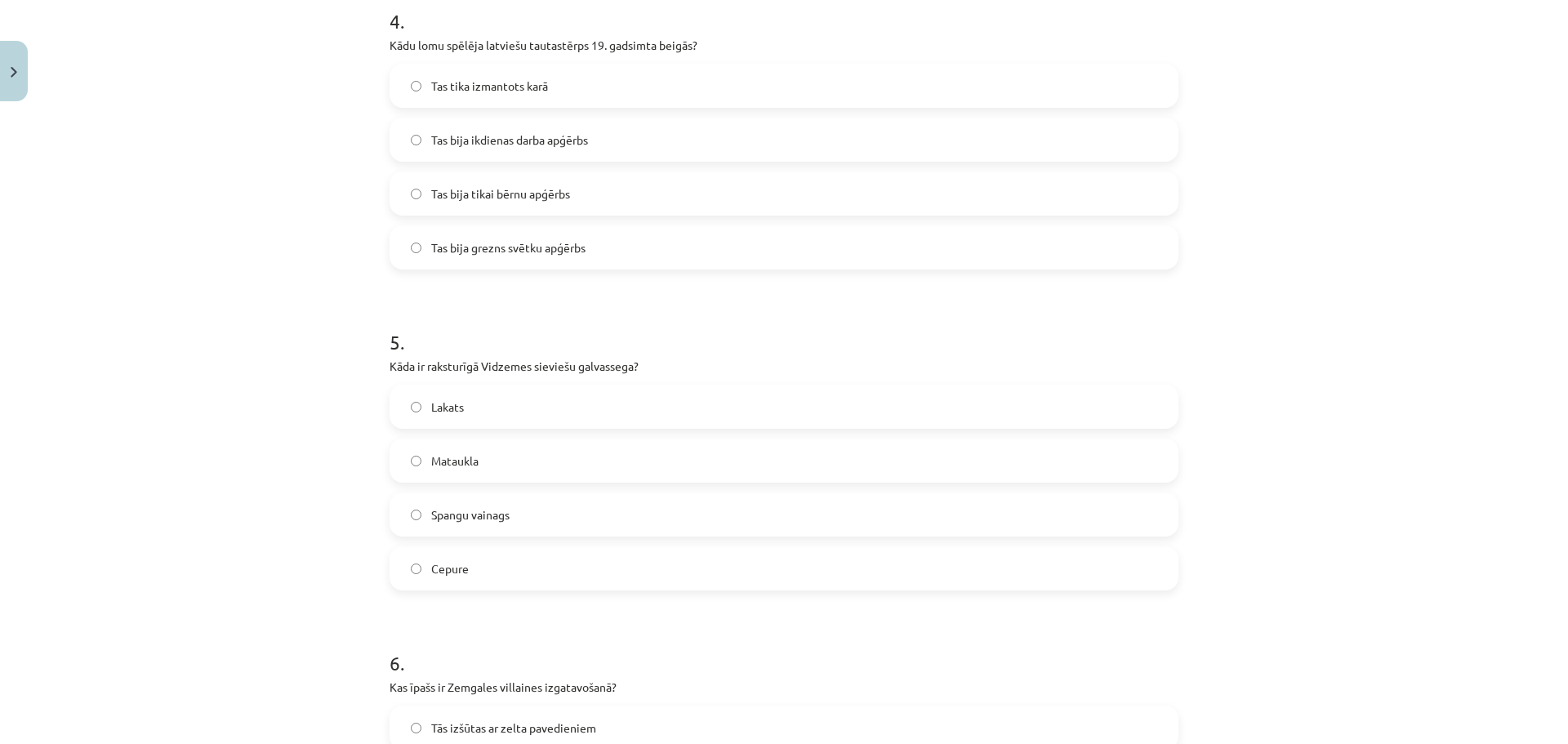
click at [473, 237] on label "Tas bija grezns svētku apģērbs" at bounding box center [784, 248] width 786 height 41
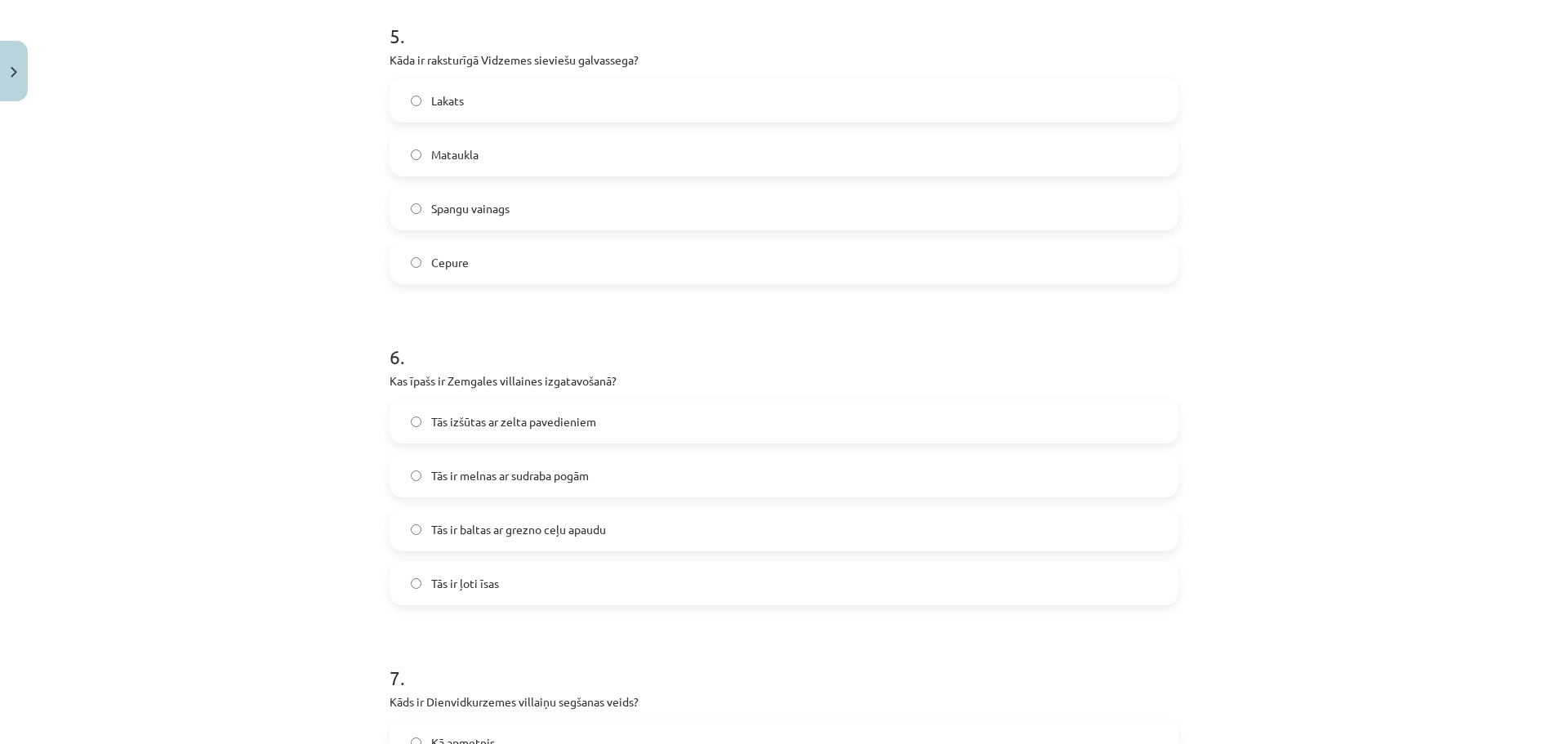
scroll to position [1633, 0]
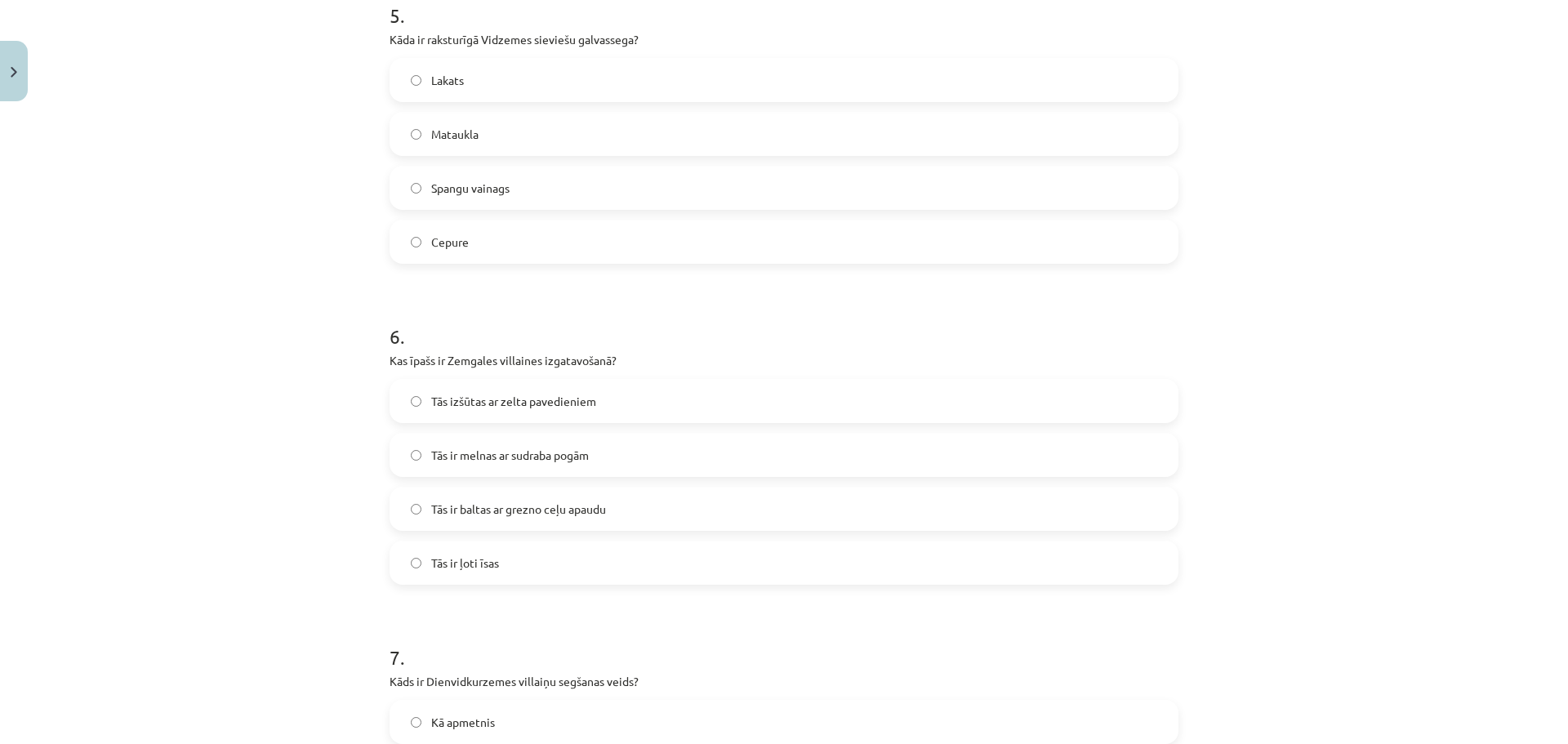
click at [471, 175] on label "Spangu vainags" at bounding box center [784, 188] width 786 height 41
drag, startPoint x: 529, startPoint y: 507, endPoint x: 521, endPoint y: 476, distance: 32.0
click at [528, 505] on span "Tās ir baltas ar grezno ceļu apaudu" at bounding box center [518, 509] width 175 height 18
click at [395, 517] on label "Tās ir baltas ar grezno ceļu apaudu" at bounding box center [784, 509] width 786 height 41
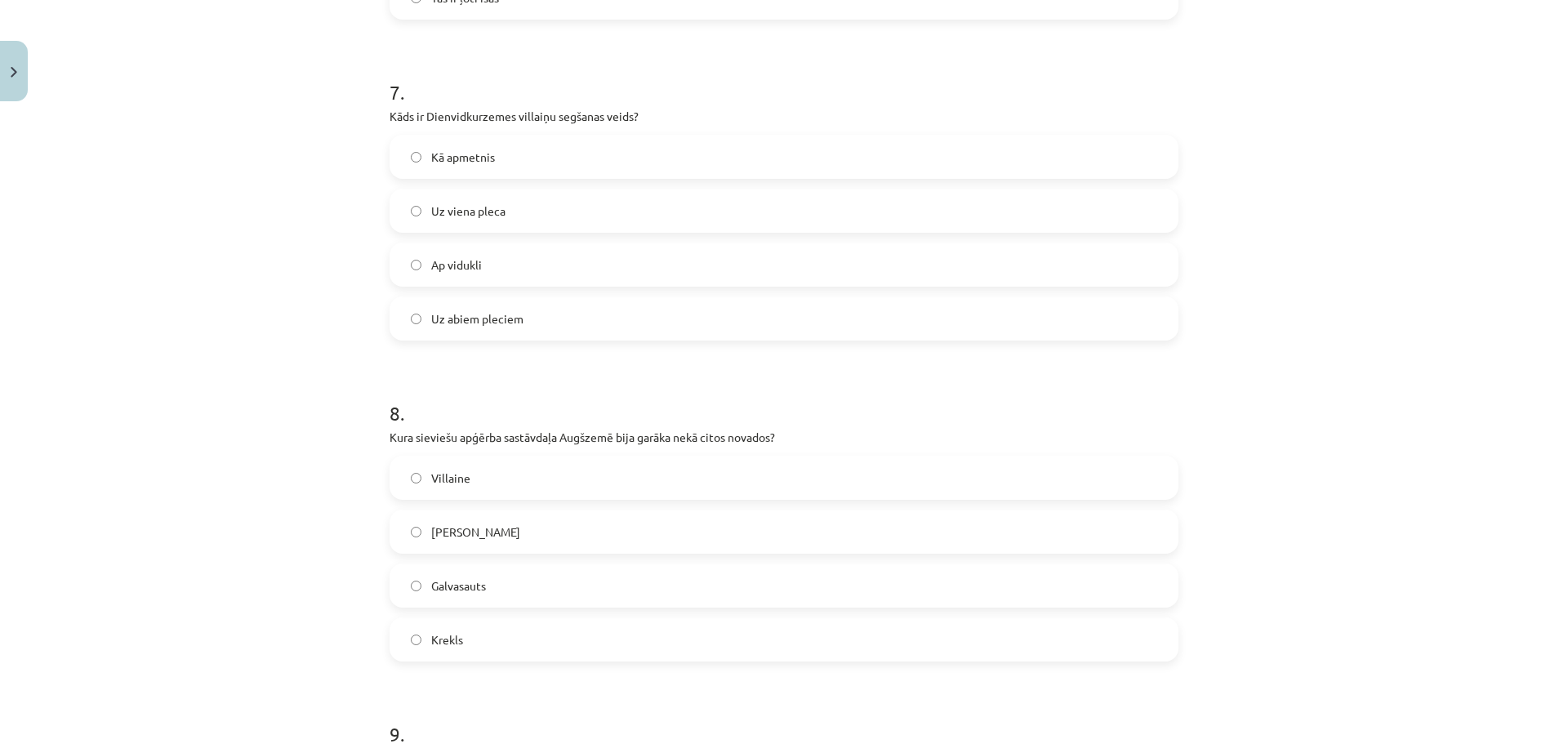
scroll to position [2205, 0]
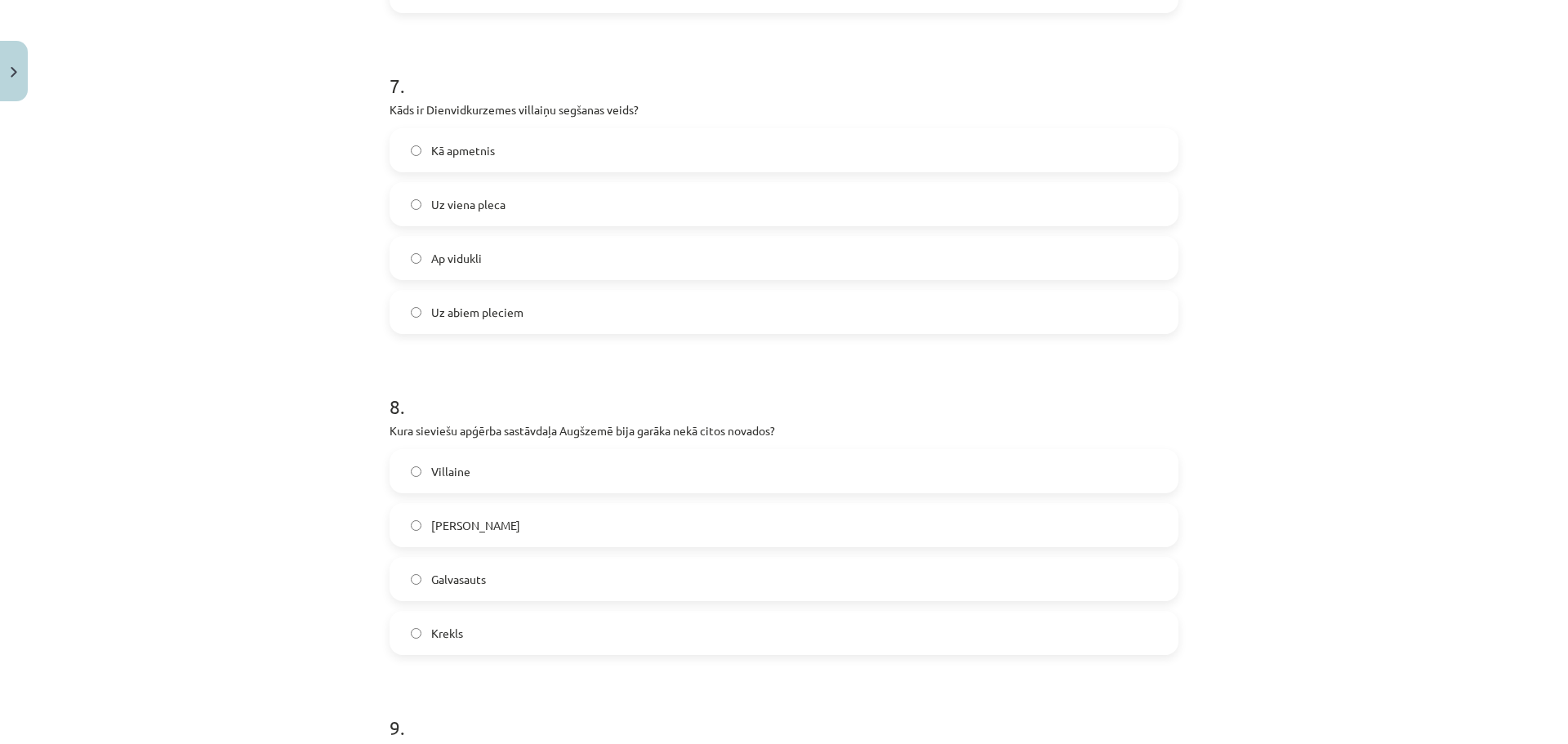
click at [465, 202] on span "Uz viena pleca" at bounding box center [468, 205] width 74 height 18
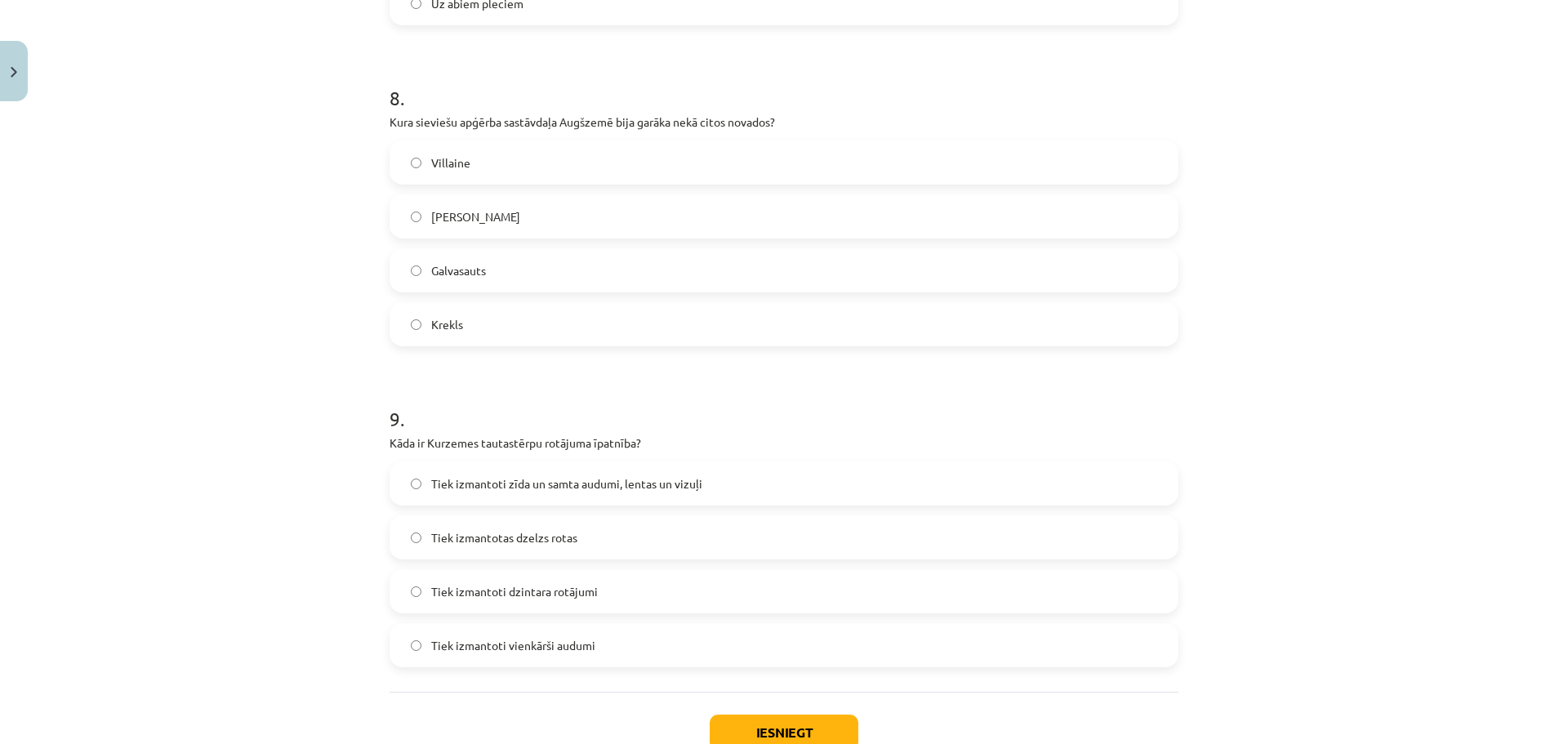
scroll to position [2531, 0]
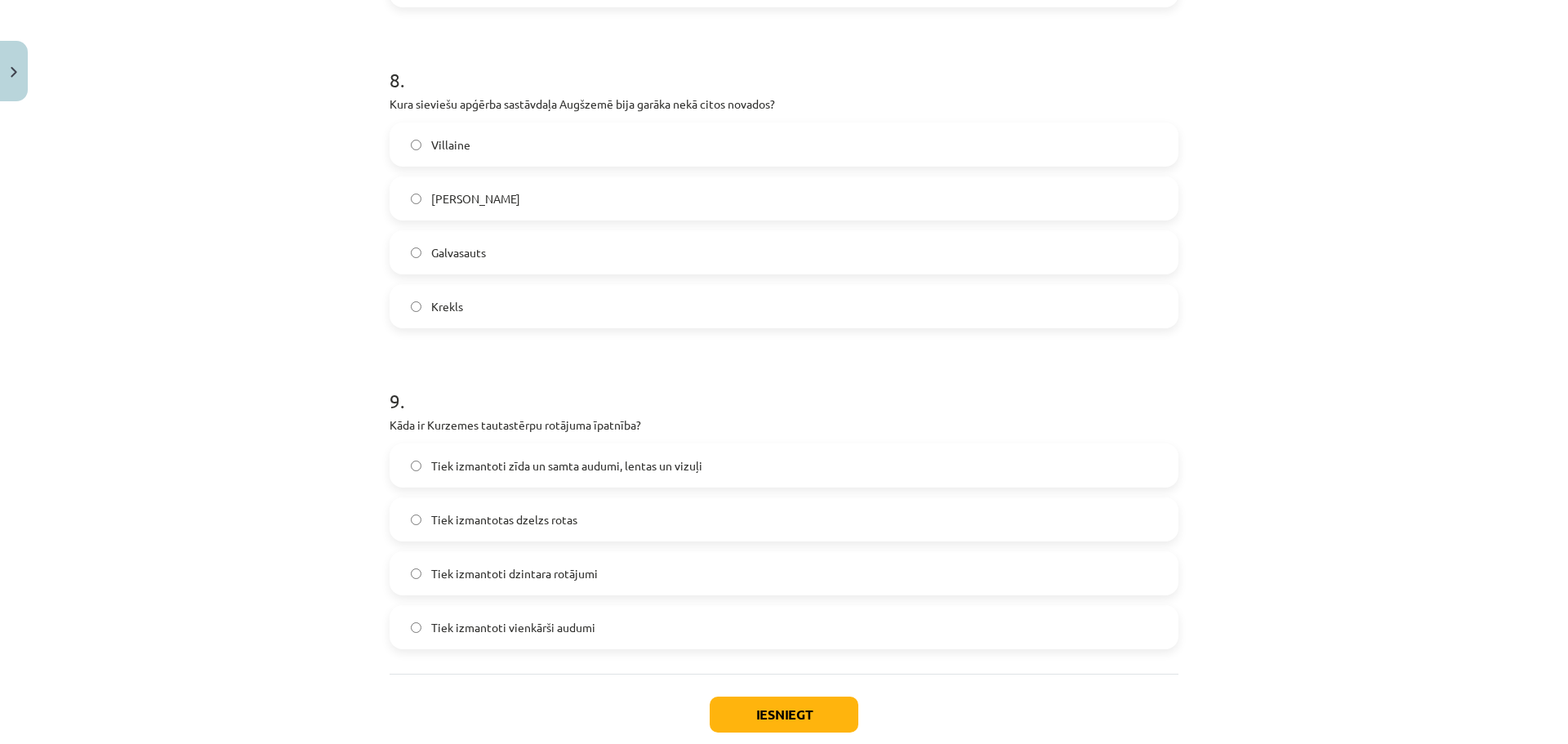
click at [471, 143] on label "Villaine" at bounding box center [784, 144] width 786 height 41
click at [471, 455] on label "Tiek izmantoti zīda un samta audumi, lentas un vizuļi" at bounding box center [784, 465] width 786 height 41
click at [781, 703] on button "Iesniegt" at bounding box center [784, 714] width 148 height 36
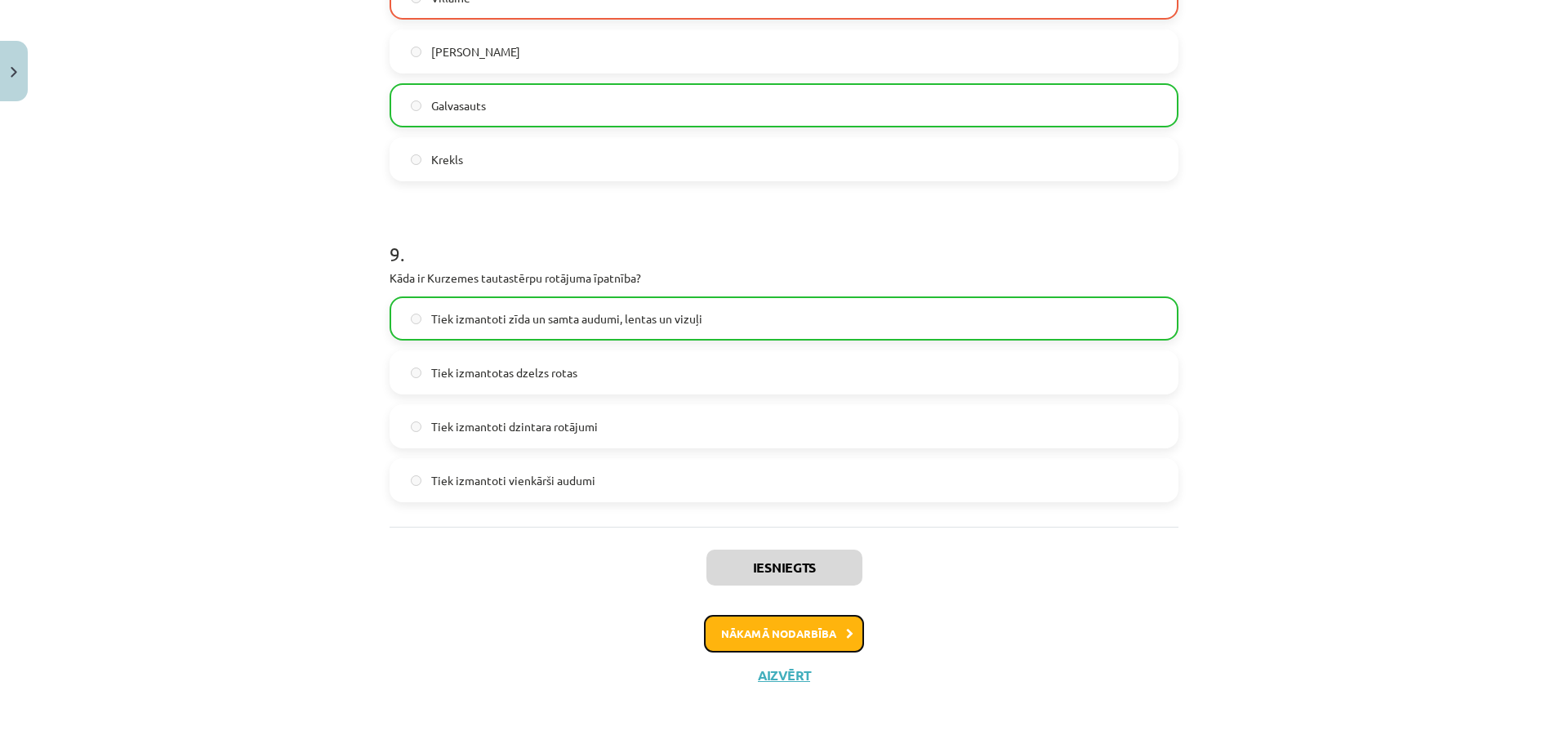
click at [780, 620] on button "Nākamā nodarbība" at bounding box center [784, 634] width 160 height 38
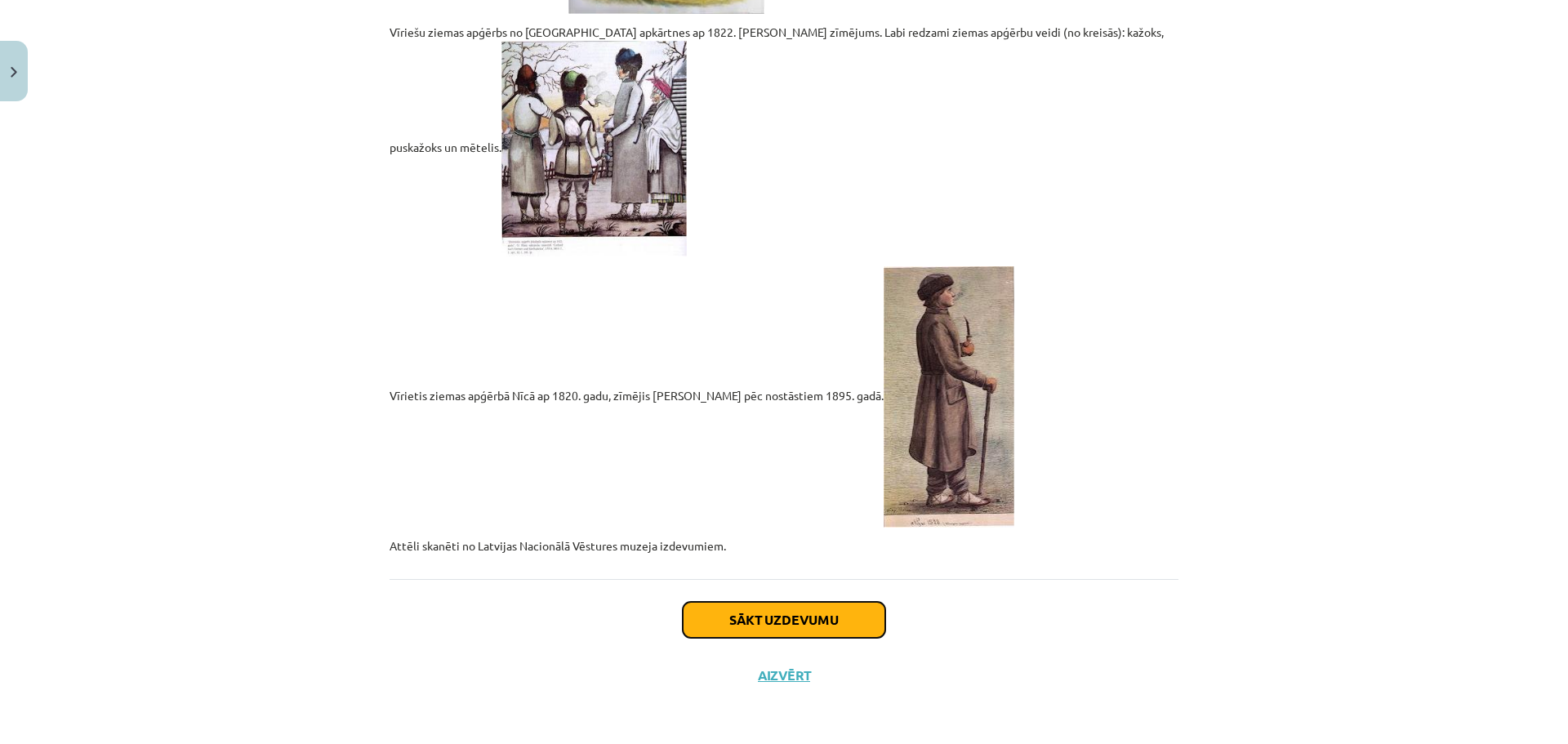
click at [732, 610] on button "Sākt uzdevumu" at bounding box center [784, 619] width 203 height 36
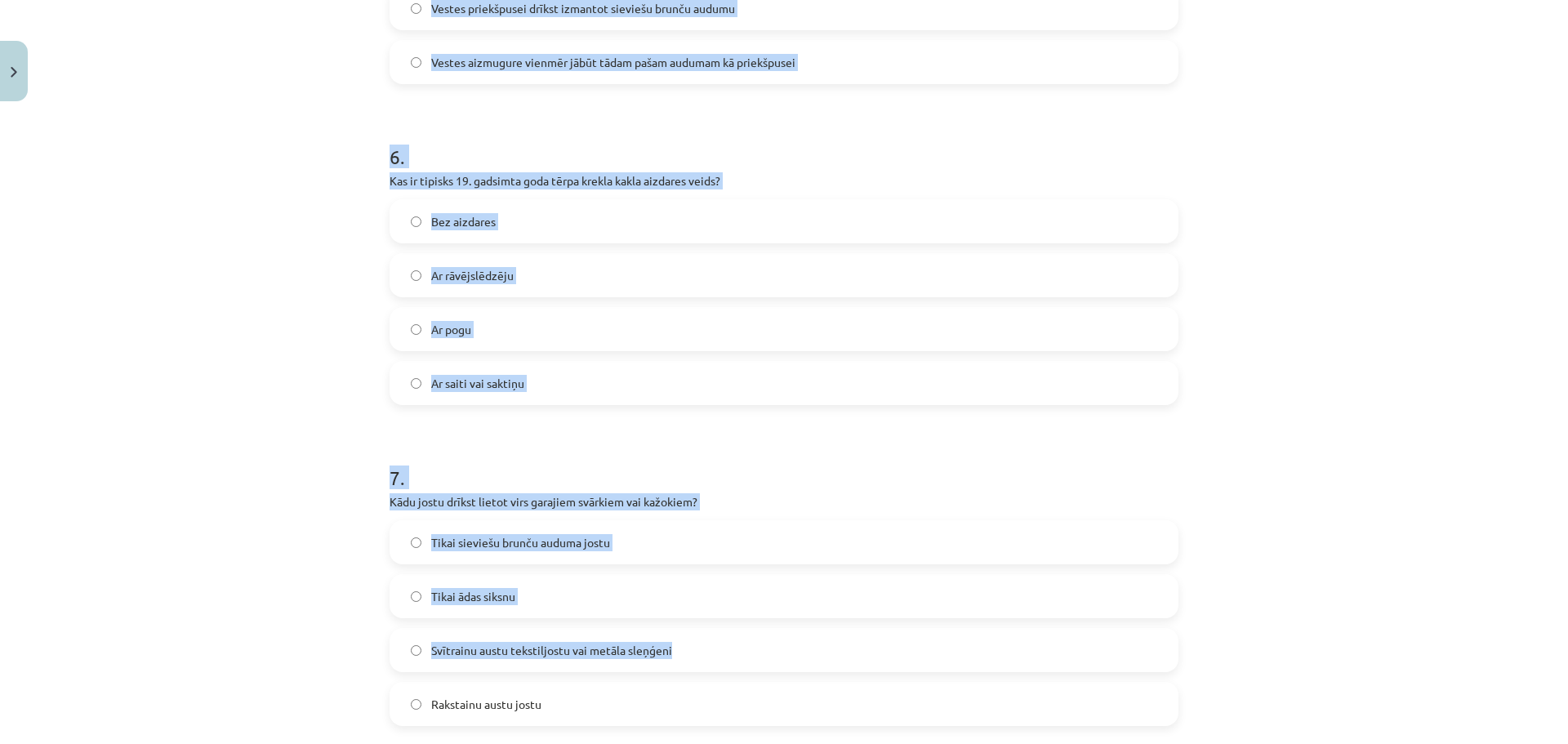
scroll to position [1984, 0]
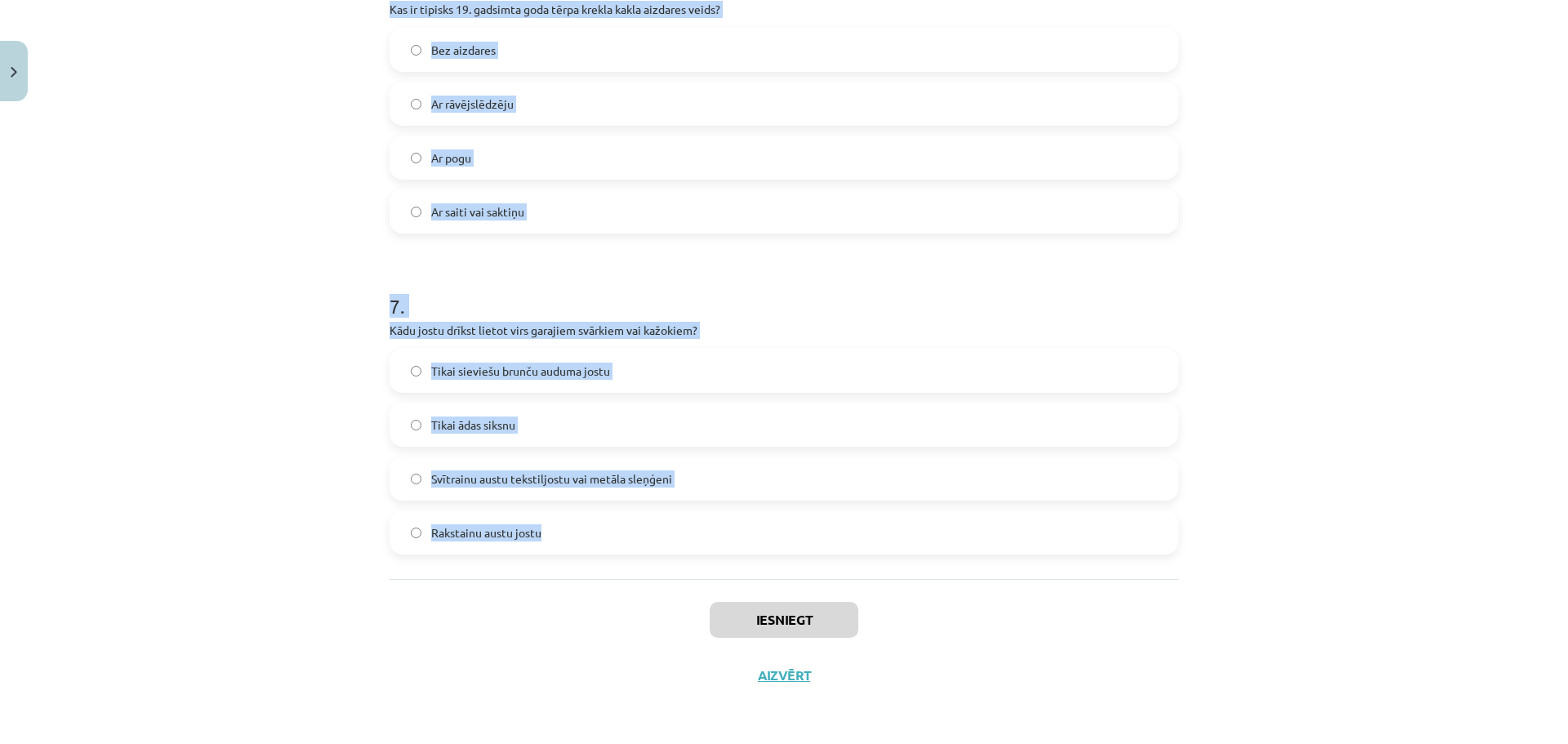
drag, startPoint x: 384, startPoint y: 387, endPoint x: 822, endPoint y: 550, distance: 467.3
copy form "Lorem ipsumdo sitam co adip el seddo eiusmod temp incid? Utlabo, etdol, magnaa,…"
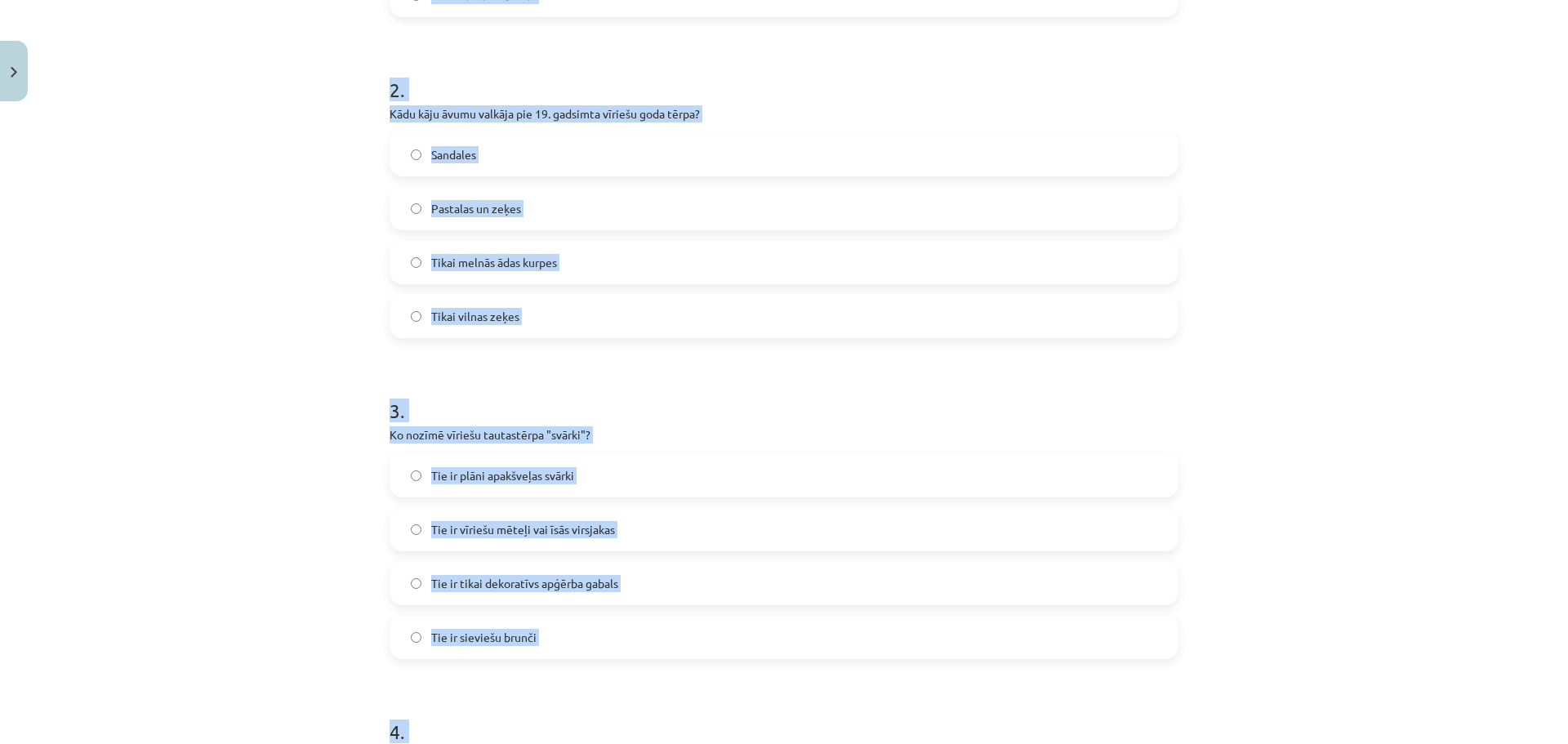
scroll to position [106, 0]
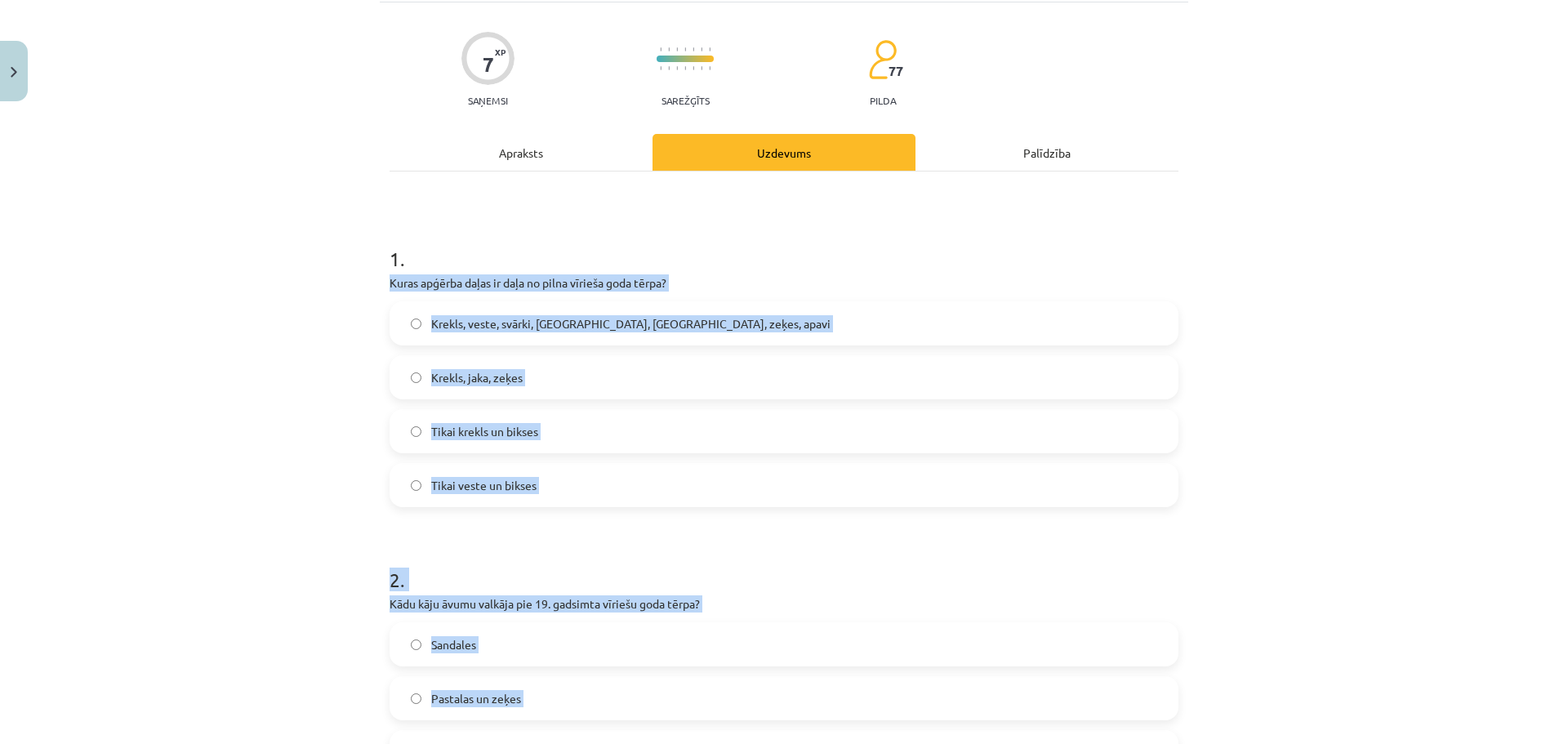
click at [324, 312] on div "Mācību tēma: Dizains un tehnoloģijas 9. klases 1. ieskaites mācību materiāls #4…" at bounding box center [784, 372] width 1568 height 744
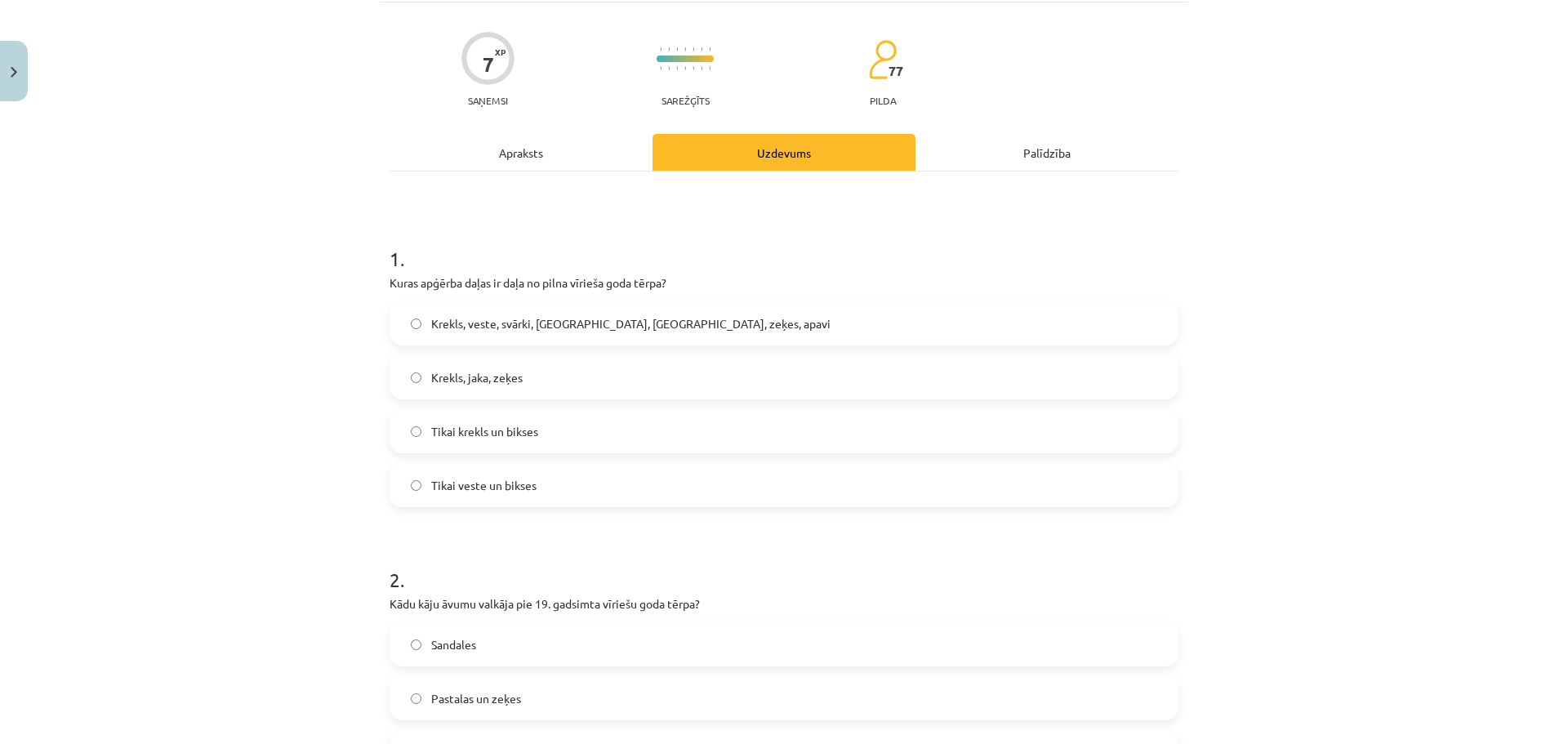
click at [474, 329] on span "Krekls, veste, svārki, [GEOGRAPHIC_DATA], [GEOGRAPHIC_DATA], zeķes, apavi" at bounding box center [631, 324] width 400 height 18
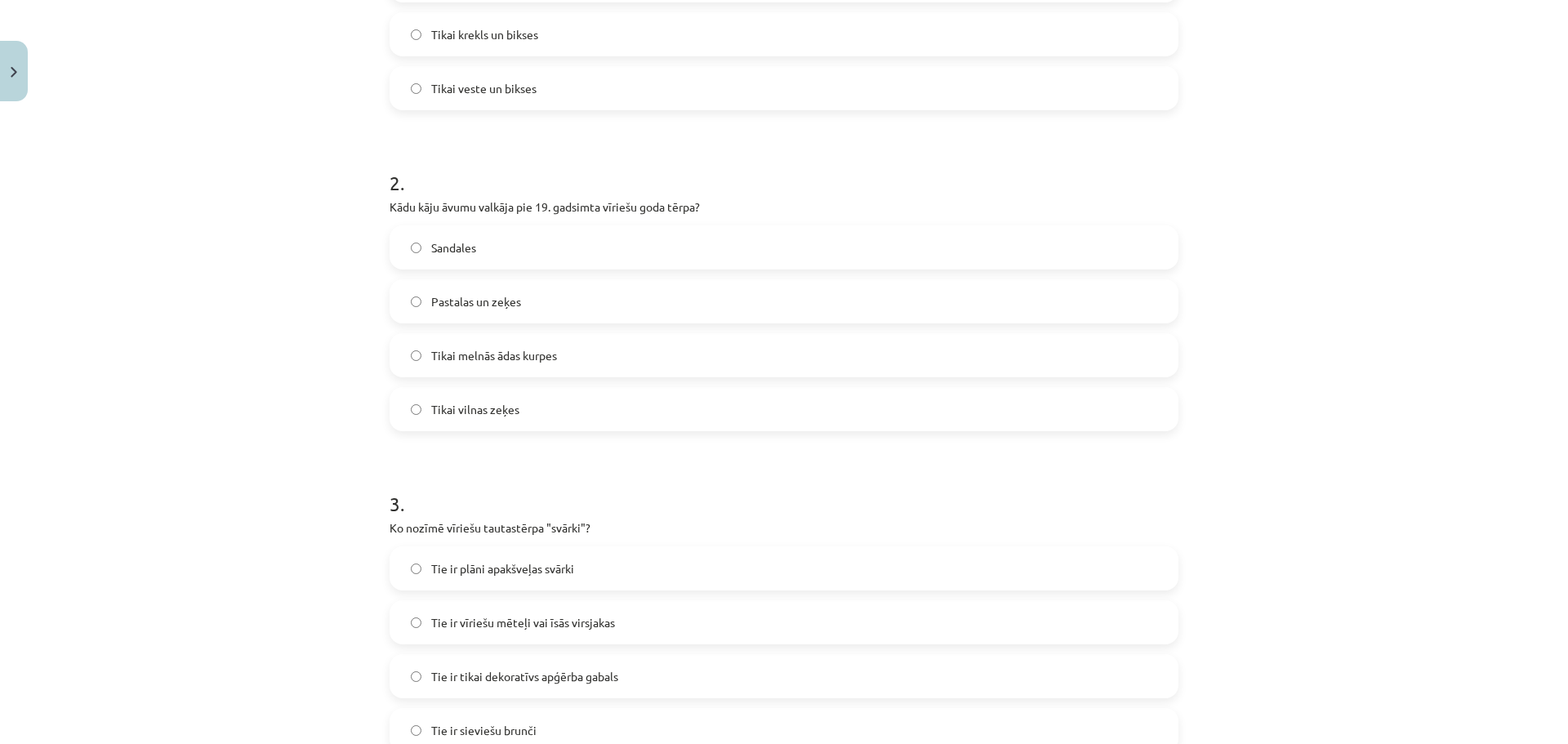
scroll to position [596, 0]
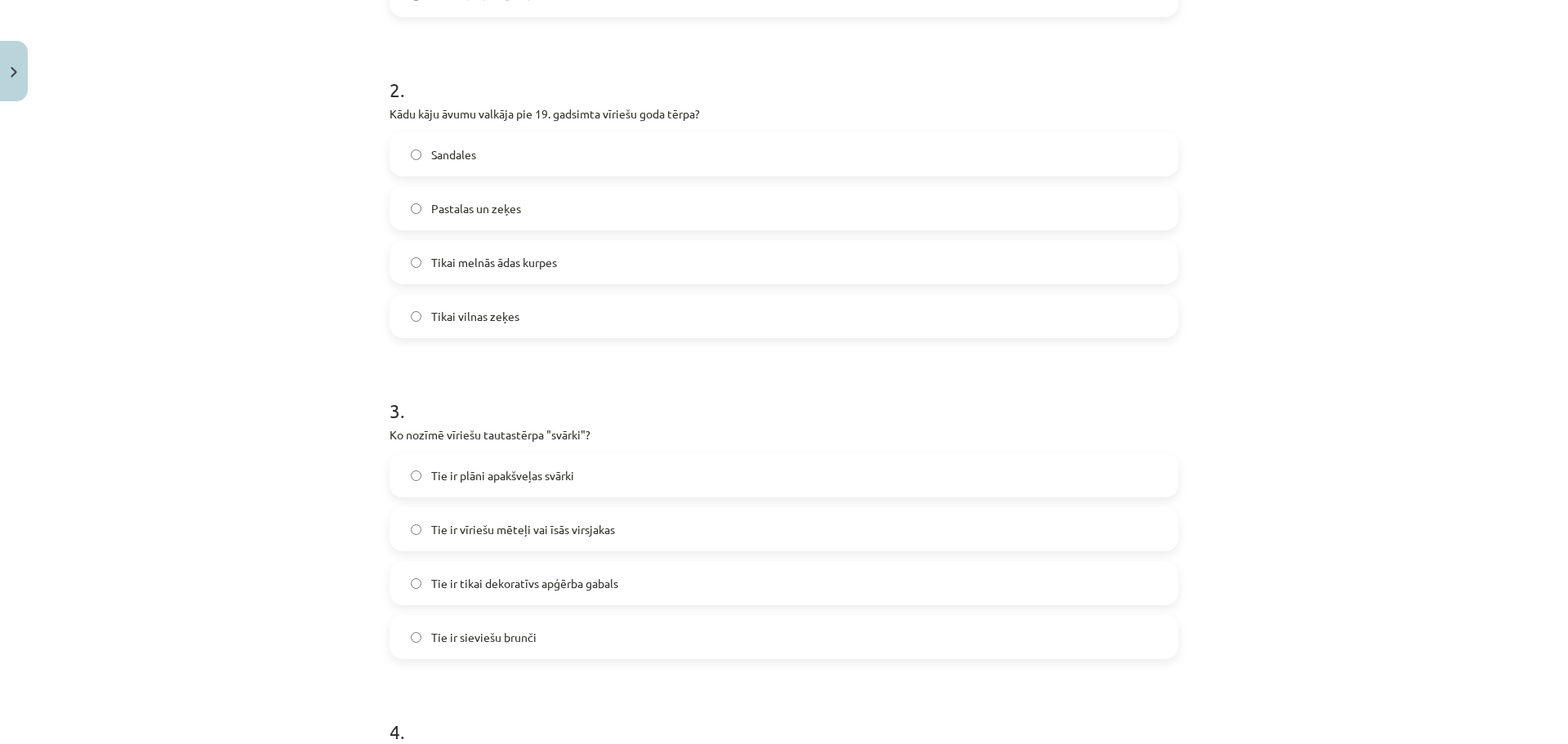
click at [467, 186] on div "Sandales Pastalas un zeķes Tikai melnās ādas kurpes Tikai vilnas zeķes" at bounding box center [783, 235] width 789 height 206
click at [467, 197] on label "Pastalas un zeķes" at bounding box center [784, 209] width 786 height 41
click at [582, 504] on div "Tie ir plāni apakšveļas svārki Tie ir vīriešu mēteļi vai īsās virsjakas Tie ir …" at bounding box center [783, 556] width 789 height 206
click at [582, 512] on label "Tie ir vīriešu mēteļi vai īsās virsjakas" at bounding box center [784, 529] width 786 height 41
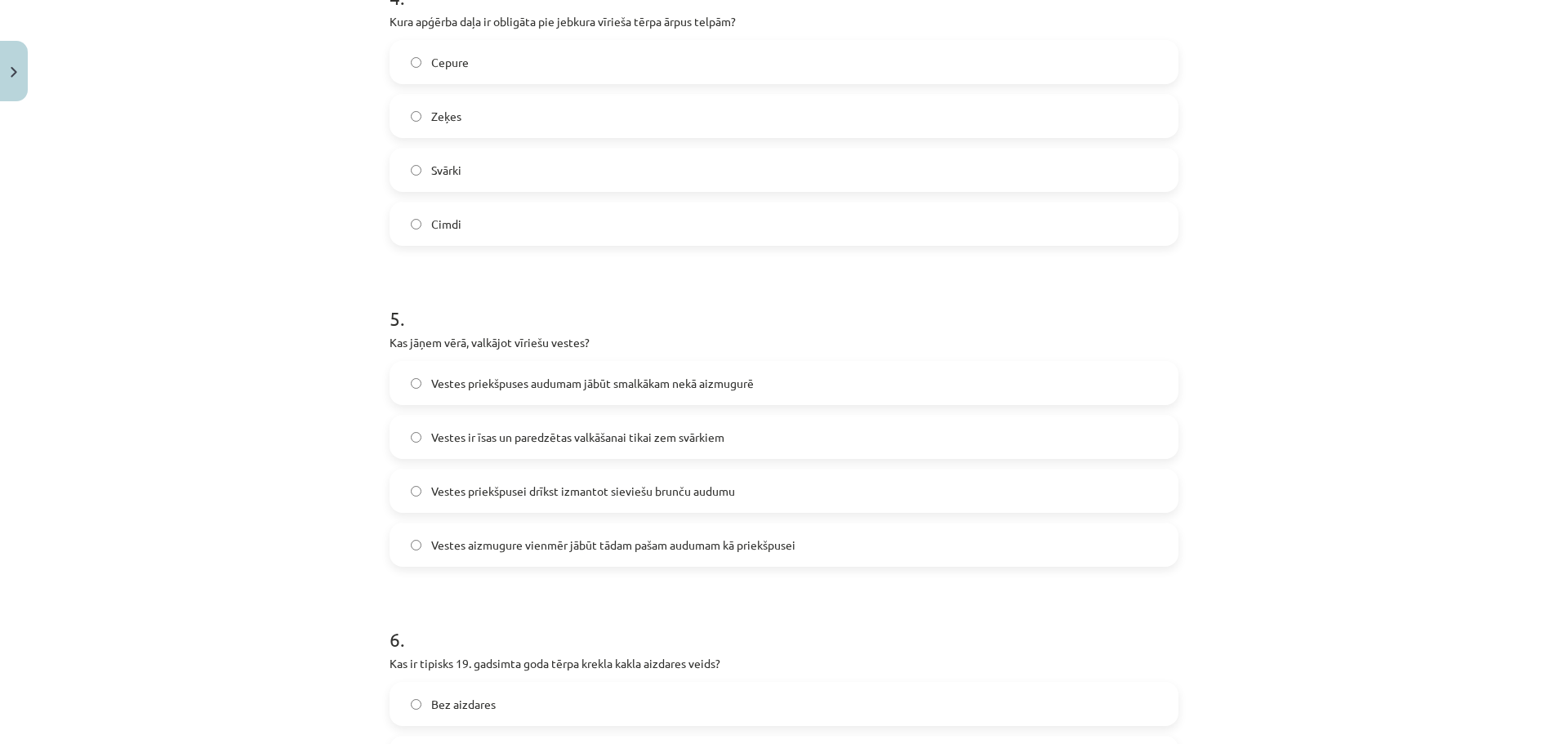
scroll to position [1331, 0]
click at [451, 55] on span "Cepure" at bounding box center [450, 61] width 38 height 18
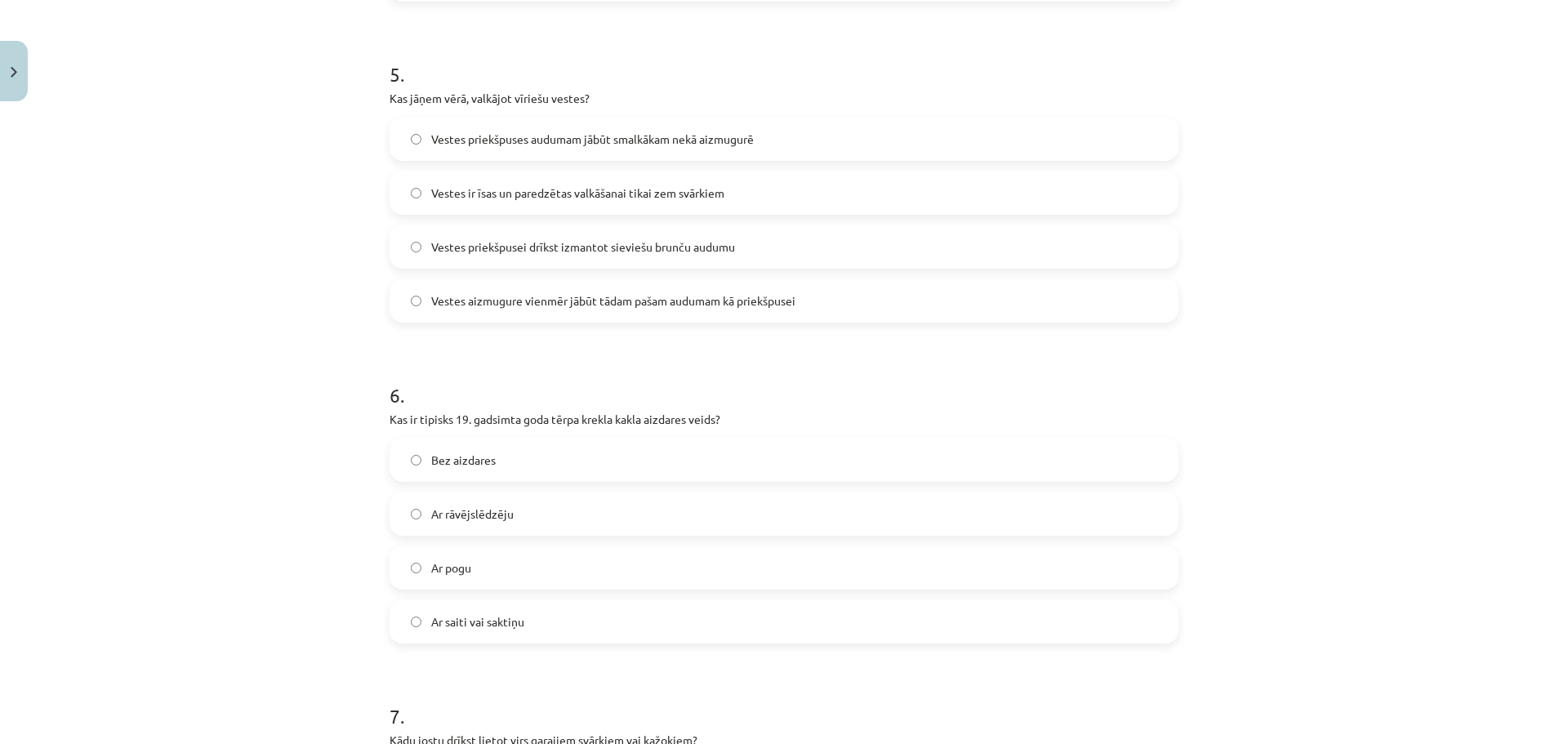
scroll to position [1576, 0]
click at [481, 141] on span "Vestes priekšpuses audumam jābūt smalkākam nekā aizmugurē" at bounding box center [592, 137] width 323 height 18
click at [571, 627] on label "Ar saiti vai saktiņu" at bounding box center [784, 620] width 786 height 41
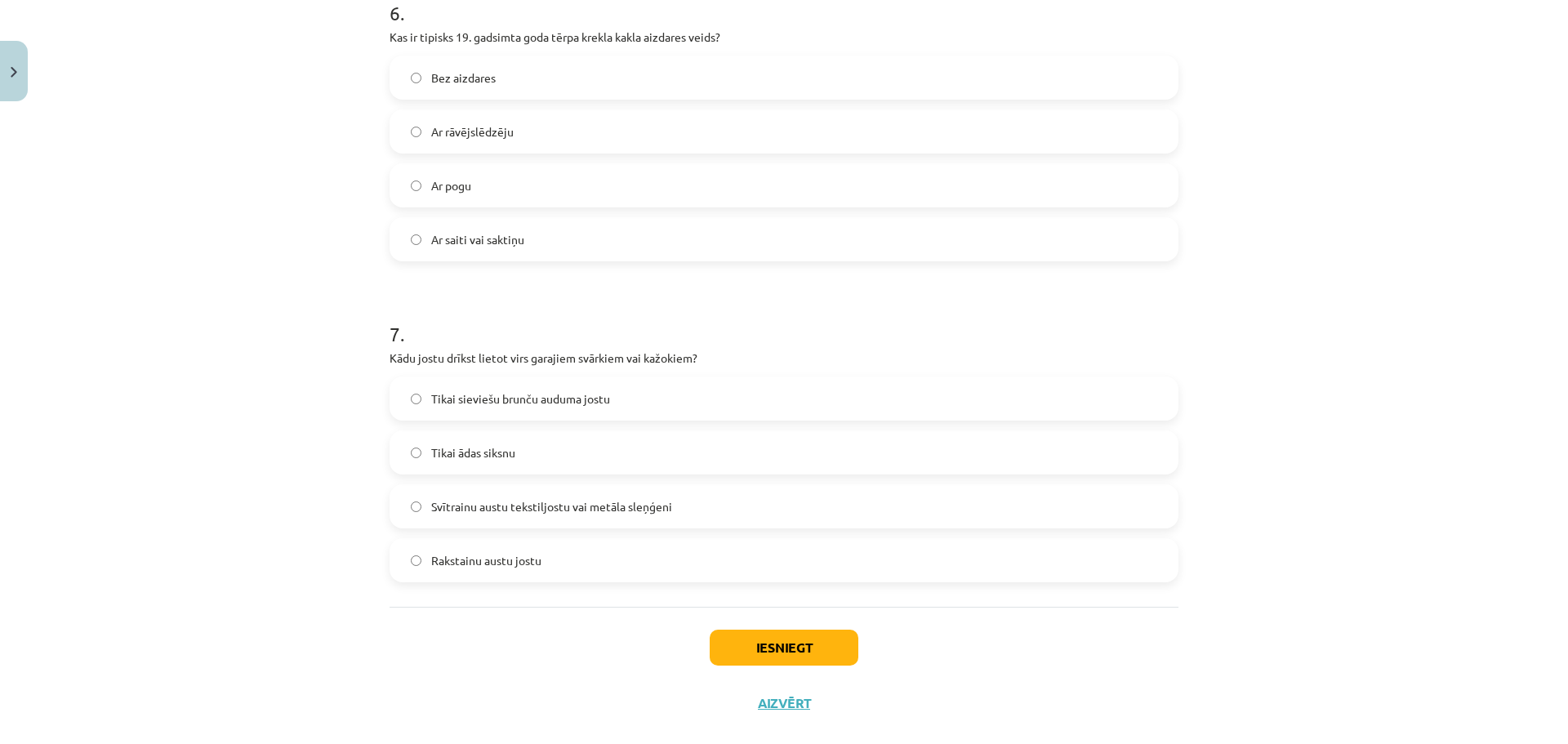
scroll to position [1984, 0]
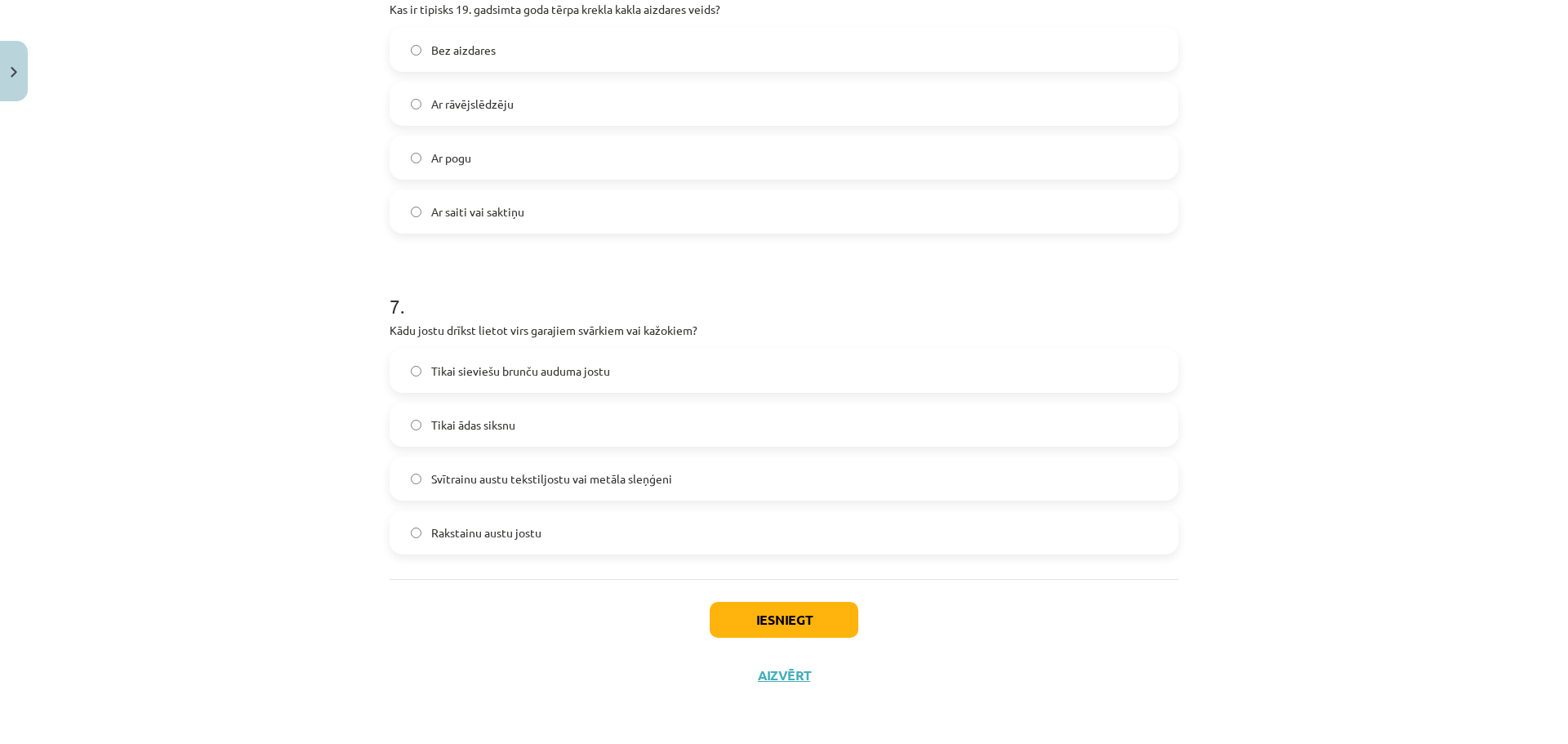
click at [513, 487] on span "Svītrainu austu tekstiljostu vai metāla sleņģeni" at bounding box center [551, 479] width 241 height 18
click at [771, 635] on button "Iesniegt" at bounding box center [784, 619] width 148 height 36
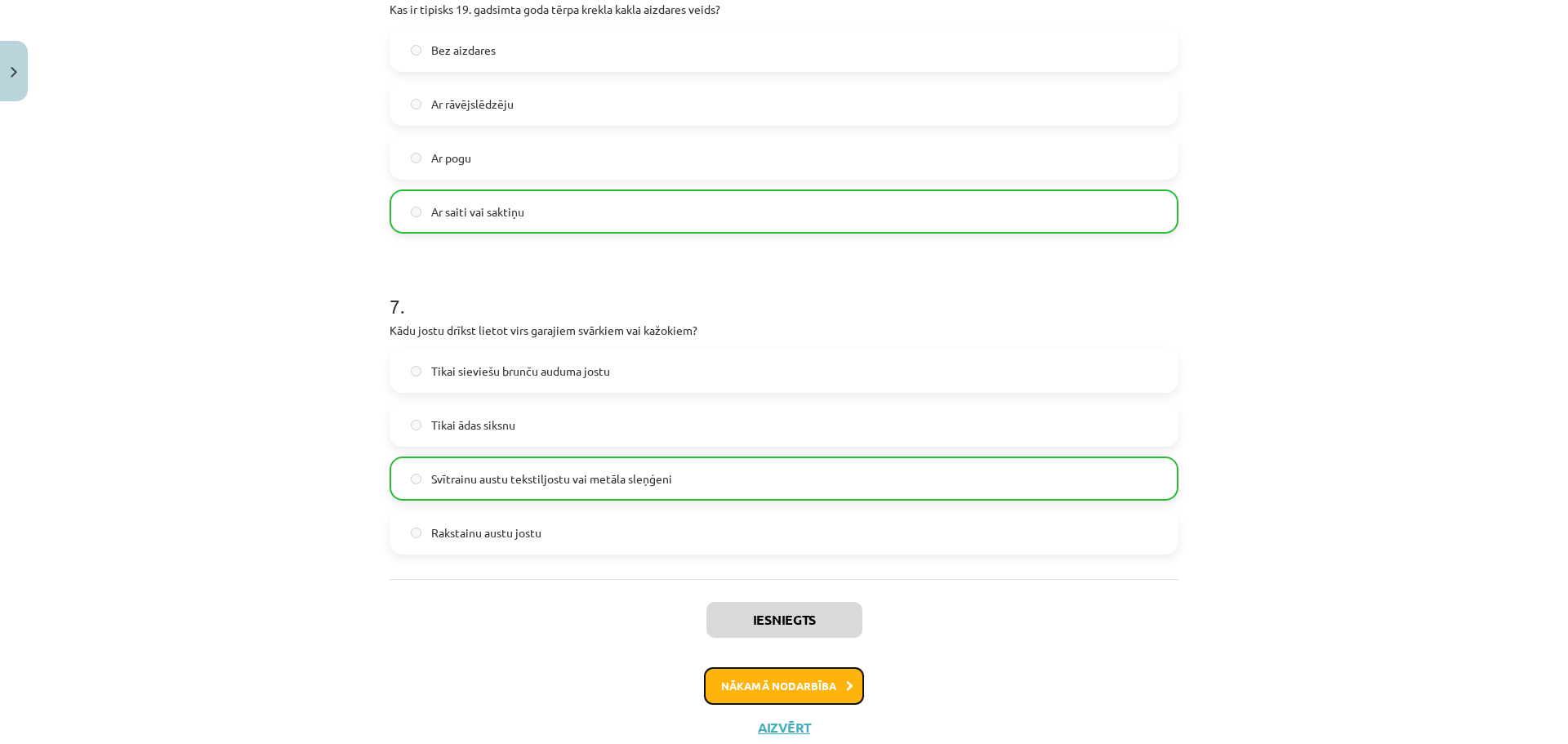
click at [809, 657] on div "Iesniegts Nākamā nodarbība Aizvērt" at bounding box center [783, 662] width 789 height 167
click at [846, 690] on icon at bounding box center [850, 685] width 8 height 11
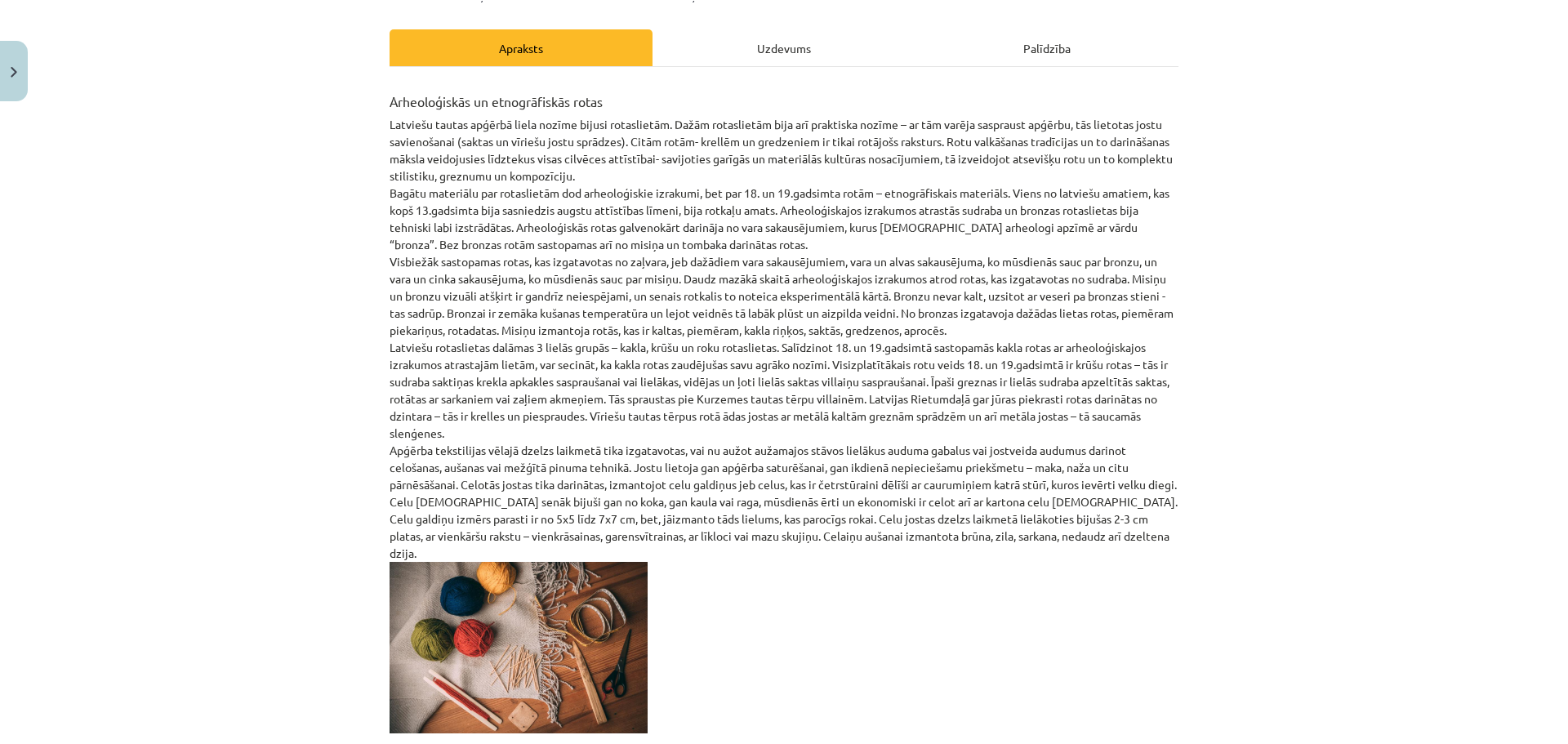
scroll to position [495, 0]
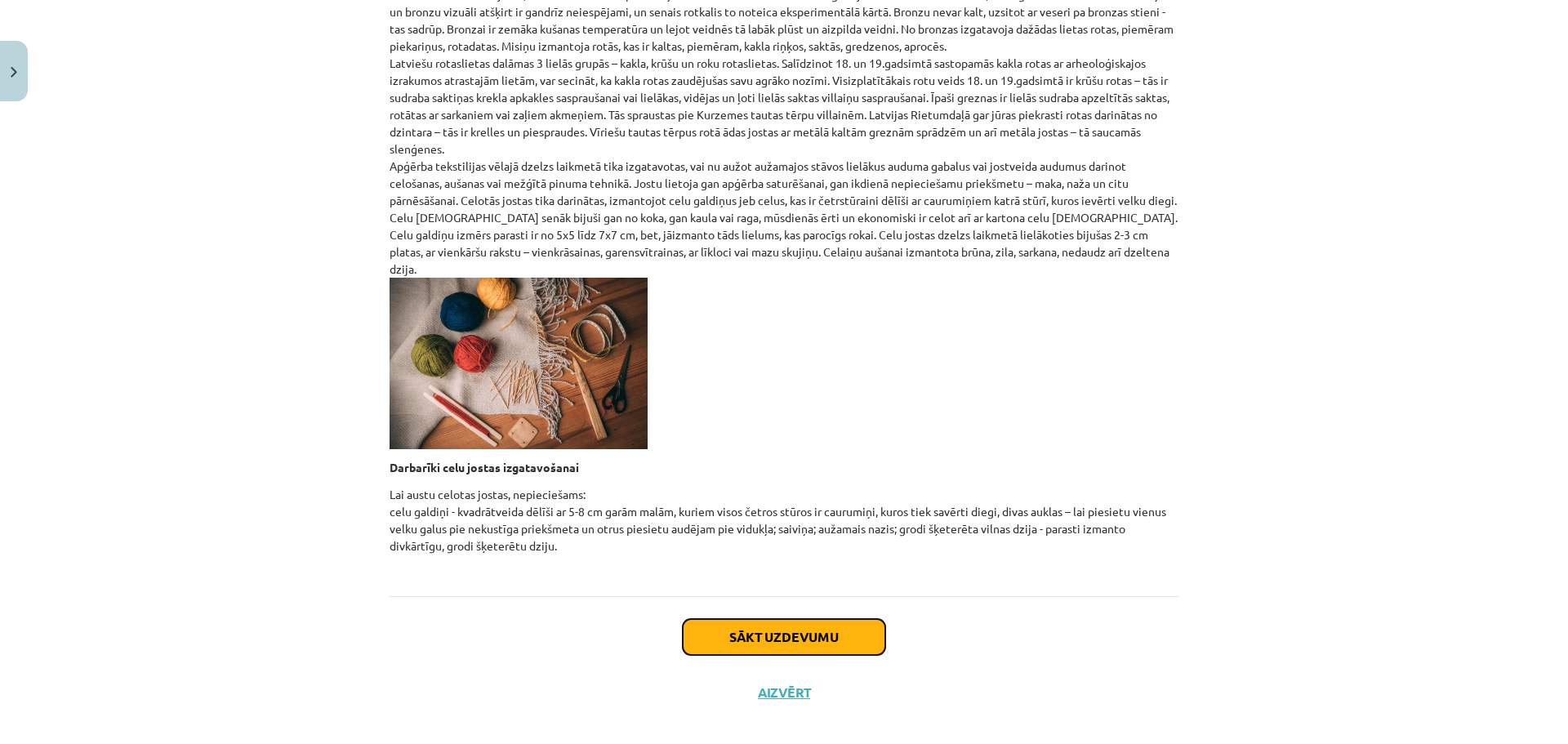
click at [763, 631] on button "Sākt uzdevumu" at bounding box center [784, 637] width 203 height 36
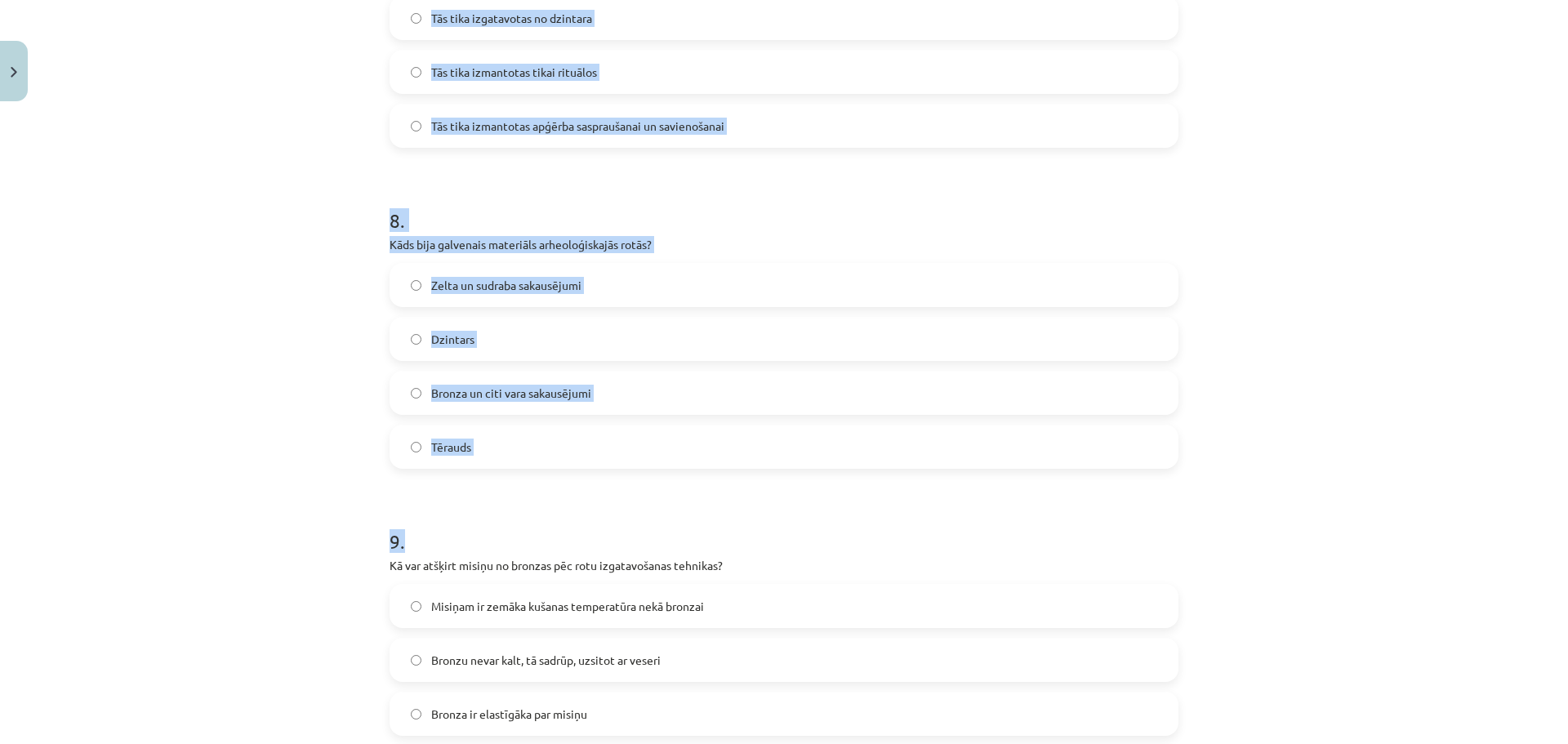
scroll to position [2626, 0]
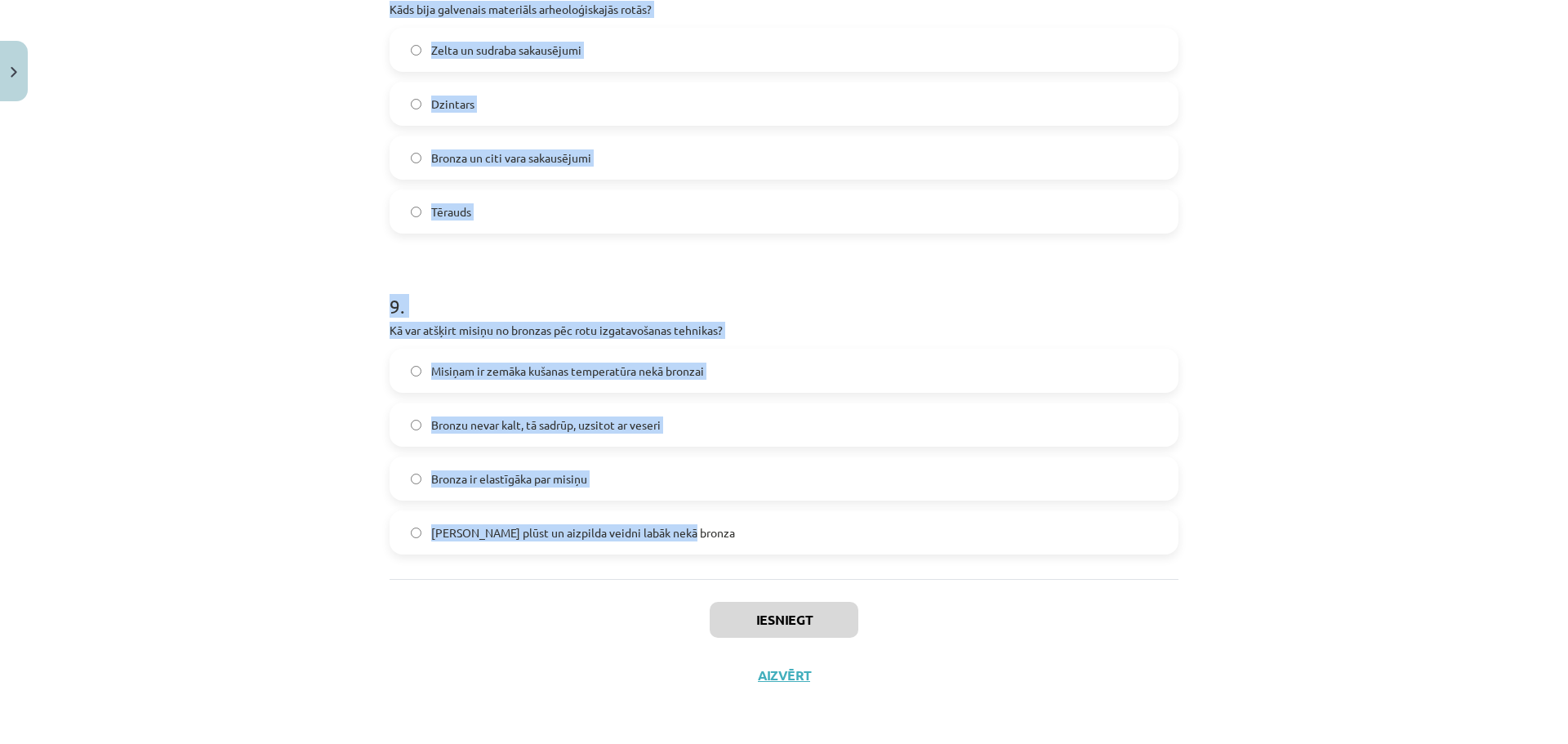
drag, startPoint x: 379, startPoint y: 370, endPoint x: 713, endPoint y: 531, distance: 370.8
copy form "4 . Lore ipsumdolo si ametconsecte adip elitse doeiusmodtemp? Incid utlab et do…"
click at [22, 209] on div "Mācību tēma: Dizains un tehnoloģijas 9. klases 1. ieskaites mācību materiāls #5…" at bounding box center [784, 372] width 1568 height 744
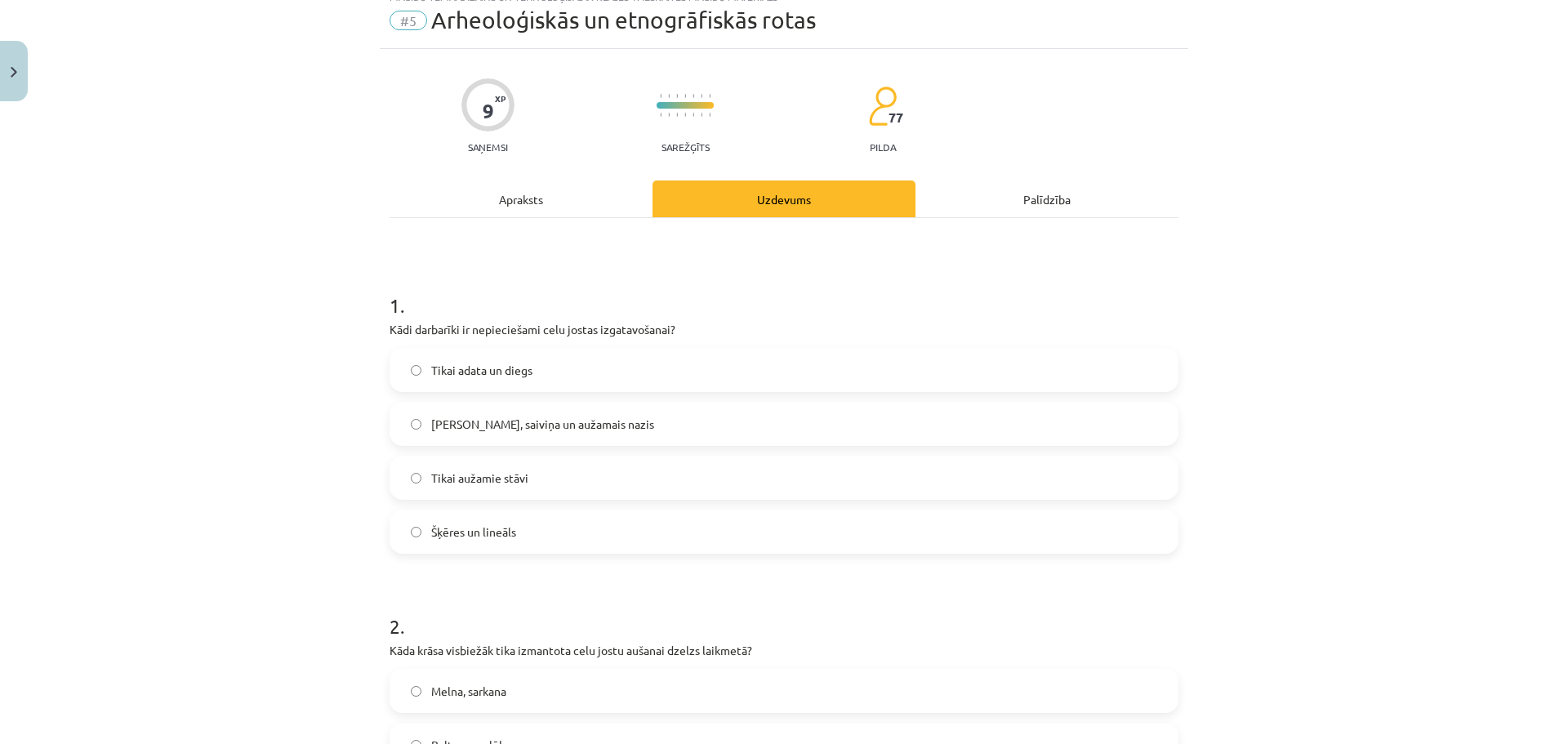
scroll to position [0, 0]
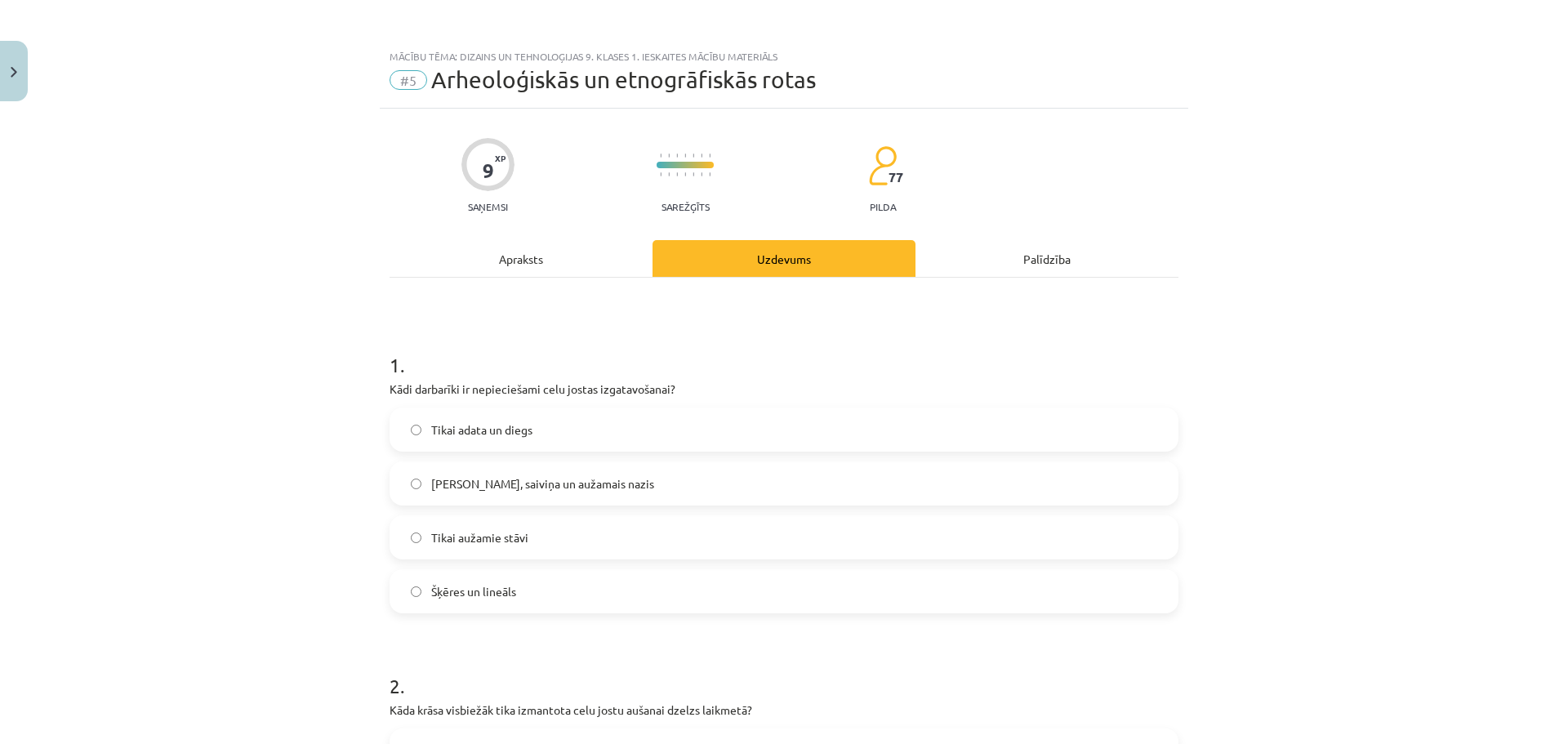
click at [515, 478] on span "[PERSON_NAME], saiviņa un aužamais nazis" at bounding box center [542, 484] width 223 height 18
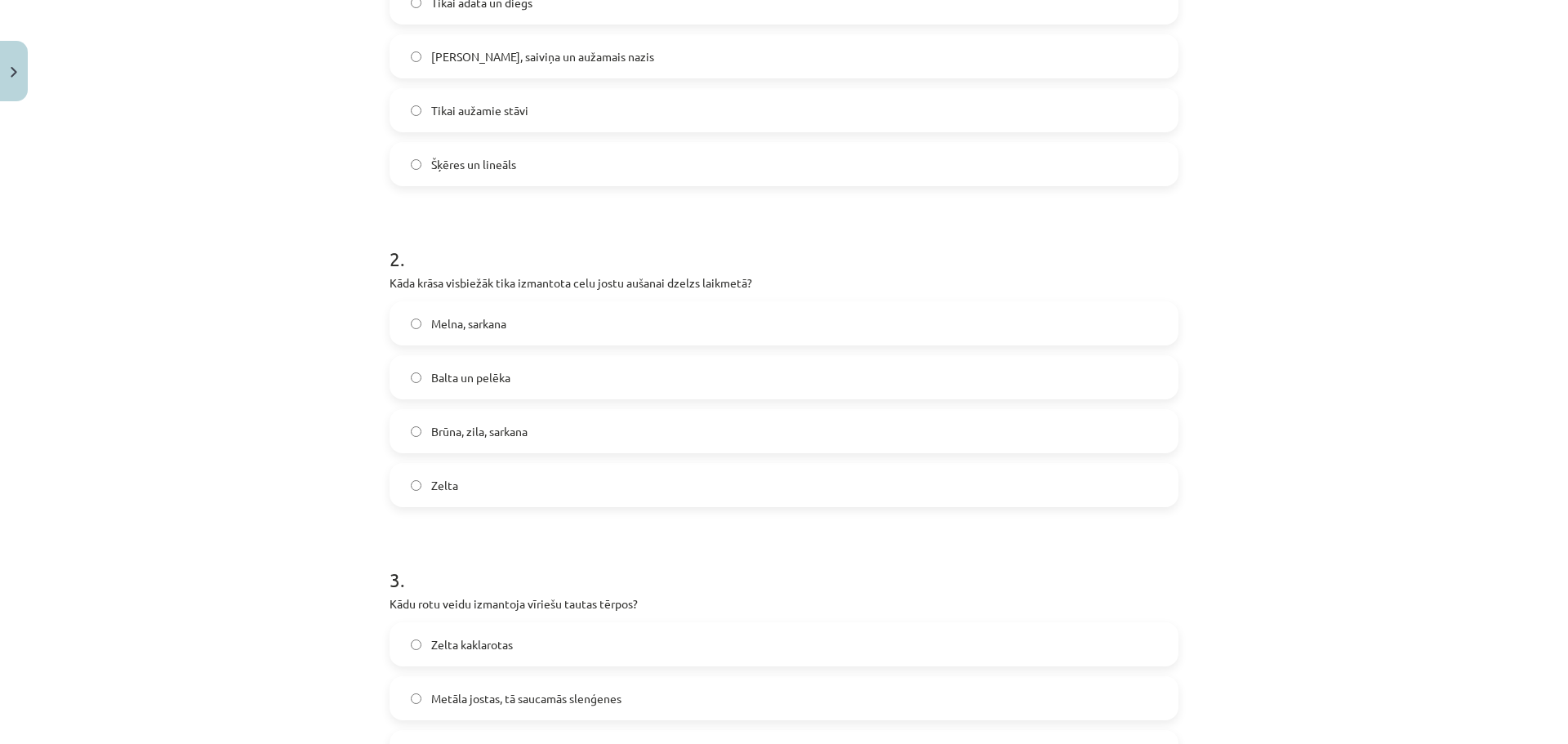
scroll to position [571, 0]
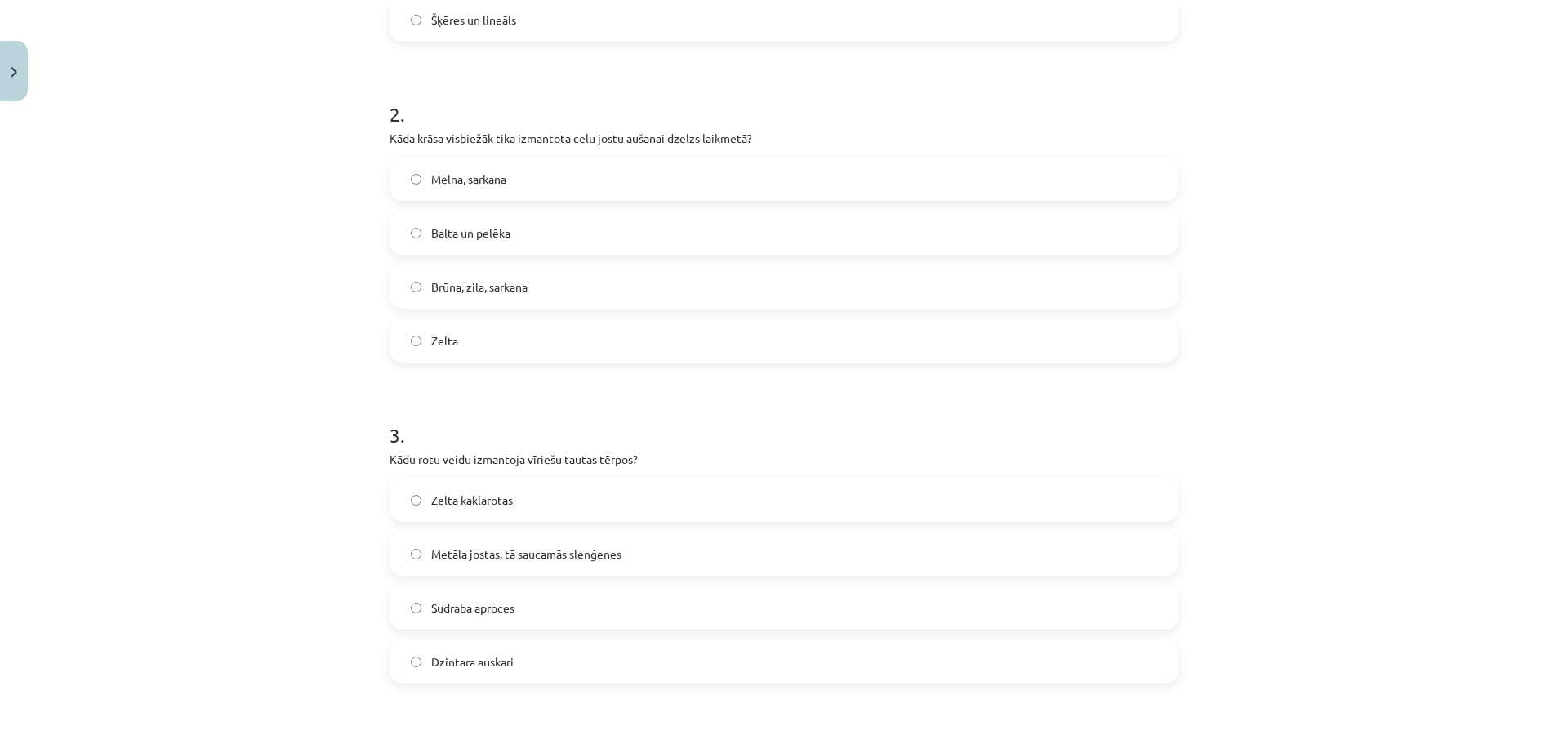
click at [470, 294] on span "Brūna, zila, sarkana" at bounding box center [479, 288] width 97 height 18
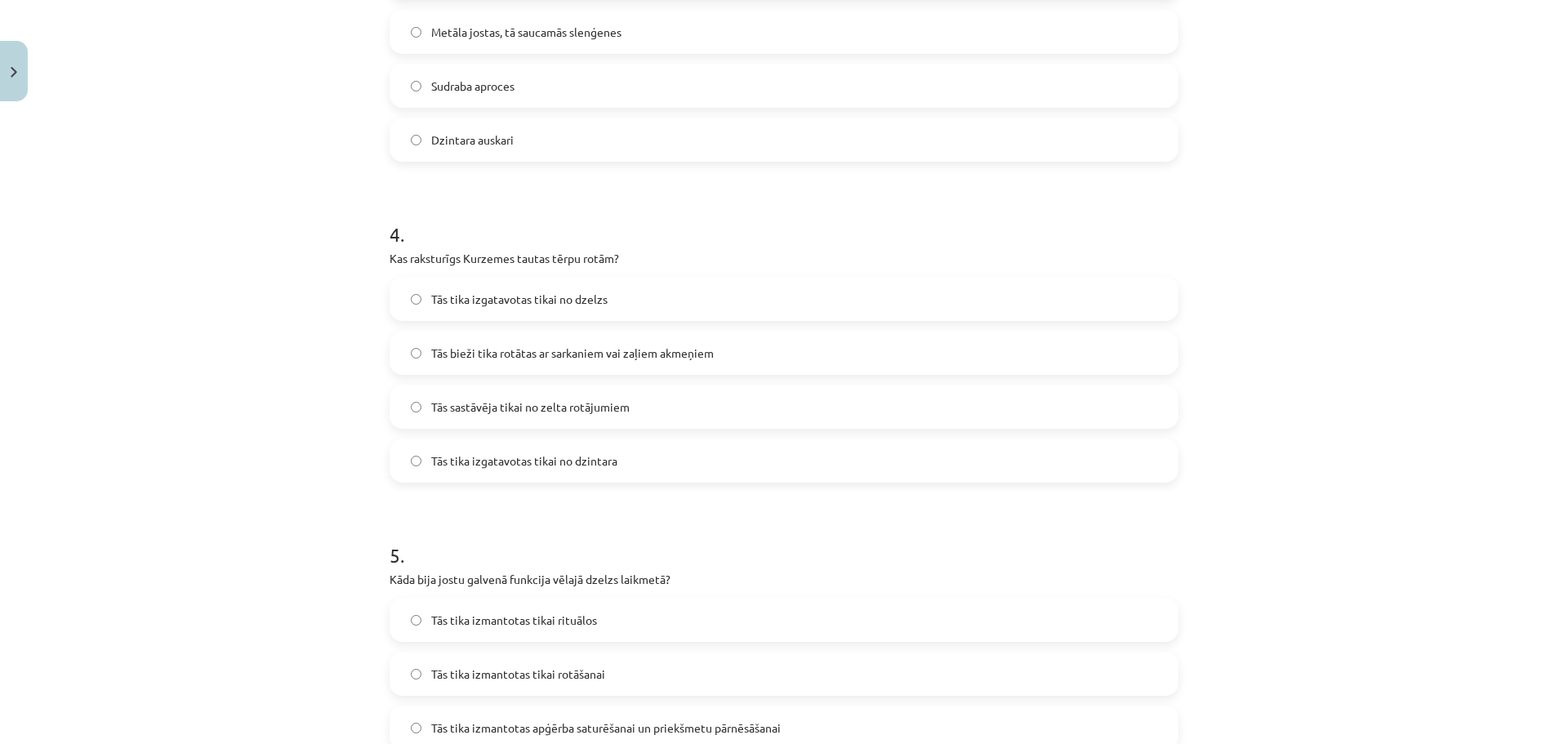
scroll to position [1143, 0]
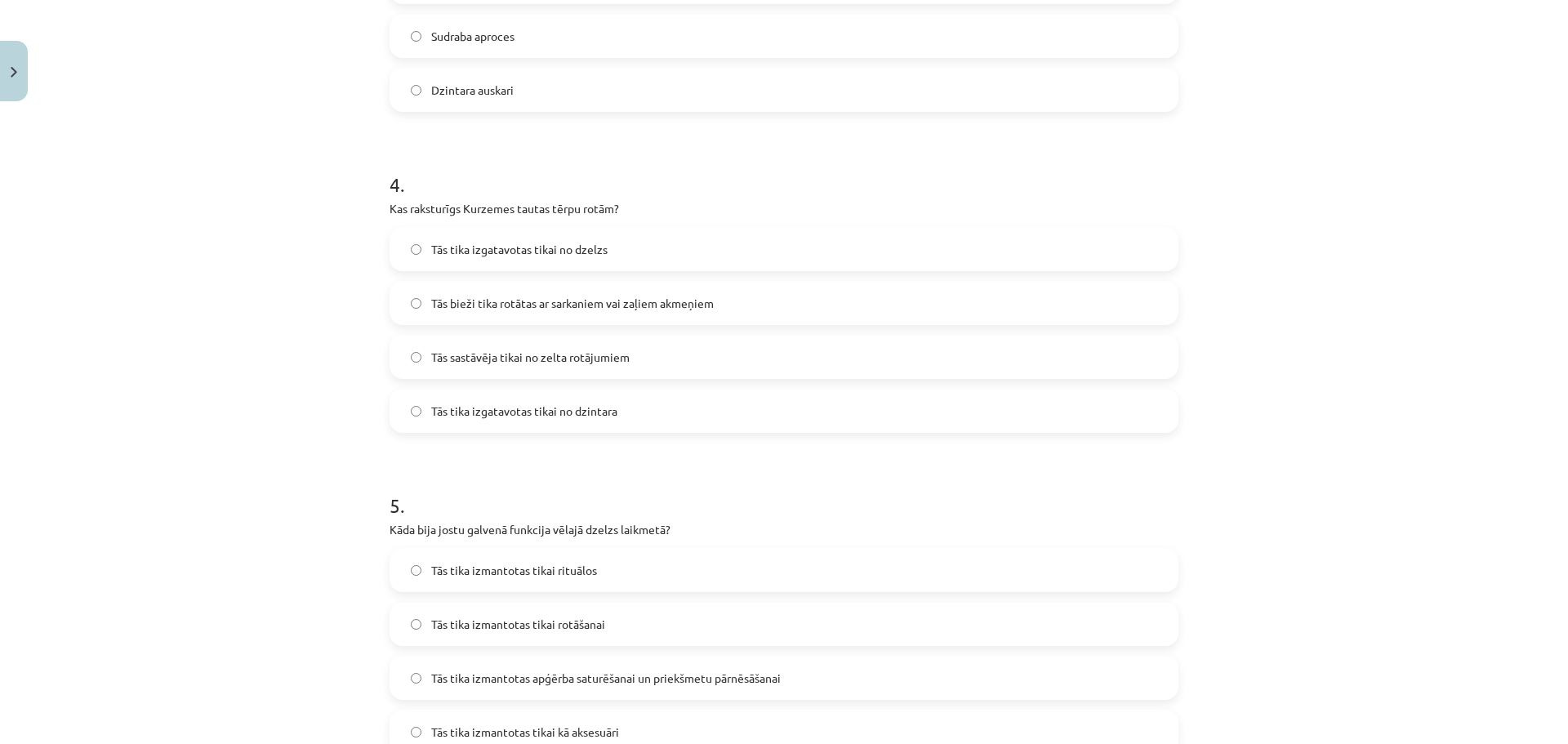
click at [571, 288] on label "Tās bieži tika rotātas ar sarkaniem vai zaļiem akmeņiem" at bounding box center [784, 303] width 786 height 41
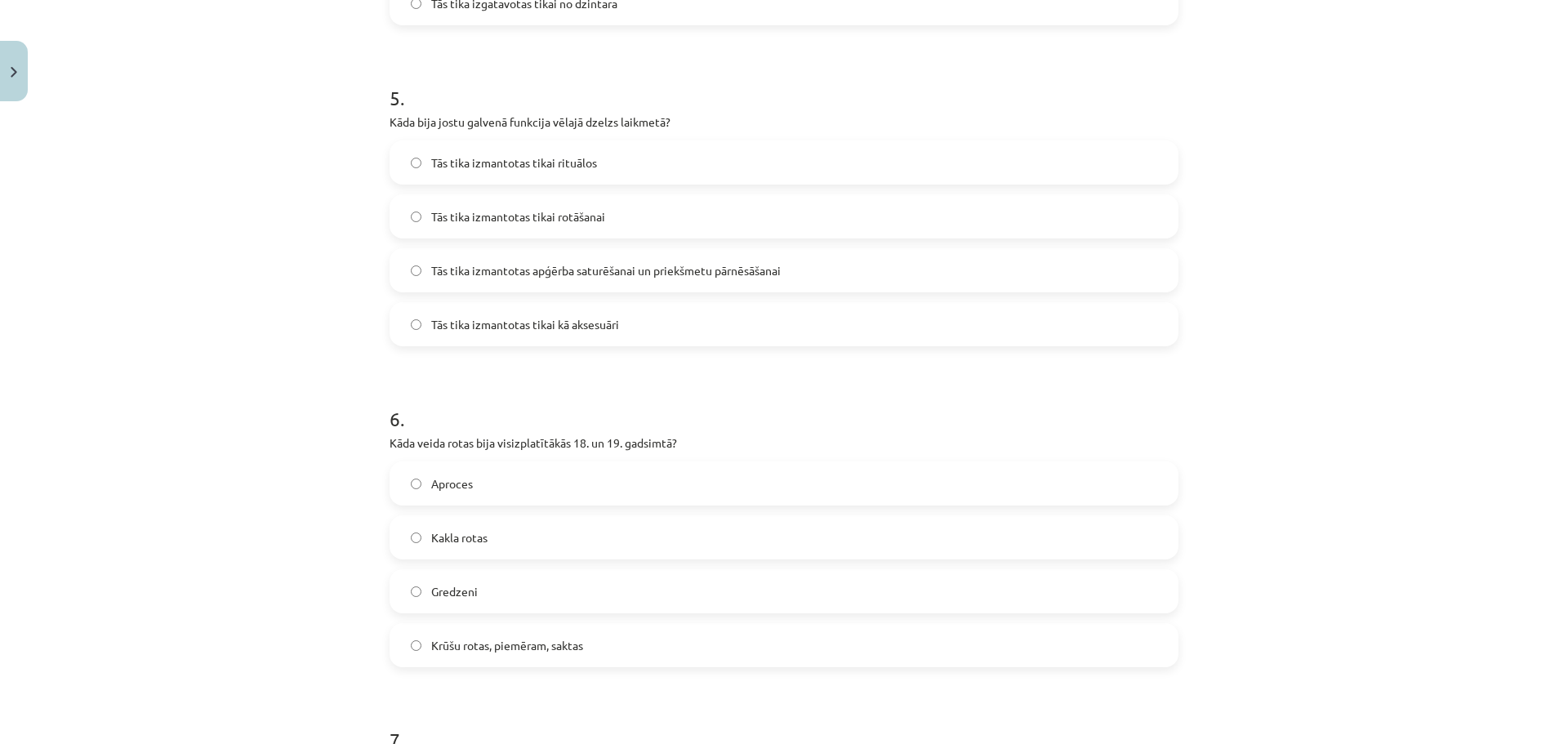
scroll to position [1551, 0]
click at [535, 267] on span "Tās tika izmantotas apģērba saturēšanai un priekšmetu pārnēsāšanai" at bounding box center [606, 270] width 349 height 18
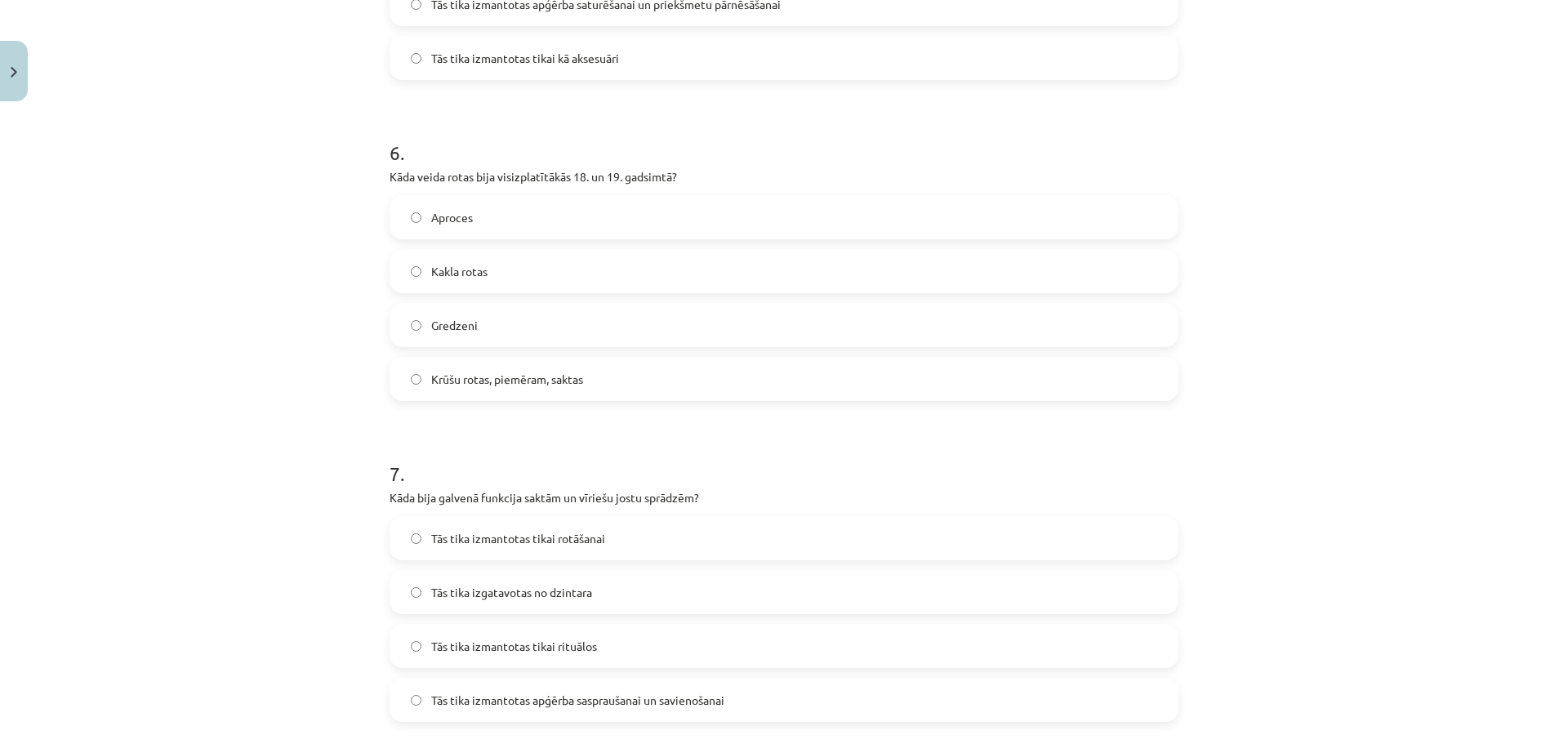
scroll to position [1878, 0]
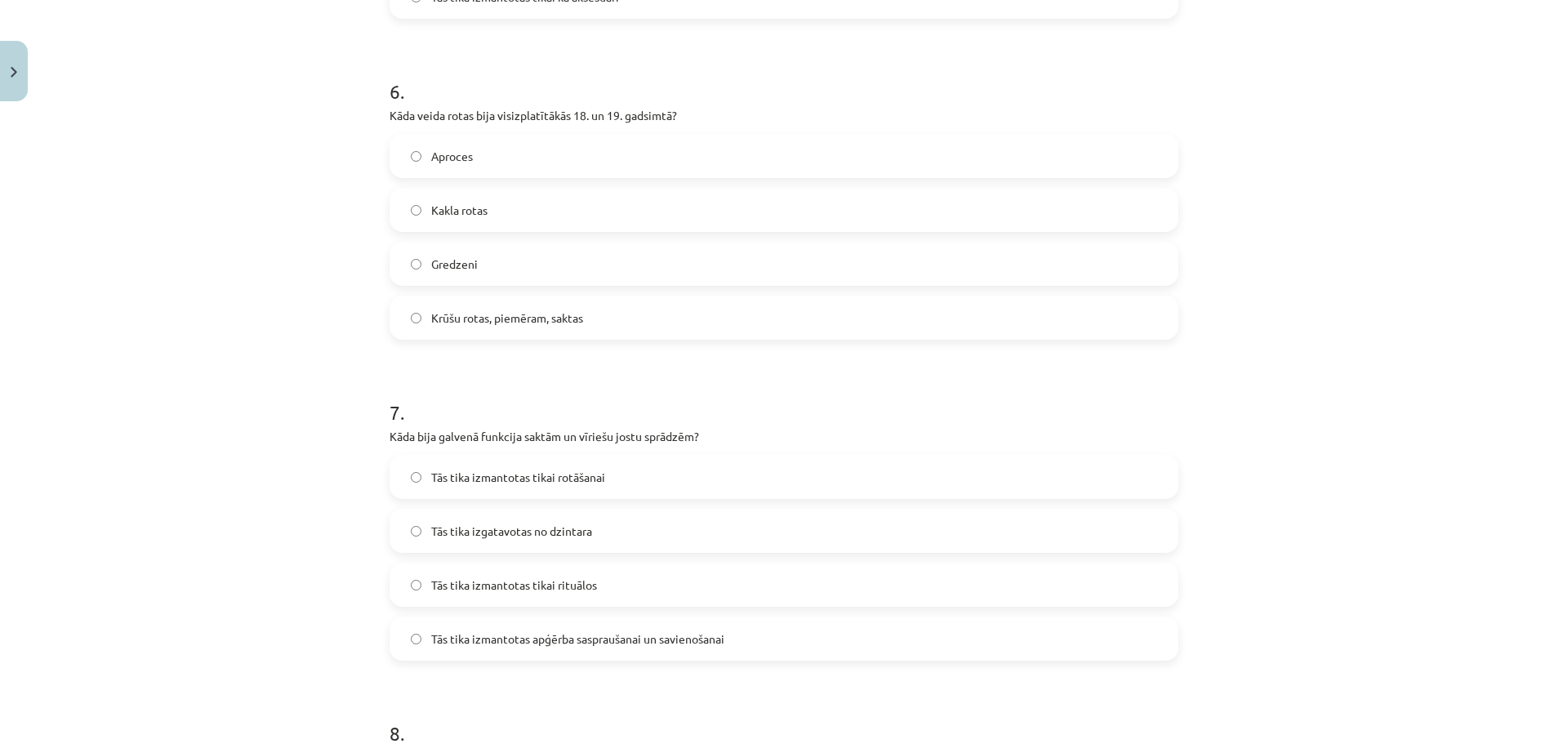
click at [490, 260] on label "Gredzeni" at bounding box center [784, 264] width 786 height 41
click at [489, 311] on span "Krūšu rotas, piemēram, saktas" at bounding box center [507, 318] width 152 height 18
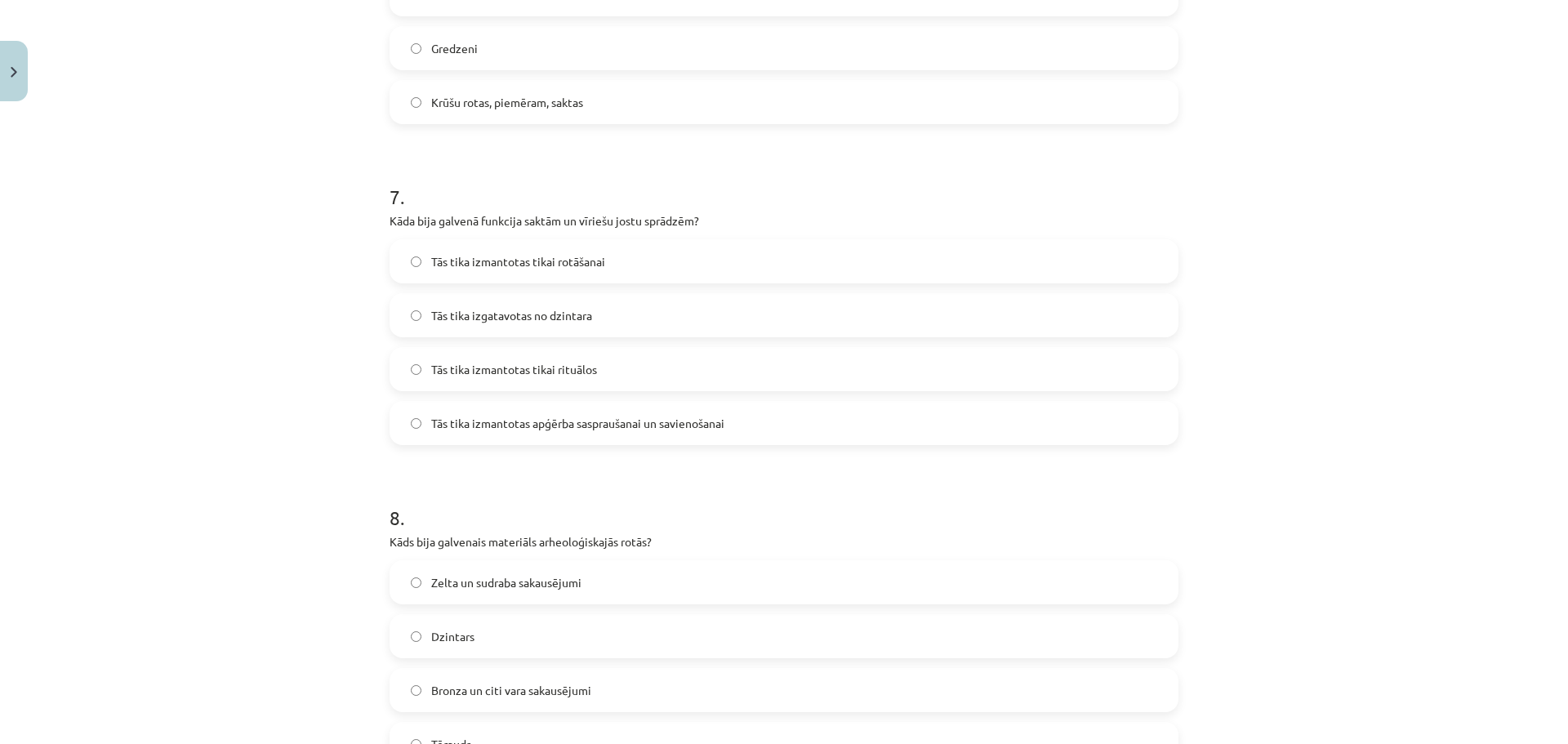
scroll to position [2123, 0]
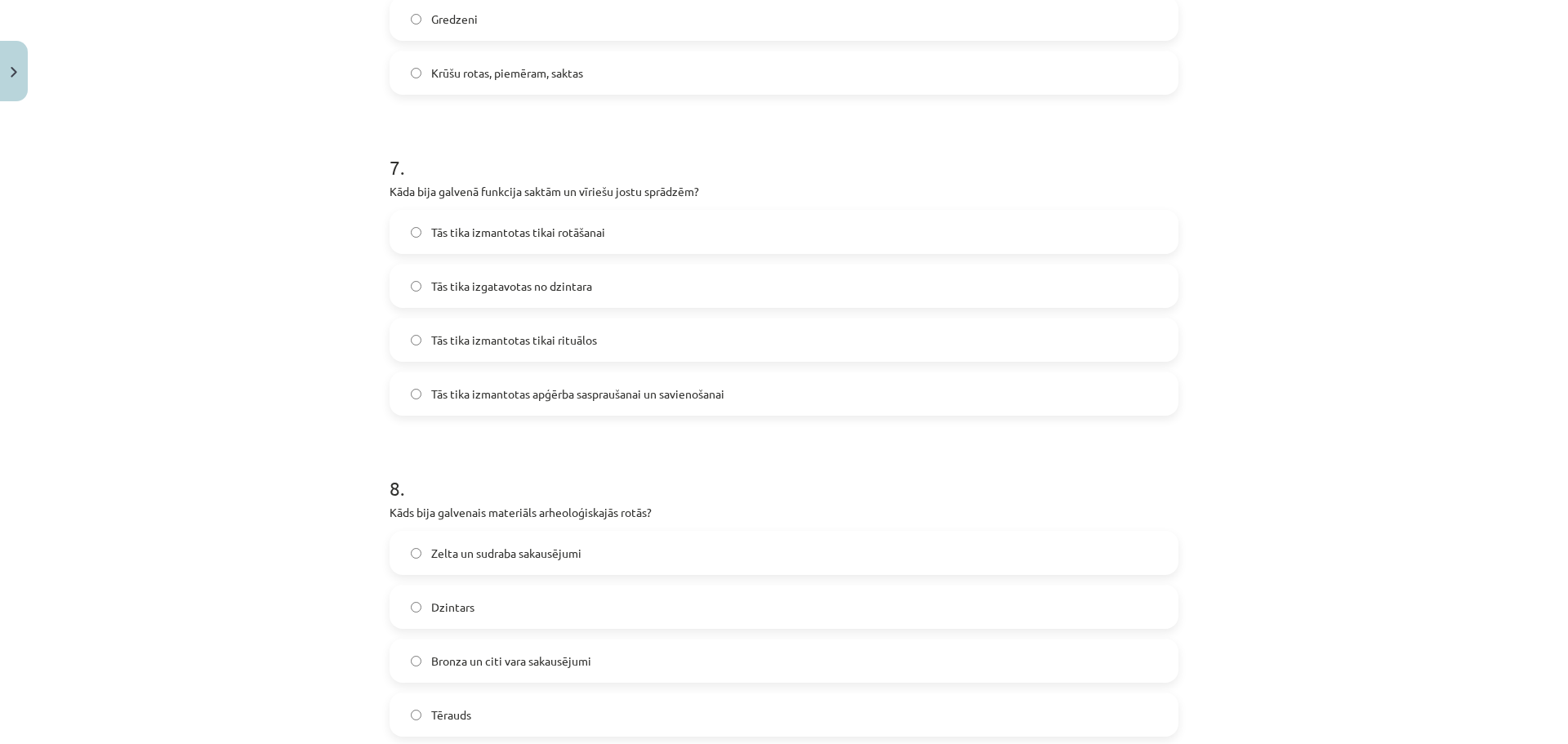
click at [539, 400] on span "Tās tika izmantotas apģērba saspraušanai un savienošanai" at bounding box center [577, 394] width 294 height 18
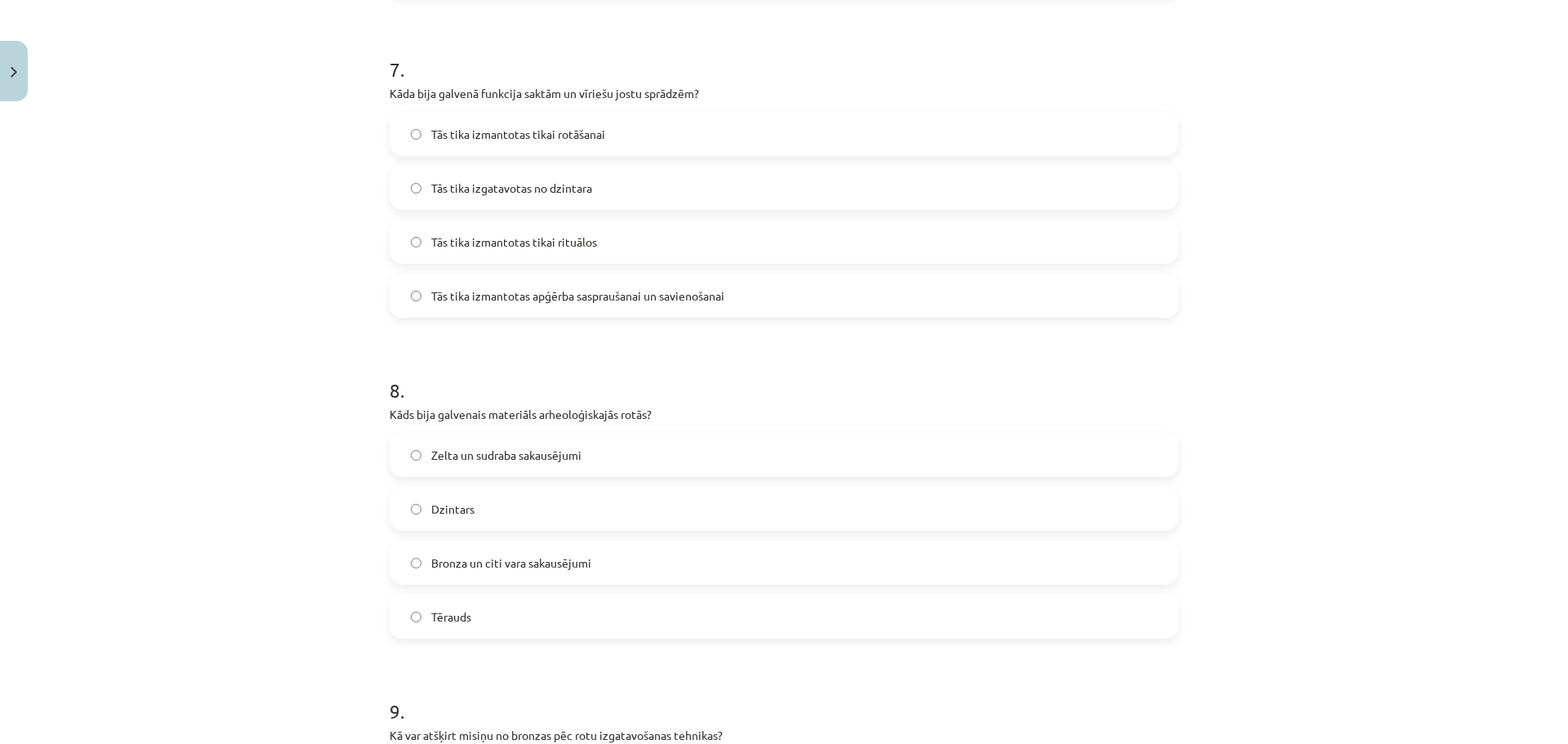
scroll to position [2531, 0]
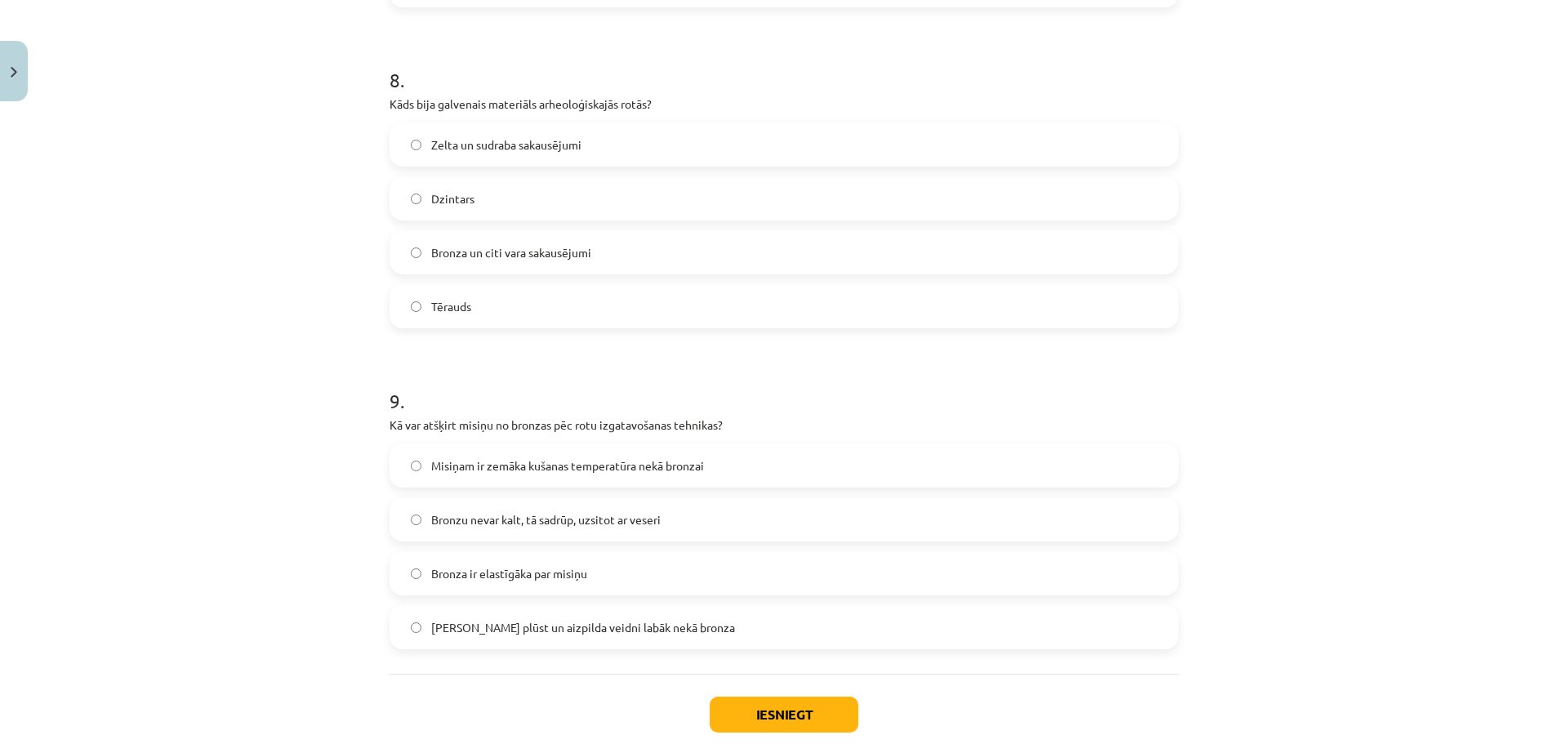
click at [507, 264] on label "Bronza un citi vara sakausējumi" at bounding box center [784, 253] width 786 height 41
click at [568, 473] on span "Misiņam ir zemāka kušanas temperatūra nekā bronzai" at bounding box center [568, 466] width 273 height 18
click at [760, 712] on button "Iesniegt" at bounding box center [784, 714] width 148 height 36
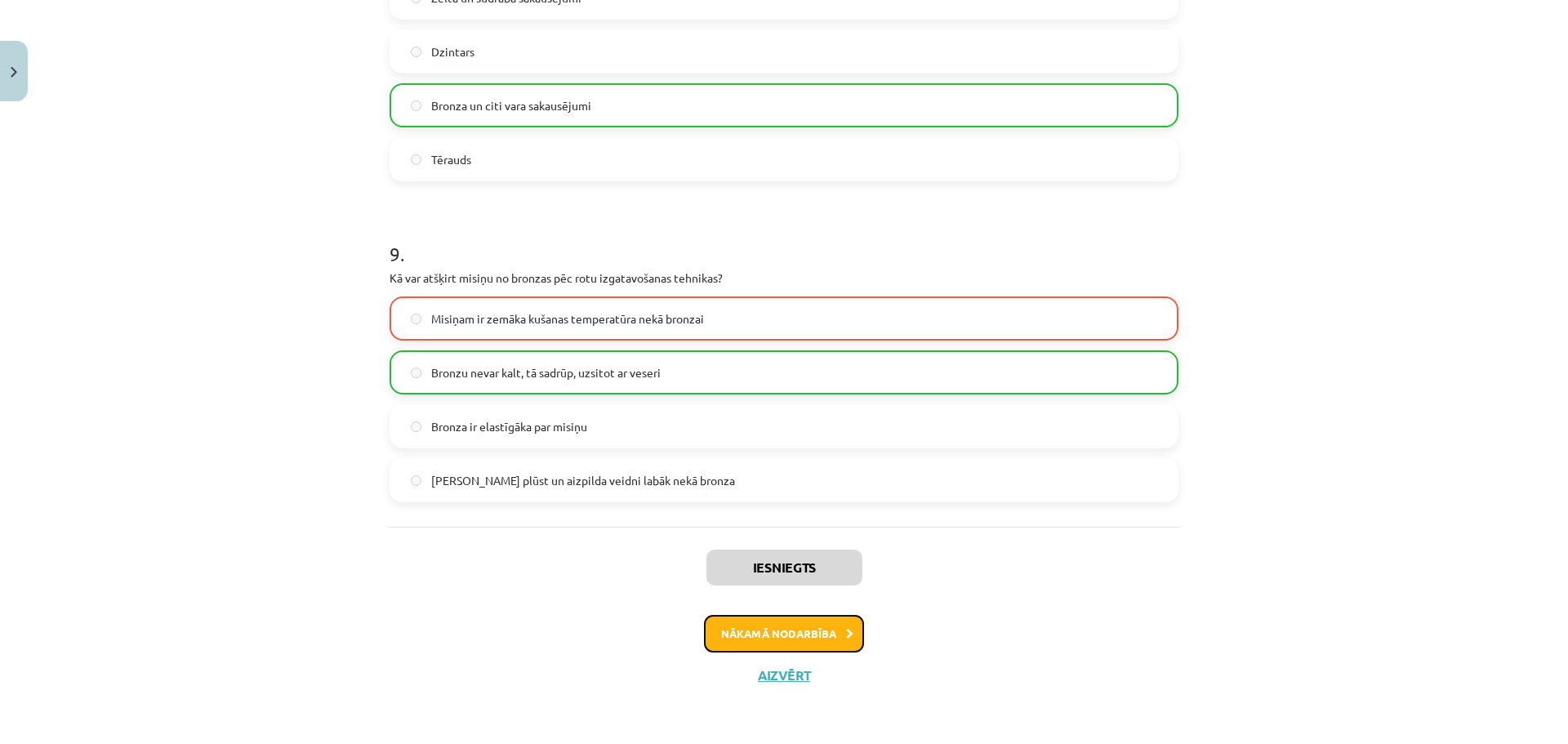
click at [733, 628] on button "Nākamā nodarbība" at bounding box center [784, 634] width 160 height 38
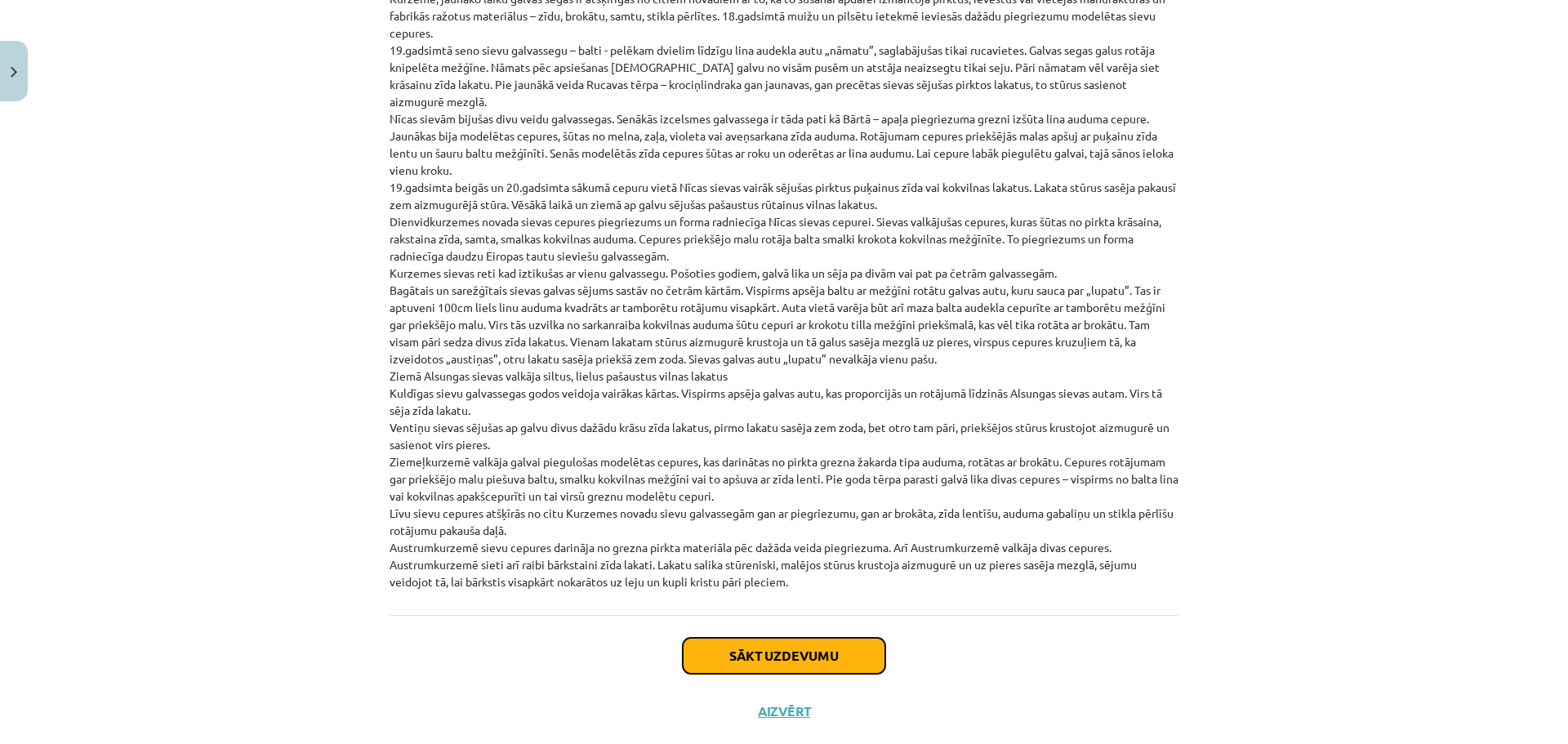
click at [761, 638] on button "Sākt uzdevumu" at bounding box center [784, 655] width 203 height 36
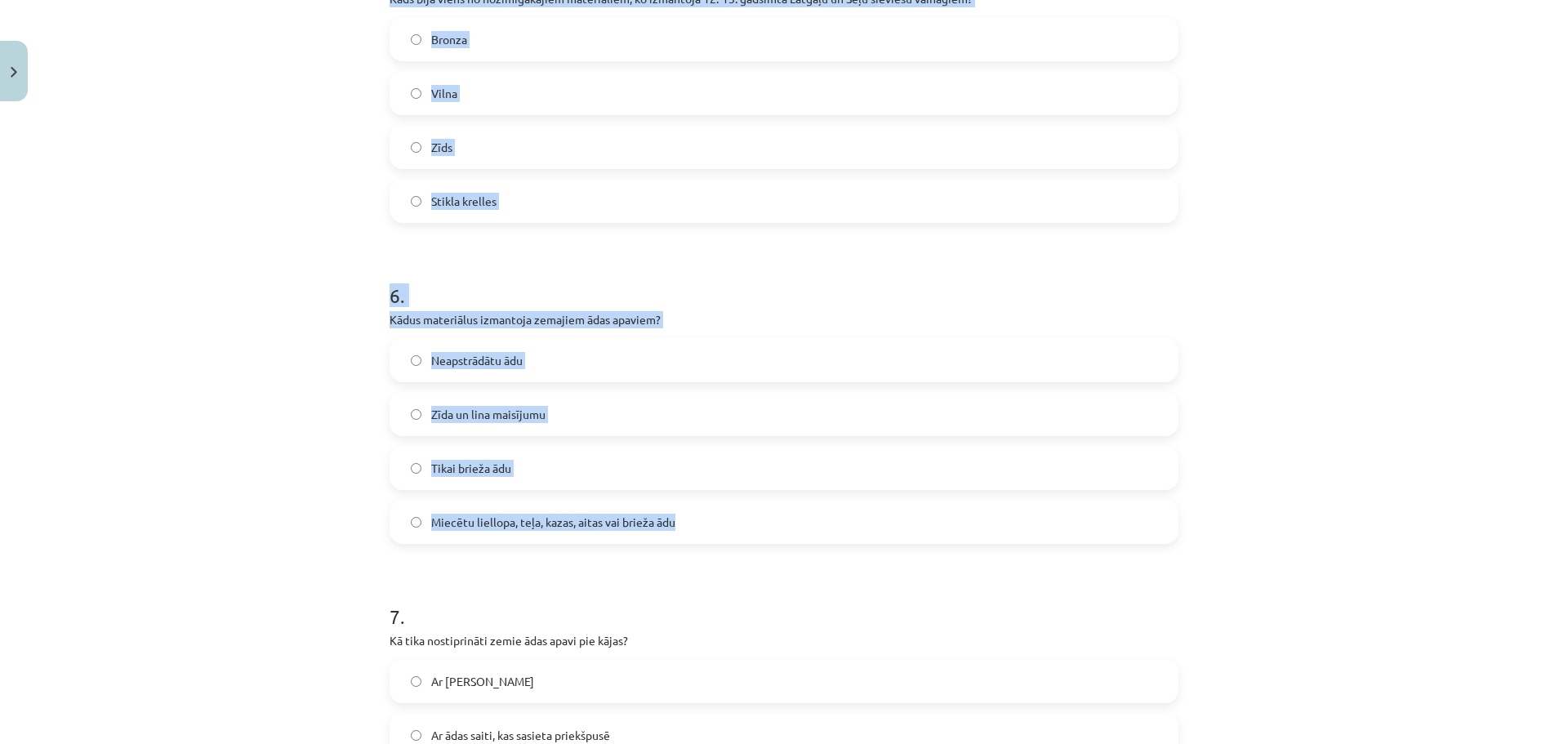
scroll to position [1984, 0]
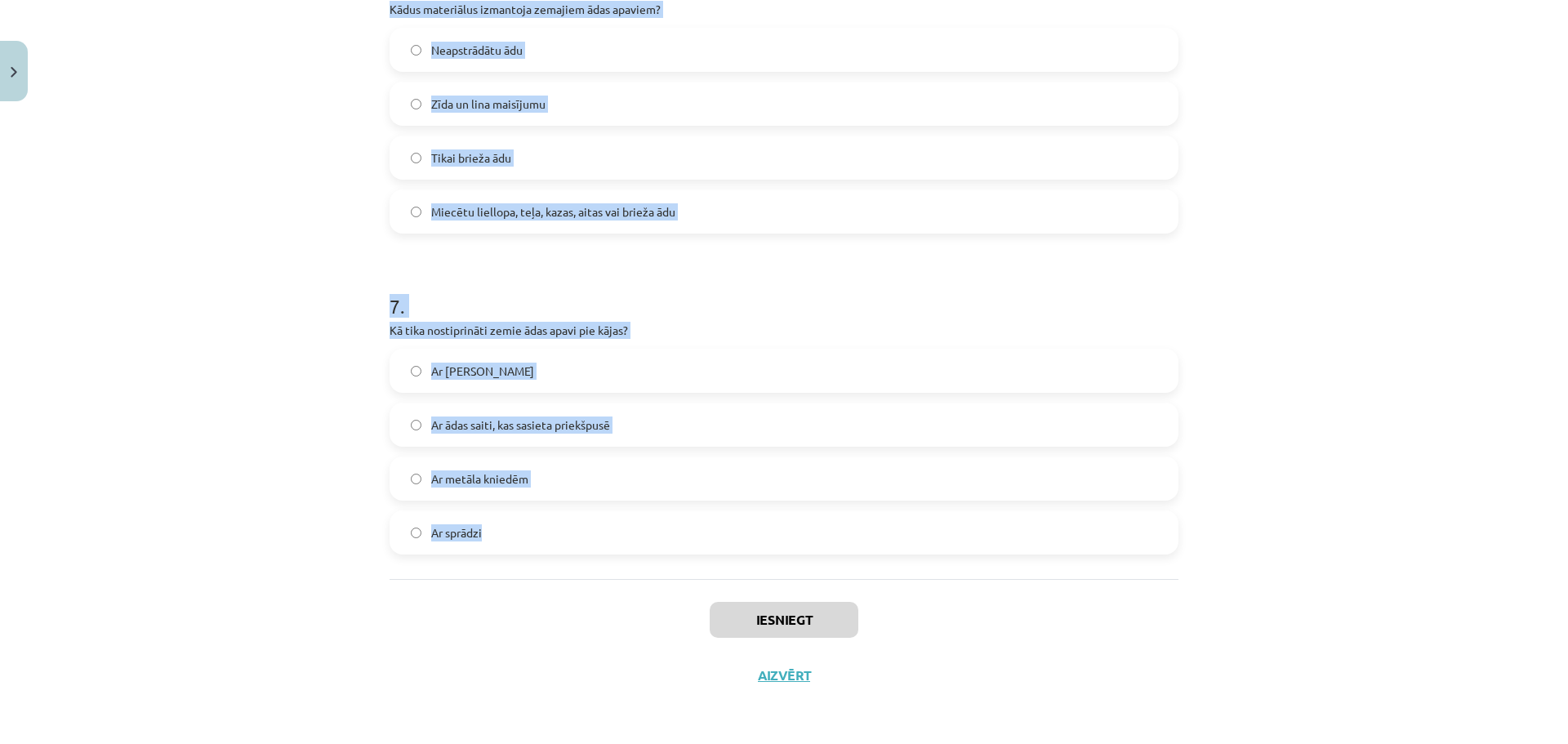
drag, startPoint x: 374, startPoint y: 319, endPoint x: 864, endPoint y: 526, distance: 531.9
copy form "2 . Lorem ipsum dolo sitametcon adipisc elit seddoe? Temporin ut labore etdo Ma…"
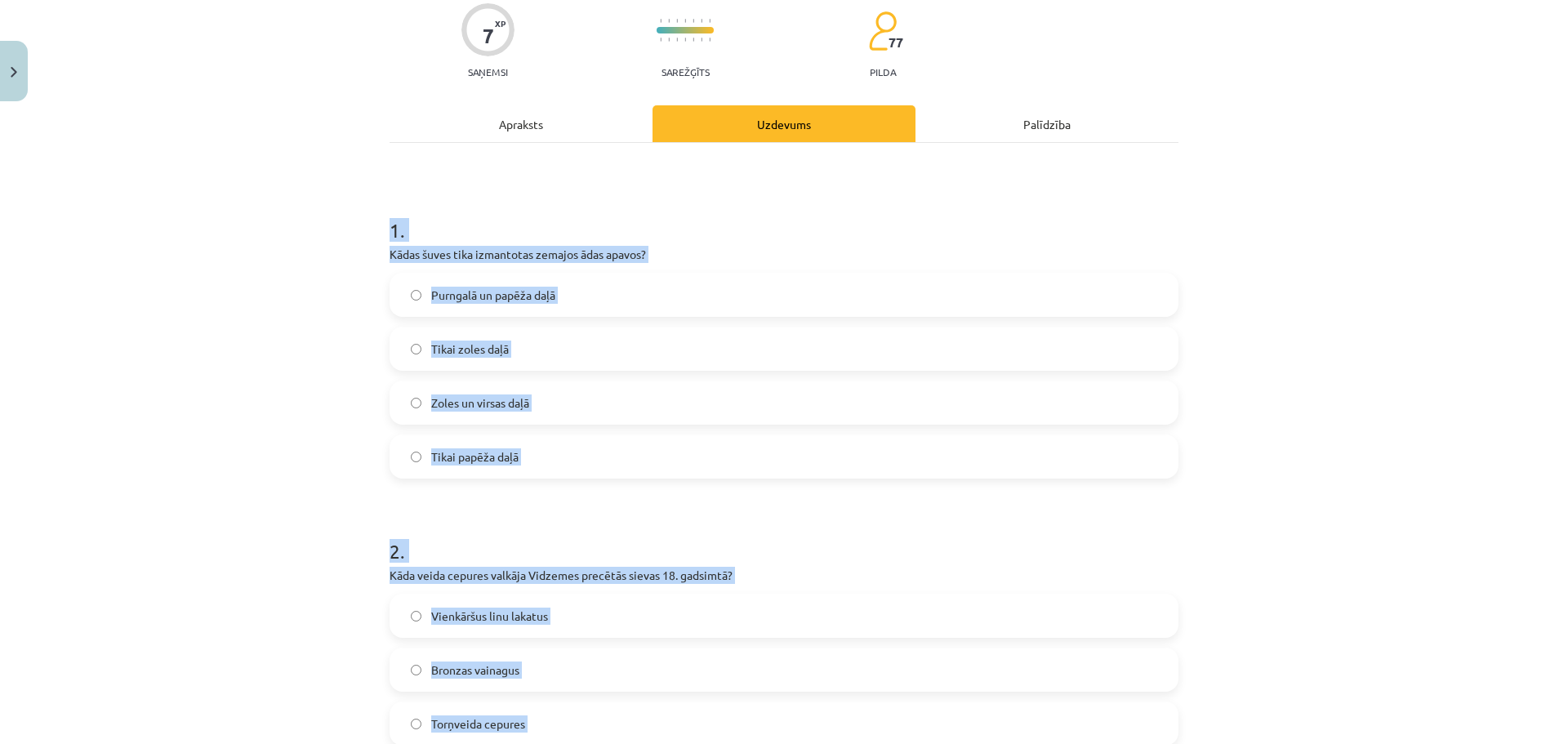
scroll to position [106, 0]
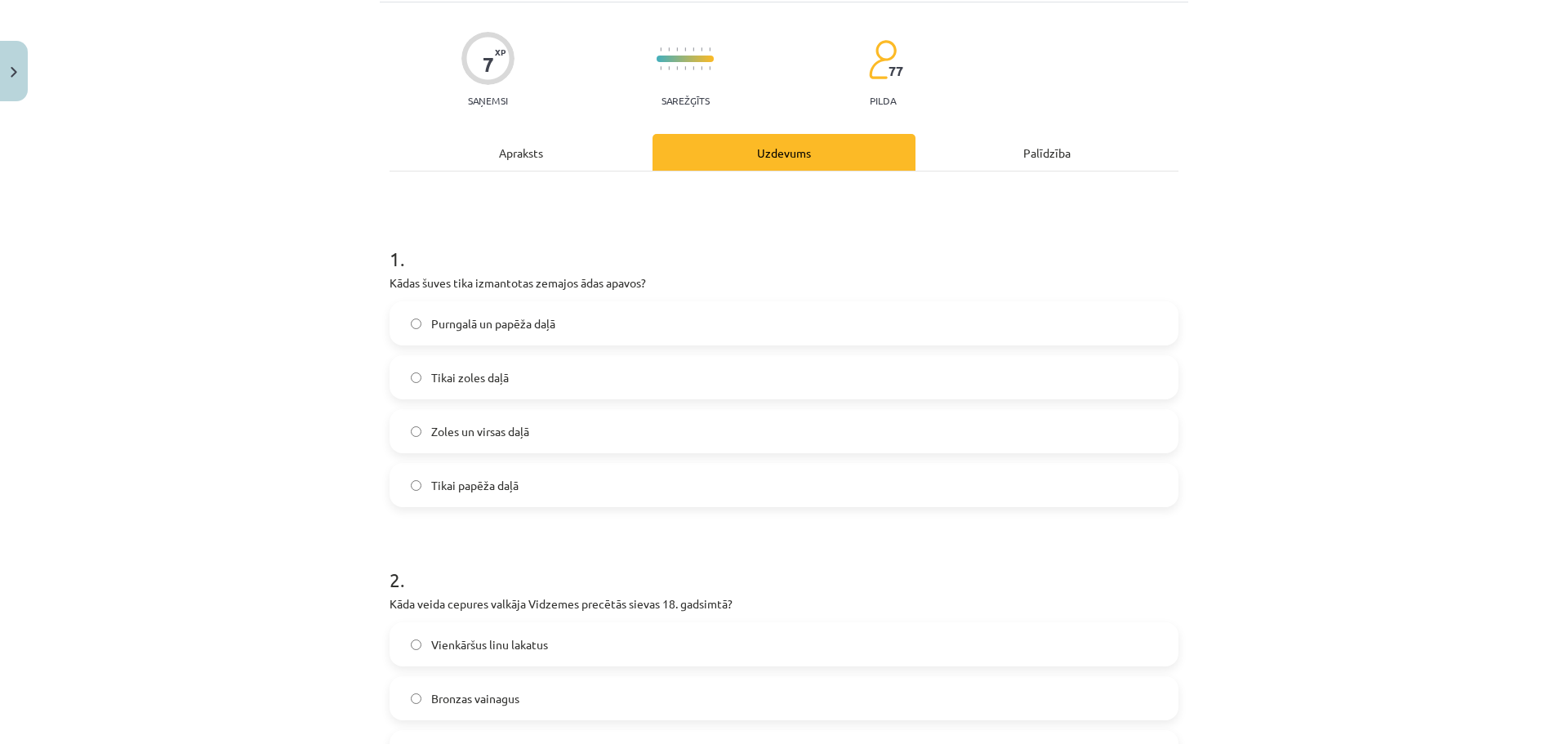
click at [365, 147] on div "Mācību tēma: Dizains un tehnoloģijas 9. klases 1. ieskaites mācību materiāls #6…" at bounding box center [784, 372] width 1568 height 744
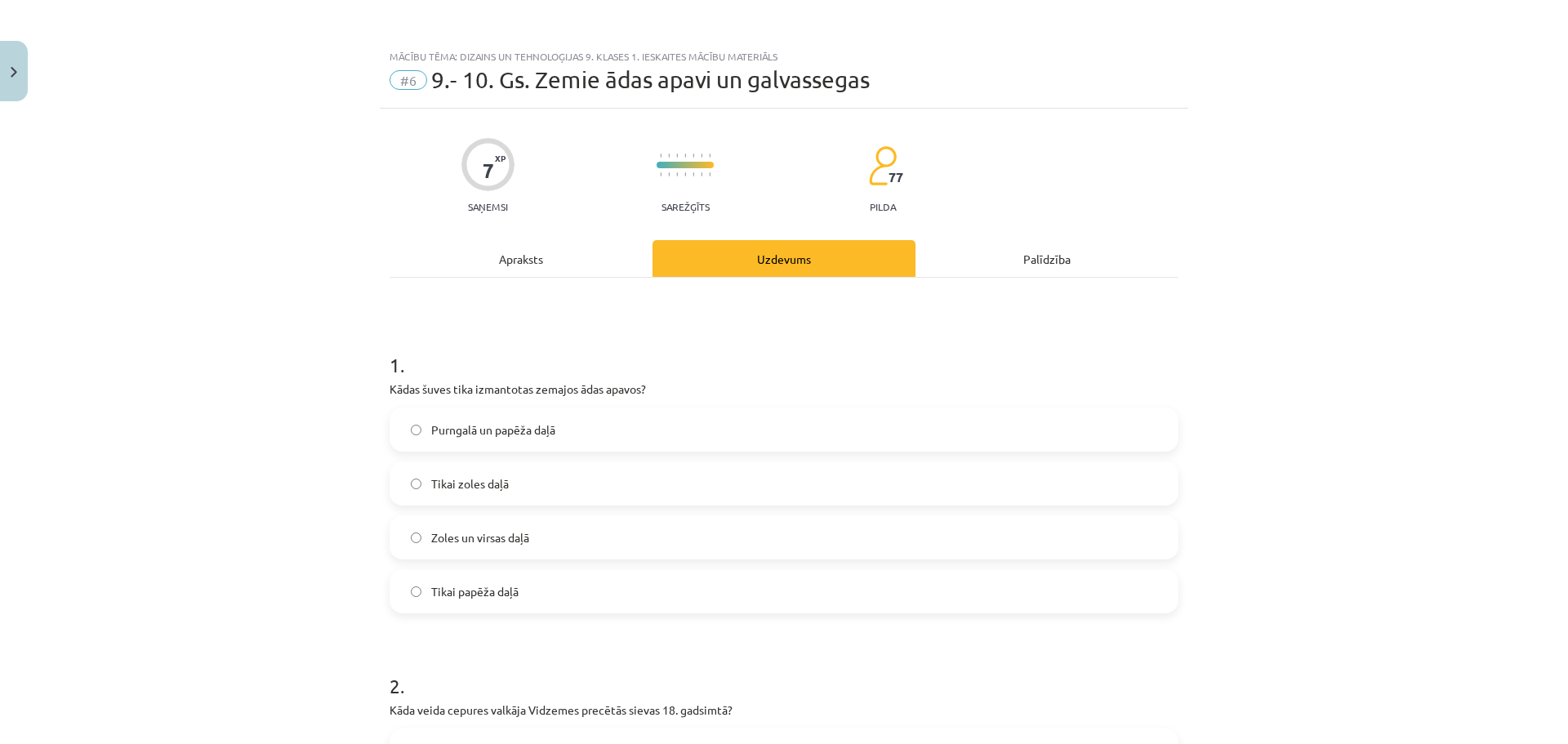
click at [519, 535] on span "Zoles un virsas daļā" at bounding box center [480, 538] width 98 height 18
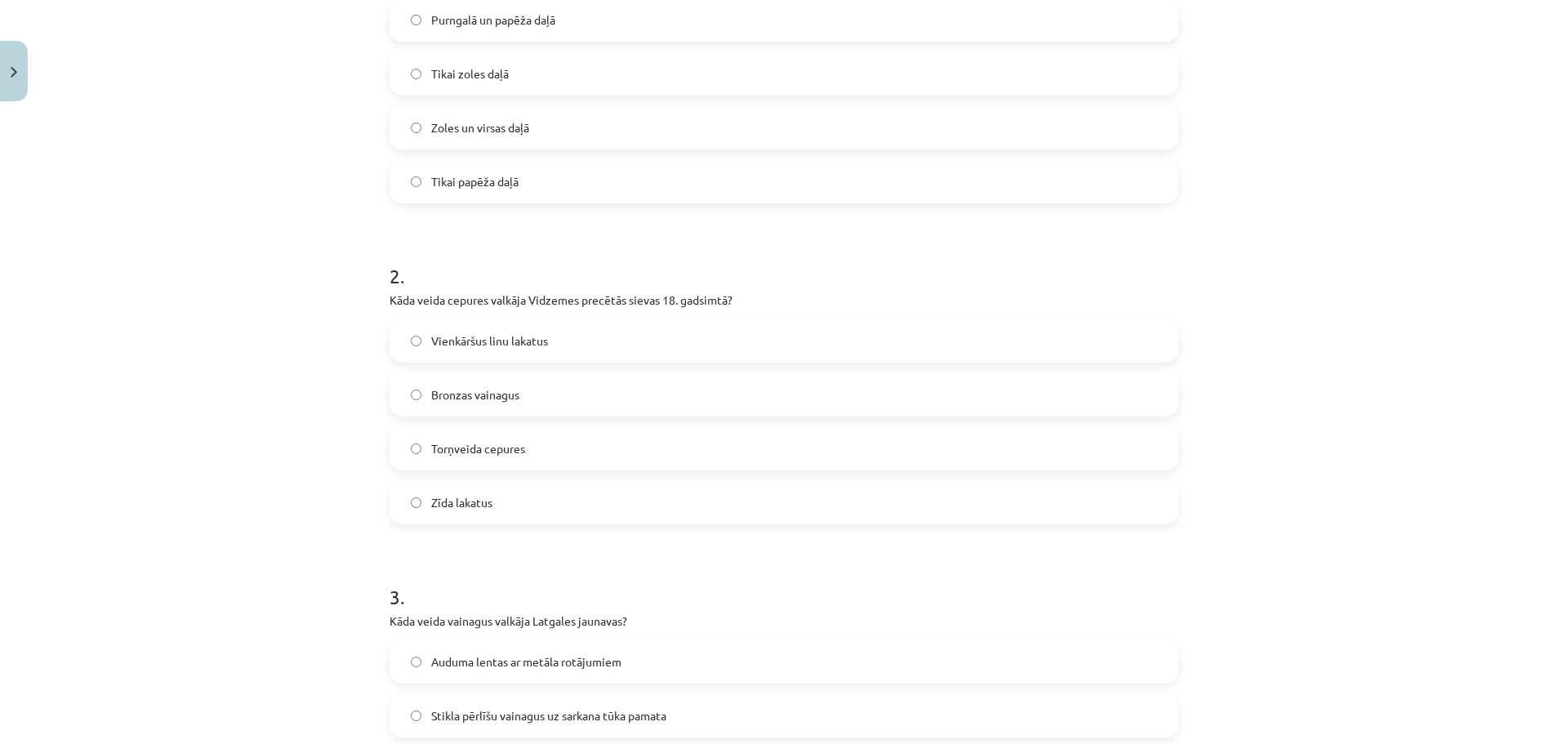
scroll to position [489, 0]
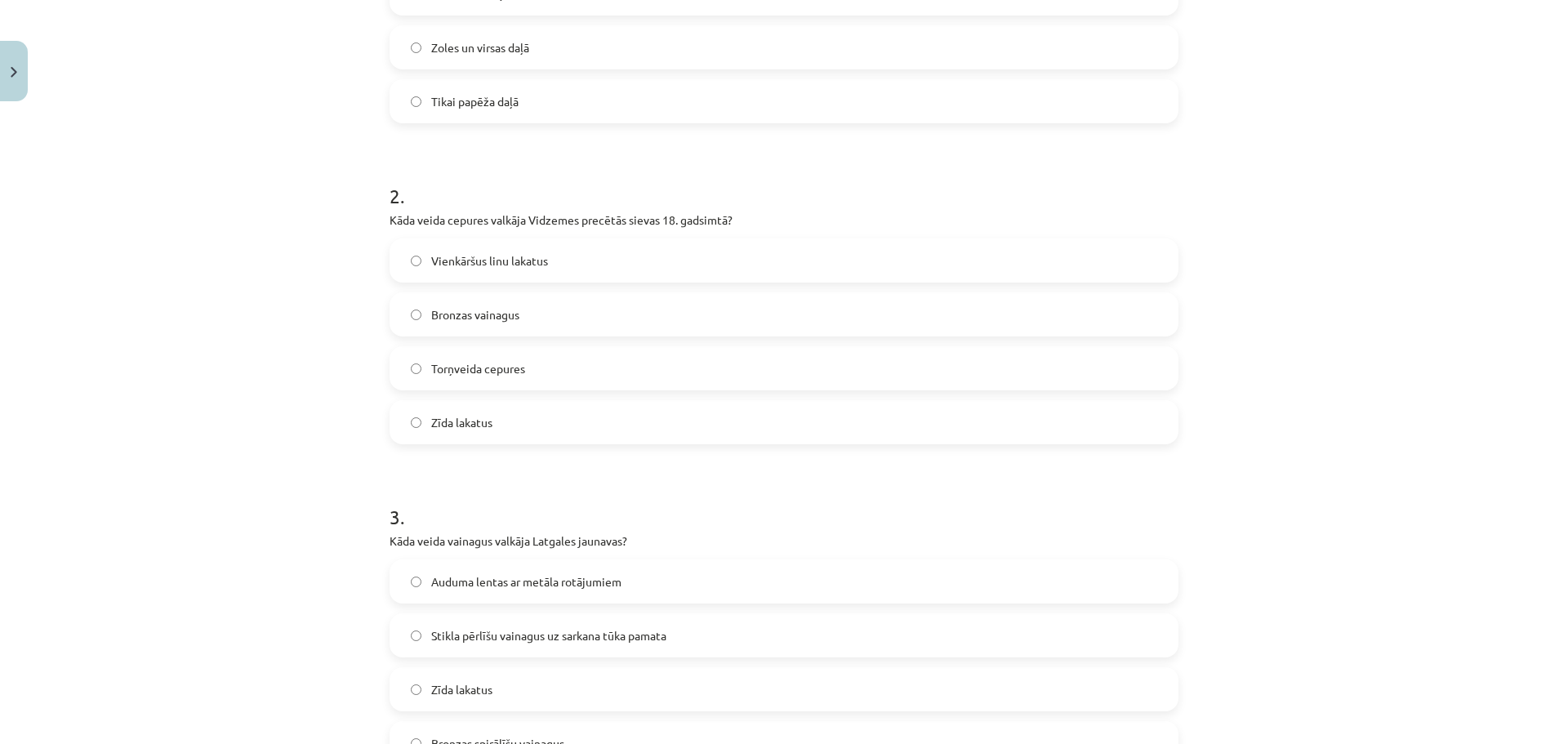
click at [495, 373] on span "Torņveida cepures" at bounding box center [478, 369] width 94 height 18
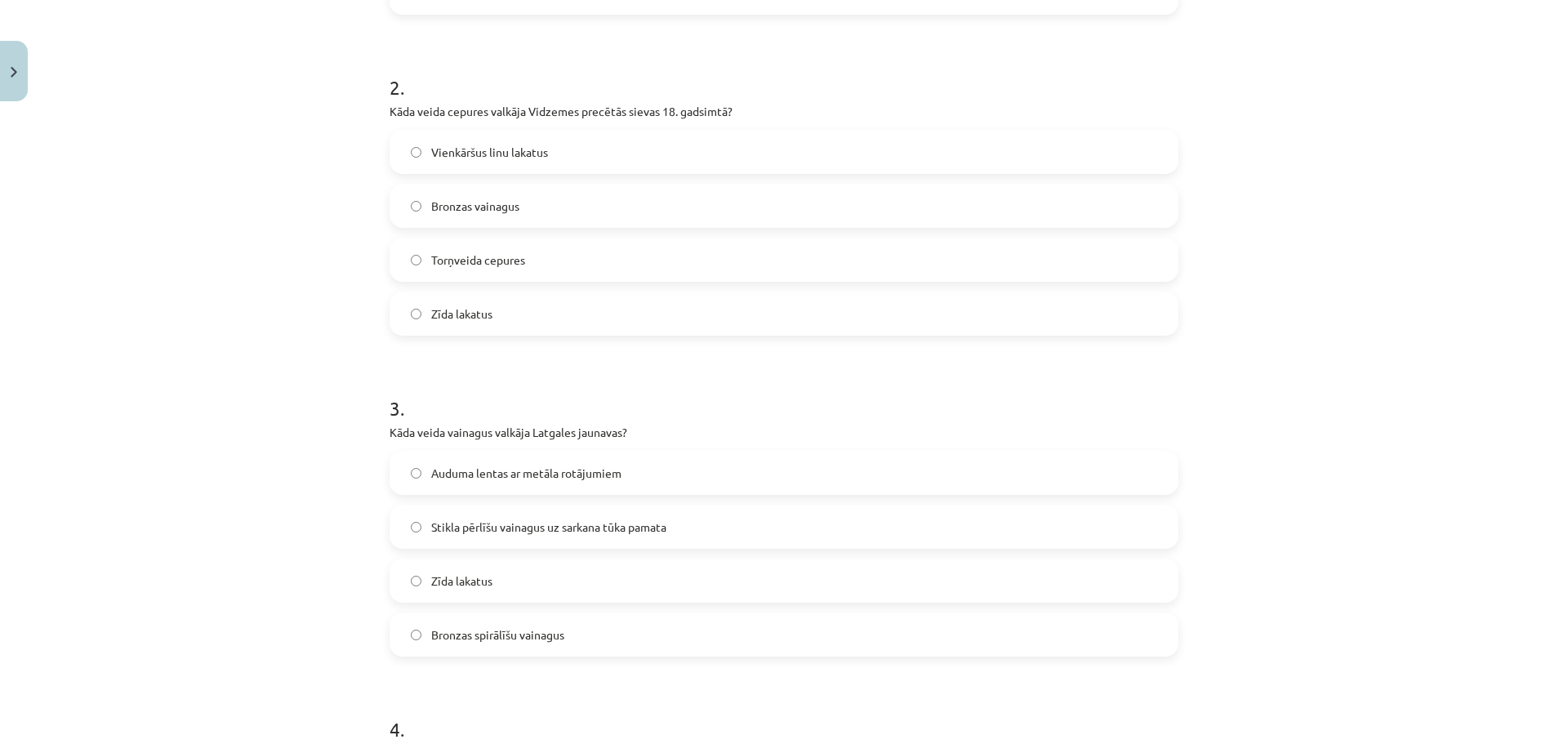
scroll to position [816, 0]
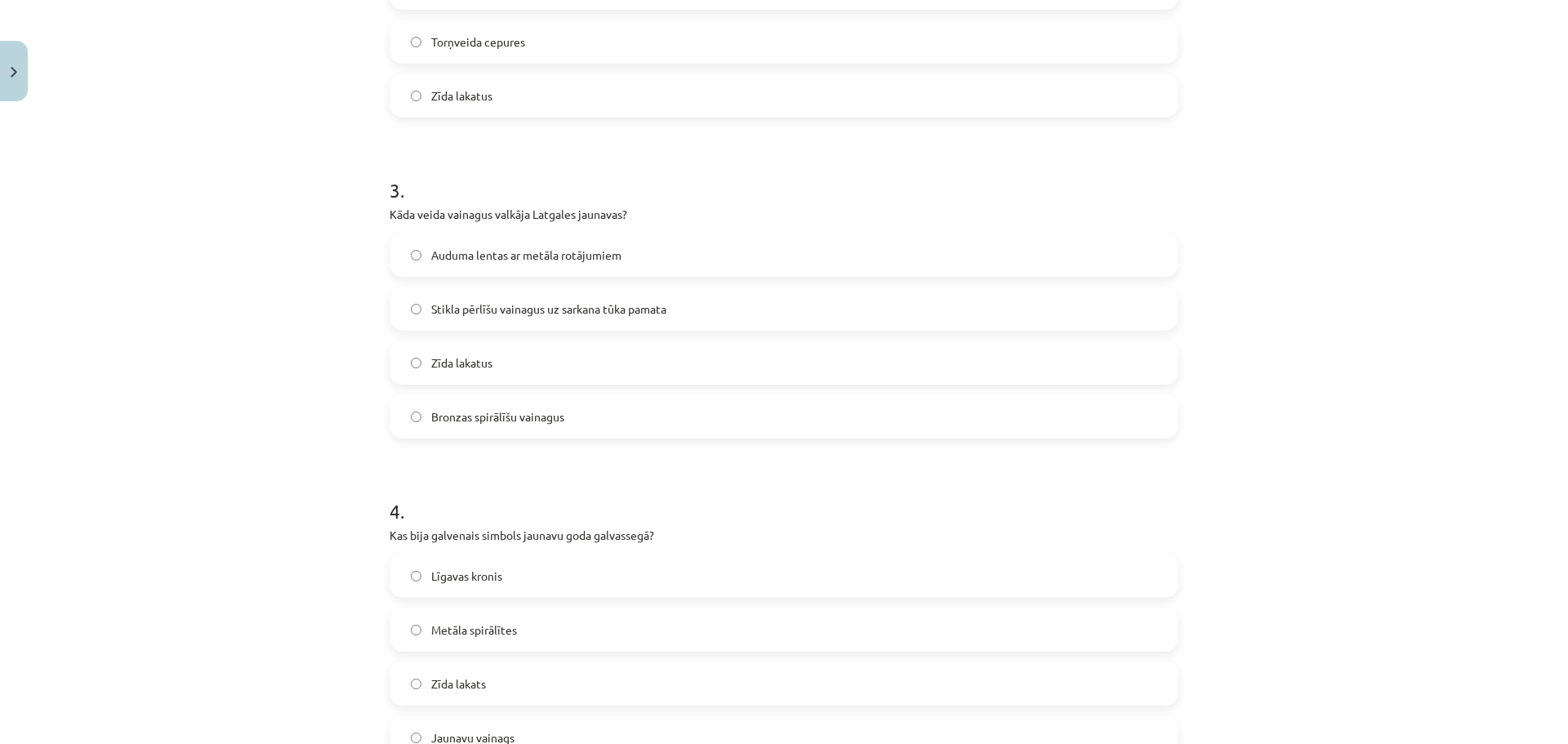
click at [517, 298] on label "Stikla pērlīšu vainagus uz sarkana tūka pamata" at bounding box center [784, 309] width 786 height 41
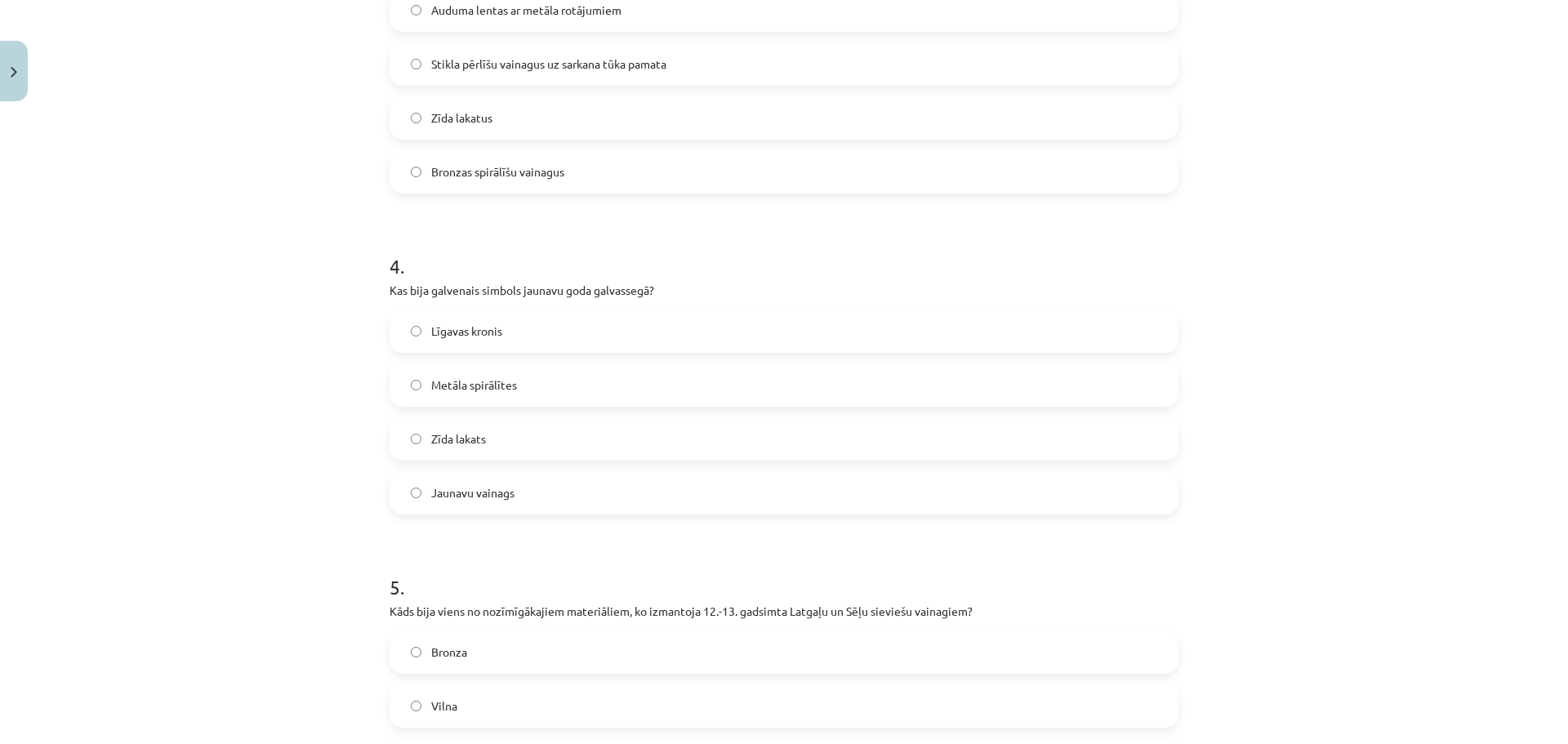
click at [503, 487] on span "Jaunavu vainags" at bounding box center [472, 493] width 83 height 18
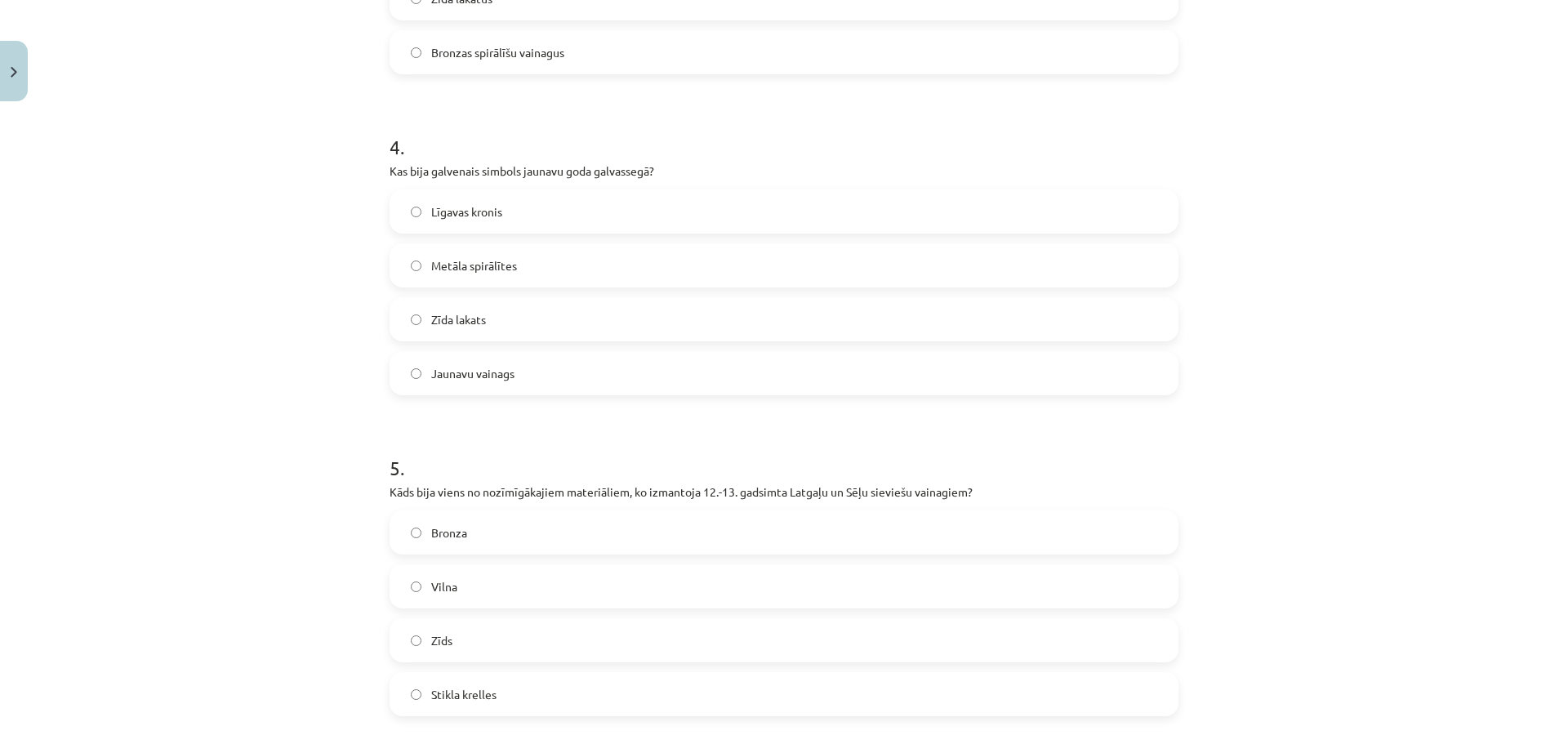
scroll to position [1389, 0]
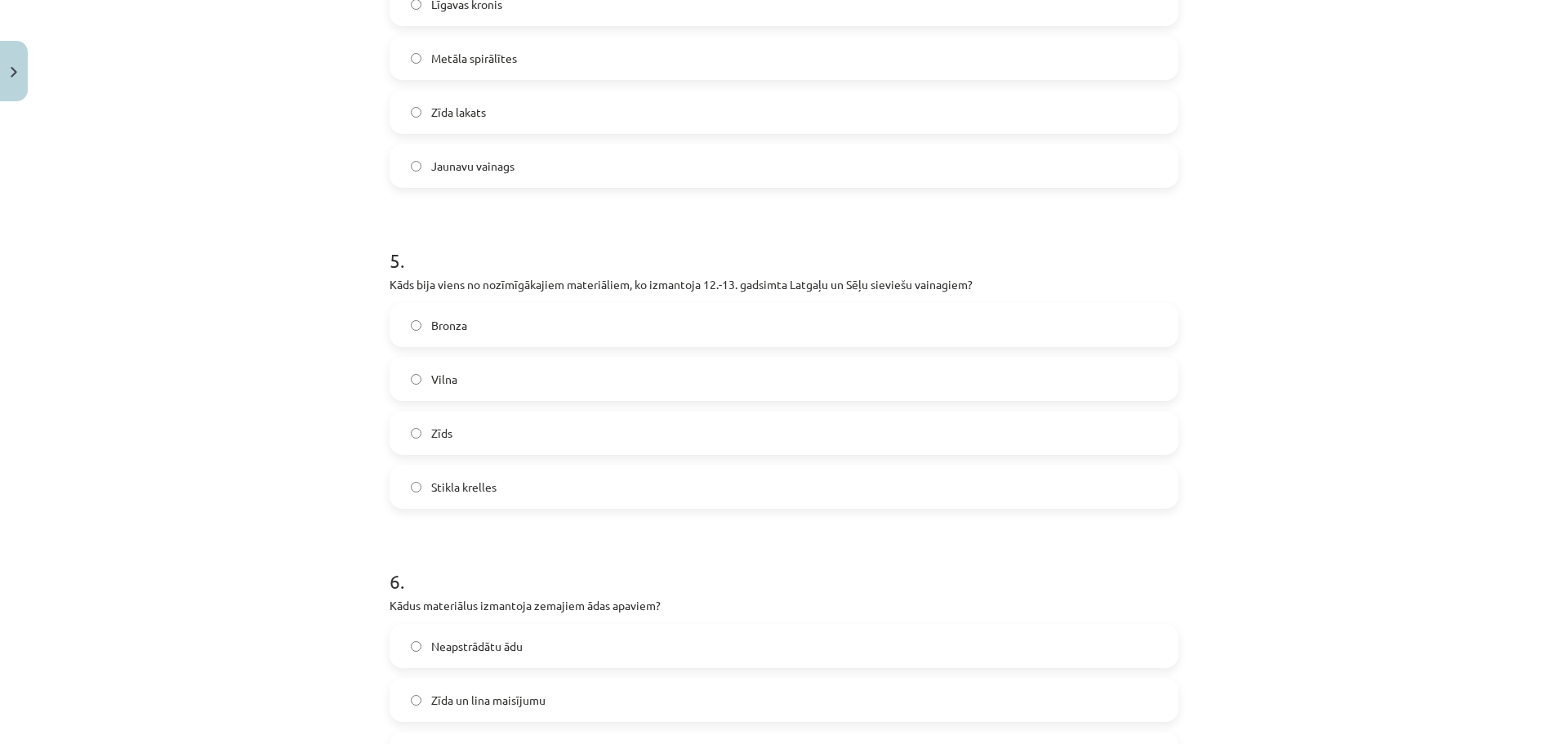
click at [515, 485] on label "Stikla krelles" at bounding box center [784, 487] width 786 height 41
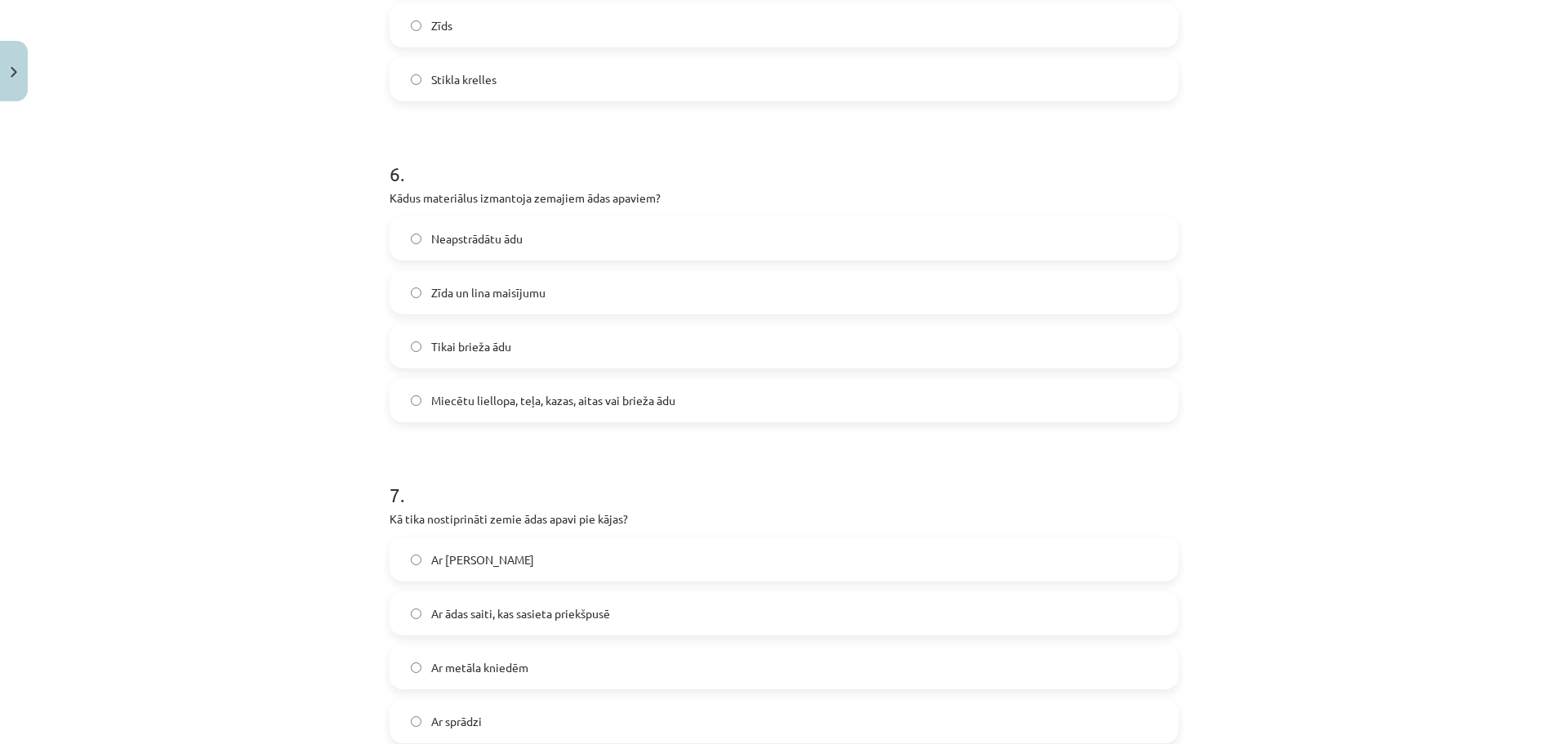
scroll to position [1796, 0]
click at [551, 395] on span "Miecētu liellopa, teļa, kazas, aitas vai brieža ādu" at bounding box center [553, 400] width 244 height 18
click at [503, 599] on label "Ar ādas saiti, kas sasieta priekšpusē" at bounding box center [784, 612] width 786 height 41
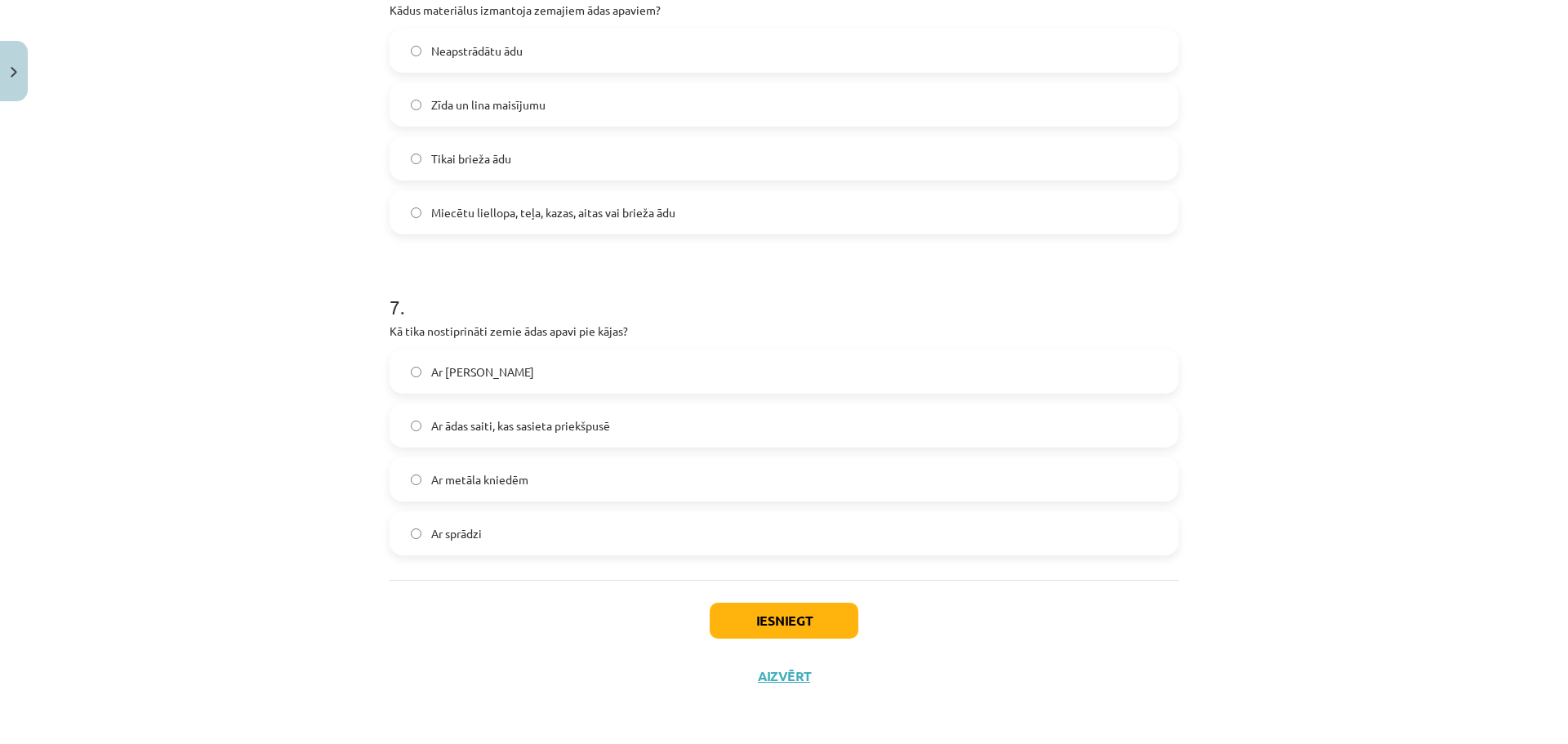
scroll to position [1984, 0]
click at [766, 607] on button "Iesniegt" at bounding box center [784, 619] width 148 height 36
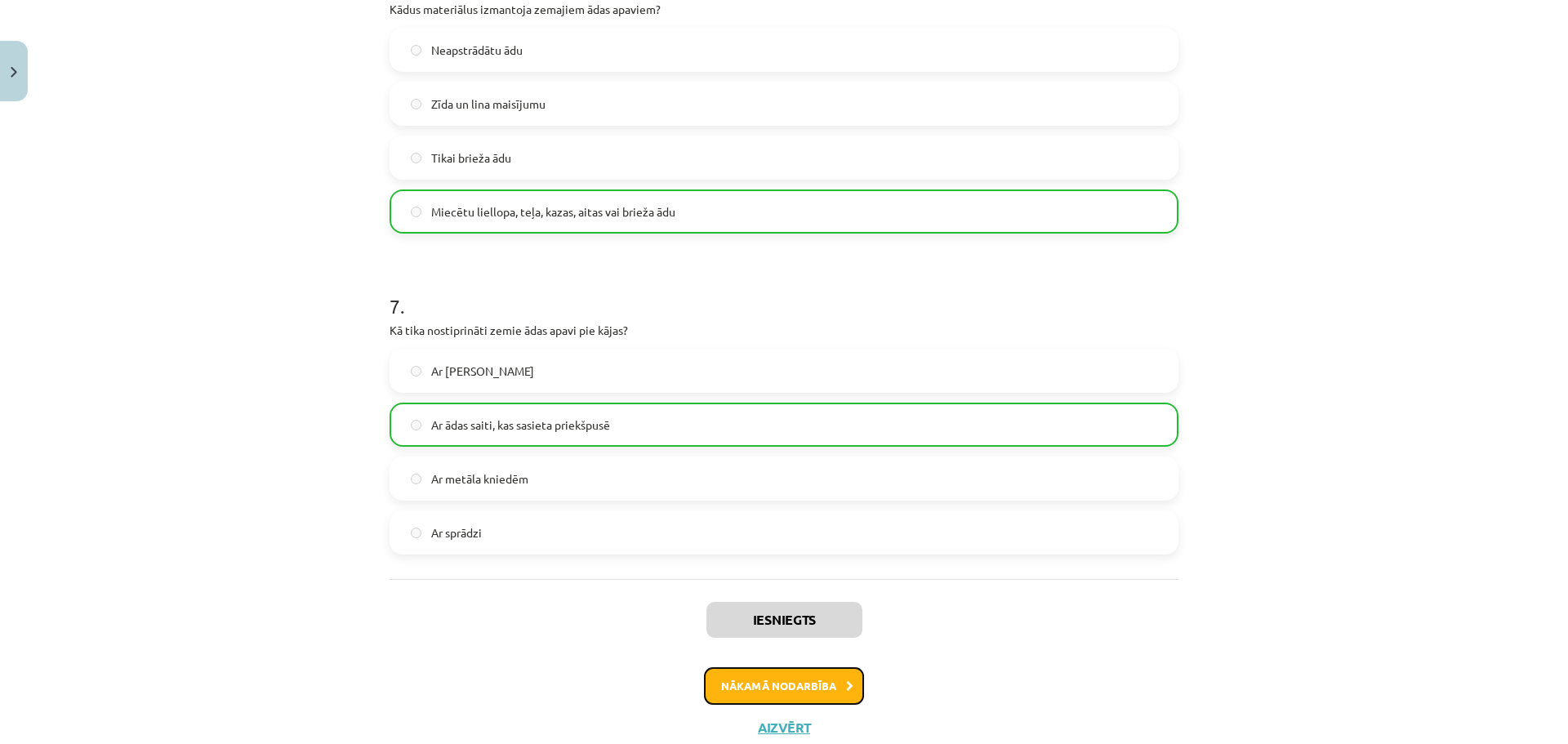
click at [729, 691] on button "Nākamā nodarbība" at bounding box center [784, 685] width 160 height 38
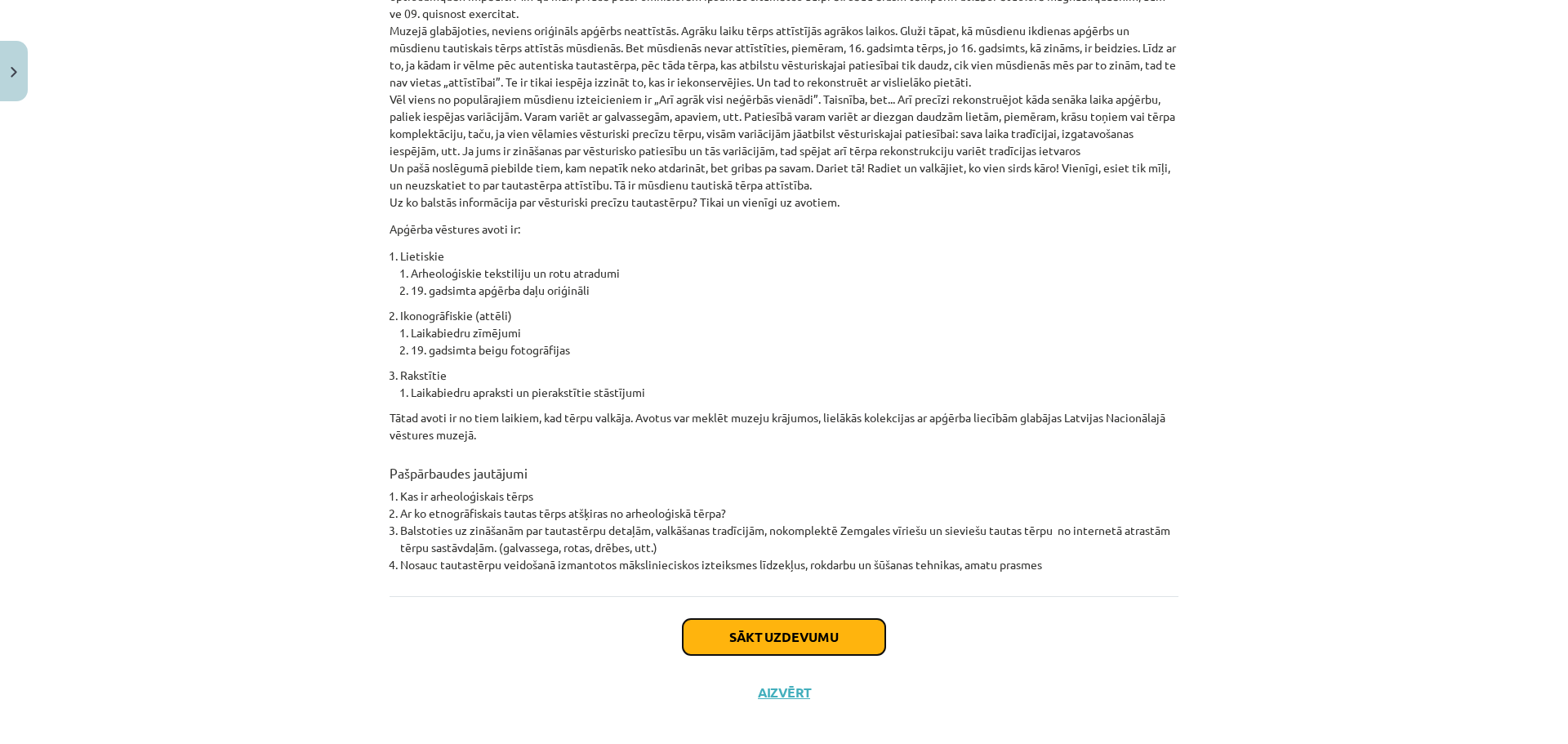
click at [757, 619] on button "Sākt uzdevumu" at bounding box center [784, 637] width 203 height 36
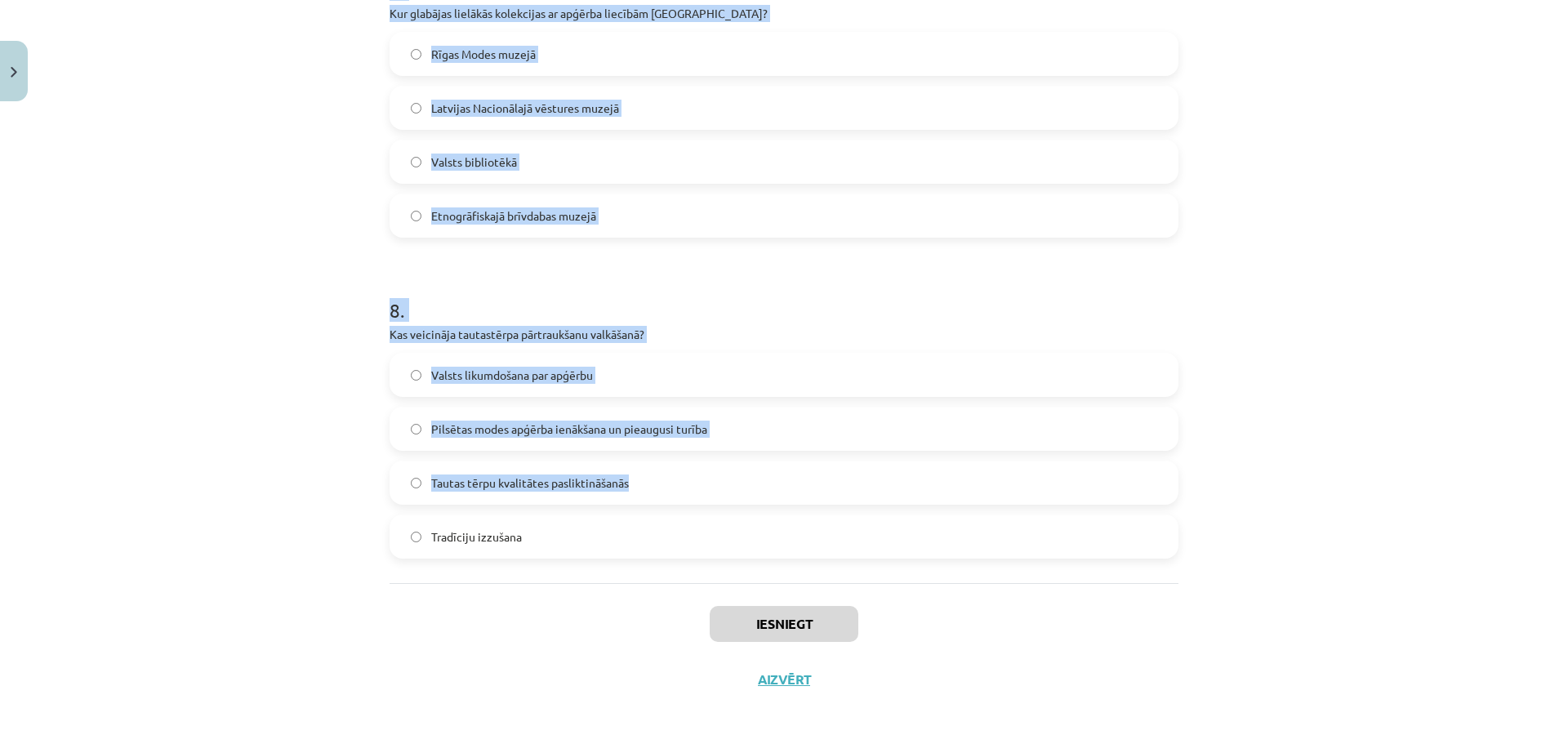
scroll to position [2305, 0]
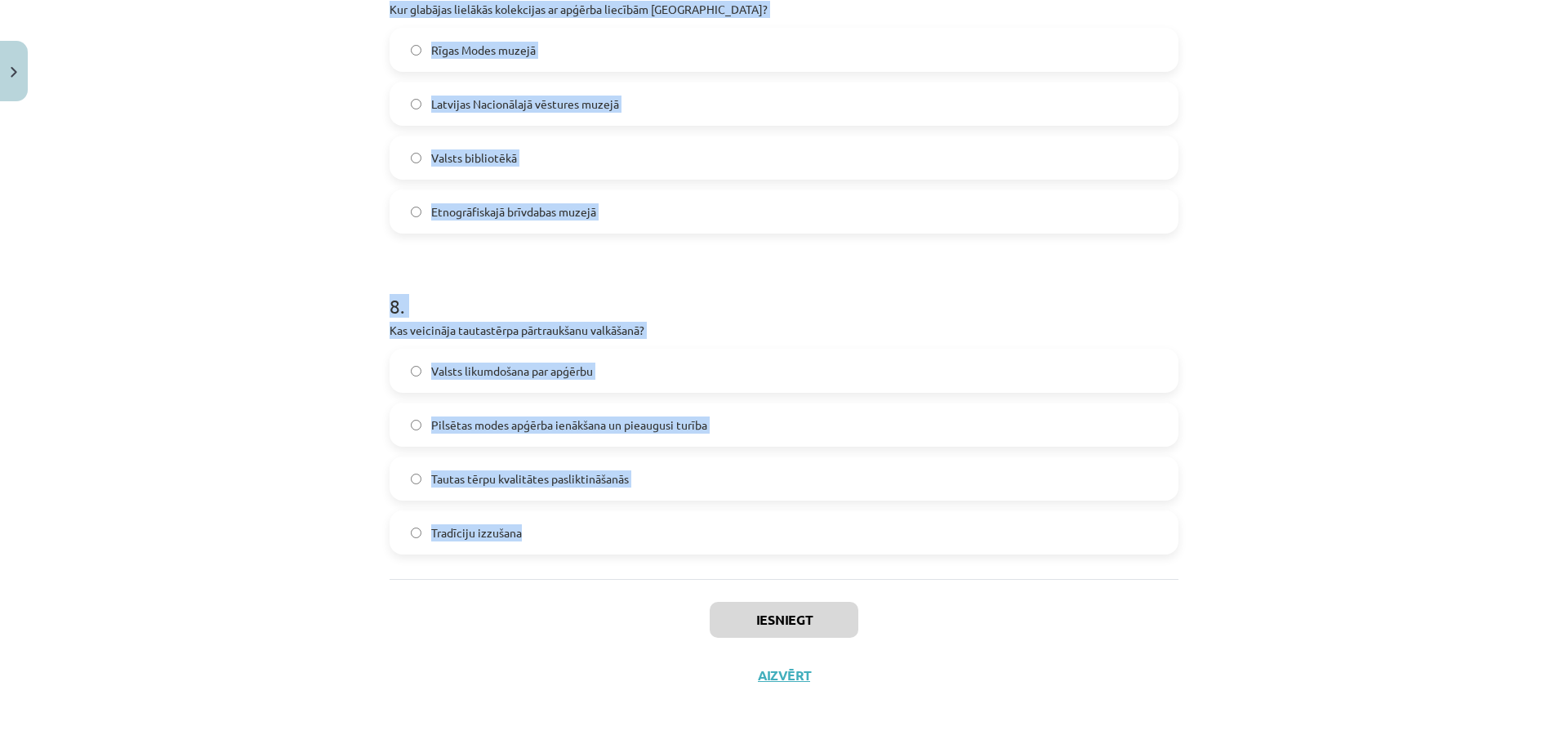
drag, startPoint x: 378, startPoint y: 355, endPoint x: 907, endPoint y: 529, distance: 556.9
copy form "2 . Lorem 95. ipsumdol sitametcons ad elitseddoei temp incididun utlabo etd mag…"
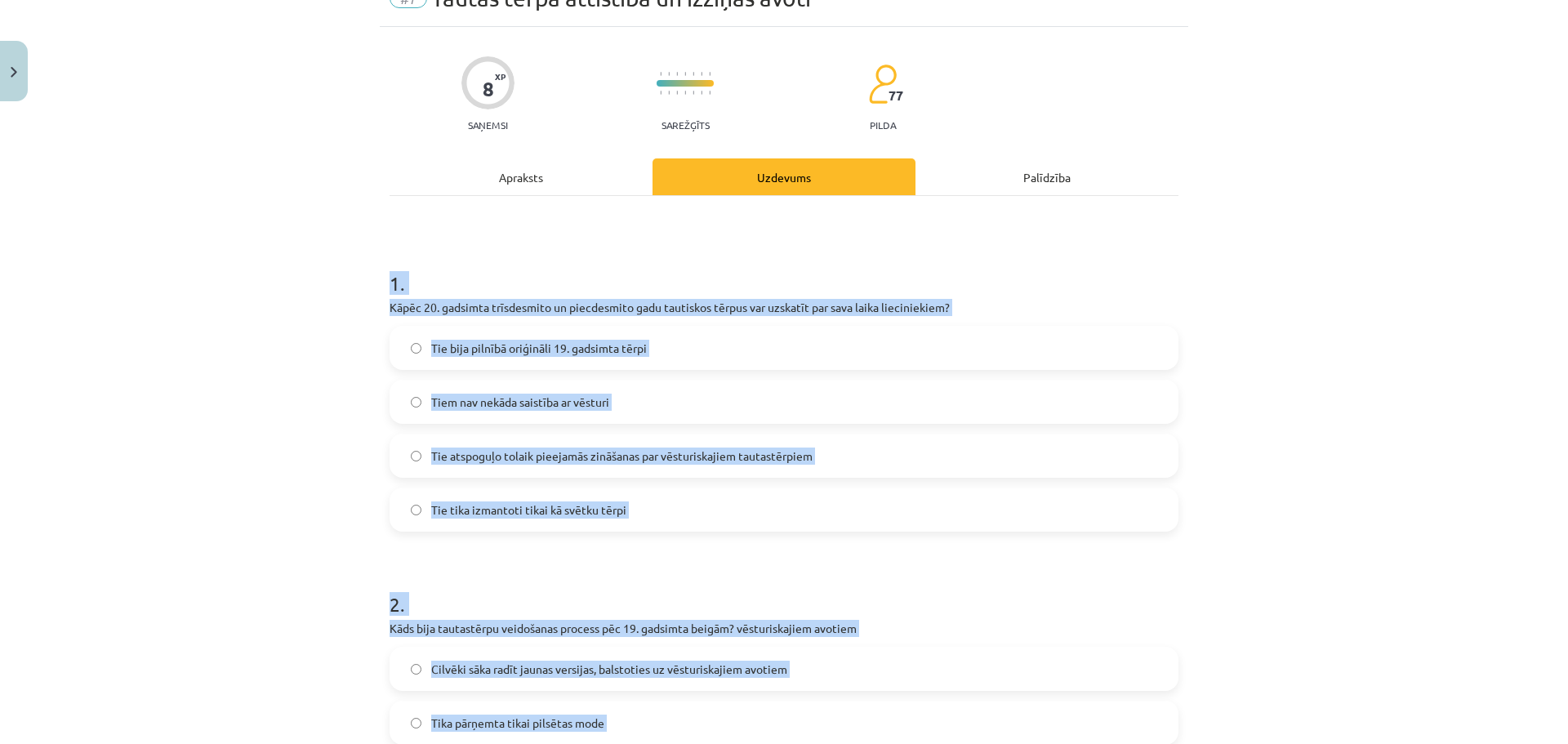
scroll to position [19, 0]
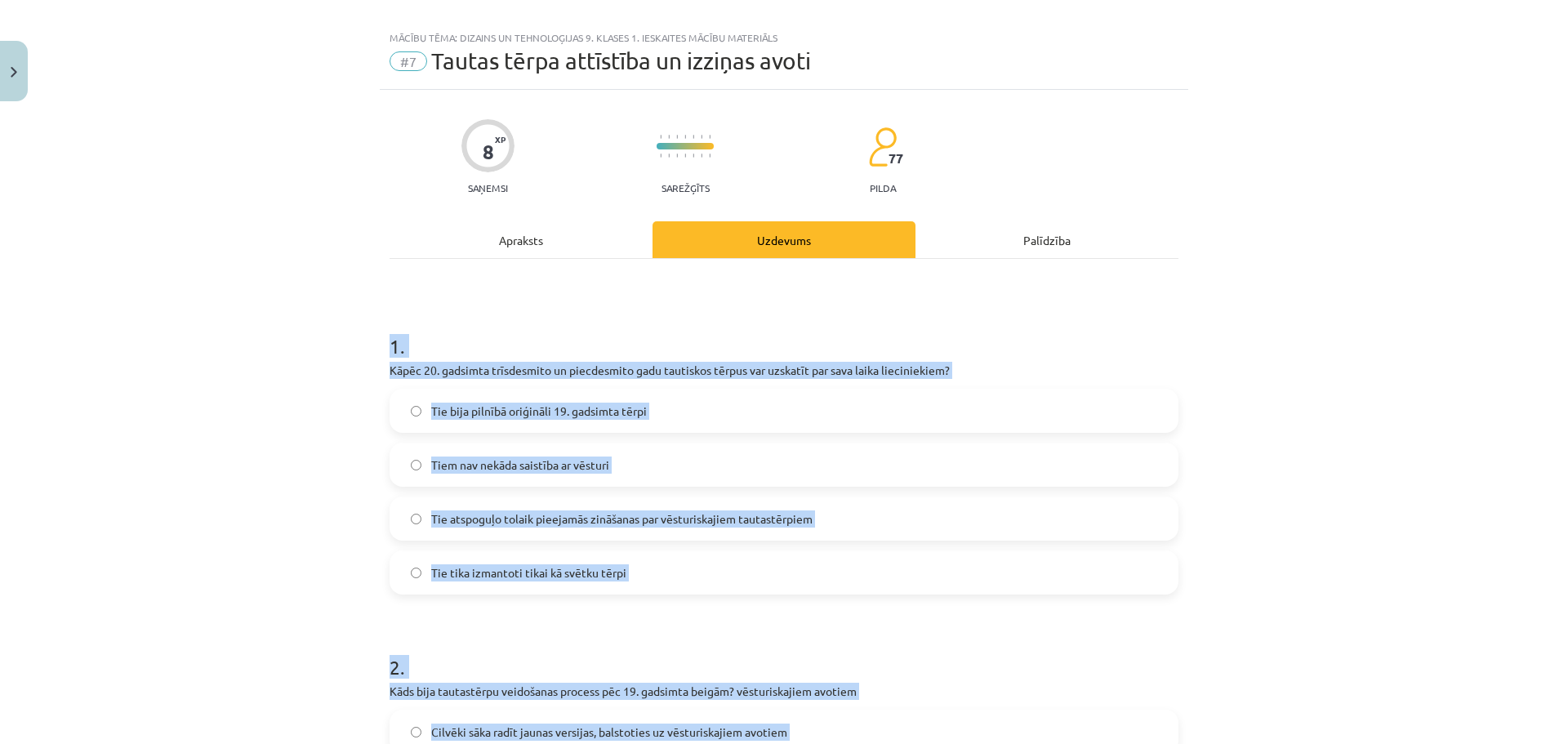
click at [370, 398] on div "Mācību tēma: Dizains un tehnoloģijas 9. klases 1. ieskaites mācību materiāls #7…" at bounding box center [784, 372] width 1568 height 744
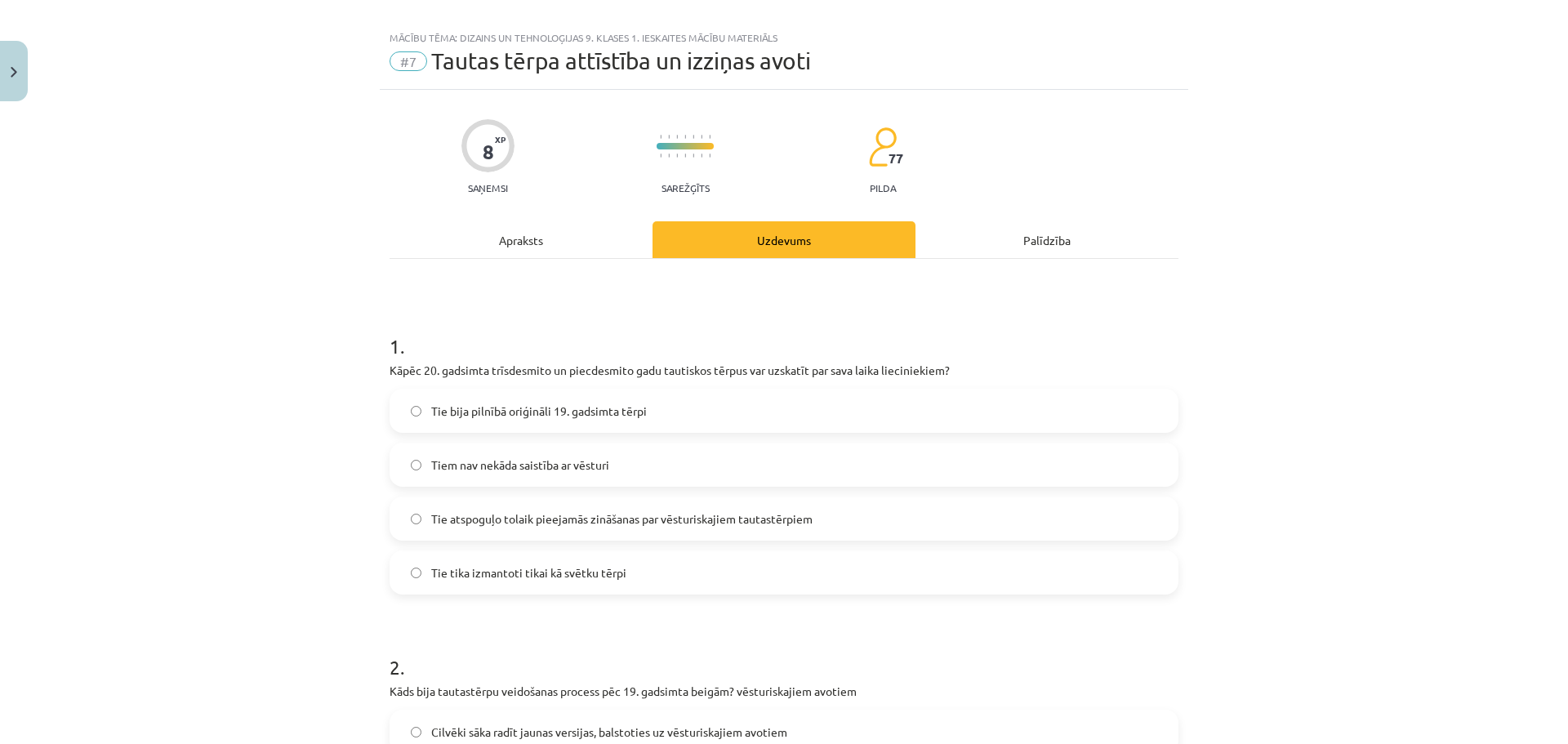
click at [470, 541] on div "Tie bija pilnībā oriģināli 19. gadsimta tērpi Tiem nav nekāda saistība ar vēstu…" at bounding box center [783, 491] width 789 height 206
click at [468, 535] on label "Tie atspoguļo tolaik pieejamās zināšanas par vēsturiskajiem tautastērpiem" at bounding box center [784, 519] width 786 height 41
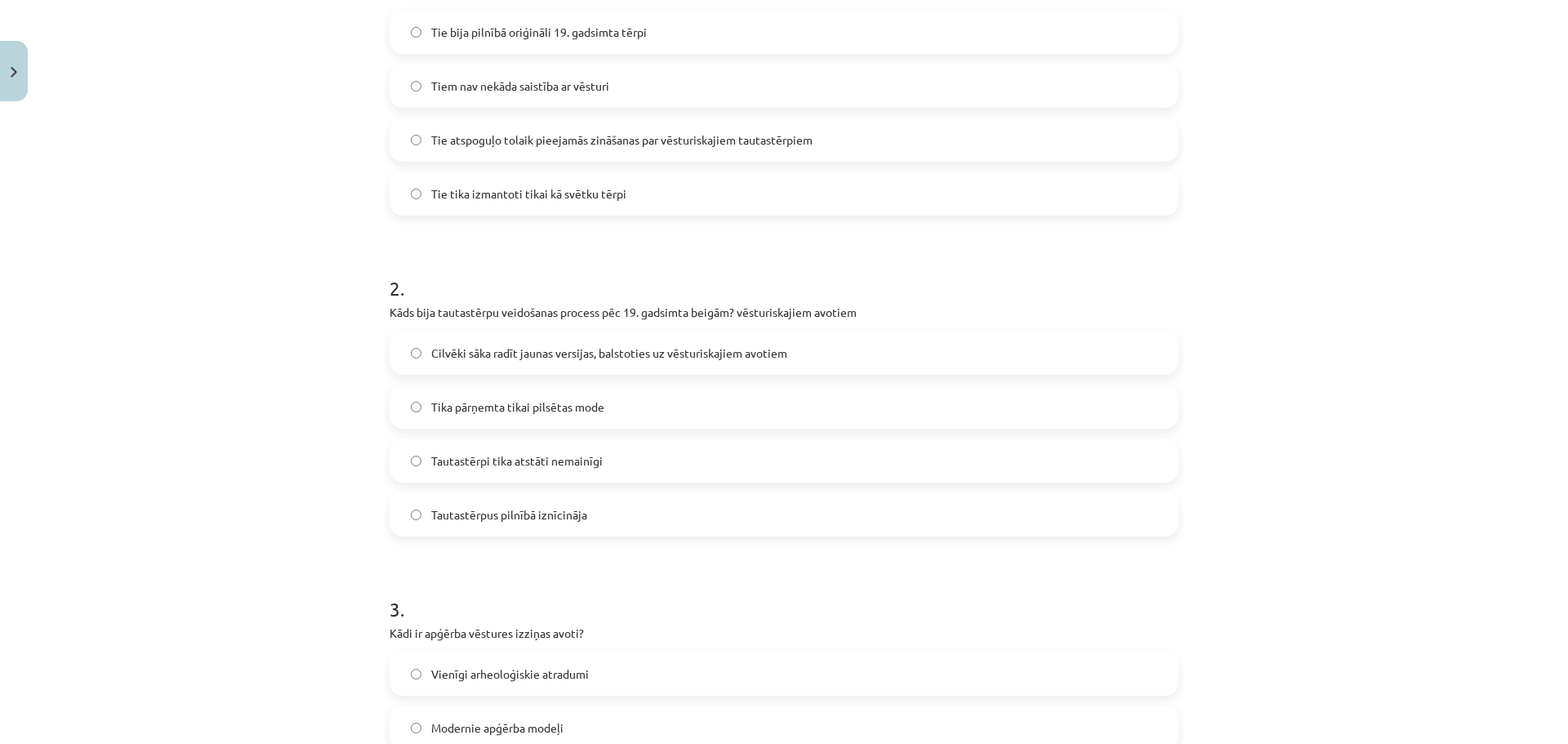
scroll to position [427, 0]
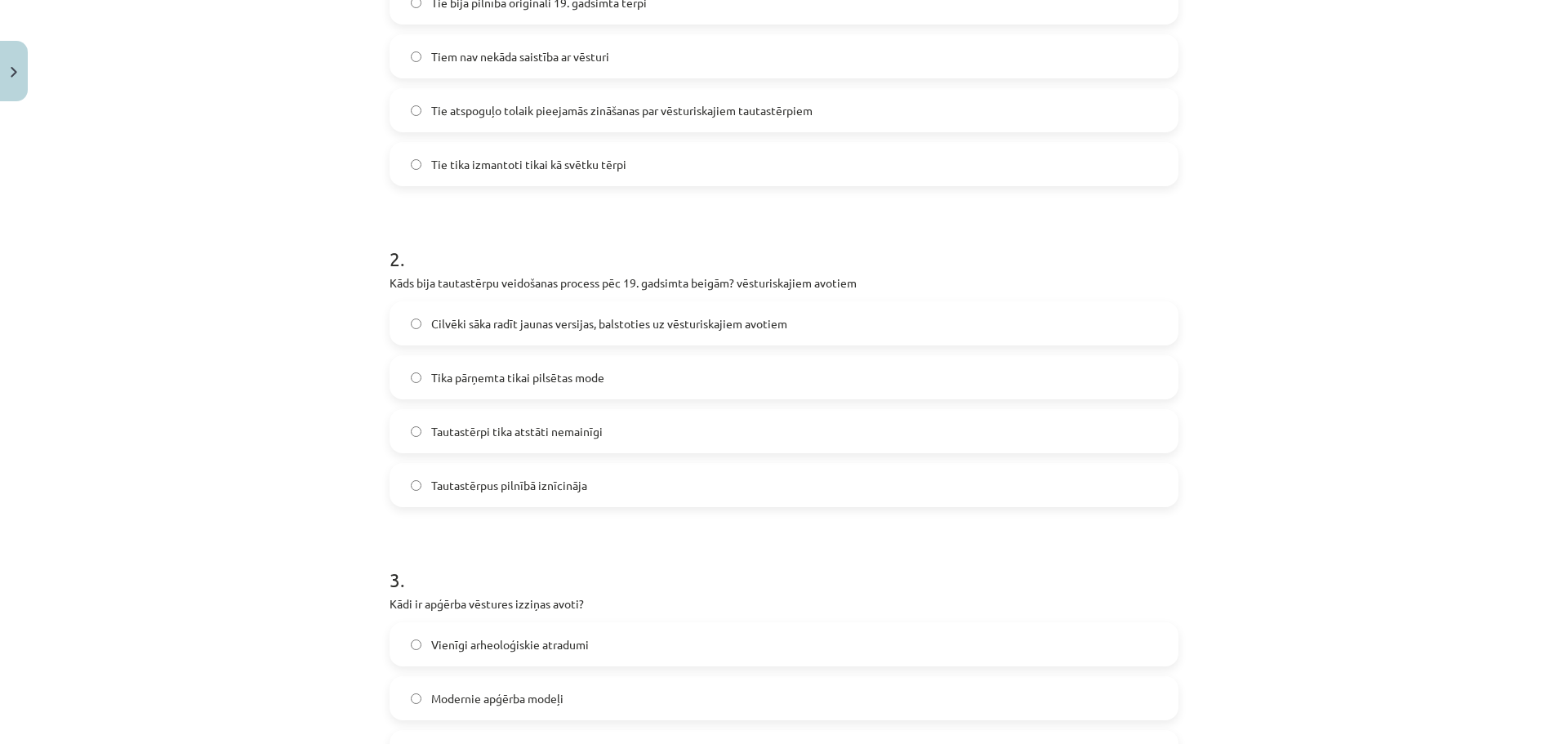
click at [512, 315] on span "Cilvēki sāka radīt jaunas versijas, balstoties uz vēsturiskajiem avotiem" at bounding box center [608, 324] width 356 height 18
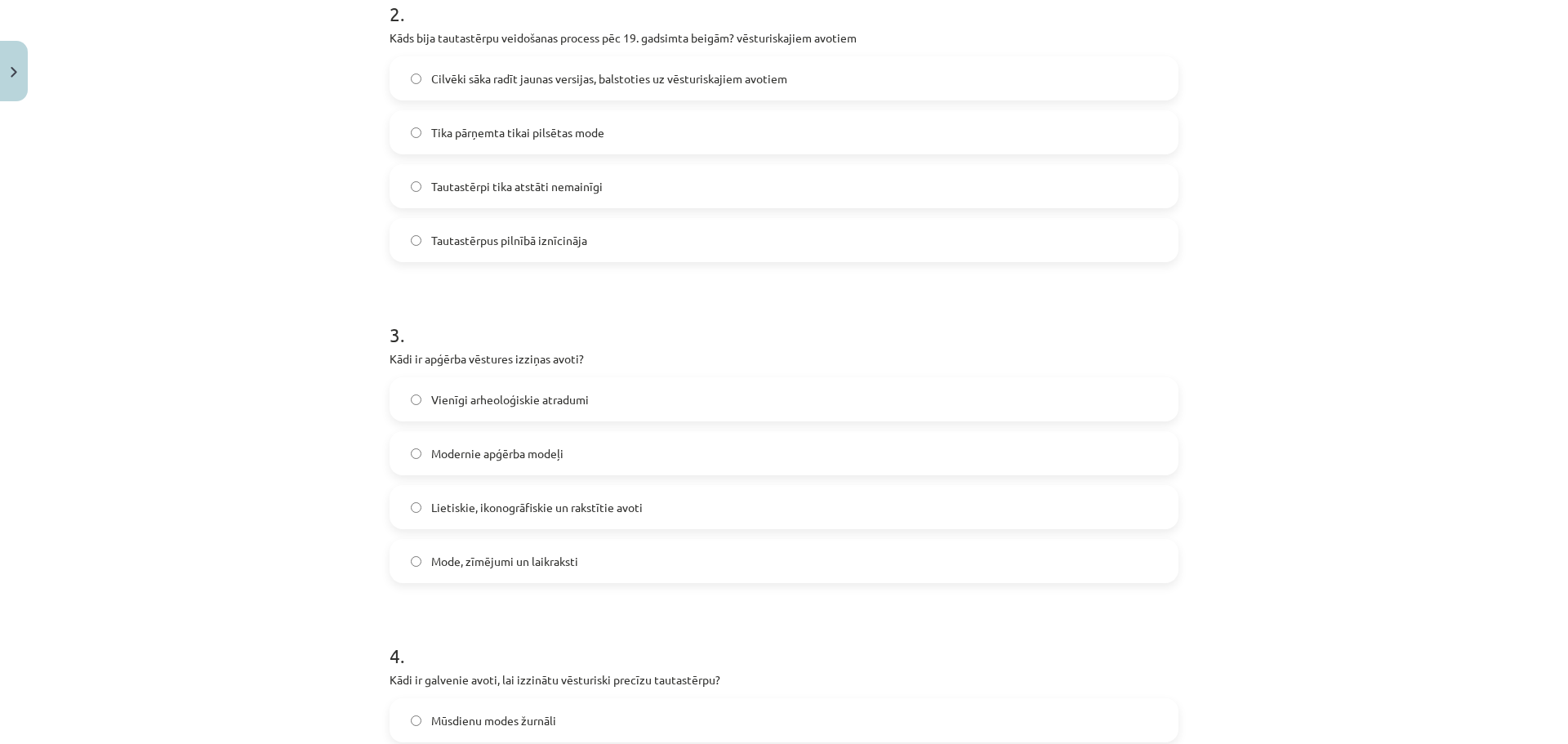
scroll to position [836, 0]
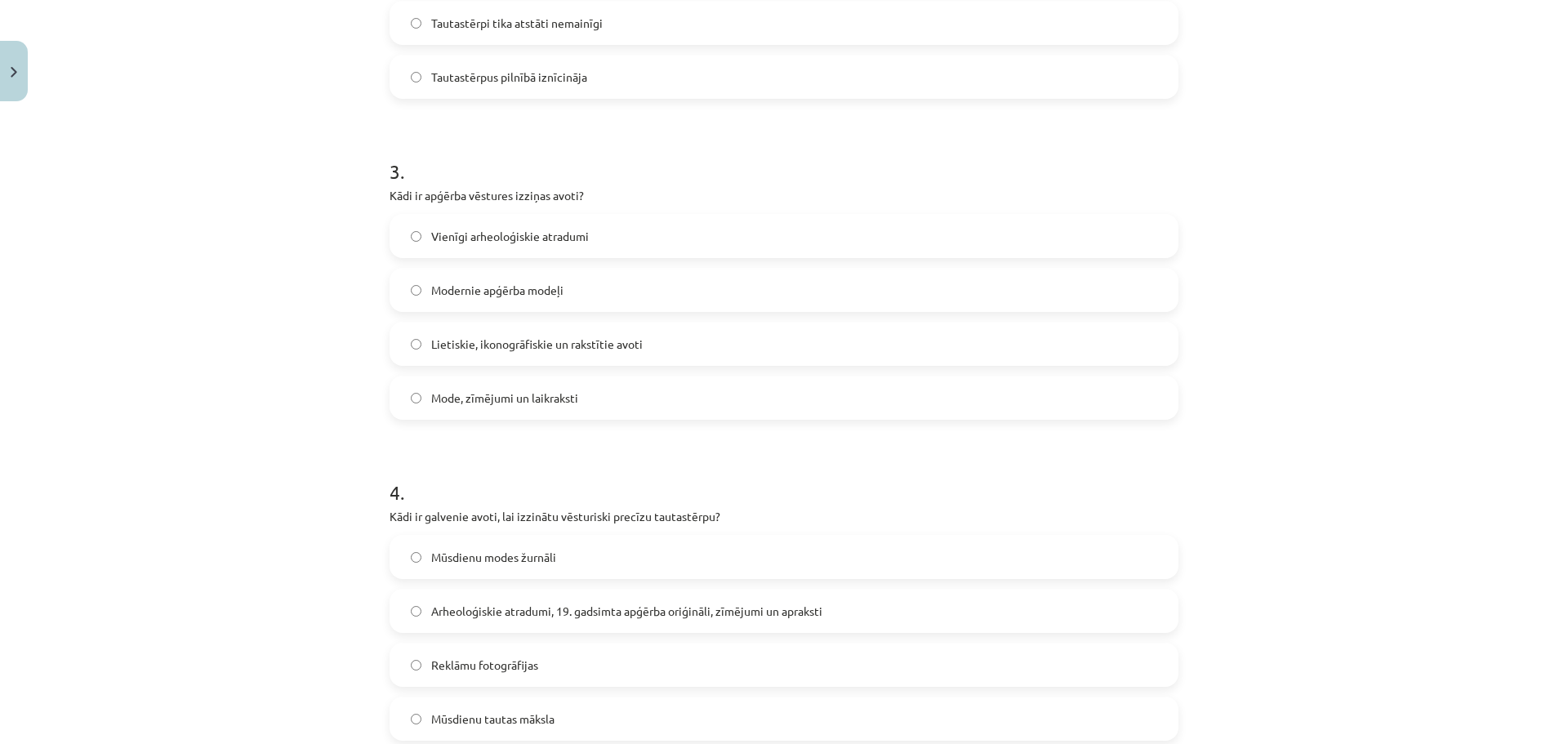
click at [570, 342] on span "Lietiskie, ikonogrāfiskie un rakstītie avoti" at bounding box center [536, 344] width 212 height 18
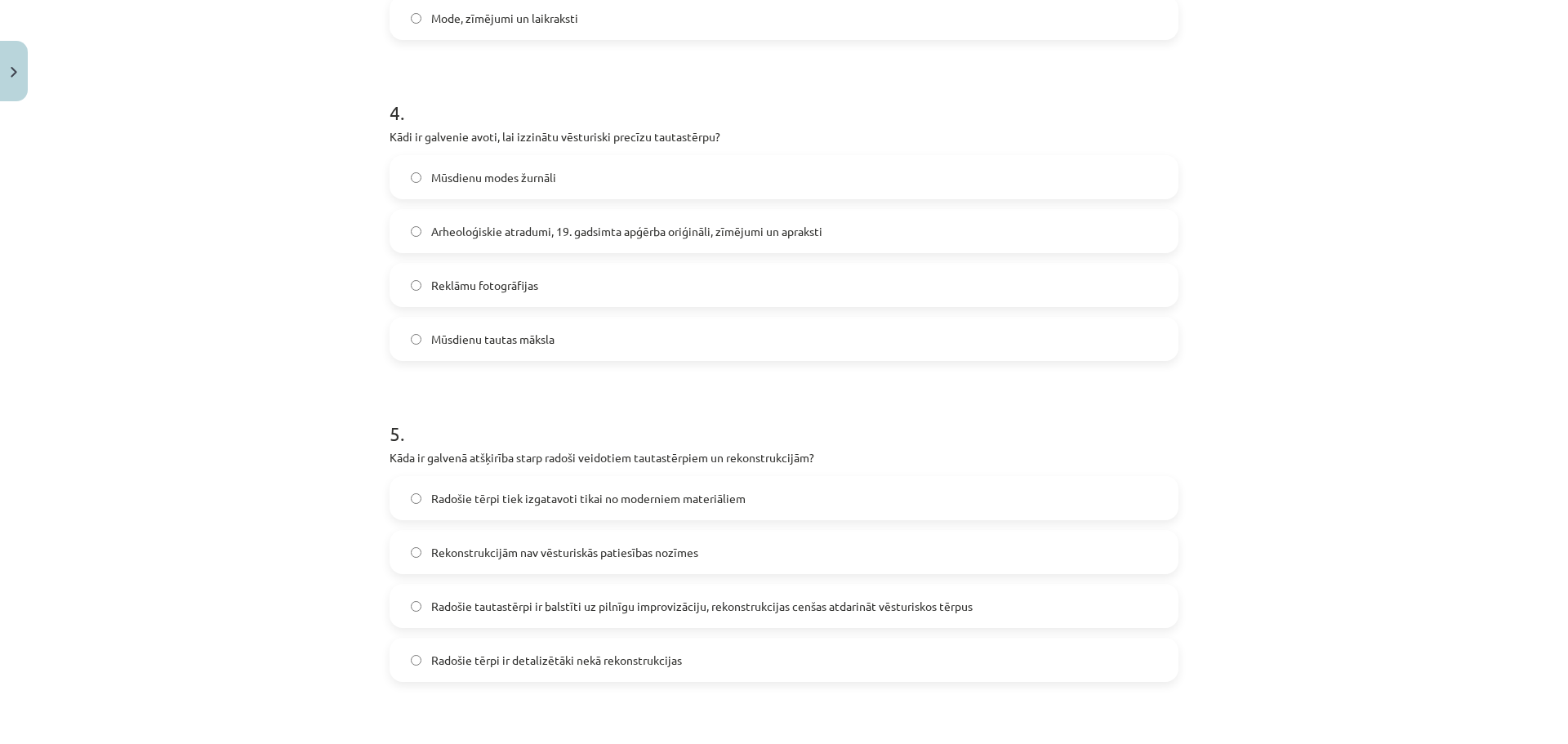
scroll to position [1244, 0]
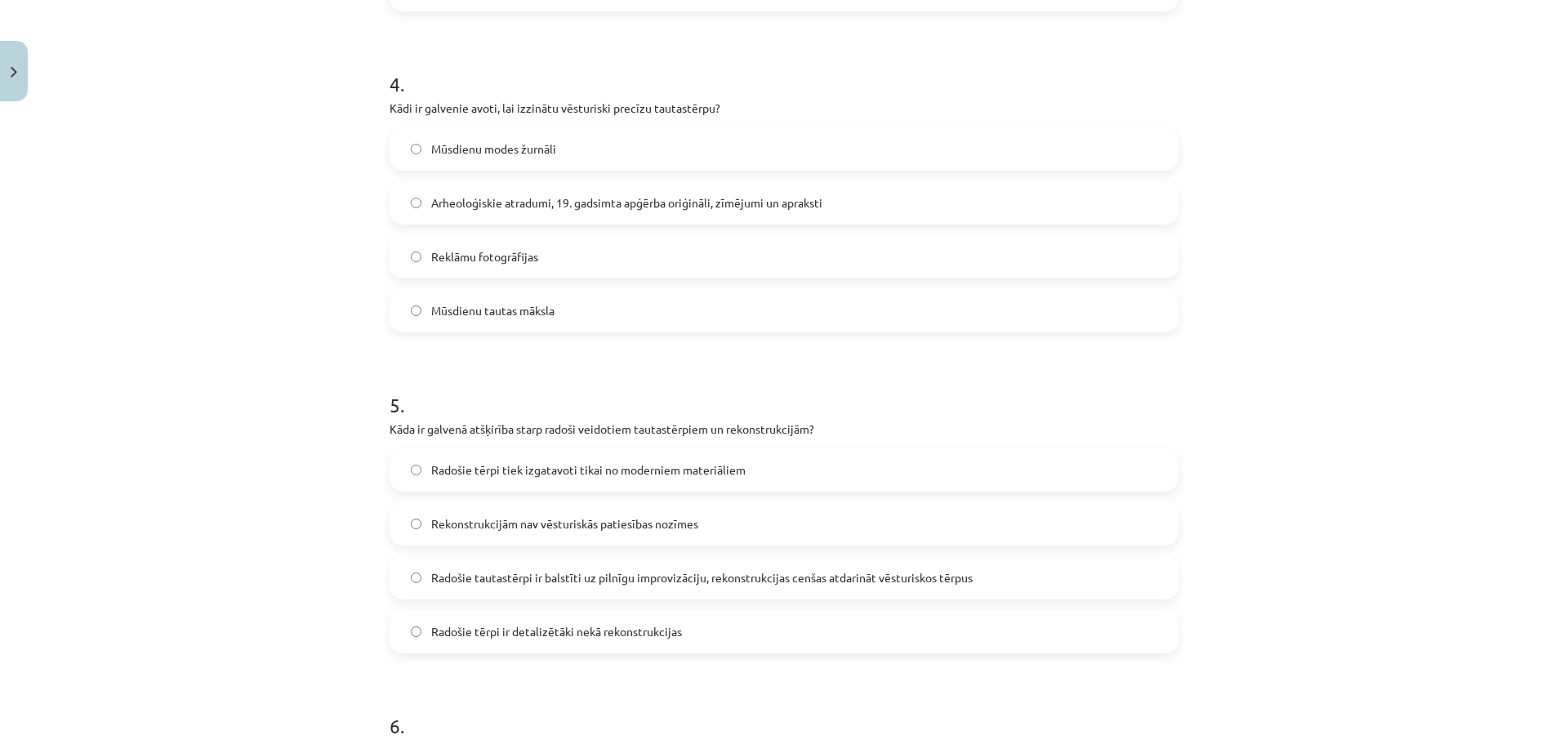
click at [514, 215] on label "Arheoloģiskie atradumi, 19. gadsimta apģērba oriģināli, zīmējumi un apraksti" at bounding box center [784, 203] width 786 height 41
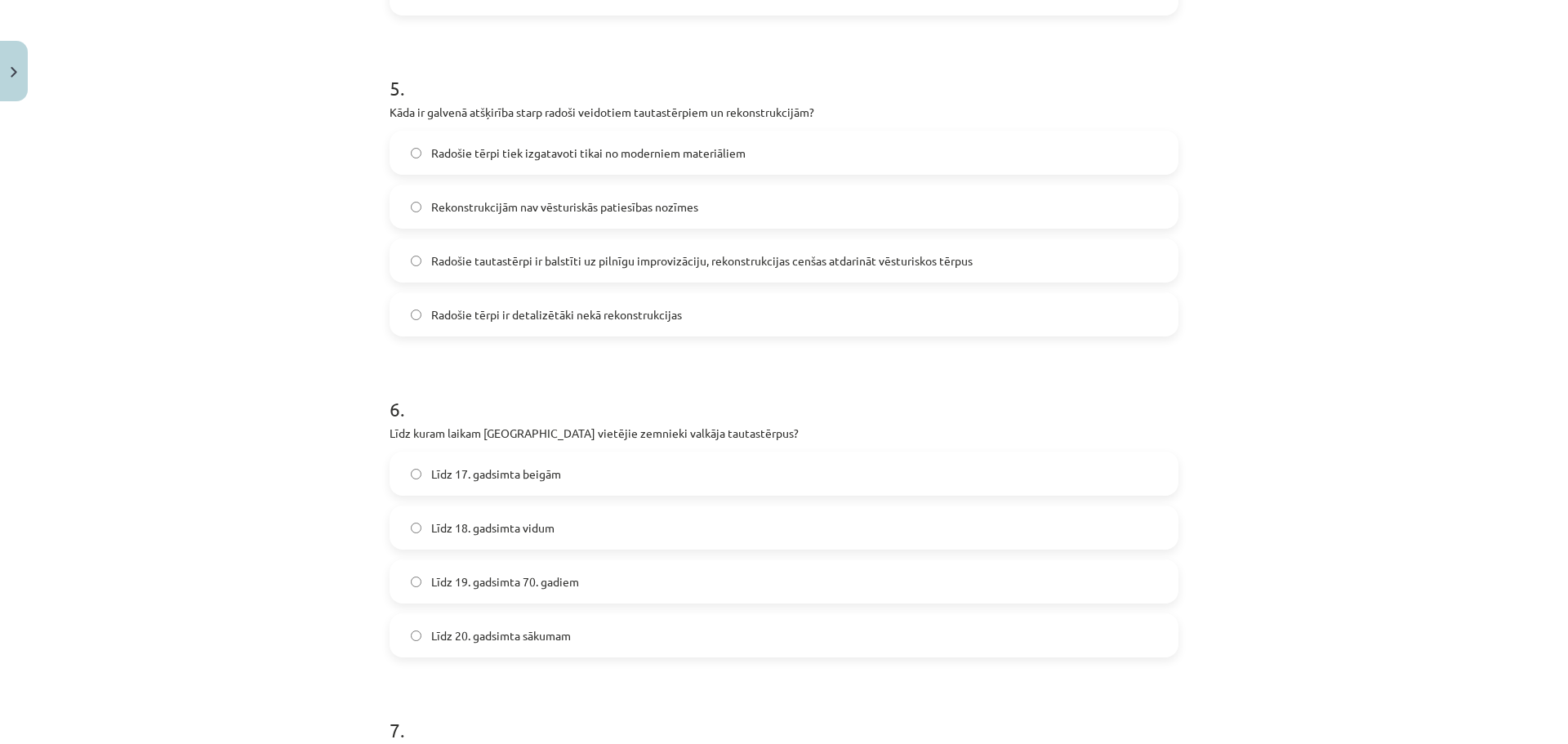
scroll to position [1571, 0]
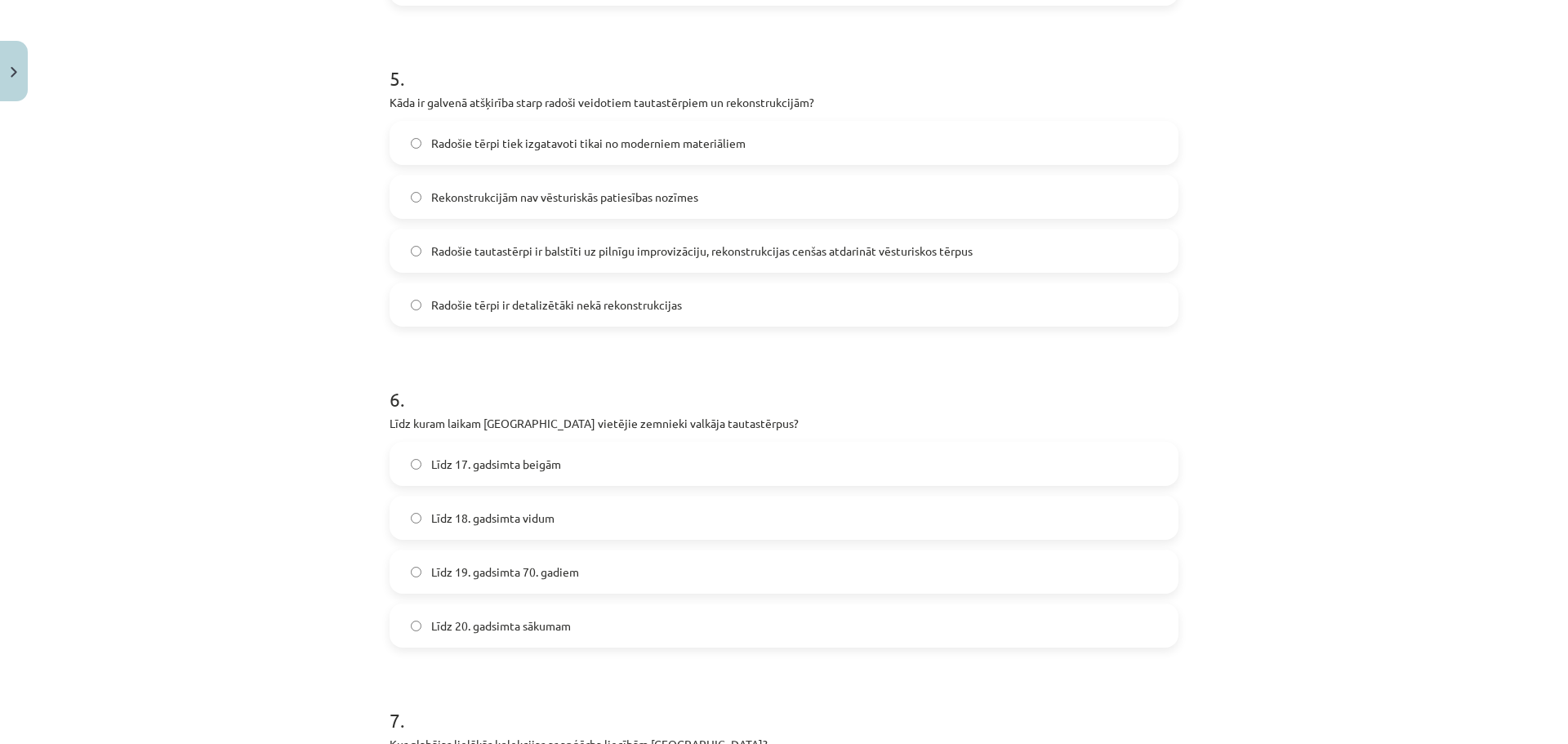
click at [456, 255] on span "Radošie tautastērpi ir balstīti uz pilnīgu improvizāciju, rekonstrukcijas cenša…" at bounding box center [701, 252] width 541 height 18
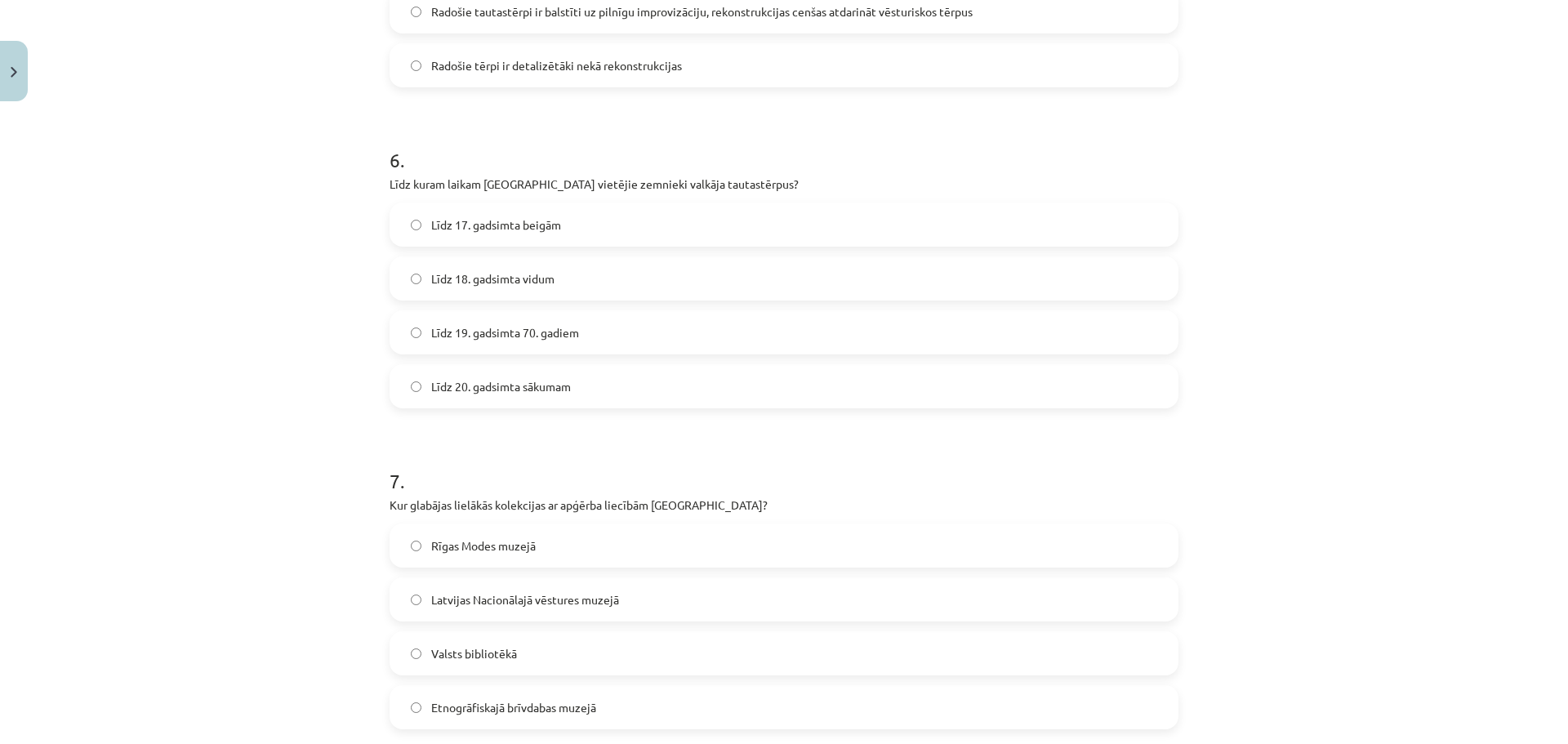
scroll to position [1898, 0]
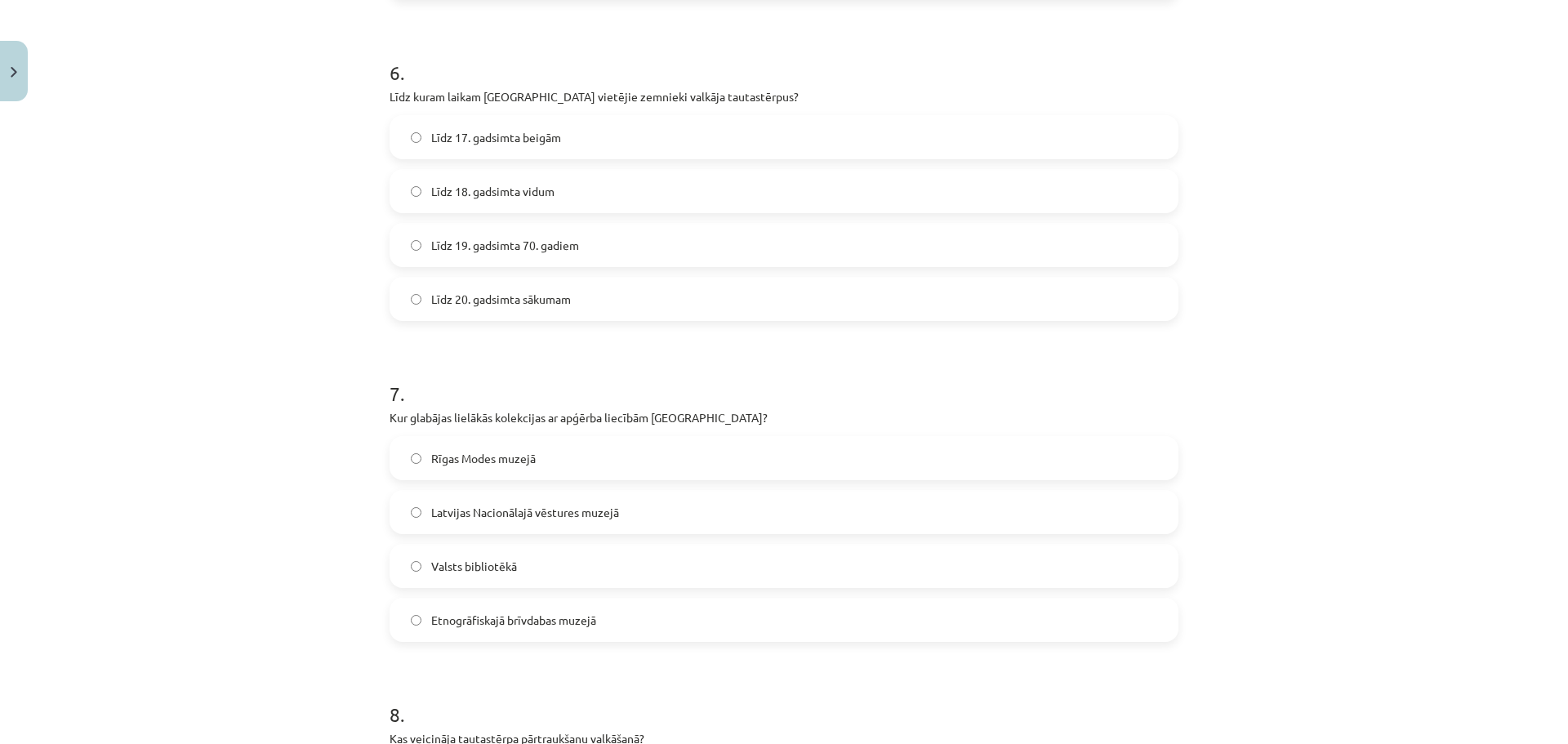
click at [508, 242] on span "Līdz 19. gadsimta 70. gadiem" at bounding box center [505, 246] width 148 height 18
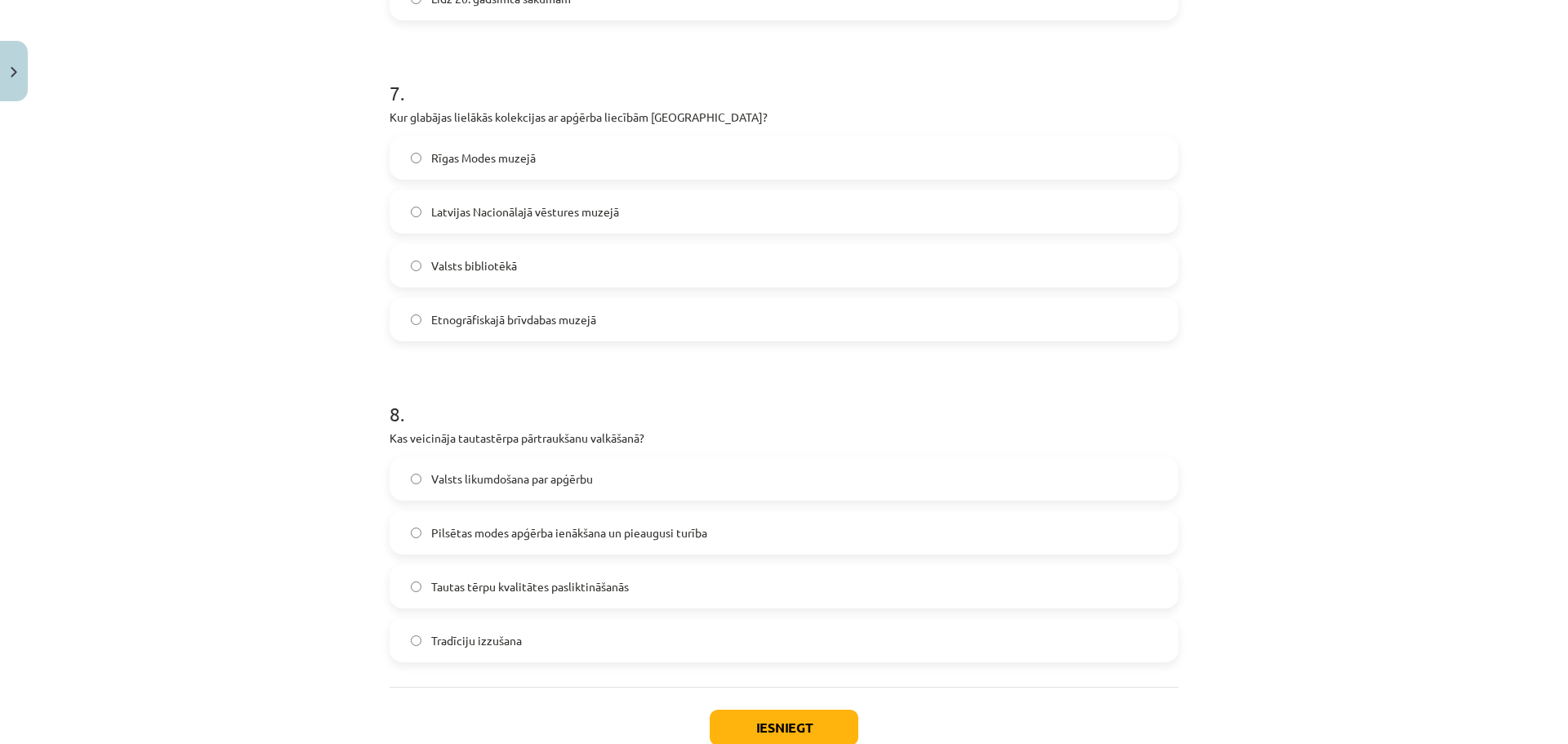
scroll to position [2224, 0]
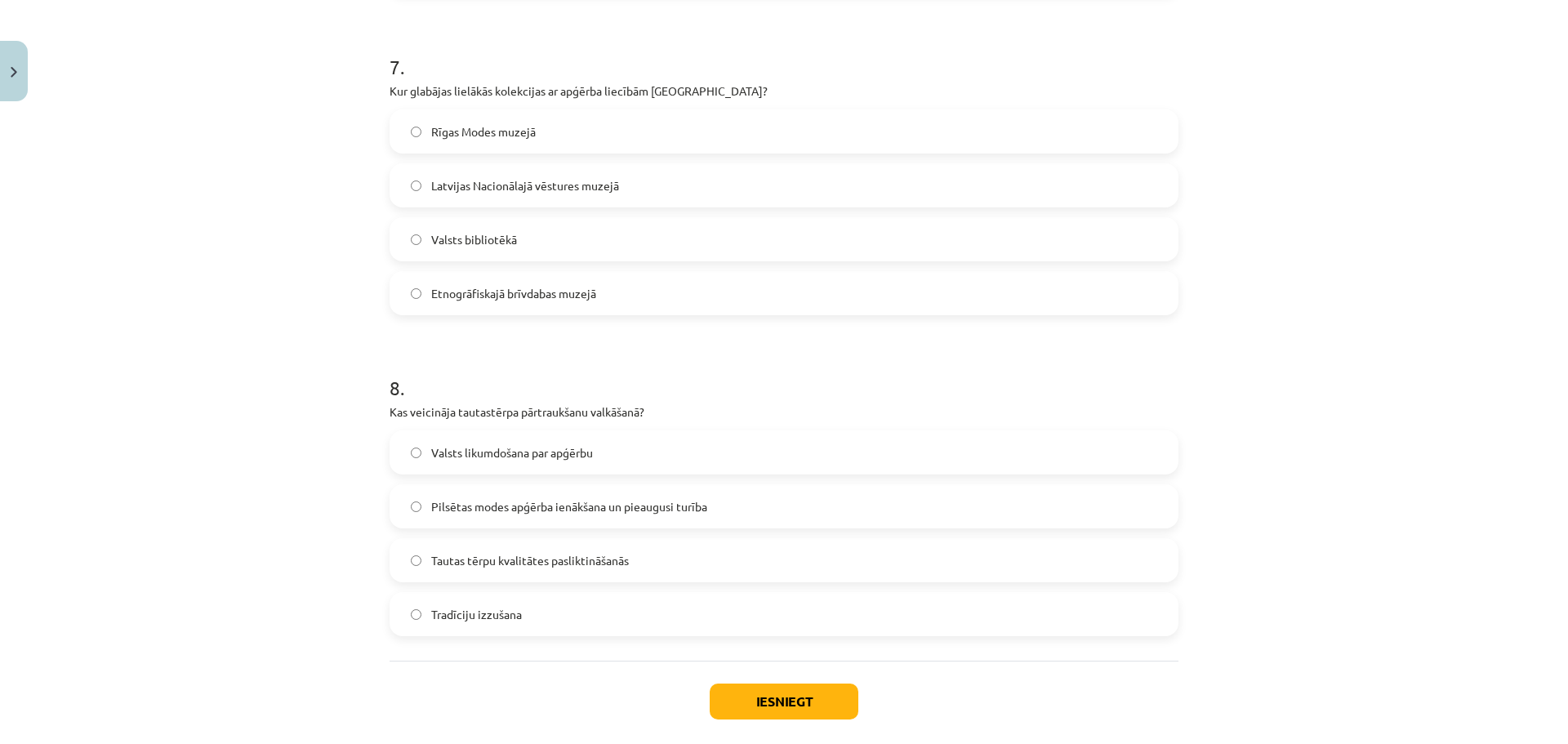
click at [564, 299] on span "Etnogrāfiskajā brīvdabas muzejā" at bounding box center [513, 294] width 165 height 18
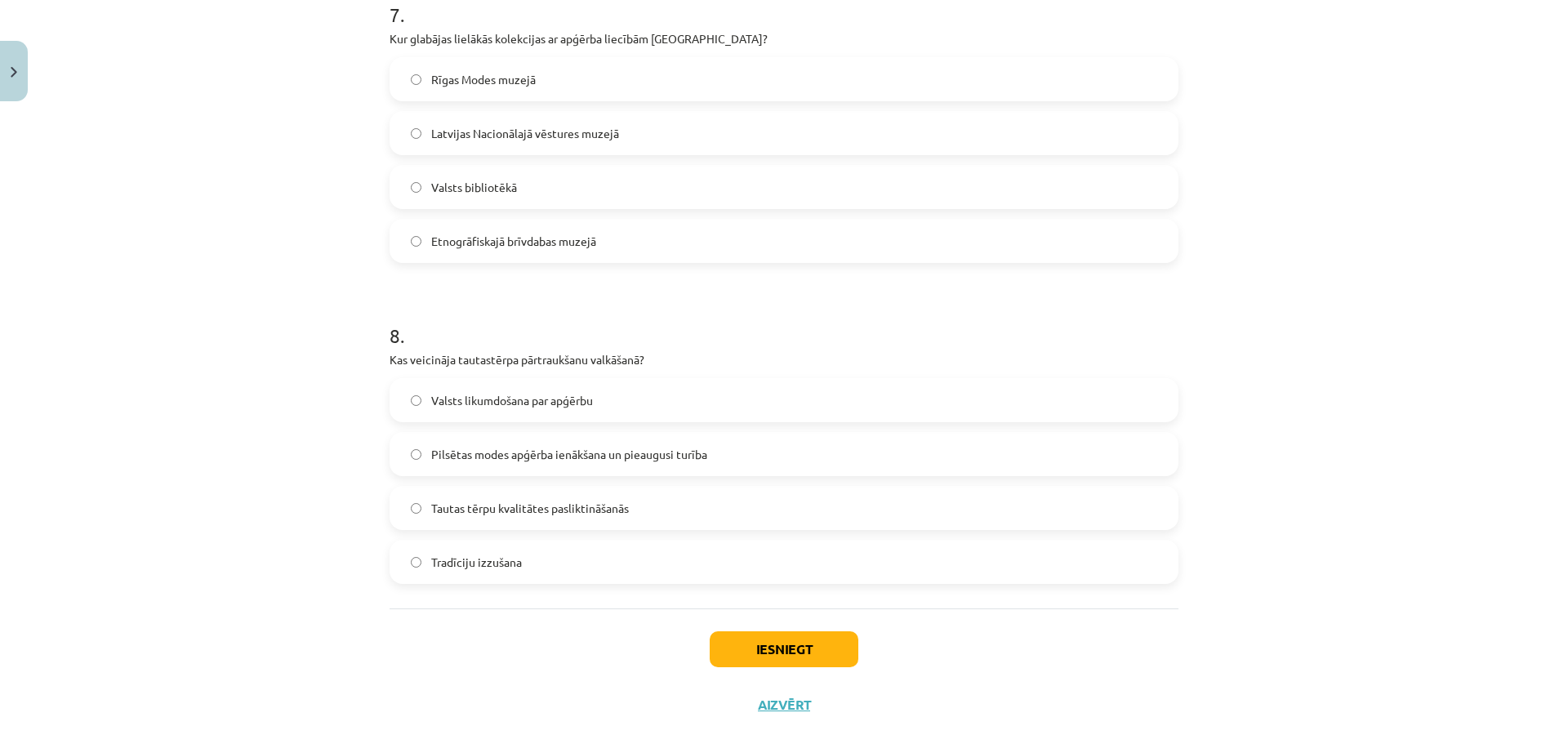
scroll to position [2305, 0]
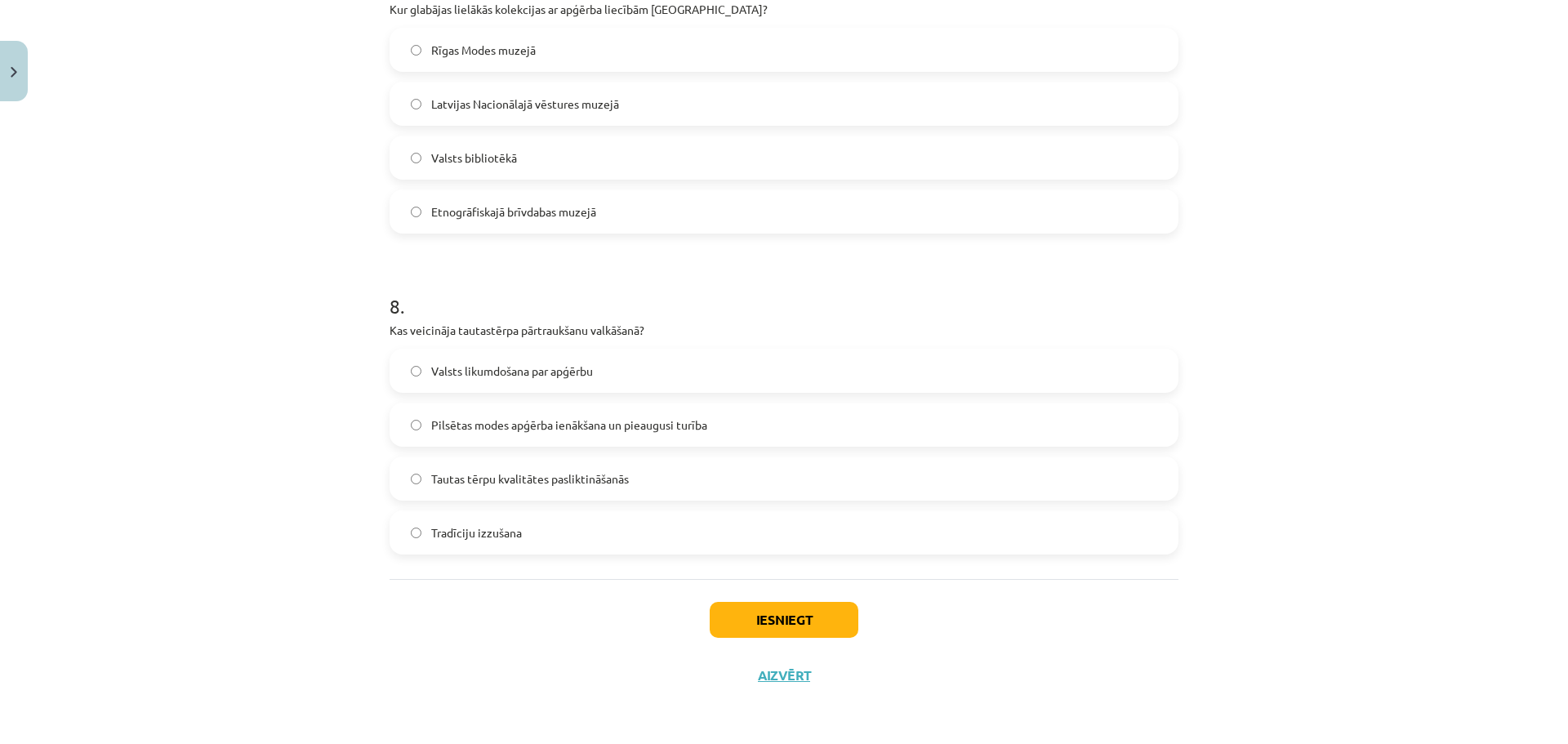
click at [601, 432] on span "Pilsētas modes apģērba ienākšana un pieaugusi turība" at bounding box center [568, 425] width 276 height 18
click at [711, 623] on button "Iesniegt" at bounding box center [784, 619] width 148 height 36
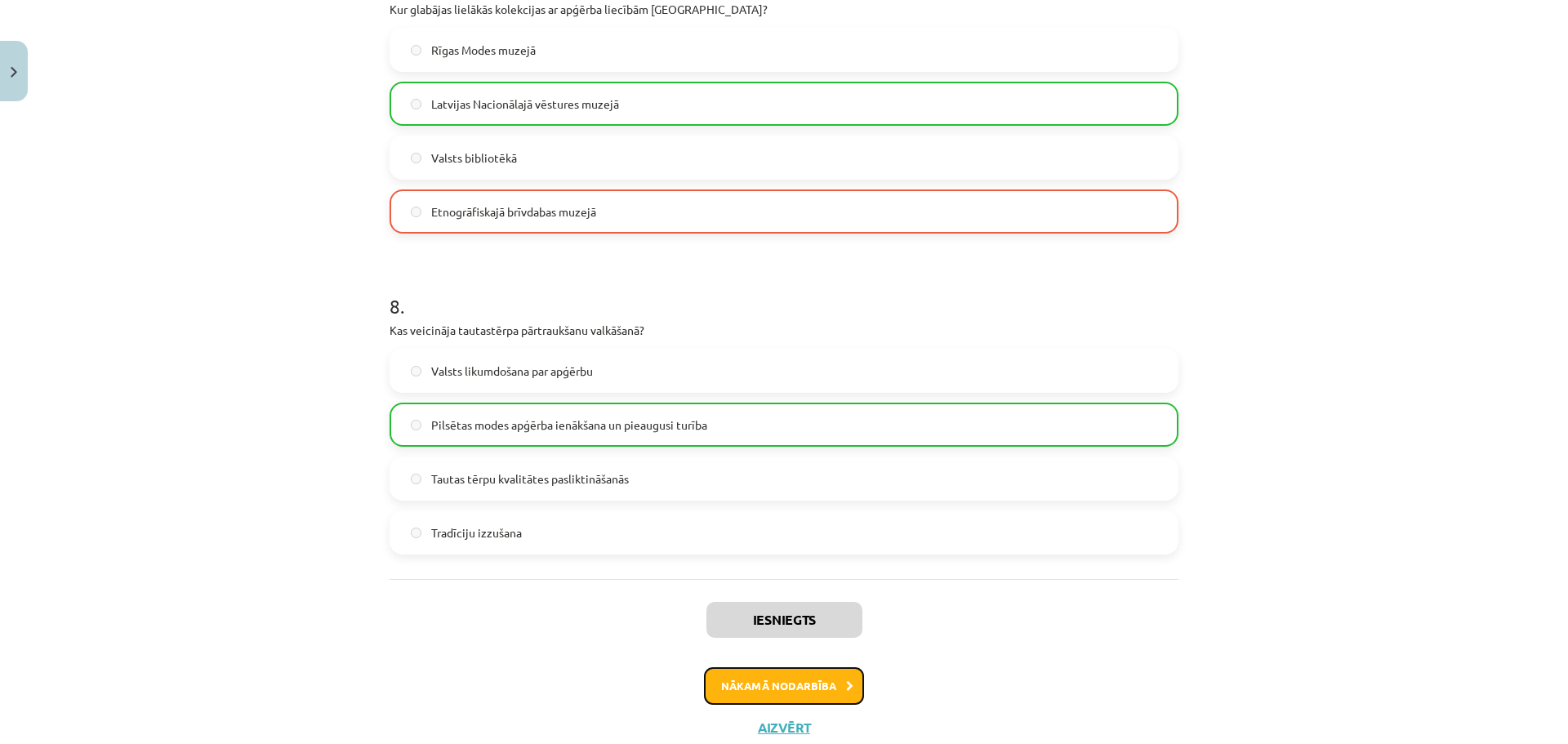
click at [770, 679] on button "Nākamā nodarbība" at bounding box center [784, 685] width 160 height 38
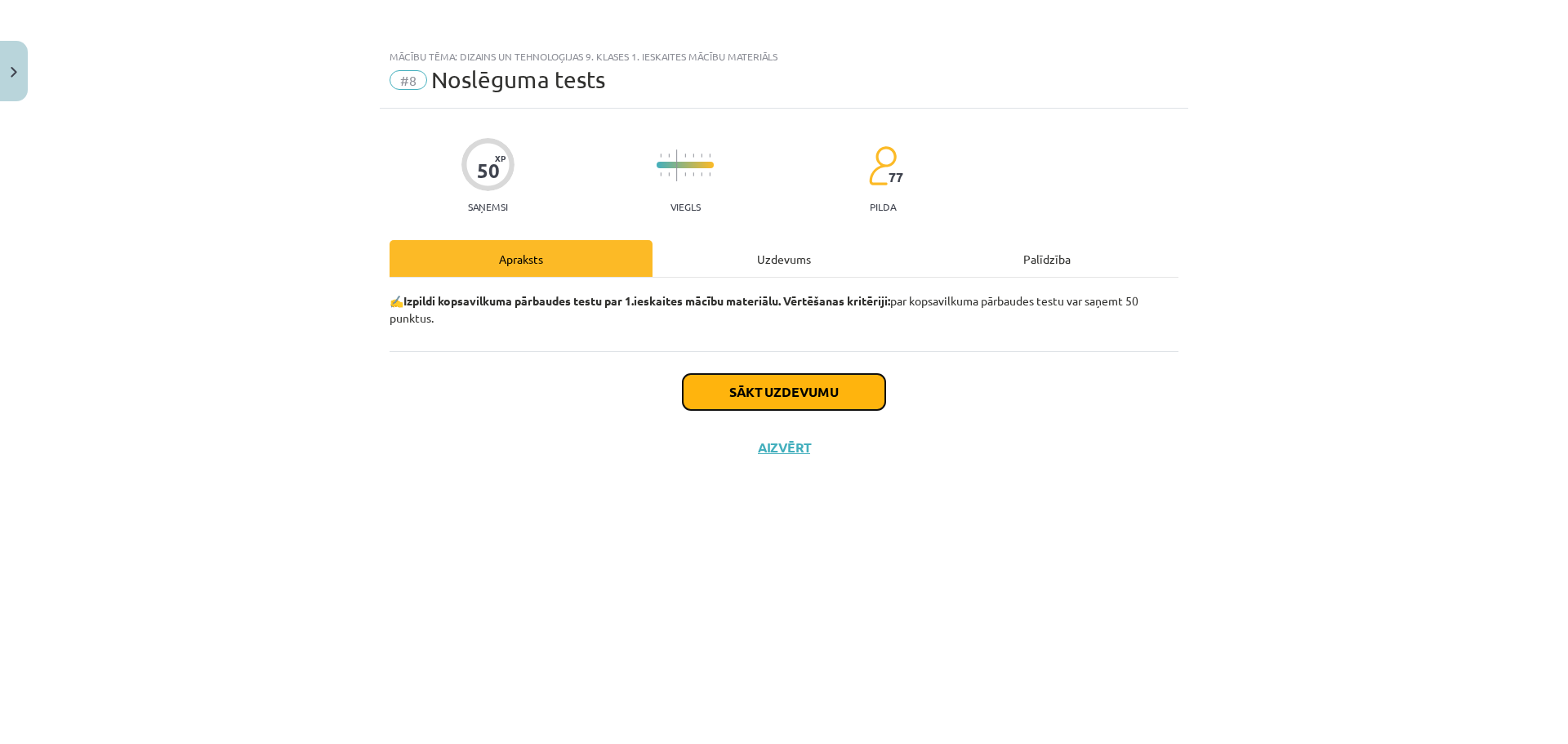
click at [783, 383] on button "Sākt uzdevumu" at bounding box center [784, 392] width 203 height 36
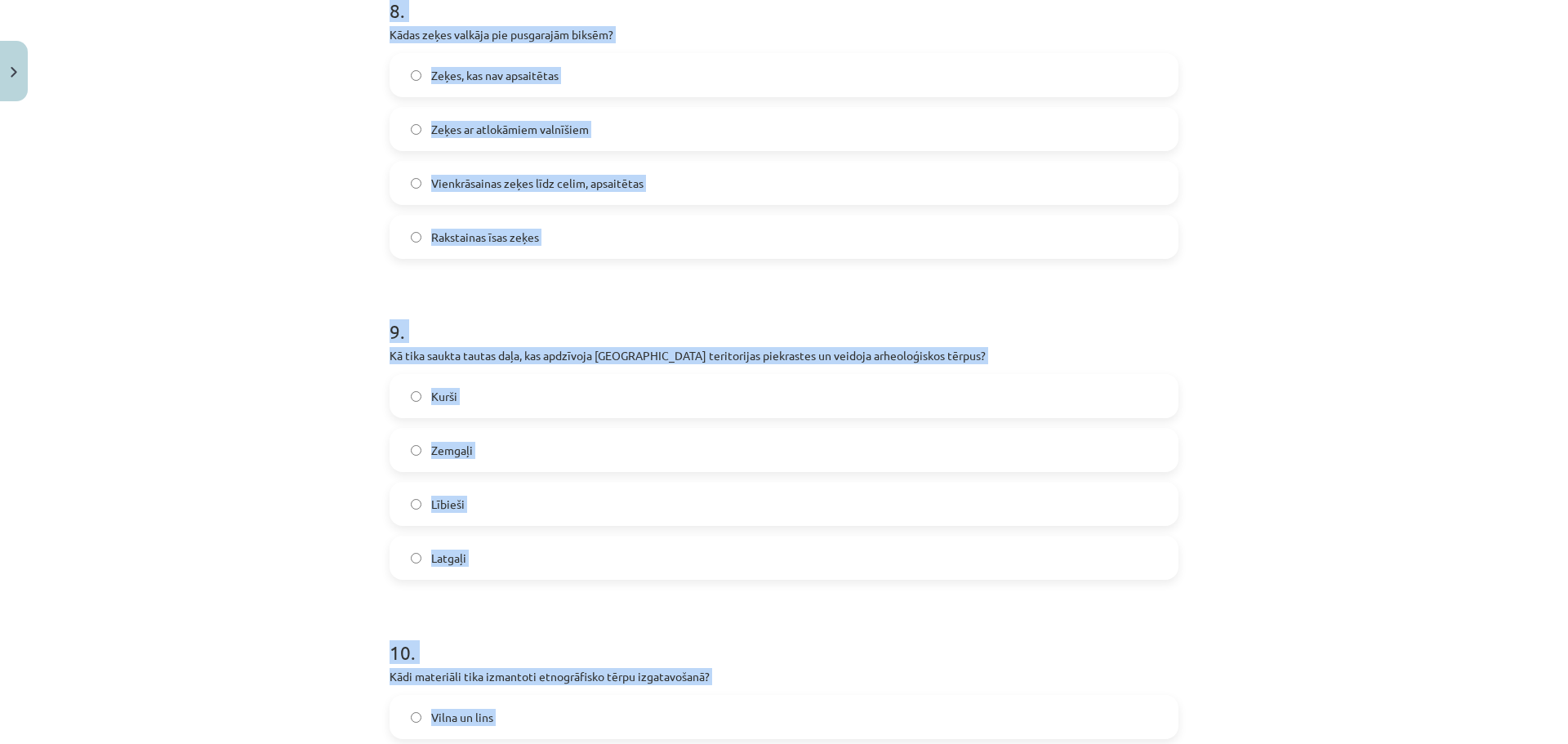
scroll to position [2940, 0]
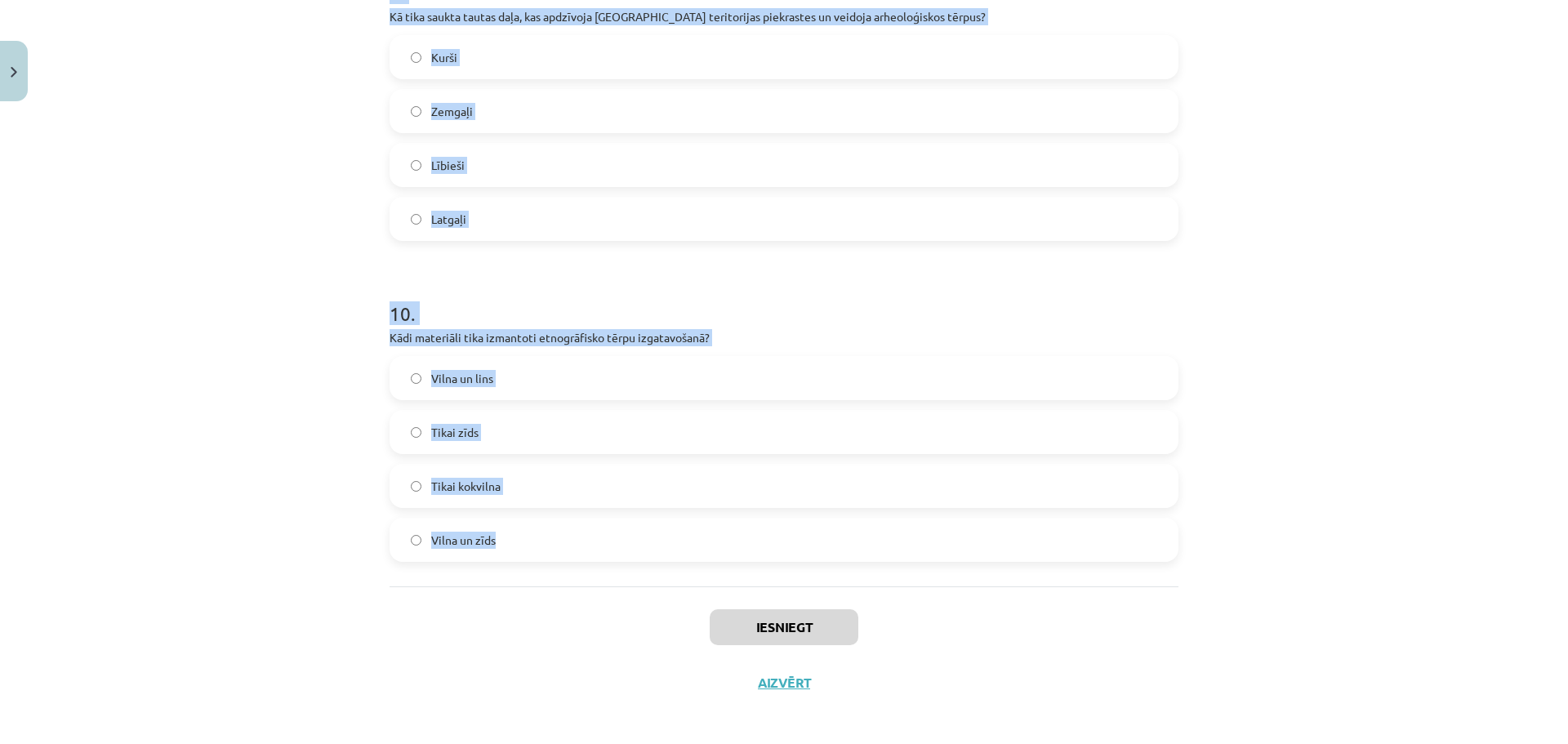
drag, startPoint x: 381, startPoint y: 365, endPoint x: 948, endPoint y: 571, distance: 603.3
copy form "5 . Lore ipsu dolorsitamet cons adipis elitsed doeius temporin? 0-9 ut 6-3 la 6…"
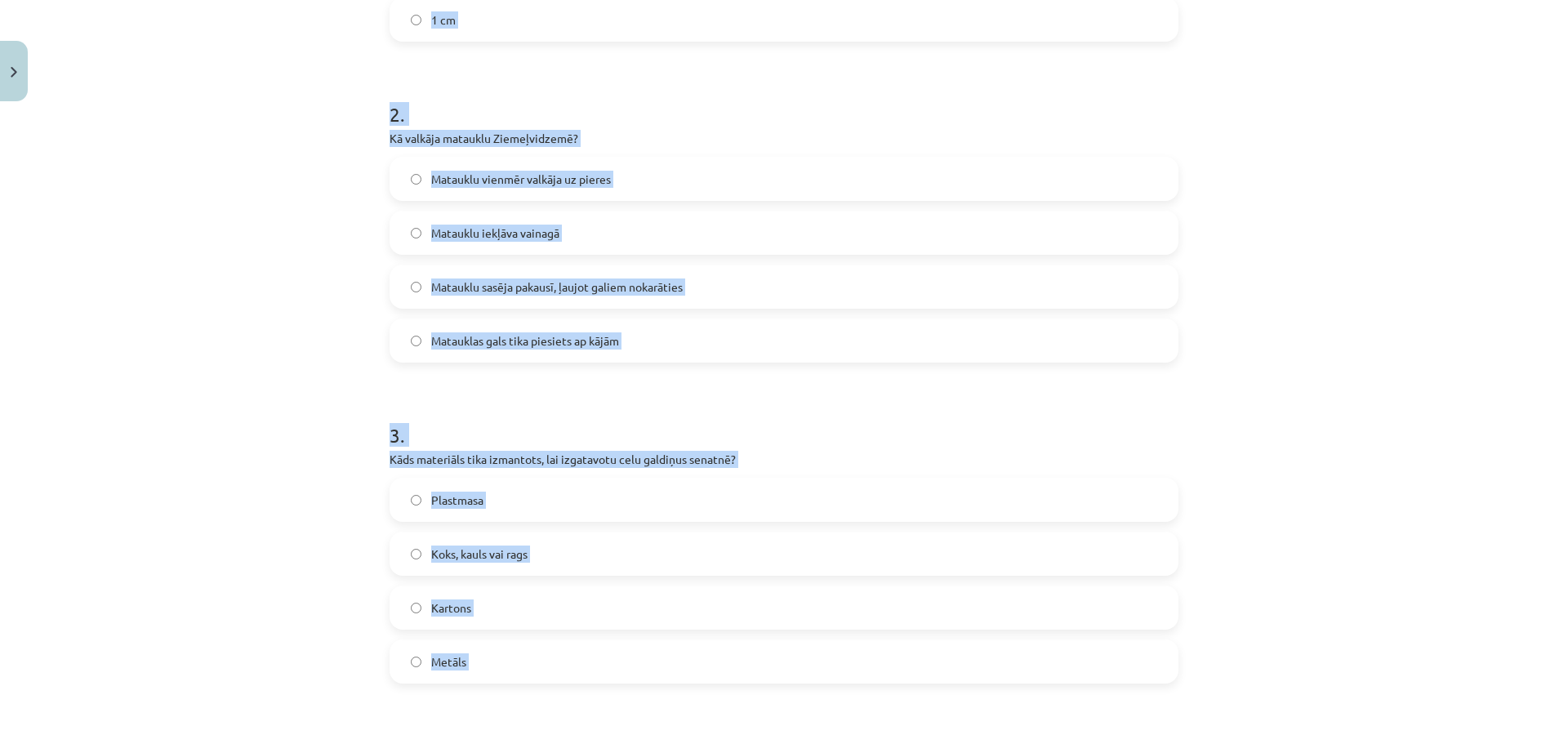
click at [226, 387] on div "Mācību tēma: Dizains un tehnoloģijas 9. klases 1. ieskaites mācību materiāls #8…" at bounding box center [784, 372] width 1568 height 744
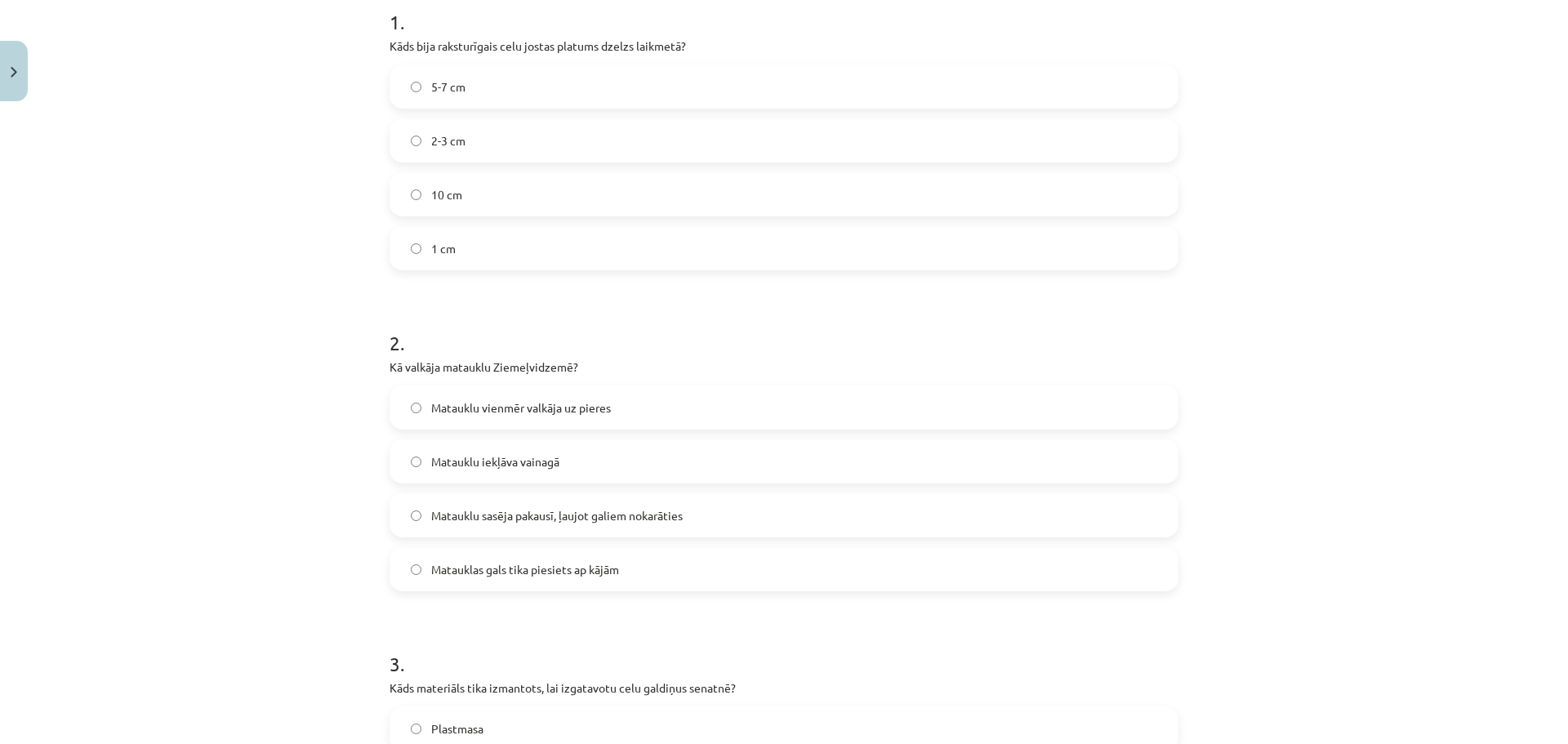
scroll to position [82, 0]
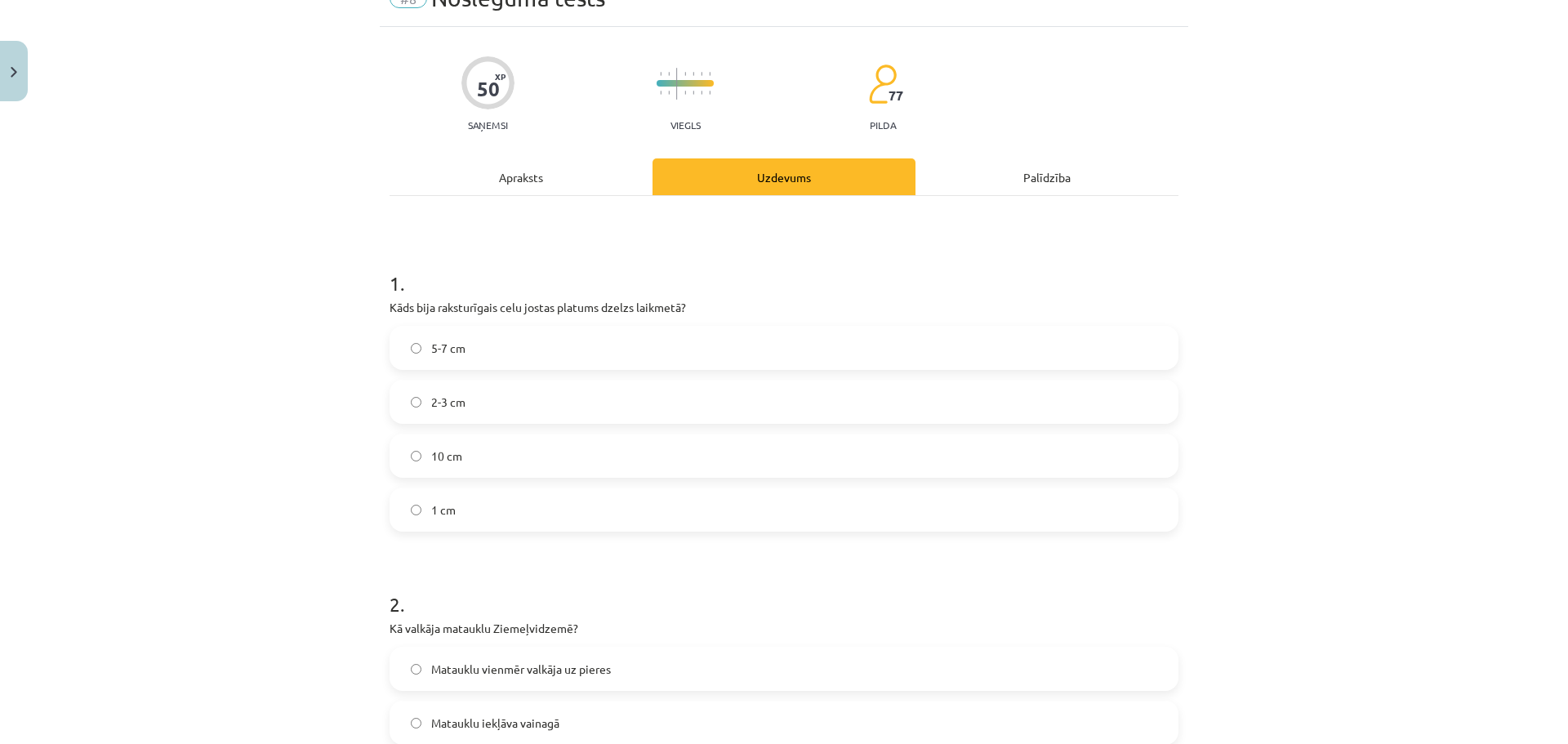
click at [510, 413] on label "2-3 cm" at bounding box center [784, 402] width 786 height 41
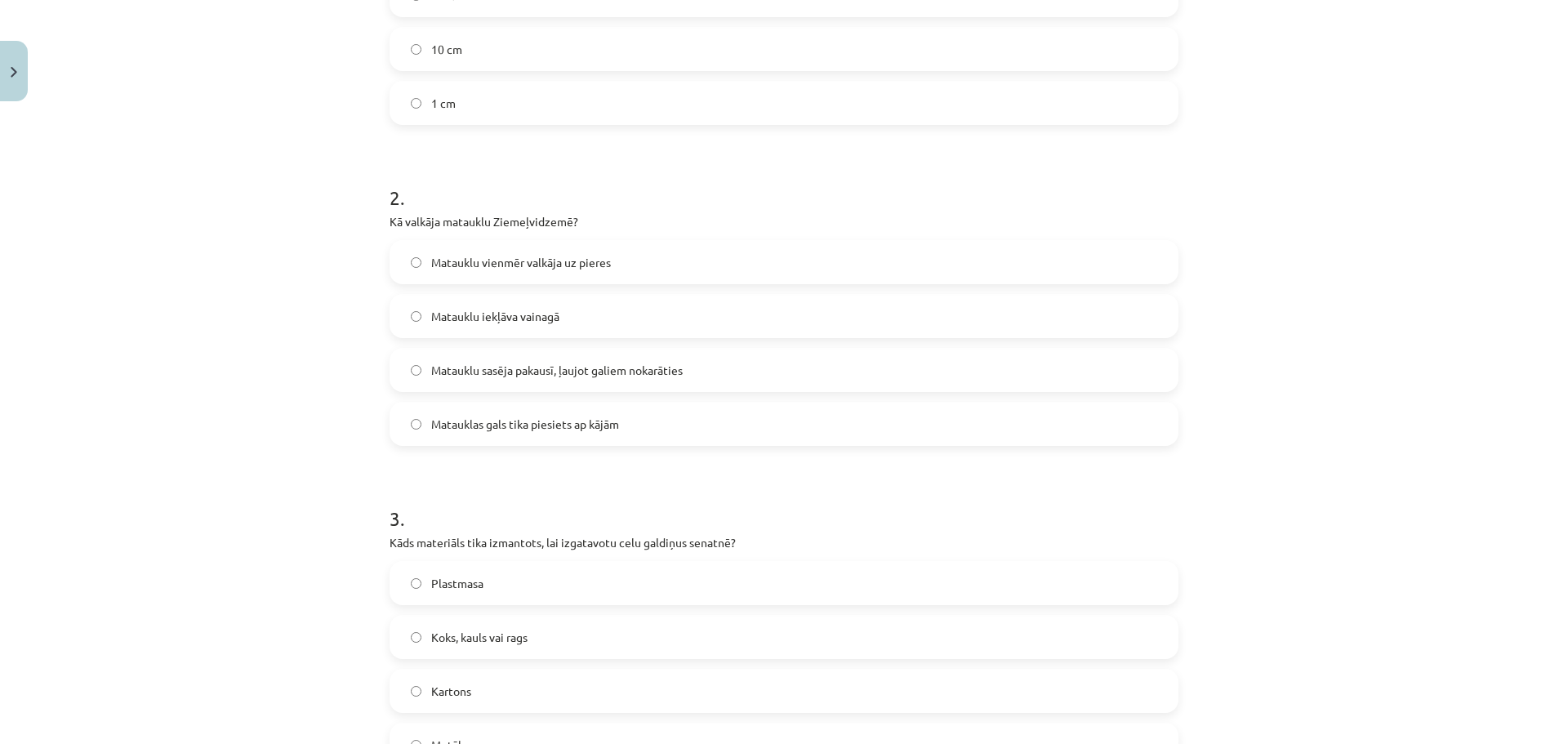
scroll to position [489, 0]
click at [500, 372] on span "Matauklu sasēja pakausī, ļaujot galiem nokarāties" at bounding box center [557, 369] width 252 height 18
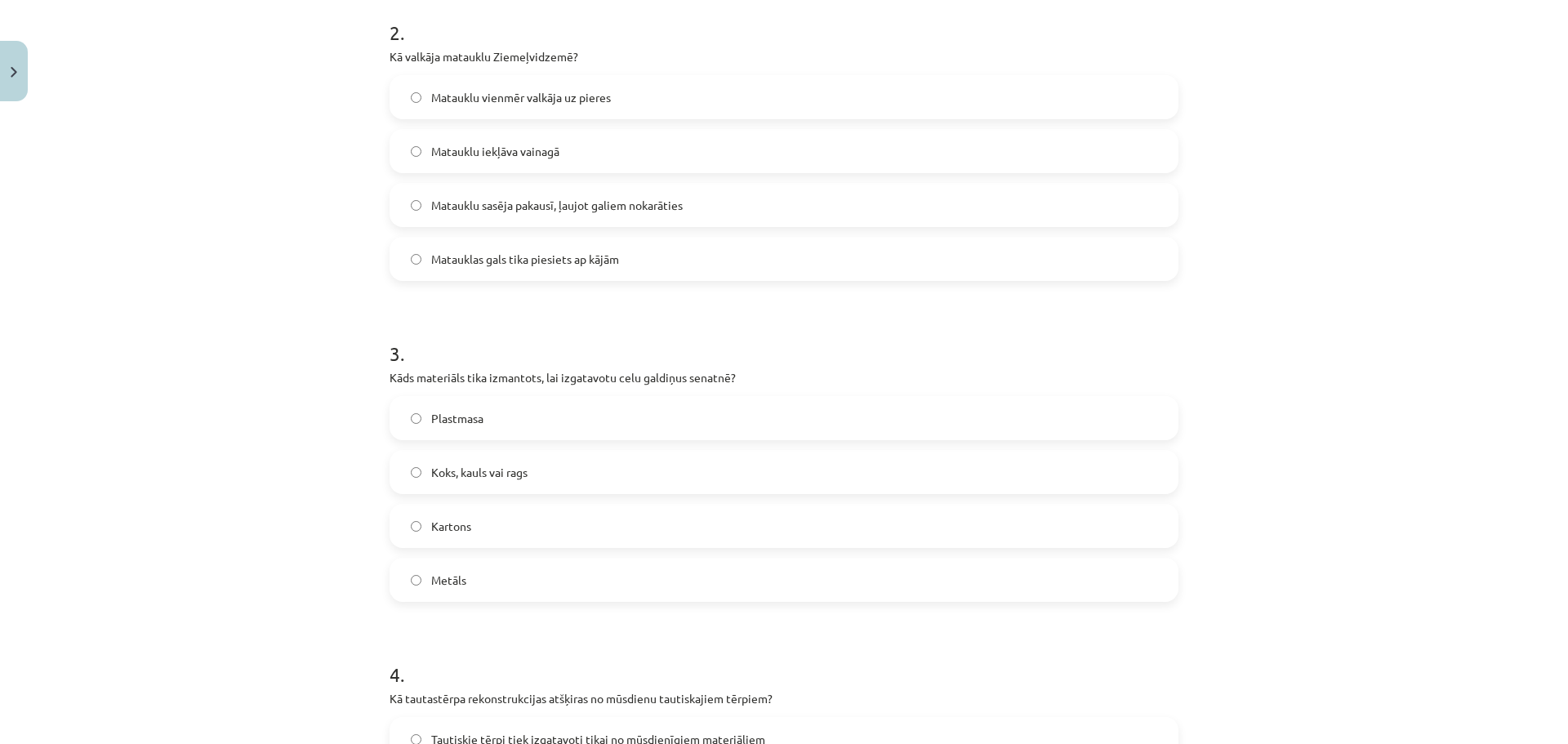
click at [571, 468] on label "Koks, kauls vai rags" at bounding box center [784, 472] width 786 height 41
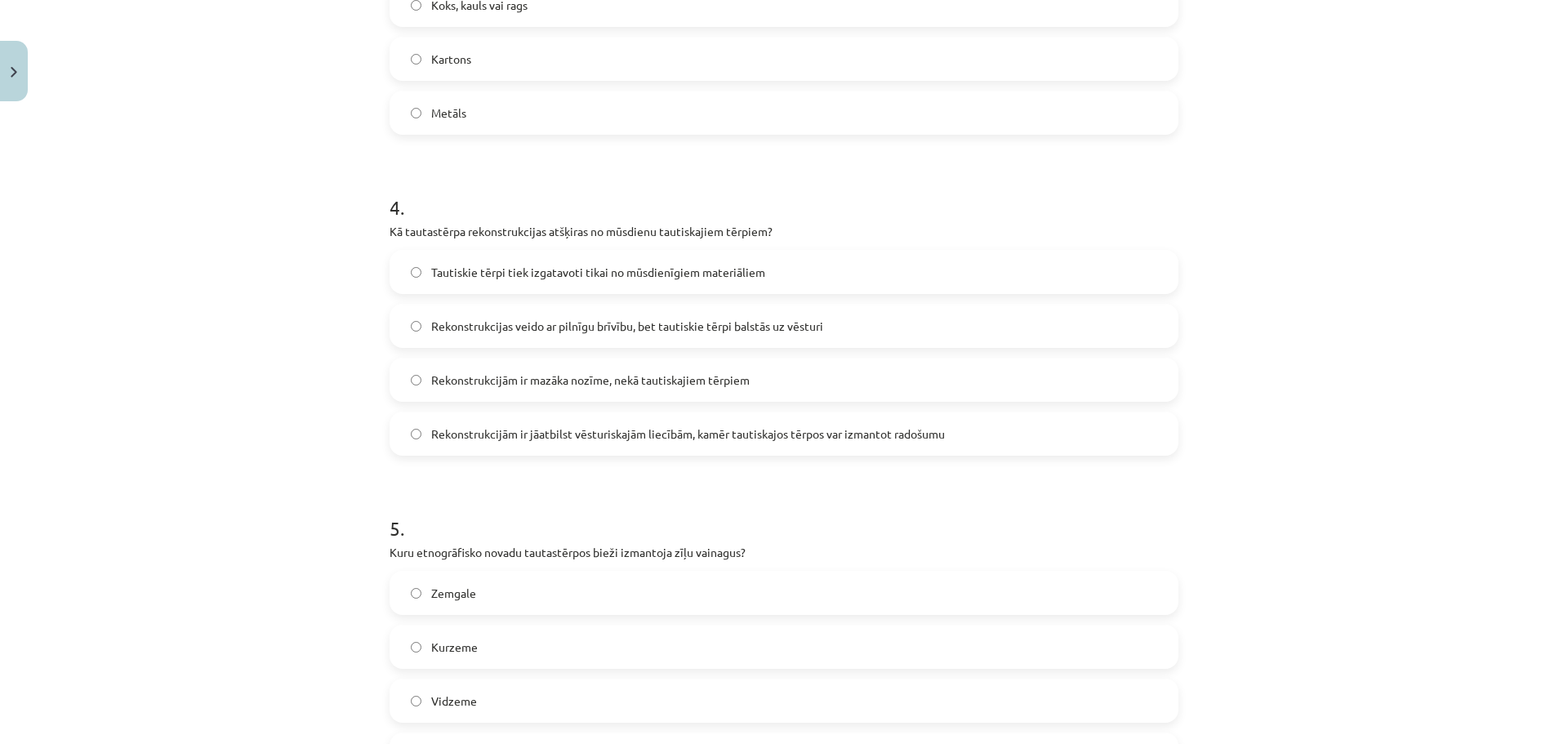
scroll to position [1143, 0]
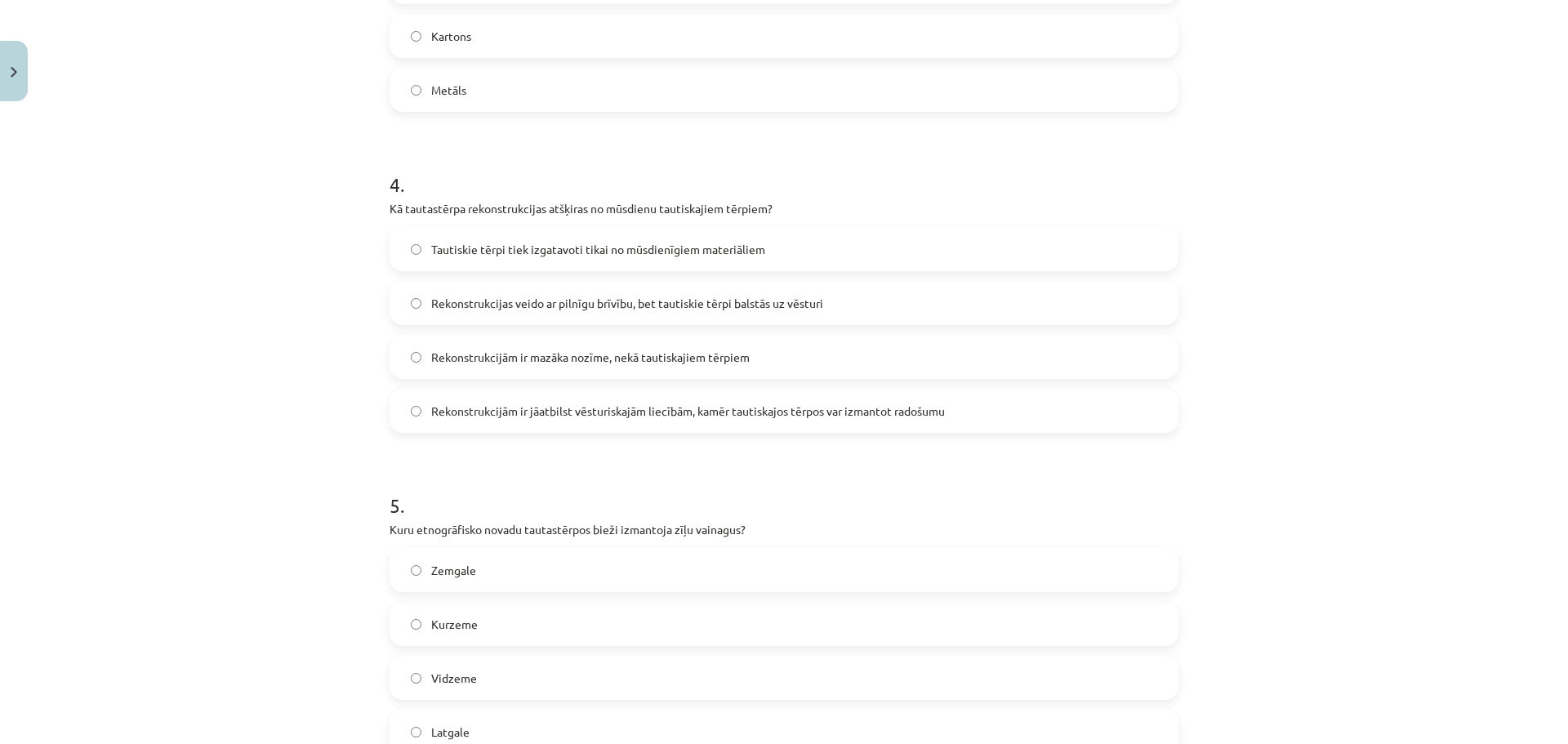
click at [540, 406] on span "Rekonstrukcijām ir jāatbilst vēsturiskajām liecībām, kamēr tautiskajos tērpos v…" at bounding box center [687, 411] width 514 height 18
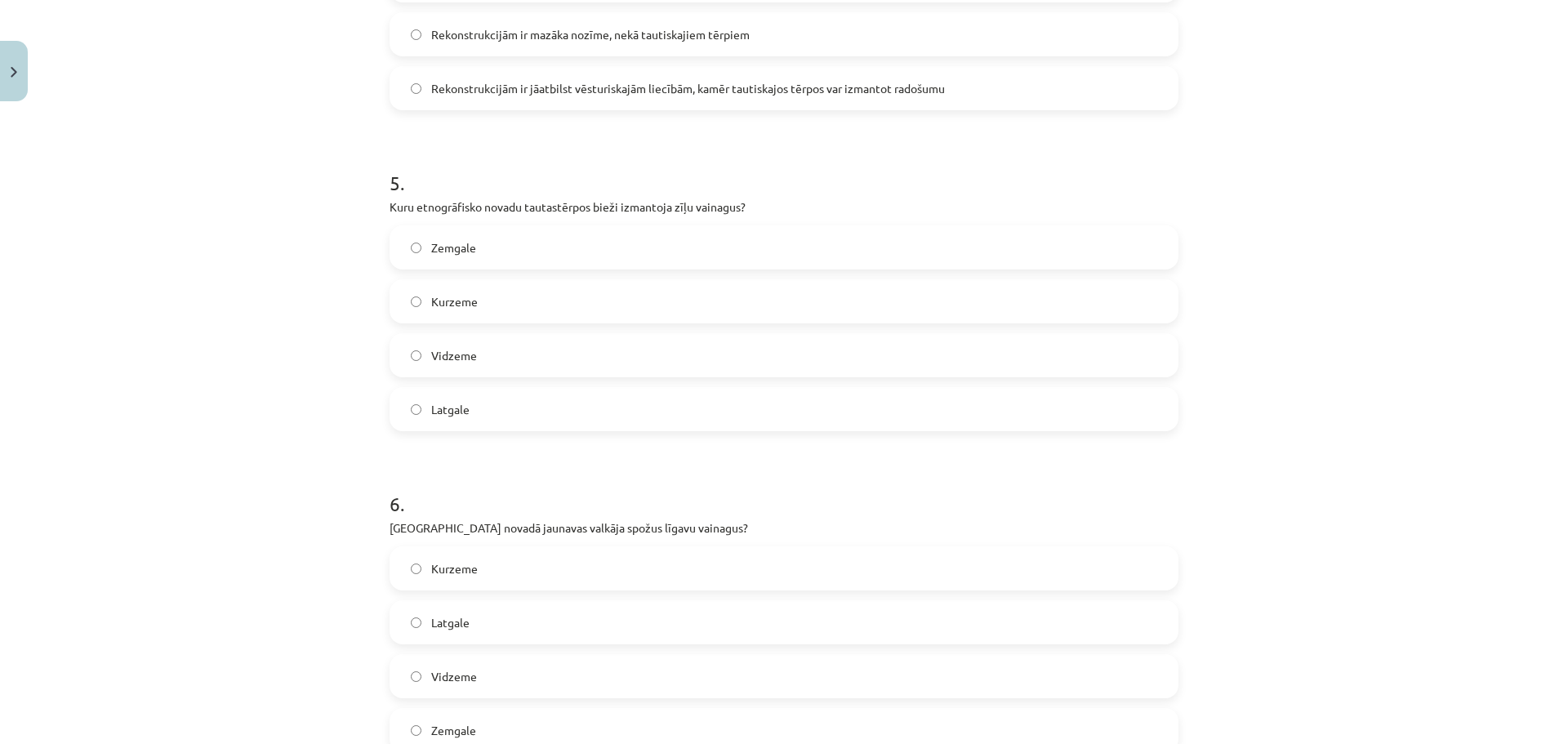
scroll to position [1469, 0]
click at [502, 248] on label "Zemgale" at bounding box center [784, 244] width 786 height 41
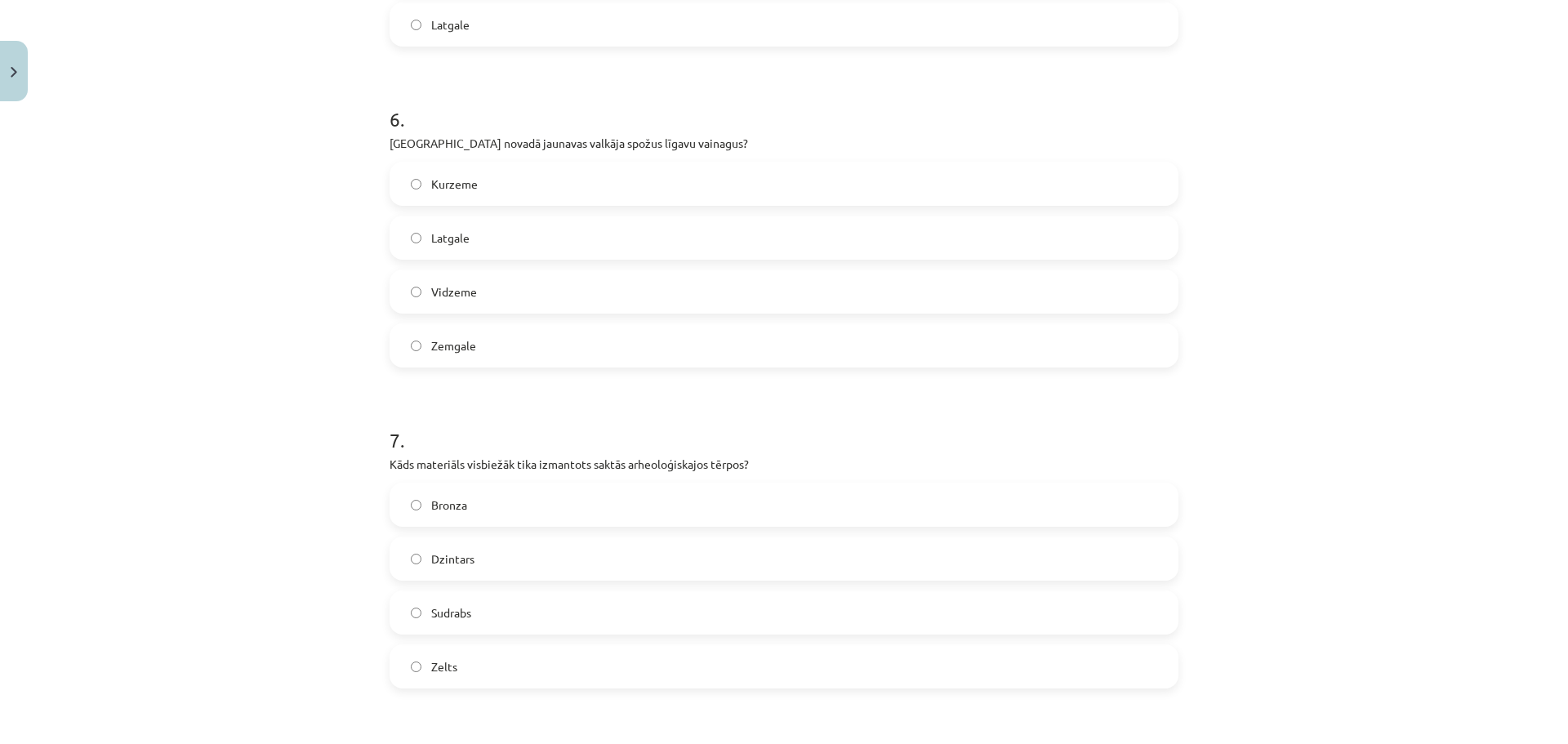
scroll to position [1878, 0]
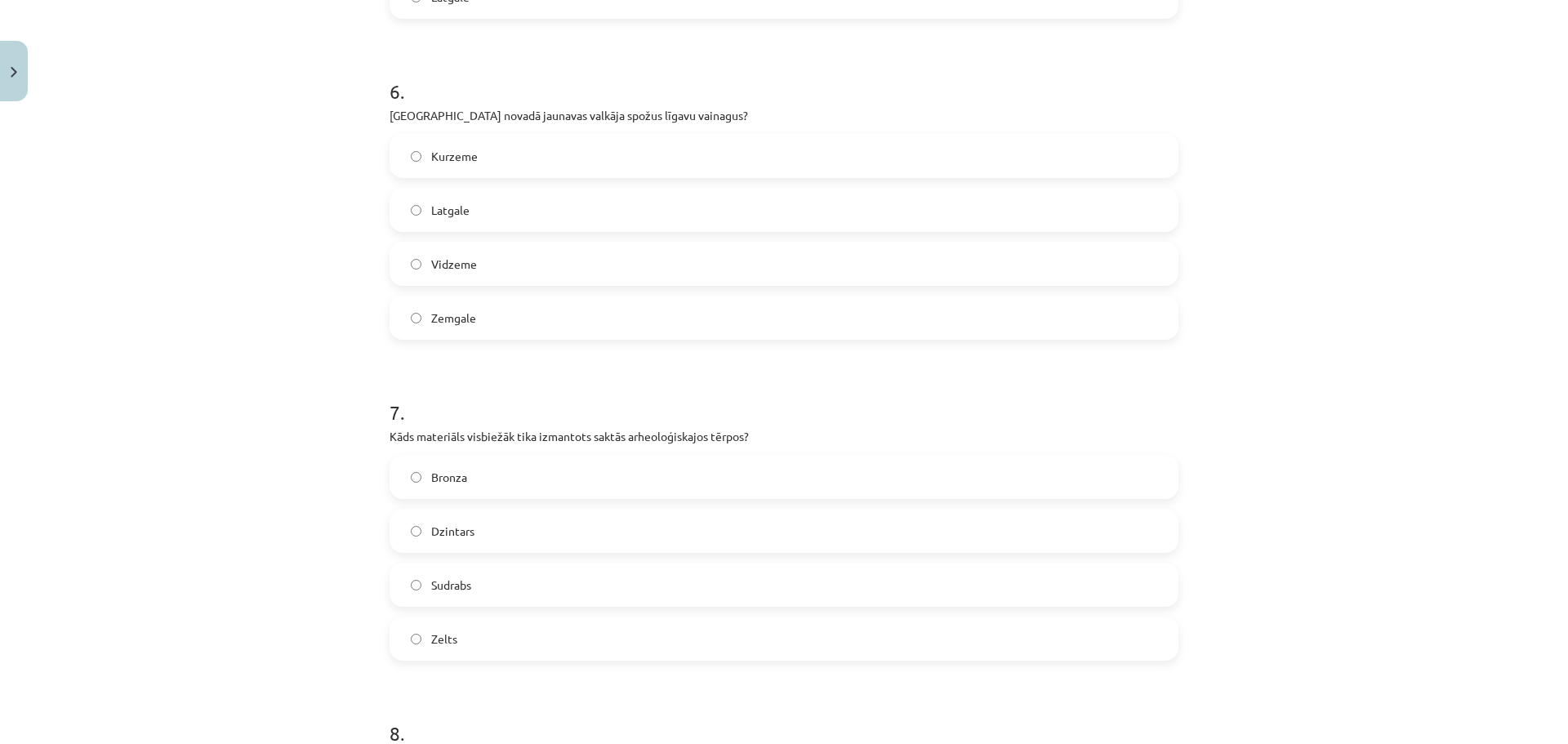
click at [465, 215] on label "Latgale" at bounding box center [784, 210] width 786 height 41
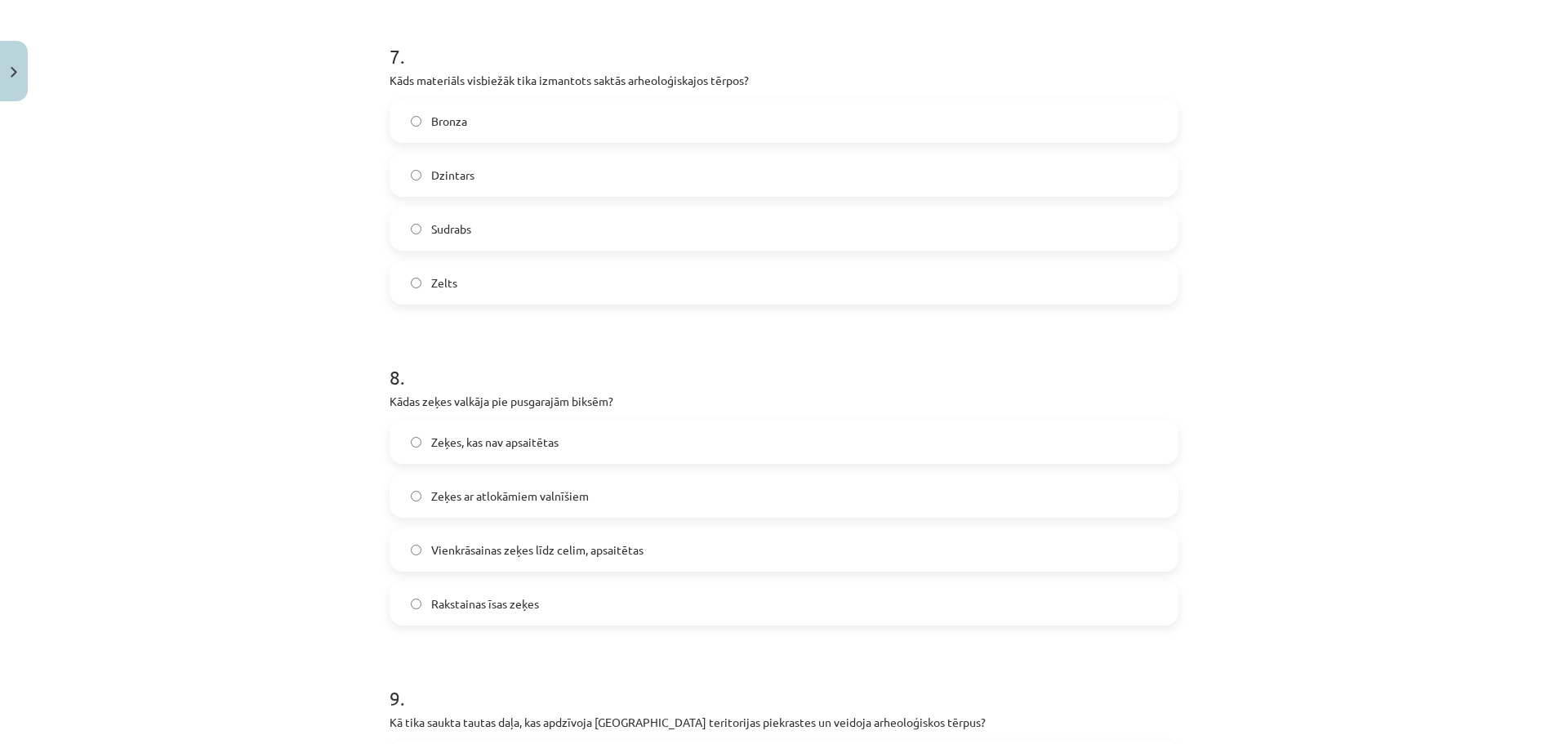
scroll to position [2205, 0]
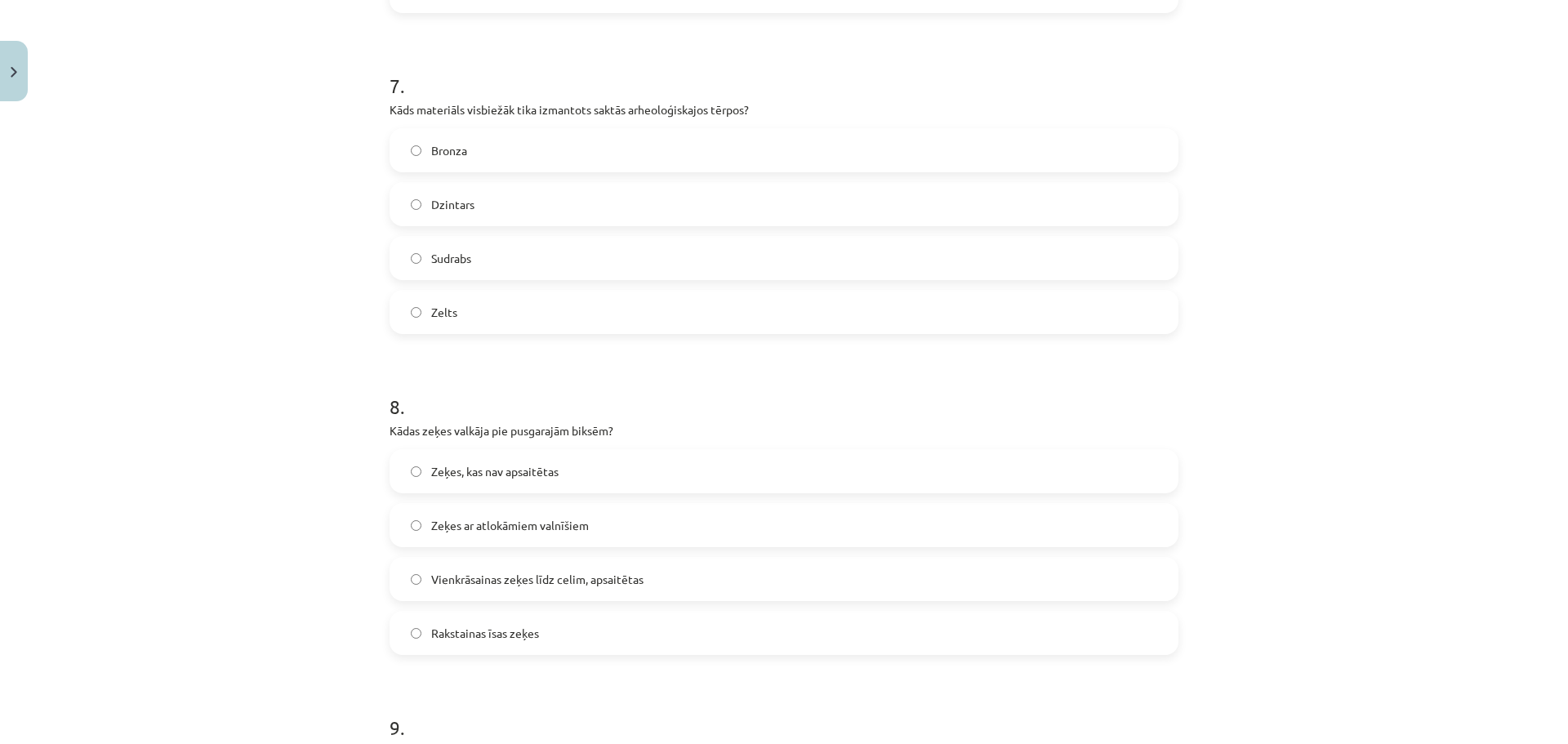
click at [590, 575] on span "Vienkrāsainas zeķes līdz celim, apsaitētas" at bounding box center [537, 579] width 213 height 18
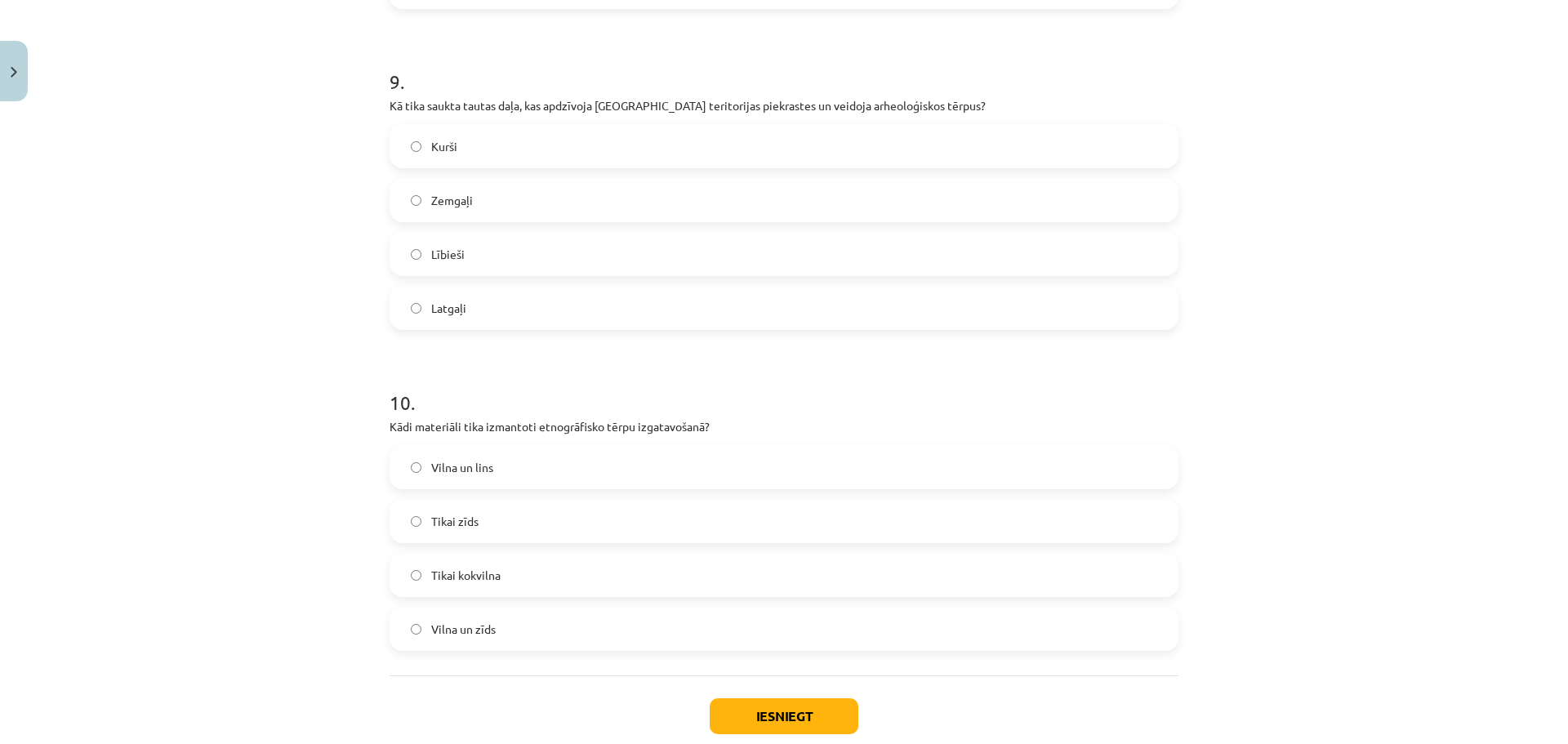
scroll to position [2858, 0]
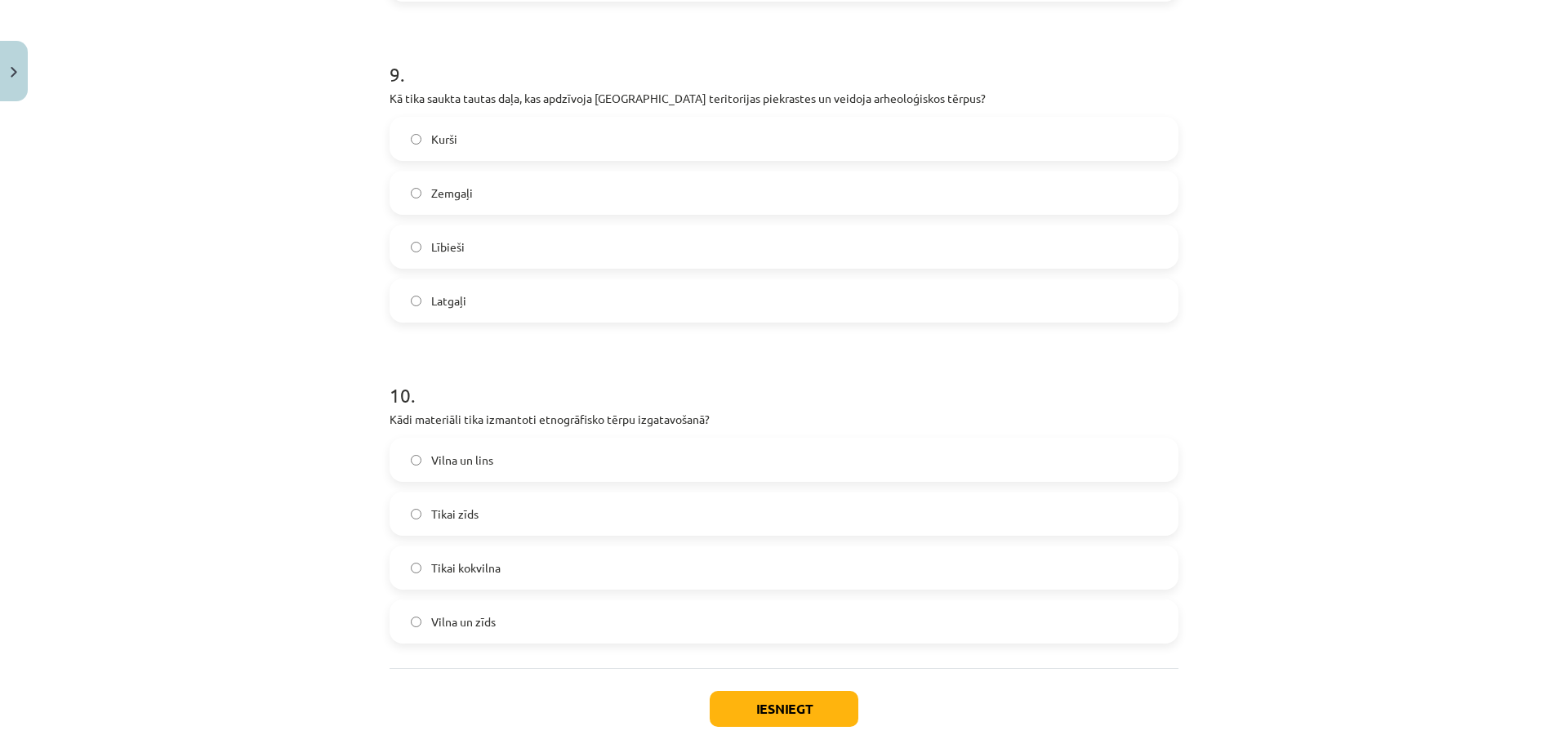
click at [494, 242] on label "Lībieši" at bounding box center [784, 247] width 786 height 41
drag, startPoint x: 500, startPoint y: 462, endPoint x: 591, endPoint y: 538, distance: 118.6
click at [500, 462] on label "Vilna un lins" at bounding box center [784, 460] width 786 height 41
click at [813, 711] on button "Iesniegt" at bounding box center [784, 709] width 148 height 36
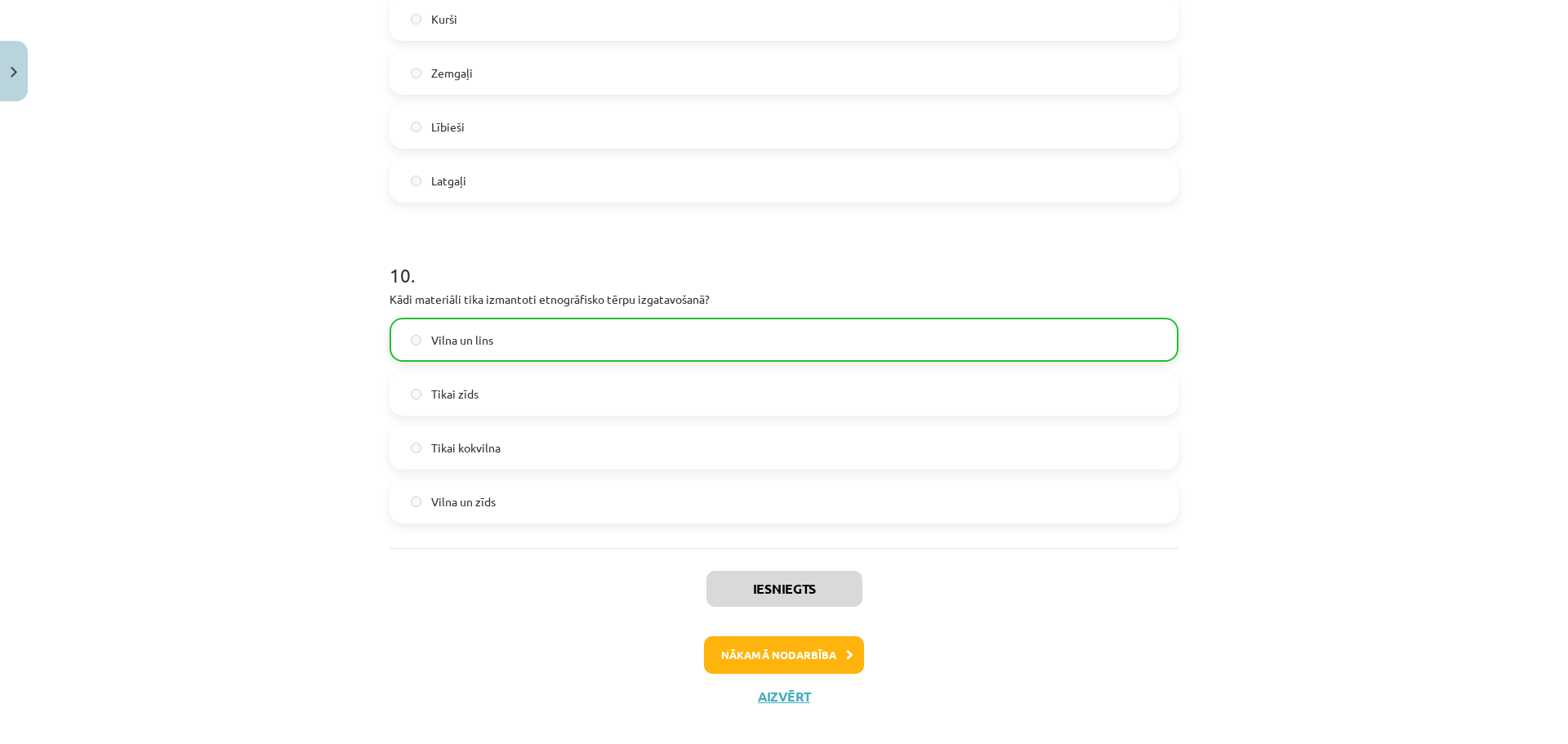
scroll to position [2999, 0]
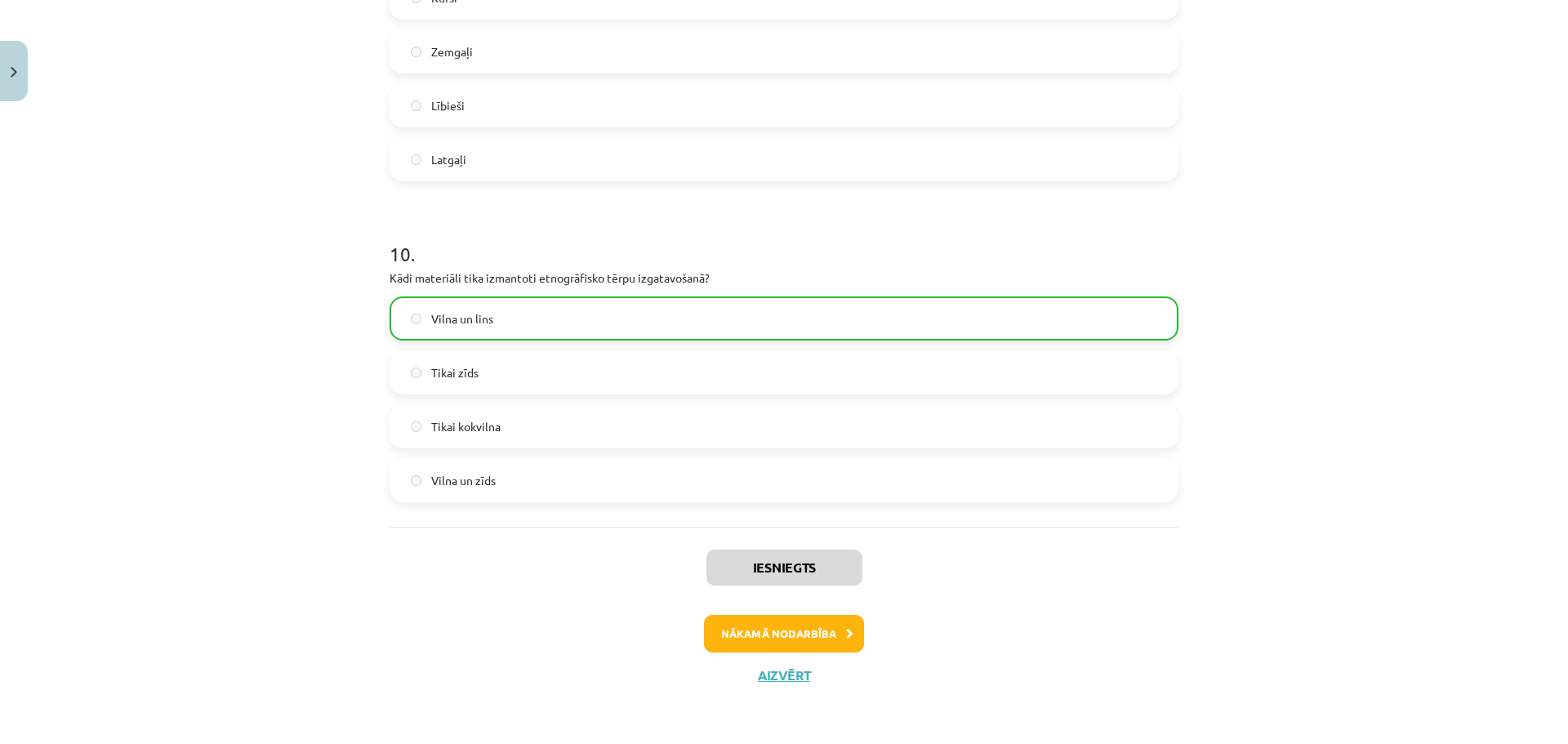
click at [816, 613] on div "Iesniegts Nākamā nodarbība Aizvērt" at bounding box center [783, 609] width 789 height 167
click at [810, 626] on button "Nākamā nodarbība" at bounding box center [784, 634] width 160 height 38
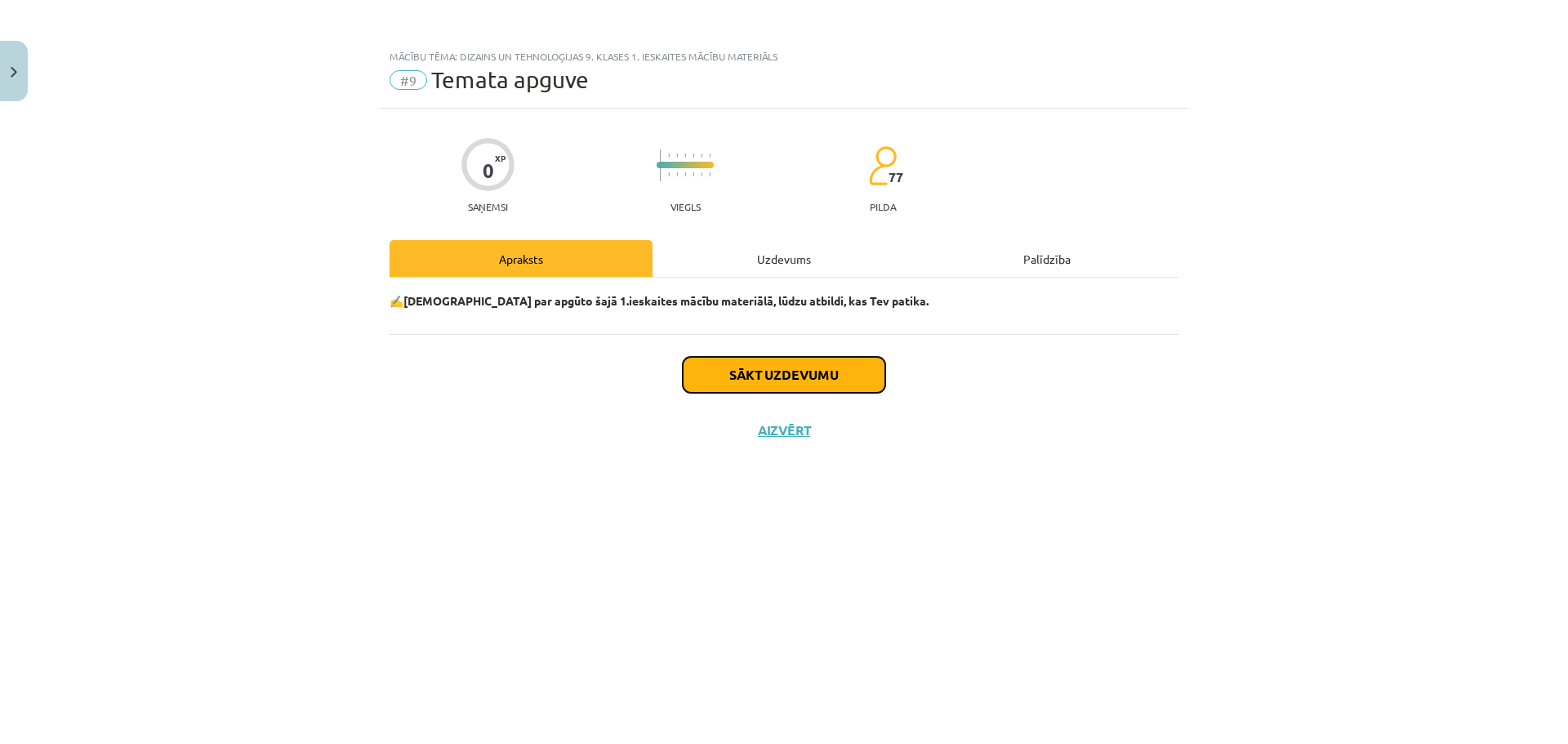
click at [802, 361] on button "Sākt uzdevumu" at bounding box center [784, 374] width 203 height 36
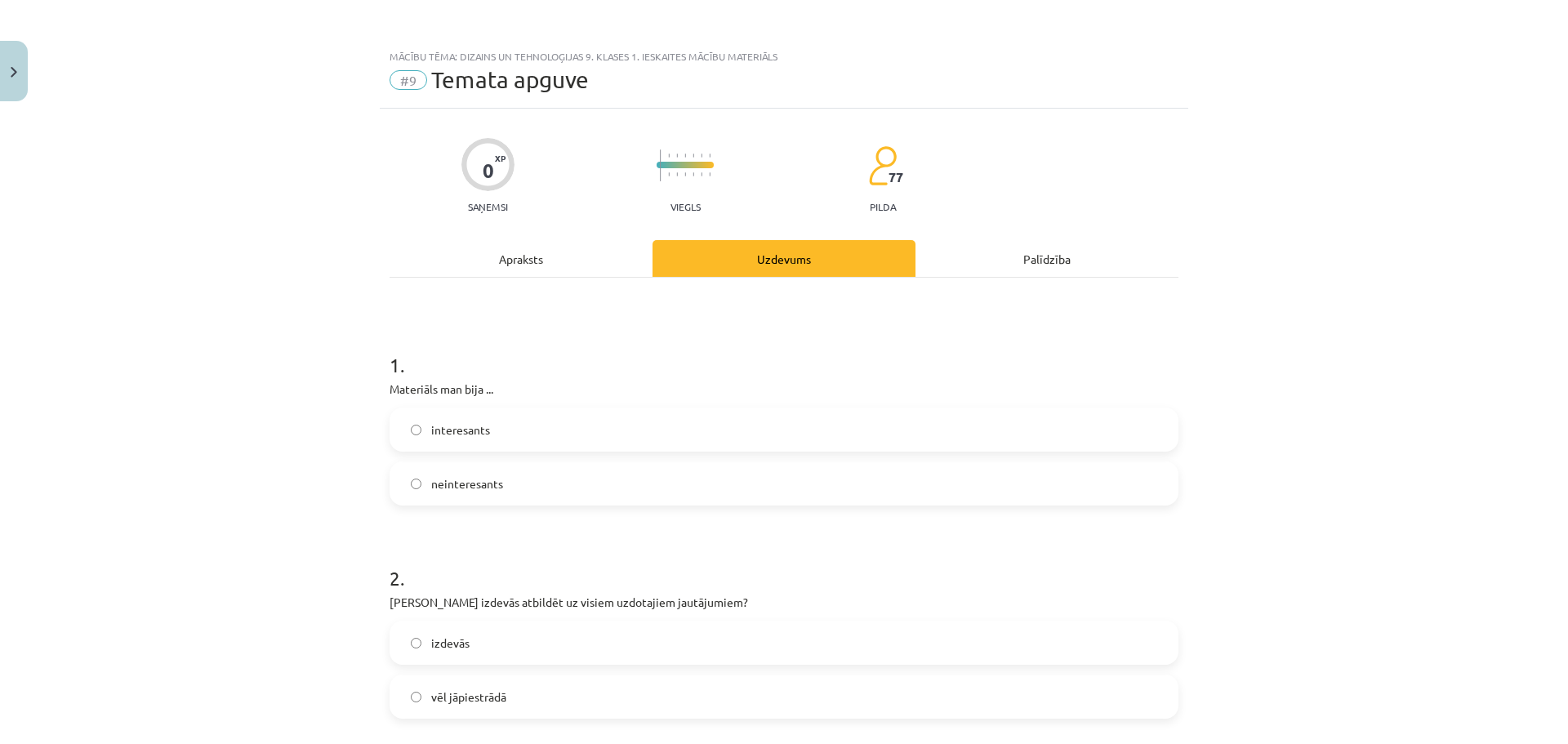
click at [650, 495] on label "neinteresants" at bounding box center [784, 484] width 786 height 41
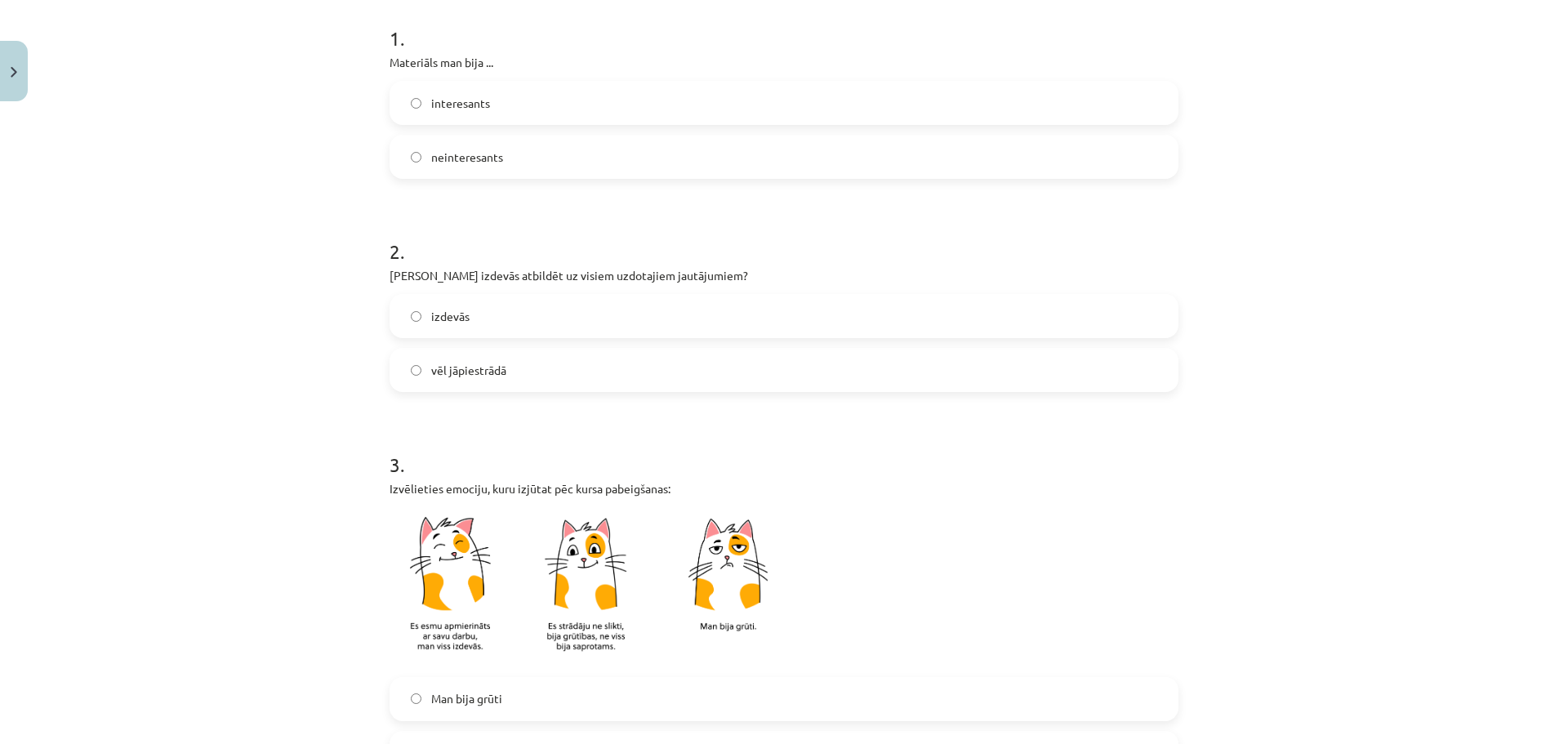
click at [556, 359] on label "vēl jāpiestrādā" at bounding box center [784, 370] width 786 height 41
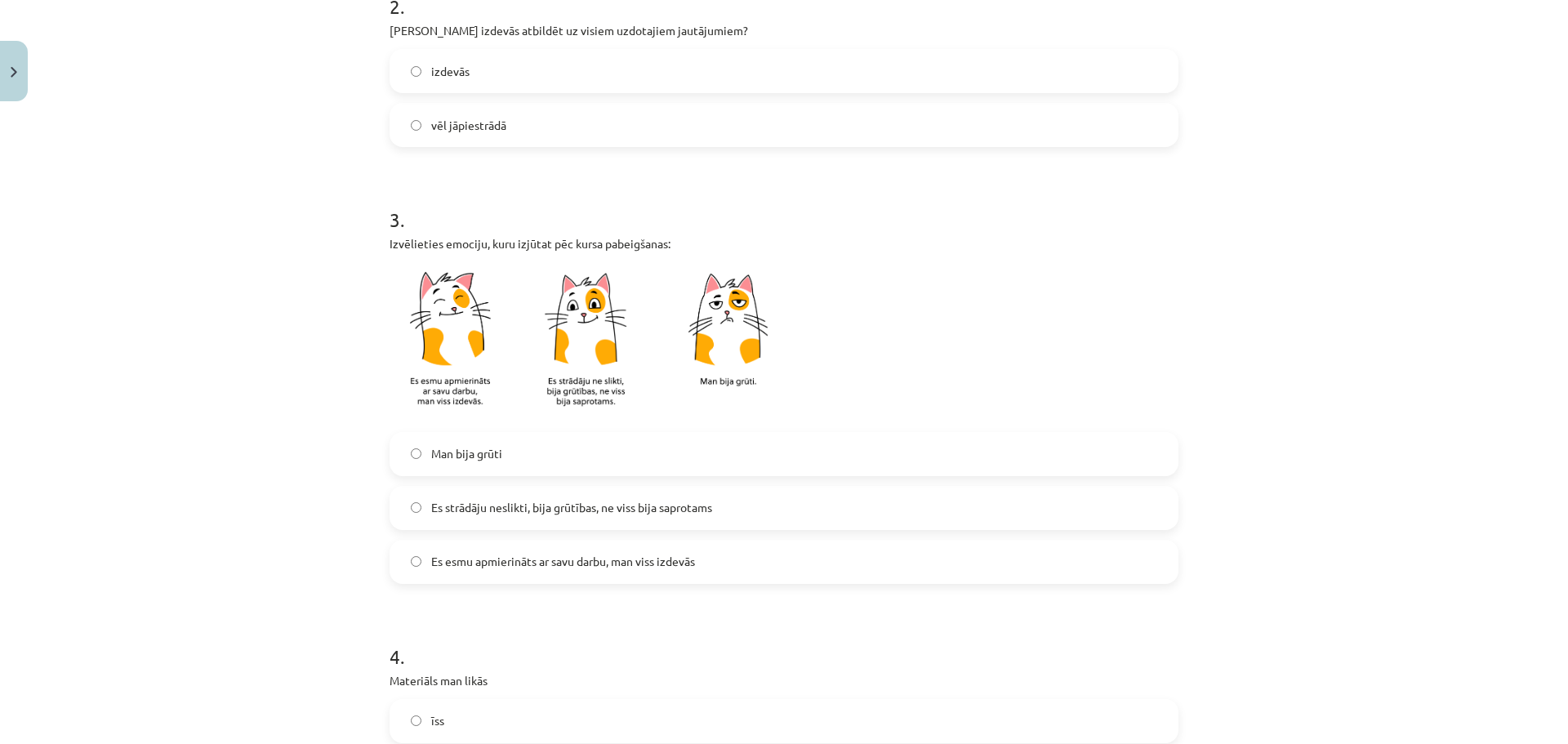
click at [533, 445] on label "Man bija grūti" at bounding box center [784, 454] width 786 height 41
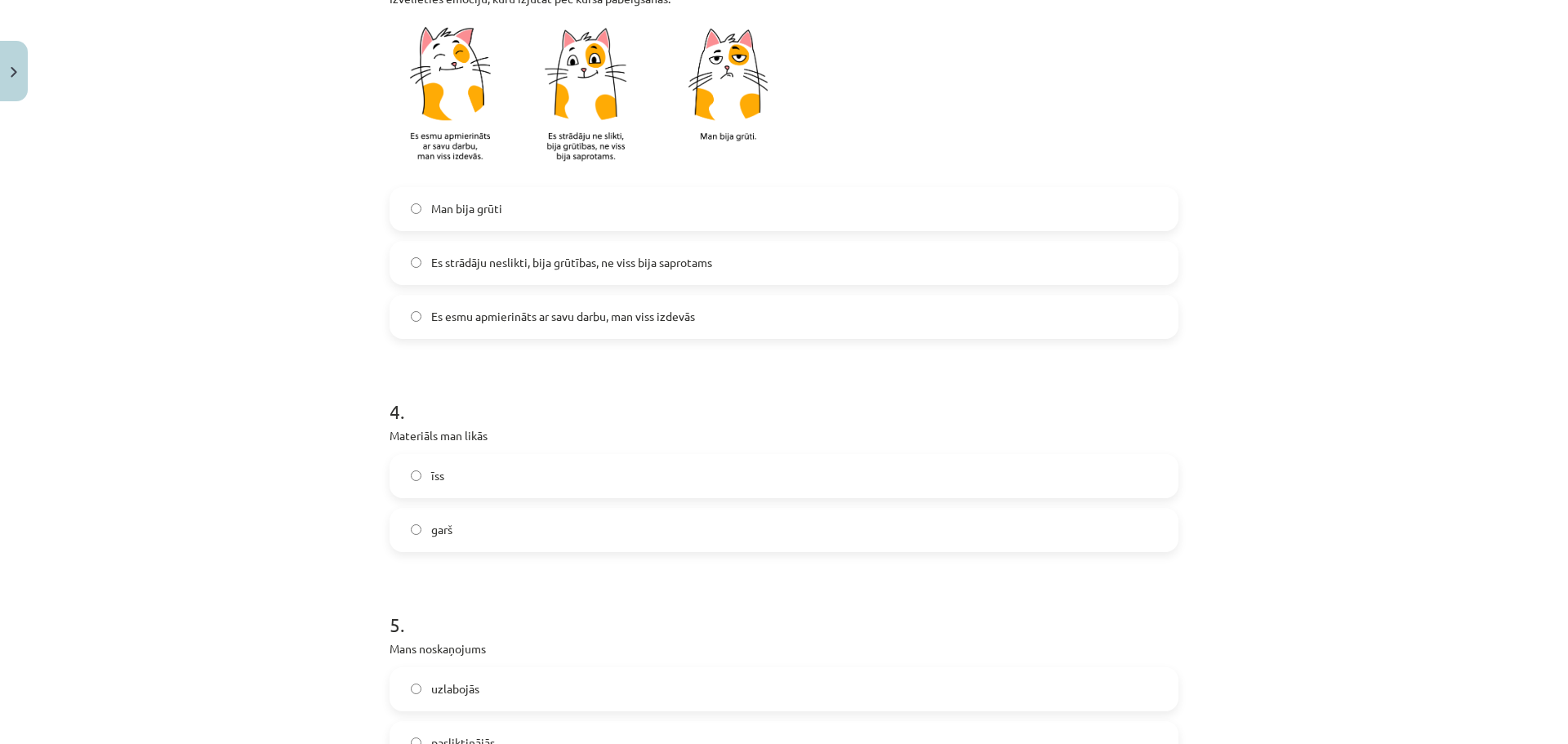
scroll to position [898, 0]
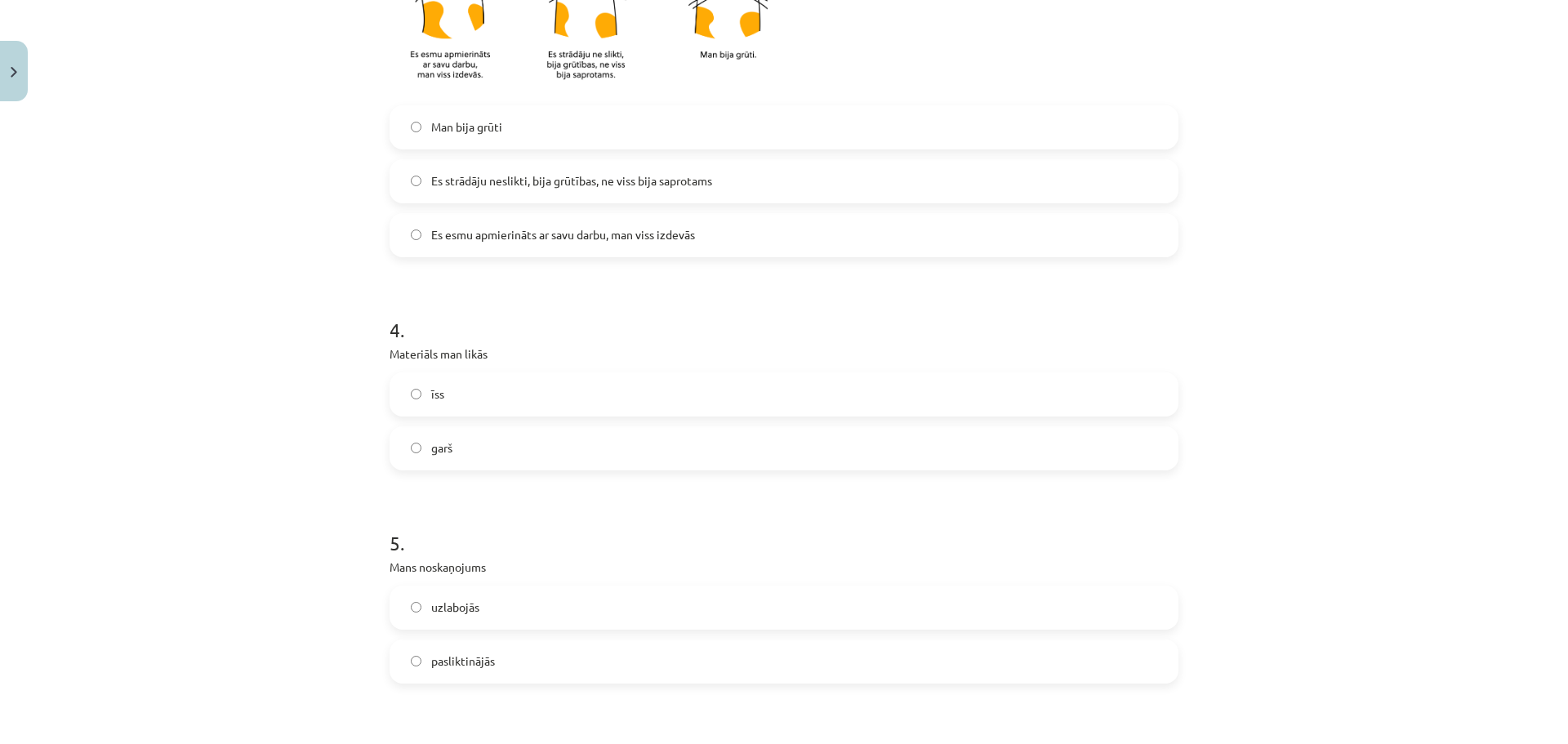
click at [520, 447] on label "garš" at bounding box center [784, 449] width 786 height 41
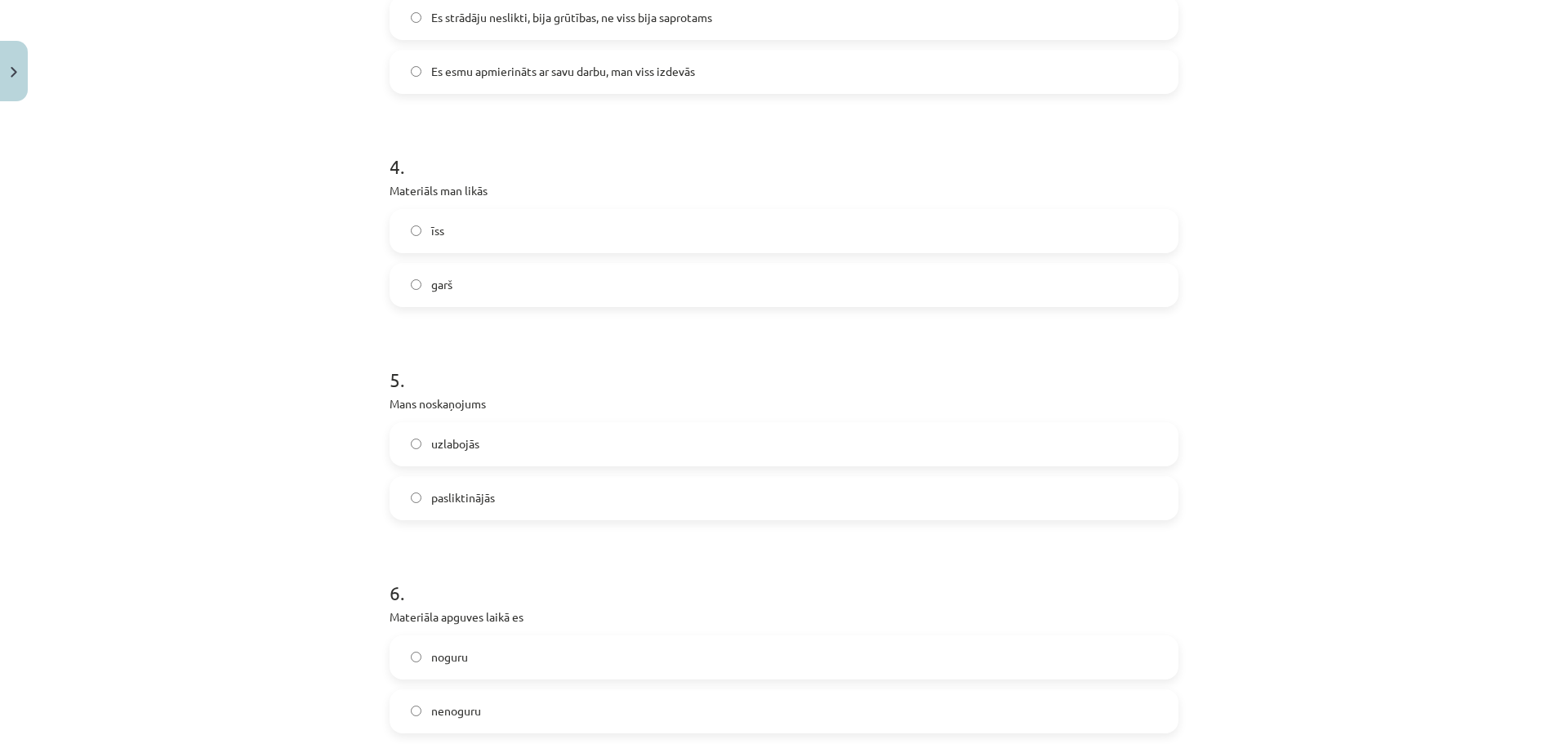
click at [550, 487] on label "pasliktinājās" at bounding box center [784, 498] width 786 height 41
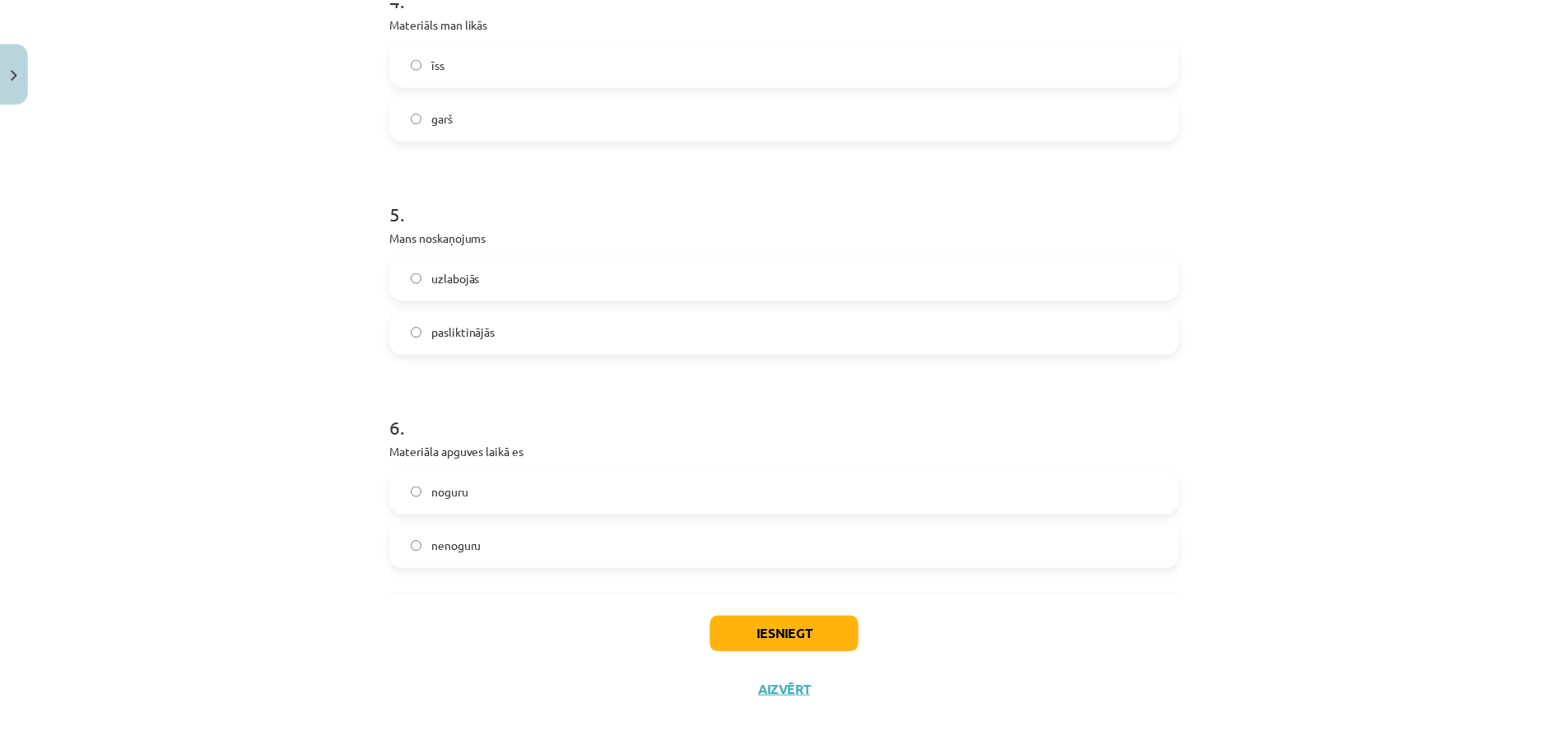
scroll to position [1250, 0]
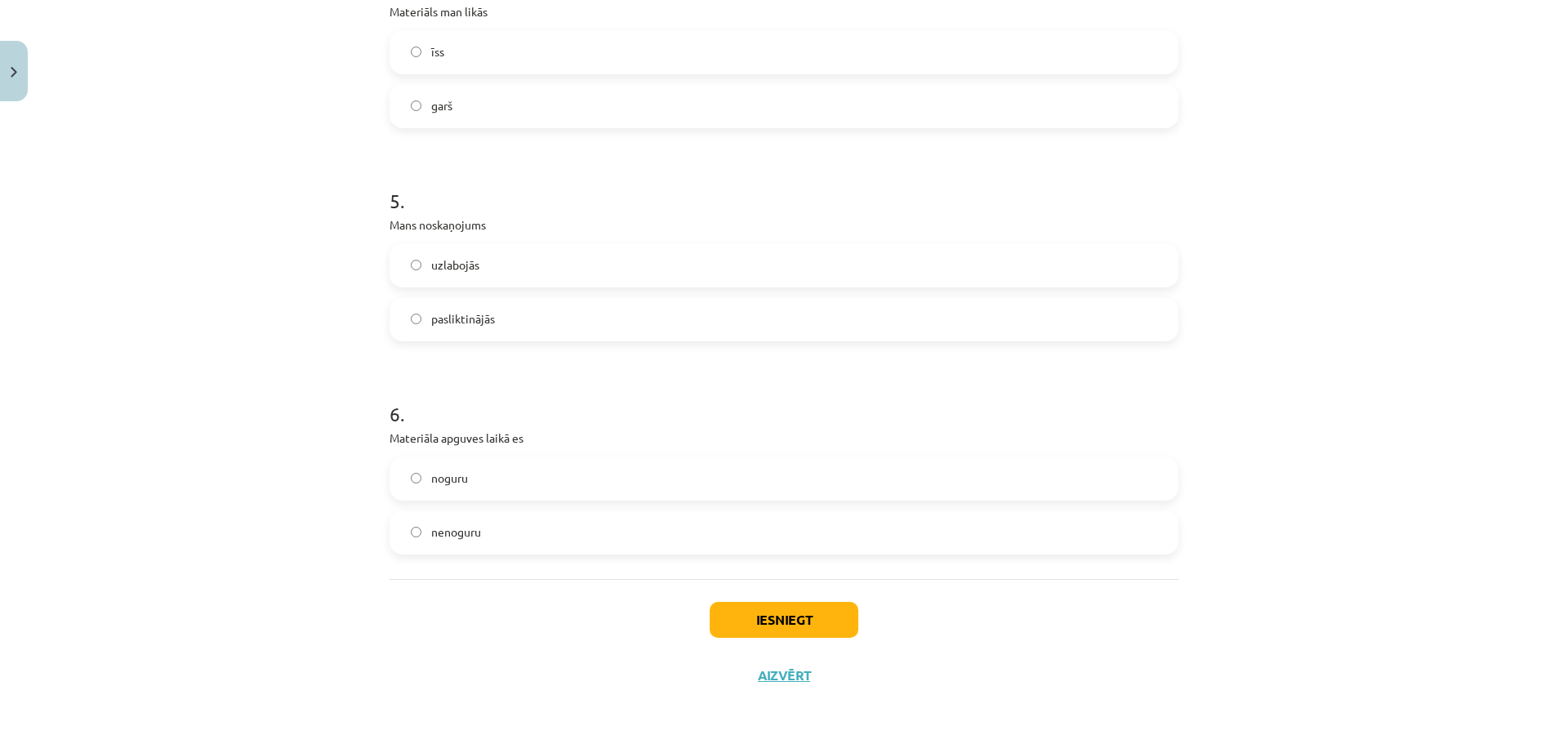
click at [555, 481] on label "noguru" at bounding box center [784, 479] width 786 height 41
click at [710, 609] on button "Iesniegt" at bounding box center [784, 619] width 148 height 36
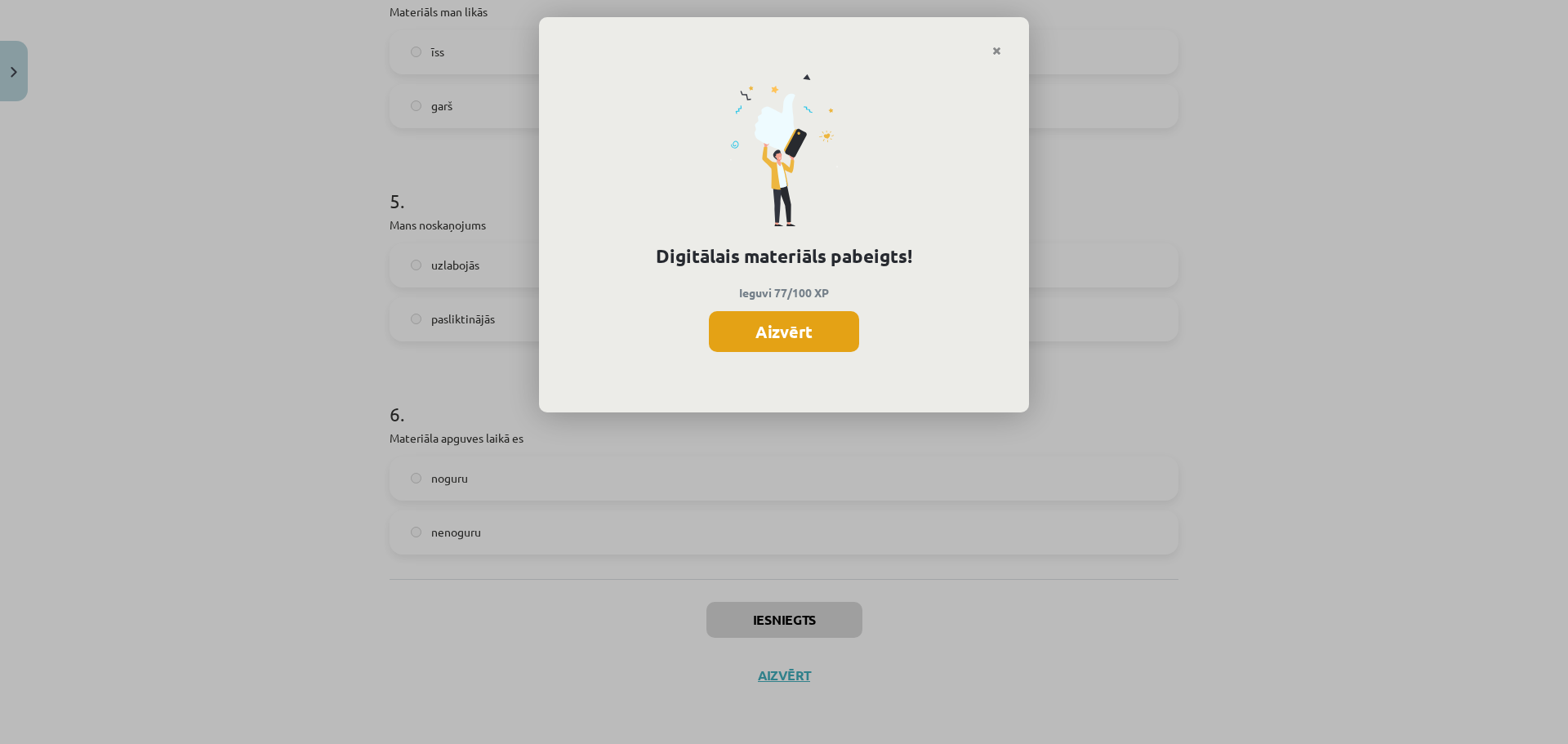
click at [822, 342] on button "Aizvērt" at bounding box center [784, 332] width 150 height 41
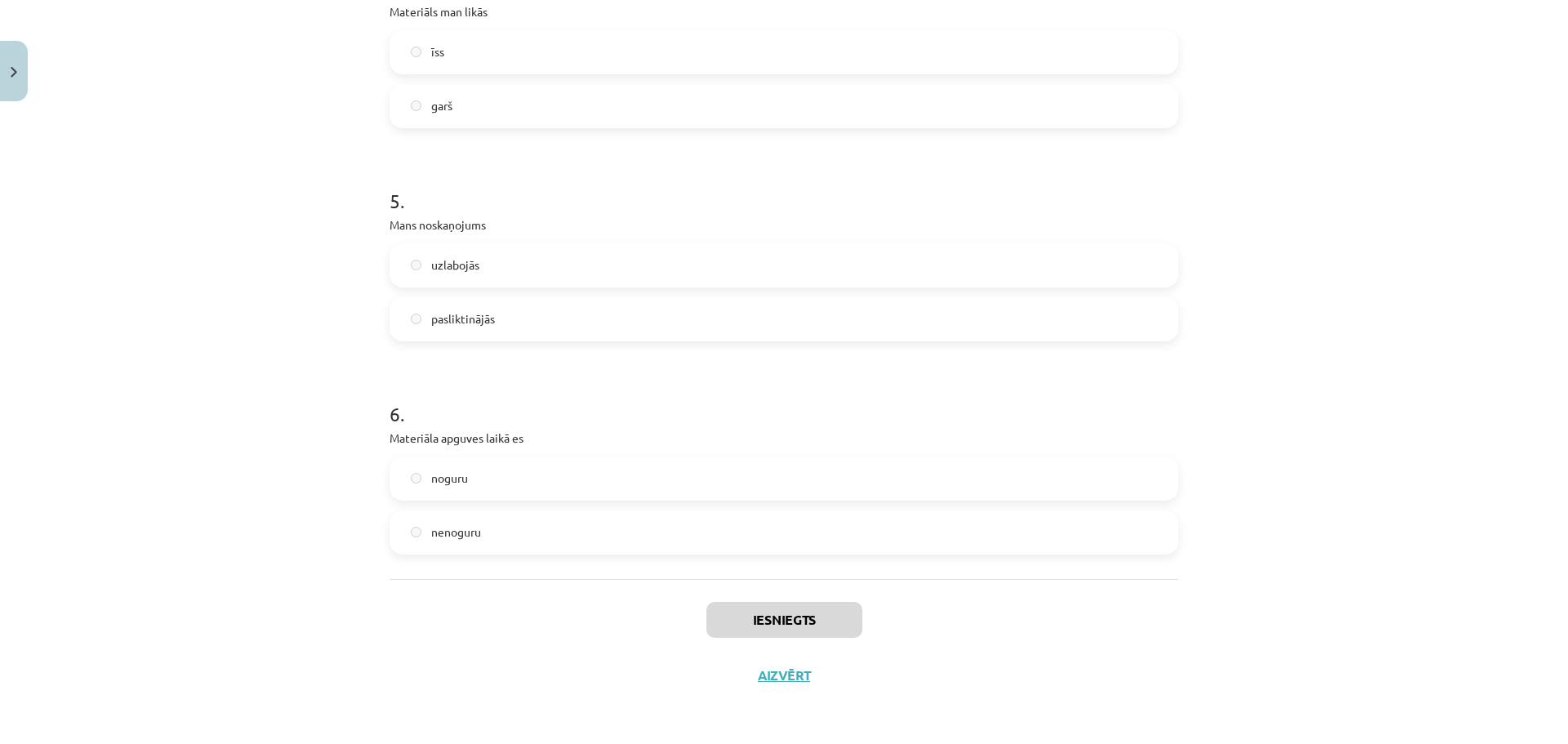
click at [792, 690] on div "Iesniegts Aizvērt" at bounding box center [783, 636] width 789 height 114
click at [789, 681] on button "Aizvērt" at bounding box center [778, 675] width 62 height 17
